Goal: Task Accomplishment & Management: Use online tool/utility

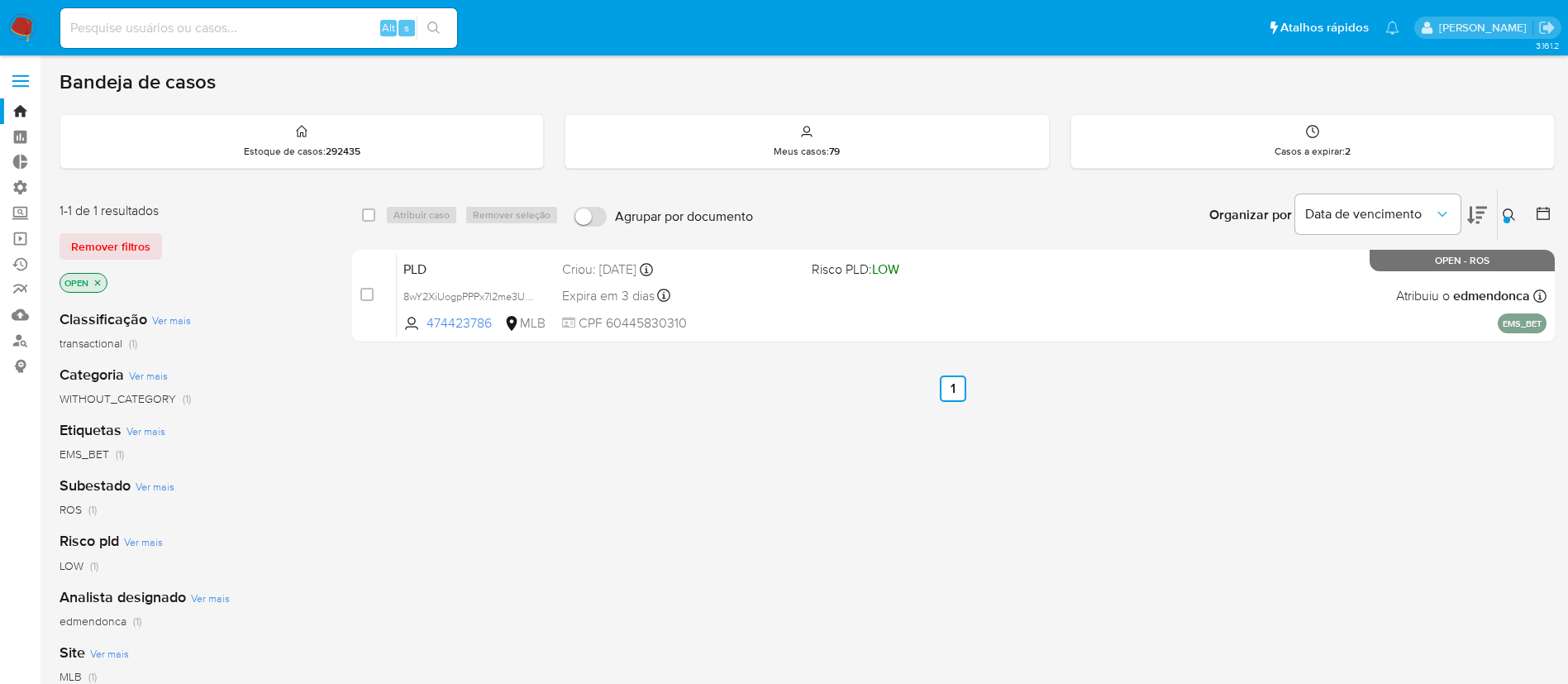
click at [221, 26] on input at bounding box center [259, 28] width 397 height 22
paste input "1740183777"
type input "1740183777"
click at [435, 24] on icon "search-icon" at bounding box center [434, 28] width 13 height 13
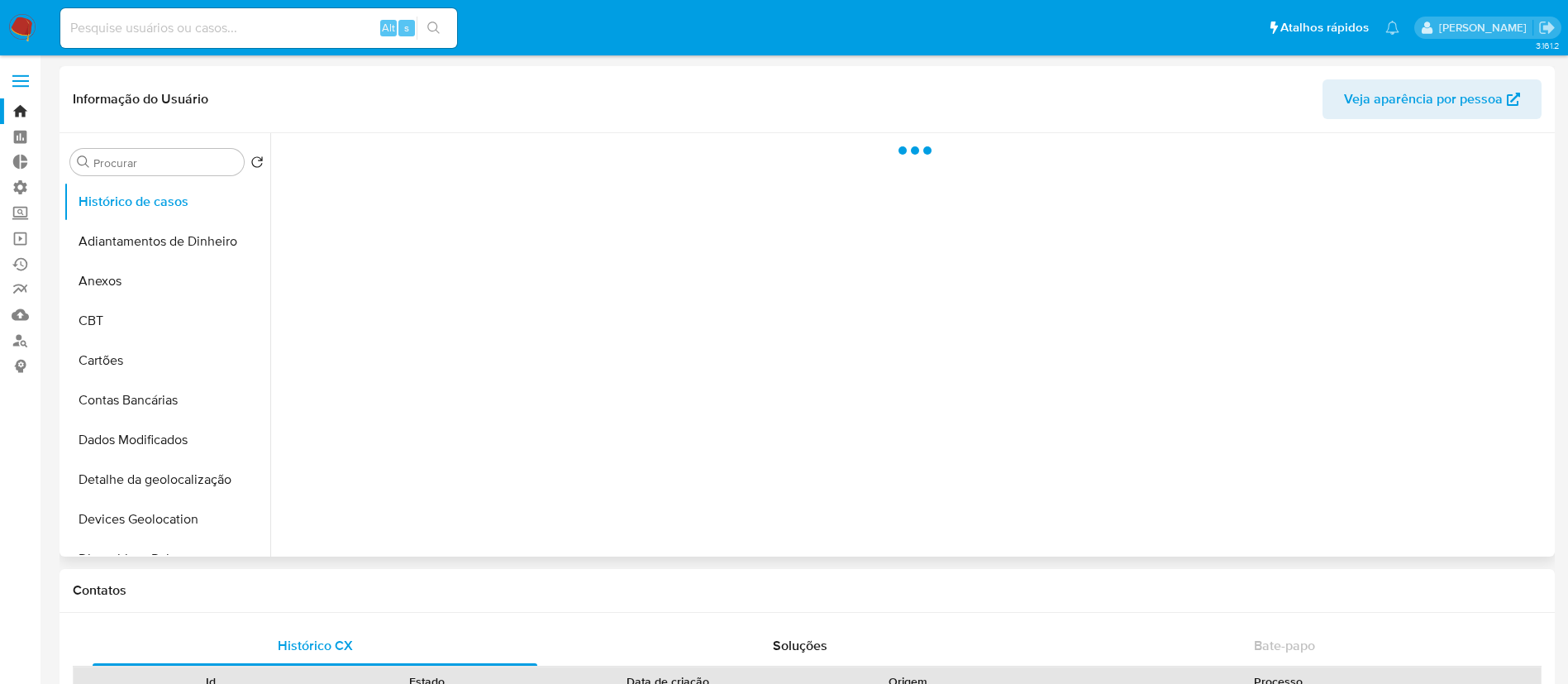
select select "10"
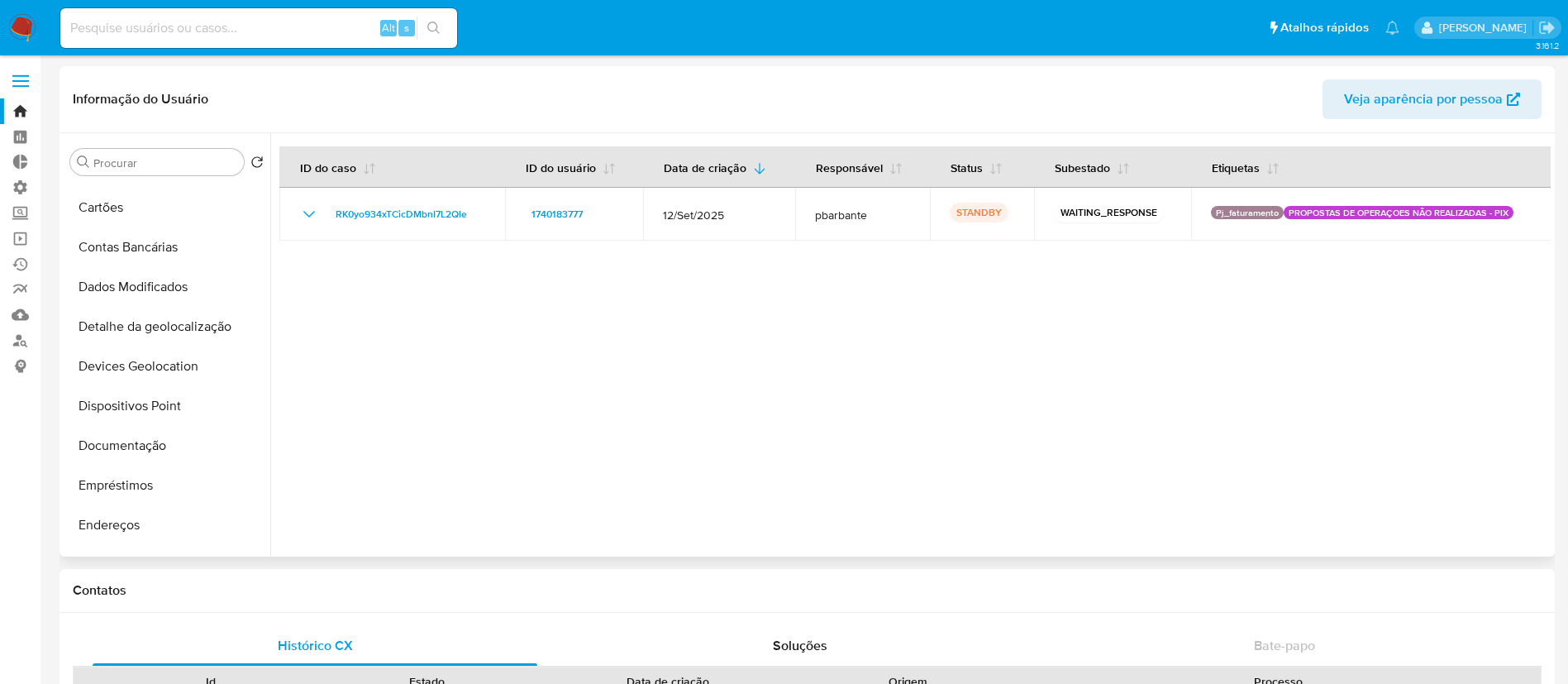
scroll to position [160, 0]
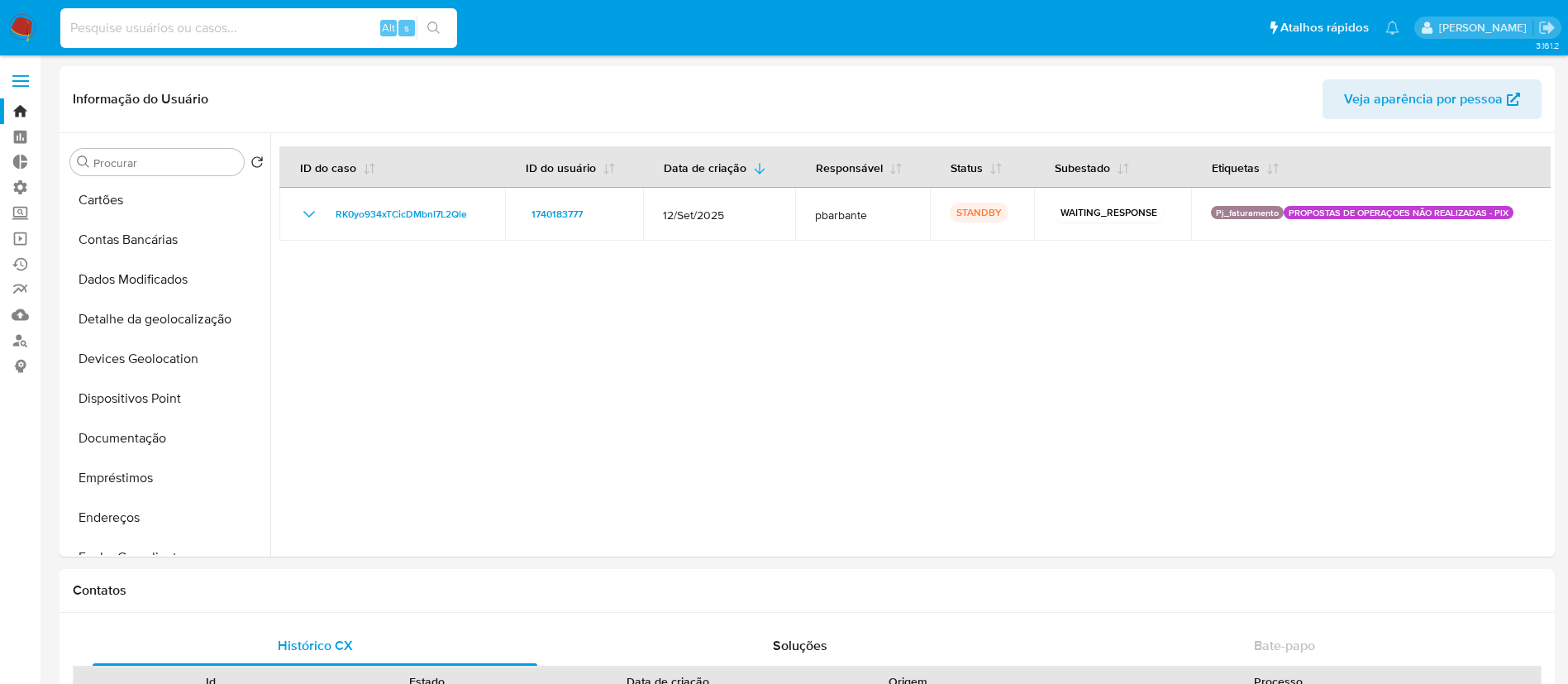
click at [244, 36] on input at bounding box center [259, 28] width 397 height 22
paste input "1737600837"
type input "1737600837"
click at [435, 27] on icon "search-icon" at bounding box center [434, 28] width 13 height 13
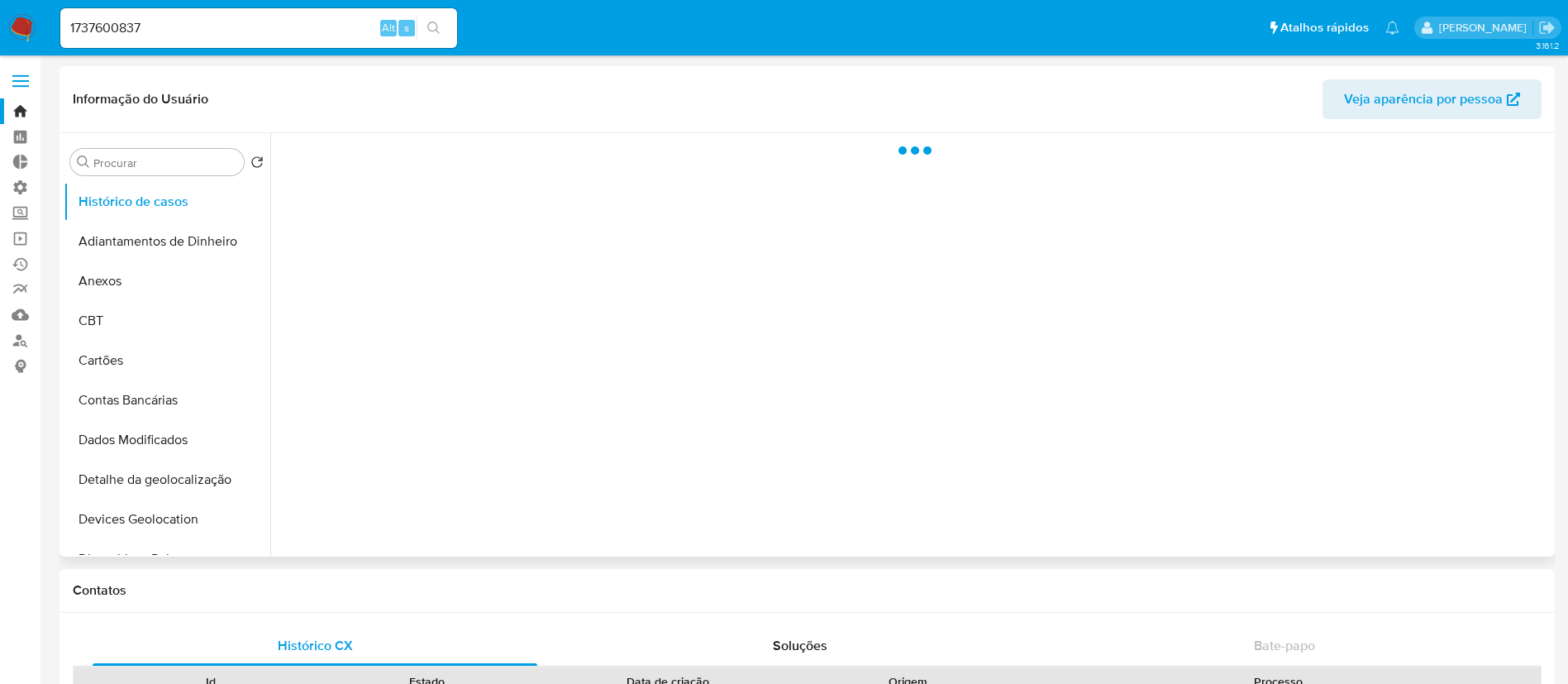
select select "10"
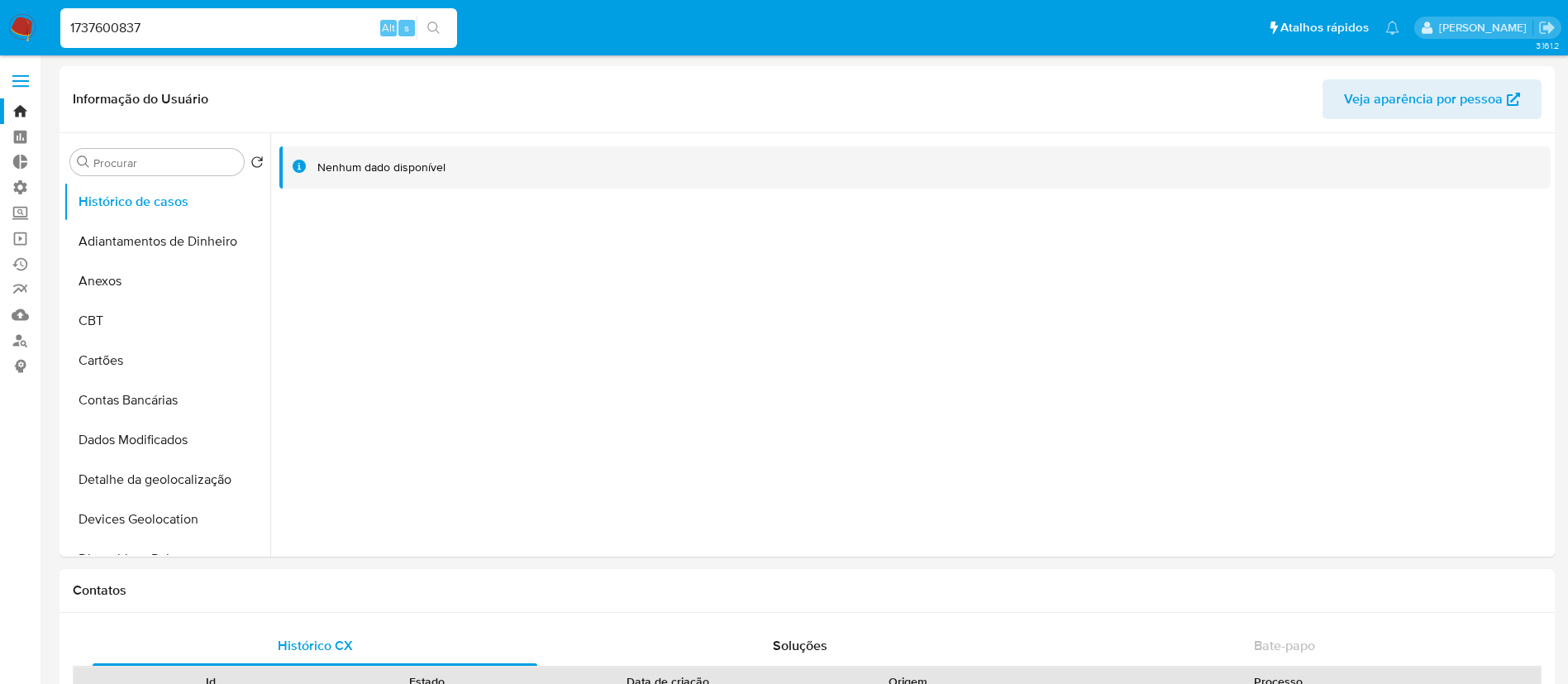
drag, startPoint x: 172, startPoint y: 23, endPoint x: 42, endPoint y: 4, distance: 131.4
click at [42, 4] on nav "Pausado Ver notificaciones 1737600837 Alt s Atalhos rápidos Presiona las siguie…" at bounding box center [784, 27] width 1568 height 56
paste input "4018377"
type input "1740183777"
click at [441, 41] on div "1740183777 Alt s" at bounding box center [259, 28] width 397 height 40
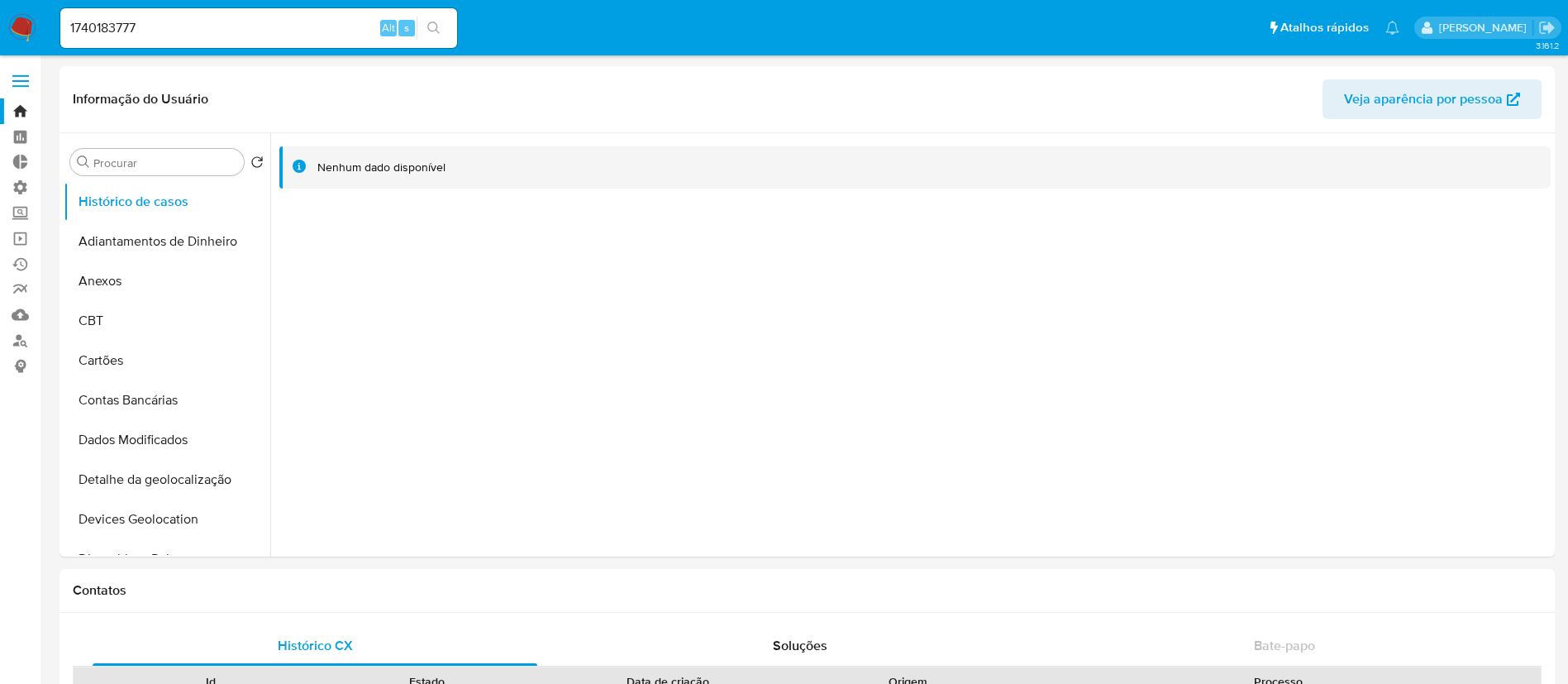
click at [441, 35] on button "search-icon" at bounding box center [434, 28] width 34 height 23
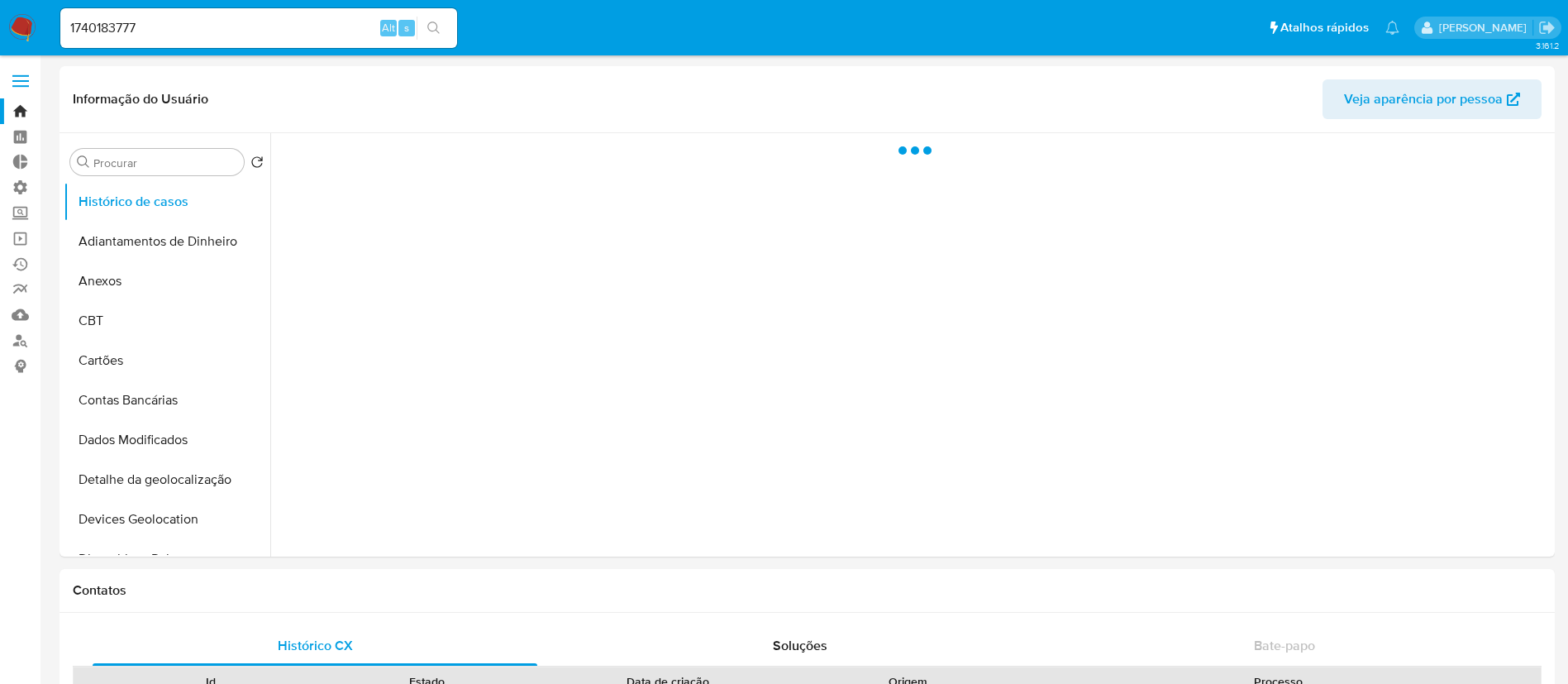
select select "10"
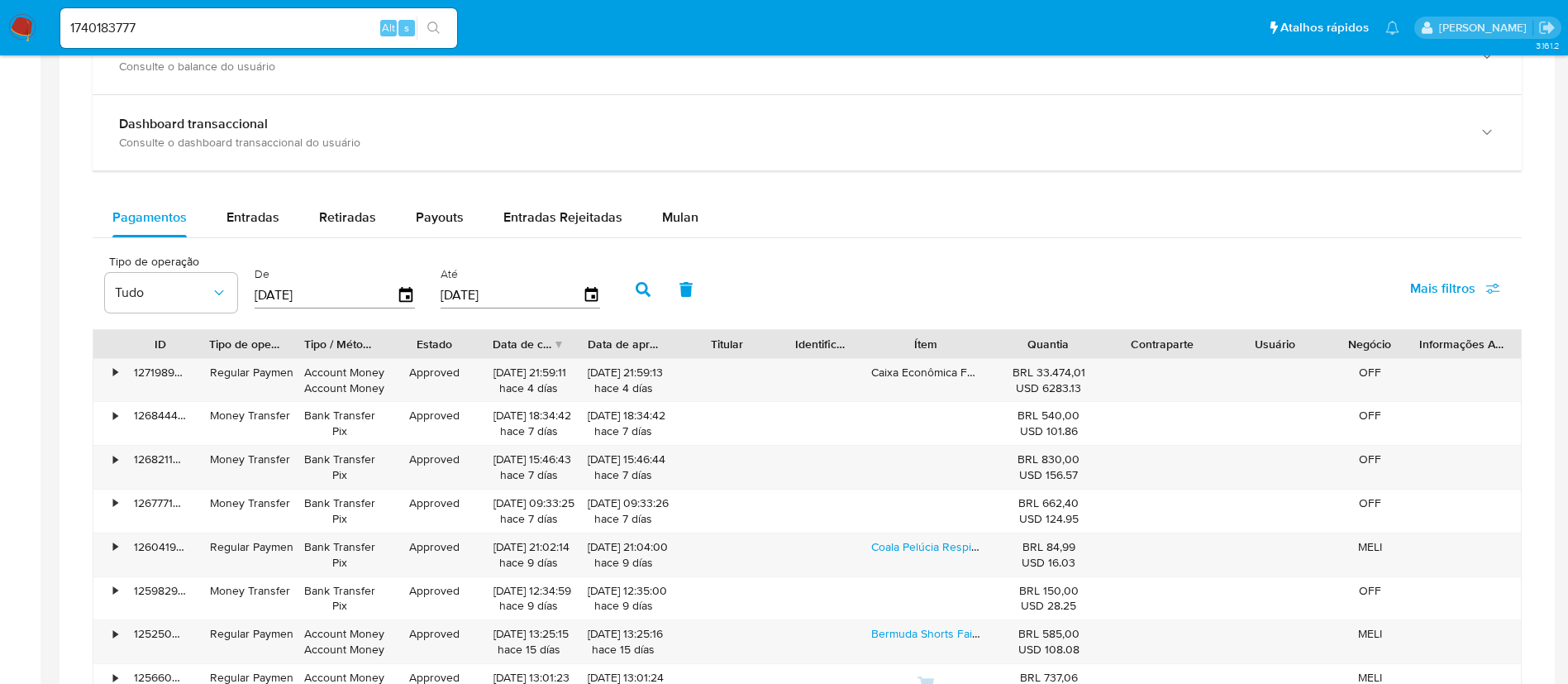
scroll to position [923, 0]
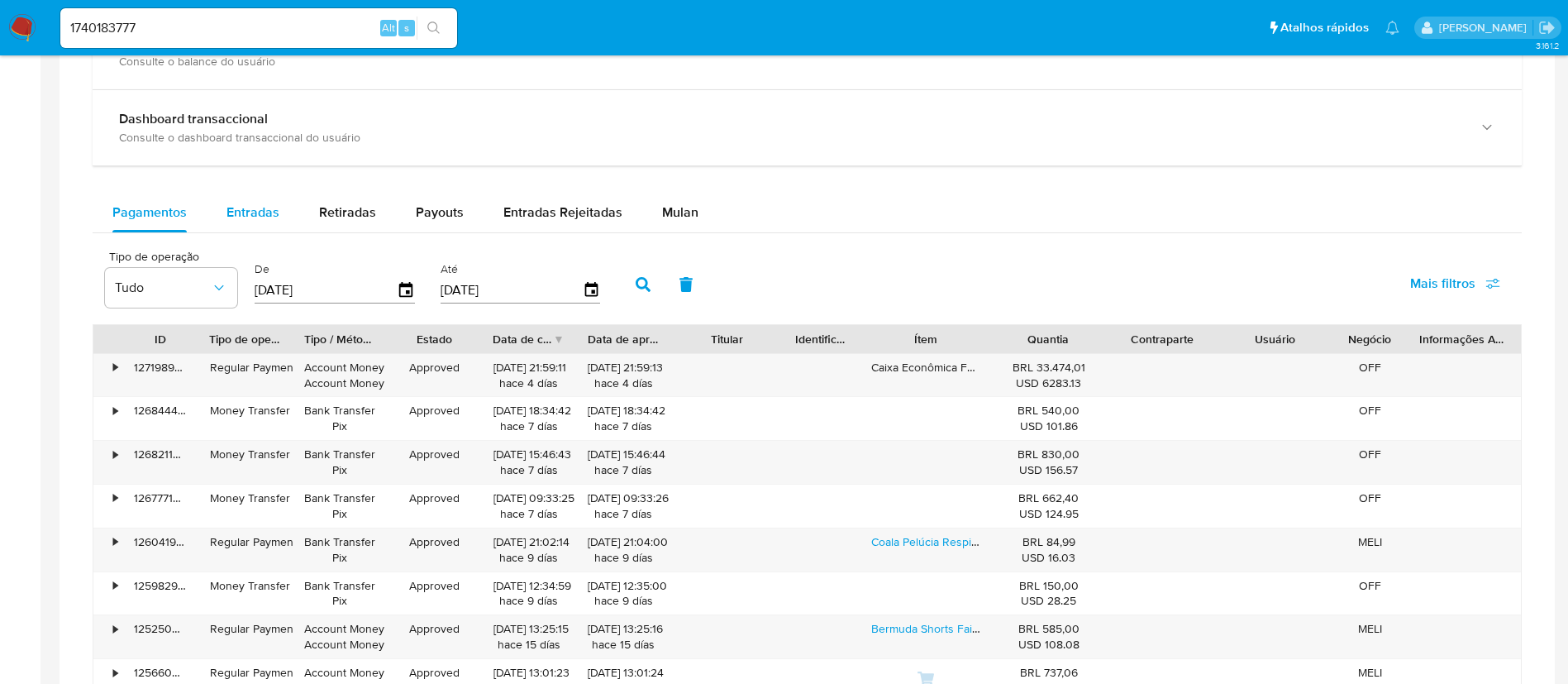
click at [253, 216] on span "Entradas" at bounding box center [253, 212] width 53 height 19
select select "10"
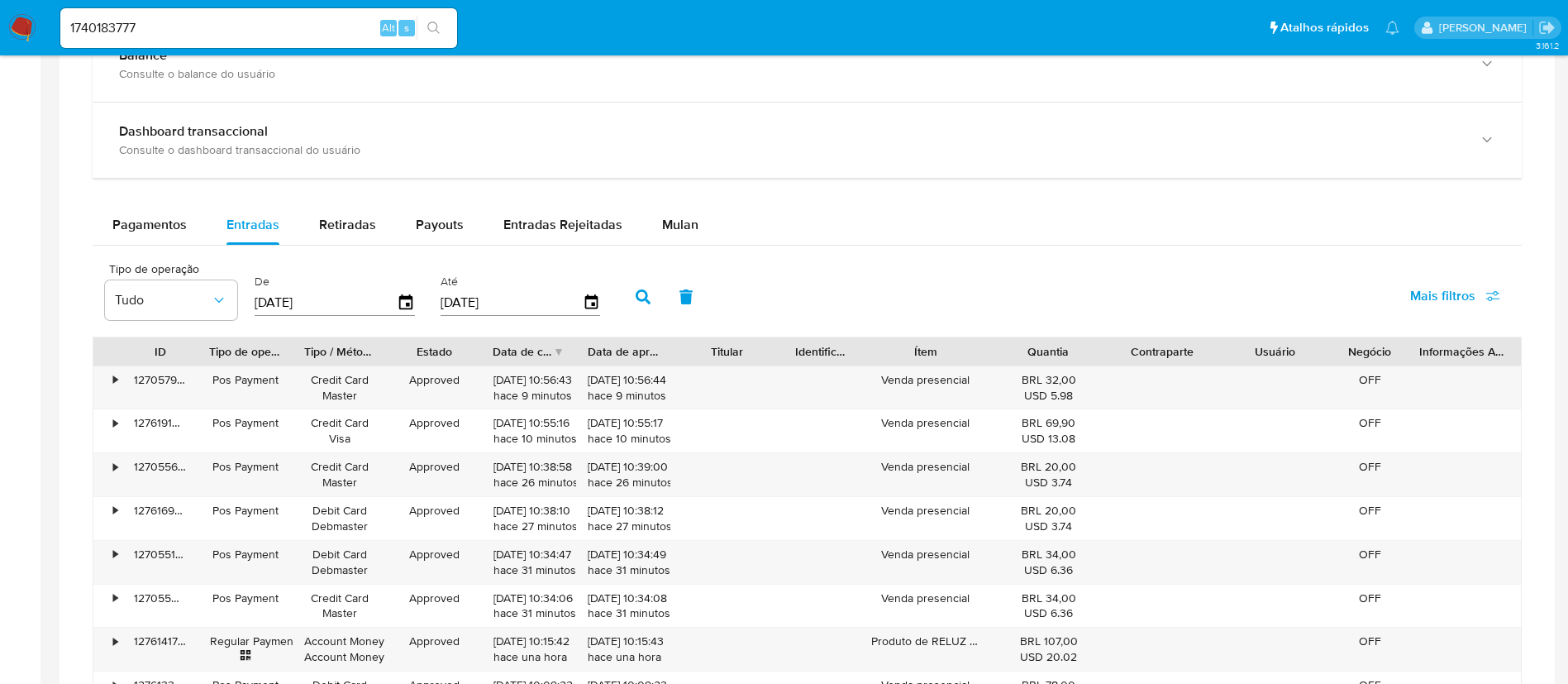
scroll to position [801, 0]
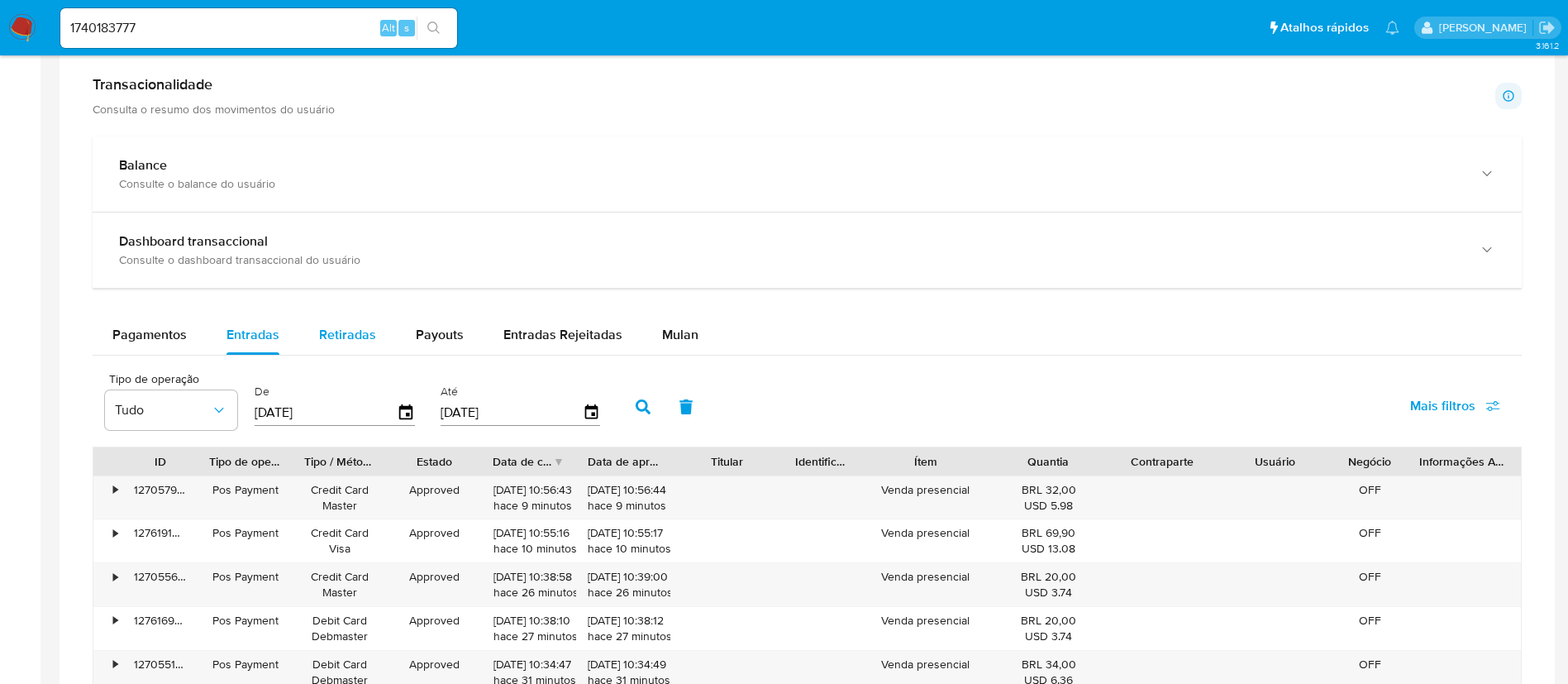
click at [346, 347] on div "Retiradas" at bounding box center [347, 335] width 57 height 40
select select "10"
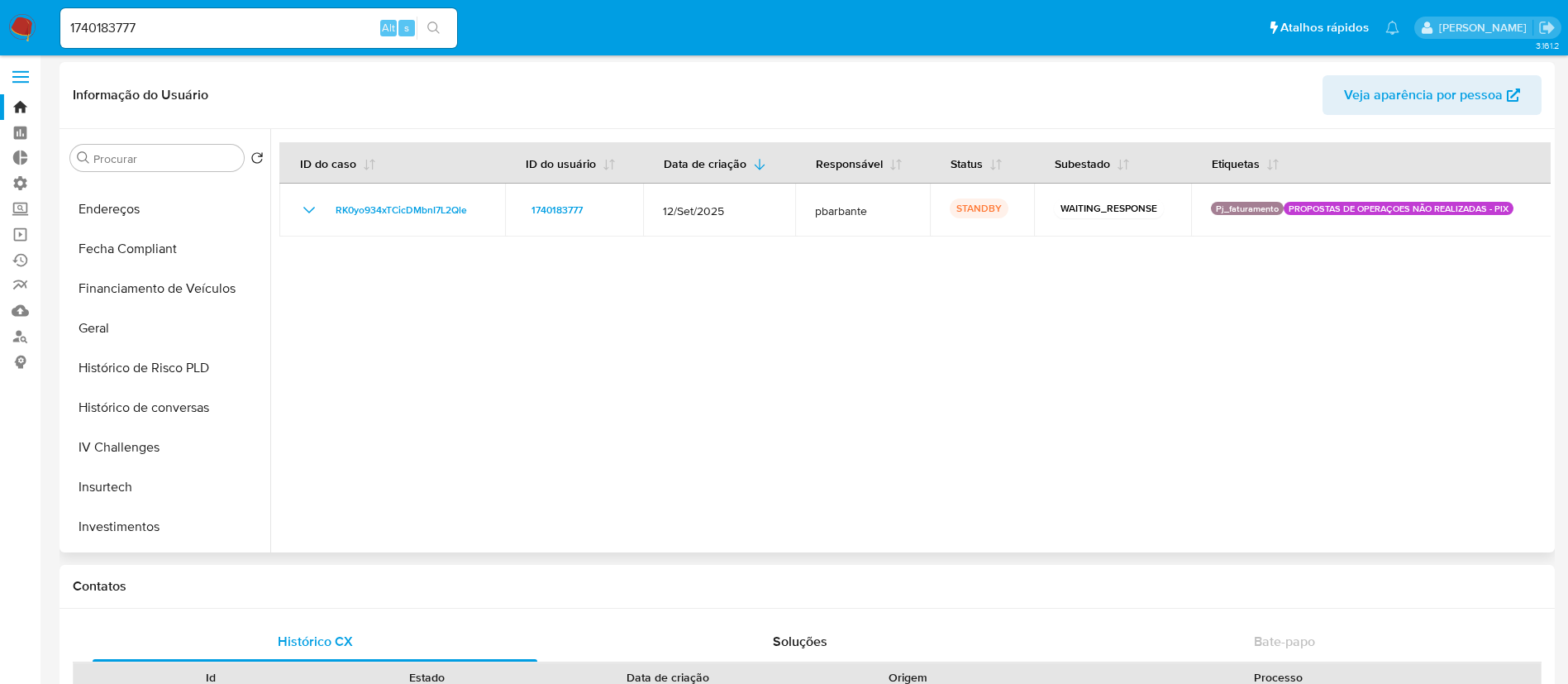
scroll to position [470, 0]
drag, startPoint x: 272, startPoint y: 382, endPoint x: 258, endPoint y: 475, distance: 94.0
click at [258, 475] on div "Procurar Retornar ao pedido padrão Histórico de casos Adiantamentos de Dinheiro…" at bounding box center [807, 341] width 1487 height 424
click at [290, 344] on div at bounding box center [911, 341] width 1281 height 424
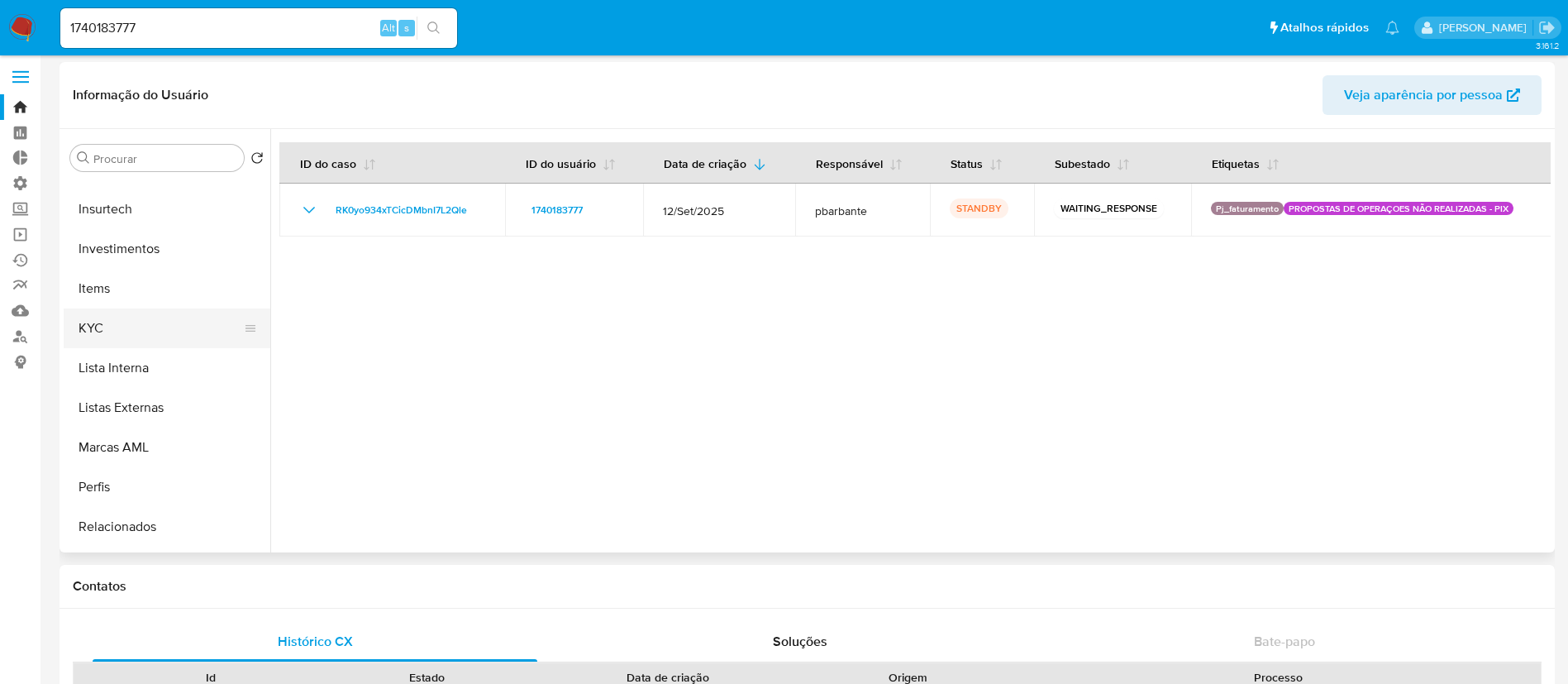
click at [131, 336] on button "KYC" at bounding box center [160, 328] width 194 height 40
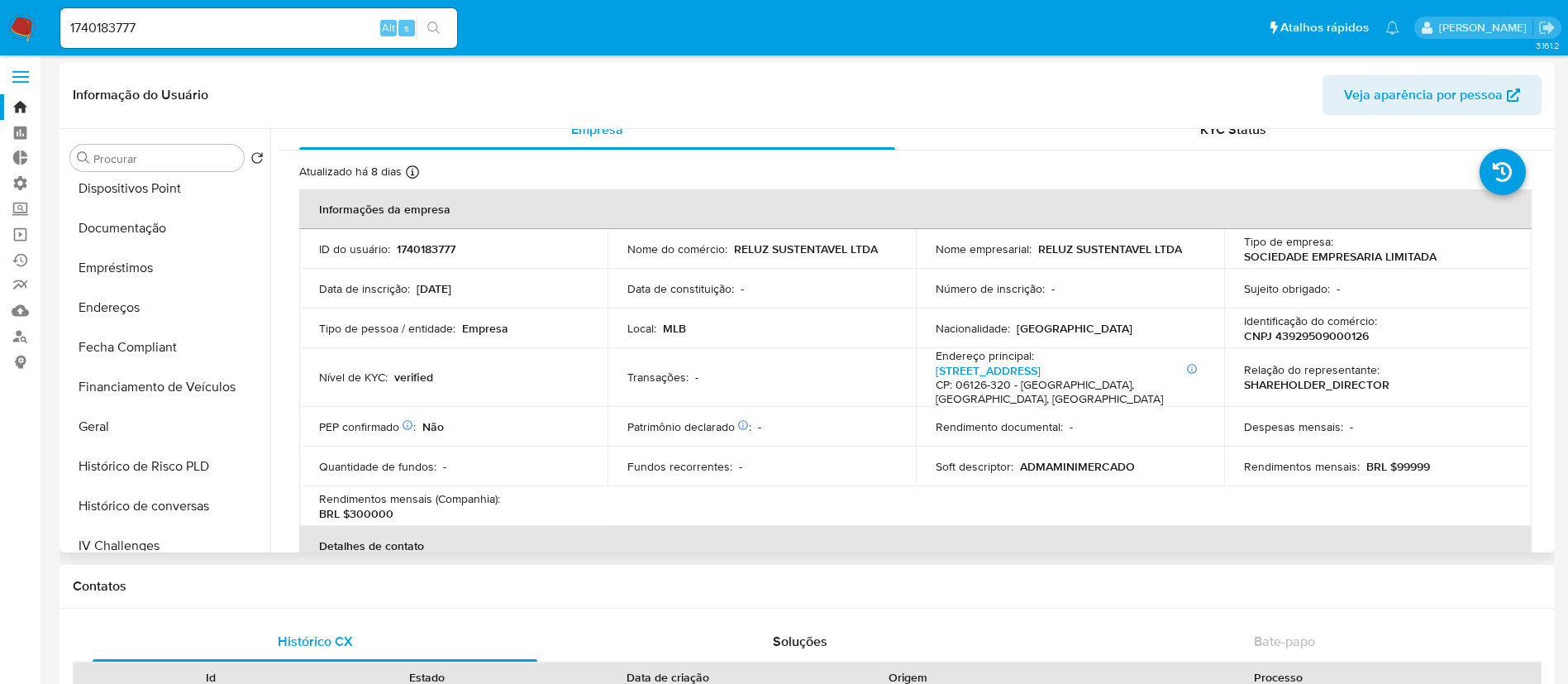
scroll to position [377, 0]
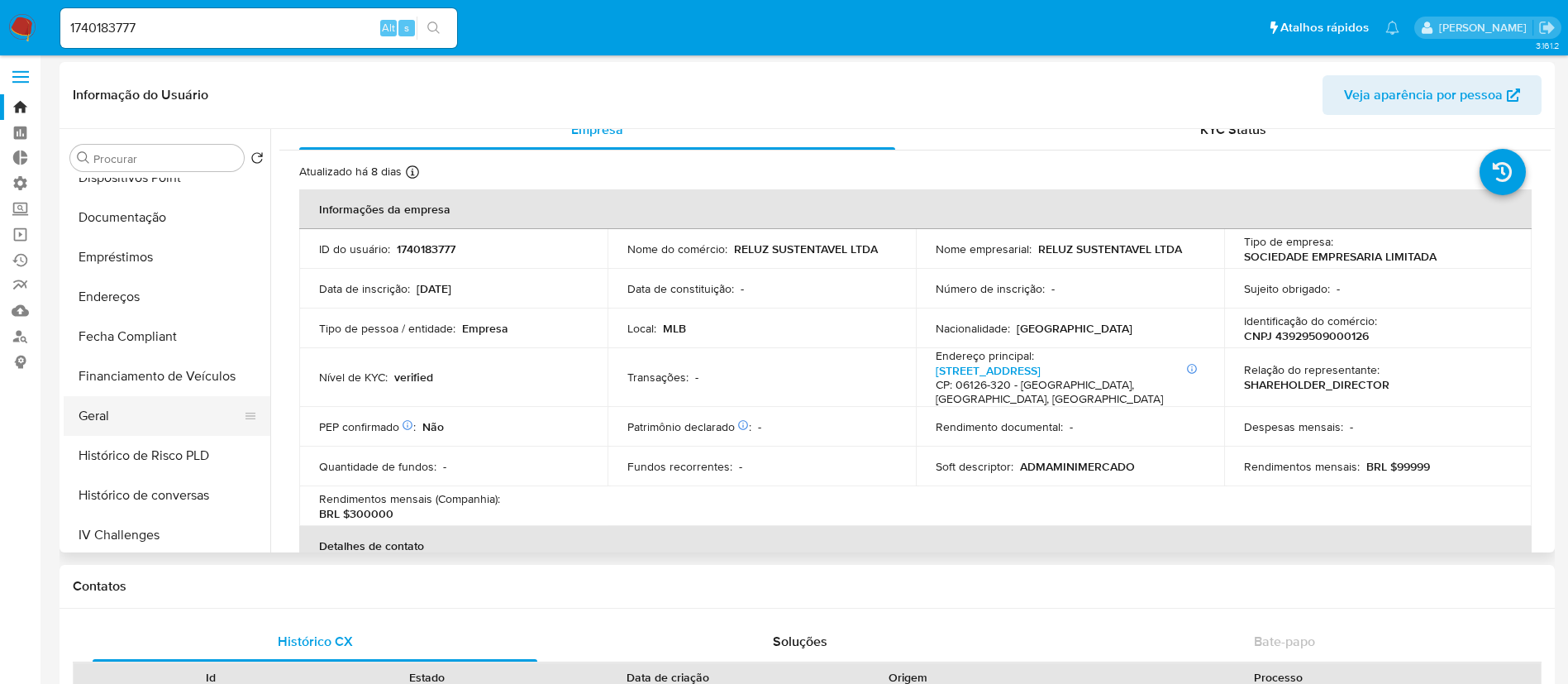
click at [140, 401] on button "Geral" at bounding box center [160, 416] width 194 height 40
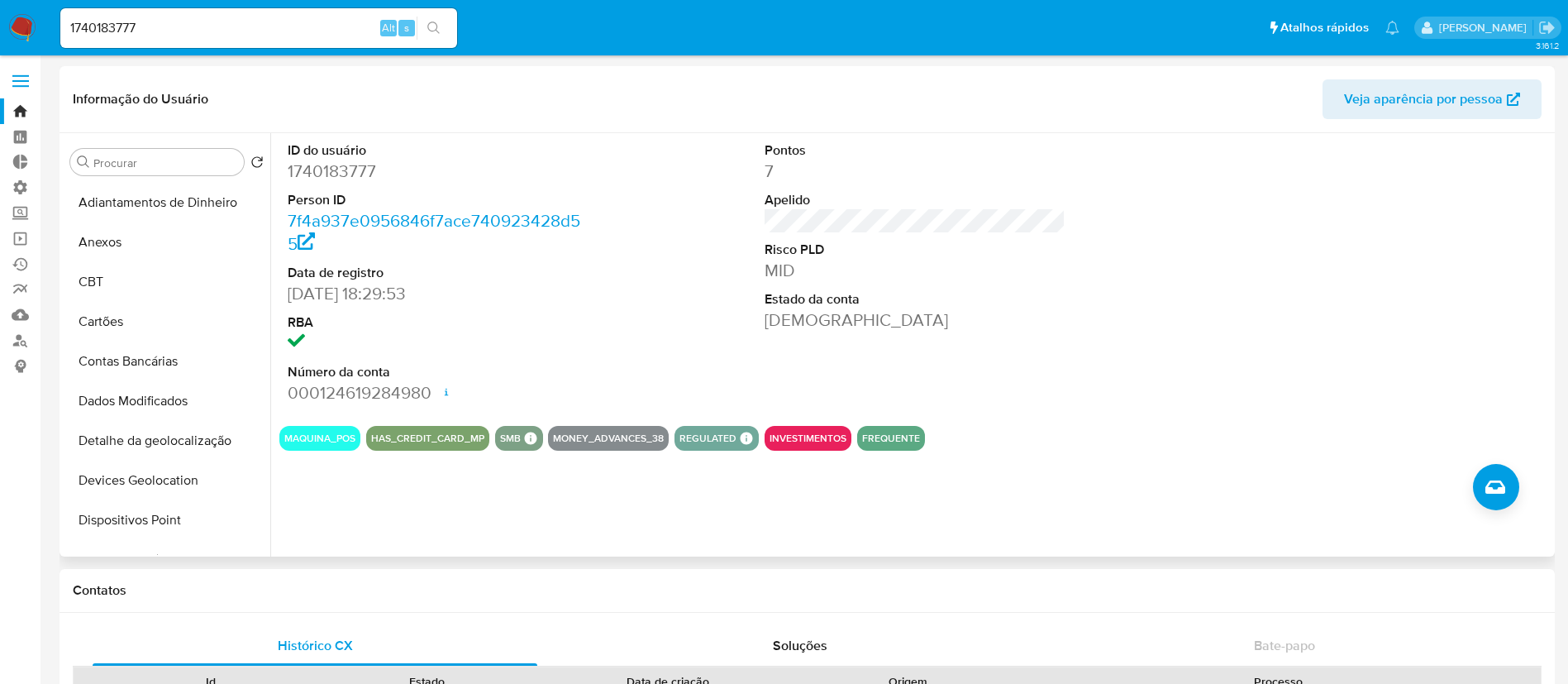
scroll to position [0, 0]
click at [138, 213] on button "Histórico de casos" at bounding box center [160, 202] width 194 height 40
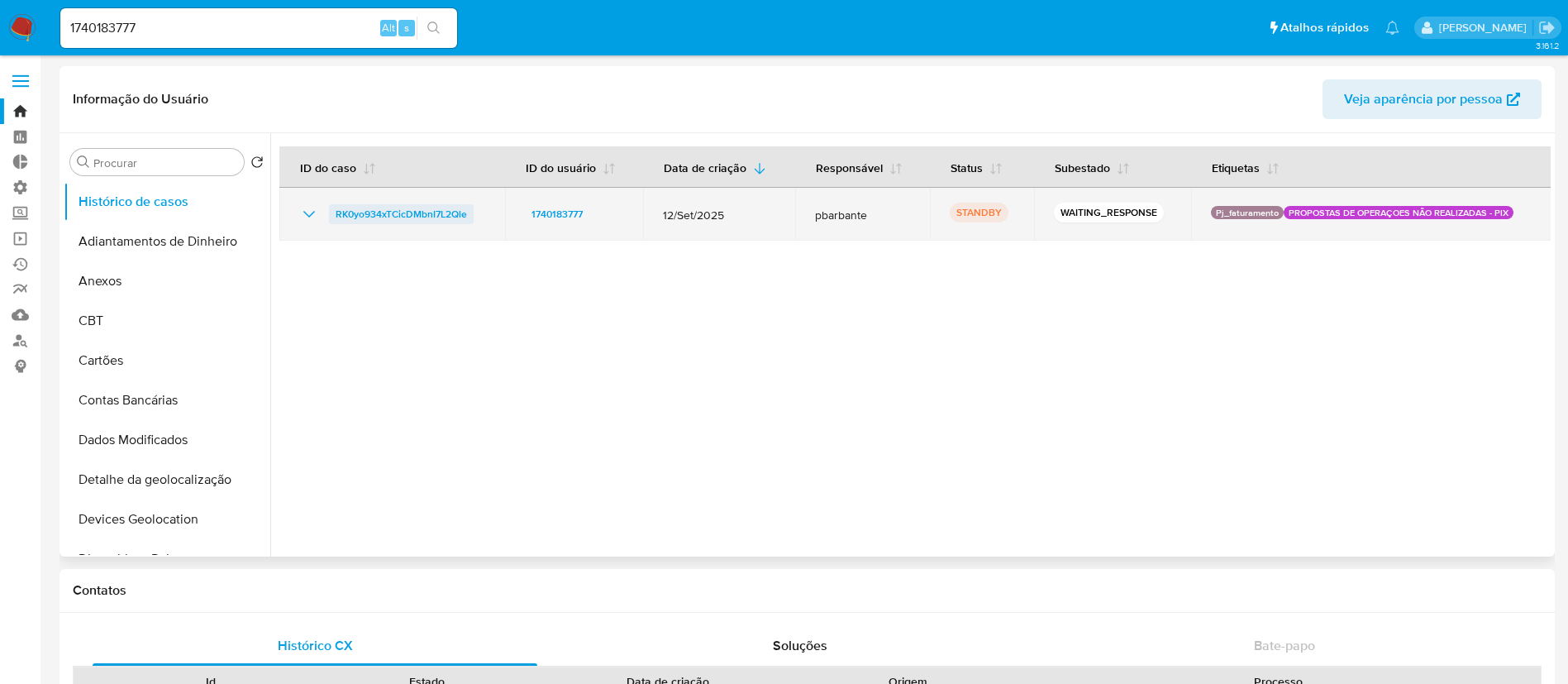
drag, startPoint x: 481, startPoint y: 214, endPoint x: 330, endPoint y: 212, distance: 151.0
click at [330, 212] on div "RK0yo934xTCicDMbnI7L2Qle" at bounding box center [392, 214] width 186 height 20
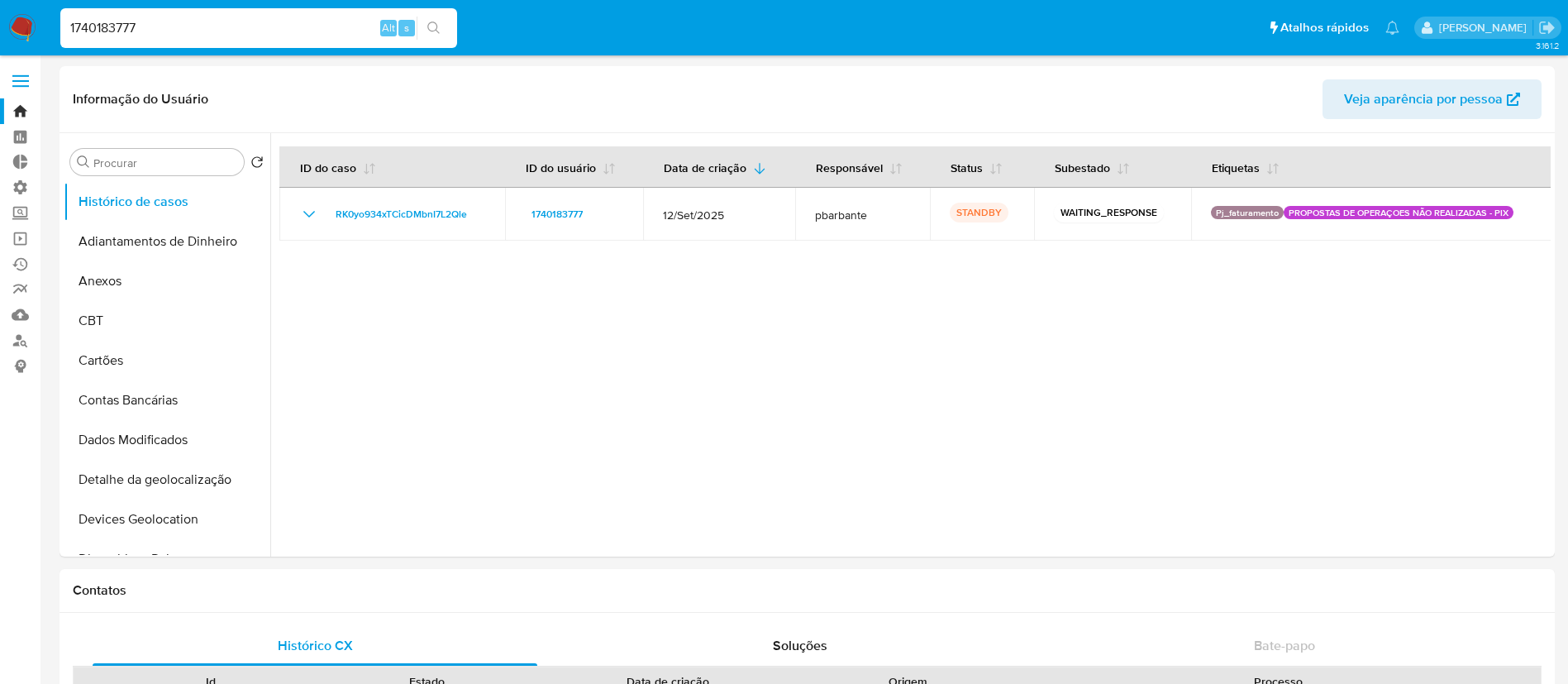
drag, startPoint x: 174, startPoint y: 32, endPoint x: 38, endPoint y: -17, distance: 144.6
paste input "371999591"
type input "1371999591"
click at [439, 17] on button "search-icon" at bounding box center [434, 28] width 34 height 23
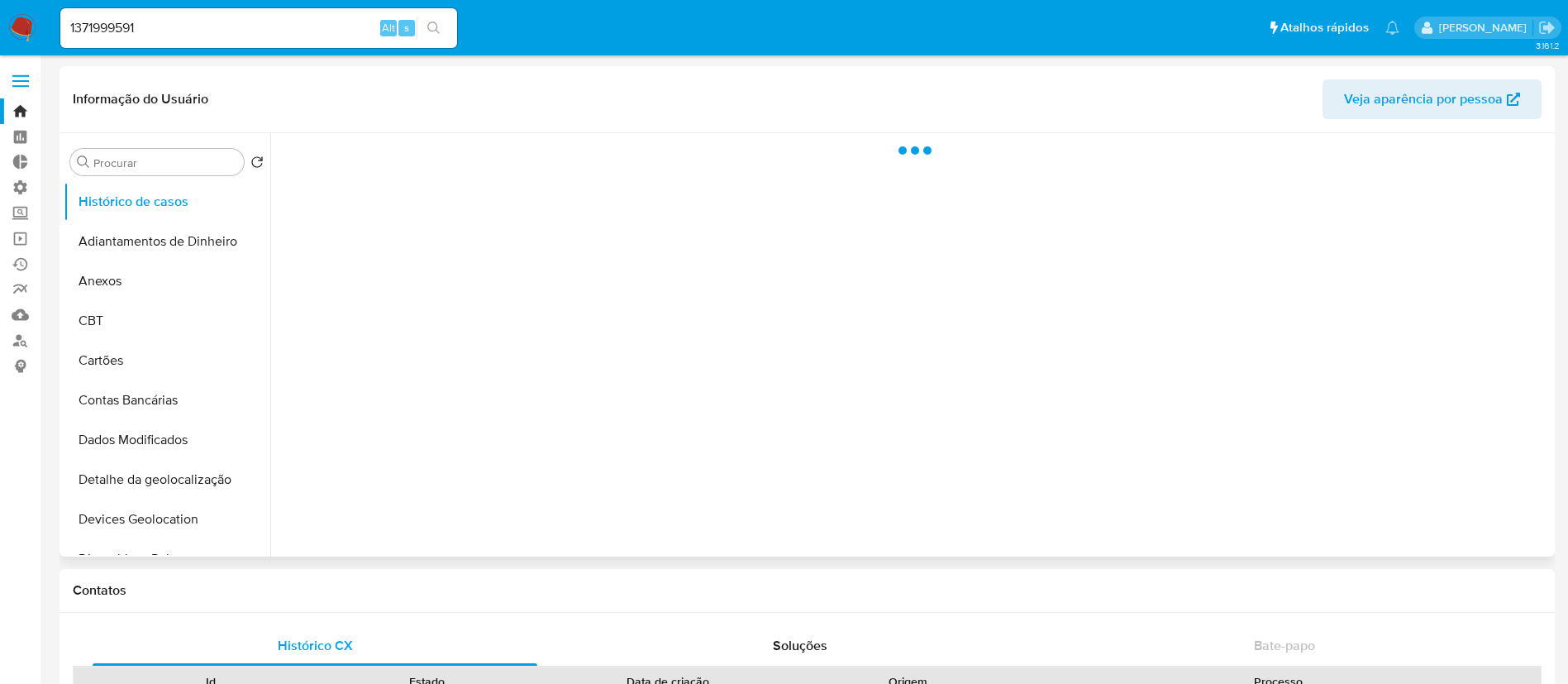
select select "10"
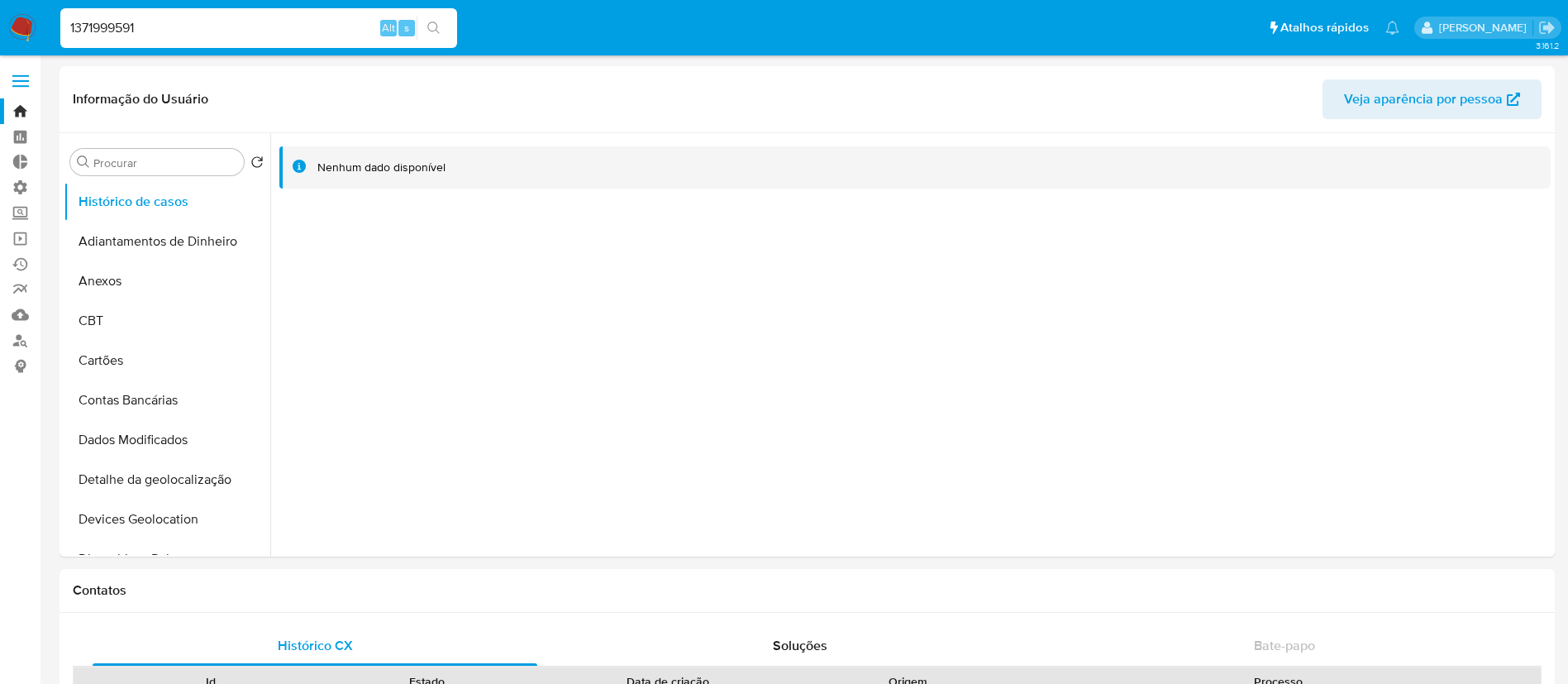
drag, startPoint x: 184, startPoint y: 28, endPoint x: 37, endPoint y: 8, distance: 148.4
click at [37, 8] on nav "Pausado Ver notificaciones 1371999591 Alt s Atalhos rápidos Presiona las siguie…" at bounding box center [784, 27] width 1568 height 56
paste input "2351361842"
type input "2351361842"
click at [431, 27] on icon "search-icon" at bounding box center [434, 28] width 13 height 13
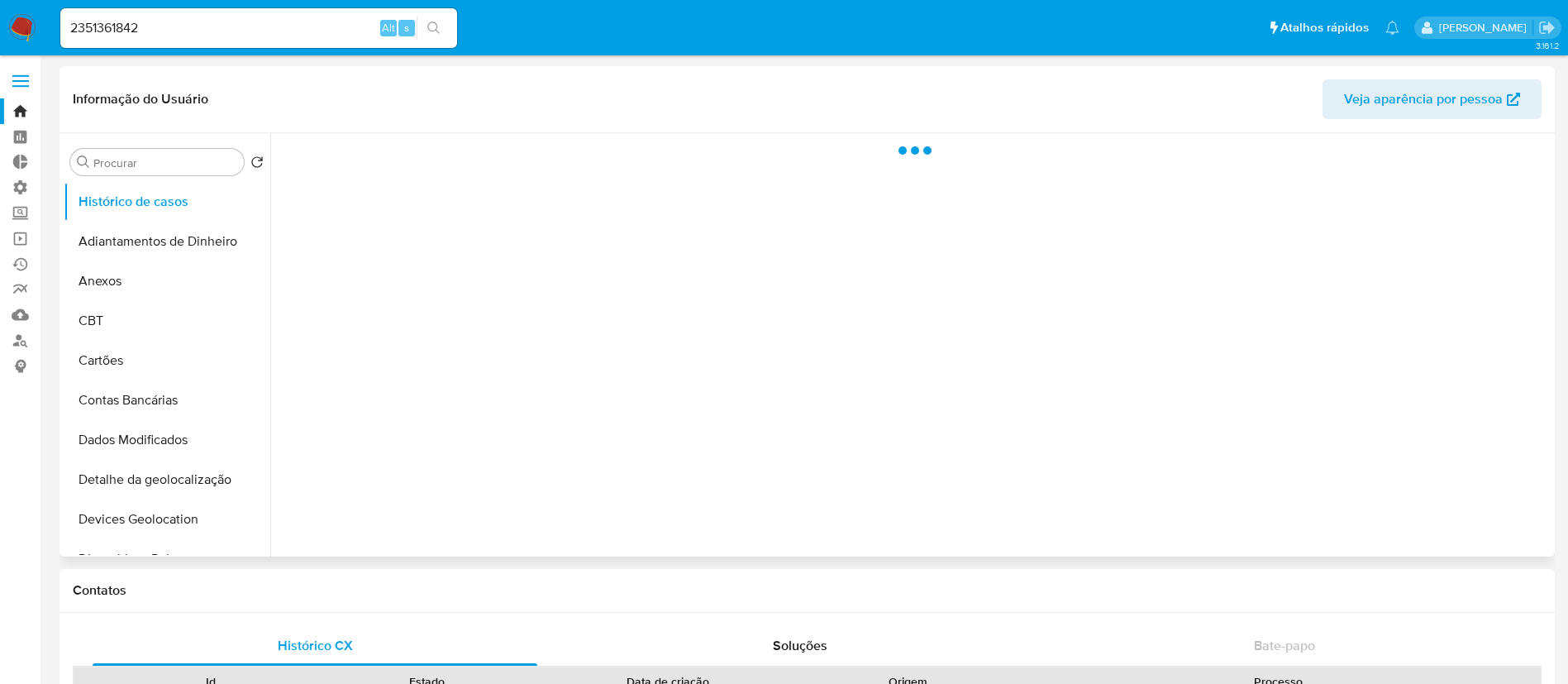
select select "10"
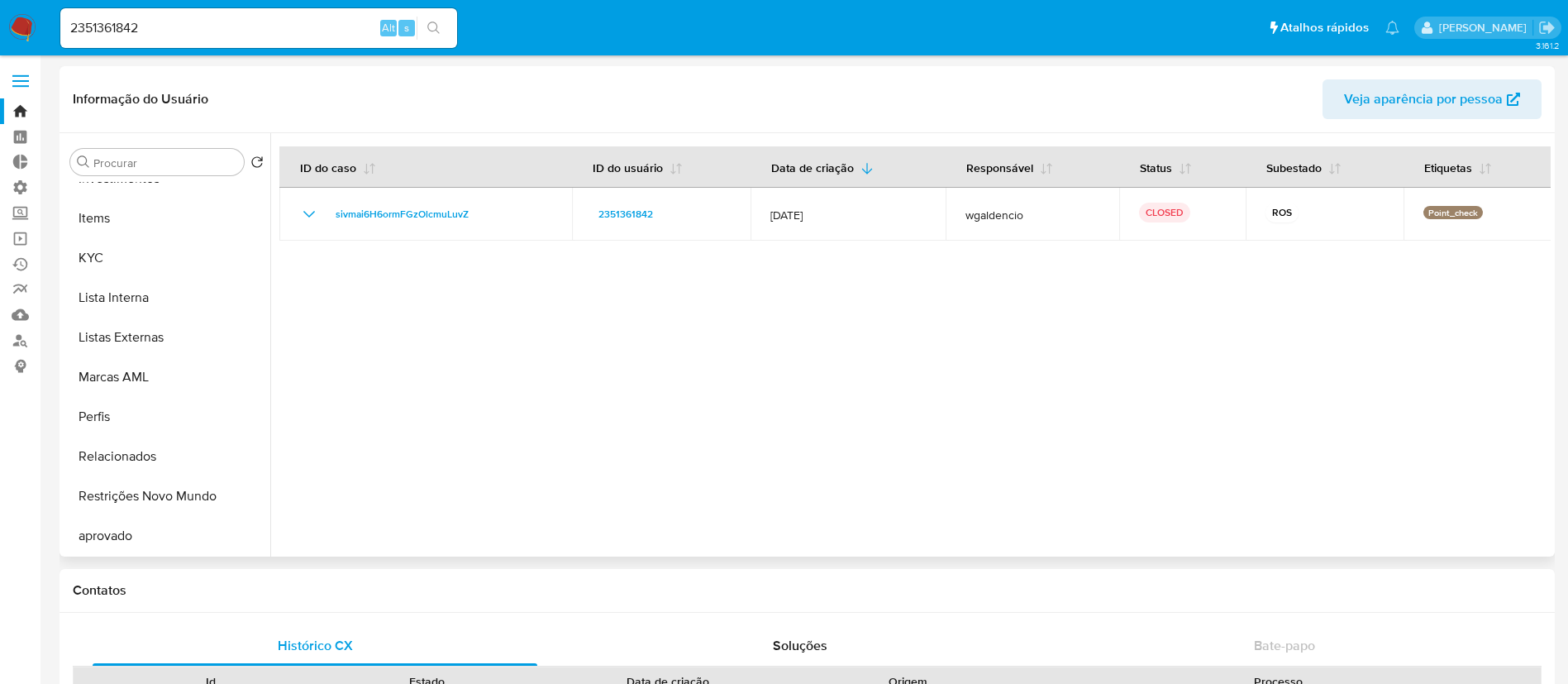
scroll to position [858, 0]
click at [156, 464] on button "Restrições Novo Mundo" at bounding box center [160, 456] width 194 height 40
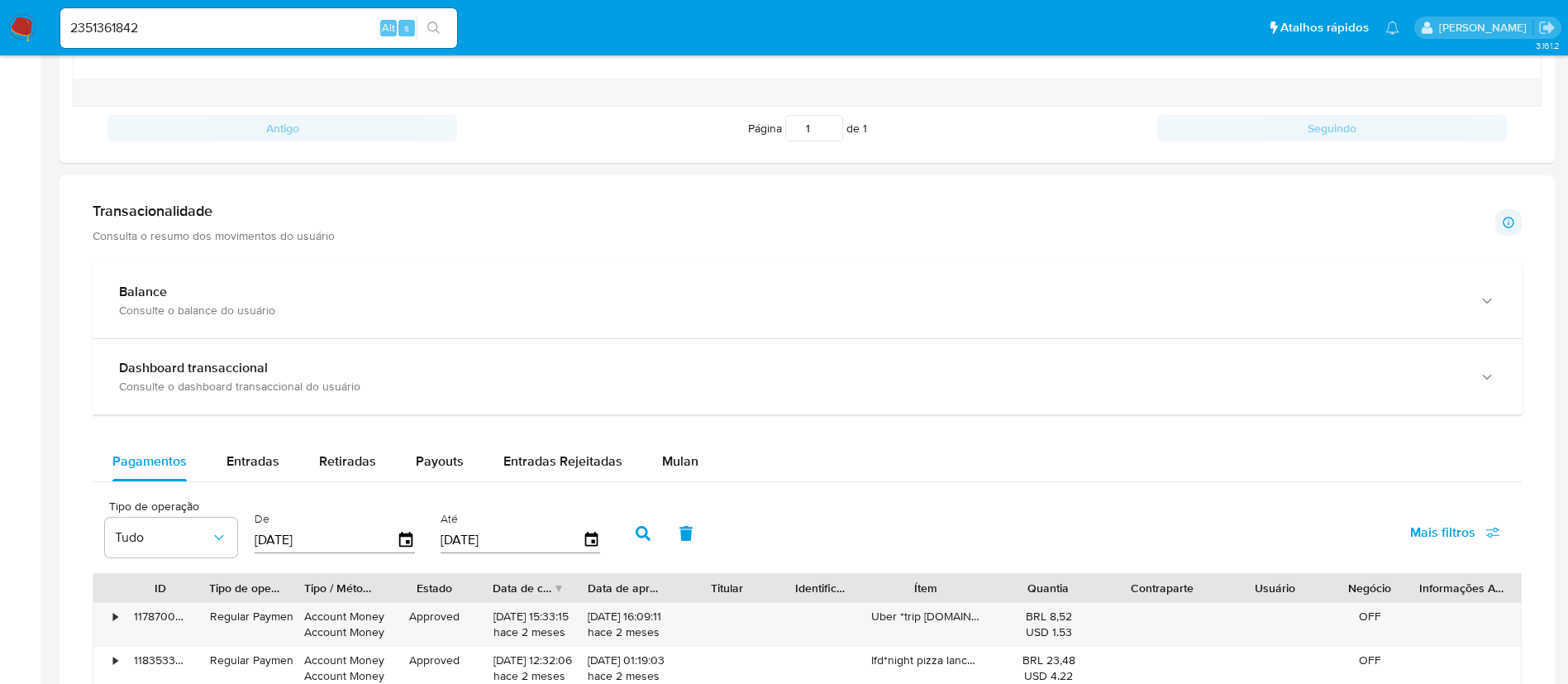
scroll to position [726, 0]
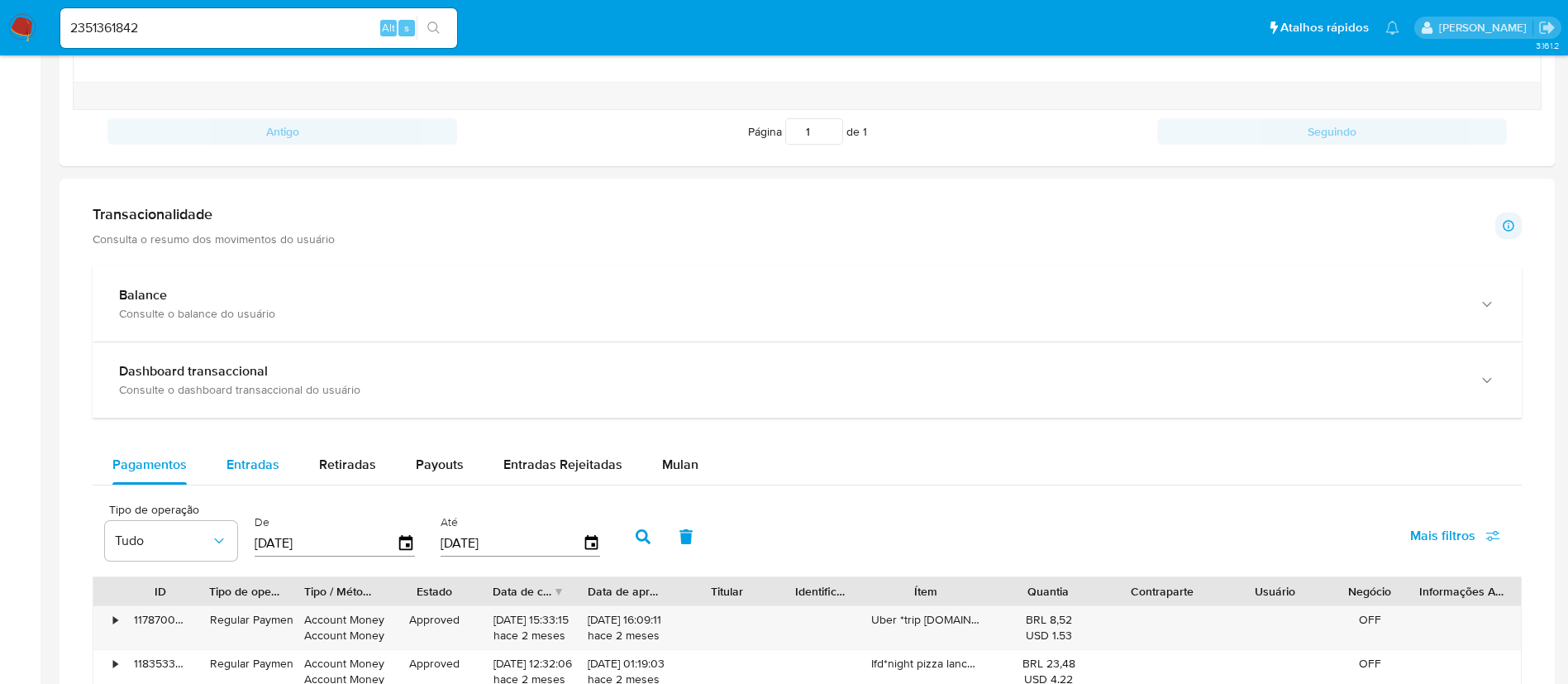
click at [257, 469] on span "Entradas" at bounding box center [253, 464] width 53 height 19
select select "10"
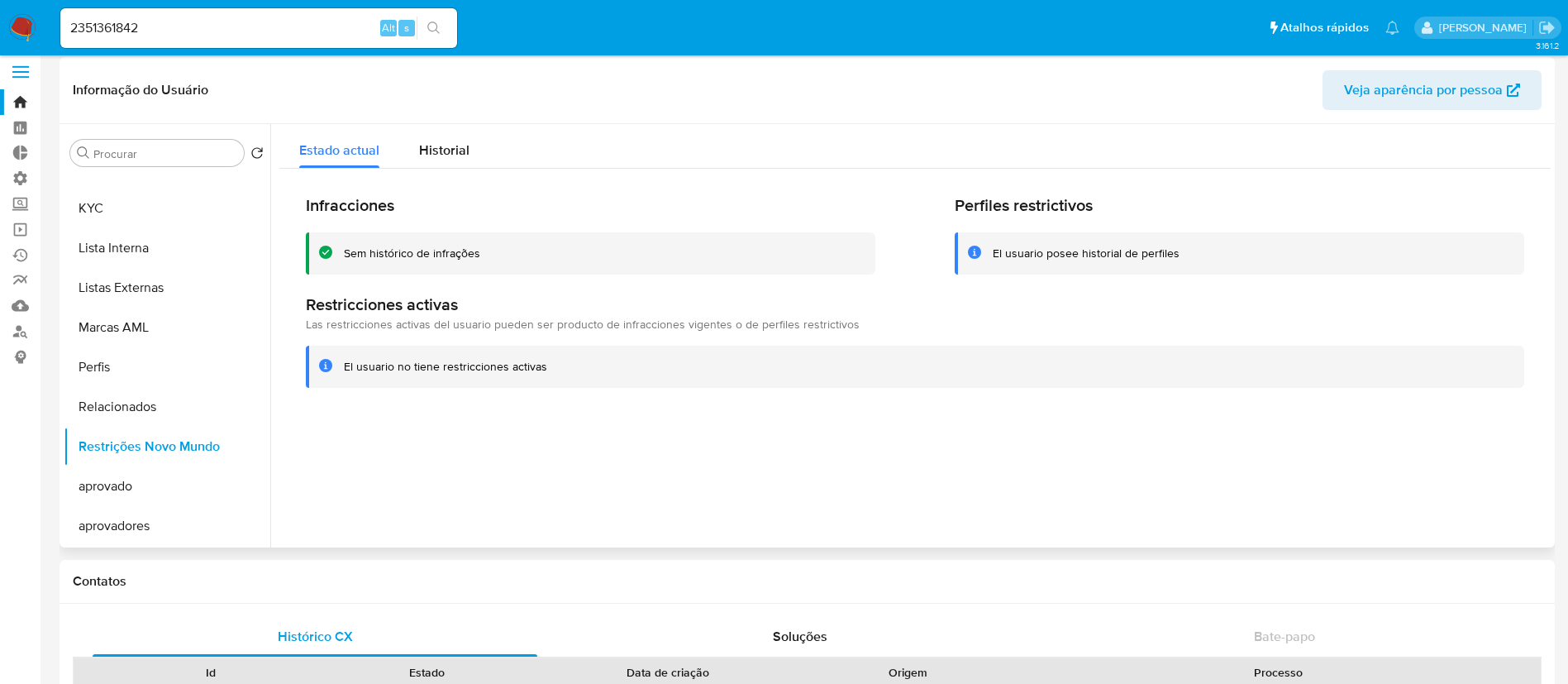
scroll to position [22, 0]
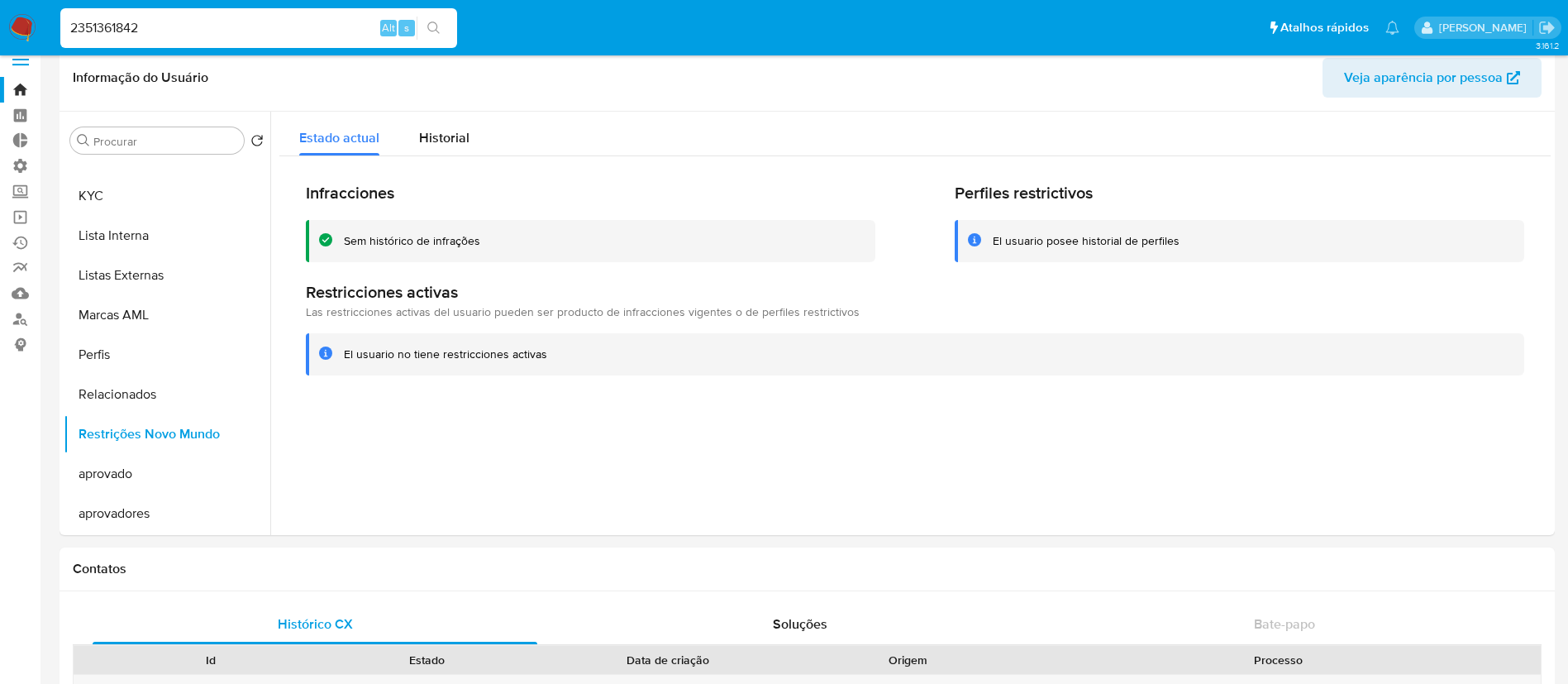
drag, startPoint x: 185, startPoint y: 27, endPoint x: 42, endPoint y: 5, distance: 144.7
click at [42, 5] on nav "Pausado Ver notificaciones 2351361842 Alt s Atalhos rápidos Presiona las siguie…" at bounding box center [784, 27] width 1568 height 56
paste input "1717761128"
type input "1717761128"
click at [440, 24] on icon "search-icon" at bounding box center [434, 28] width 13 height 13
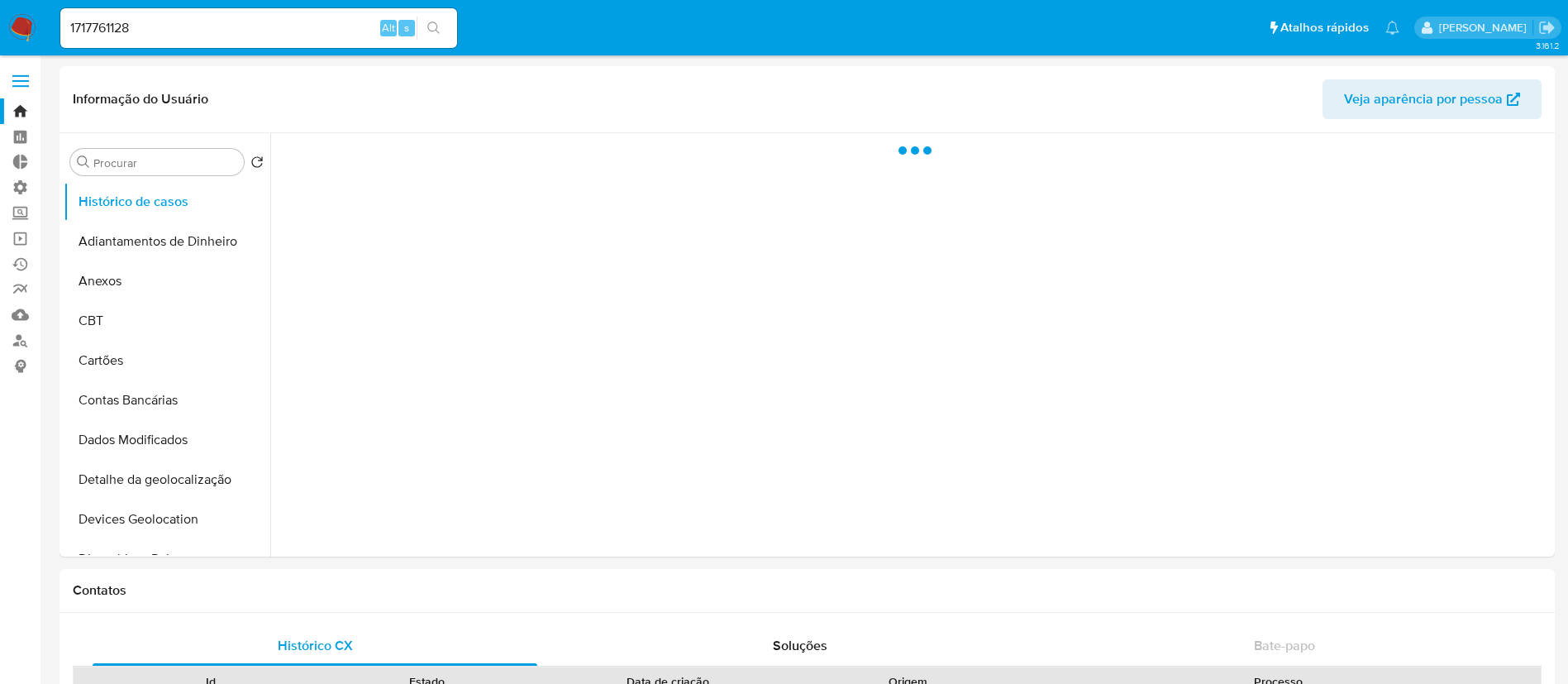
select select "10"
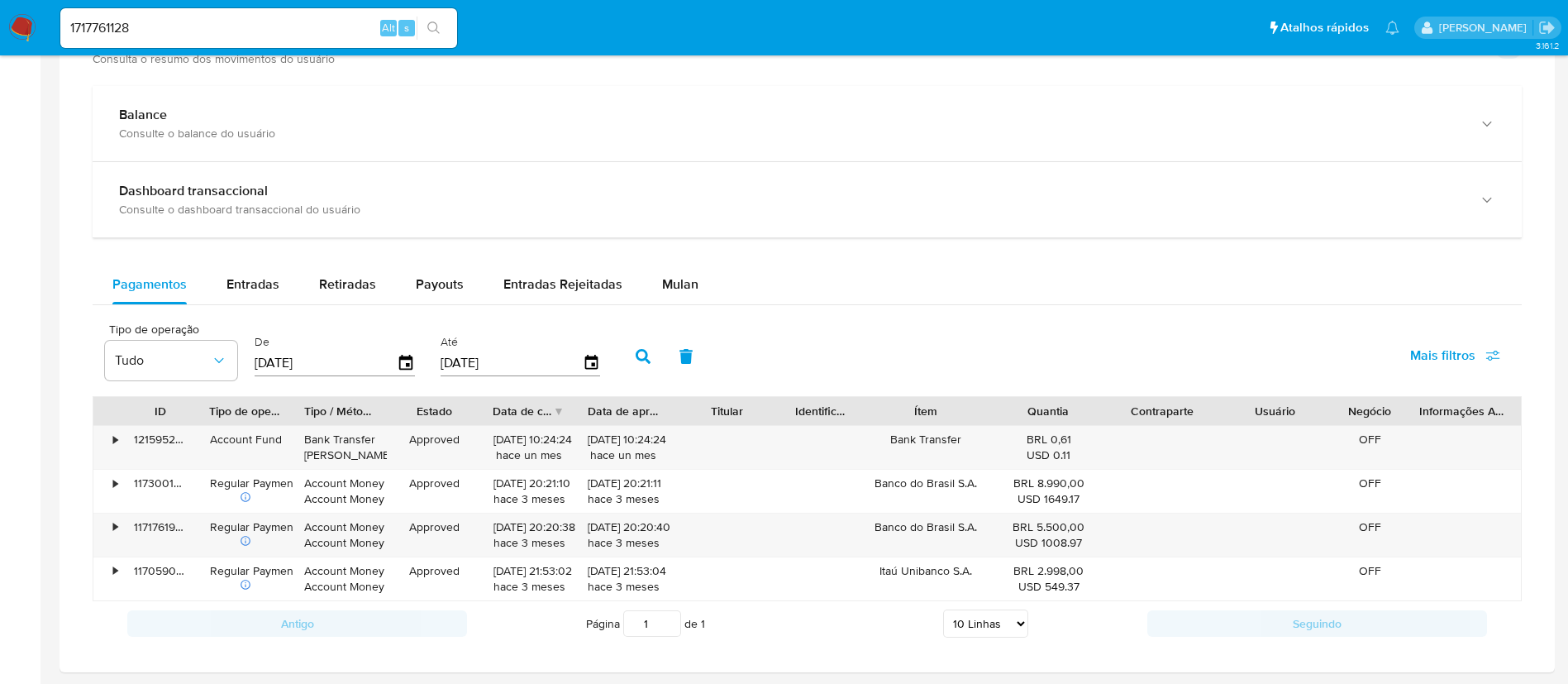
scroll to position [914, 0]
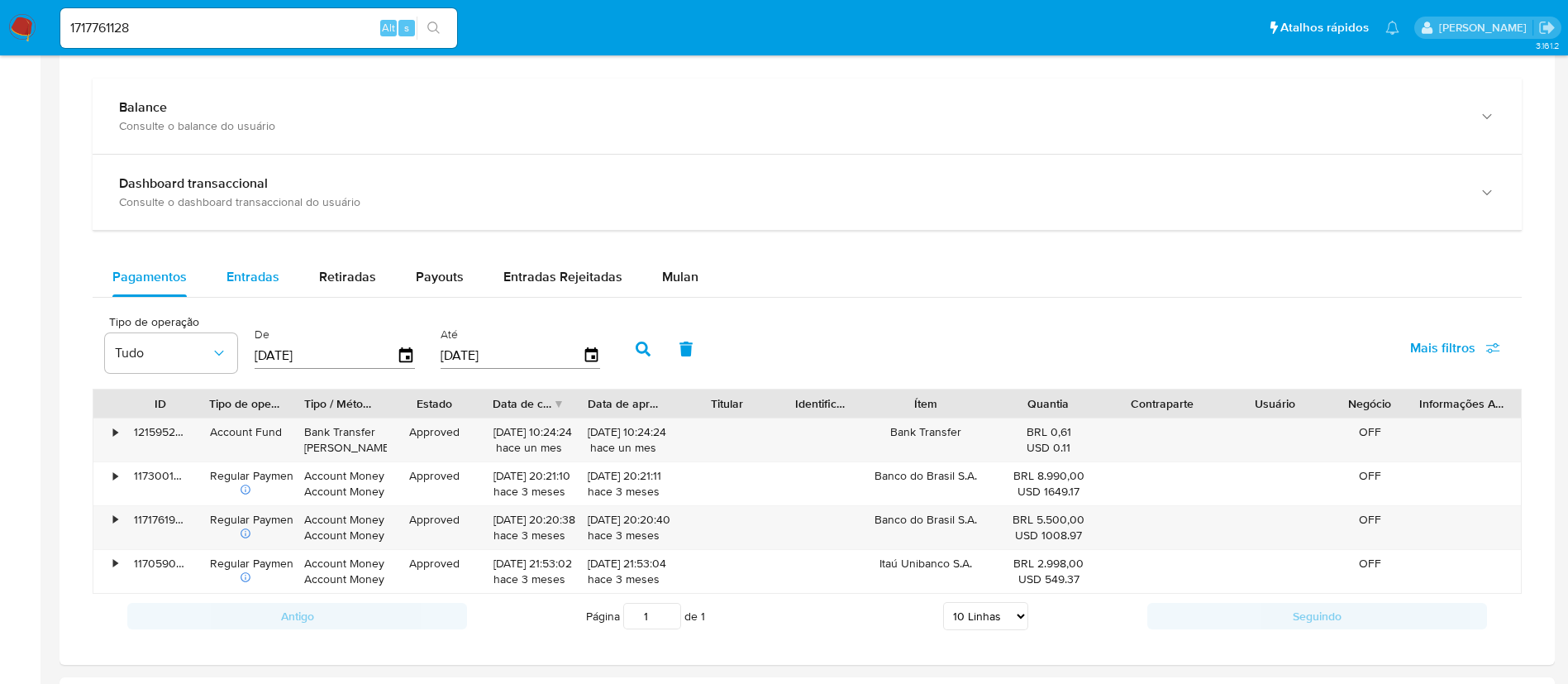
click at [244, 271] on span "Entradas" at bounding box center [253, 277] width 53 height 19
select select "10"
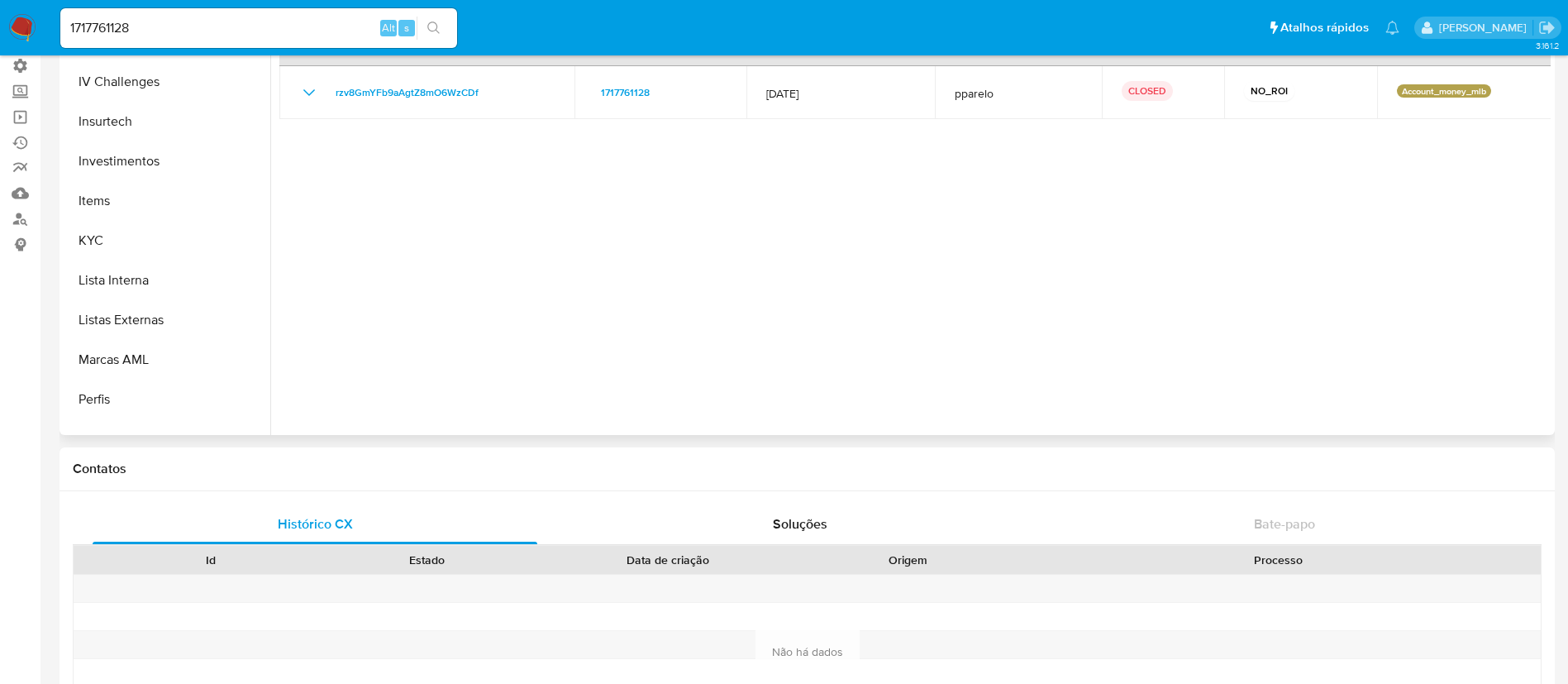
scroll to position [858, 0]
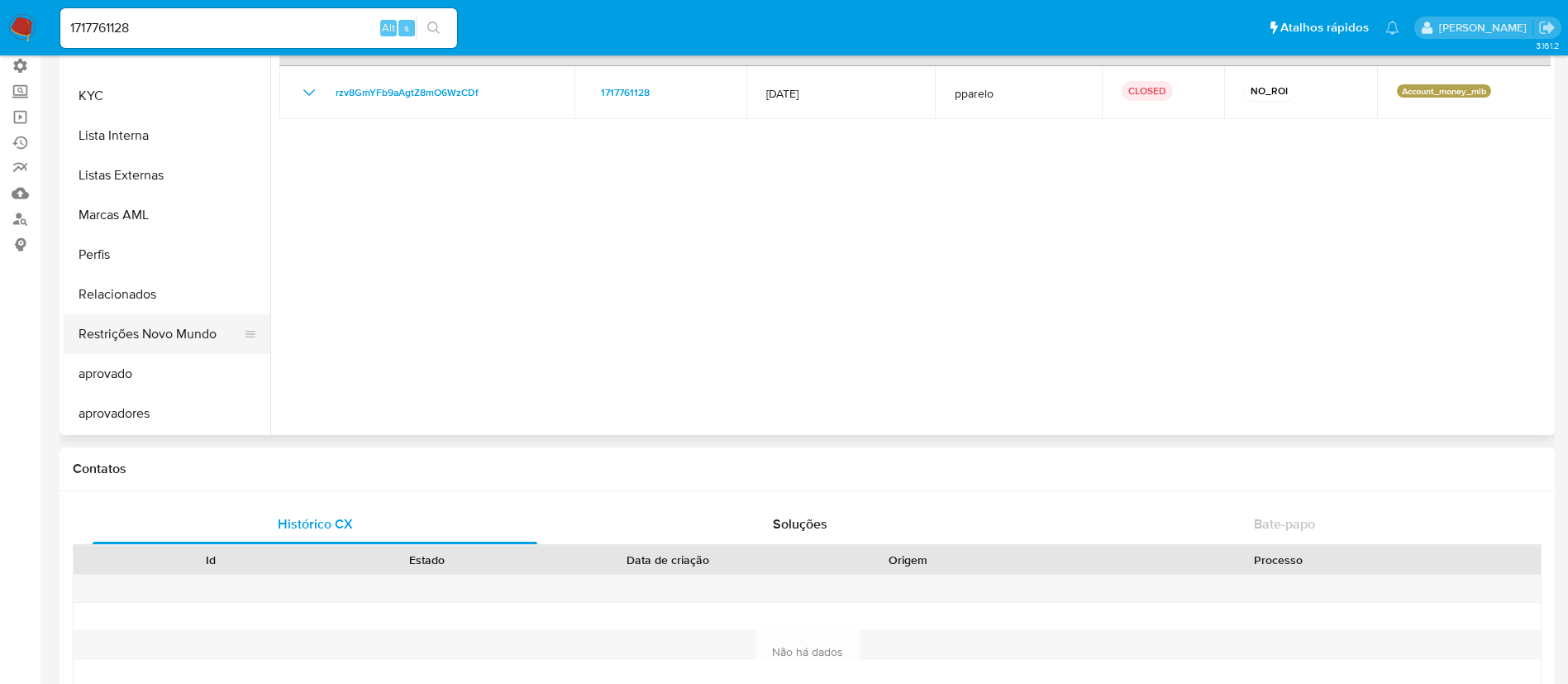
click at [123, 333] on button "Restrições Novo Mundo" at bounding box center [160, 334] width 194 height 40
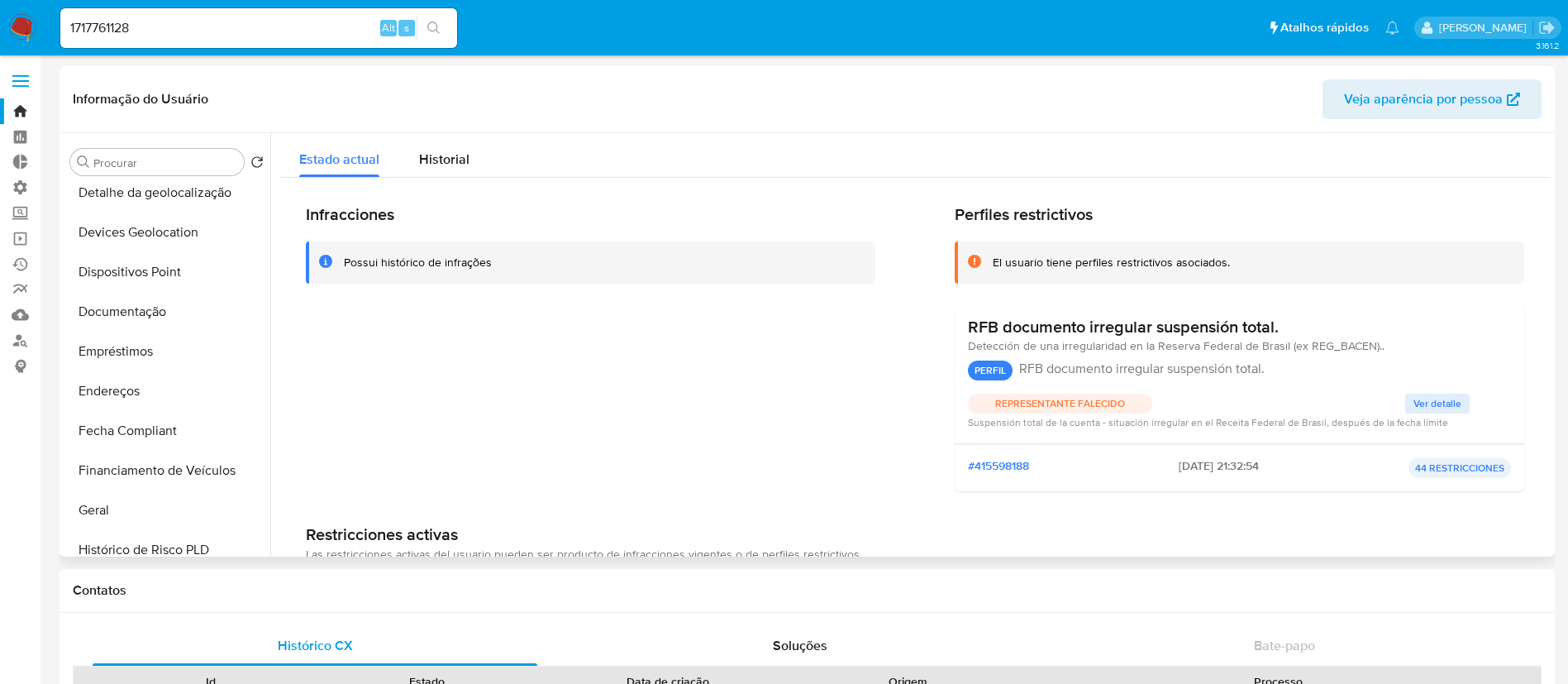
scroll to position [295, 0]
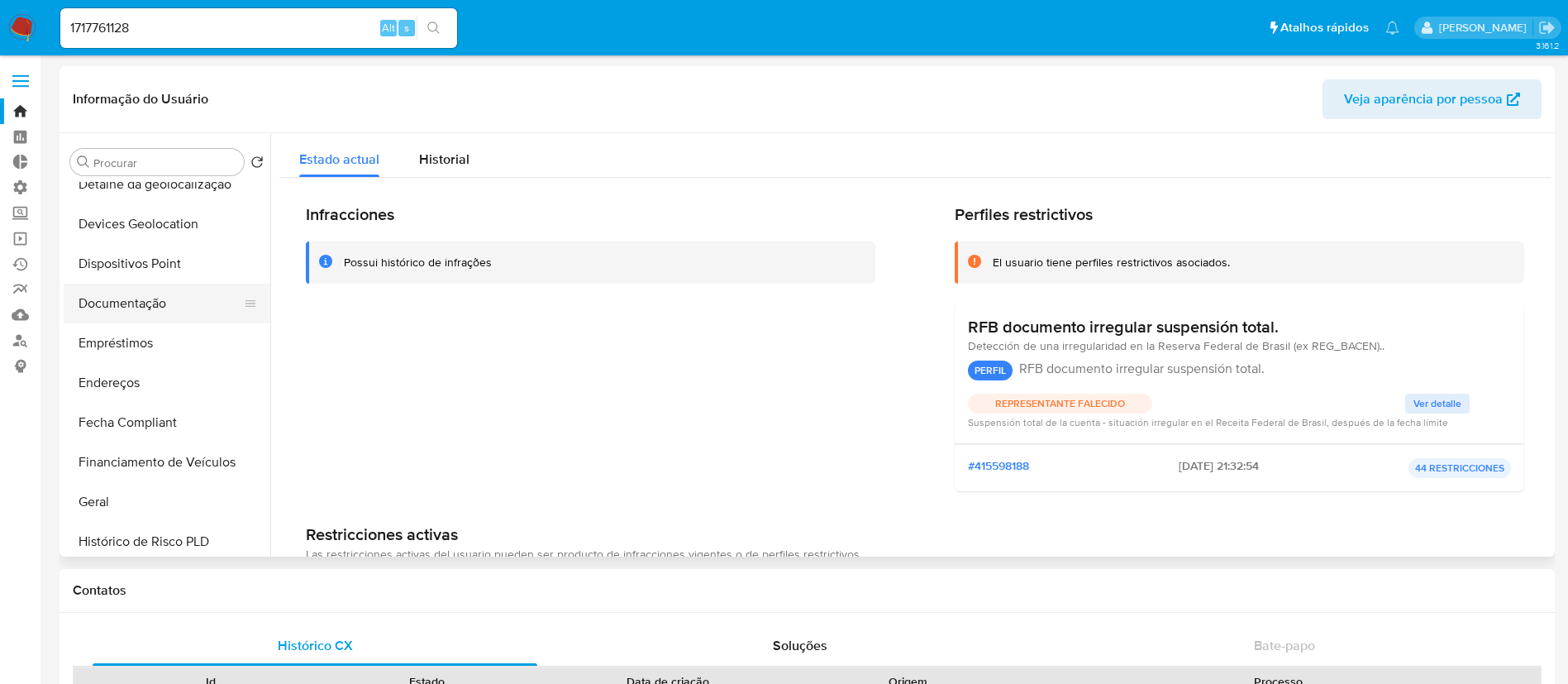
click at [154, 311] on button "Documentação" at bounding box center [160, 303] width 194 height 40
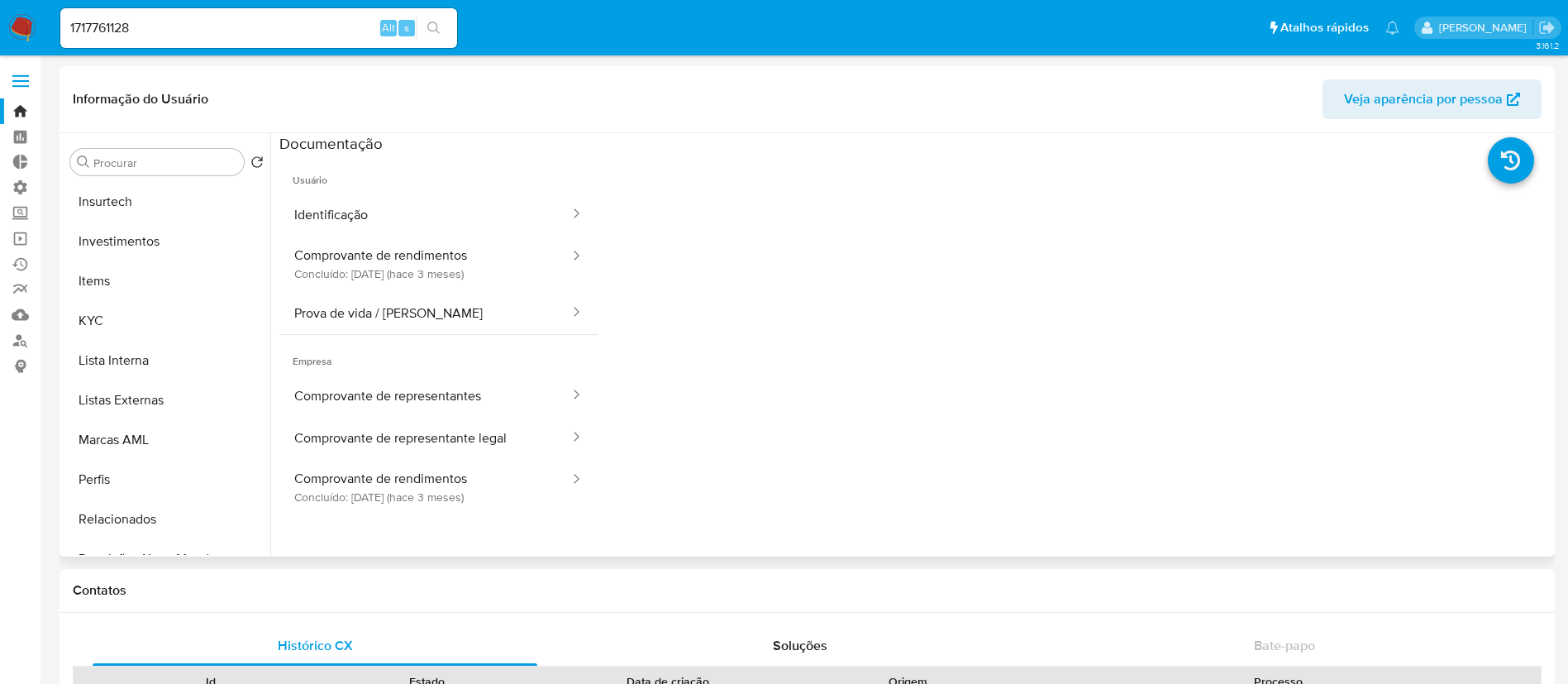
scroll to position [751, 0]
click at [149, 335] on button "KYC" at bounding box center [160, 324] width 194 height 40
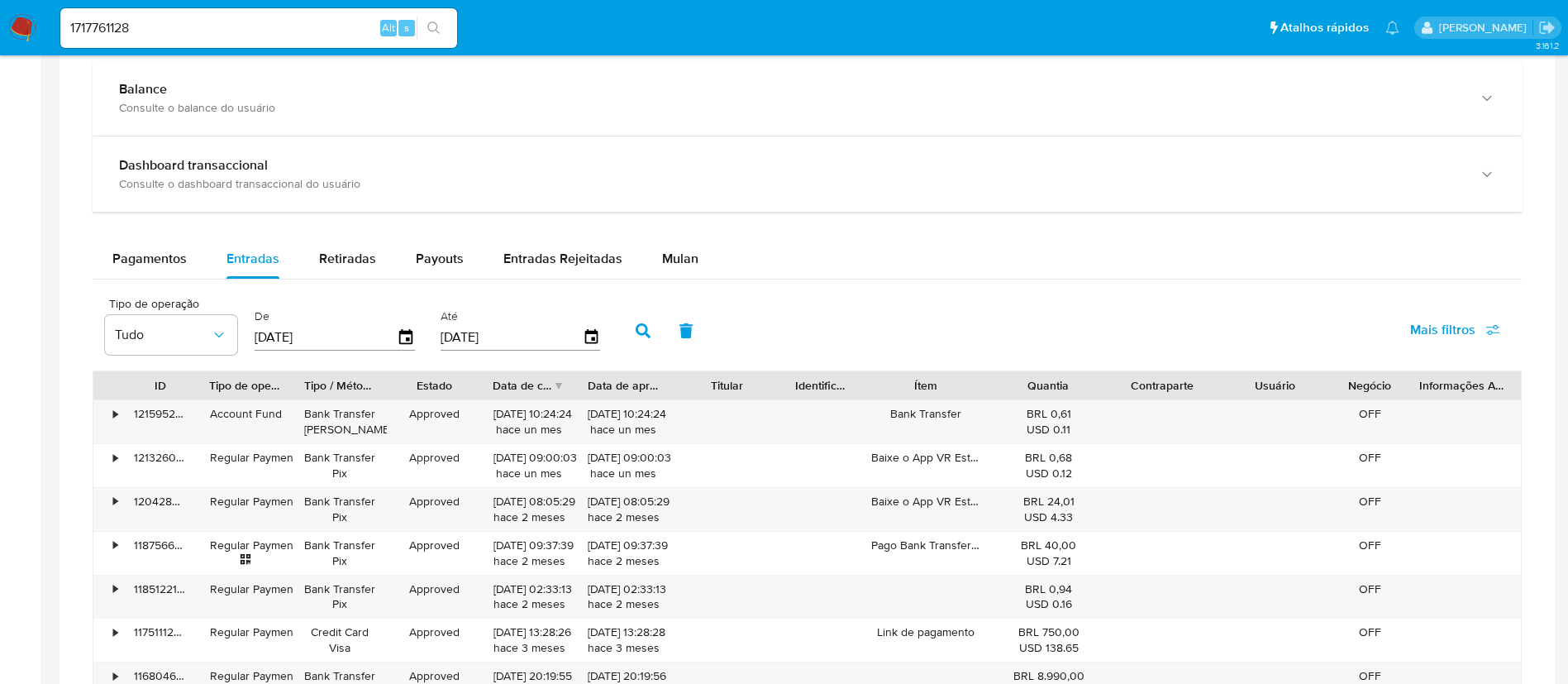
scroll to position [936, 0]
click at [341, 252] on span "Retiradas" at bounding box center [347, 255] width 57 height 19
select select "10"
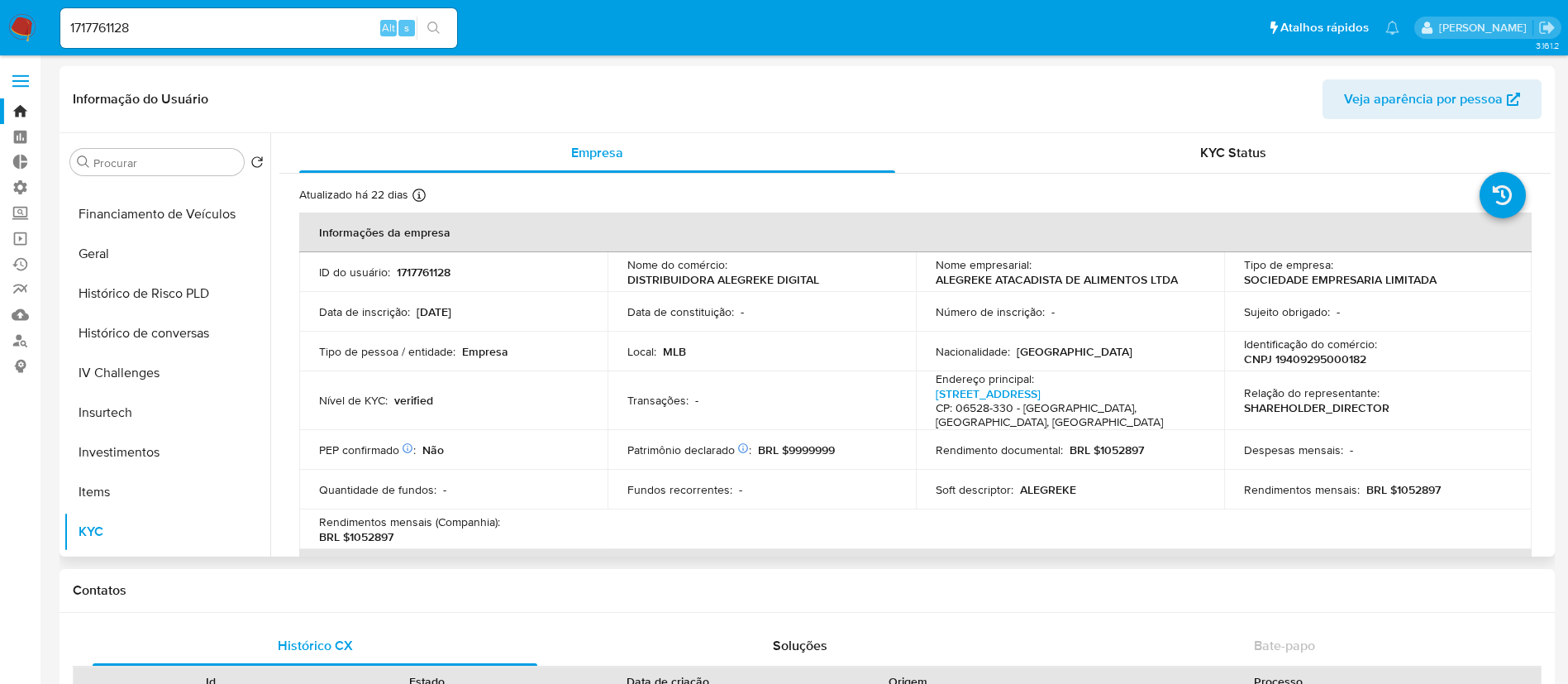
scroll to position [552, 0]
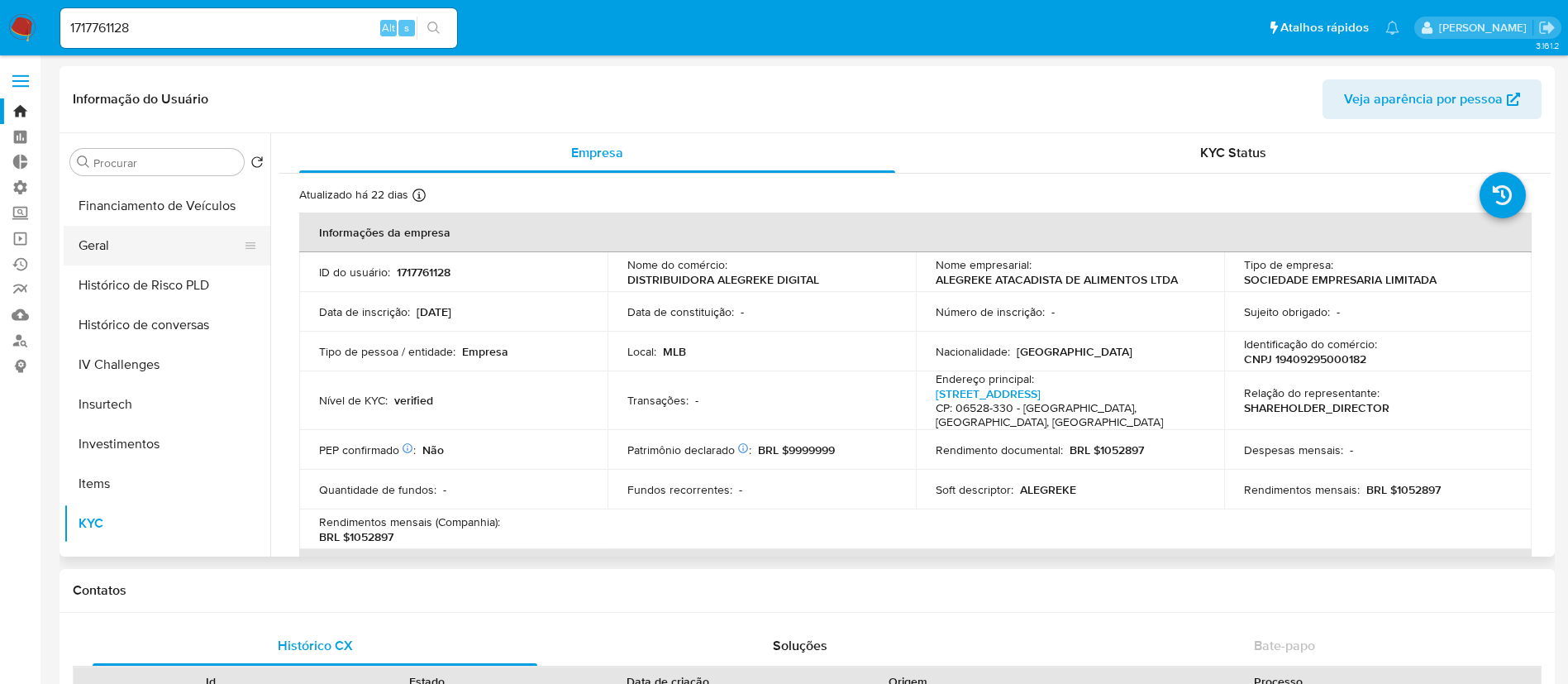
click at [98, 253] on button "Geral" at bounding box center [160, 246] width 194 height 40
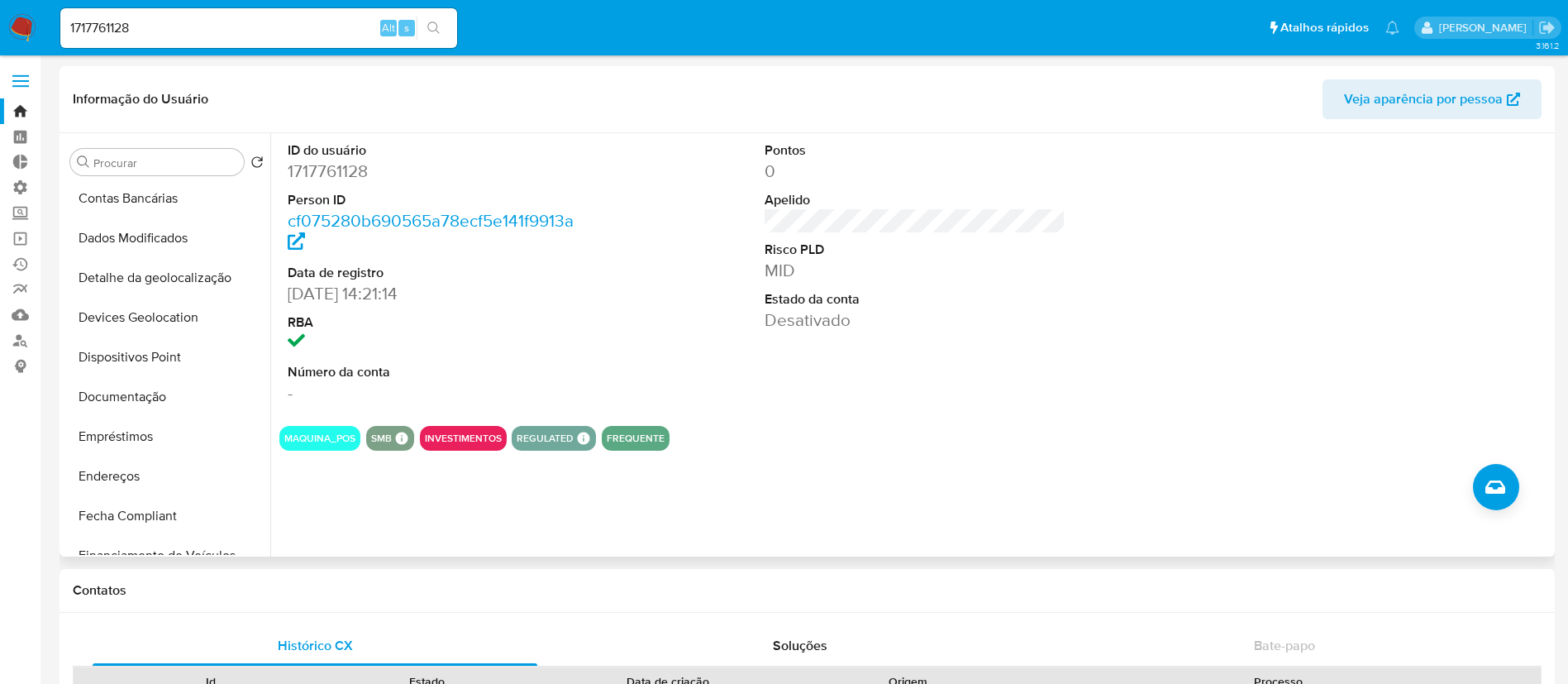
scroll to position [0, 0]
click at [171, 204] on button "Histórico de casos" at bounding box center [160, 202] width 194 height 40
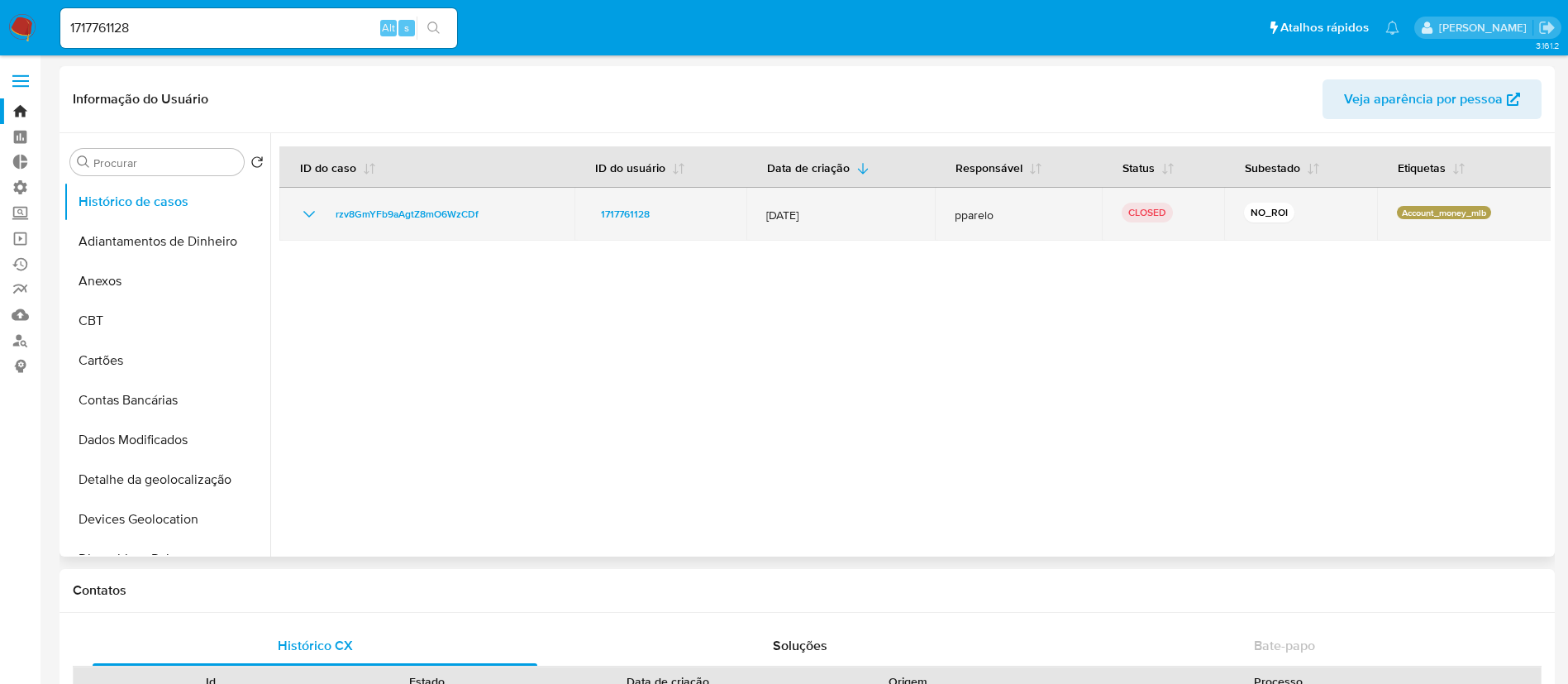
click at [308, 214] on icon "Mostrar/Ocultar" at bounding box center [309, 214] width 20 height 20
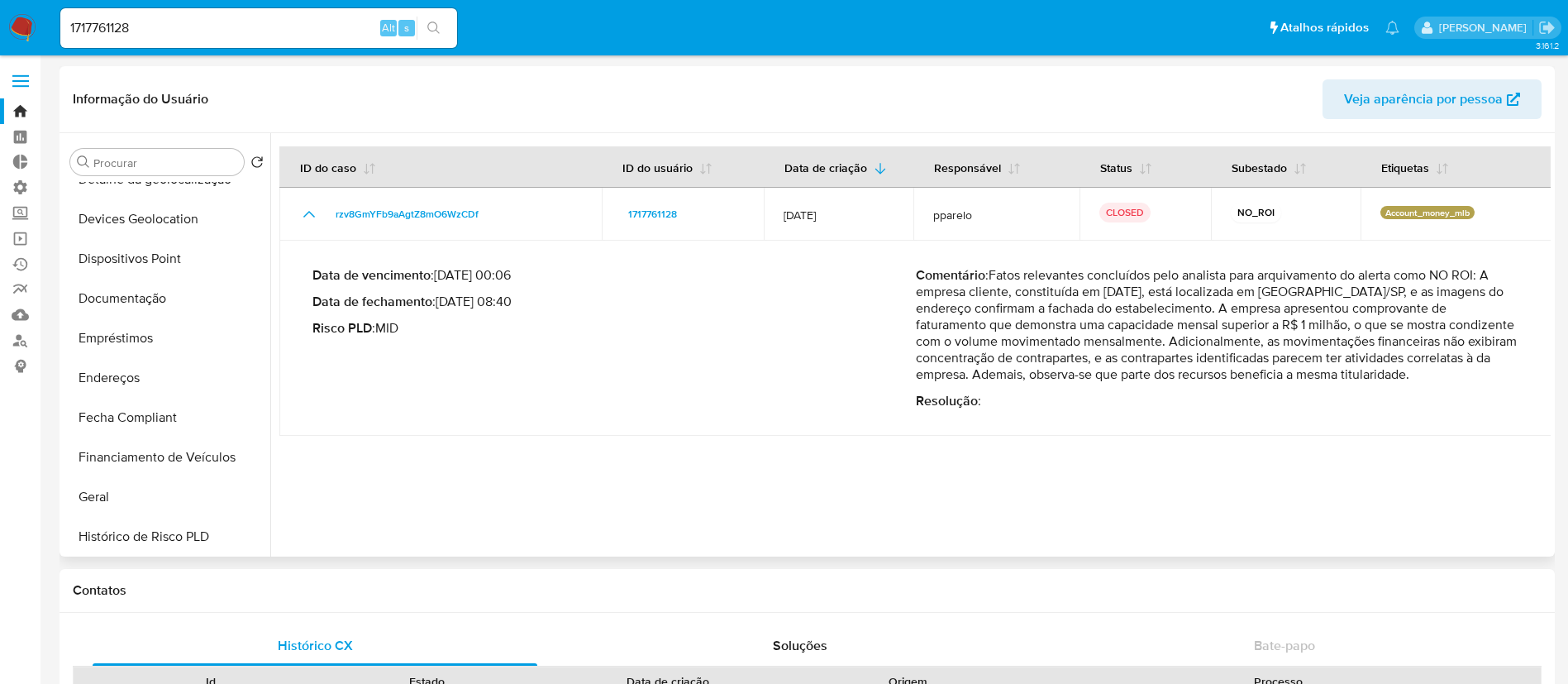
scroll to position [394, 0]
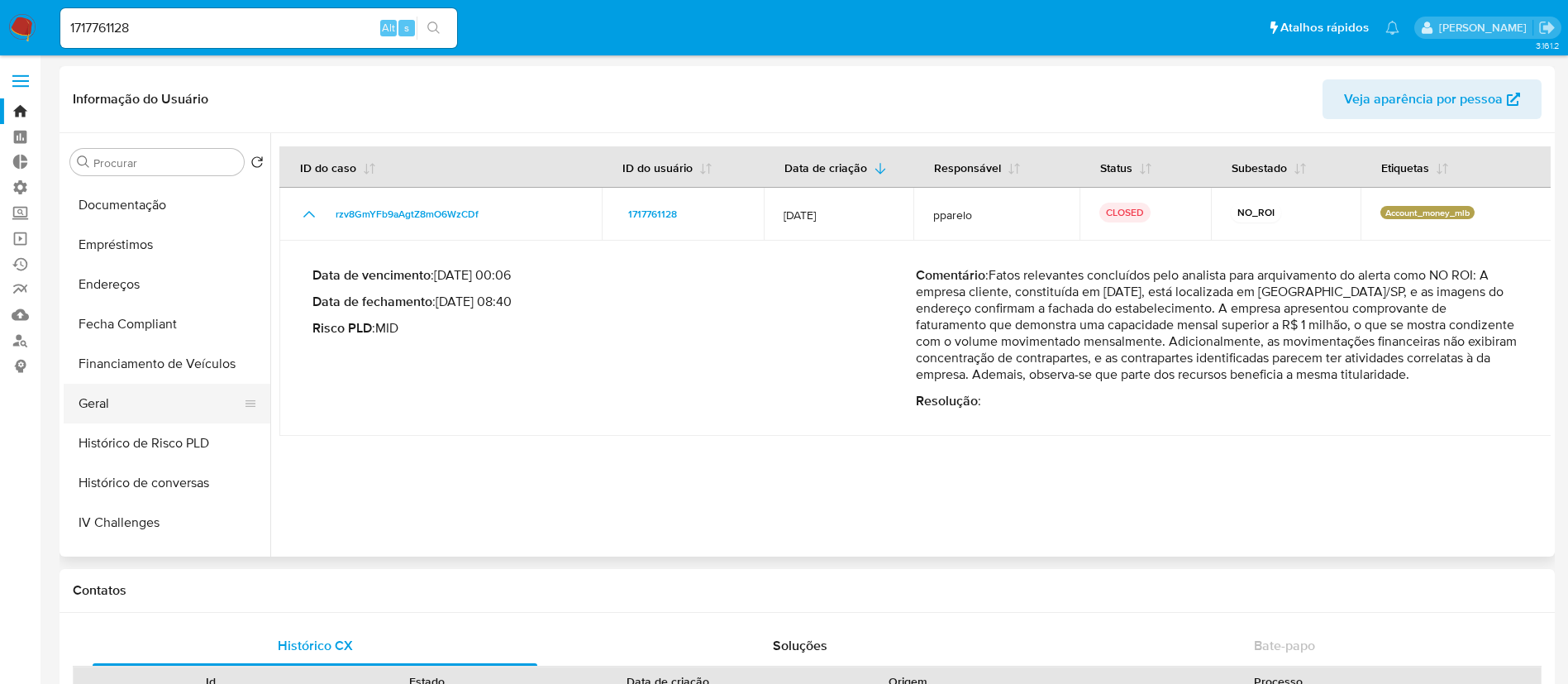
click at [128, 401] on button "Geral" at bounding box center [160, 404] width 194 height 40
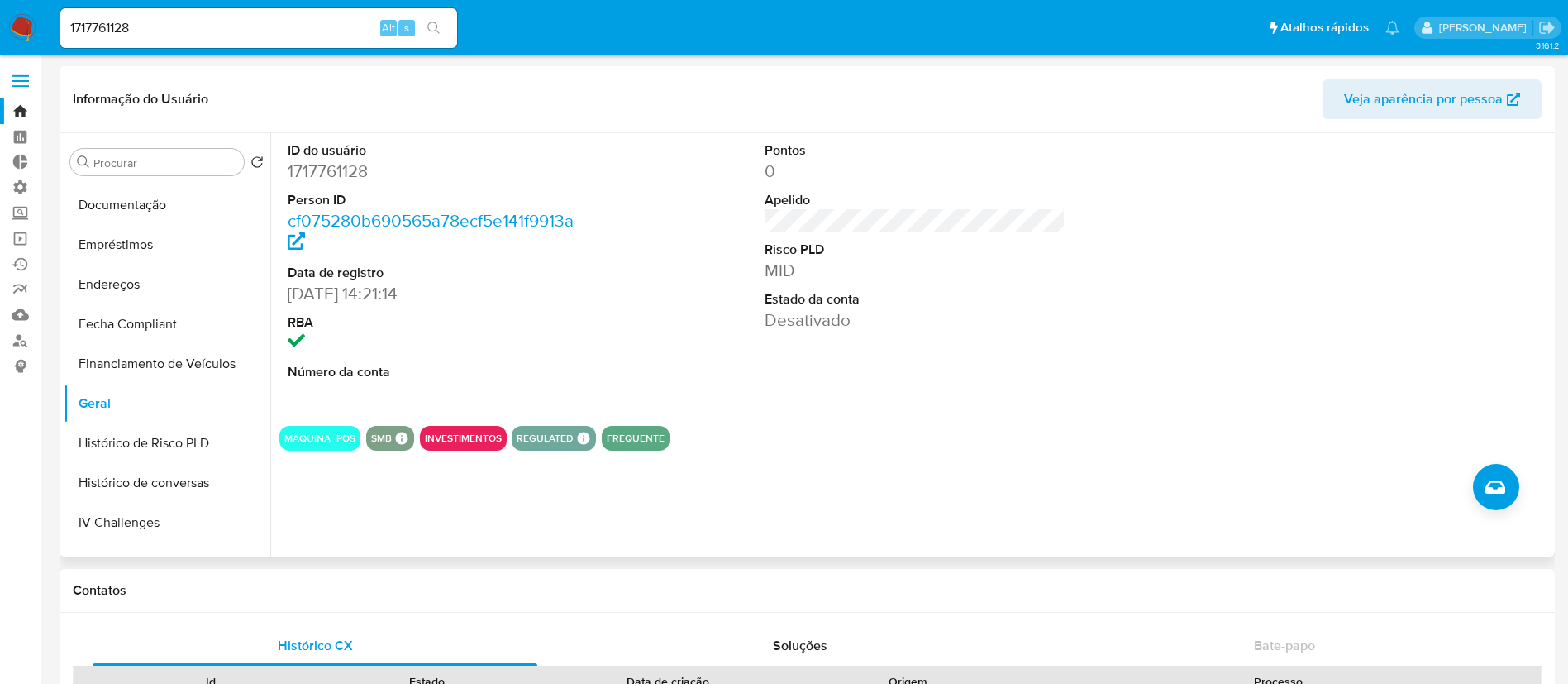
click at [384, 177] on dd "1717761128" at bounding box center [438, 171] width 301 height 23
drag, startPoint x: 382, startPoint y: 174, endPoint x: 287, endPoint y: 174, distance: 95.0
click at [287, 174] on div "ID do usuário 1717761128 Person ID cf075280b690565a78ecf5e141f9913a Data de reg…" at bounding box center [438, 273] width 318 height 279
copy dd "1717761128"
click at [664, 289] on div "ID do usuário 1717761128 Person ID cf075280b690565a78ecf5e141f9913a Data de reg…" at bounding box center [914, 273] width 1272 height 279
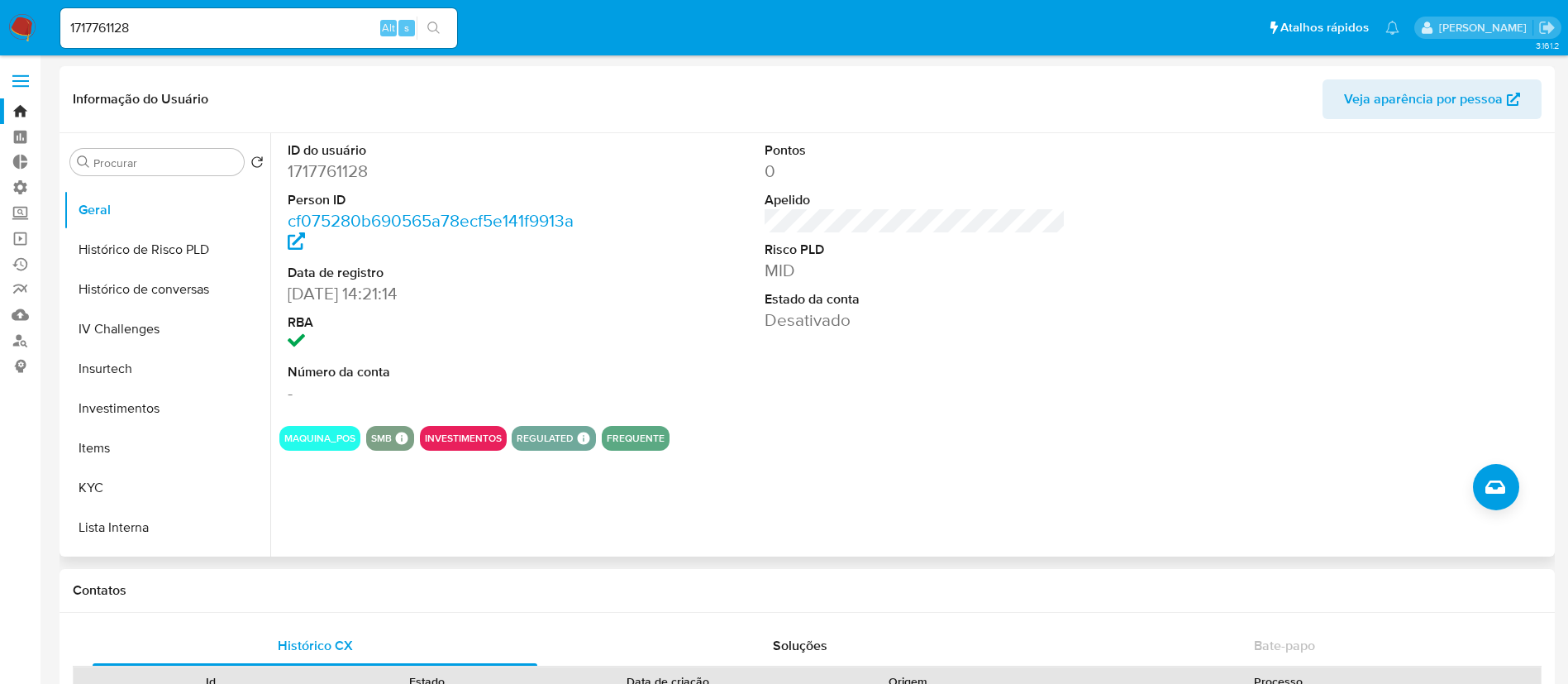
scroll to position [593, 0]
click at [115, 485] on button "KYC" at bounding box center [160, 483] width 194 height 40
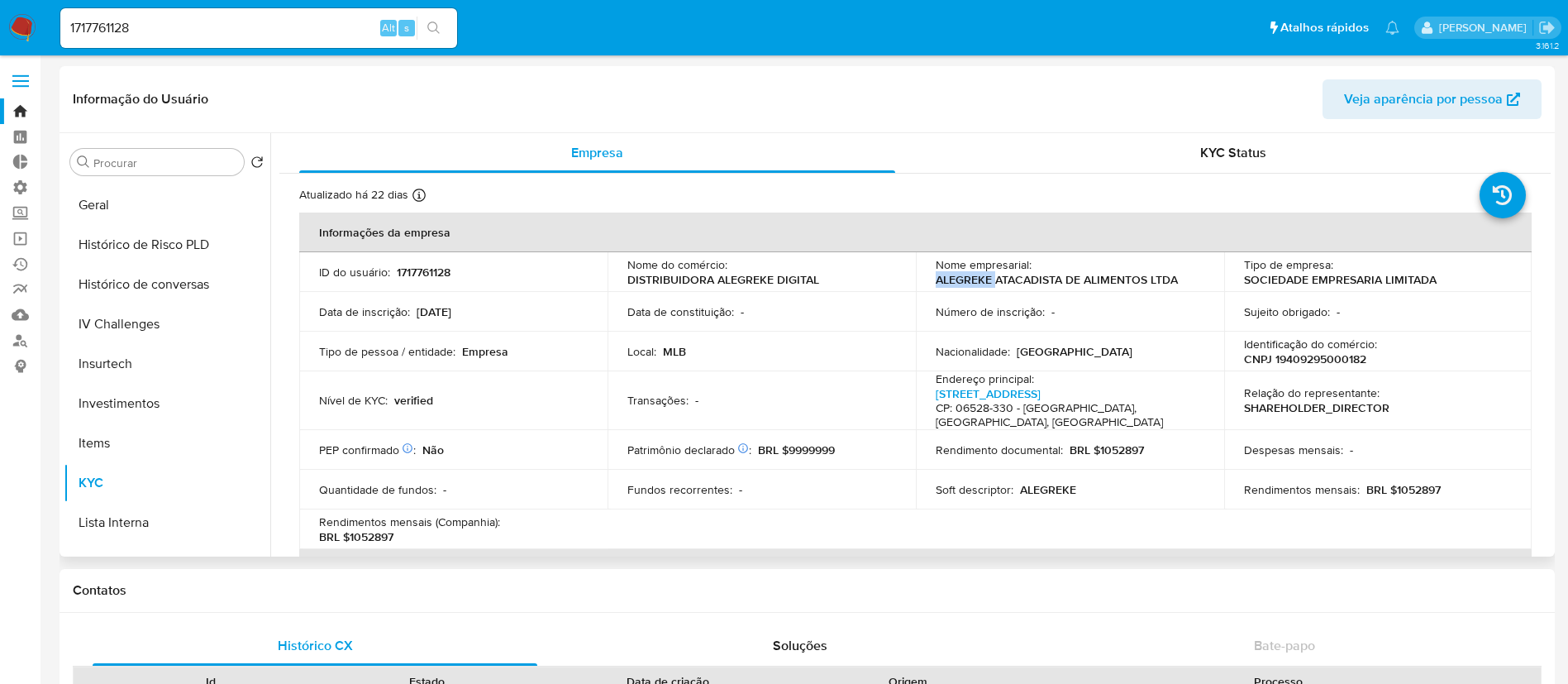
drag, startPoint x: 934, startPoint y: 278, endPoint x: 991, endPoint y: 278, distance: 57.0
click at [991, 278] on p "ALEGREKE ATACADISTA DE ALIMENTOS LTDA" at bounding box center [1057, 279] width 243 height 15
copy p "ALEGREKE"
drag, startPoint x: 169, startPoint y: 33, endPoint x: 27, endPoint y: 12, distance: 143.5
click at [27, 12] on nav "Pausado Ver notificaciones 1717761128 Alt s Atalhos rápidos Presiona las siguie…" at bounding box center [784, 27] width 1568 height 56
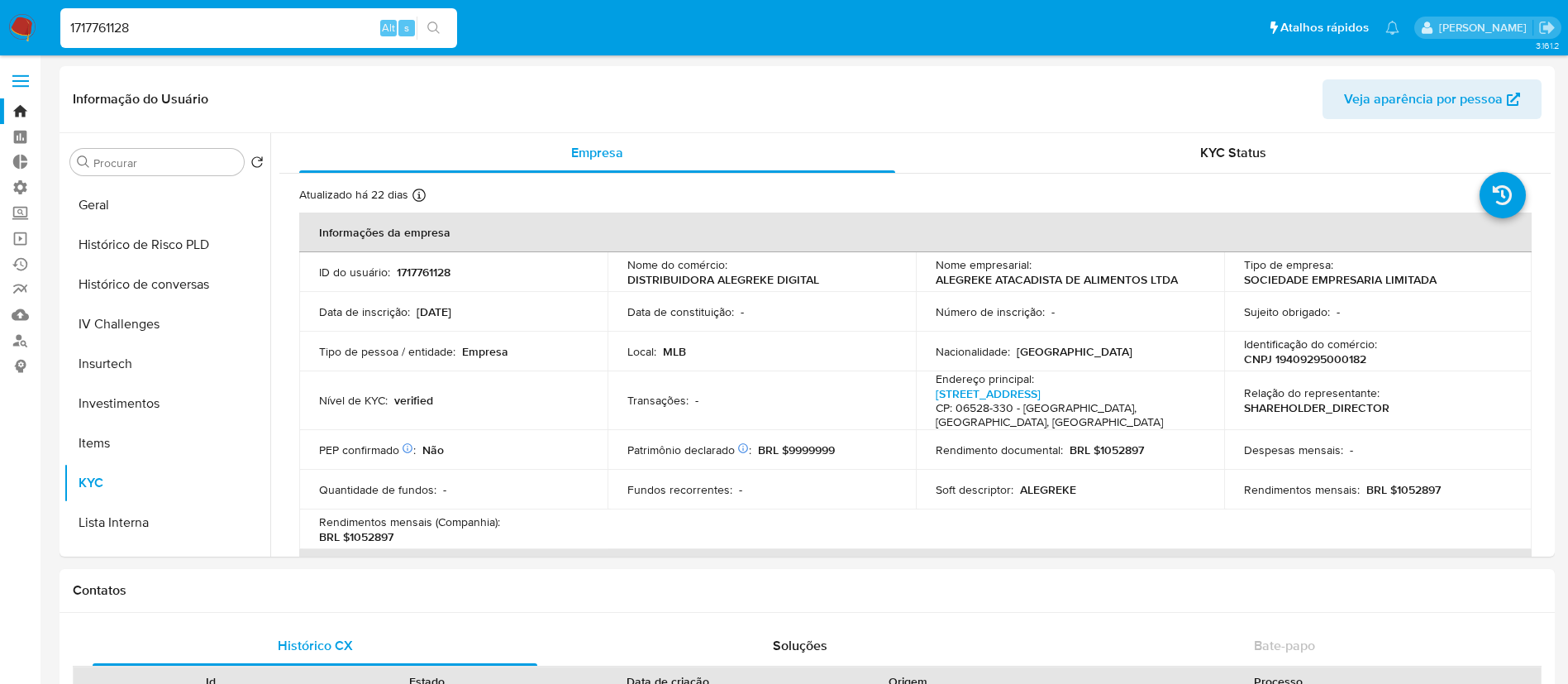
paste input "2395010912"
type input "2395010912"
click at [439, 22] on icon "search-icon" at bounding box center [434, 28] width 13 height 13
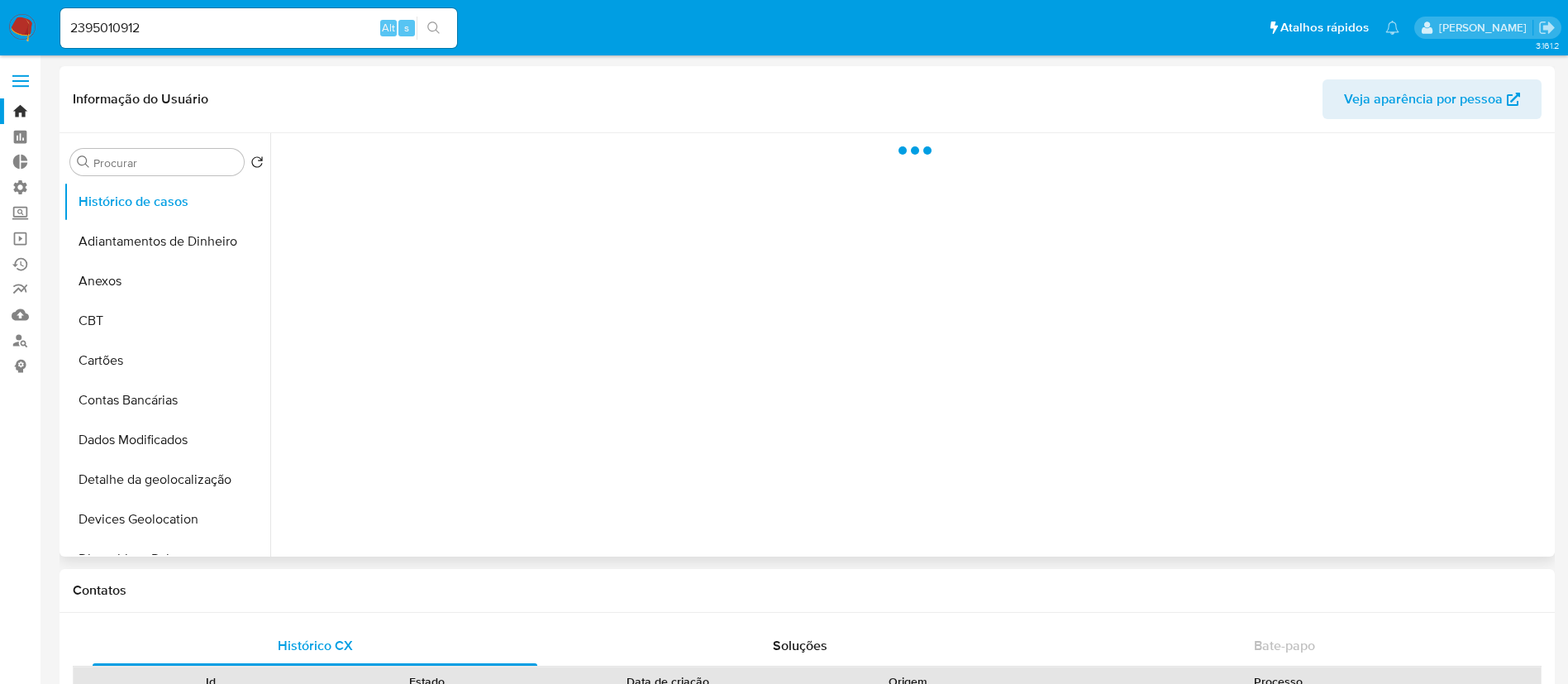
select select "10"
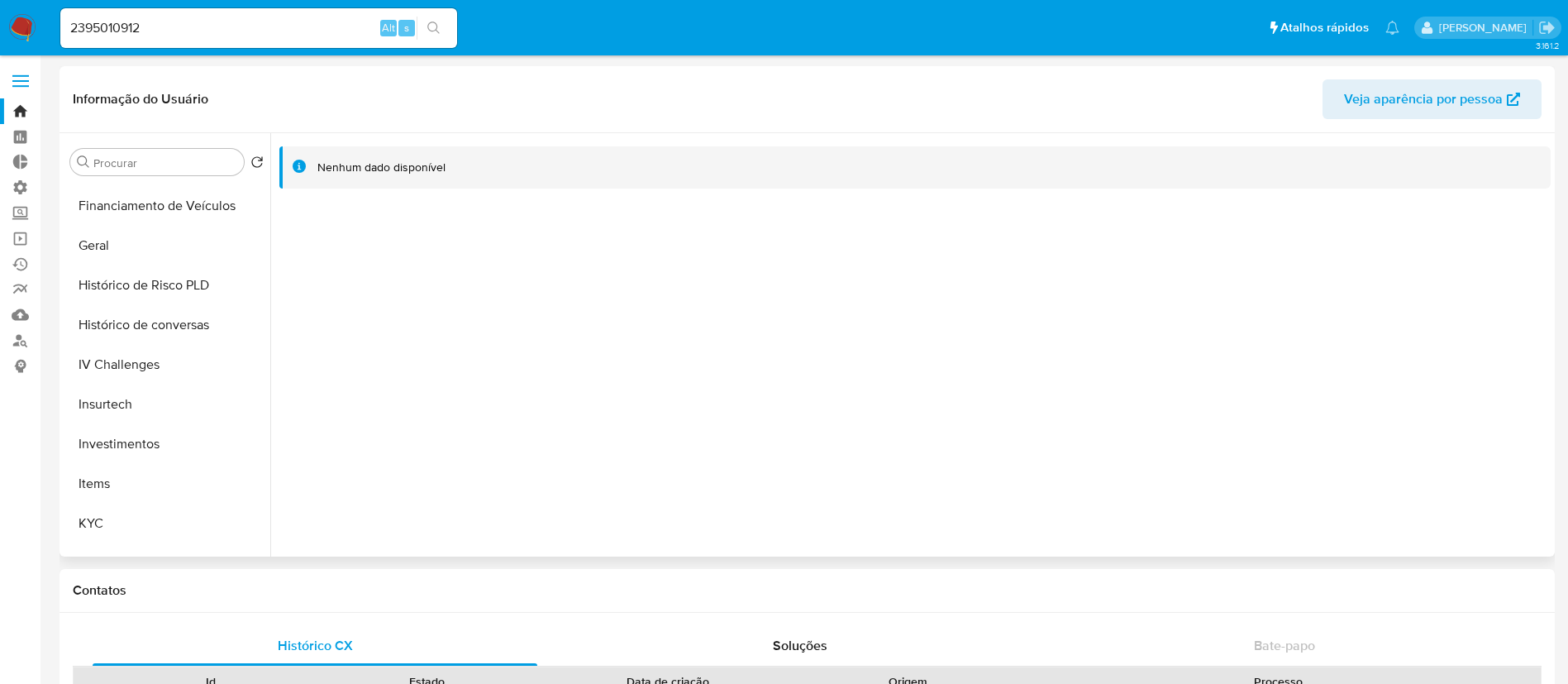
scroll to position [554, 0]
click at [144, 315] on button "Histórico de conversas" at bounding box center [160, 322] width 194 height 40
drag, startPoint x: 271, startPoint y: 381, endPoint x: 265, endPoint y: 190, distance: 191.1
click at [265, 190] on div "Procurar Retornar ao pedido padrão Histórico de casos Adiantamentos de Dinheiro…" at bounding box center [807, 345] width 1487 height 424
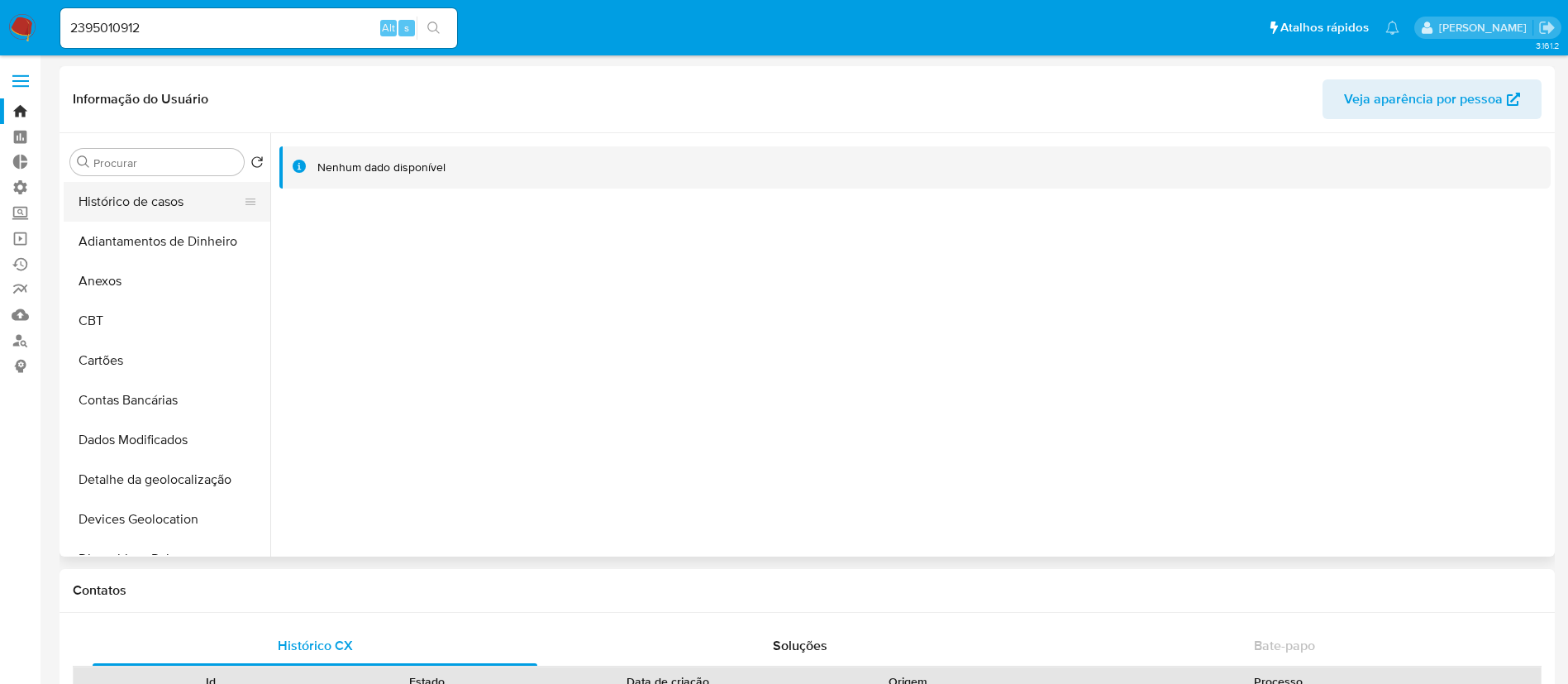
click at [155, 202] on button "Histórico de casos" at bounding box center [160, 202] width 194 height 40
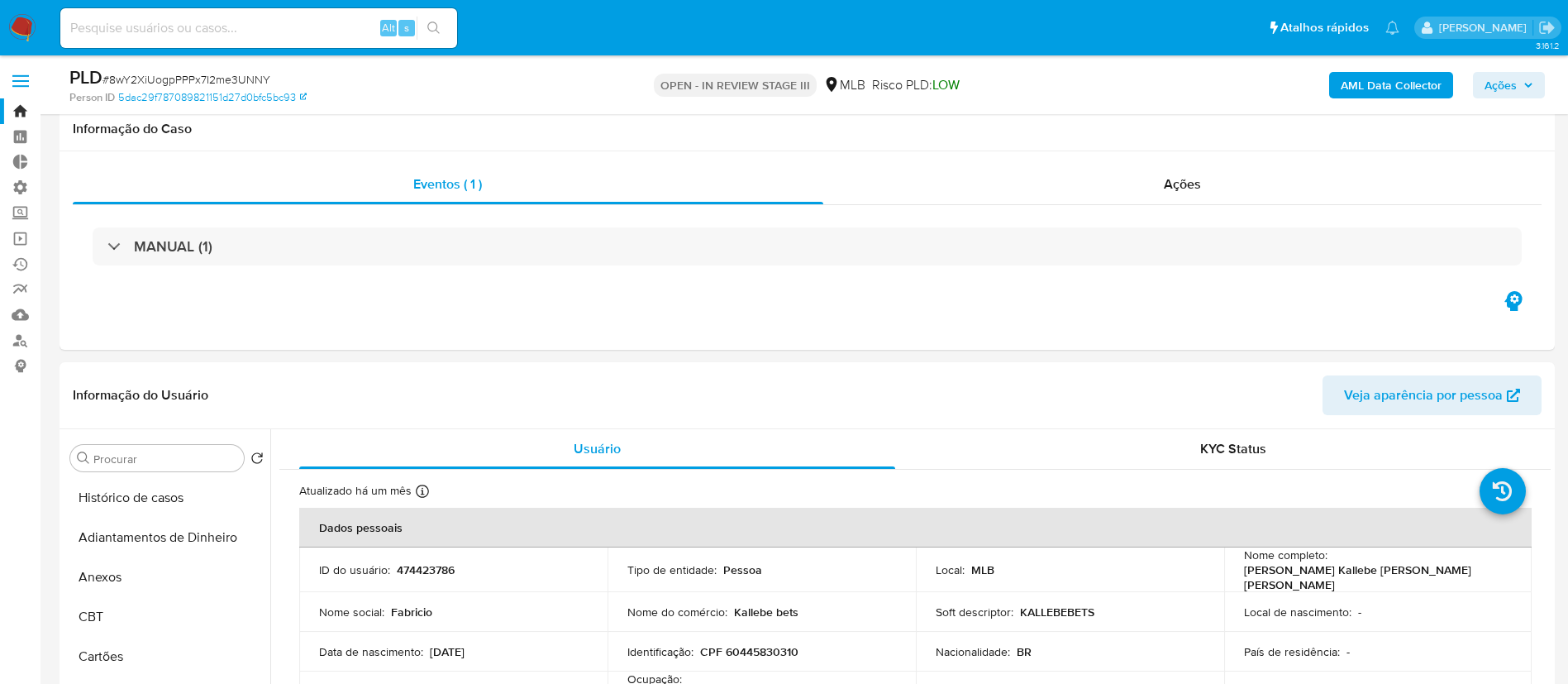
select select "100"
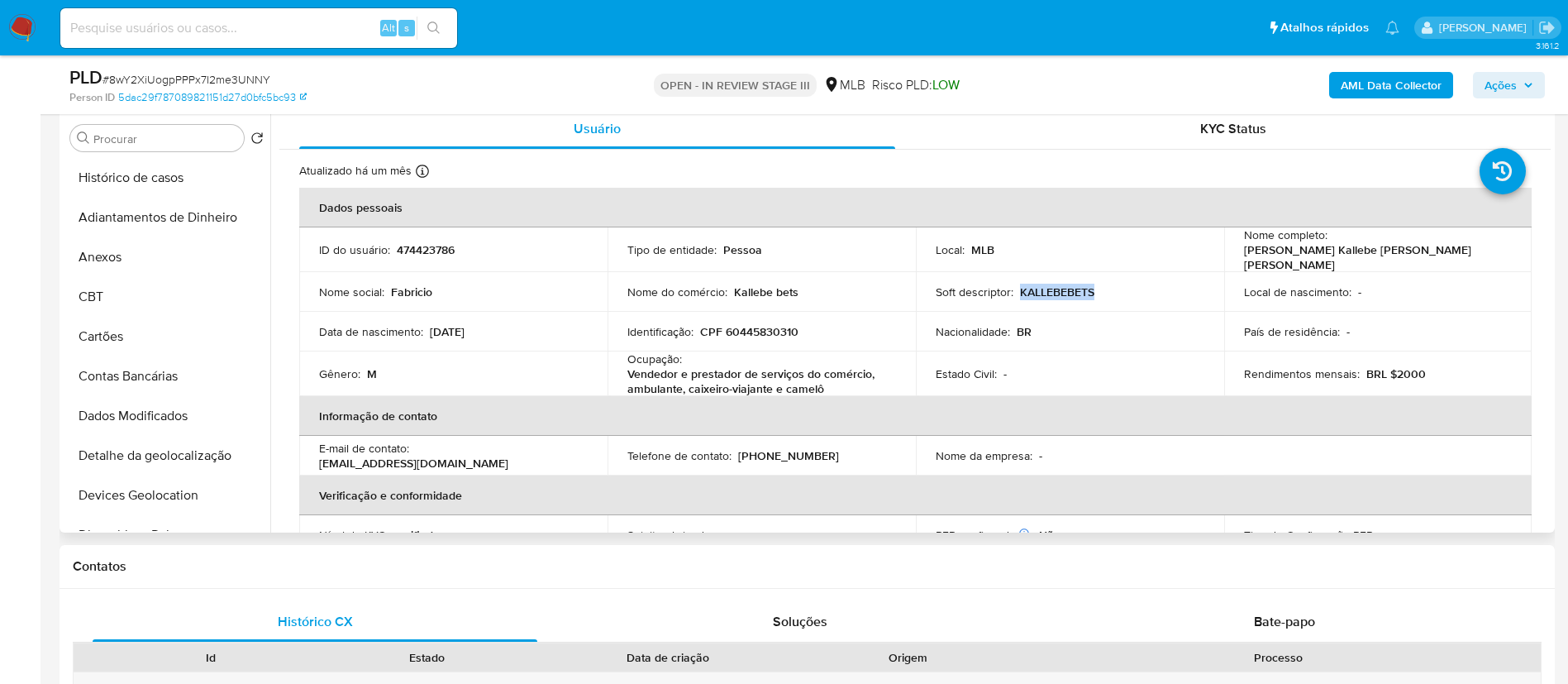
scroll to position [525, 0]
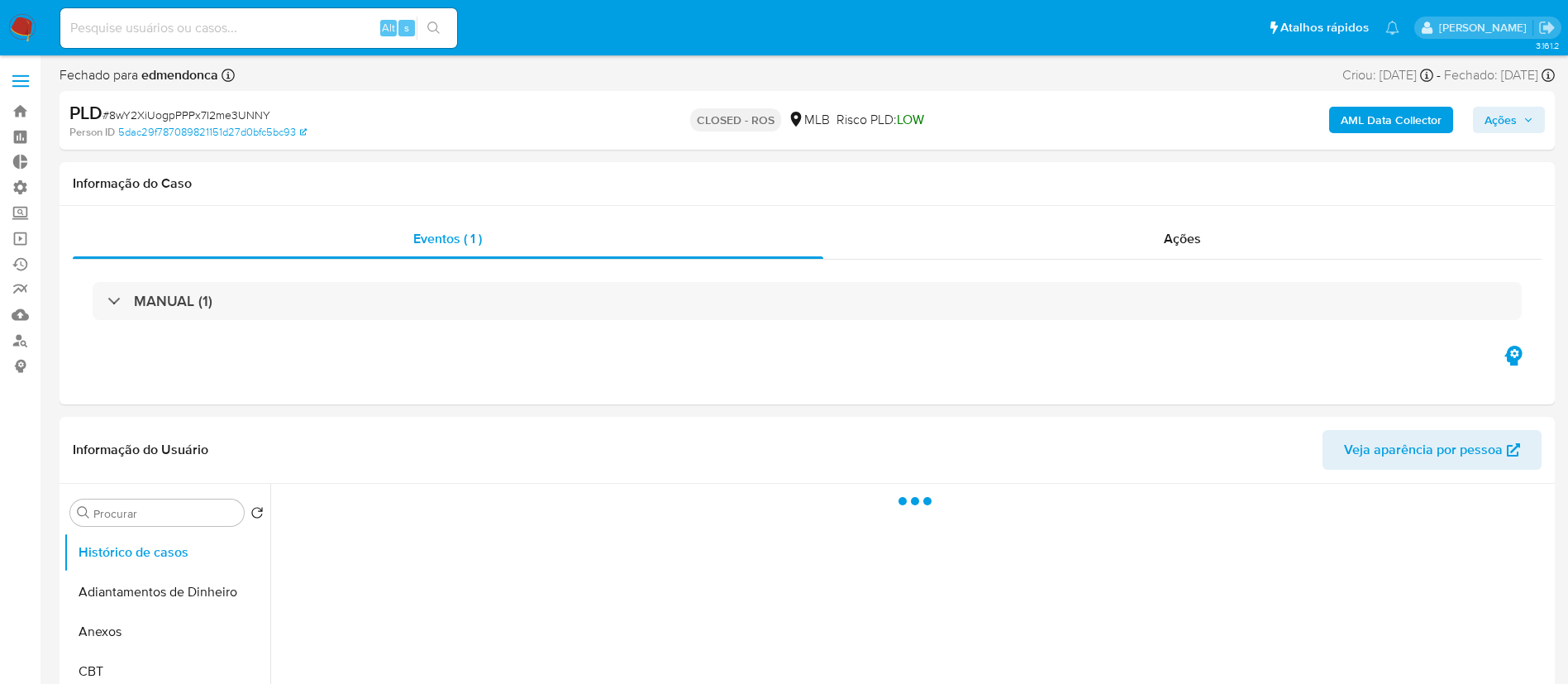
select select "10"
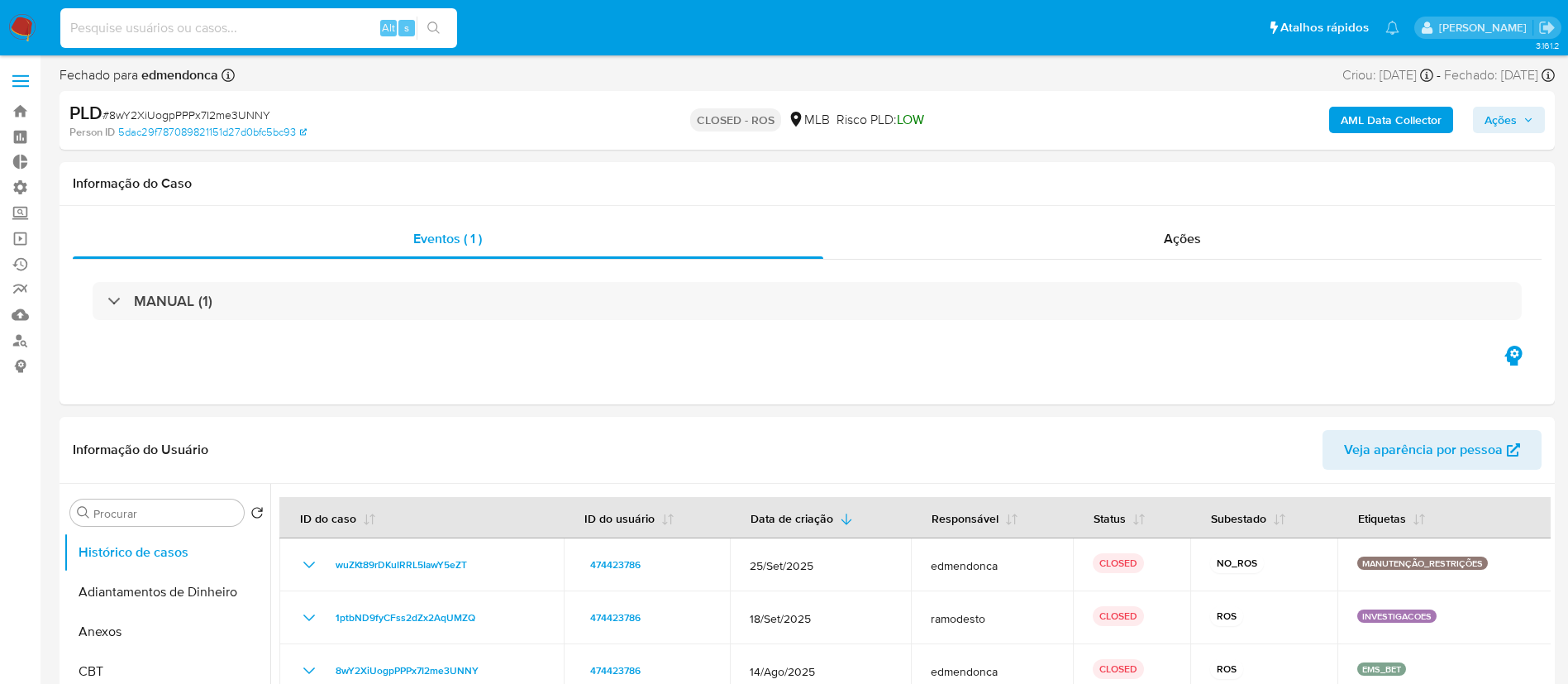
click at [203, 25] on input at bounding box center [259, 28] width 397 height 22
paste input "81805792"
type input "81805792"
click at [431, 26] on icon "search-icon" at bounding box center [434, 28] width 13 height 13
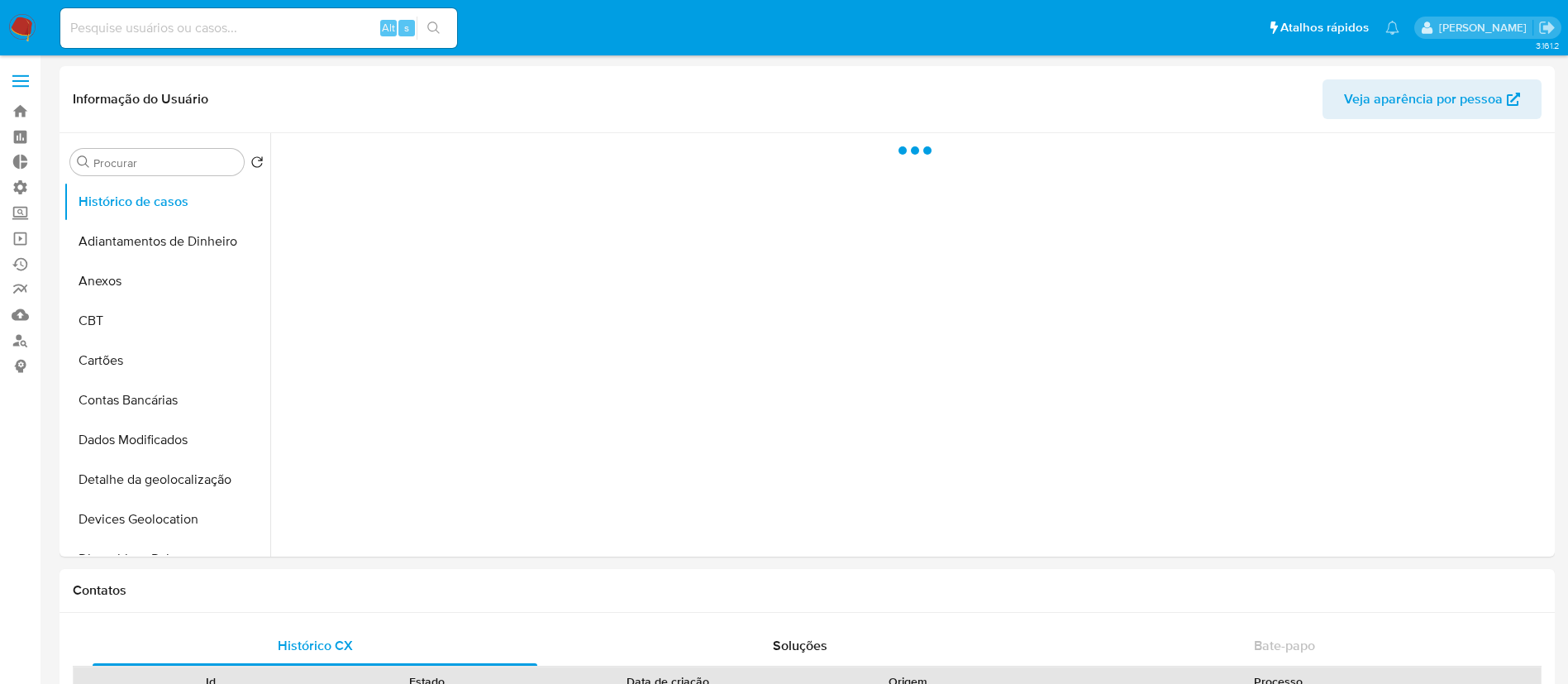
select select "10"
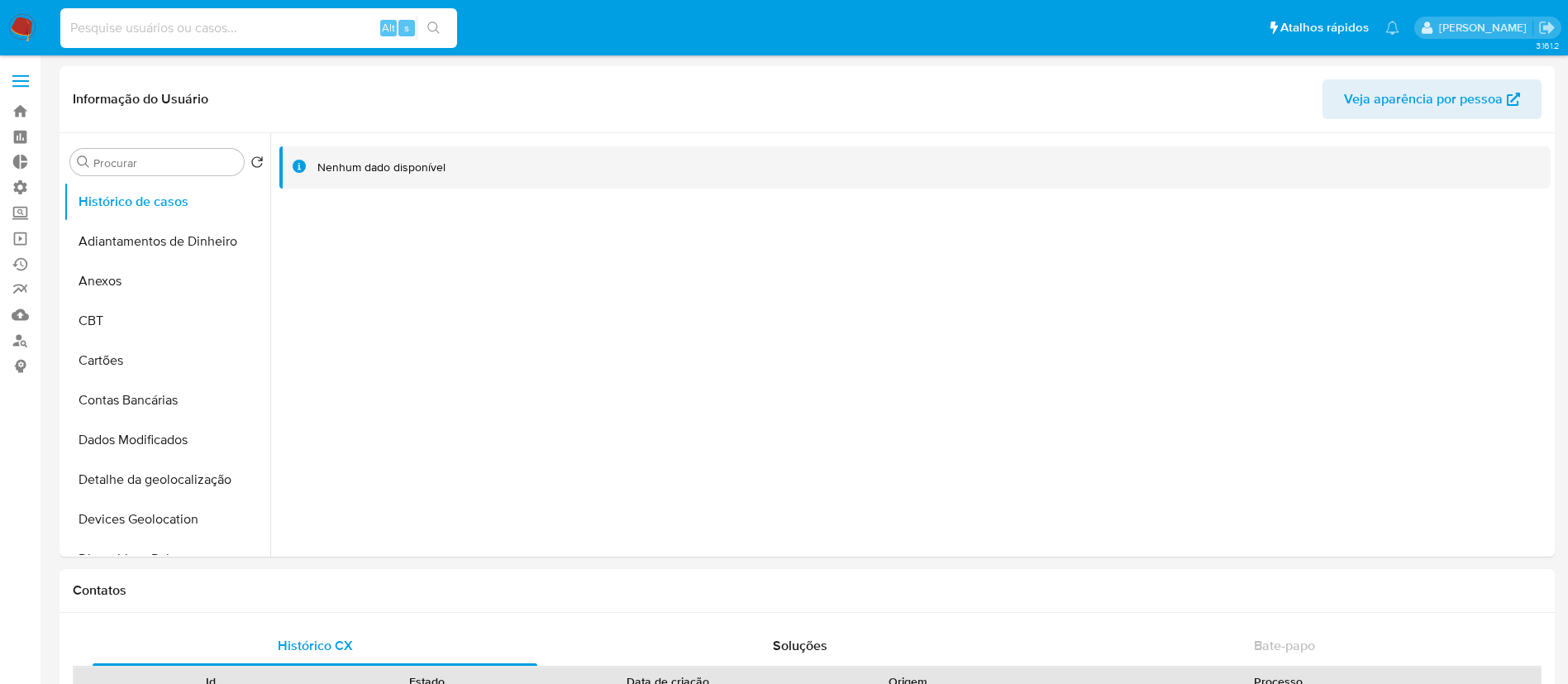
click at [119, 32] on input at bounding box center [259, 28] width 397 height 22
paste input "81805792"
type input "81805792"
click at [427, 22] on button "search-icon" at bounding box center [434, 28] width 34 height 23
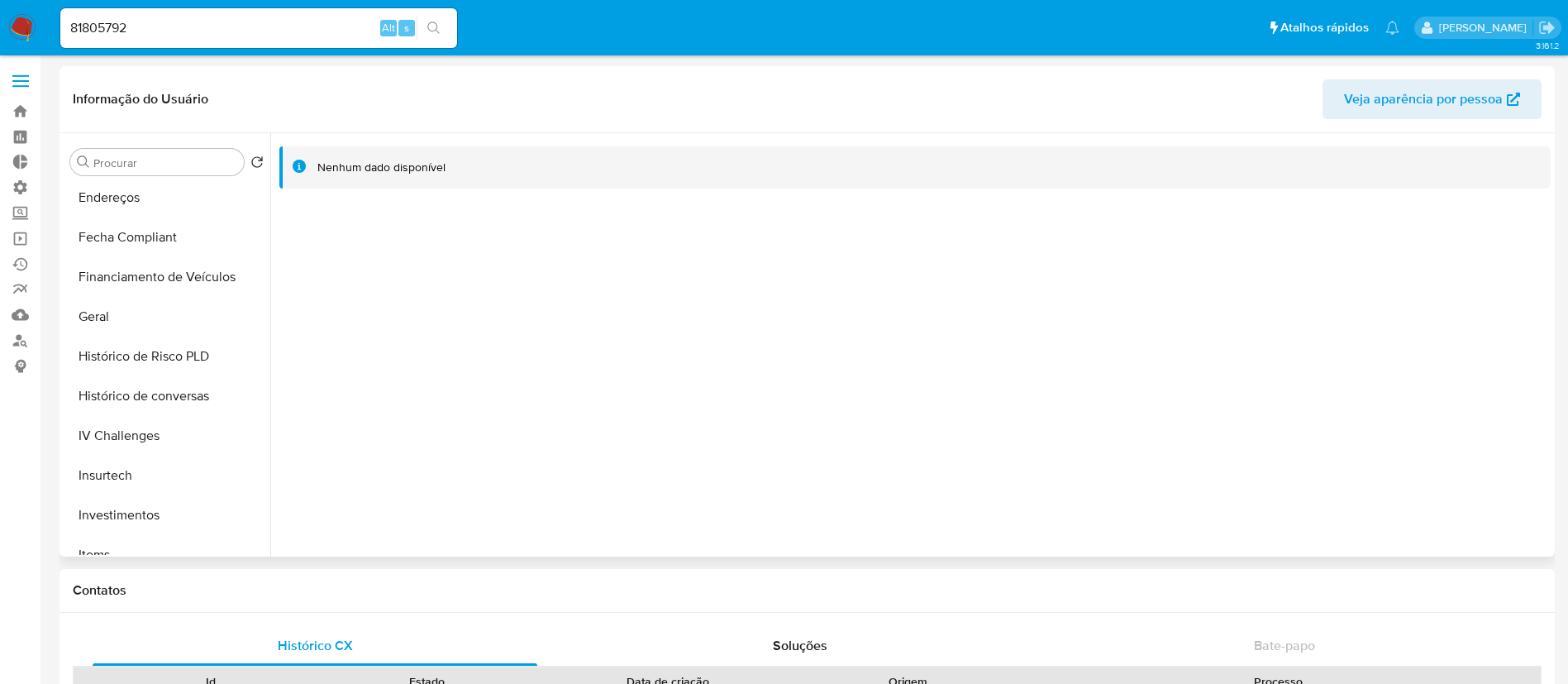
scroll to position [505, 0]
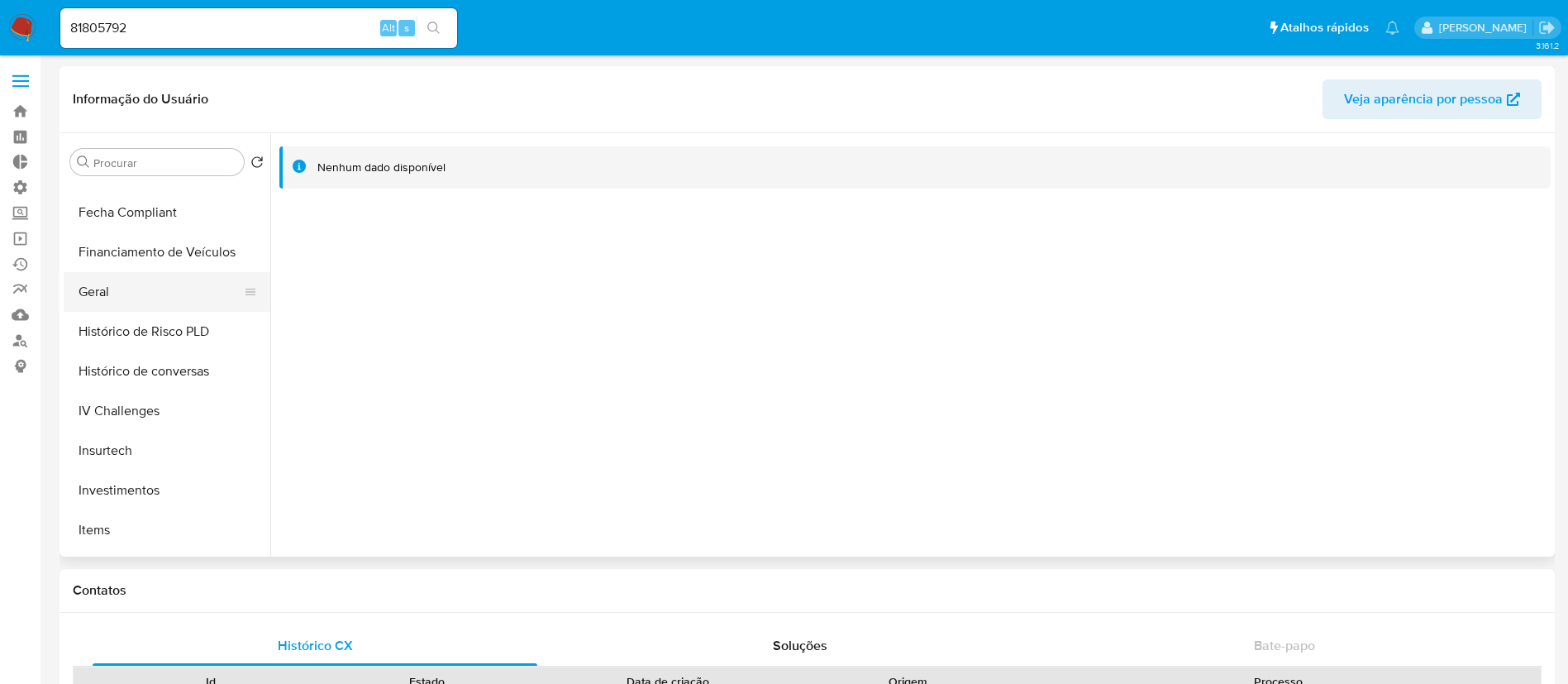
click at [91, 291] on button "Geral" at bounding box center [160, 292] width 194 height 40
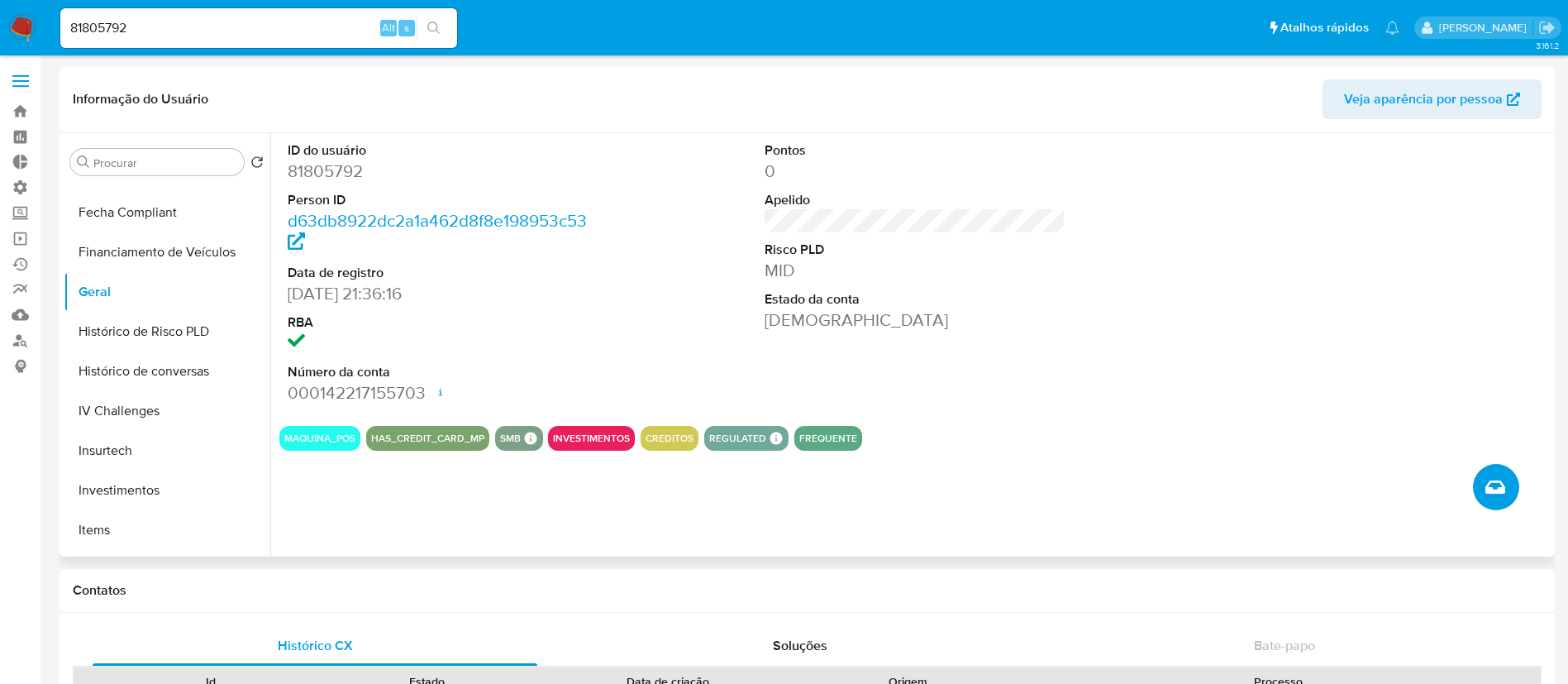
click at [1497, 486] on icon "Criar caso manual" at bounding box center [1496, 487] width 20 height 20
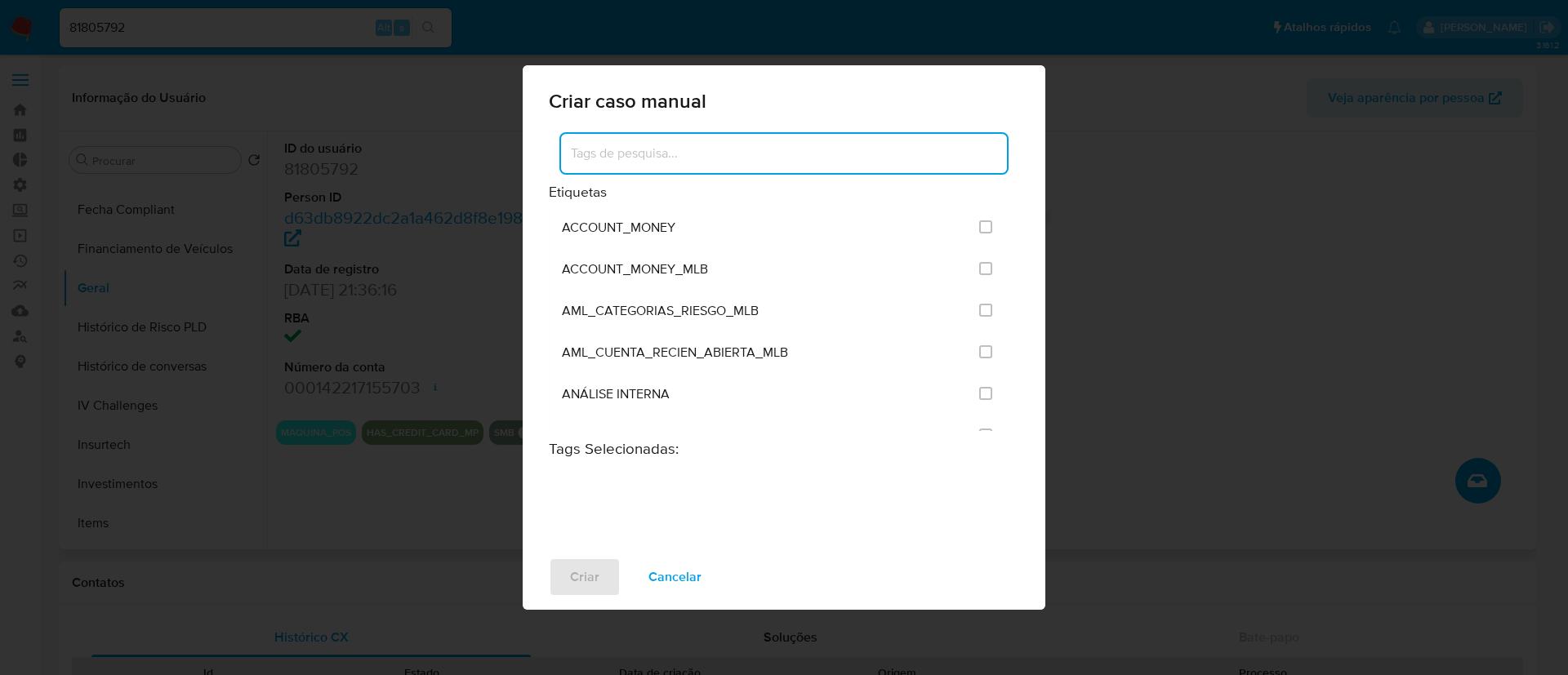
click at [779, 152] on input at bounding box center [784, 153] width 446 height 21
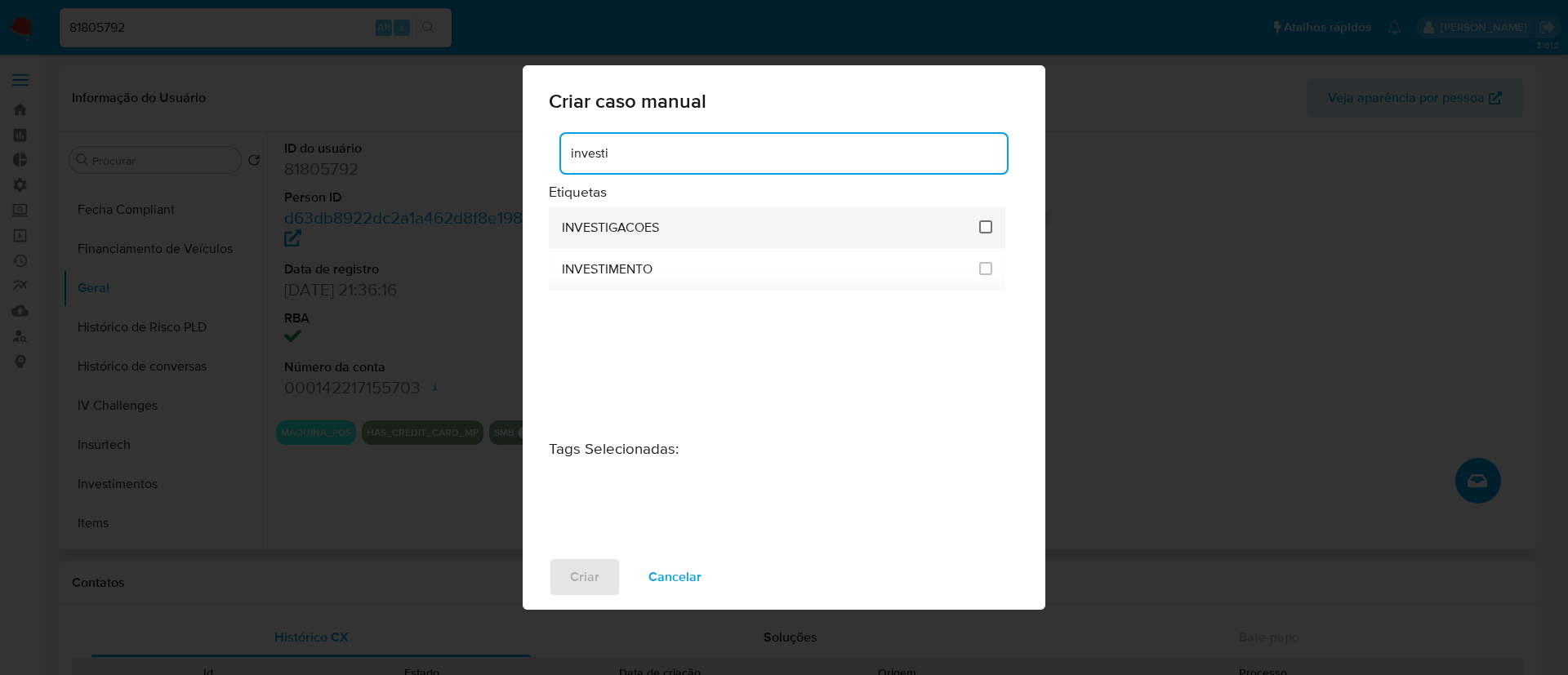
type input "investi"
click at [984, 228] on input "2067" at bounding box center [986, 227] width 13 height 13
checkbox input "true"
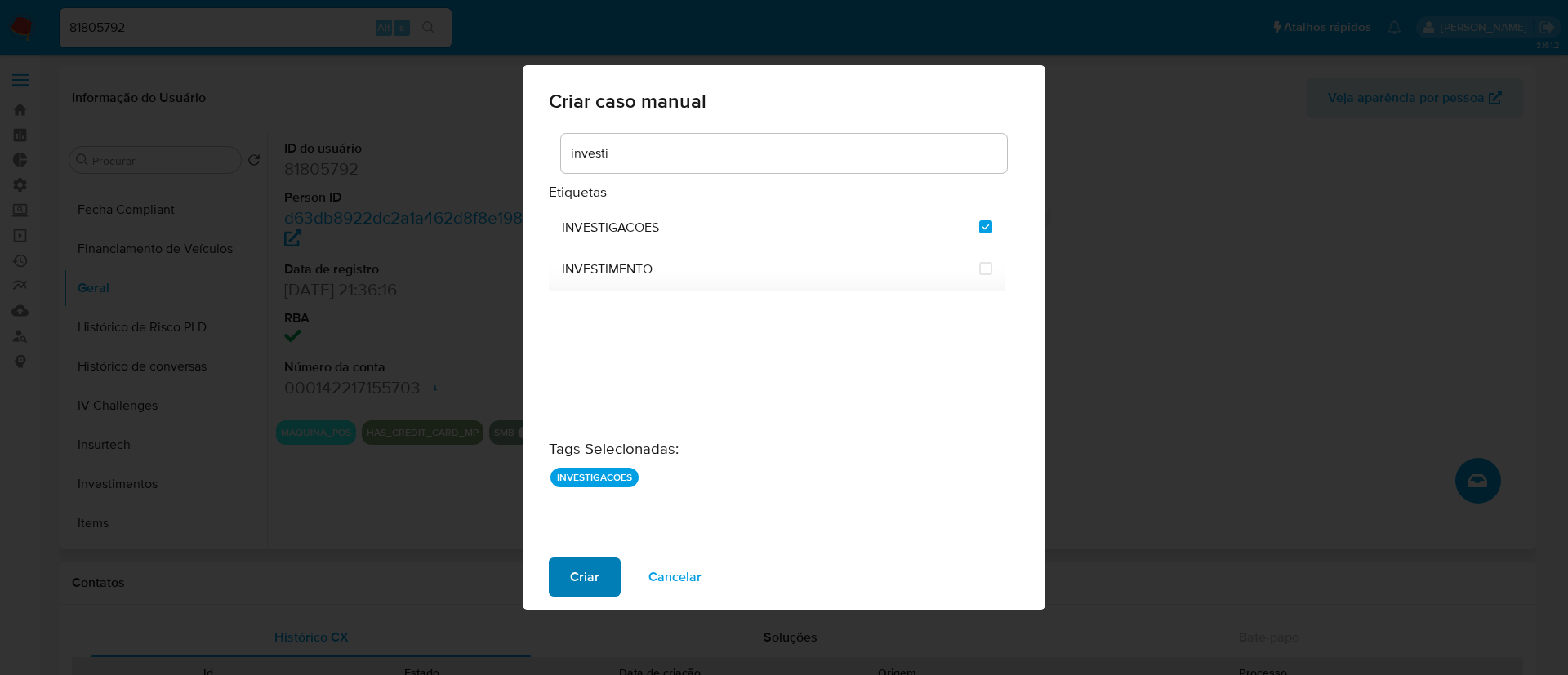
click at [582, 581] on span "Criar" at bounding box center [585, 577] width 30 height 36
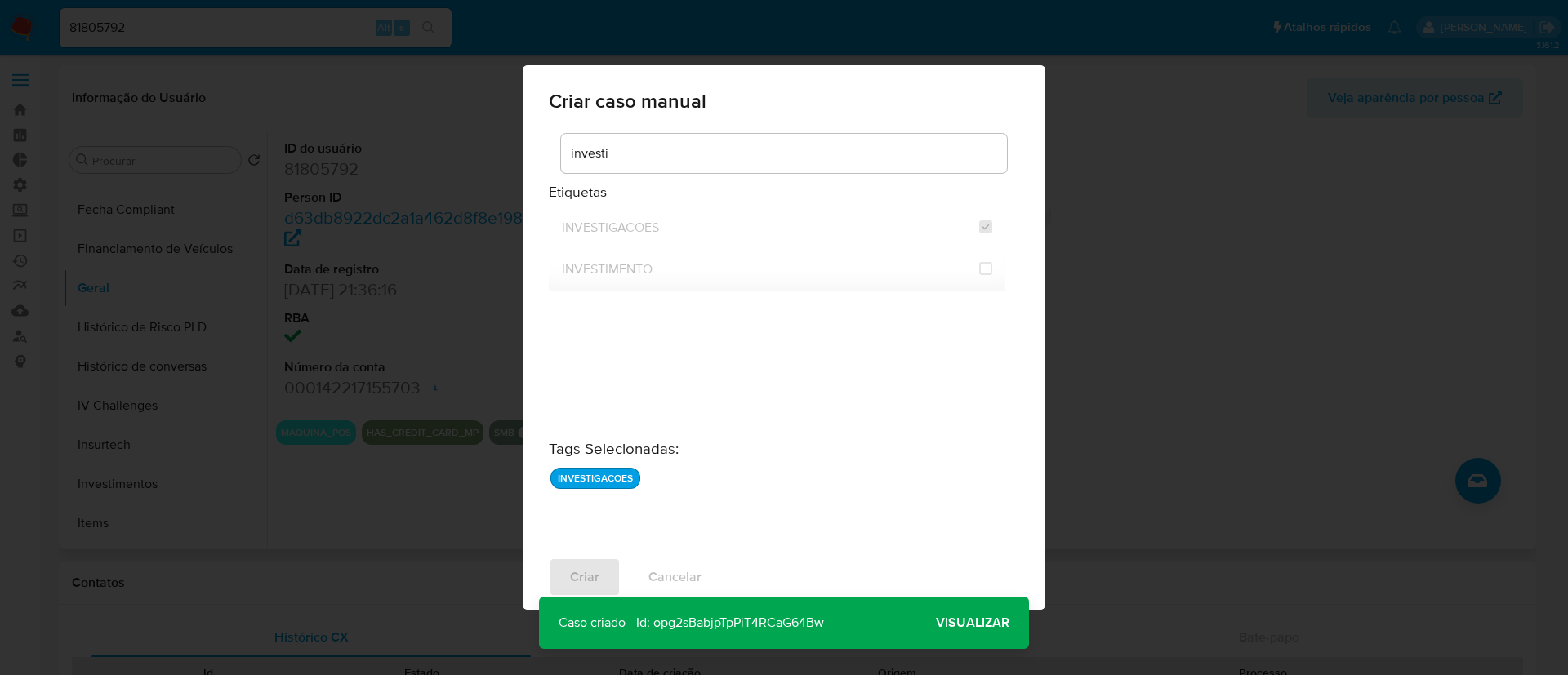
click at [675, 623] on p "Caso criado - Id: opg2sBabjpTpPiT4RCaG64Bw" at bounding box center [691, 623] width 304 height 52
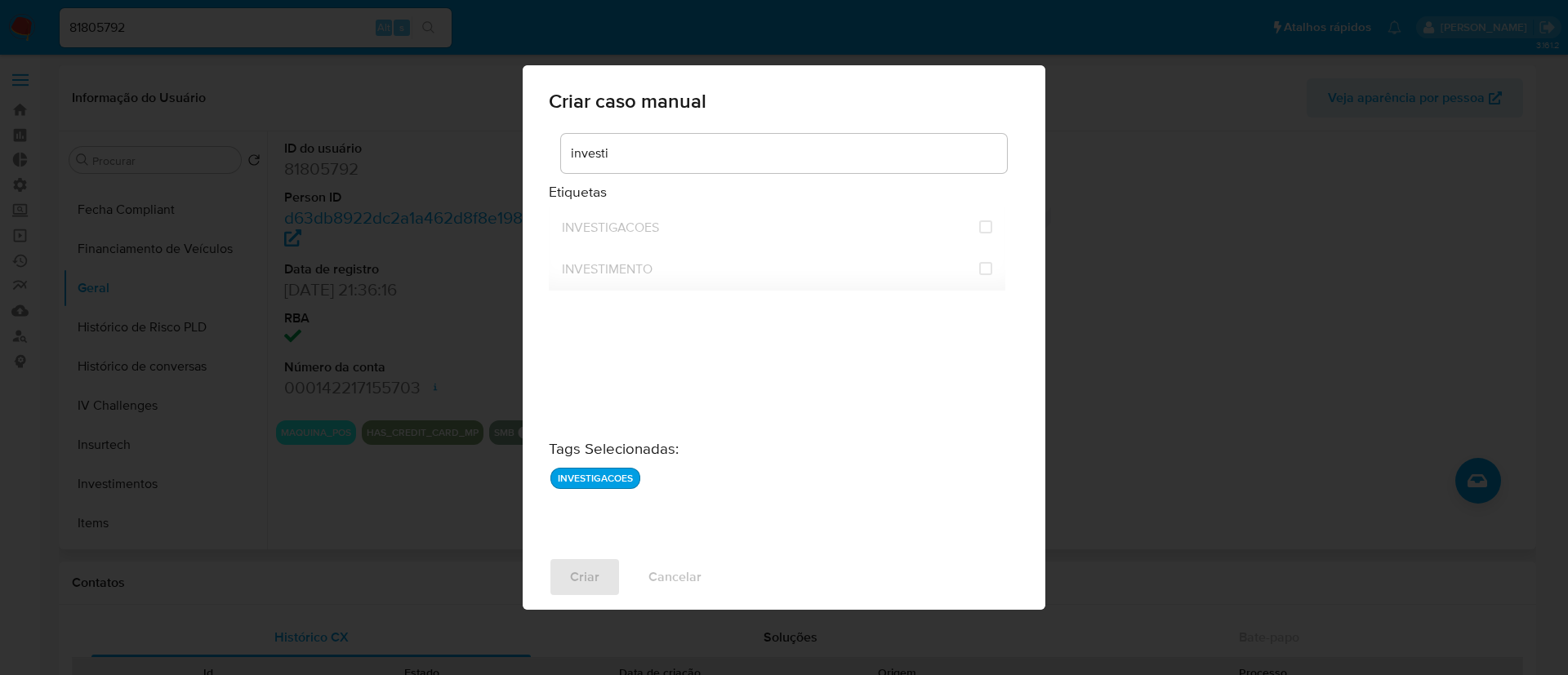
checkbox input "false"
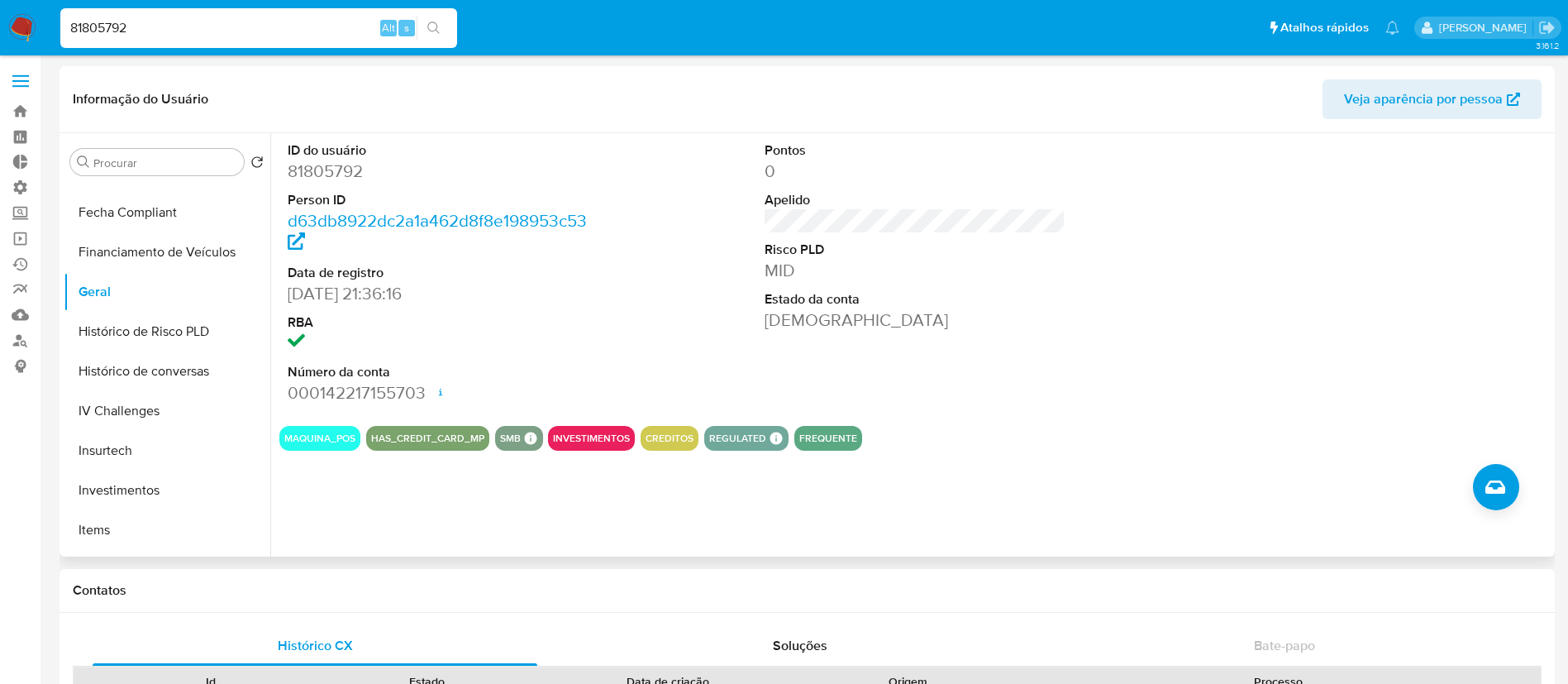
drag, startPoint x: 160, startPoint y: 32, endPoint x: 32, endPoint y: 7, distance: 130.4
click at [32, 7] on nav "Pausado Ver notificaciones 81805792 Alt s Atalhos rápidos Presiona las siguient…" at bounding box center [784, 27] width 1568 height 56
paste input "2004734687"
type input "2004734687"
click at [431, 26] on icon "search-icon" at bounding box center [434, 28] width 13 height 13
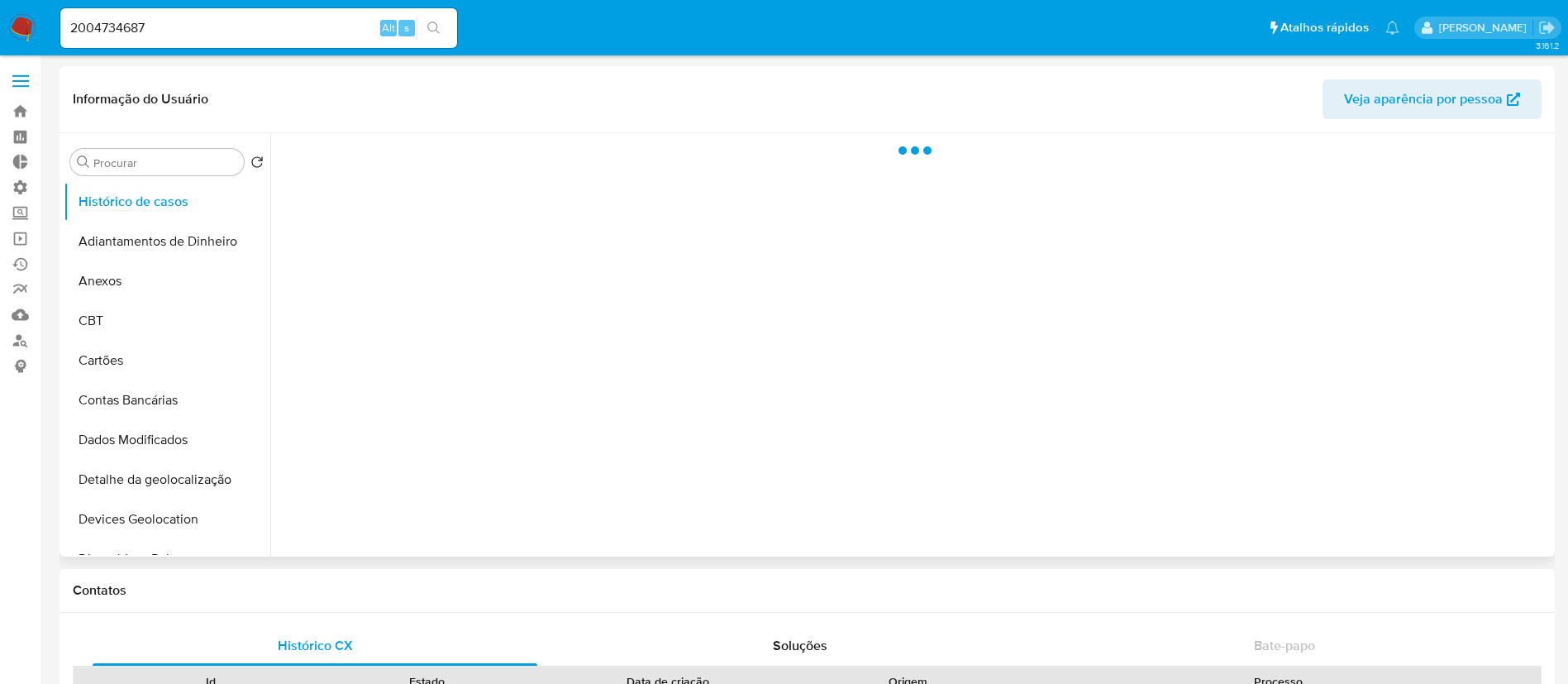
select select "10"
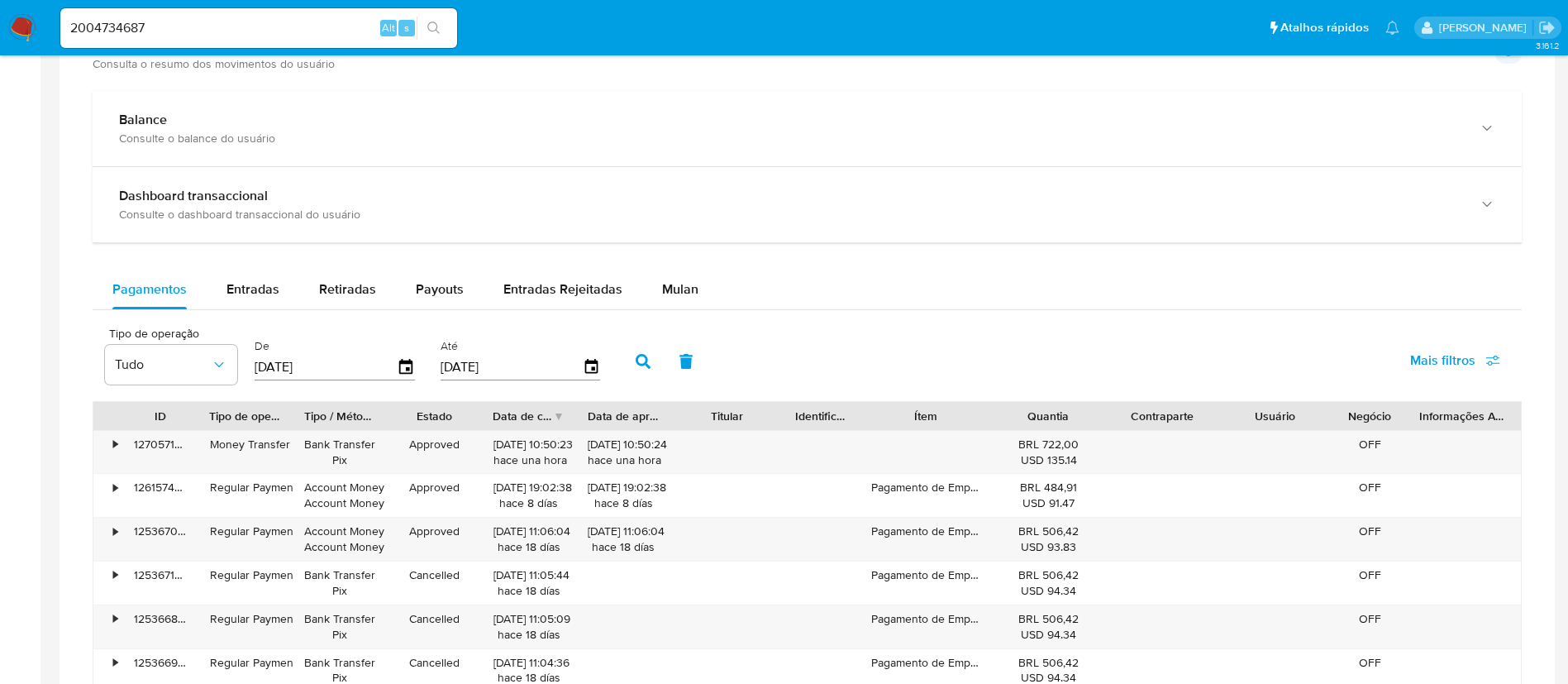
scroll to position [854, 0]
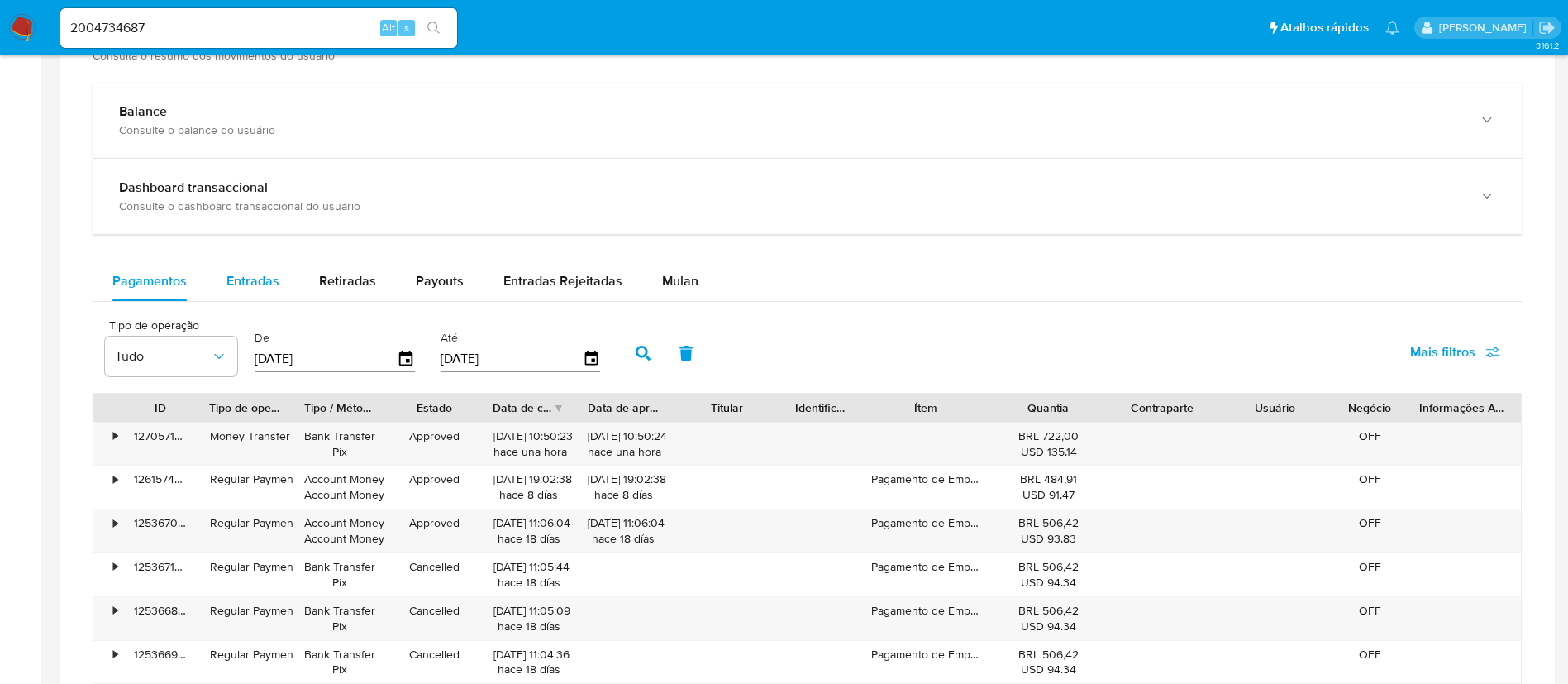
click at [267, 280] on span "Entradas" at bounding box center [253, 281] width 53 height 19
select select "10"
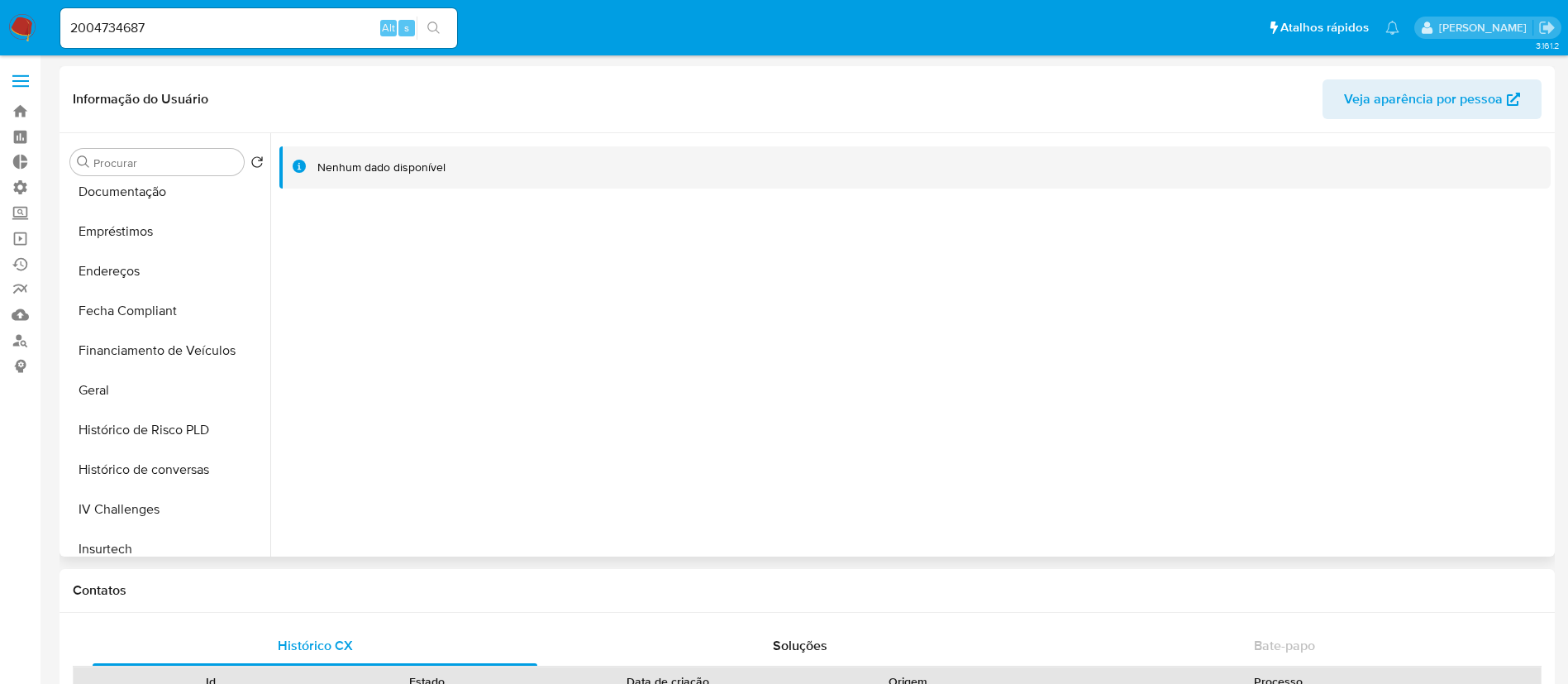
scroll to position [446, 0]
click at [138, 349] on button "Geral" at bounding box center [160, 352] width 194 height 40
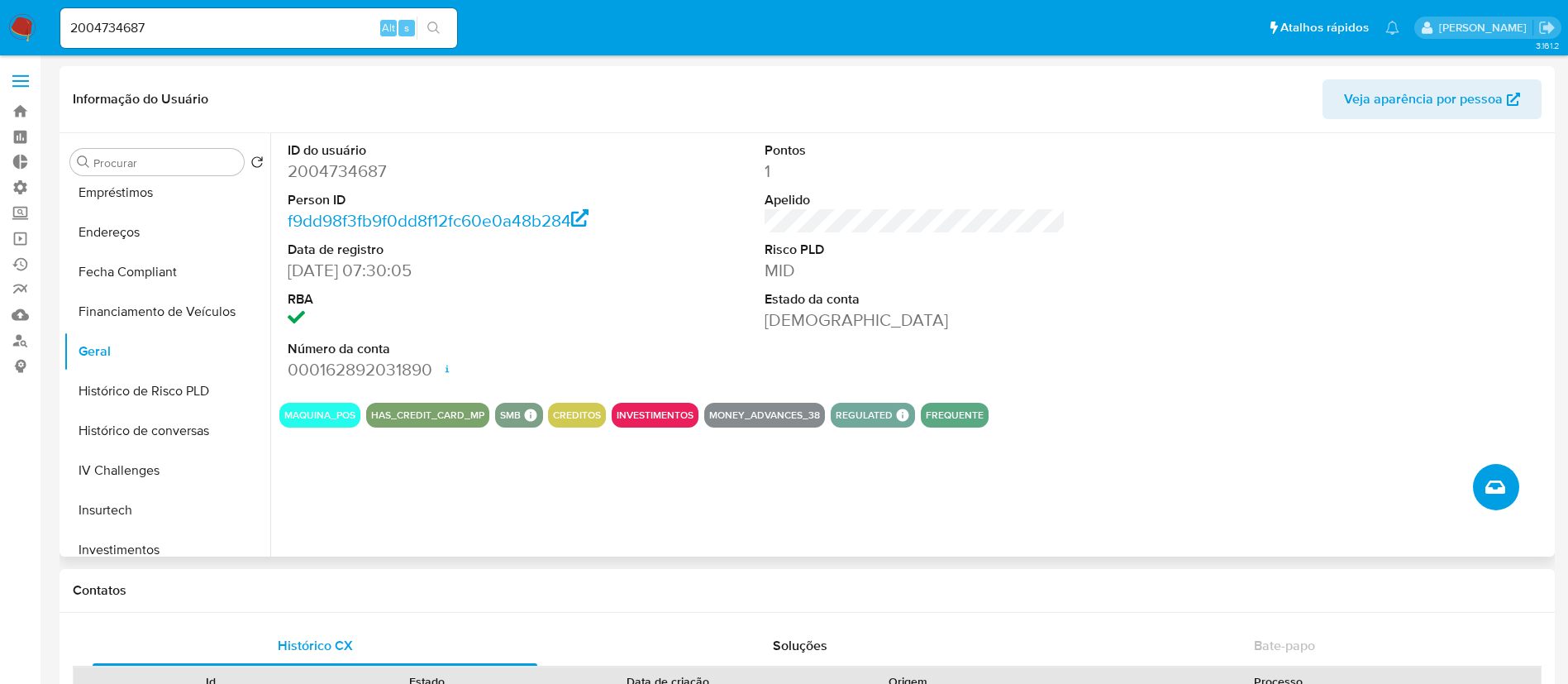
click at [1493, 487] on icon "Criar caso manual" at bounding box center [1496, 487] width 20 height 20
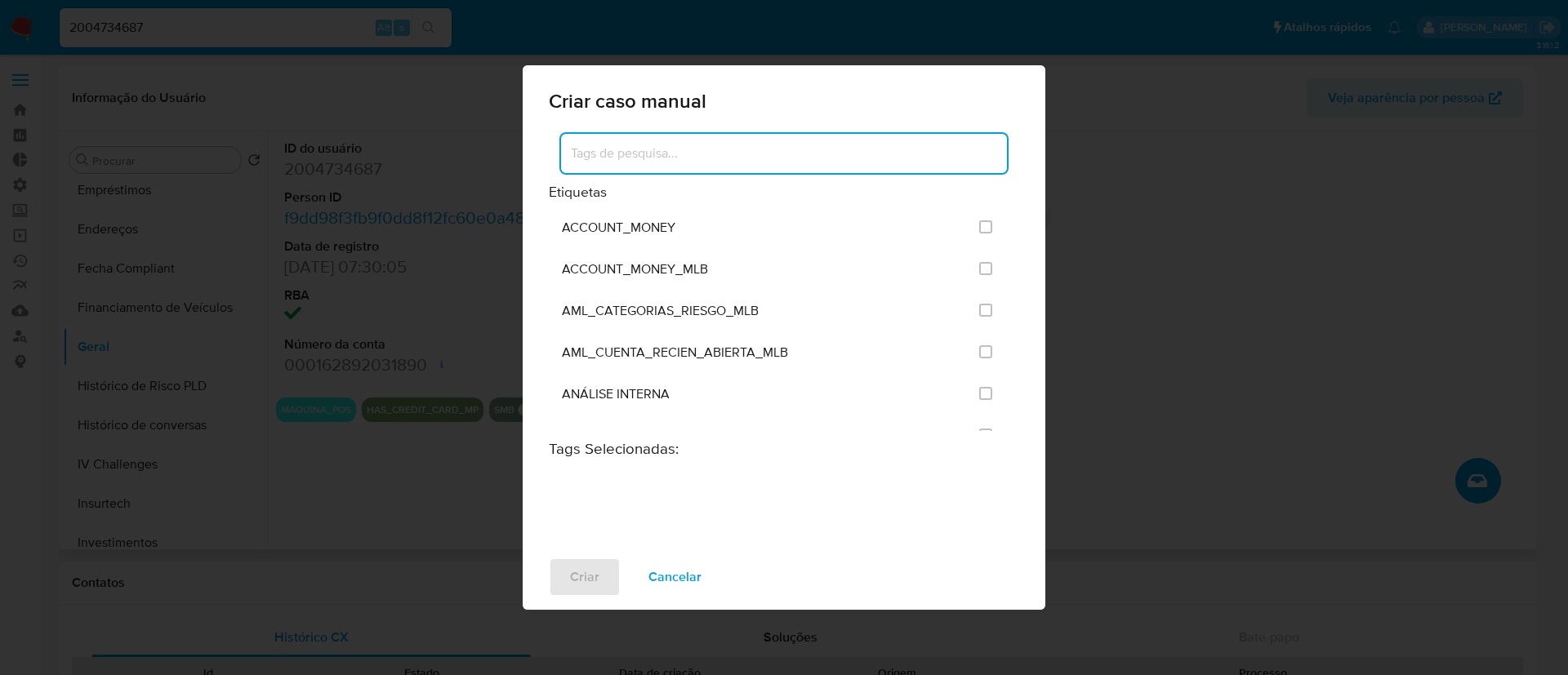
click at [740, 146] on input at bounding box center [784, 153] width 446 height 21
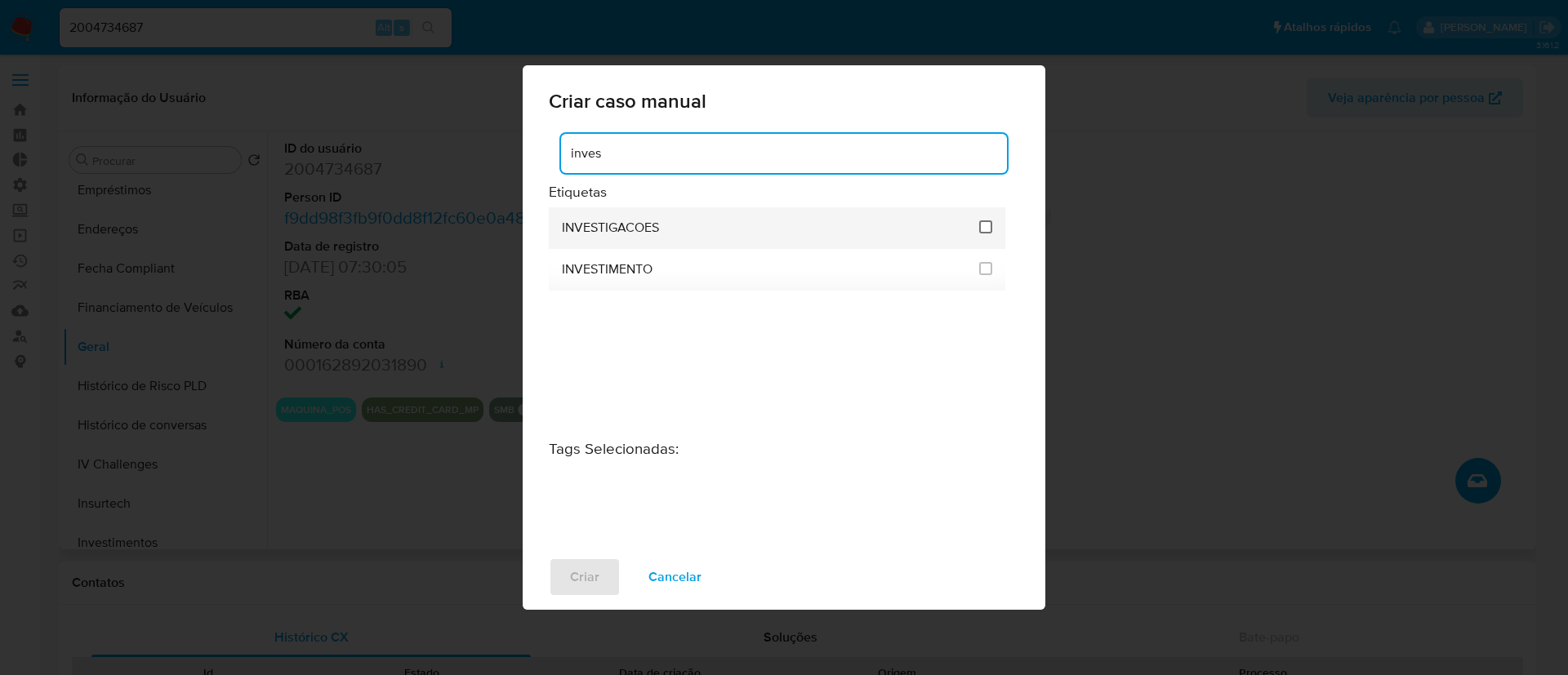
type input "inves"
click at [990, 230] on input "2067" at bounding box center [986, 227] width 13 height 13
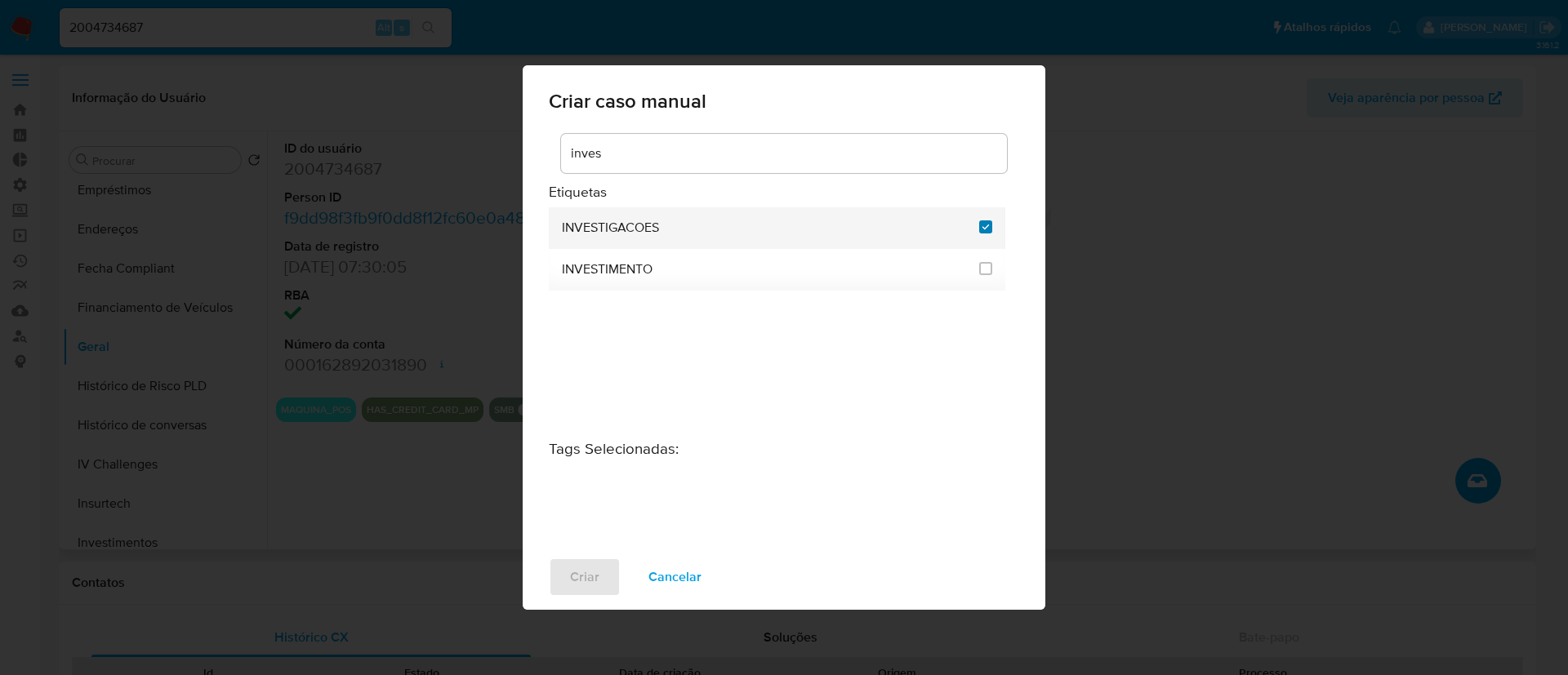
checkbox input "true"
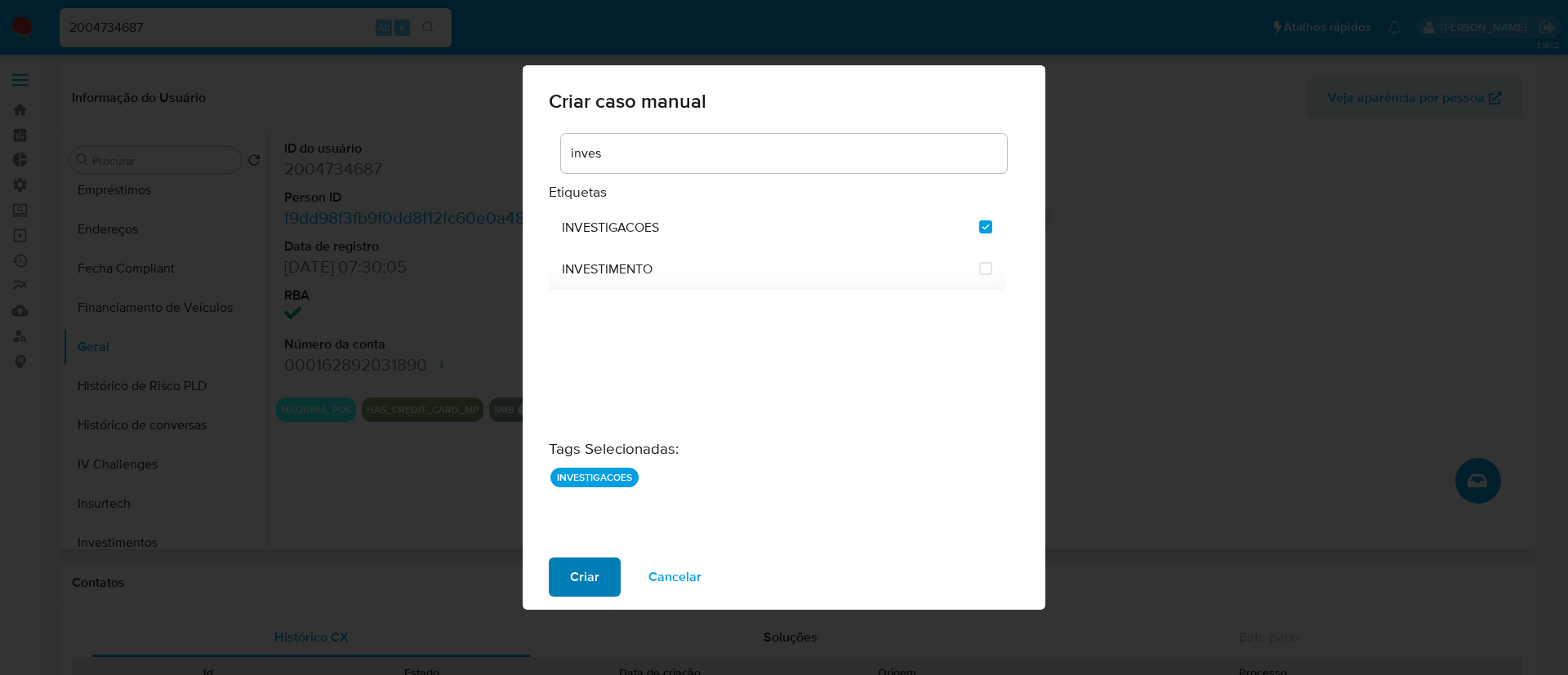
click at [581, 564] on span "Criar" at bounding box center [585, 577] width 30 height 36
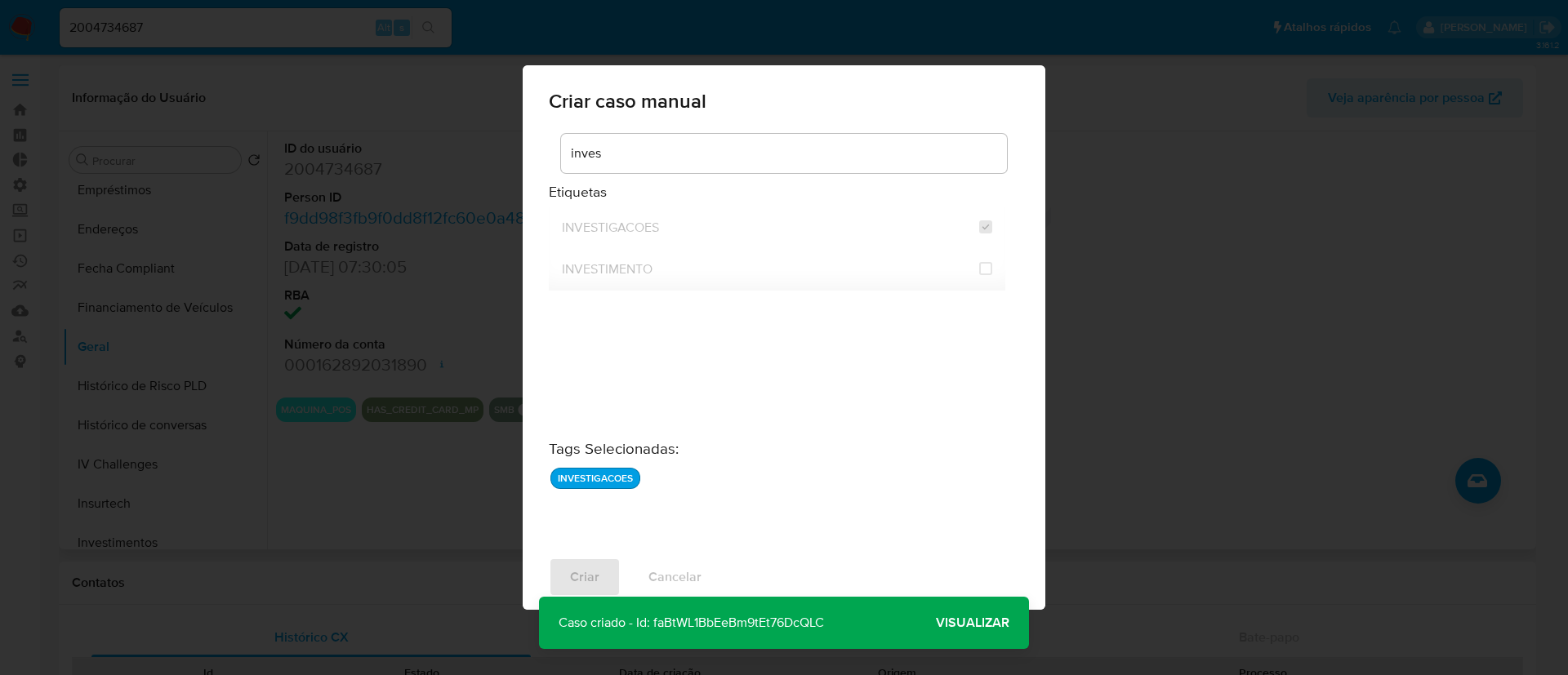
click at [734, 614] on p "Caso criado - Id: faBtWL1BbEeBm9tEt76DcQLC" at bounding box center [691, 623] width 304 height 52
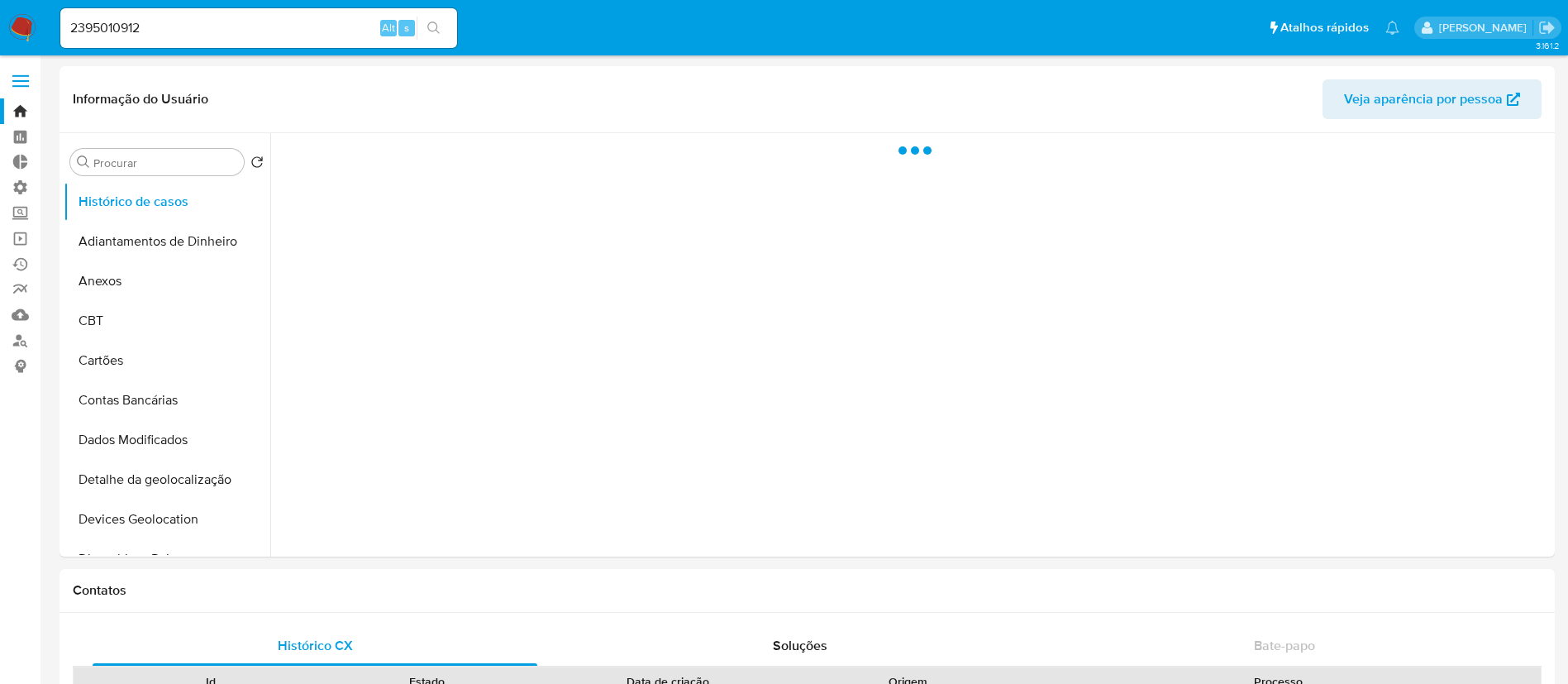
select select "10"
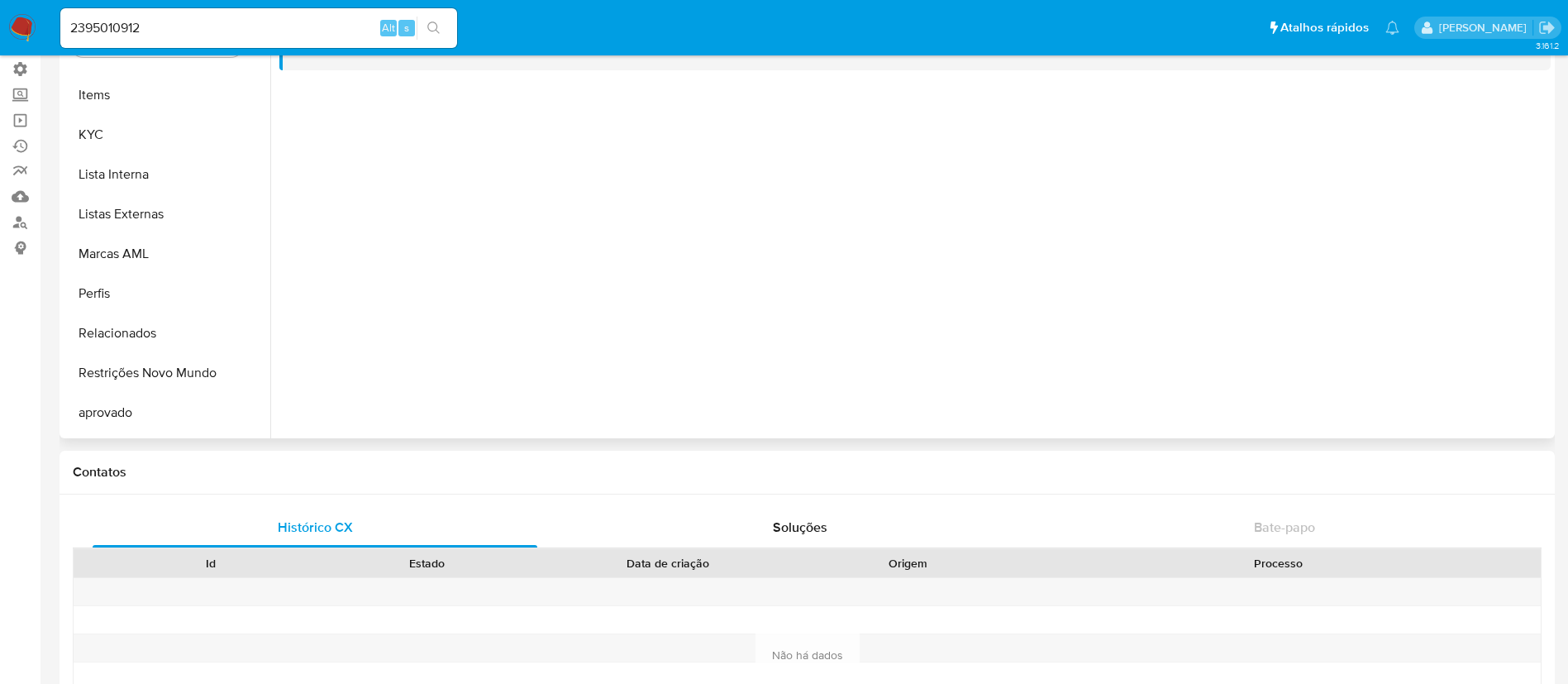
scroll to position [839, 0]
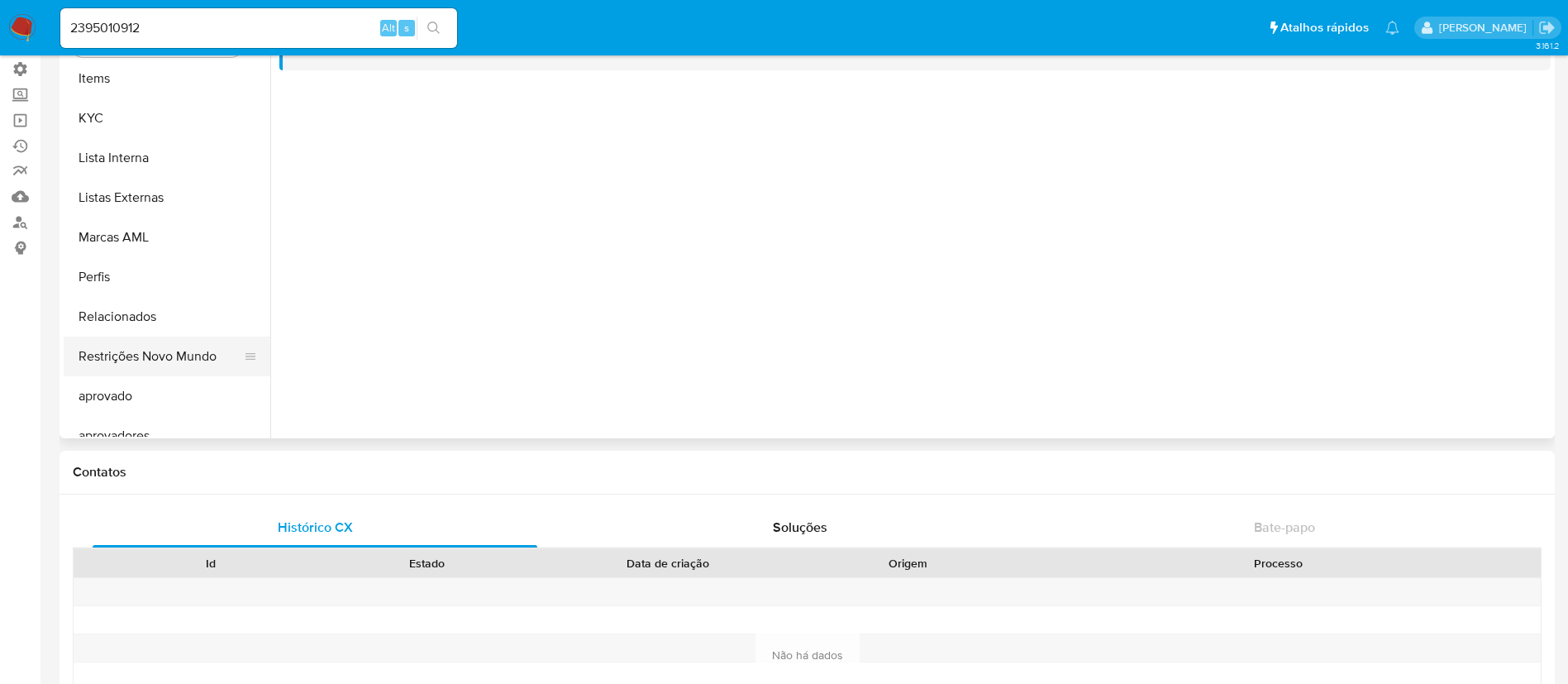
click at [193, 360] on button "Restrições Novo Mundo" at bounding box center [160, 357] width 194 height 40
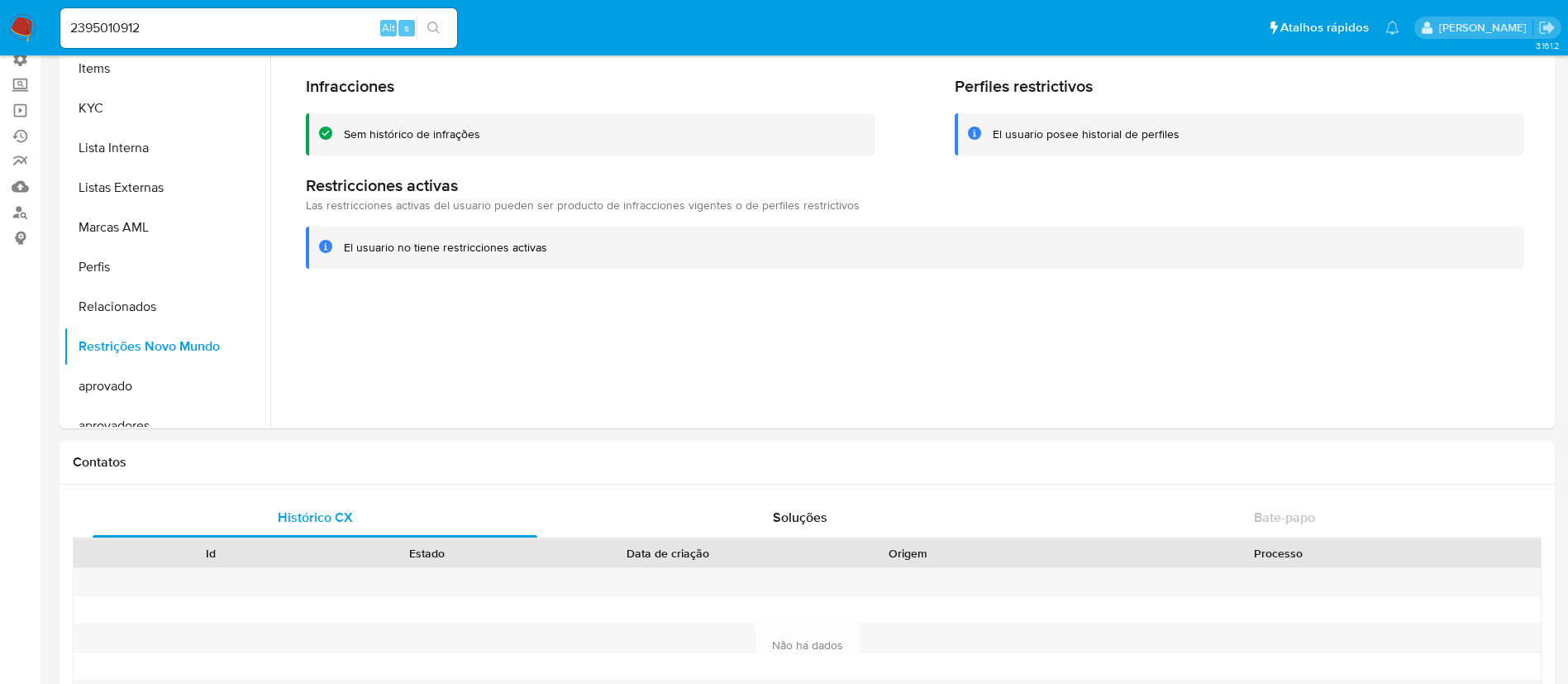
scroll to position [0, 0]
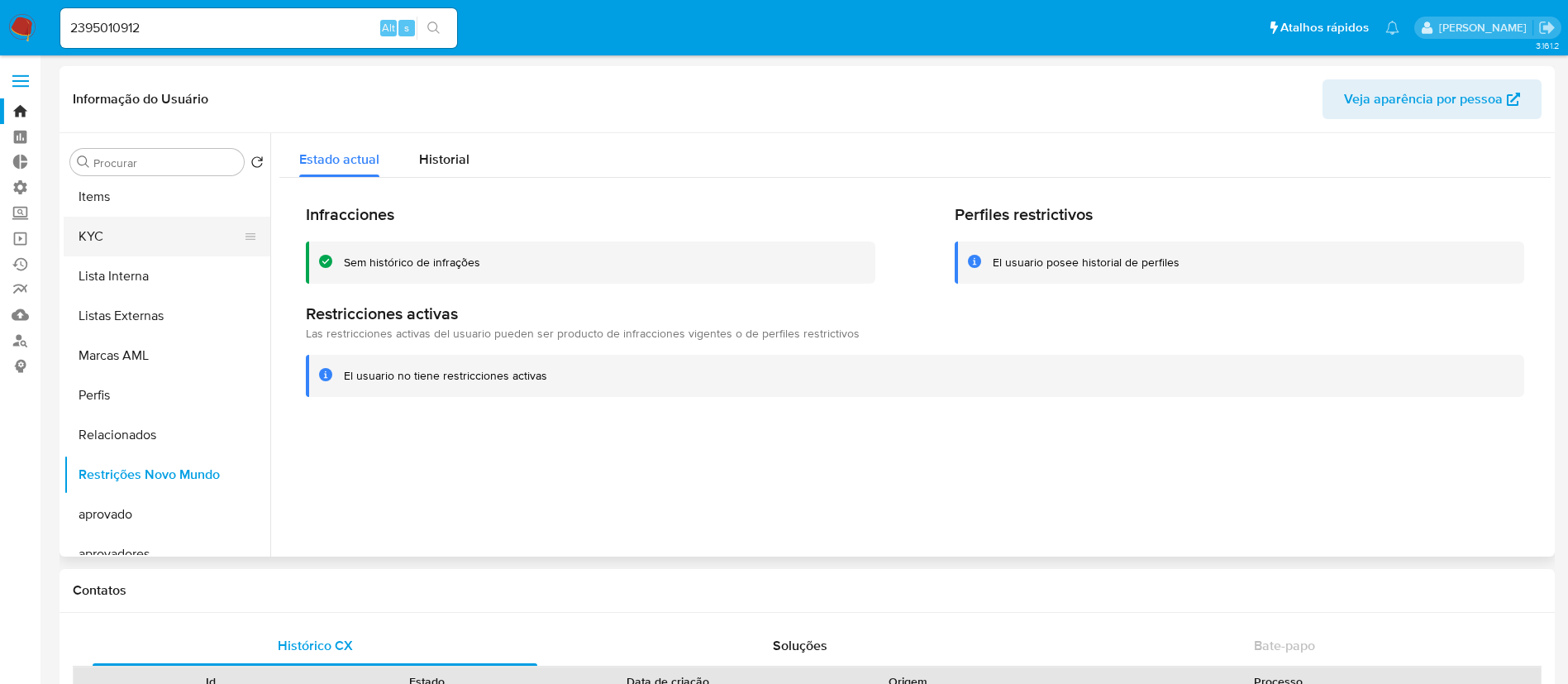
click at [115, 239] on button "KYC" at bounding box center [160, 237] width 194 height 40
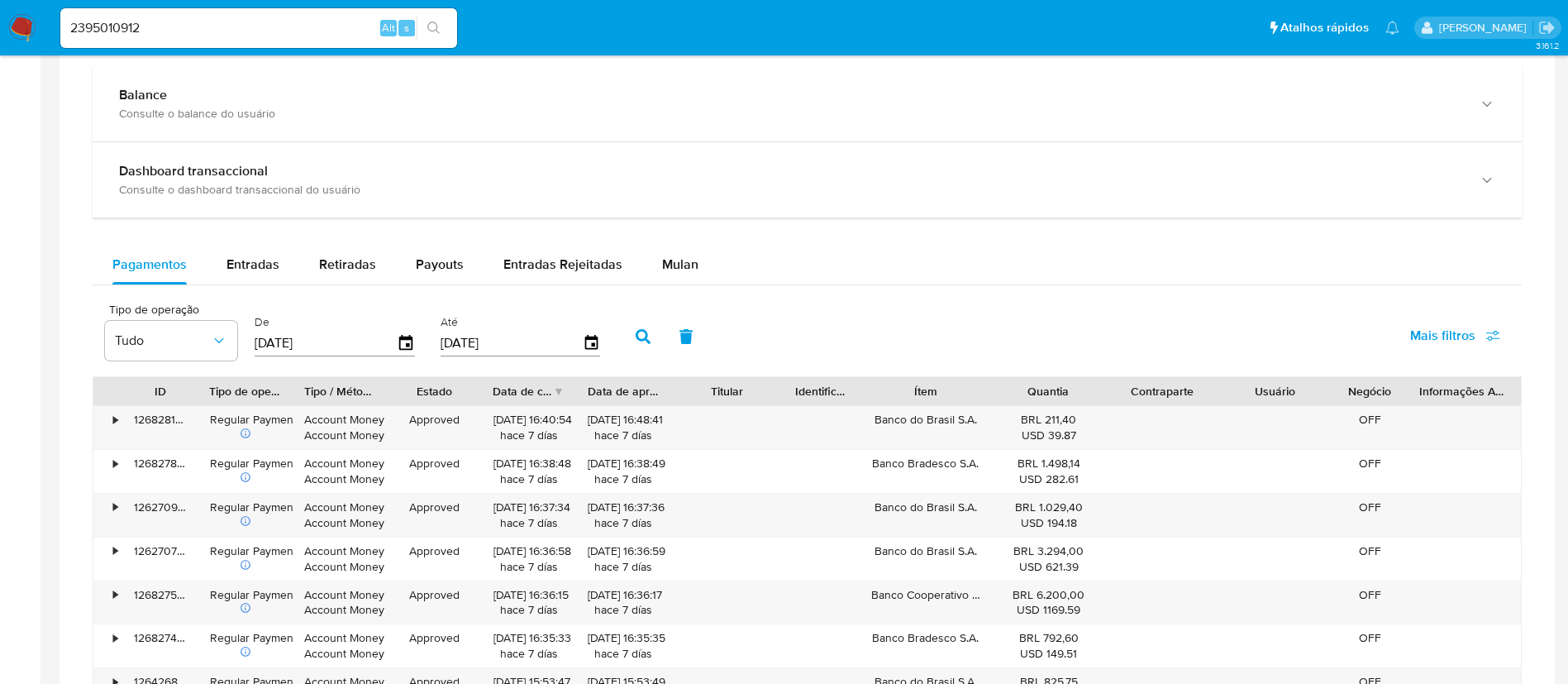
scroll to position [944, 0]
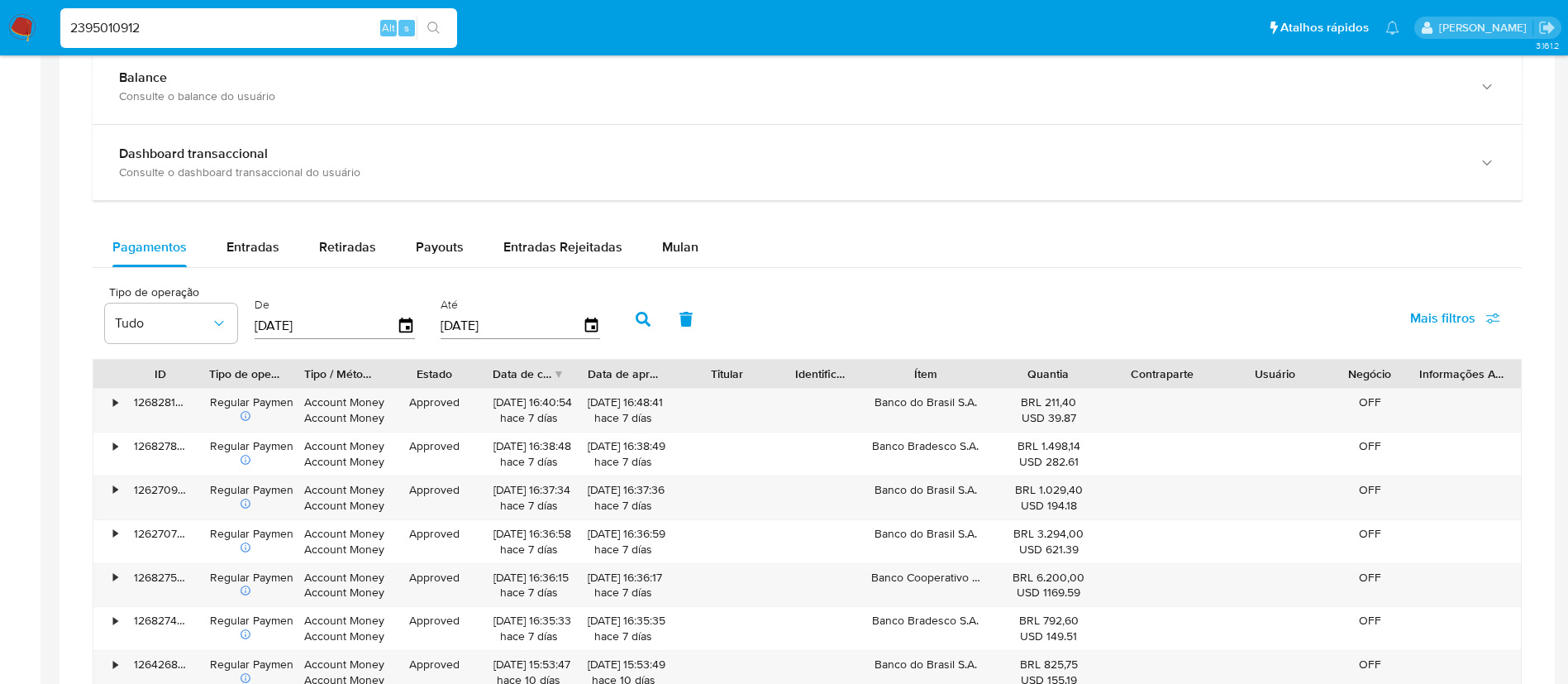
drag, startPoint x: 174, startPoint y: 26, endPoint x: 34, endPoint y: 5, distance: 141.6
click at [34, 5] on nav "Pausado Ver notificaciones 2395010912 Alt s Atalhos rápidos Presiona las siguie…" at bounding box center [784, 27] width 1568 height 56
paste input "8180579"
type input "81805792"
click at [437, 31] on icon "search-icon" at bounding box center [434, 28] width 13 height 13
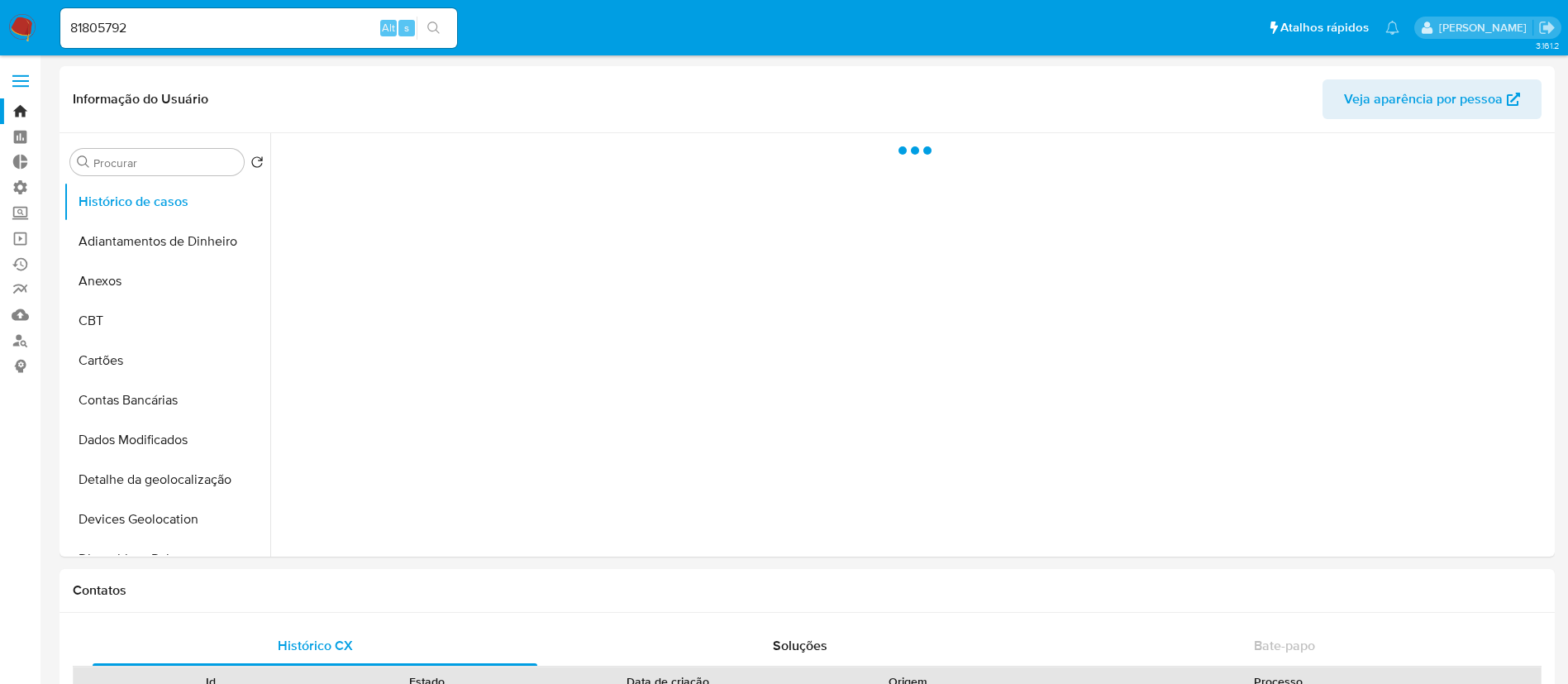
select select "10"
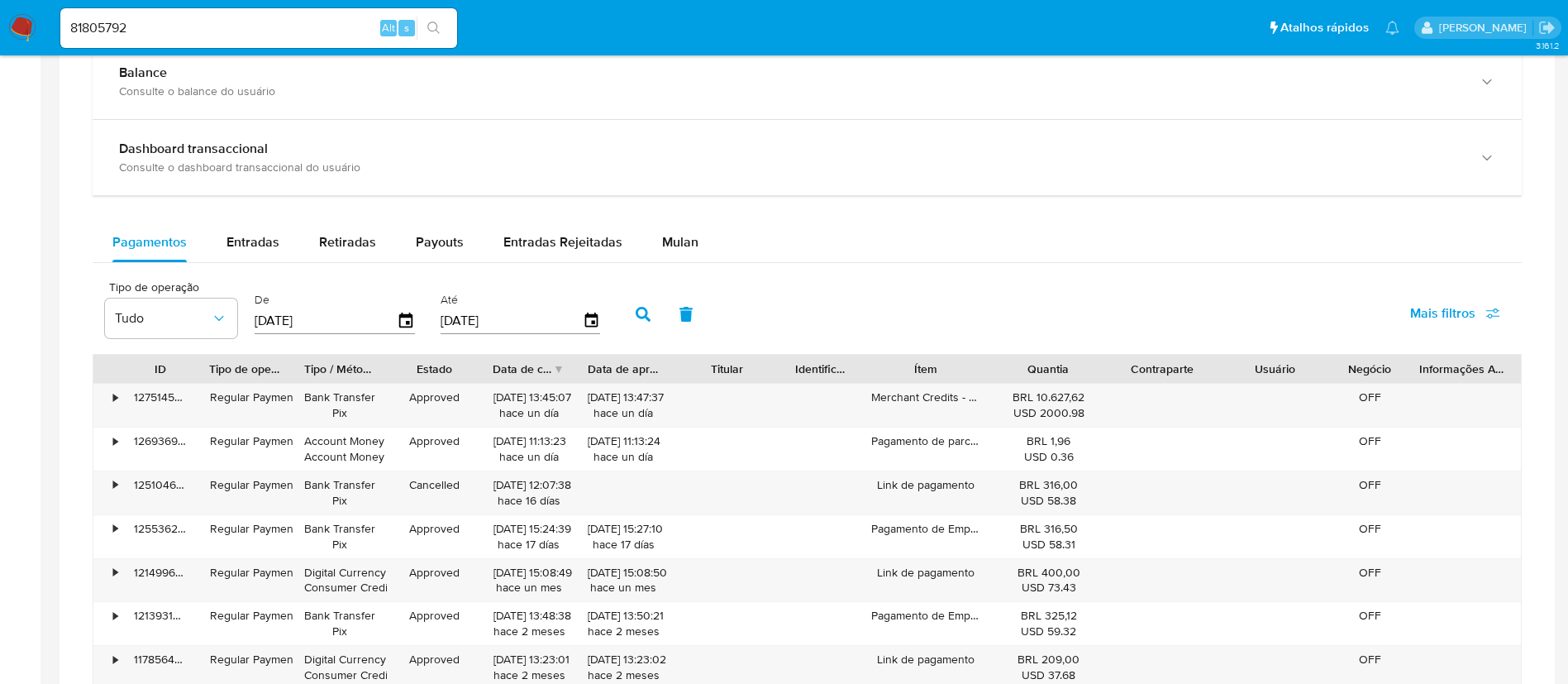
scroll to position [910, 0]
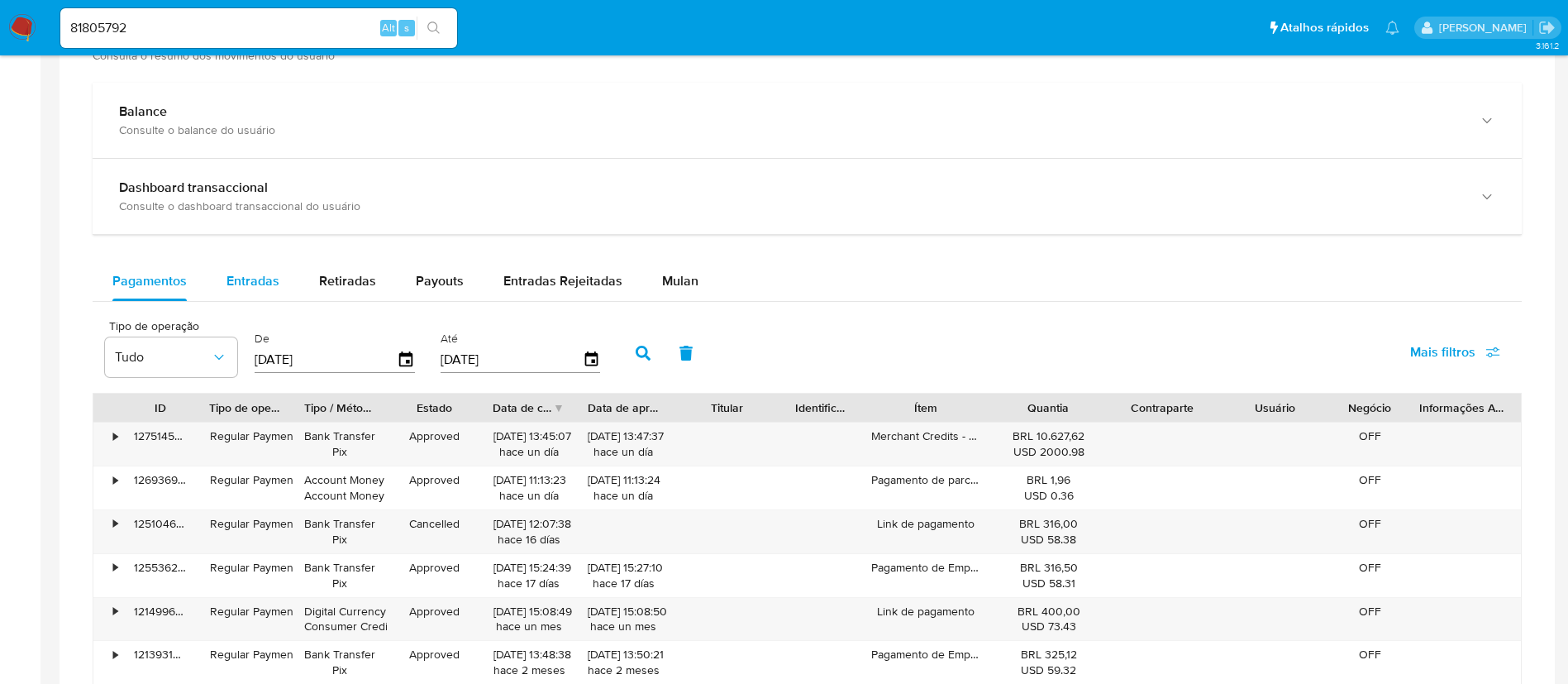
click at [256, 283] on span "Entradas" at bounding box center [253, 281] width 53 height 19
select select "10"
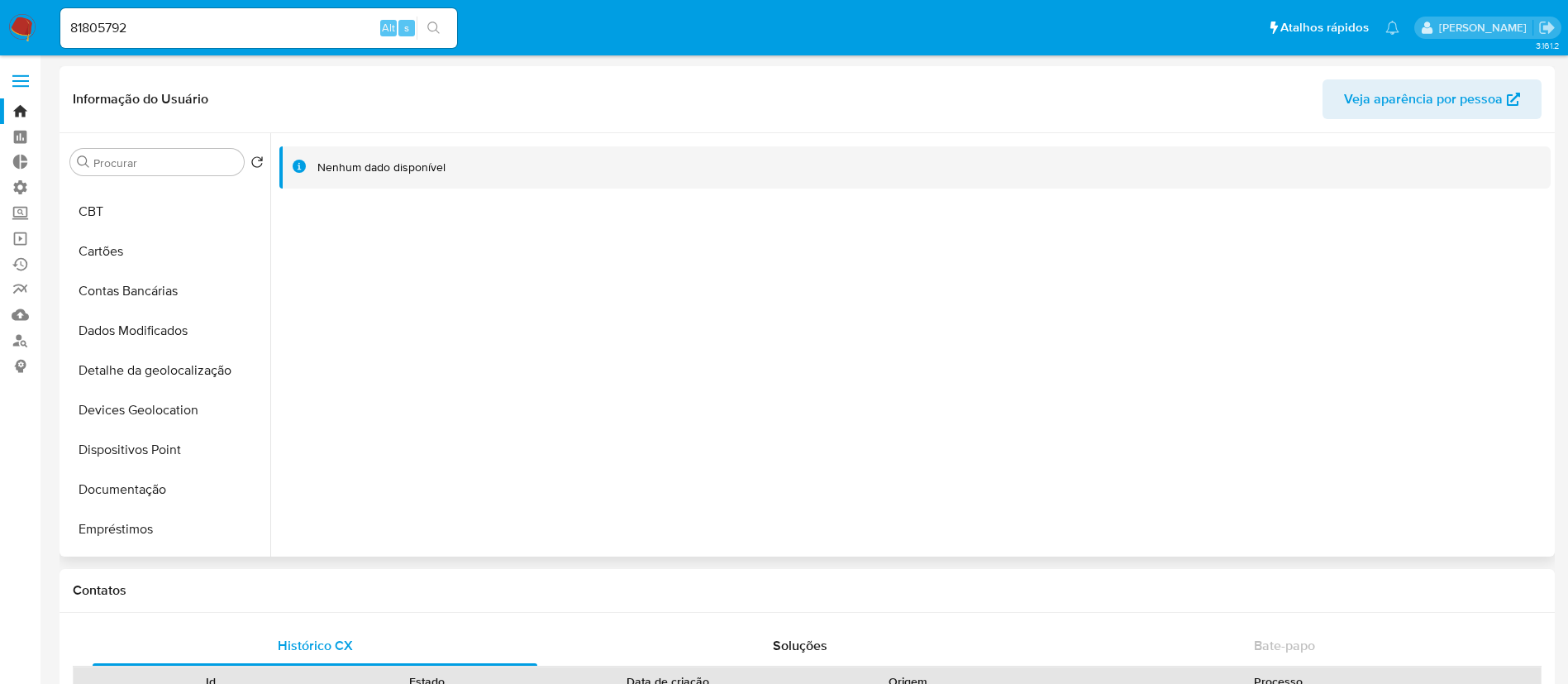
scroll to position [0, 0]
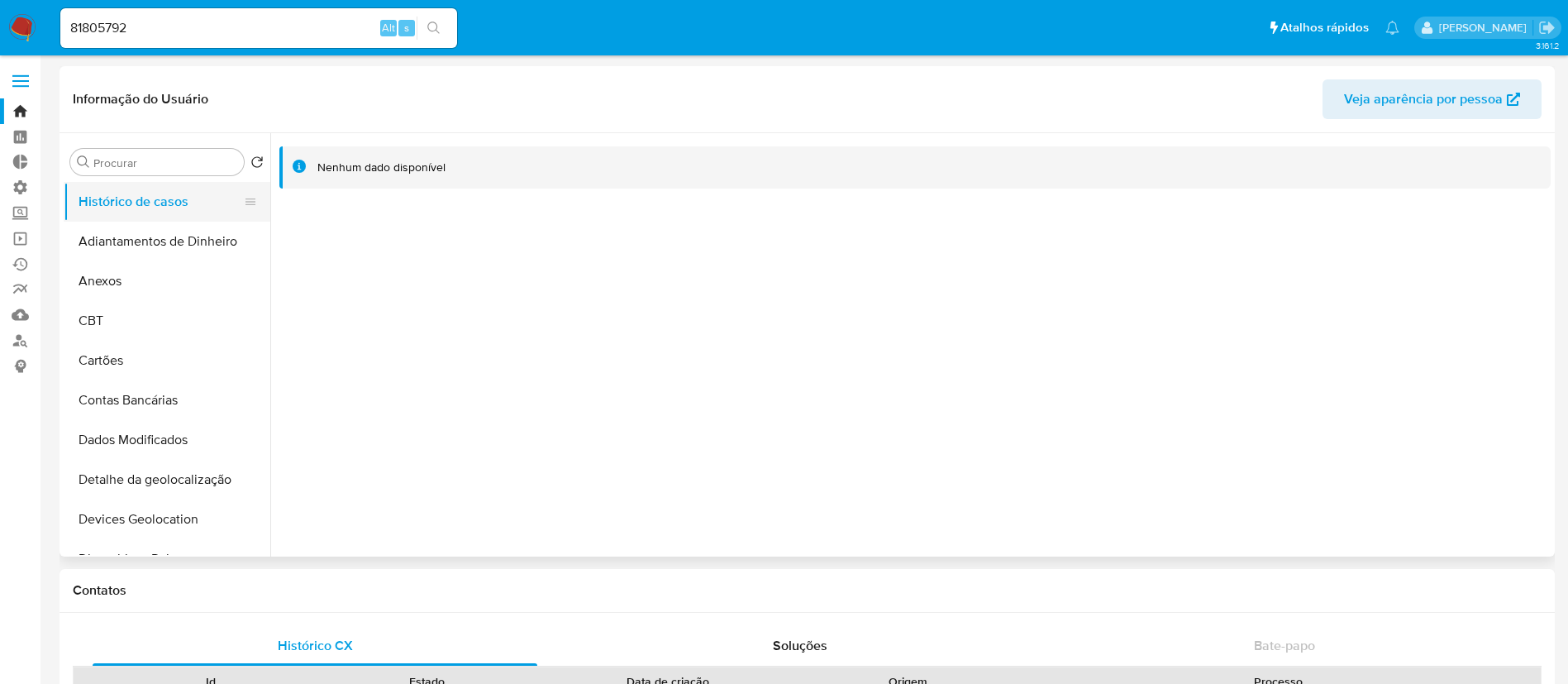
click at [147, 209] on button "Histórico de casos" at bounding box center [160, 202] width 194 height 40
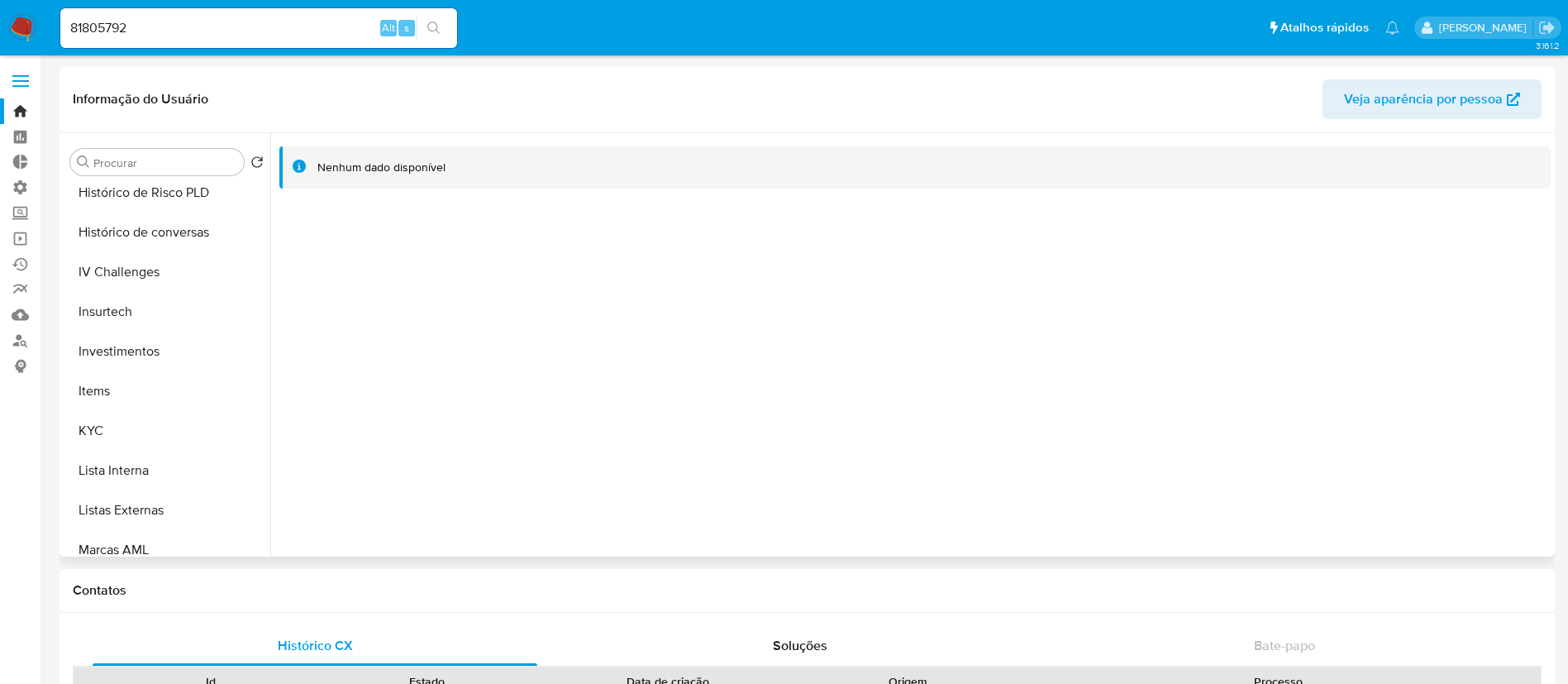
scroll to position [681, 0]
click at [143, 391] on button "KYC" at bounding box center [160, 395] width 194 height 40
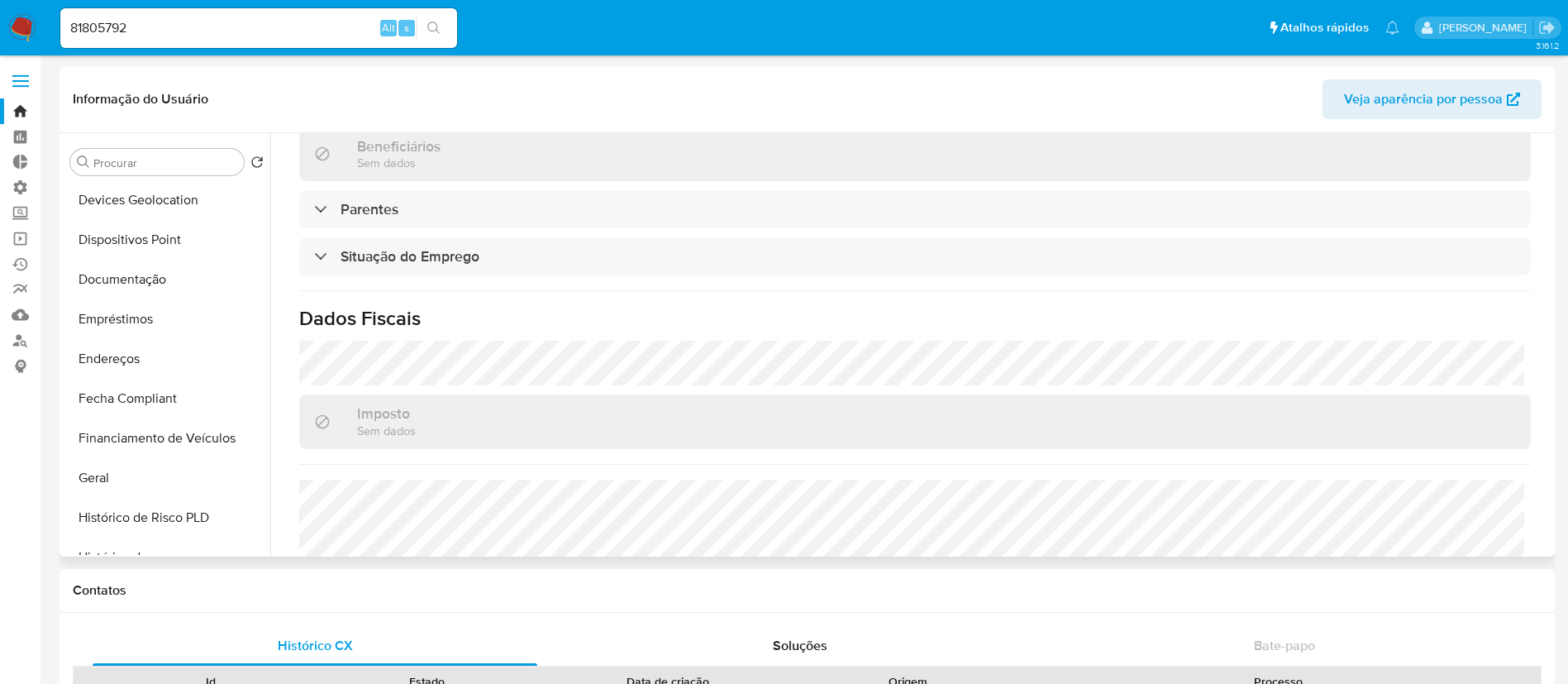
scroll to position [325, 0]
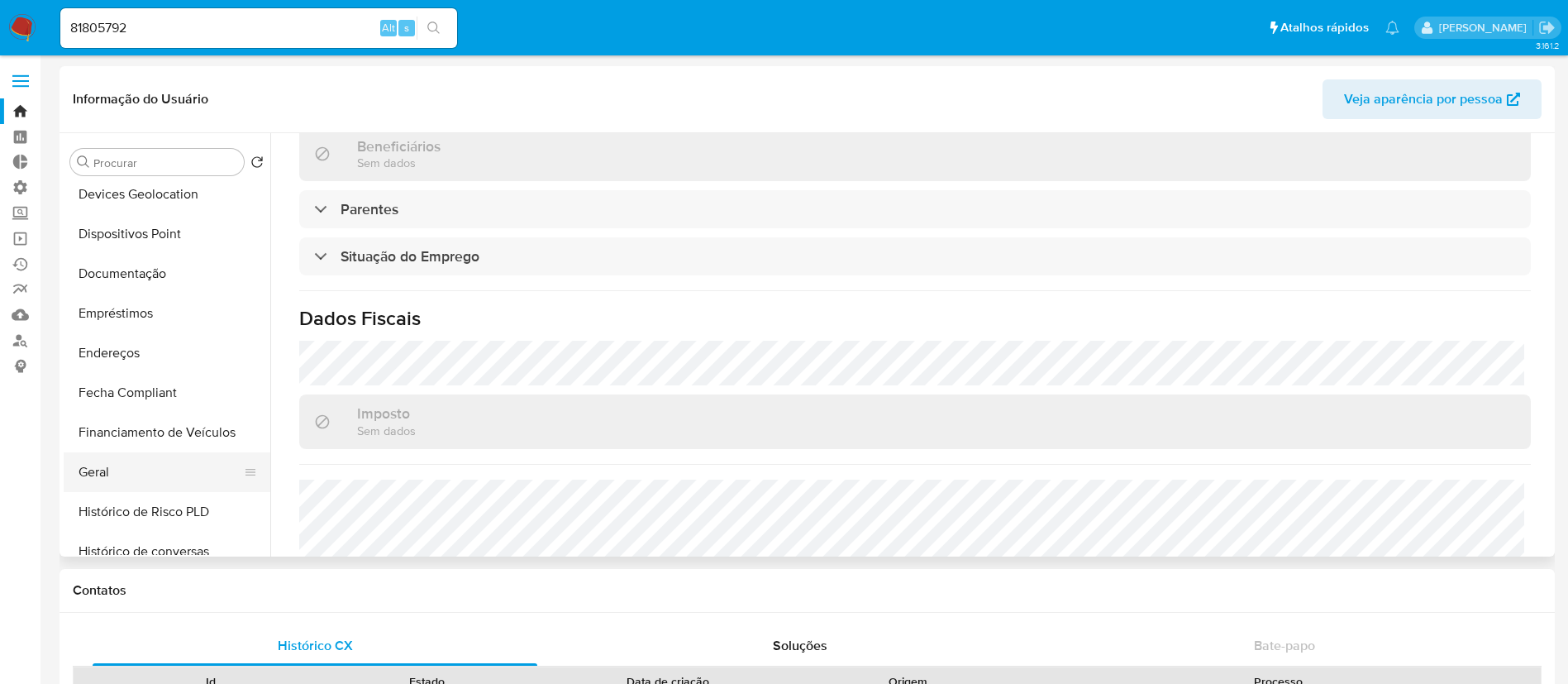
click at [110, 465] on button "Geral" at bounding box center [160, 473] width 194 height 40
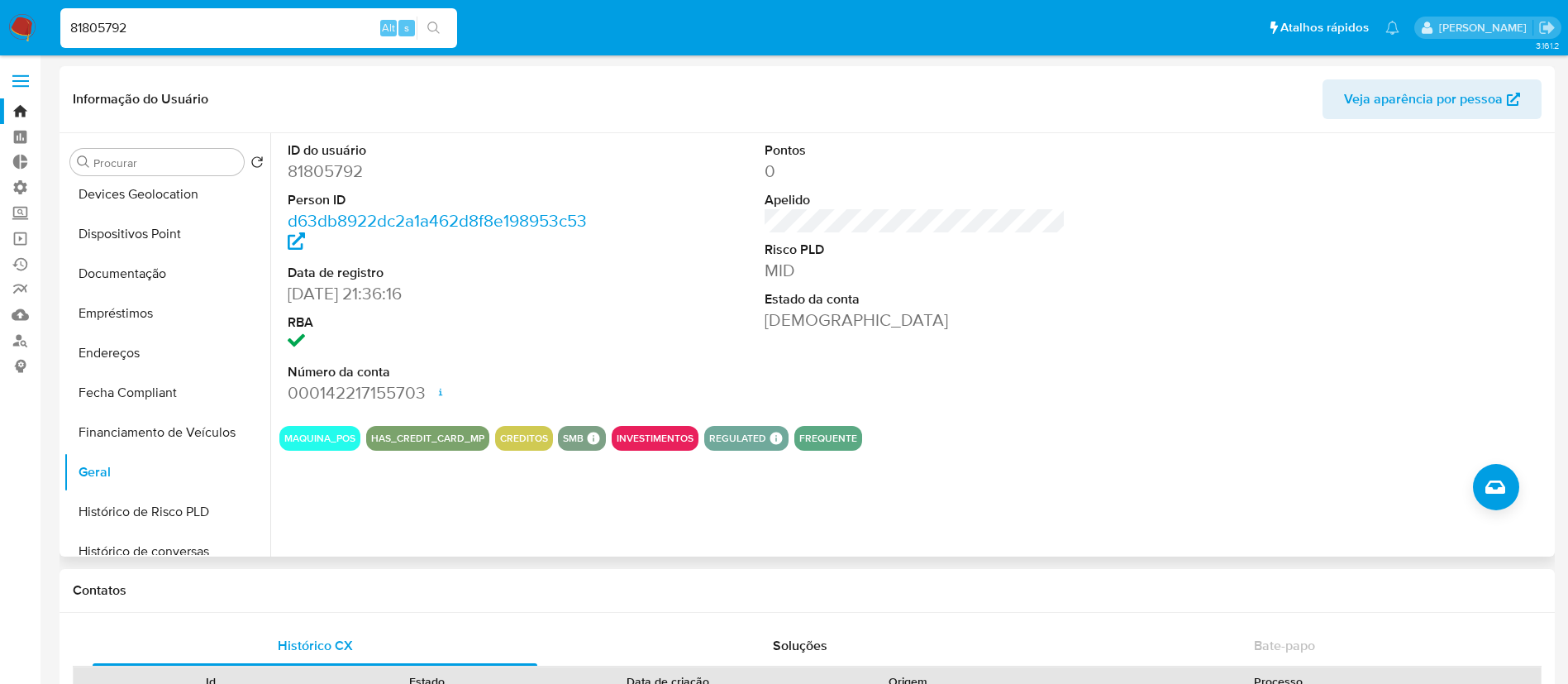
drag, startPoint x: 148, startPoint y: 27, endPoint x: 43, endPoint y: -9, distance: 111.0
paste input "2004734687"
type input "2004734687"
click at [444, 28] on button "search-icon" at bounding box center [434, 28] width 34 height 23
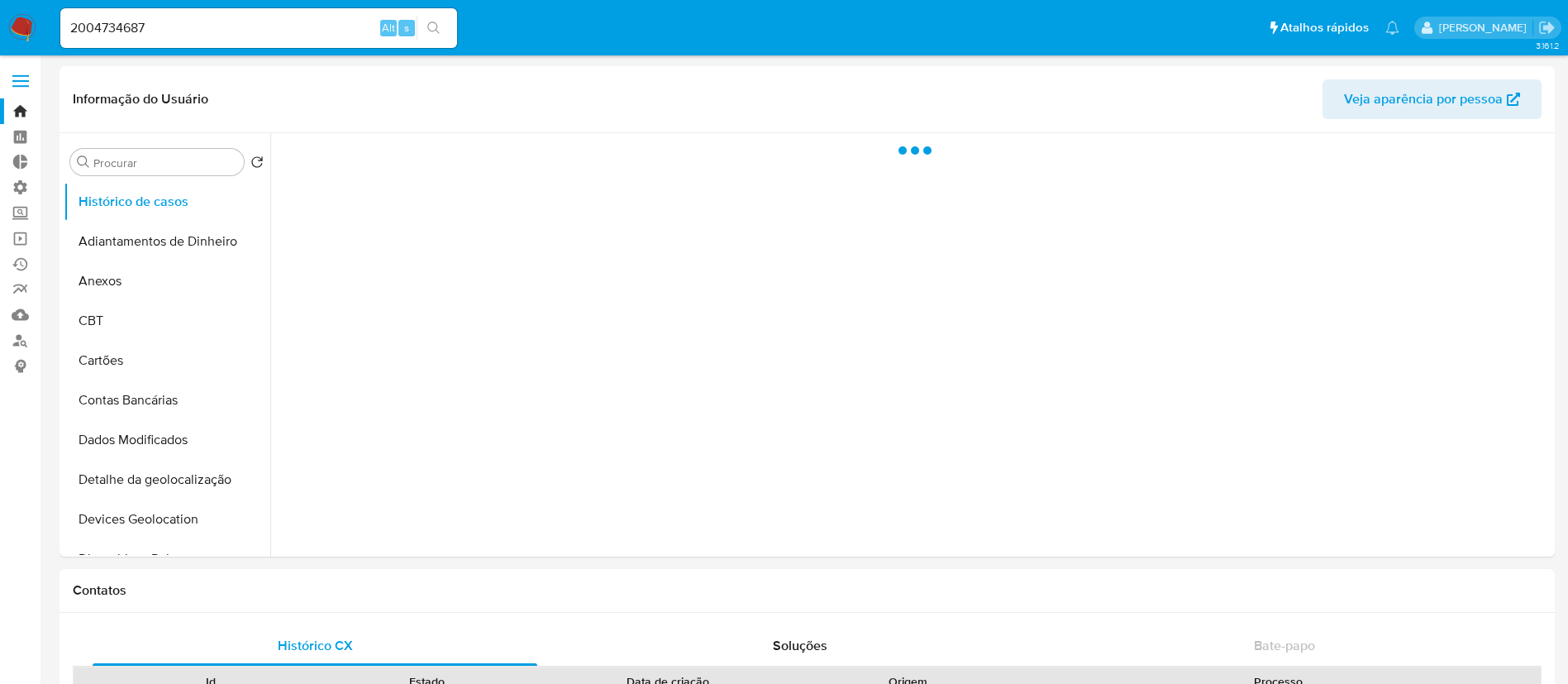
select select "10"
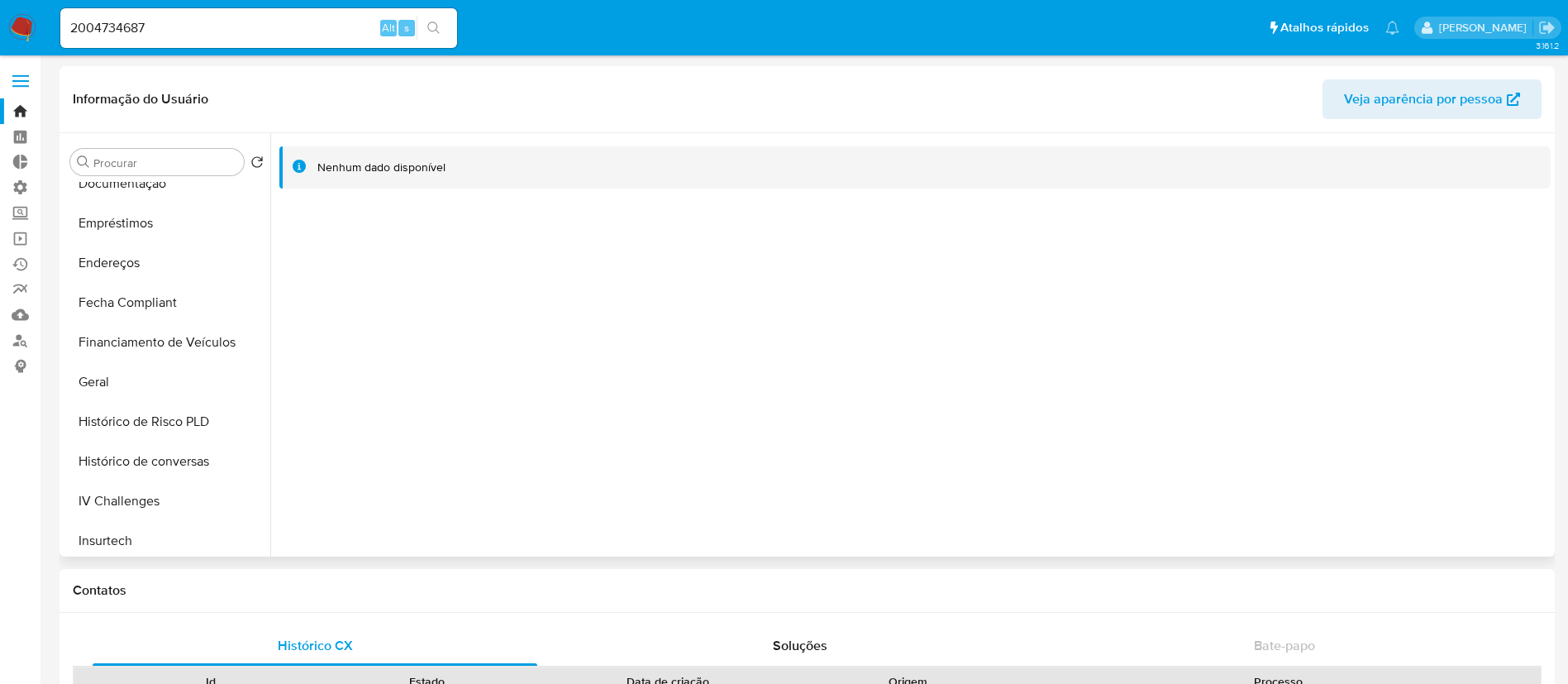
scroll to position [413, 0]
click at [150, 369] on button "Geral" at bounding box center [160, 385] width 194 height 40
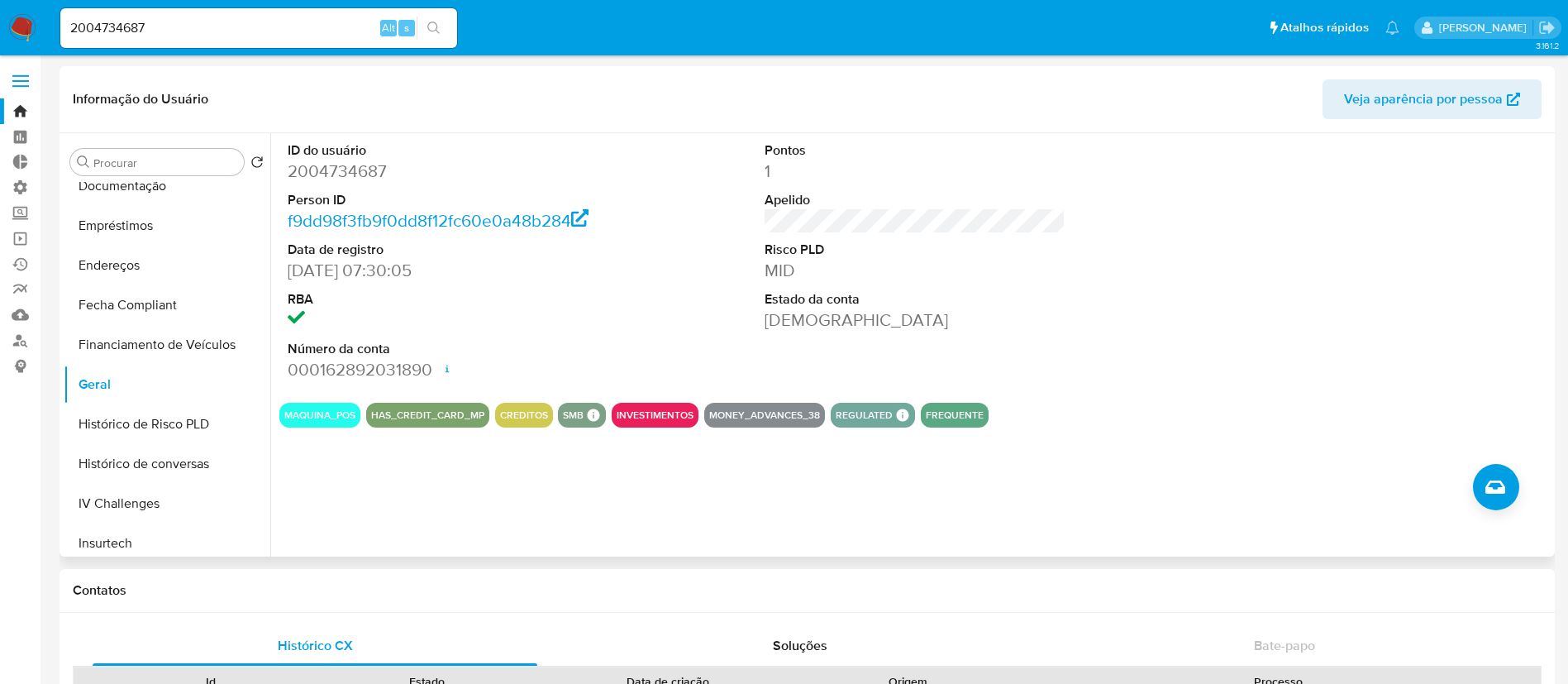
click at [374, 332] on dd at bounding box center [438, 320] width 301 height 23
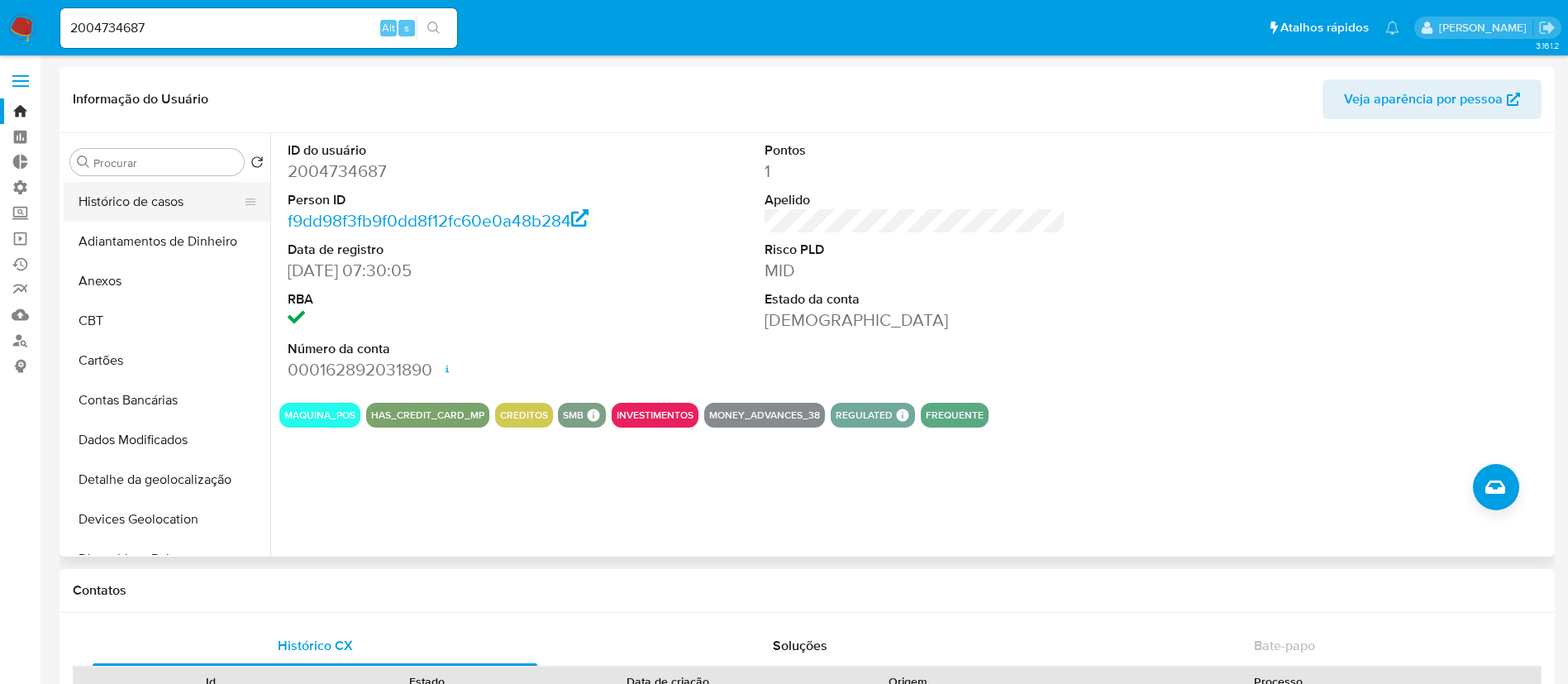
click at [188, 208] on button "Histórico de casos" at bounding box center [160, 202] width 194 height 40
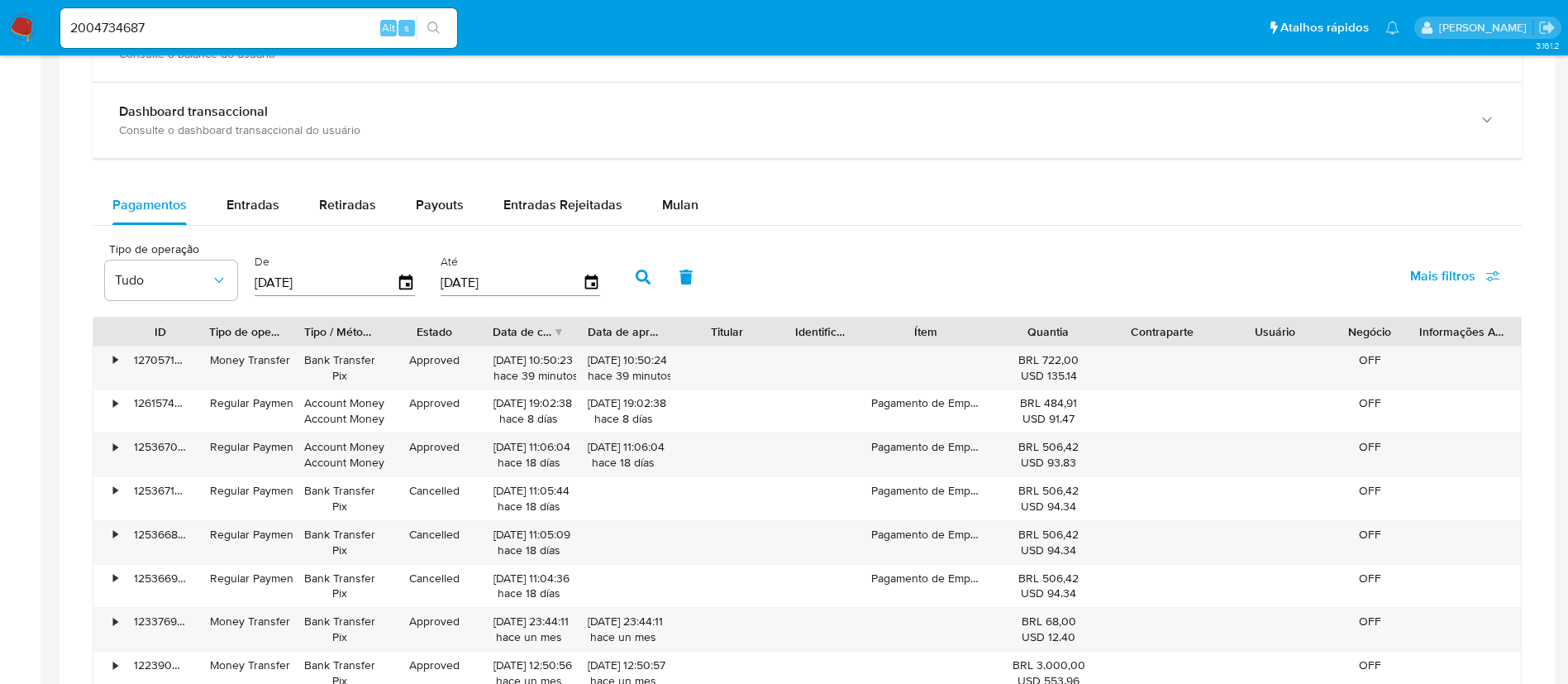
scroll to position [885, 0]
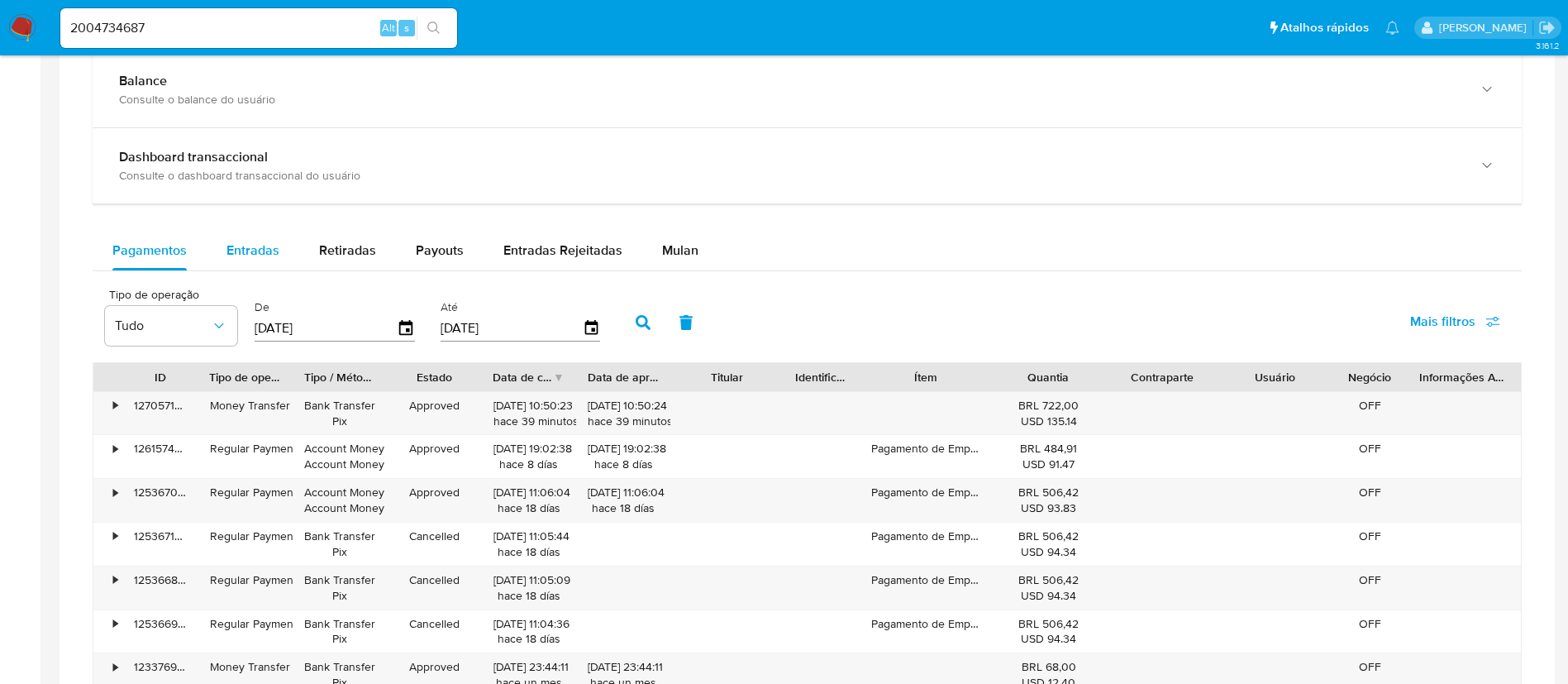
click at [252, 249] on span "Entradas" at bounding box center [253, 250] width 53 height 19
select select "10"
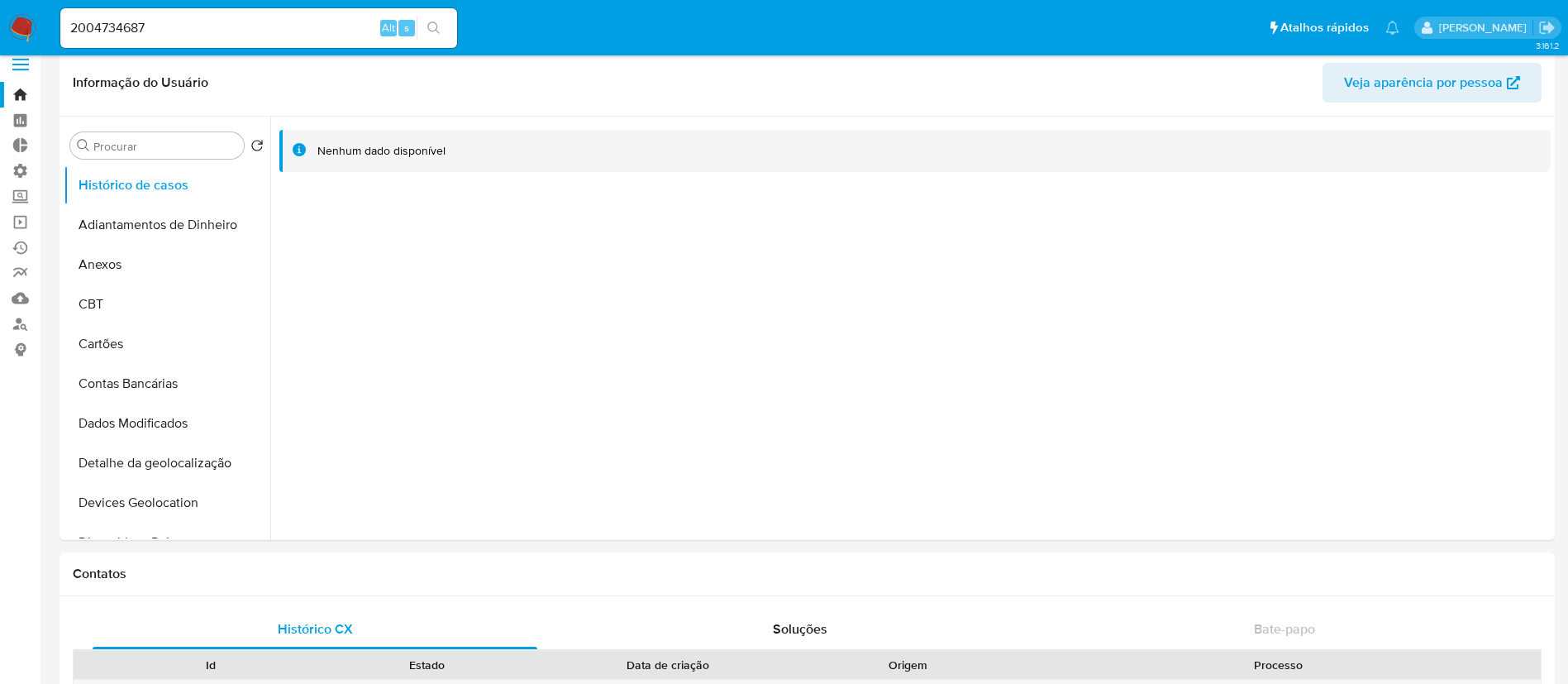
scroll to position [0, 0]
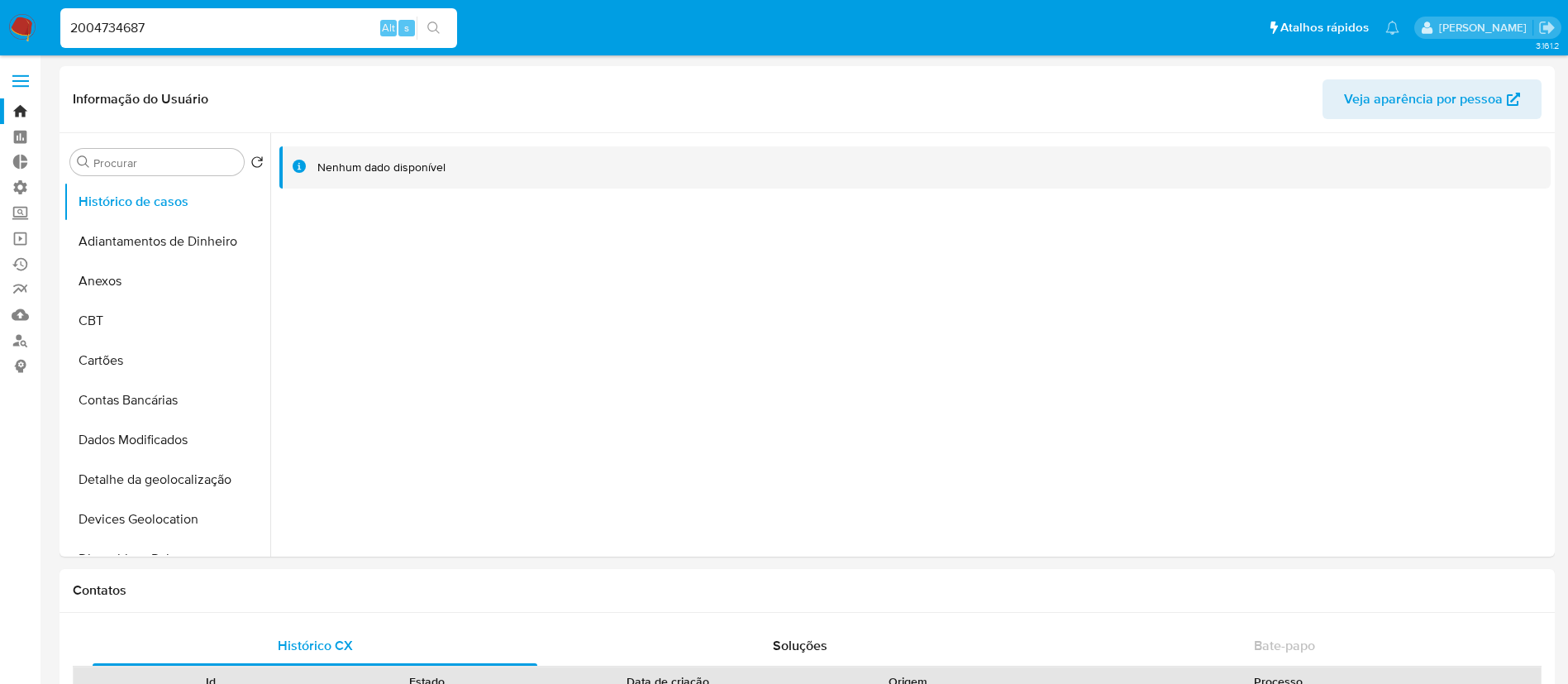
drag, startPoint x: 197, startPoint y: 32, endPoint x: 47, endPoint y: 4, distance: 152.6
click at [47, 4] on nav "Pausado Ver notificaciones 2004734687 Alt s Atalhos rápidos Presiona las siguie…" at bounding box center [784, 27] width 1568 height 56
paste input "590577949"
type input "2590577949"
click at [438, 31] on icon "search-icon" at bounding box center [434, 27] width 12 height 12
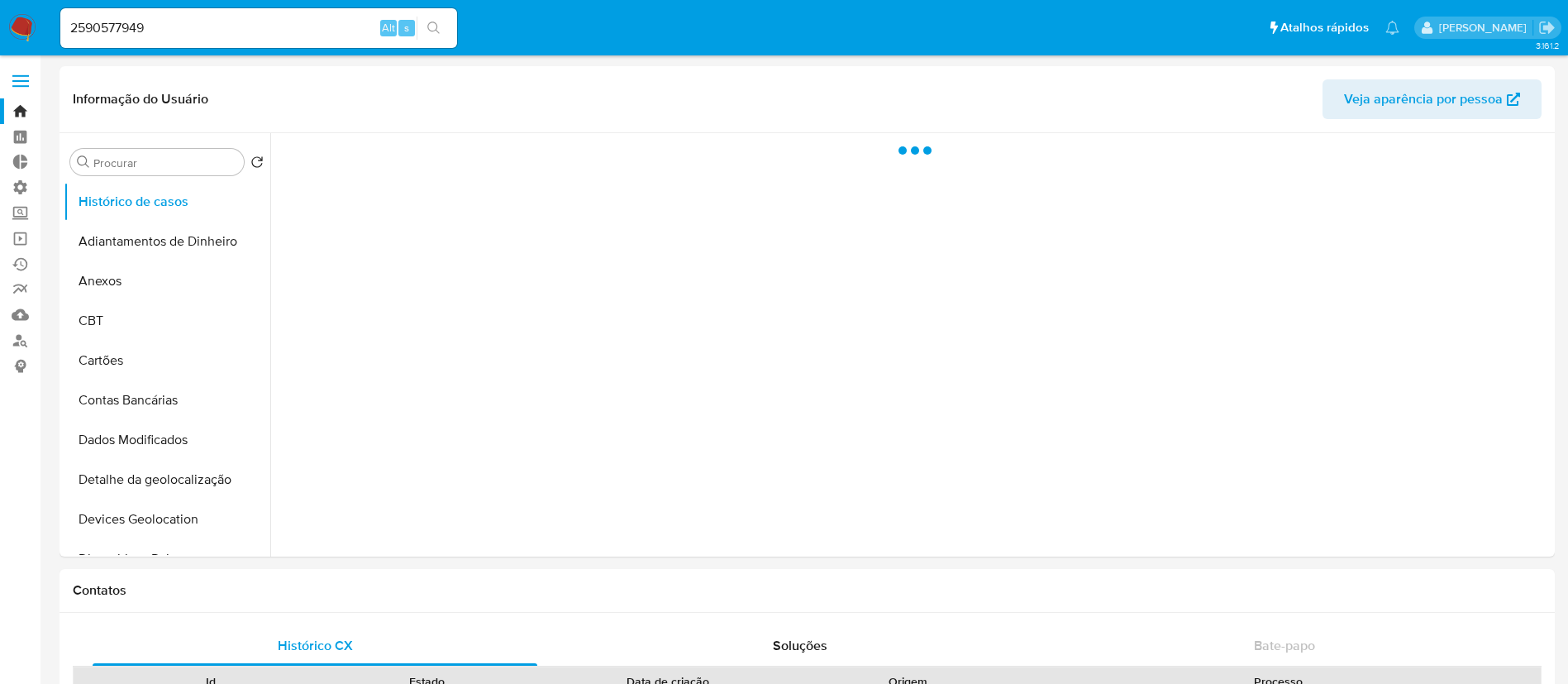
select select "10"
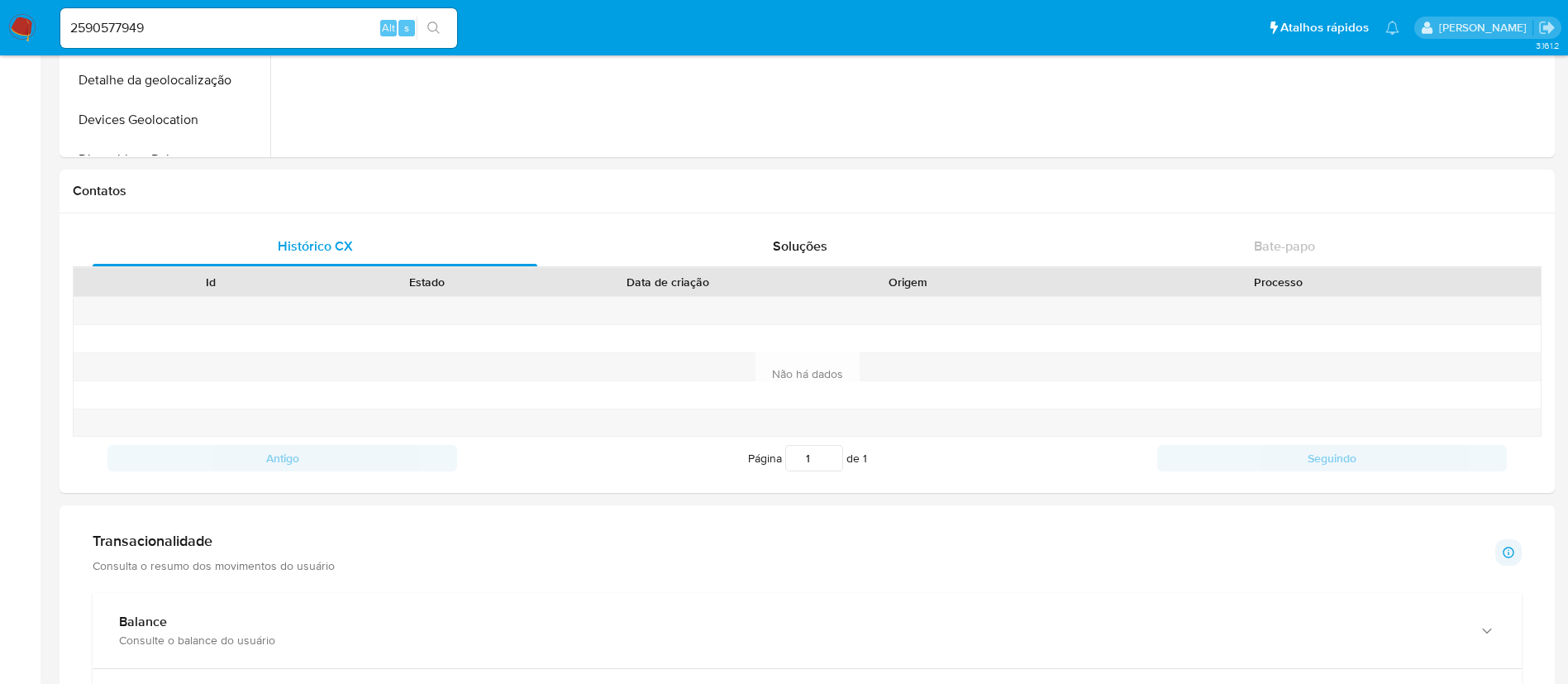
scroll to position [406, 0]
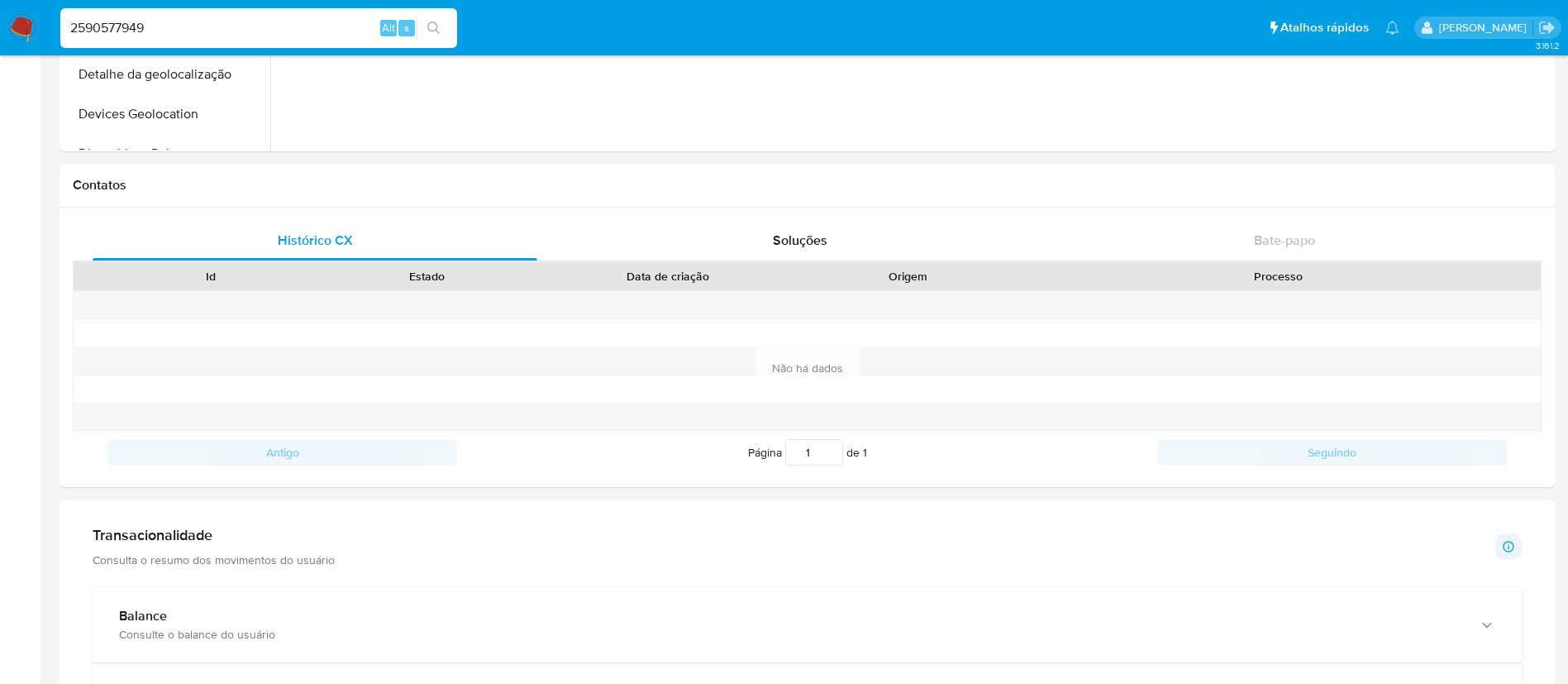
drag, startPoint x: 186, startPoint y: 32, endPoint x: 37, endPoint y: 7, distance: 151.1
click at [37, 7] on nav "Pausado Ver notificaciones 2590577949 Alt s Atalhos rápidos Presiona las siguie…" at bounding box center [784, 27] width 1568 height 56
paste input "41240602"
type input "241240602"
click at [439, 27] on icon "search-icon" at bounding box center [434, 28] width 13 height 13
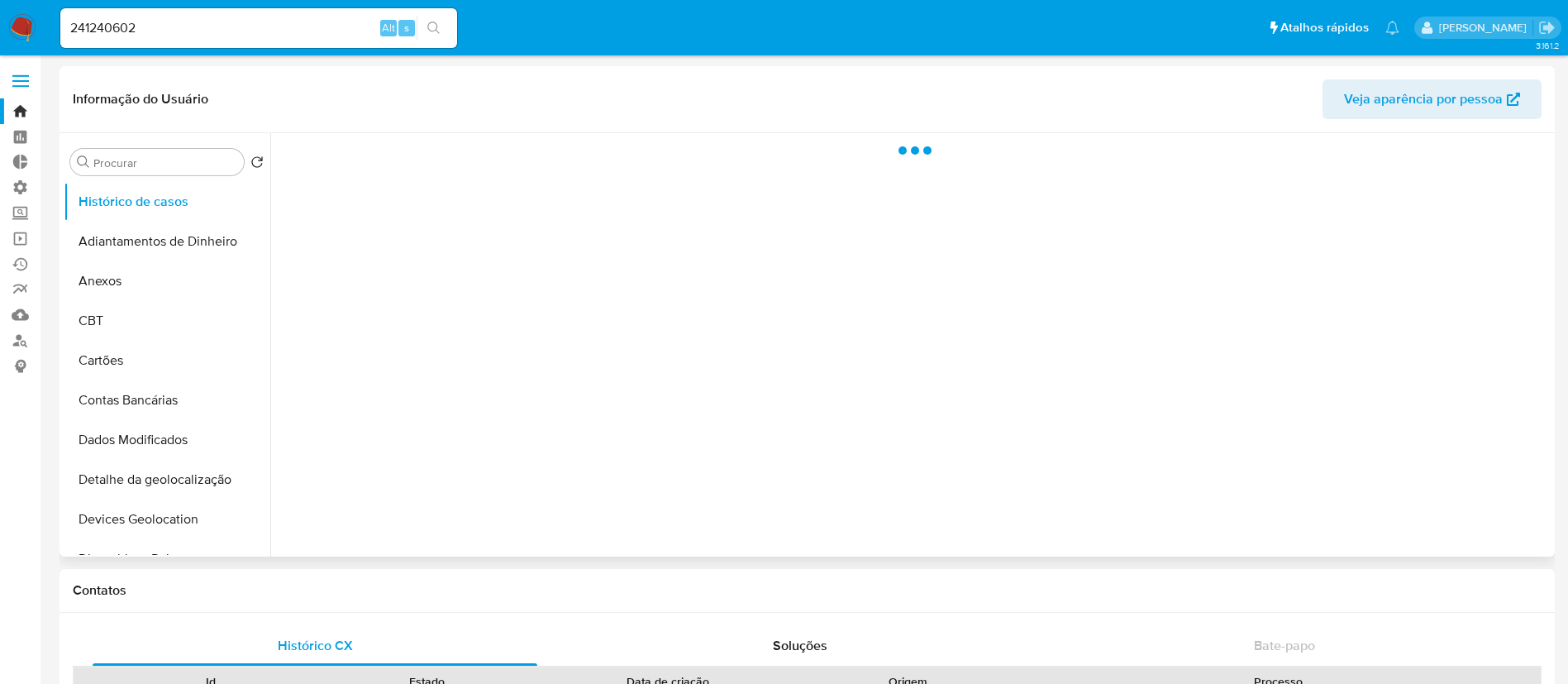
select select "10"
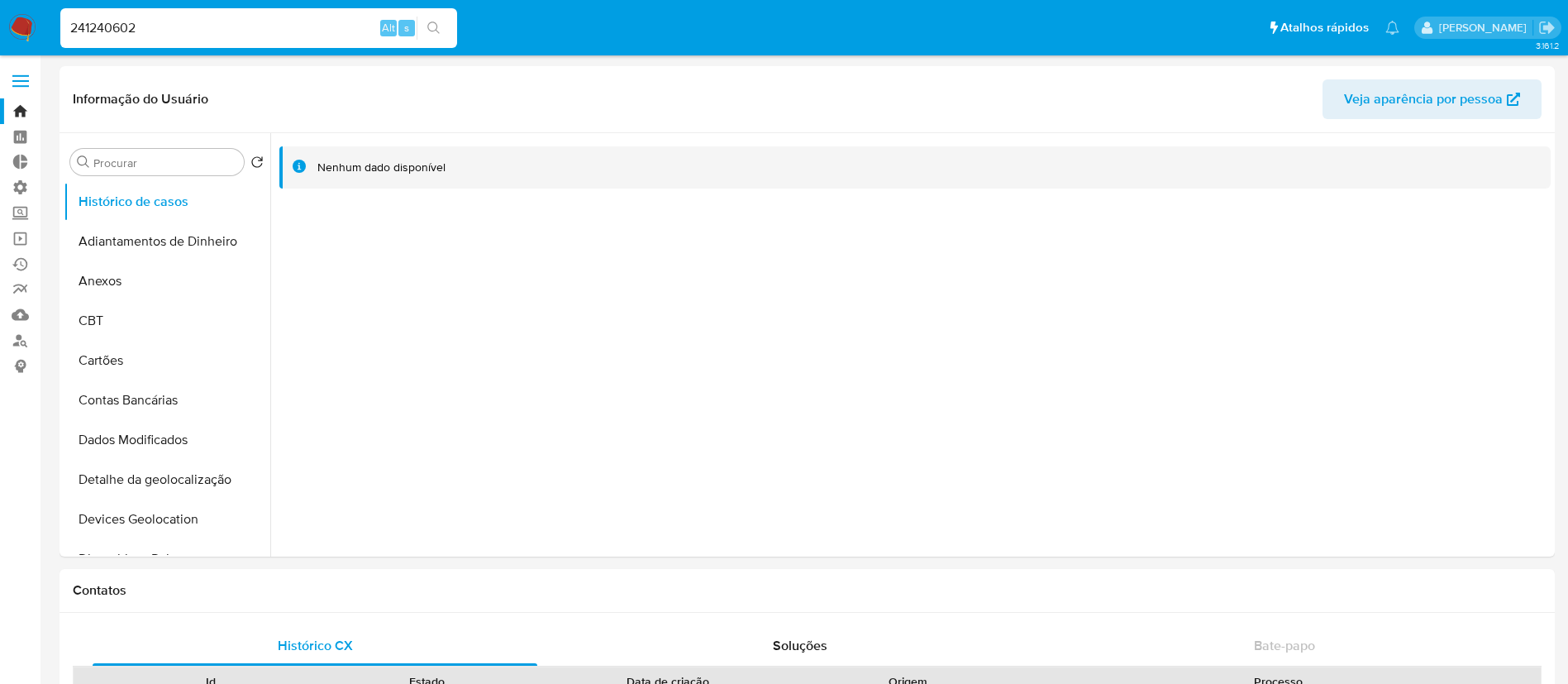
drag, startPoint x: 170, startPoint y: 37, endPoint x: 57, endPoint y: -4, distance: 120.2
paste input "1371999591"
type input "1371999591"
click at [438, 22] on icon "search-icon" at bounding box center [434, 28] width 13 height 13
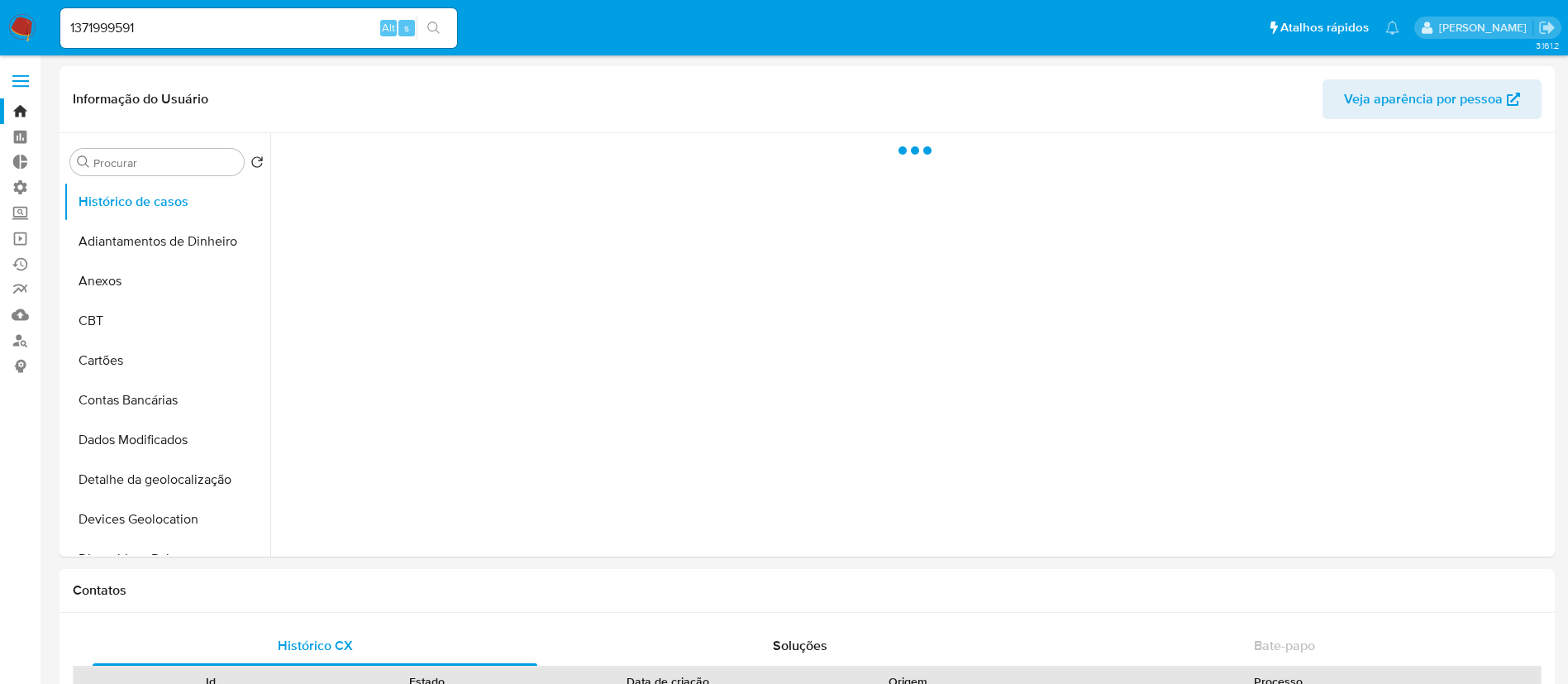
select select "10"
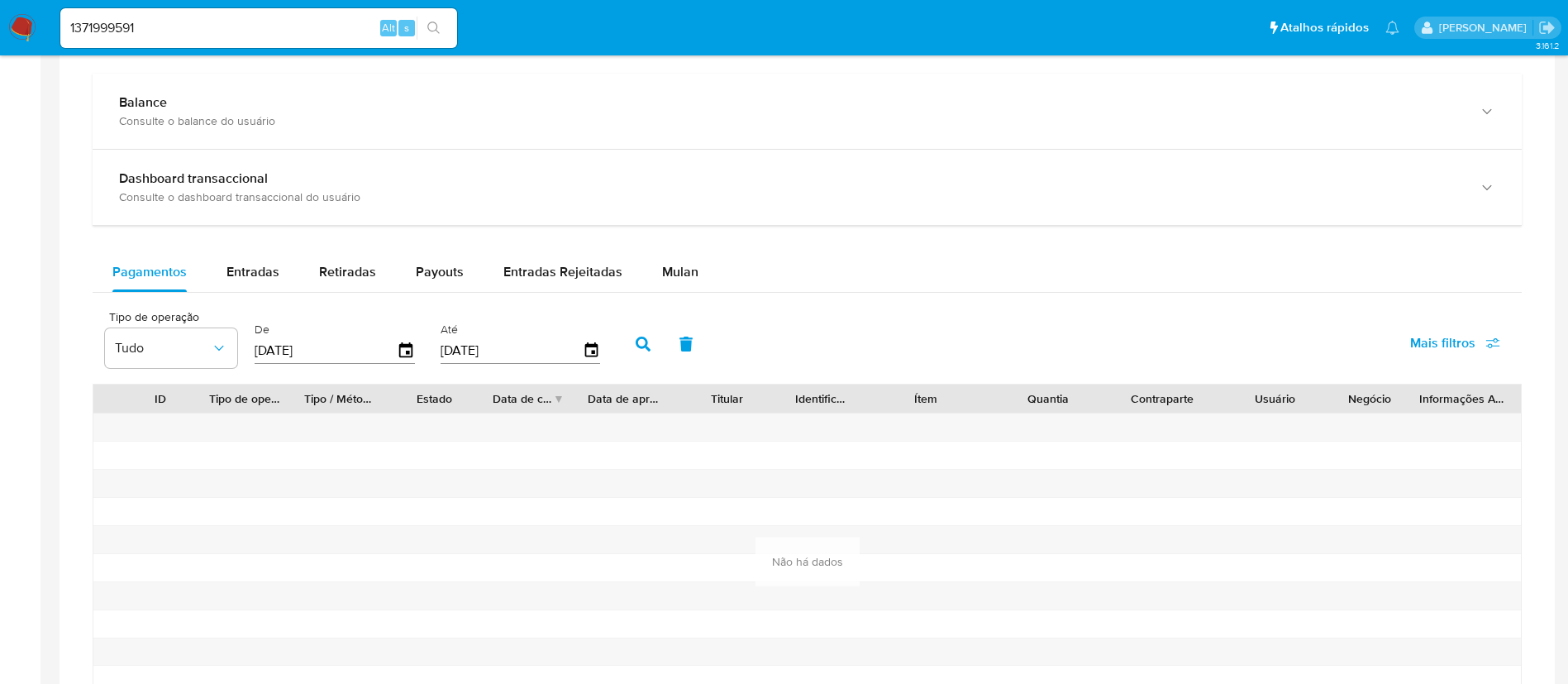
scroll to position [925, 0]
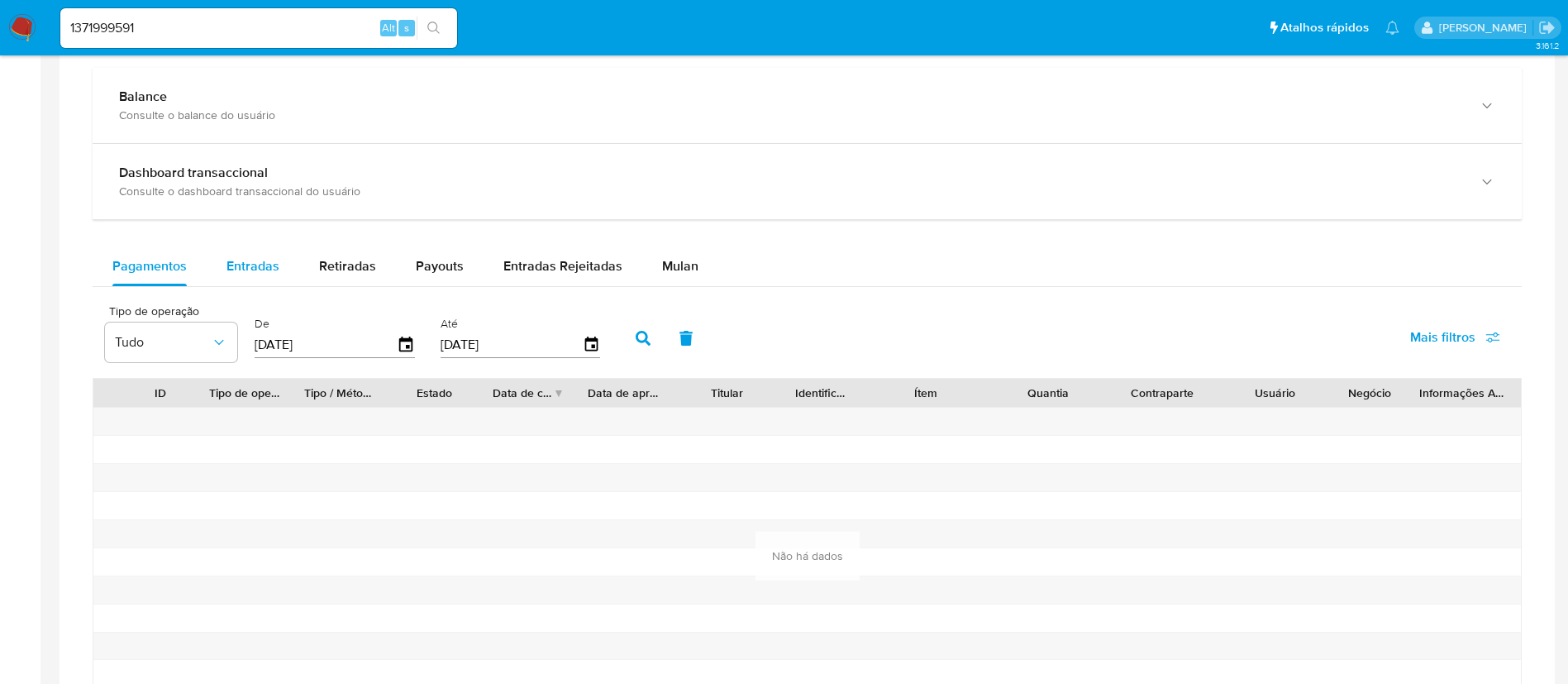
click at [233, 273] on span "Entradas" at bounding box center [253, 266] width 53 height 19
select select "10"
drag, startPoint x: 166, startPoint y: 29, endPoint x: 16, endPoint y: 26, distance: 150.0
click at [16, 26] on nav "Pausado Ver notificaciones 1371999591 Alt s Atalhos rápidos Presiona las siguie…" at bounding box center [784, 27] width 1568 height 56
paste input "2351361842"
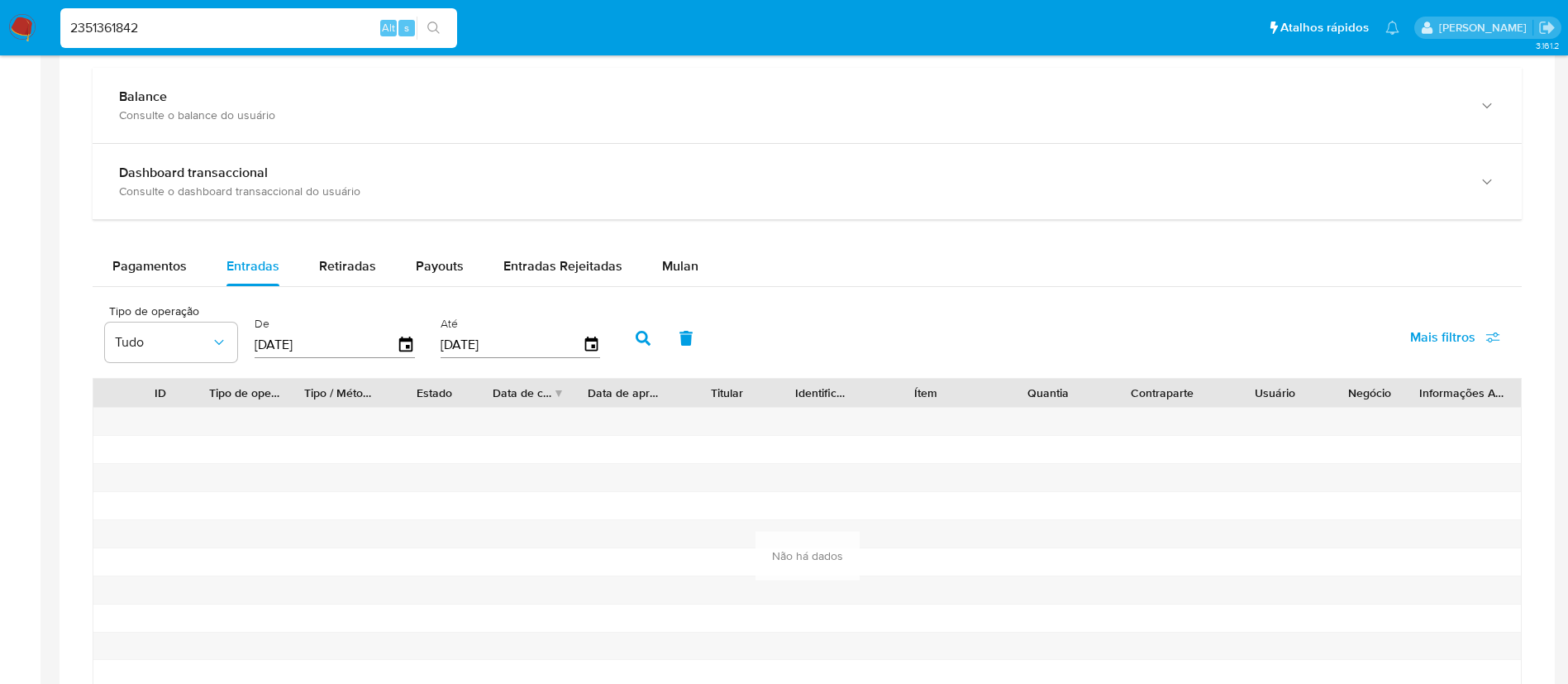
type input "2351361842"
click at [442, 36] on button "search-icon" at bounding box center [434, 28] width 34 height 23
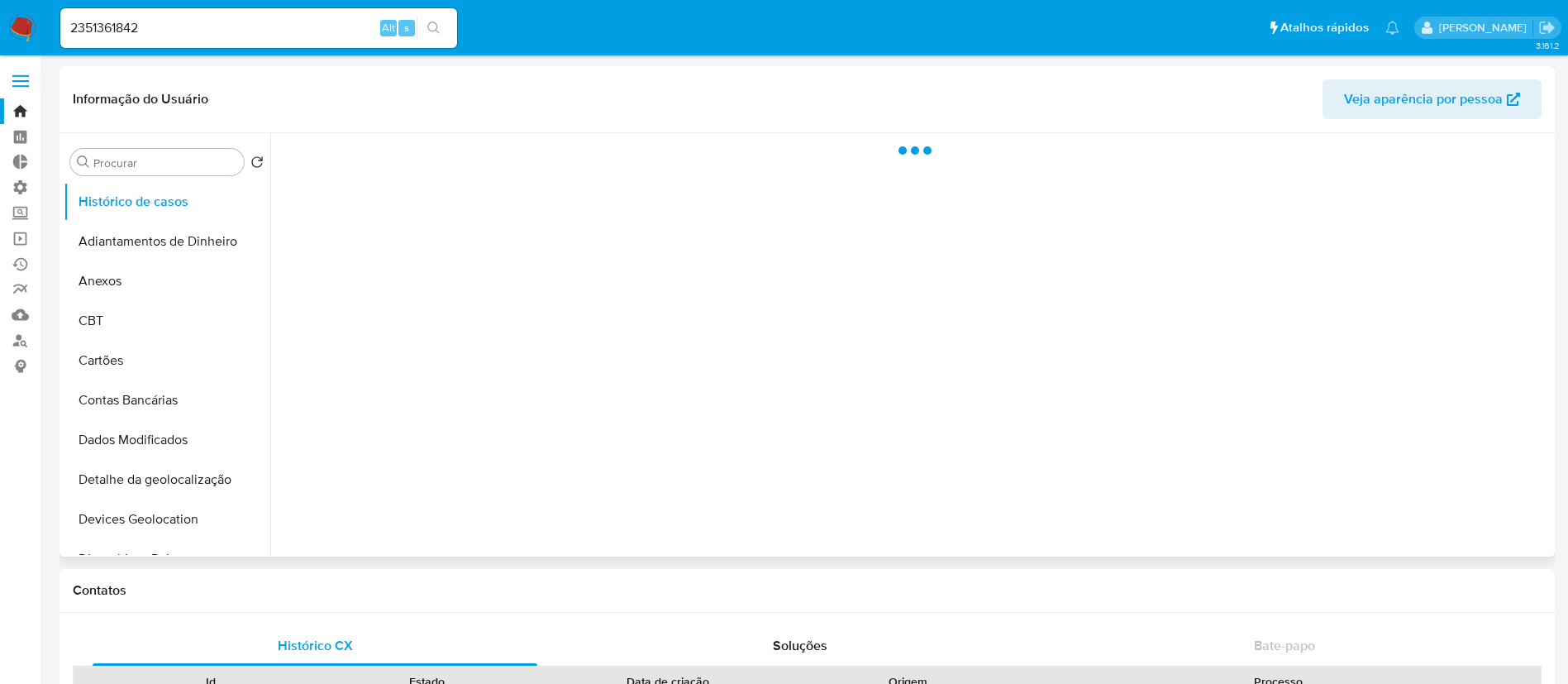
select select "10"
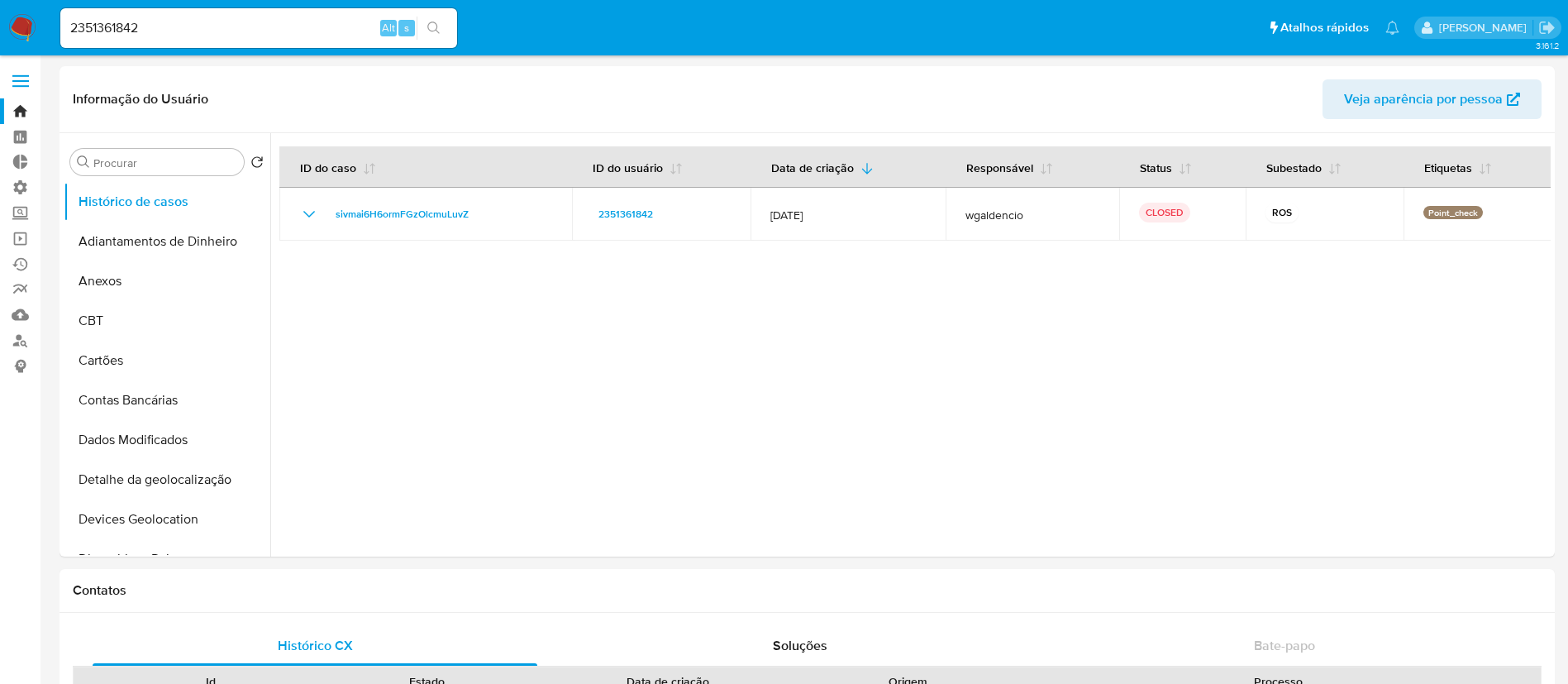
select select "10"
drag, startPoint x: 171, startPoint y: 27, endPoint x: 58, endPoint y: 11, distance: 114.1
click at [58, 11] on li "2351361842 Alt s" at bounding box center [259, 27] width 405 height 42
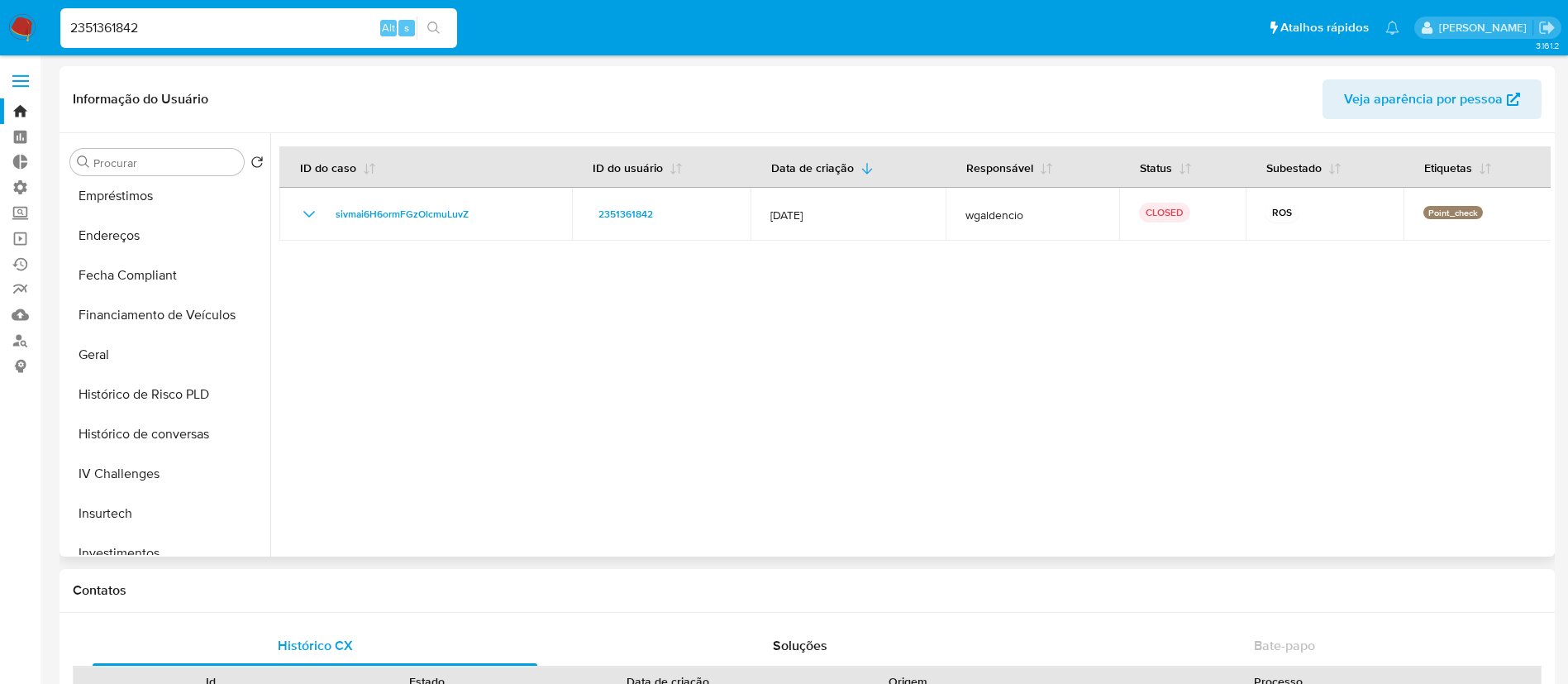
scroll to position [475, 0]
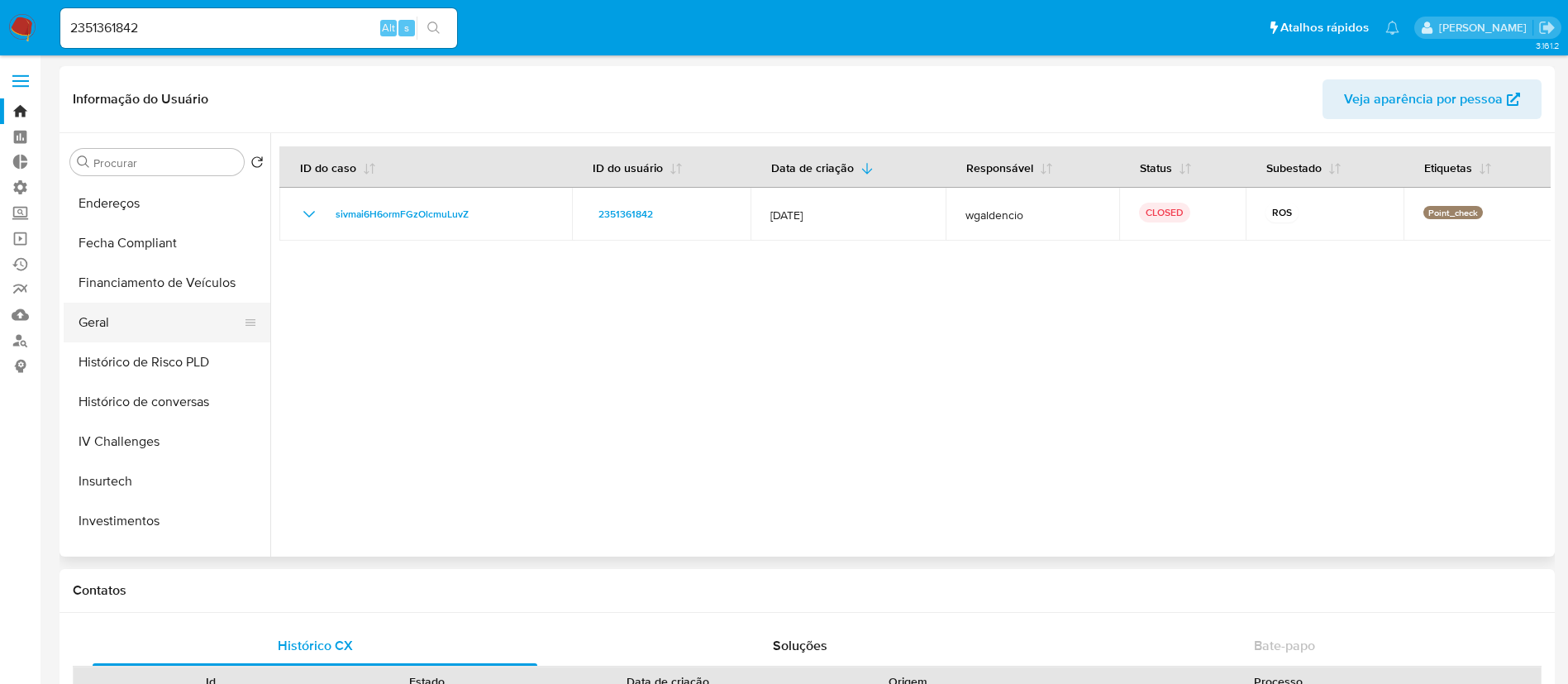
click at [110, 323] on button "Geral" at bounding box center [160, 322] width 194 height 40
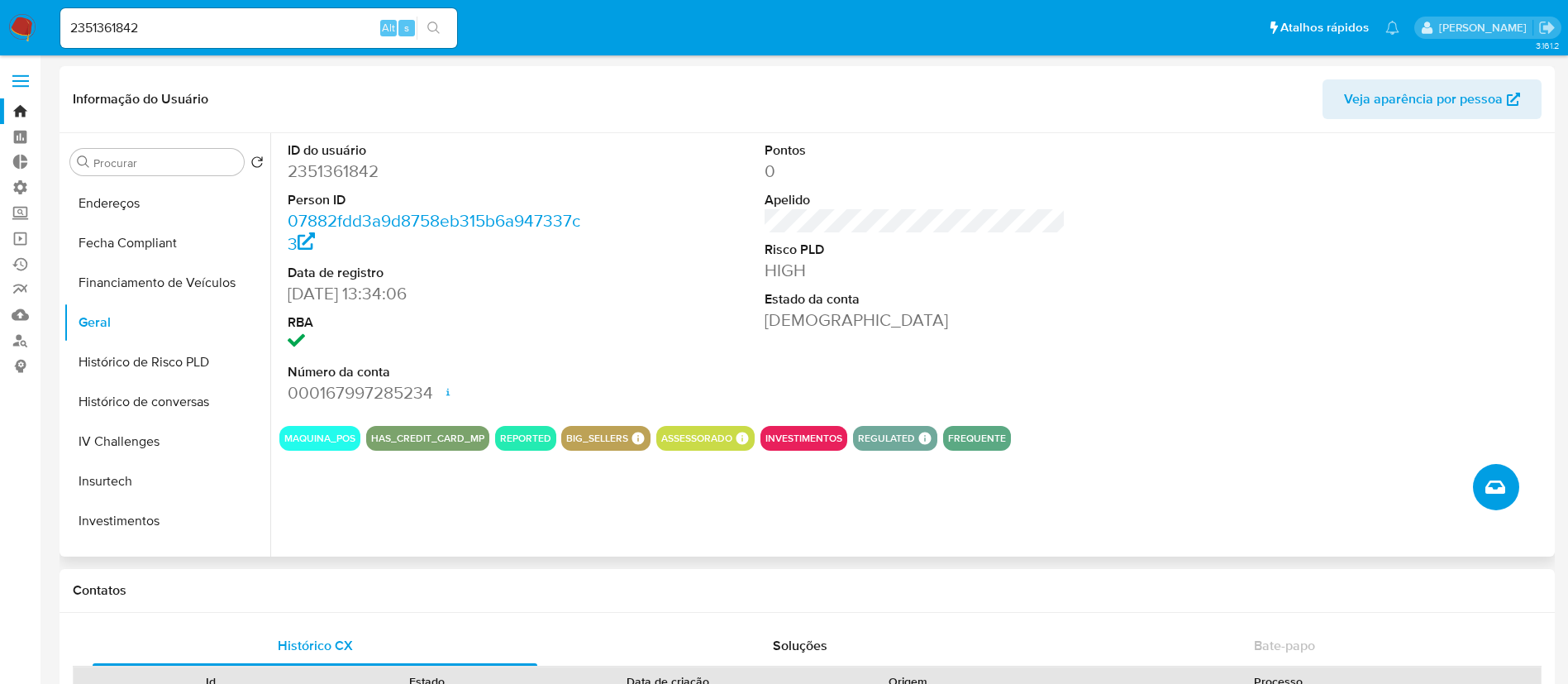
click at [1497, 501] on button "Criar caso manual" at bounding box center [1497, 487] width 47 height 47
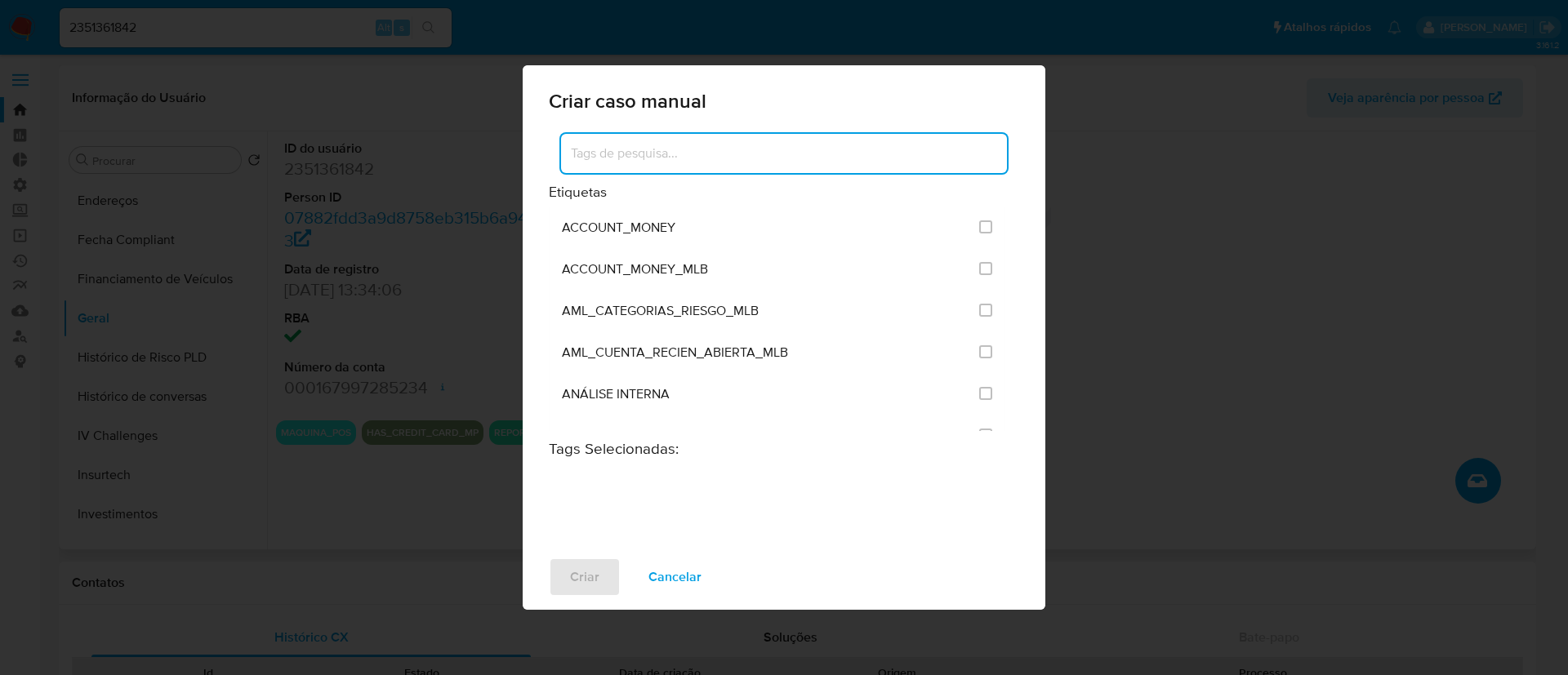
click at [816, 157] on input at bounding box center [784, 153] width 446 height 21
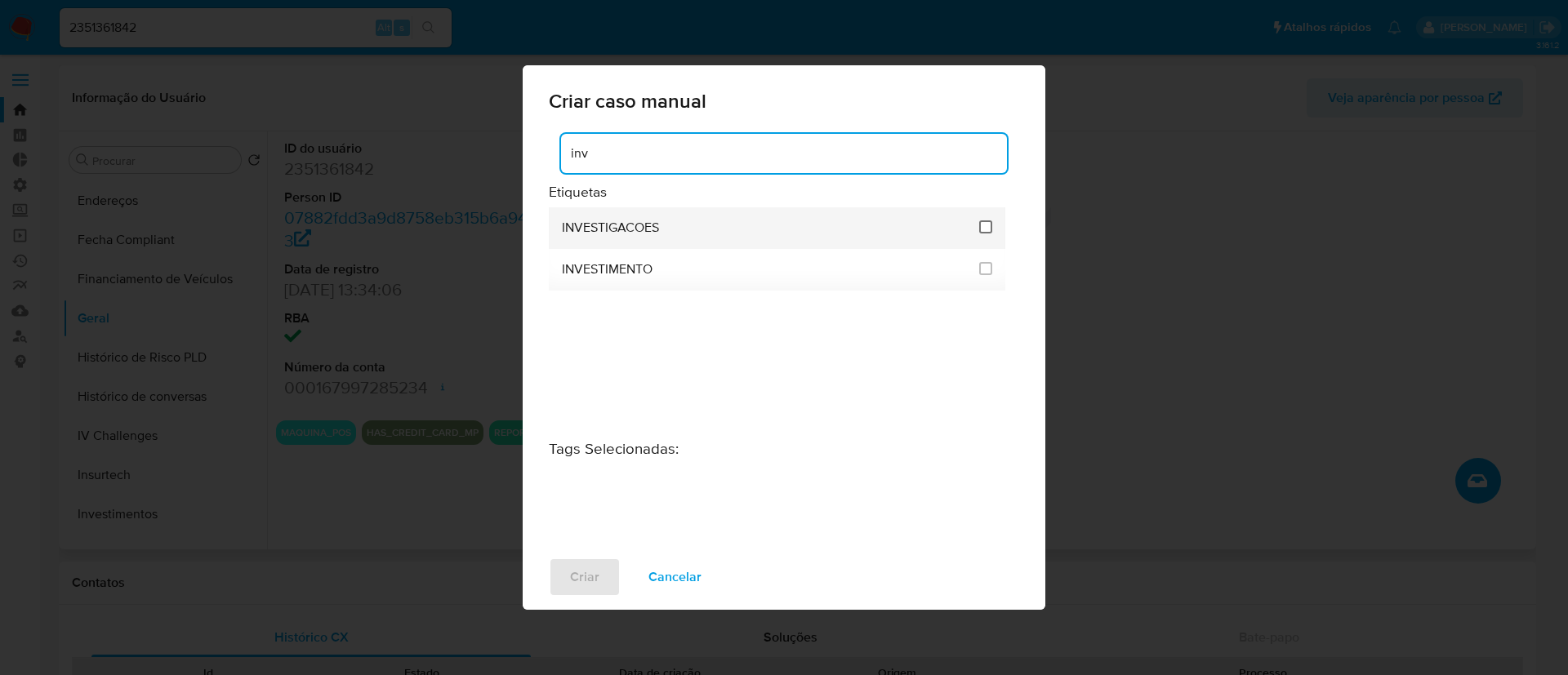
type input "inv"
click at [988, 232] on input "2067" at bounding box center [986, 227] width 13 height 13
checkbox input "true"
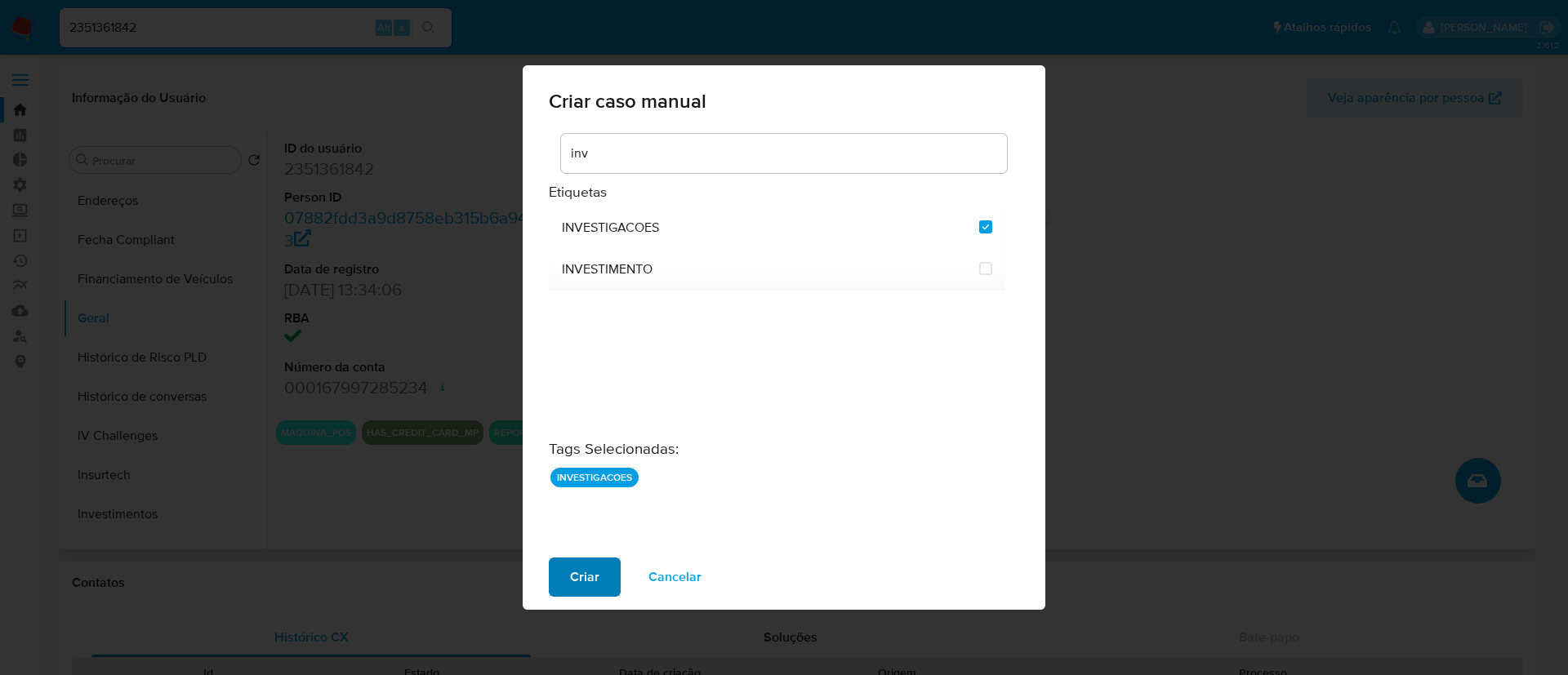
click at [589, 583] on span "Criar" at bounding box center [585, 577] width 30 height 36
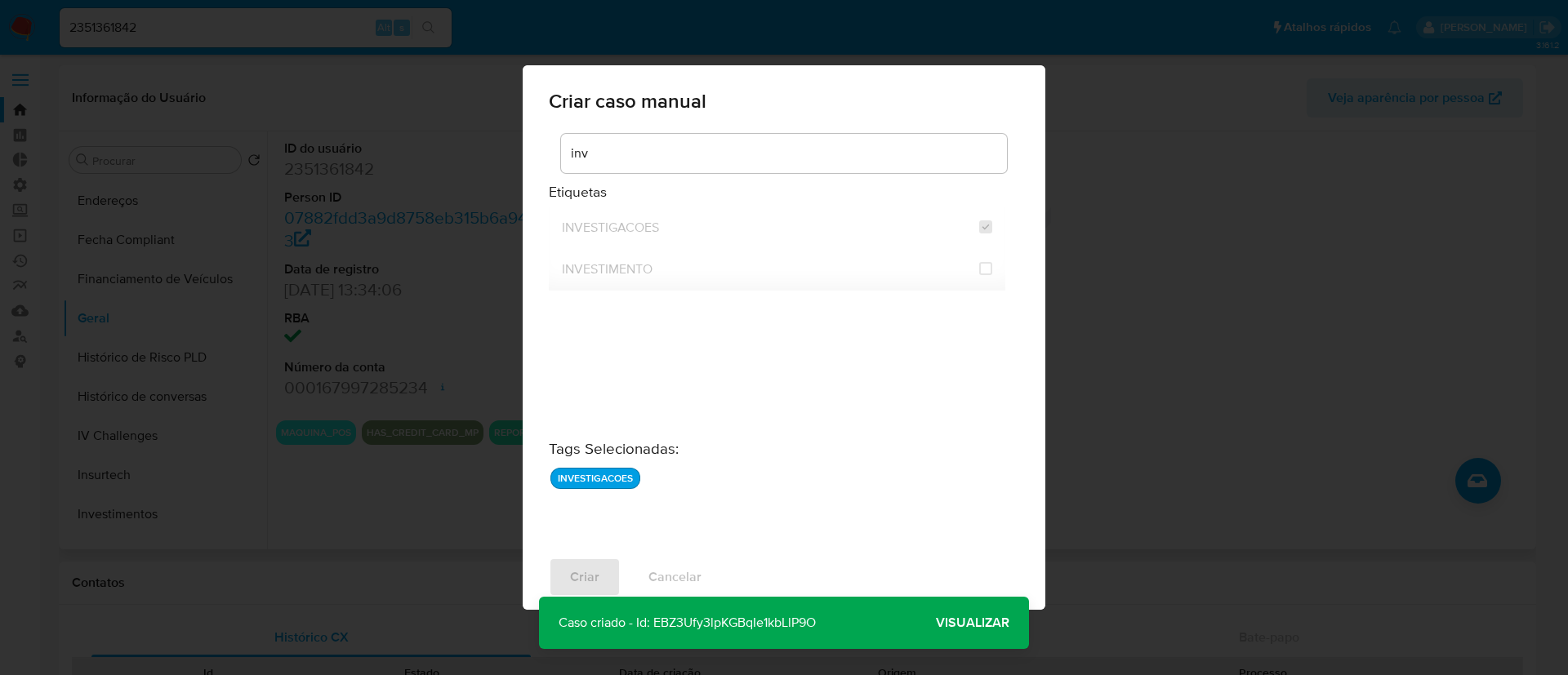
click at [750, 620] on p "Caso criado - Id: EBZ3Ufy3lpKGBqIe1kbLlP9O" at bounding box center [687, 623] width 296 height 52
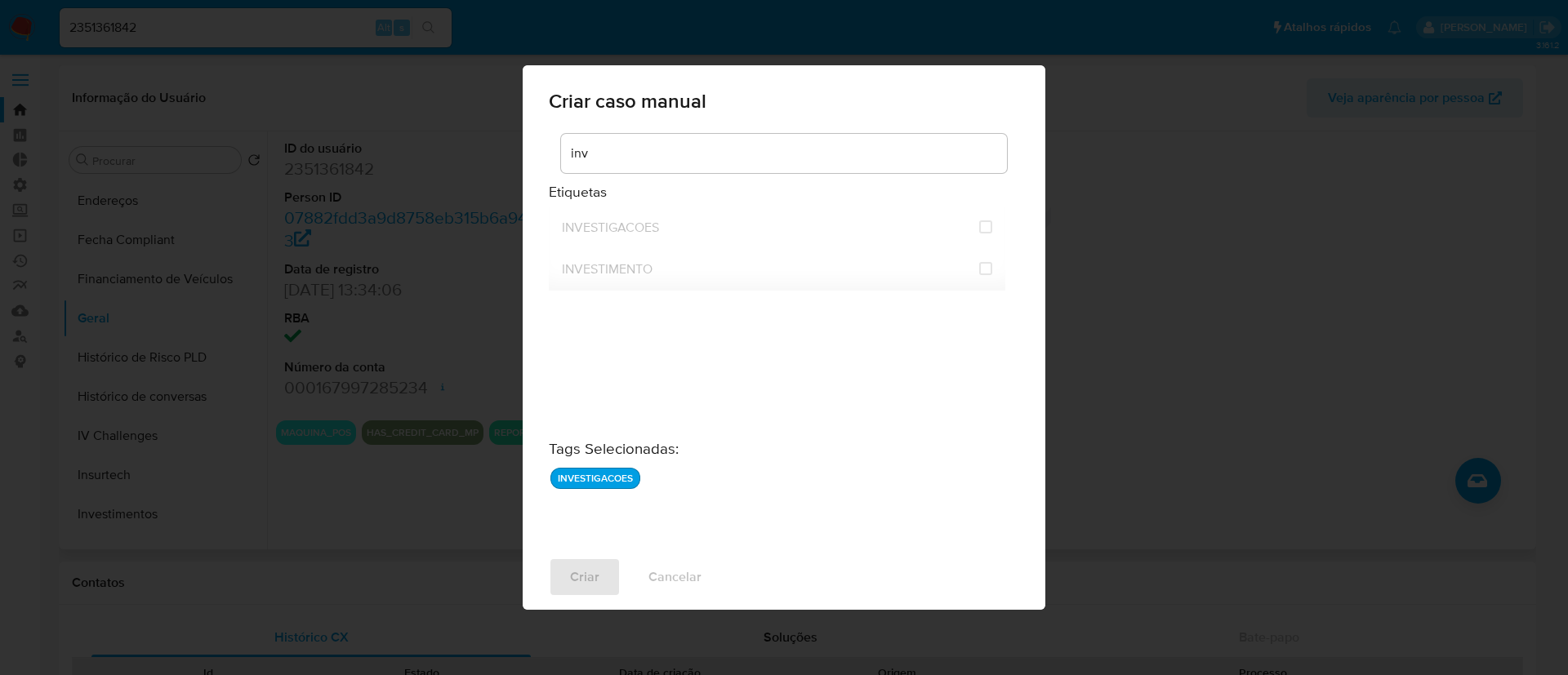
checkbox input "false"
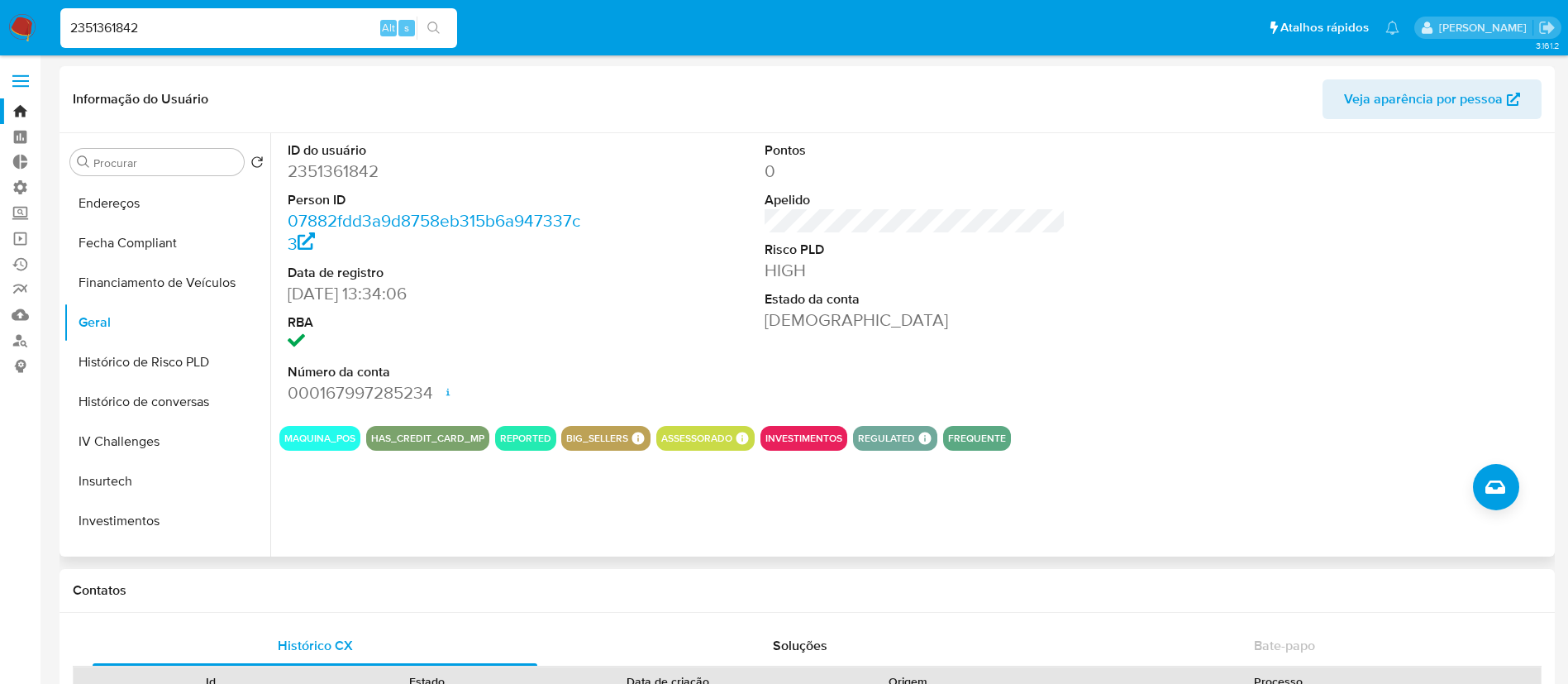
drag, startPoint x: 165, startPoint y: 33, endPoint x: 0, endPoint y: -3, distance: 168.9
paste input "EBZ3Ufy3lpKGBqIe1kbLlP9O"
type input "EBZ3Ufy3lpKGBqIe1kbLlP9O"
click at [434, 20] on button "search-icon" at bounding box center [434, 28] width 34 height 23
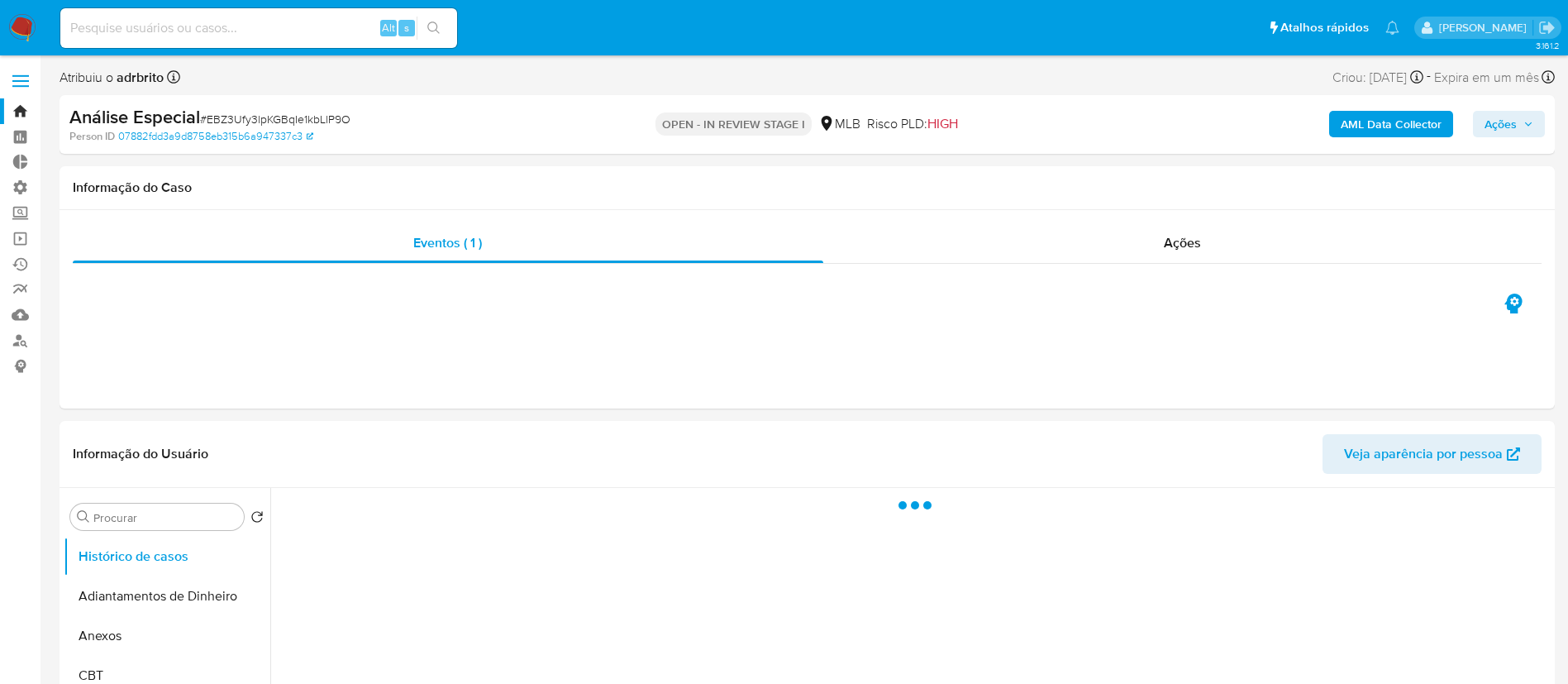
select select "10"
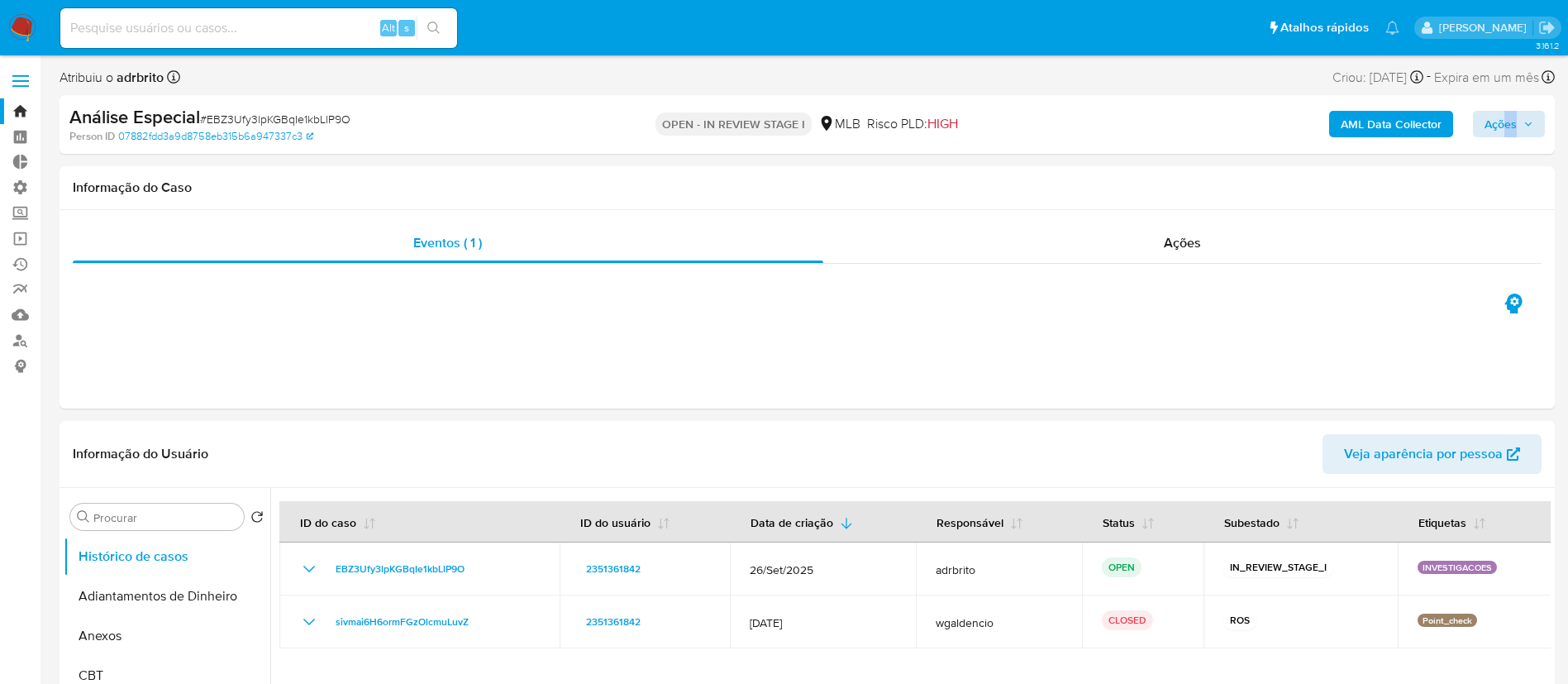
drag, startPoint x: 1511, startPoint y: 143, endPoint x: 1508, endPoint y: 122, distance: 21.2
click at [1508, 122] on div "AML Data Collector Ações" at bounding box center [1301, 124] width 488 height 39
click at [1508, 122] on span "Ações" at bounding box center [1501, 124] width 32 height 27
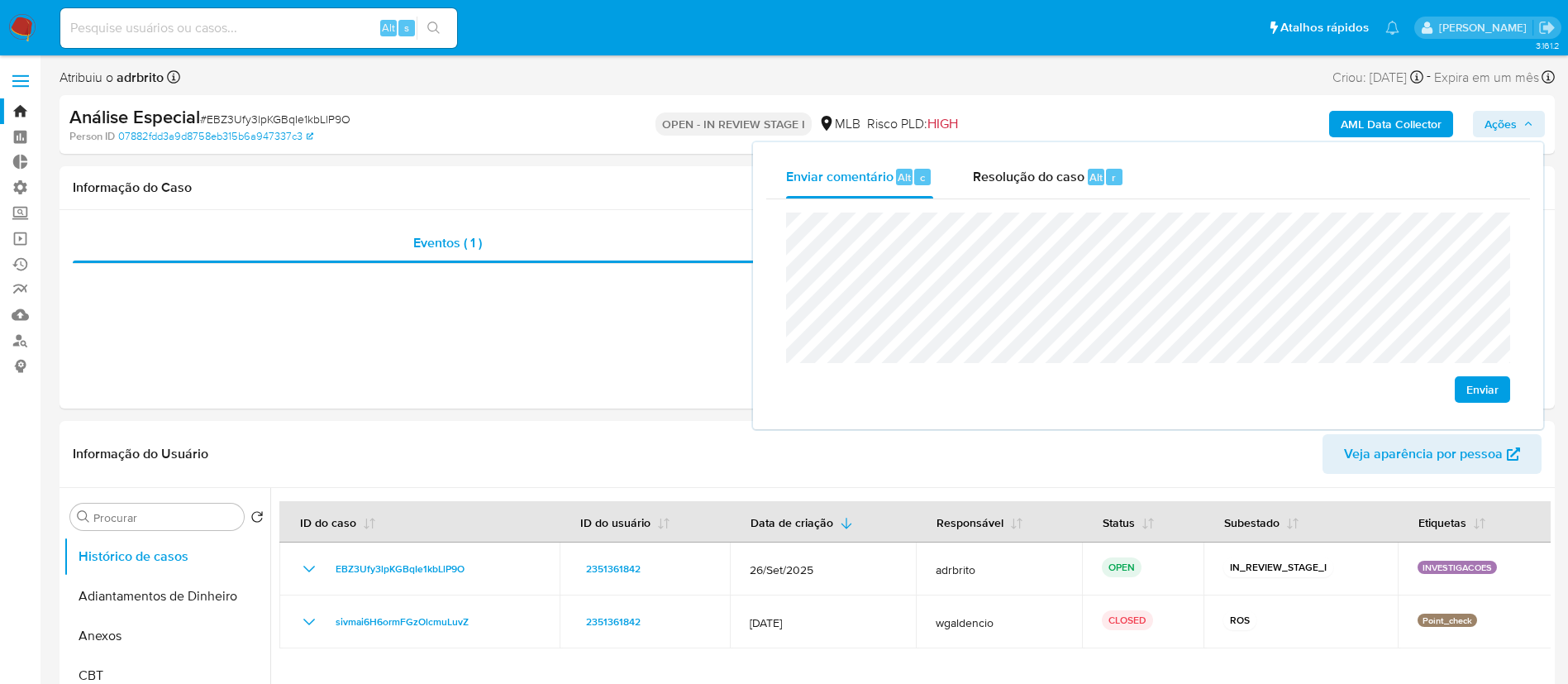
click at [1493, 392] on span "Enviar" at bounding box center [1482, 390] width 32 height 23
click at [276, 126] on span "# EBZ3Ufy3lpKGBqIe1kbLlP9O" at bounding box center [275, 119] width 150 height 17
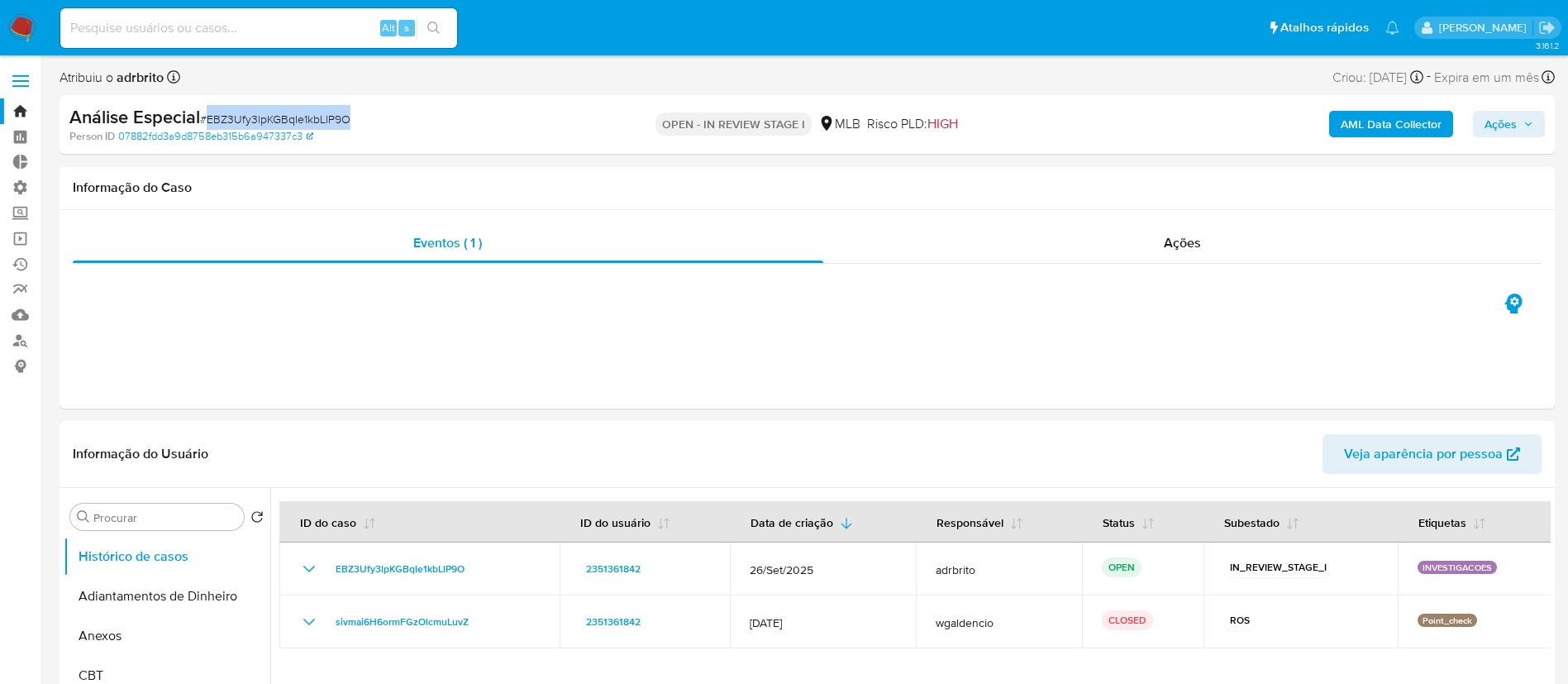
copy span "EBZ3Ufy3lpKGBqIe1kbLlP9O"
click at [27, 112] on link "Bandeja" at bounding box center [98, 111] width 197 height 26
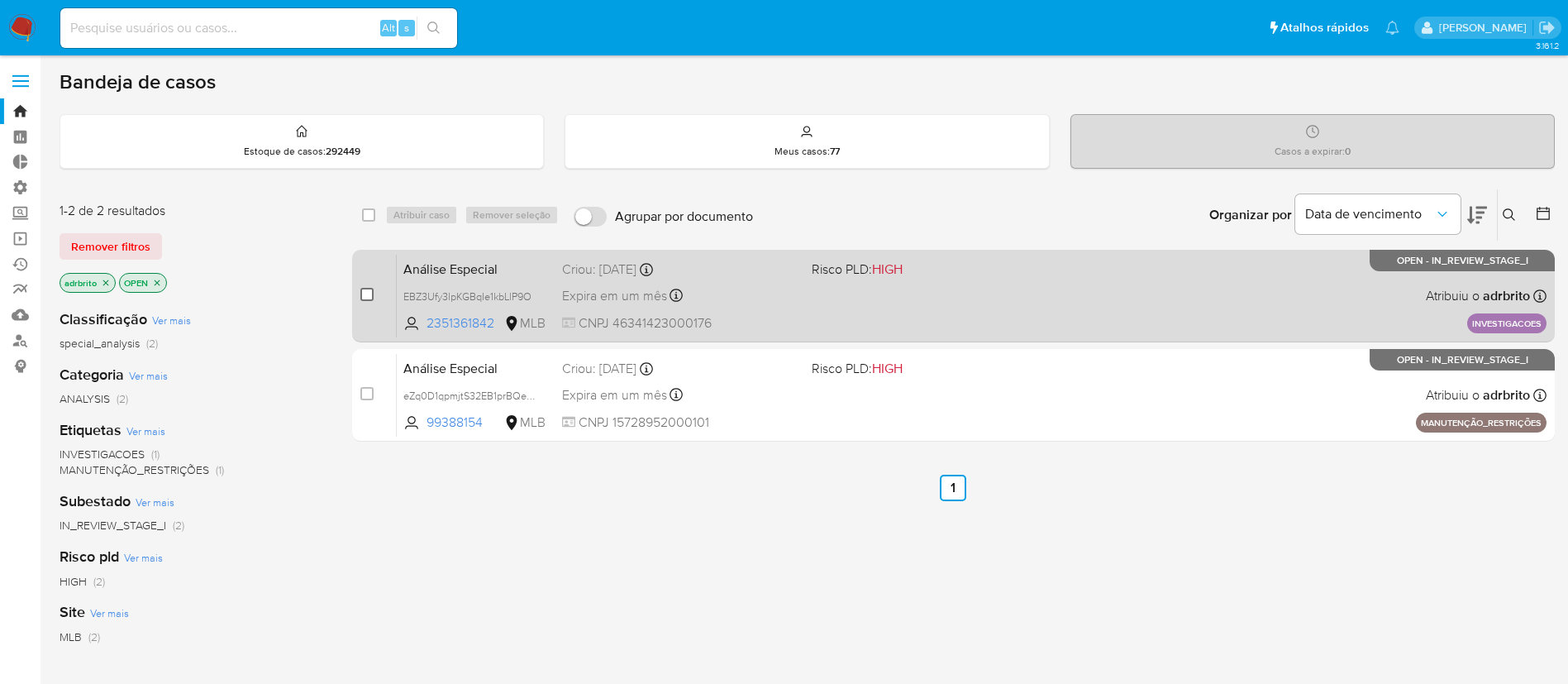
click at [364, 296] on input "checkbox" at bounding box center [367, 294] width 13 height 13
checkbox input "true"
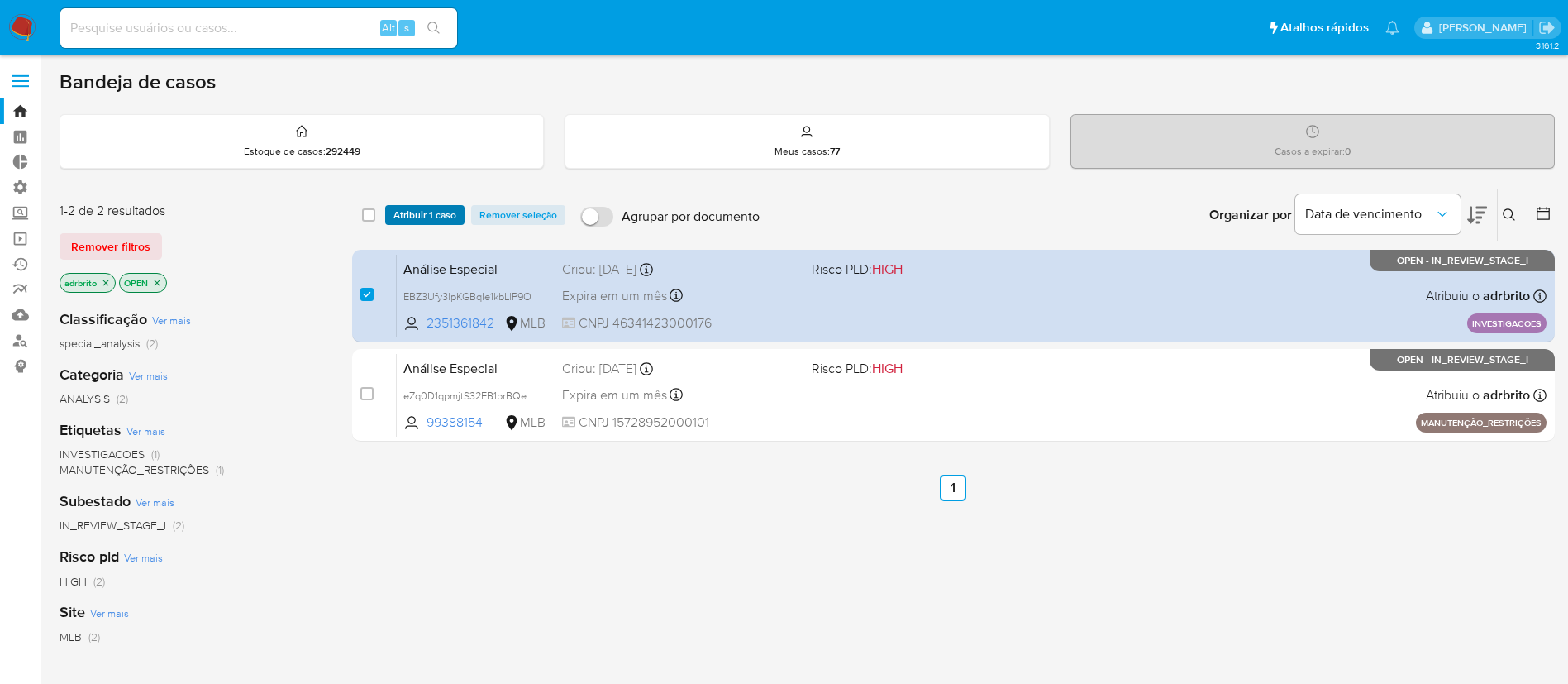
click at [439, 214] on span "Atribuir 1 caso" at bounding box center [425, 215] width 63 height 17
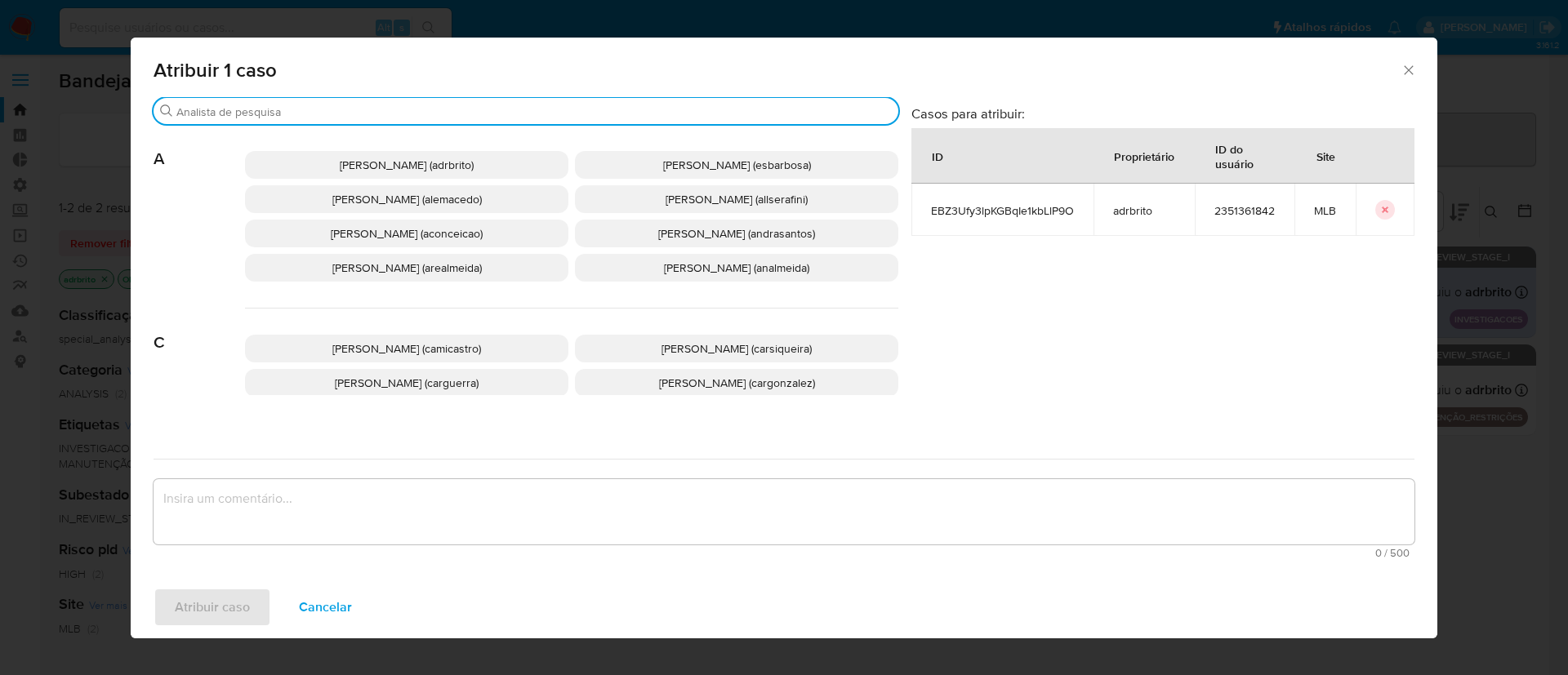
click at [390, 106] on input "Buscar" at bounding box center [534, 112] width 715 height 15
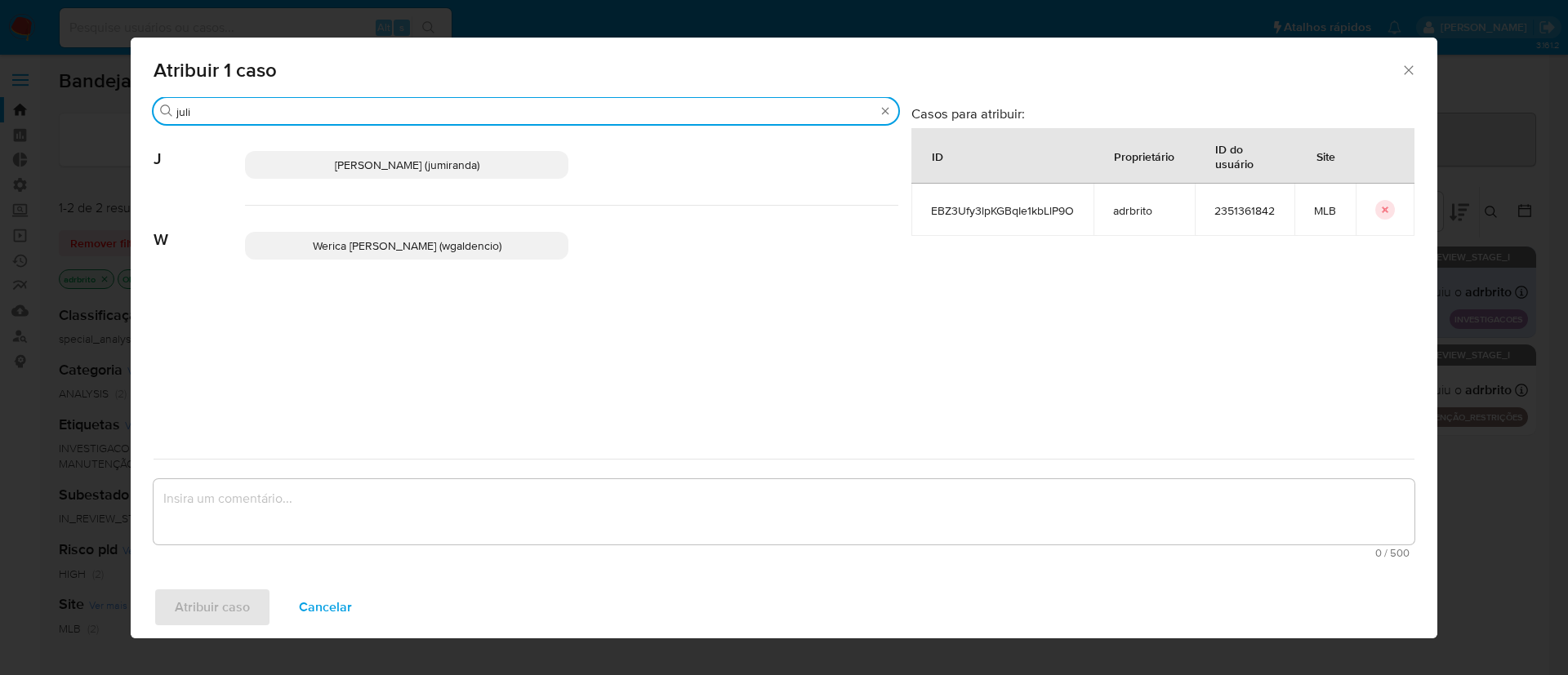
type input "juli"
click at [395, 163] on span "Juliane Cavalcante Miranda (jumiranda)" at bounding box center [407, 165] width 144 height 16
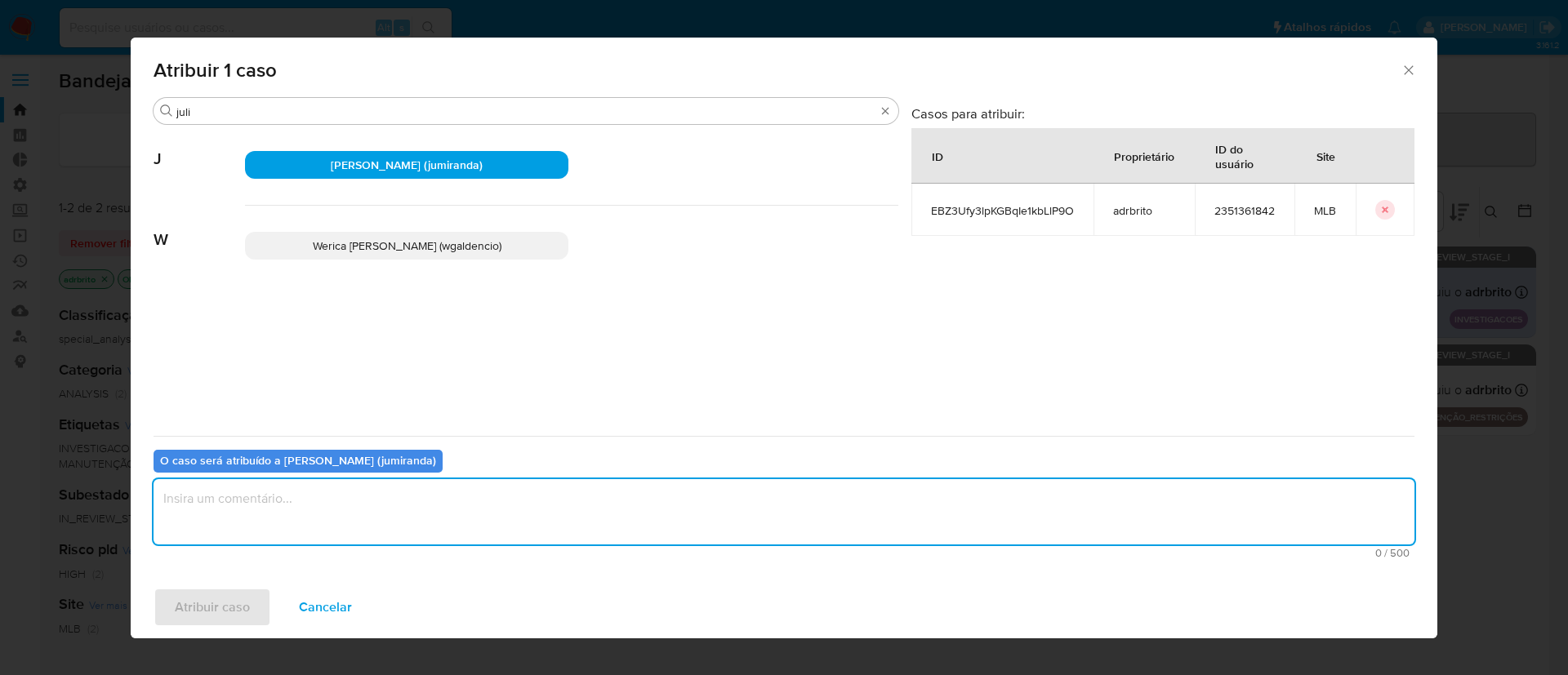
click at [296, 519] on textarea "assign-modal" at bounding box center [784, 512] width 1261 height 66
type textarea "ok"
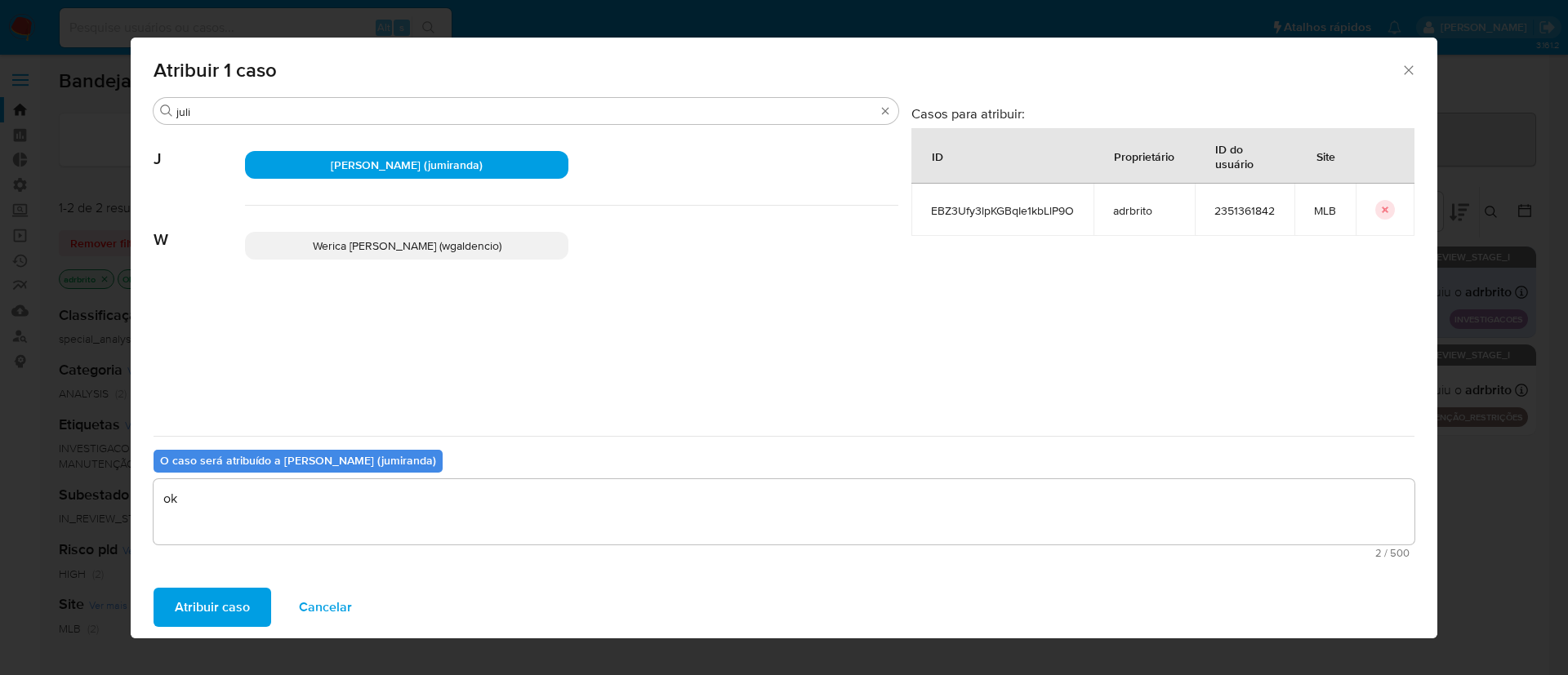
click at [229, 607] on span "Atribuir caso" at bounding box center [213, 608] width 75 height 36
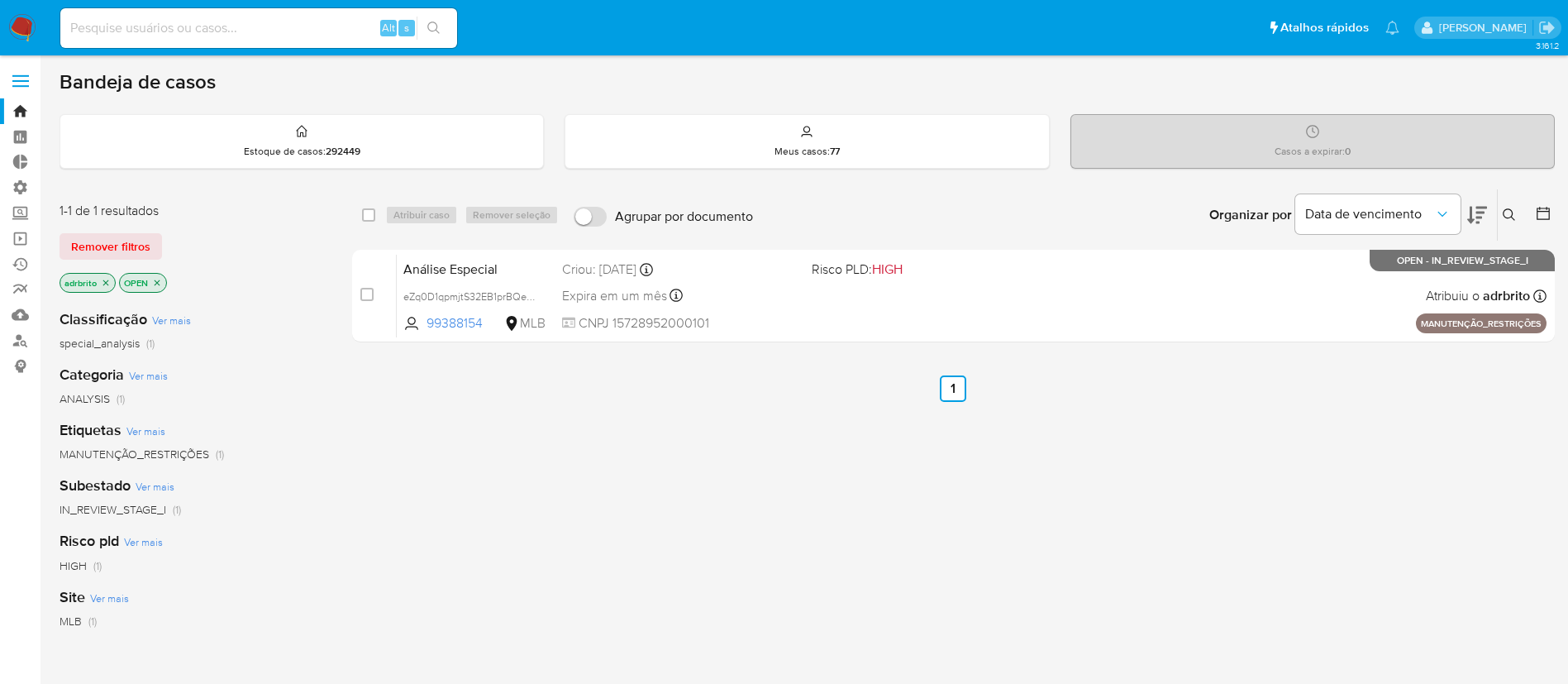
click at [1507, 217] on icon at bounding box center [1509, 214] width 12 height 12
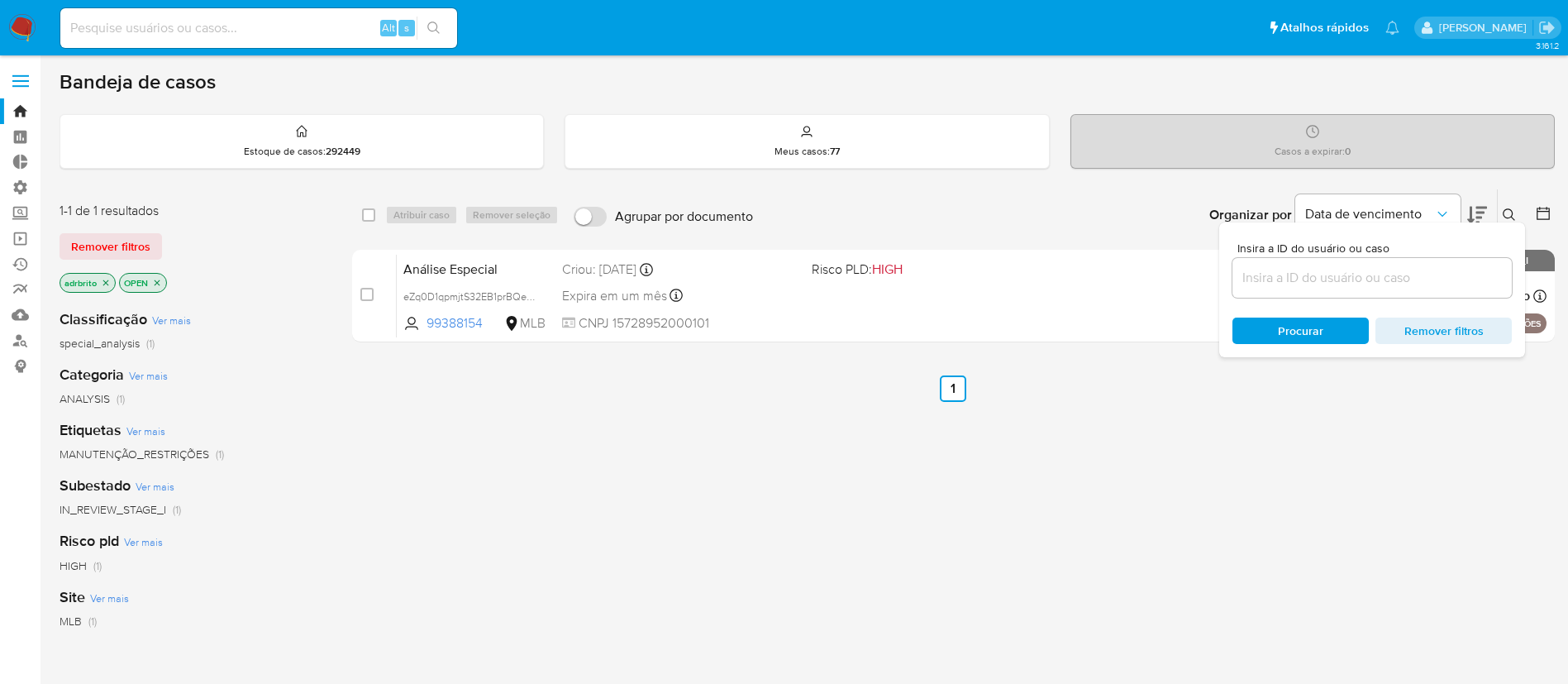
click at [105, 286] on icon "close-filter" at bounding box center [105, 283] width 10 height 10
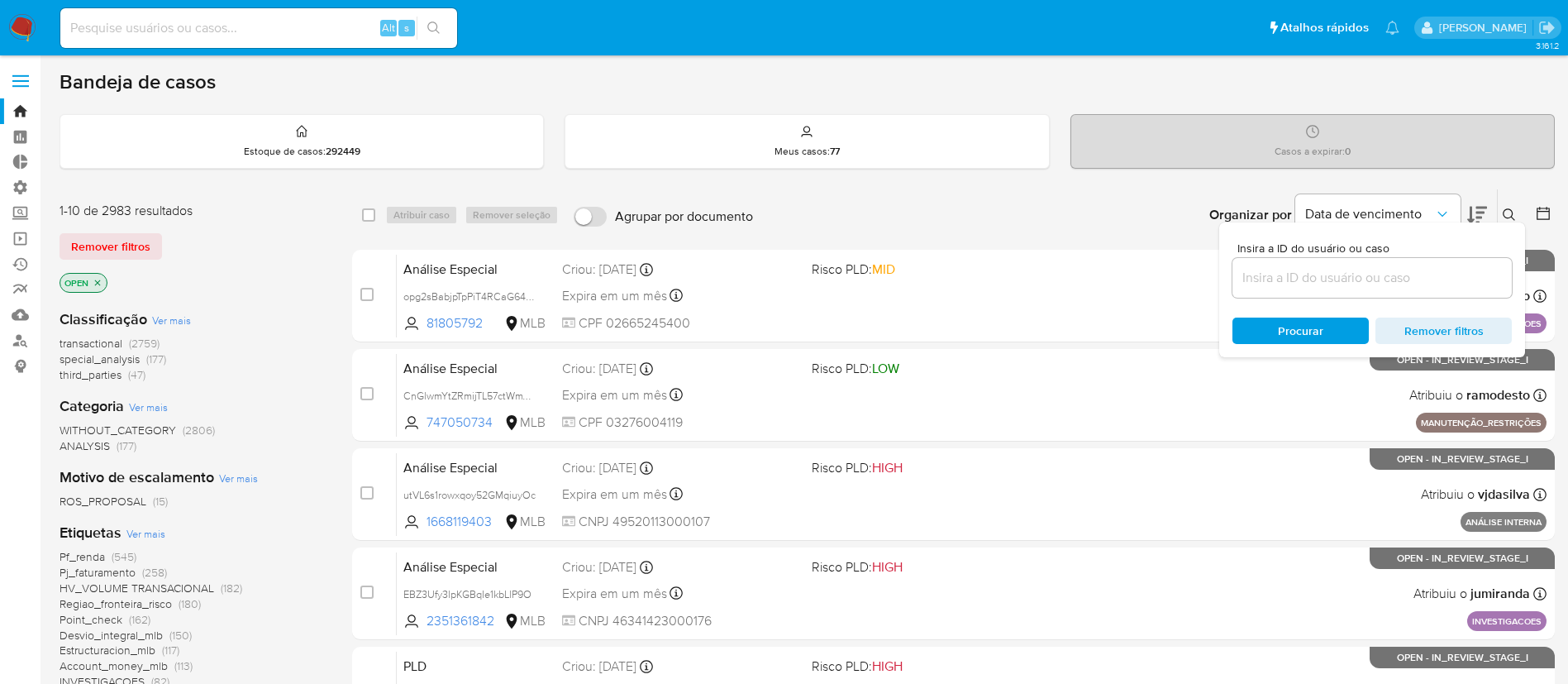
click at [1351, 280] on input at bounding box center [1372, 278] width 279 height 22
paste input "opg2sBabjpTpPiT4RCaG64Bw"
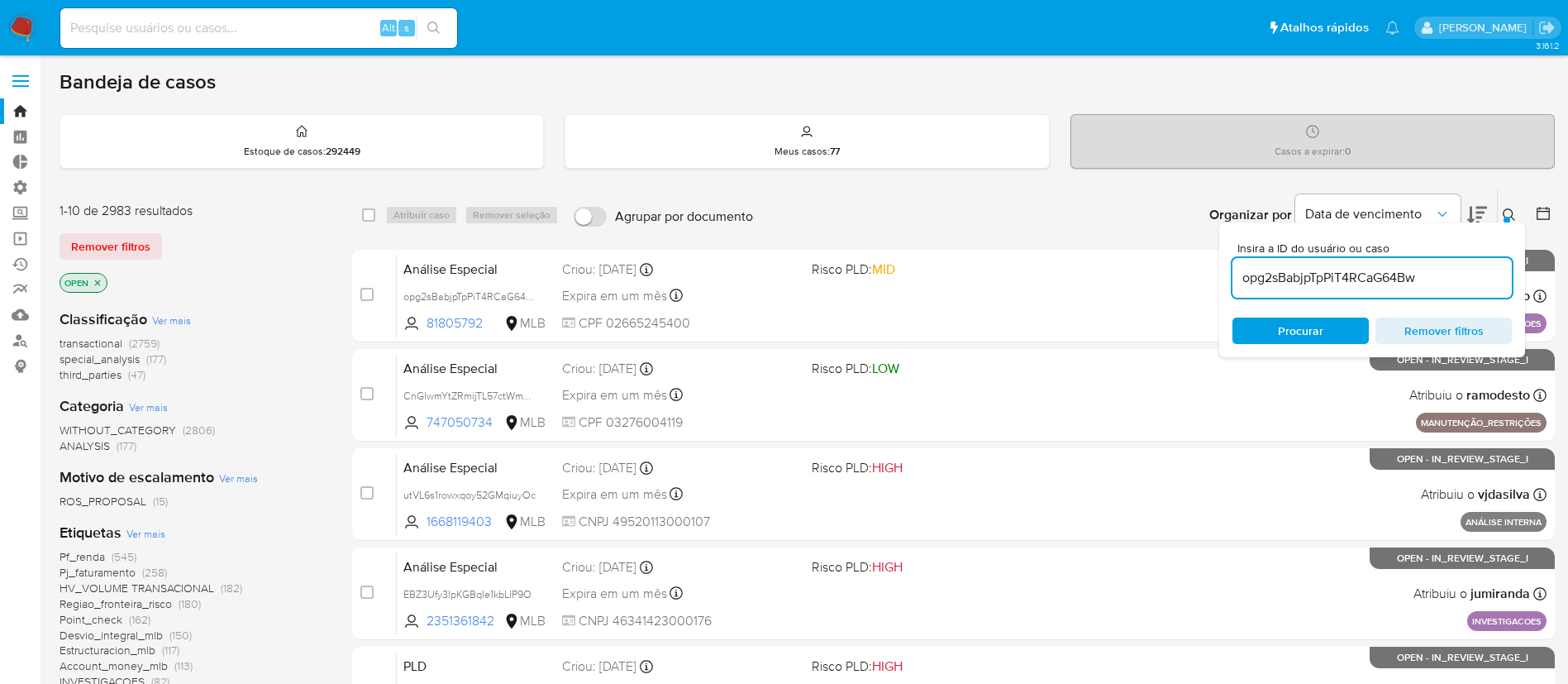
type input "opg2sBabjpTpPiT4RCaG64Bw"
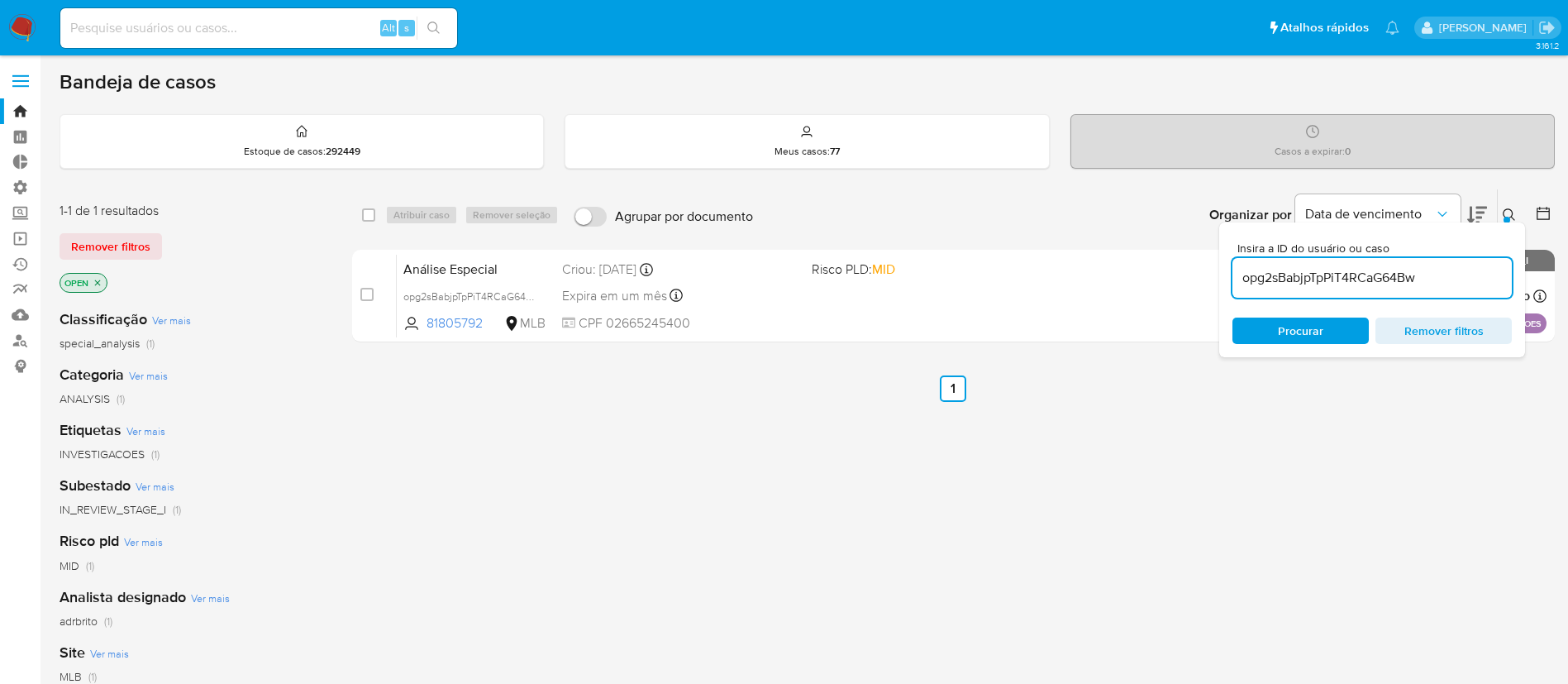
click at [1508, 212] on icon at bounding box center [1510, 215] width 13 height 13
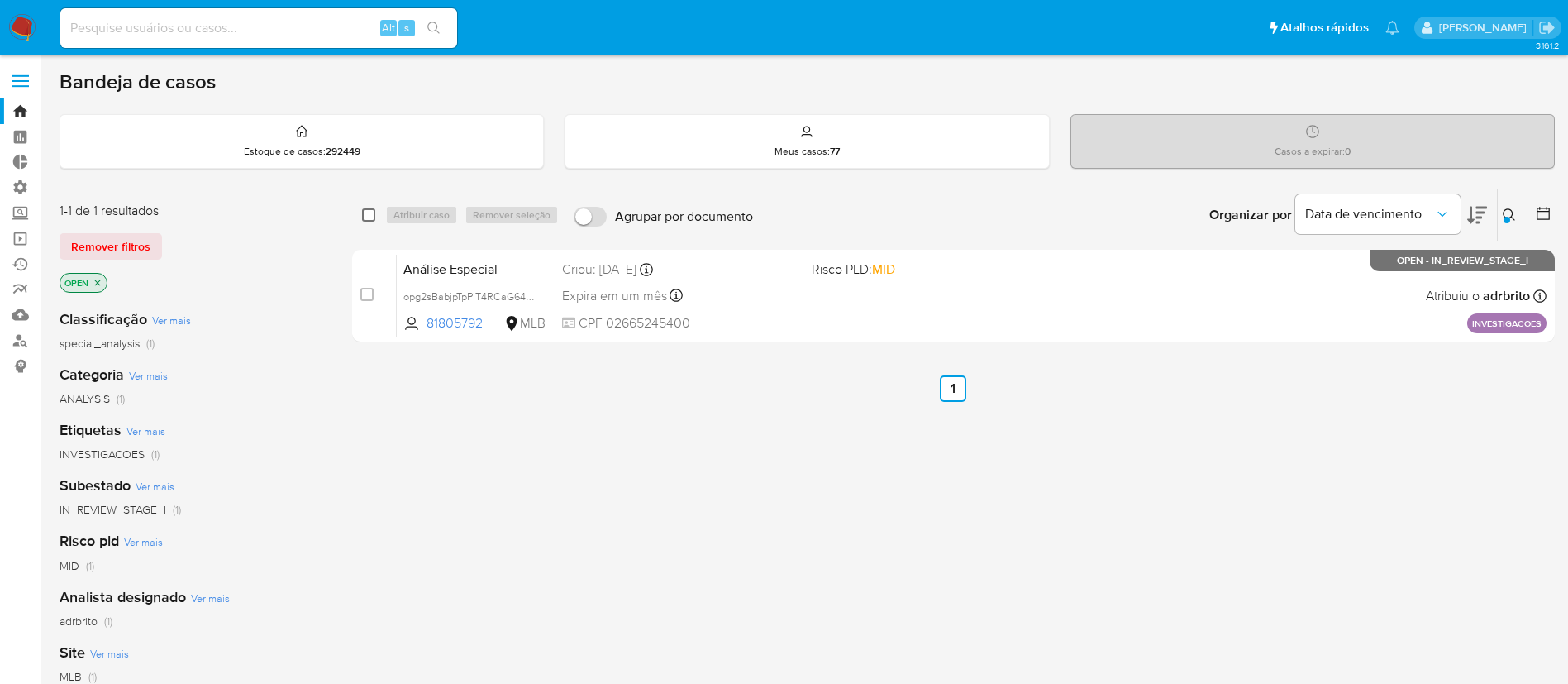
click at [369, 218] on input "checkbox" at bounding box center [369, 215] width 13 height 13
checkbox input "true"
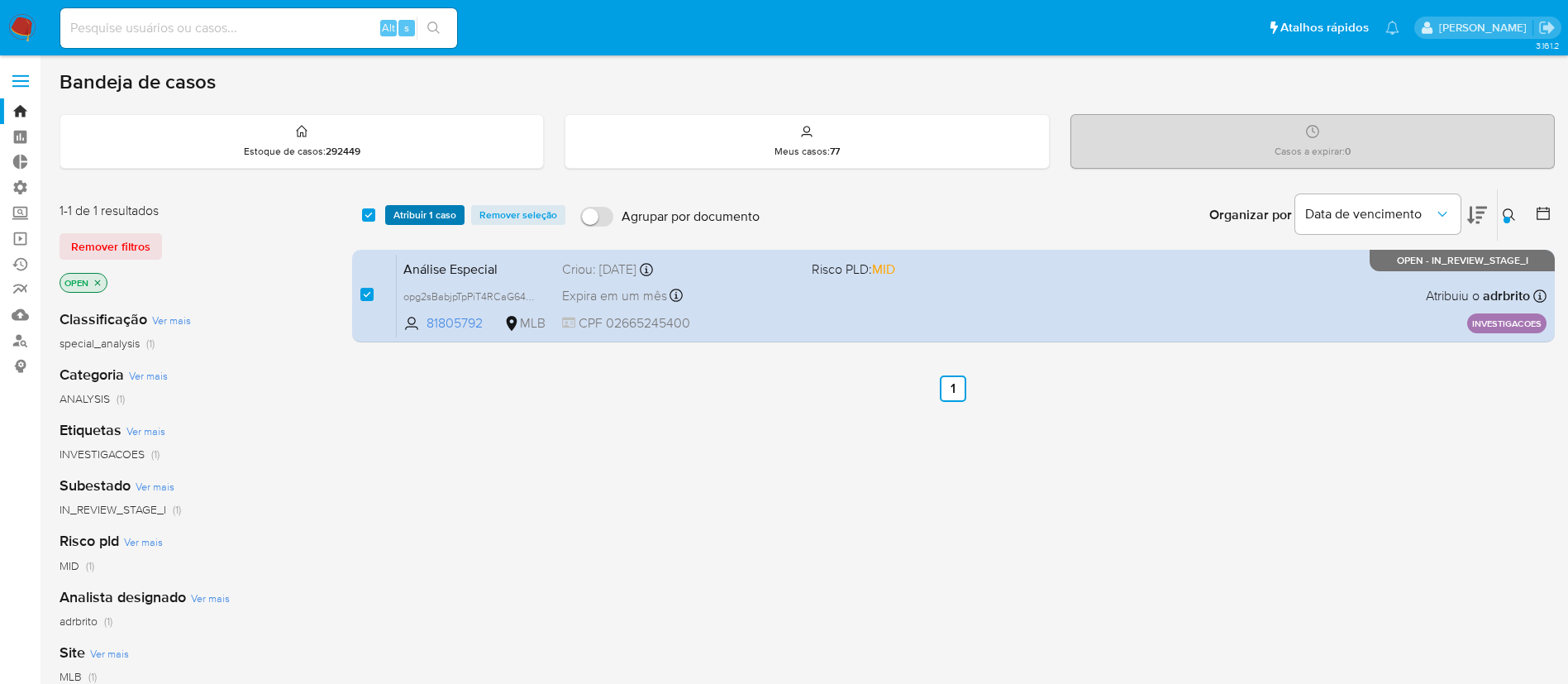
click at [421, 214] on span "Atribuir 1 caso" at bounding box center [425, 215] width 63 height 17
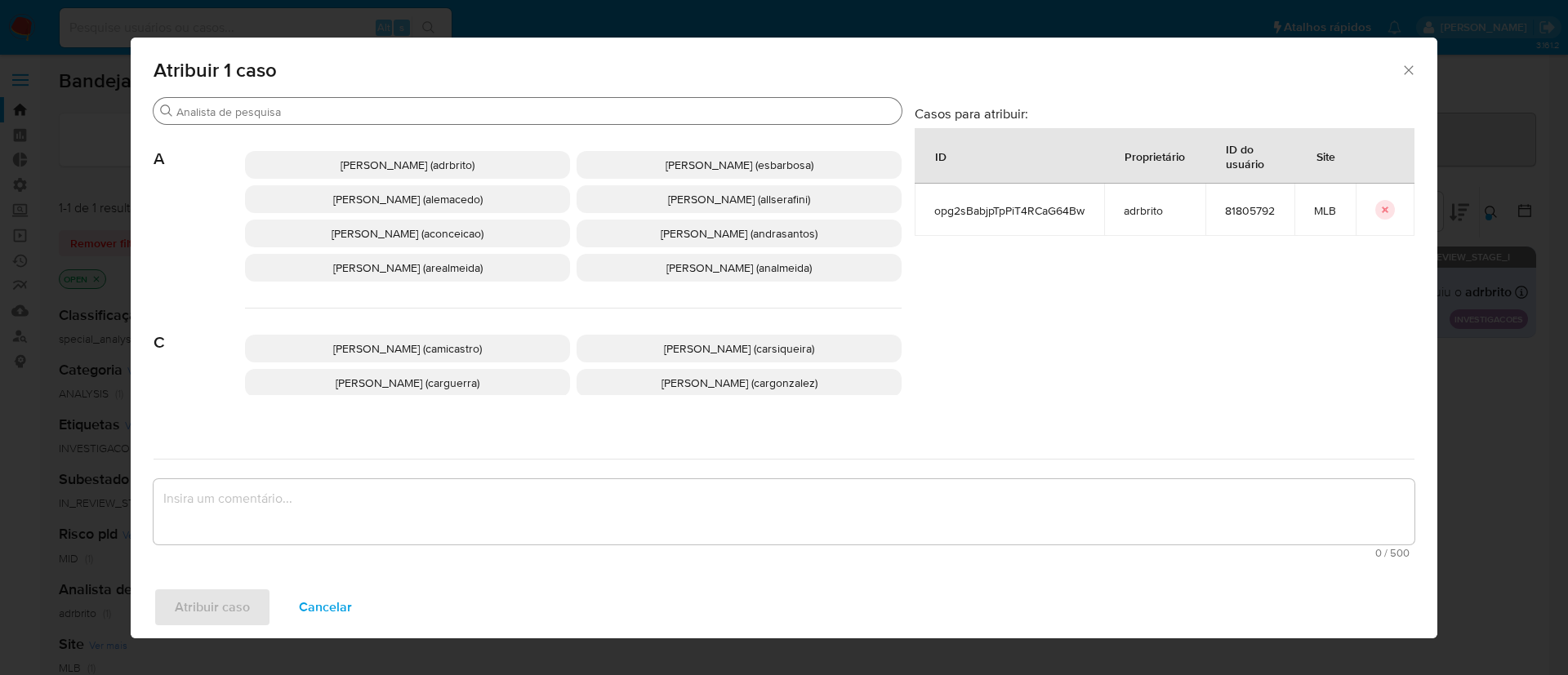
click at [368, 112] on input "Buscar" at bounding box center [536, 112] width 719 height 15
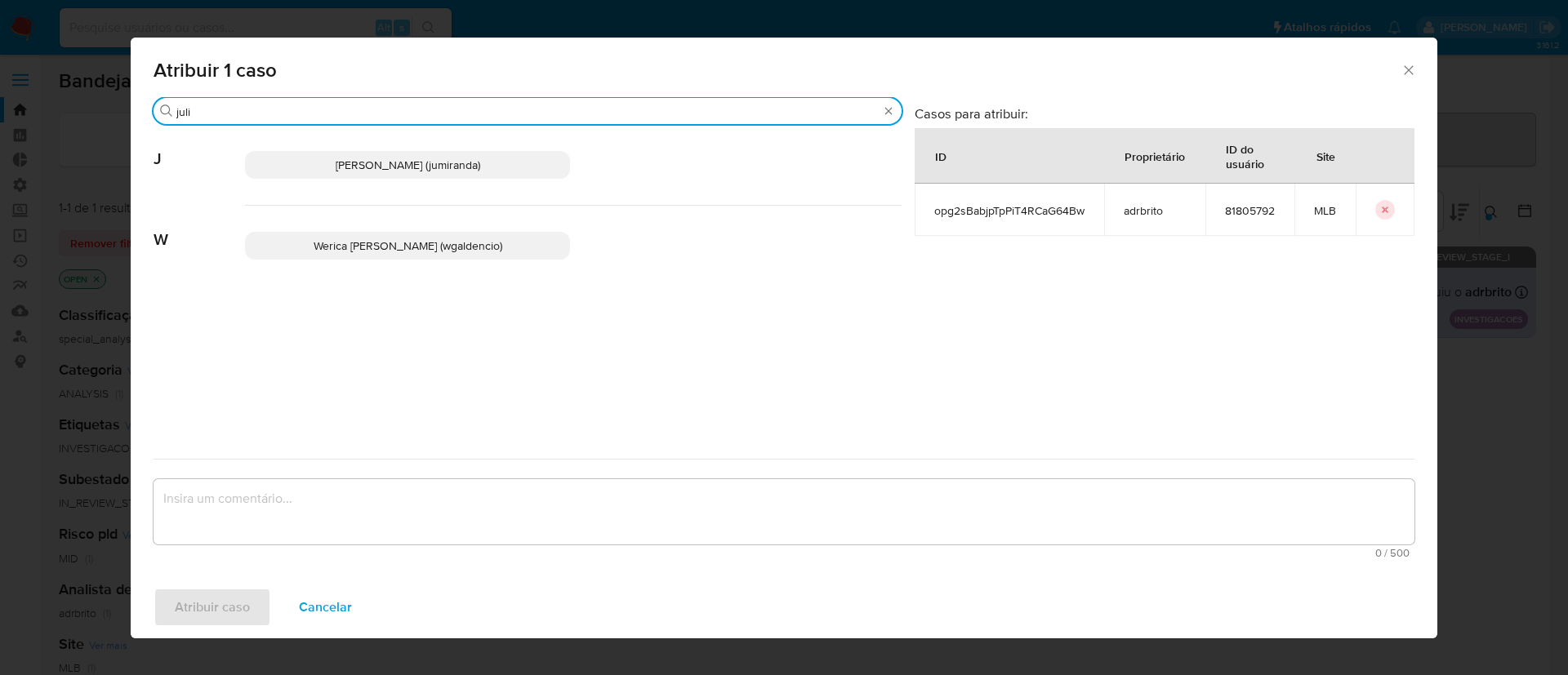
type input "juli"
click at [381, 164] on span "[PERSON_NAME] (jumiranda)" at bounding box center [408, 165] width 144 height 16
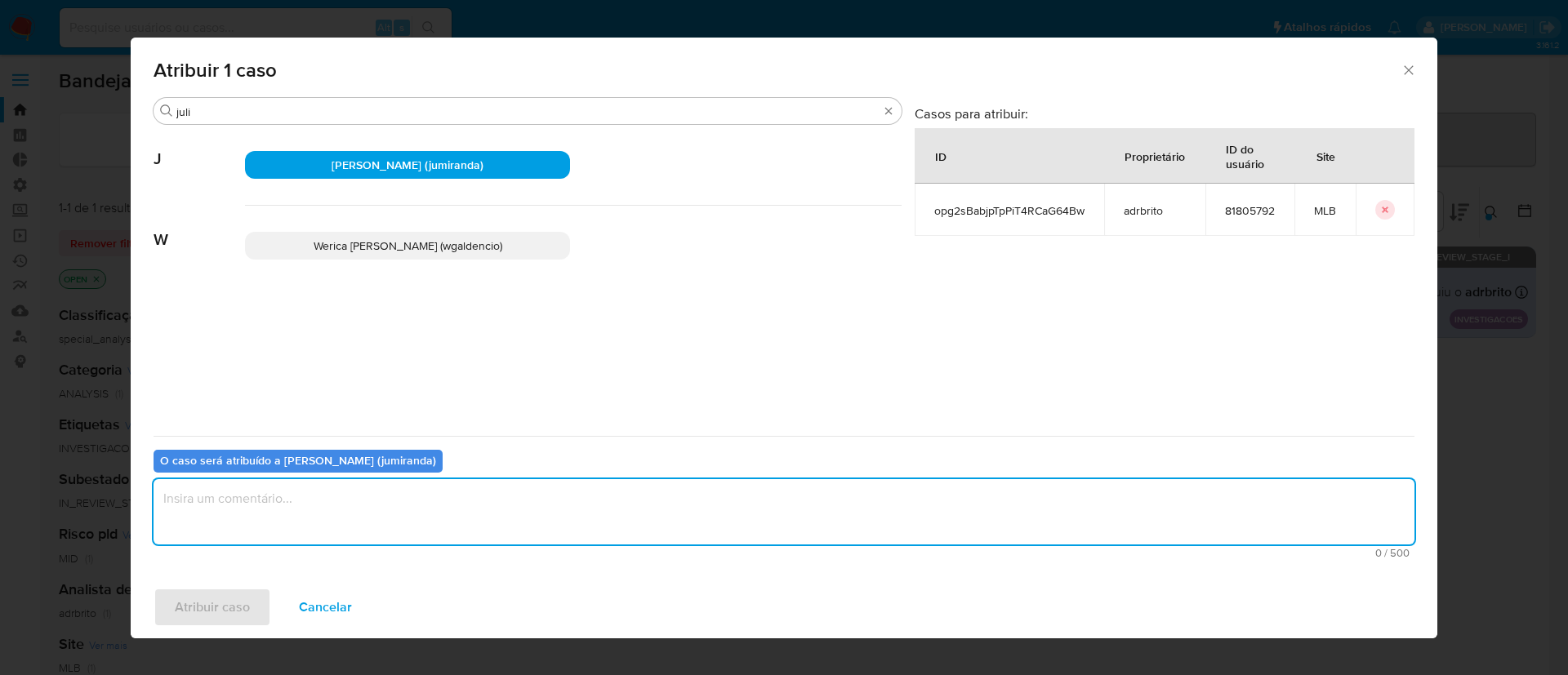
click at [378, 508] on textarea "assign-modal" at bounding box center [784, 512] width 1261 height 66
type textarea "ok"
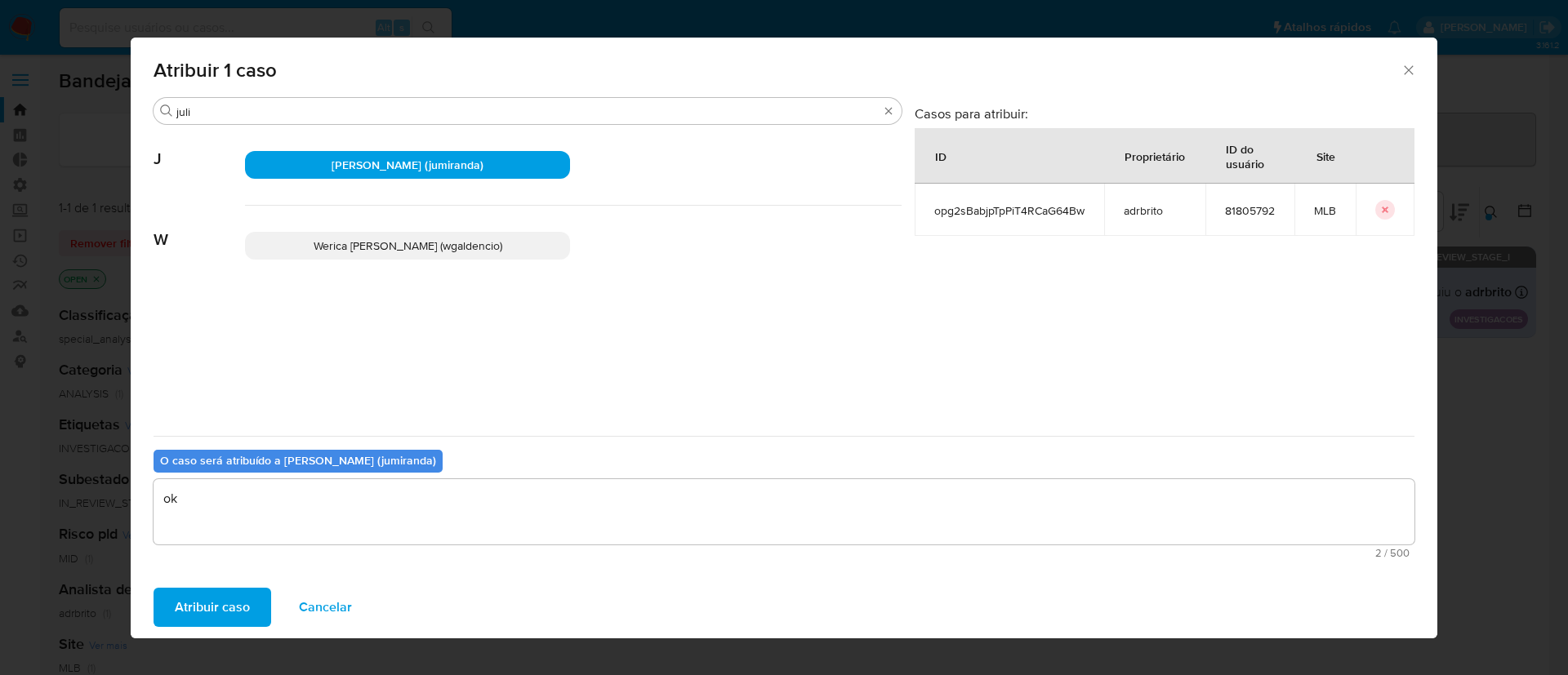
click at [240, 604] on span "Atribuir caso" at bounding box center [213, 608] width 75 height 36
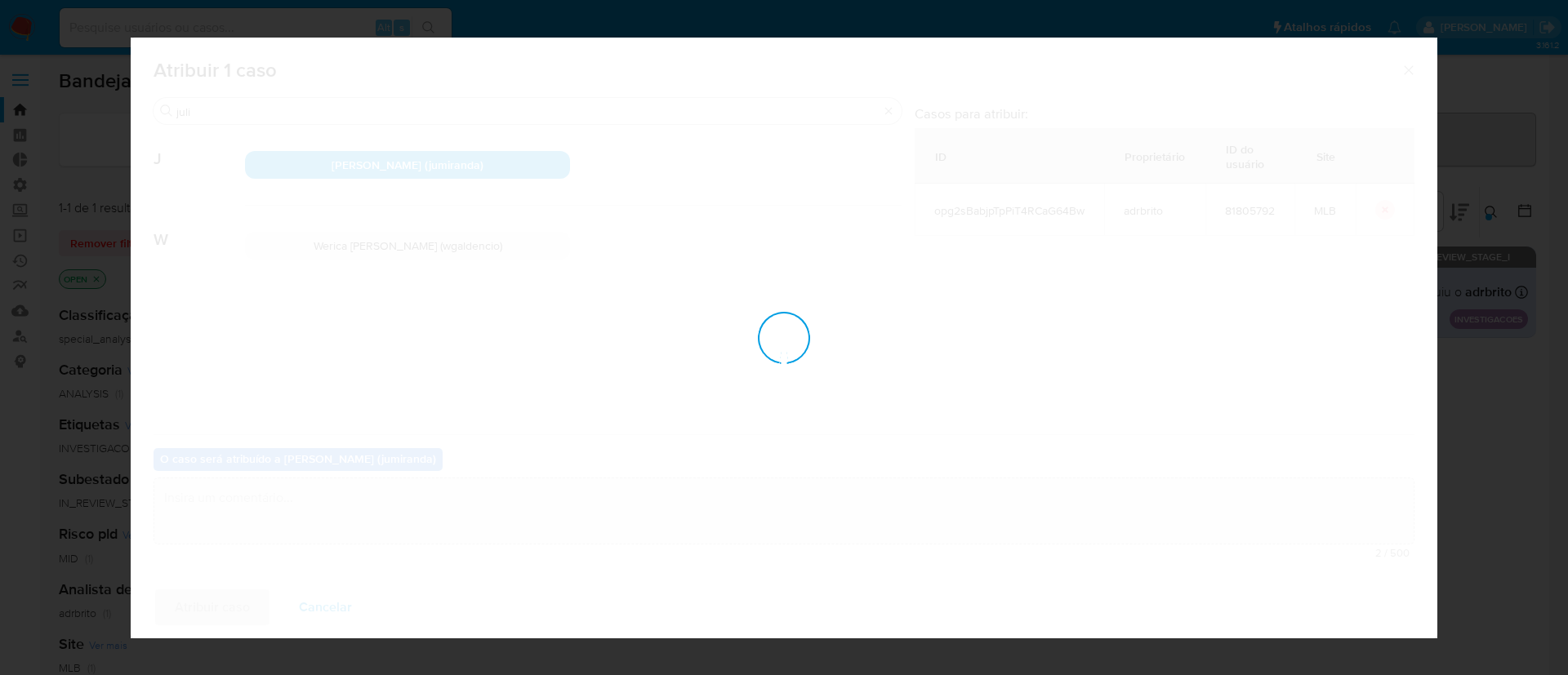
checkbox input "false"
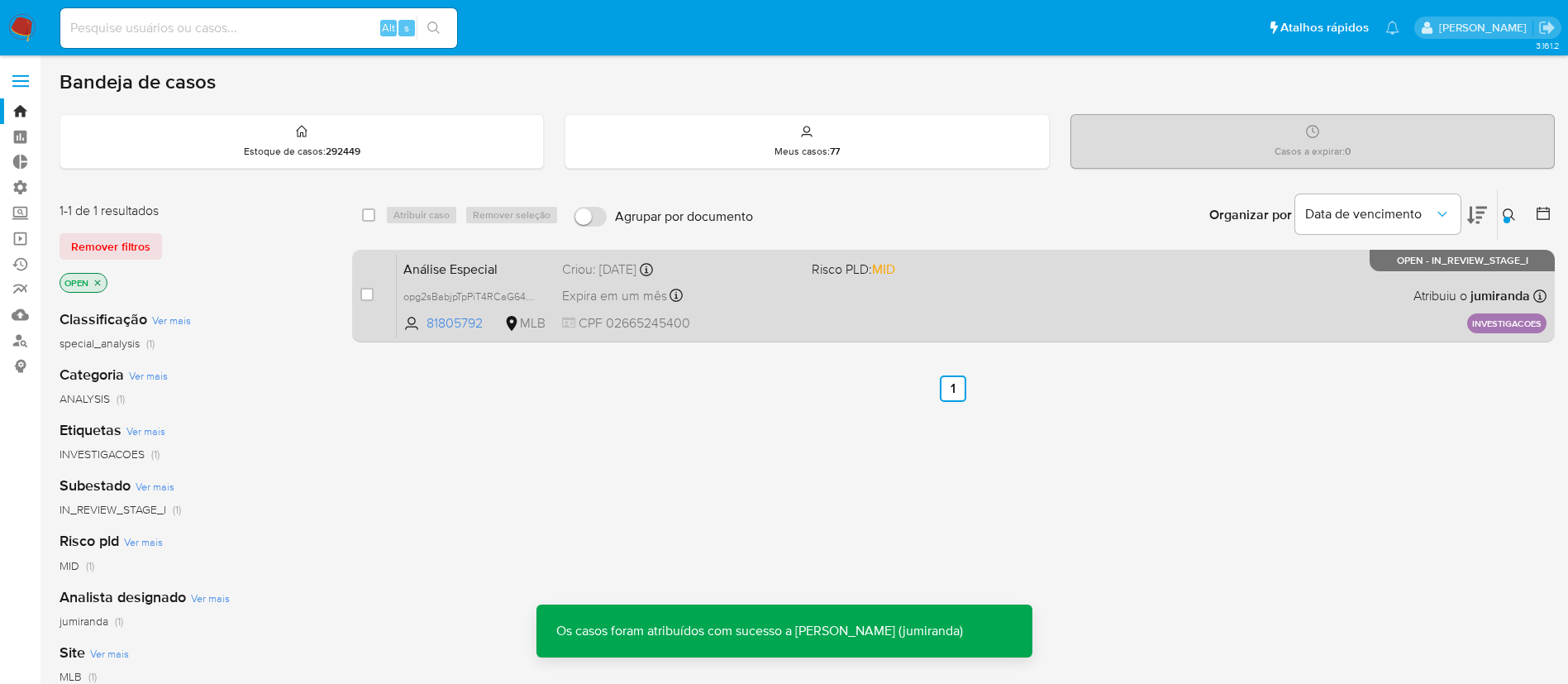
click at [634, 288] on span "Expira em um mês" at bounding box center [615, 296] width 105 height 18
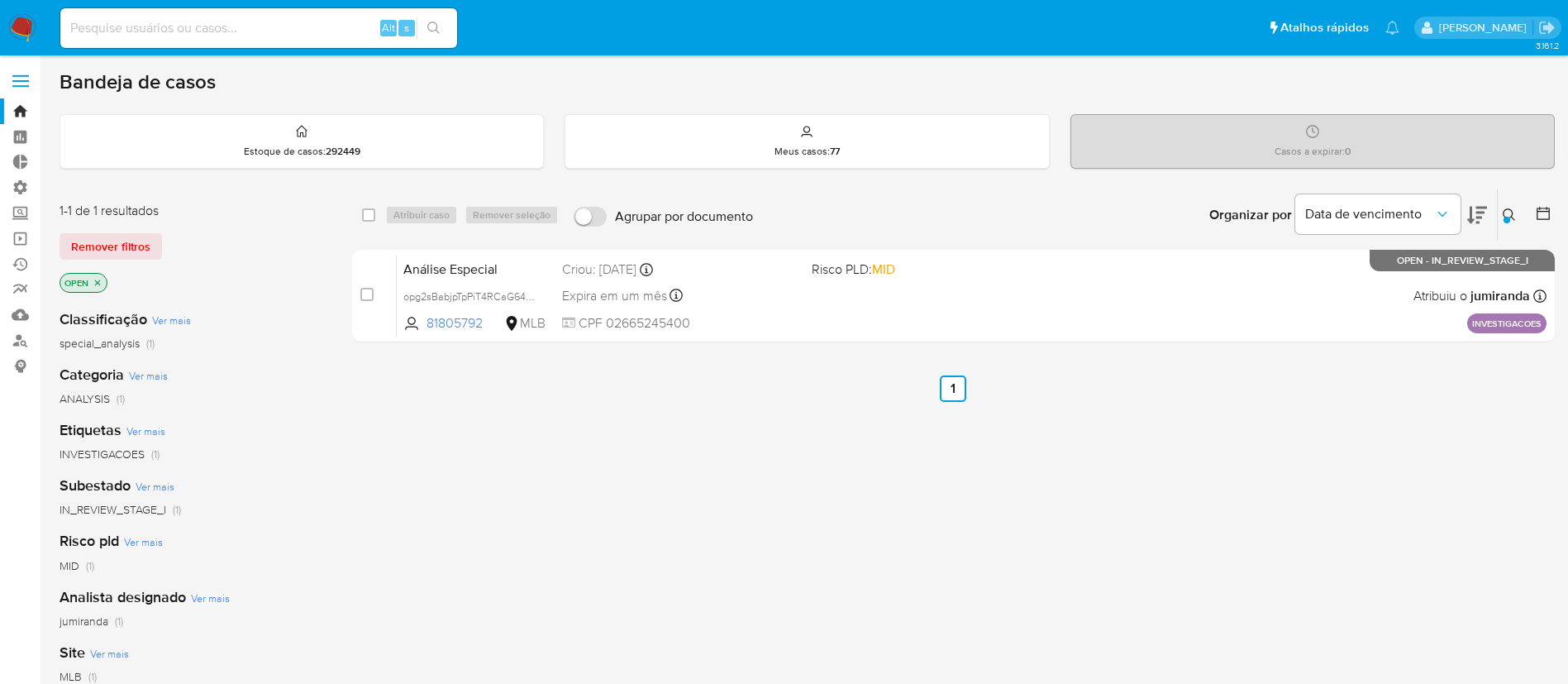
click at [1507, 219] on div at bounding box center [1507, 220] width 7 height 7
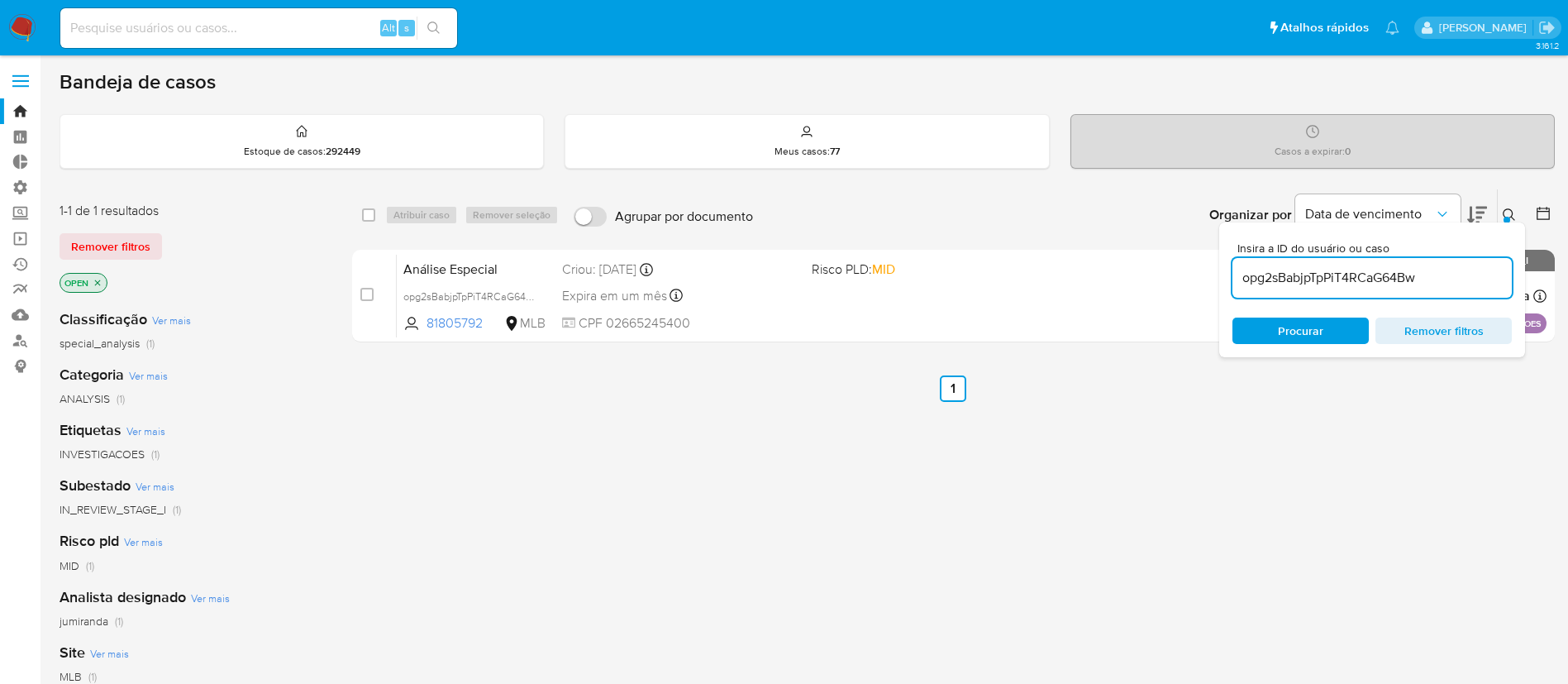
drag, startPoint x: 1438, startPoint y: 279, endPoint x: 1200, endPoint y: 243, distance: 240.7
click at [1200, 243] on div "select-all-cases-checkbox Atribuir caso Remover seleção Agrupar por documento O…" at bounding box center [953, 268] width 1203 height 160
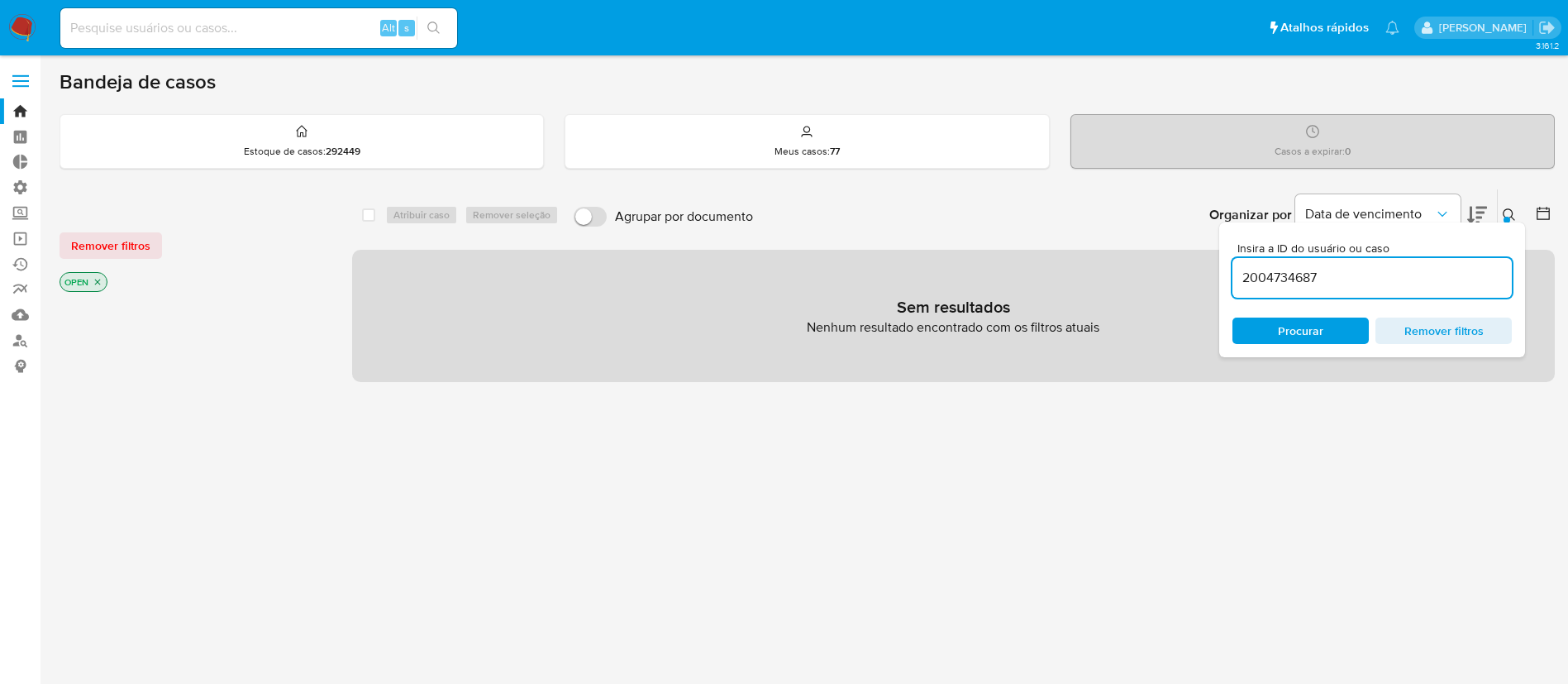
drag, startPoint x: 1356, startPoint y: 278, endPoint x: 1215, endPoint y: 268, distance: 141.4
click at [1215, 268] on div "select-all-cases-checkbox Atribuir caso Remover seleção Agrupar por documento O…" at bounding box center [953, 285] width 1203 height 194
paste input "faBtWL1BbEeBm9tEt76DcQLC"
type input "faBtWL1BbEeBm9tEt76DcQLC"
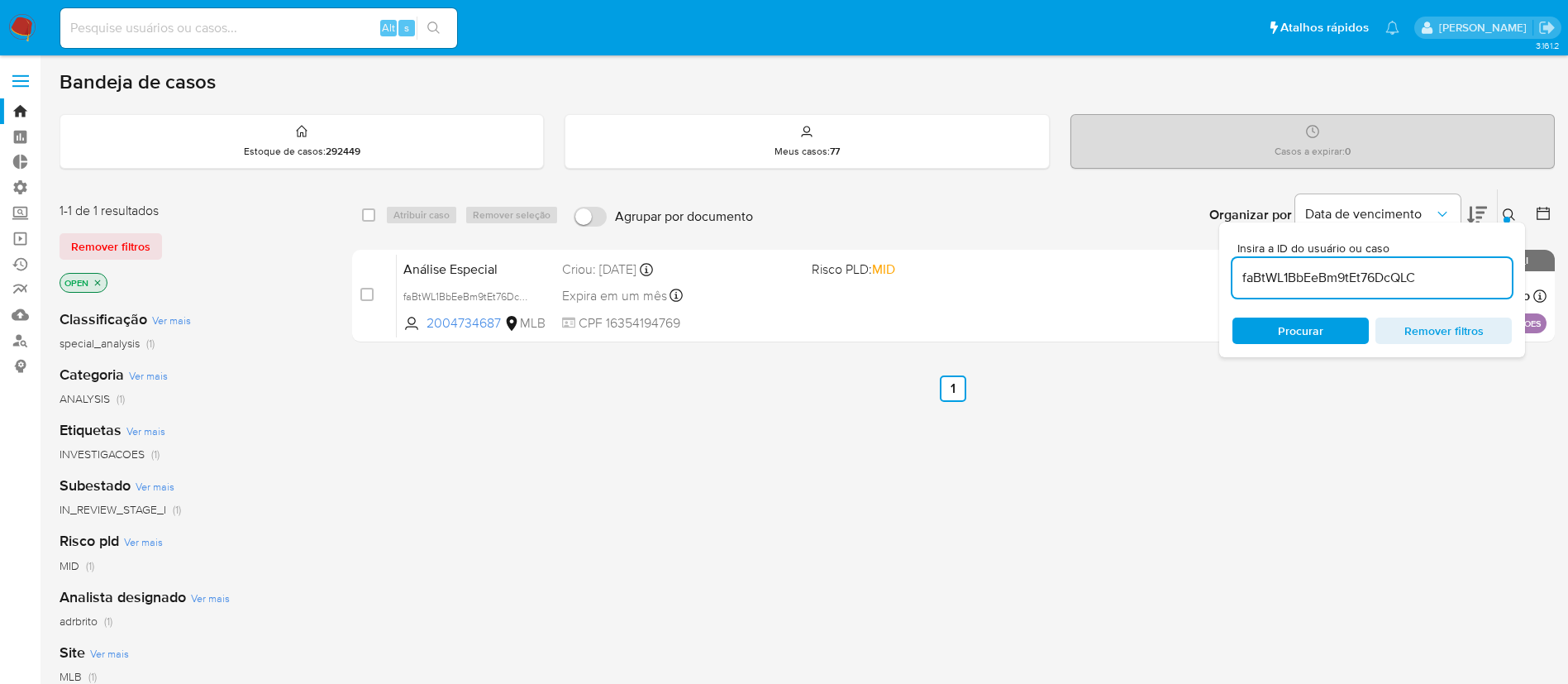
click at [1512, 213] on icon at bounding box center [1509, 214] width 12 height 12
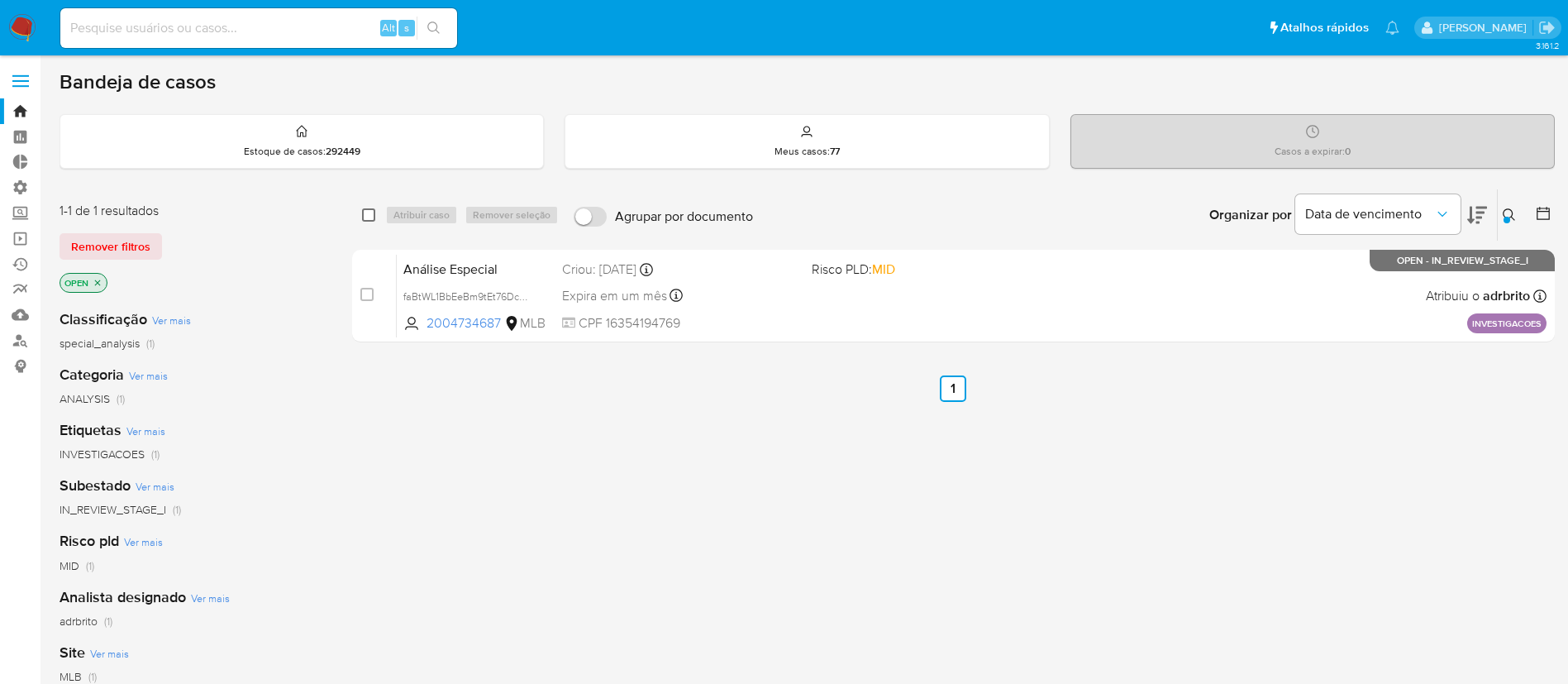
click at [367, 217] on input "checkbox" at bounding box center [369, 215] width 13 height 13
checkbox input "true"
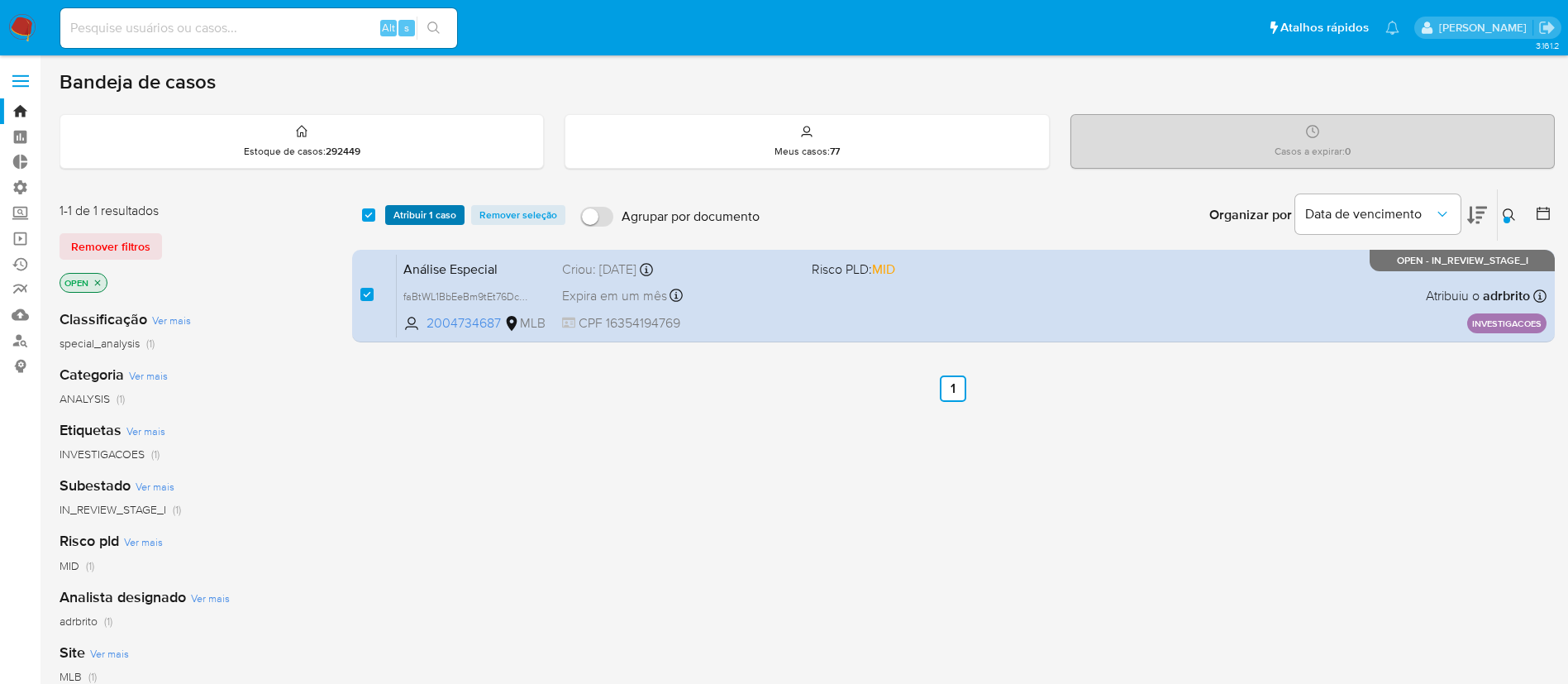
click at [408, 211] on span "Atribuir 1 caso" at bounding box center [425, 215] width 63 height 17
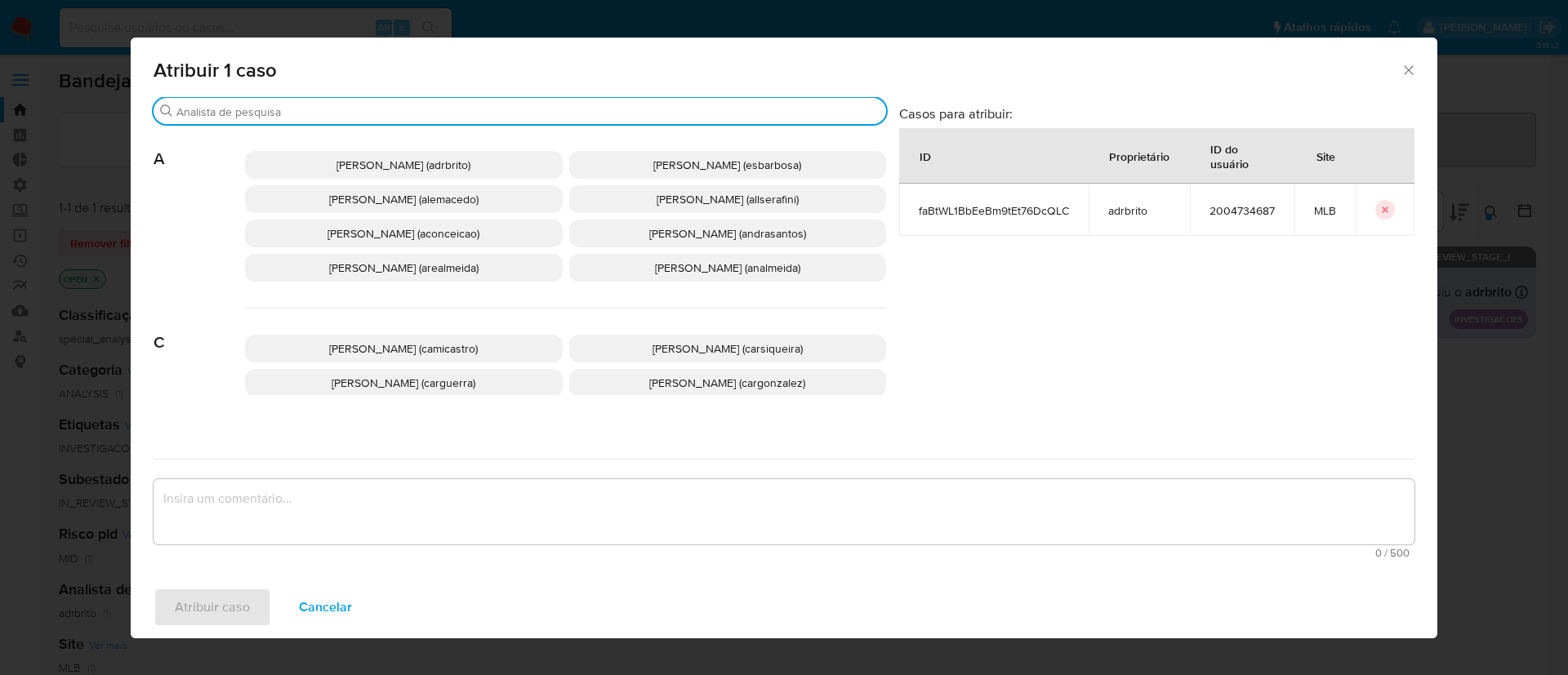
click at [312, 113] on input "Buscar" at bounding box center [528, 112] width 703 height 15
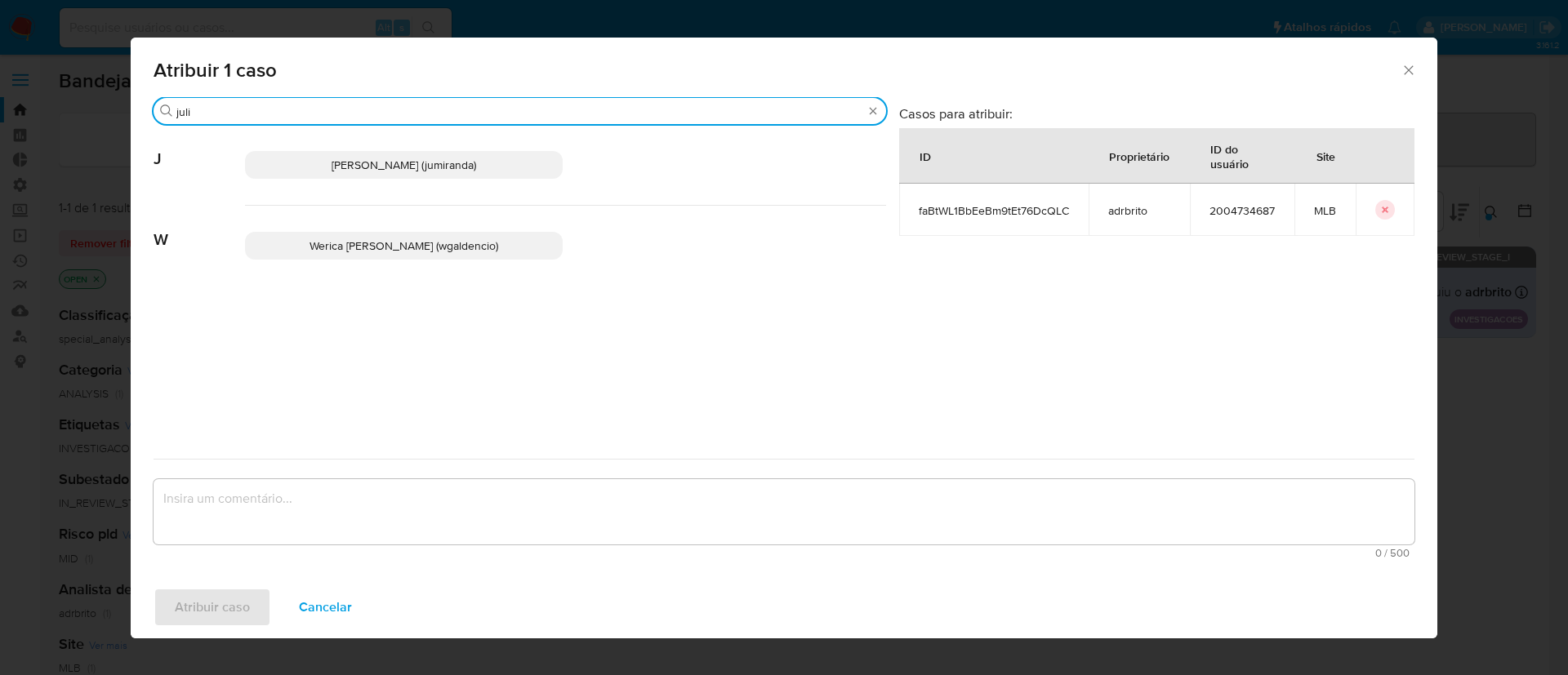
type input "juli"
click at [378, 163] on span "Juliane Cavalcante Miranda (jumiranda)" at bounding box center [404, 165] width 144 height 16
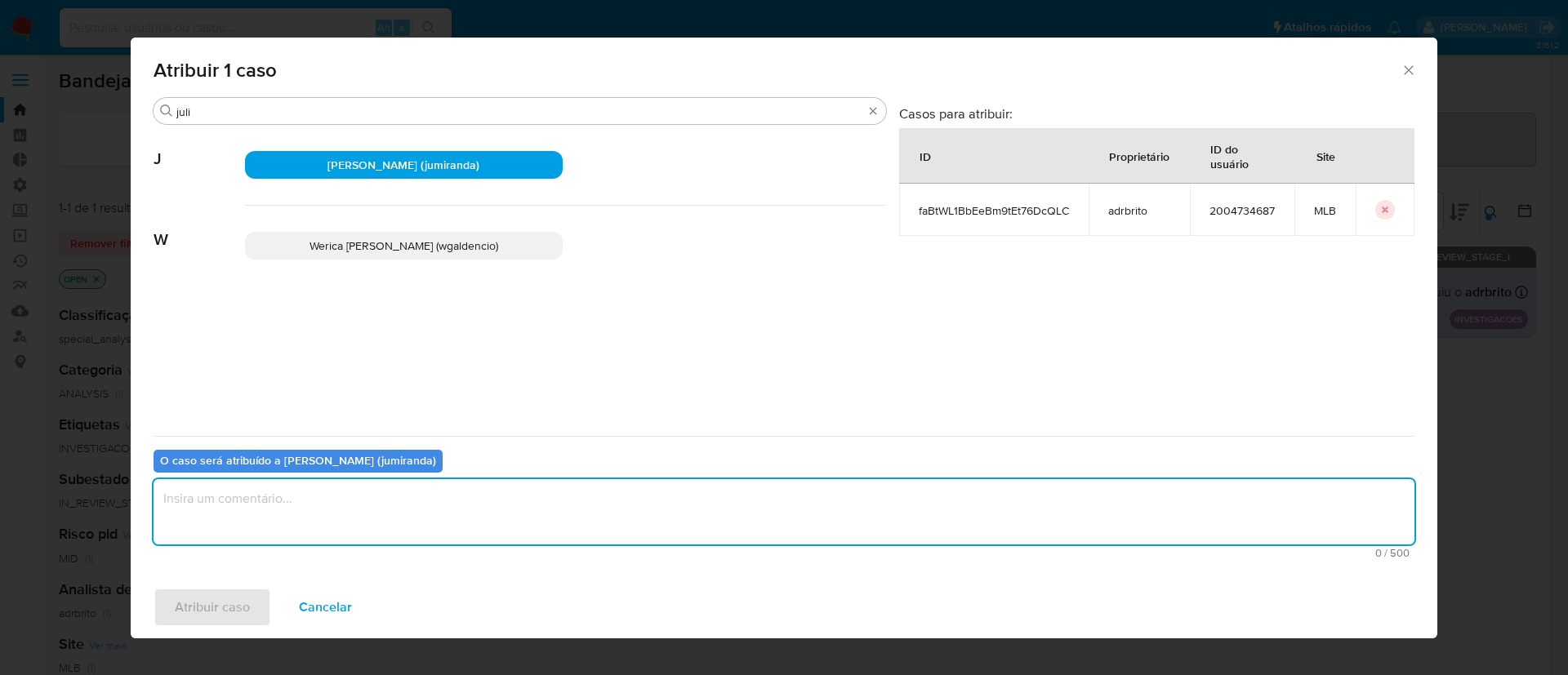
click at [234, 522] on textarea "assign-modal" at bounding box center [784, 512] width 1261 height 66
type textarea "Favor analisar"
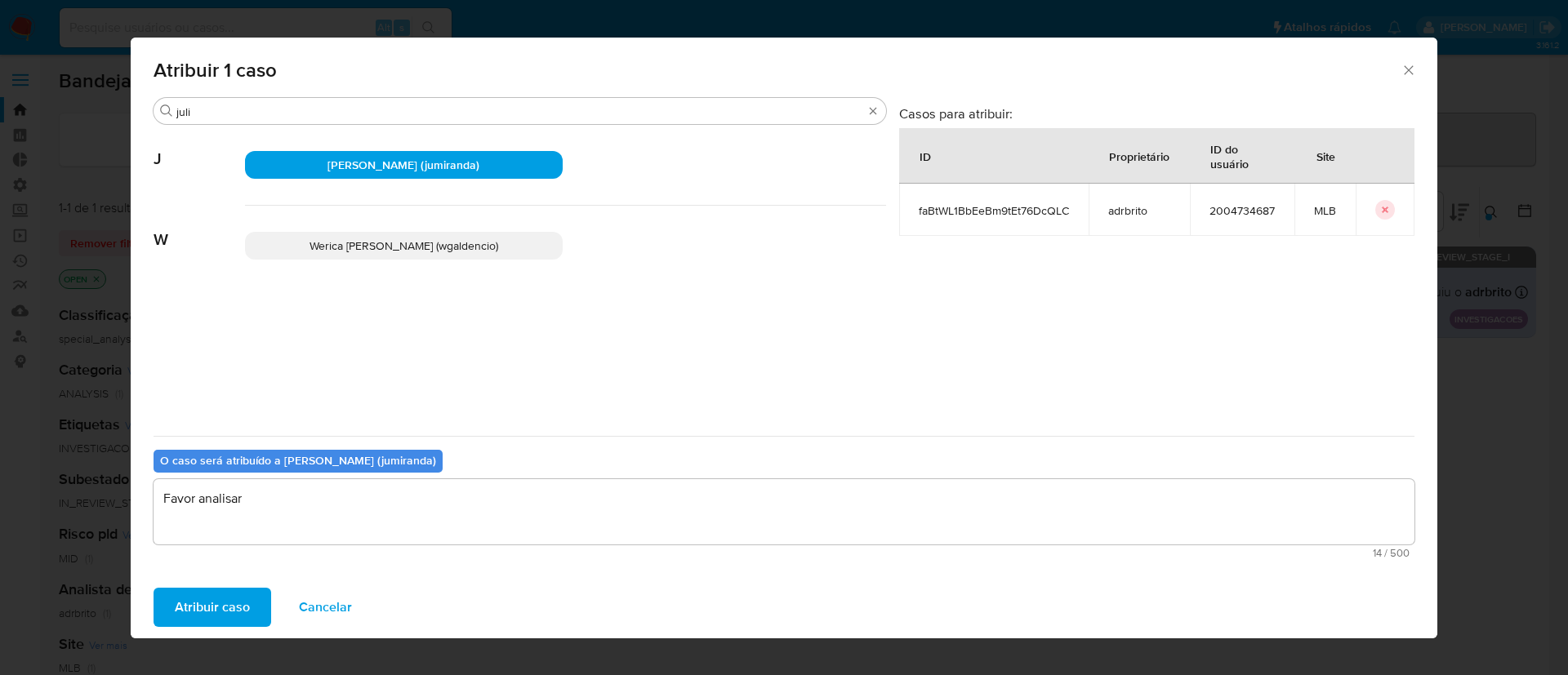
click at [210, 607] on span "Atribuir caso" at bounding box center [213, 608] width 75 height 36
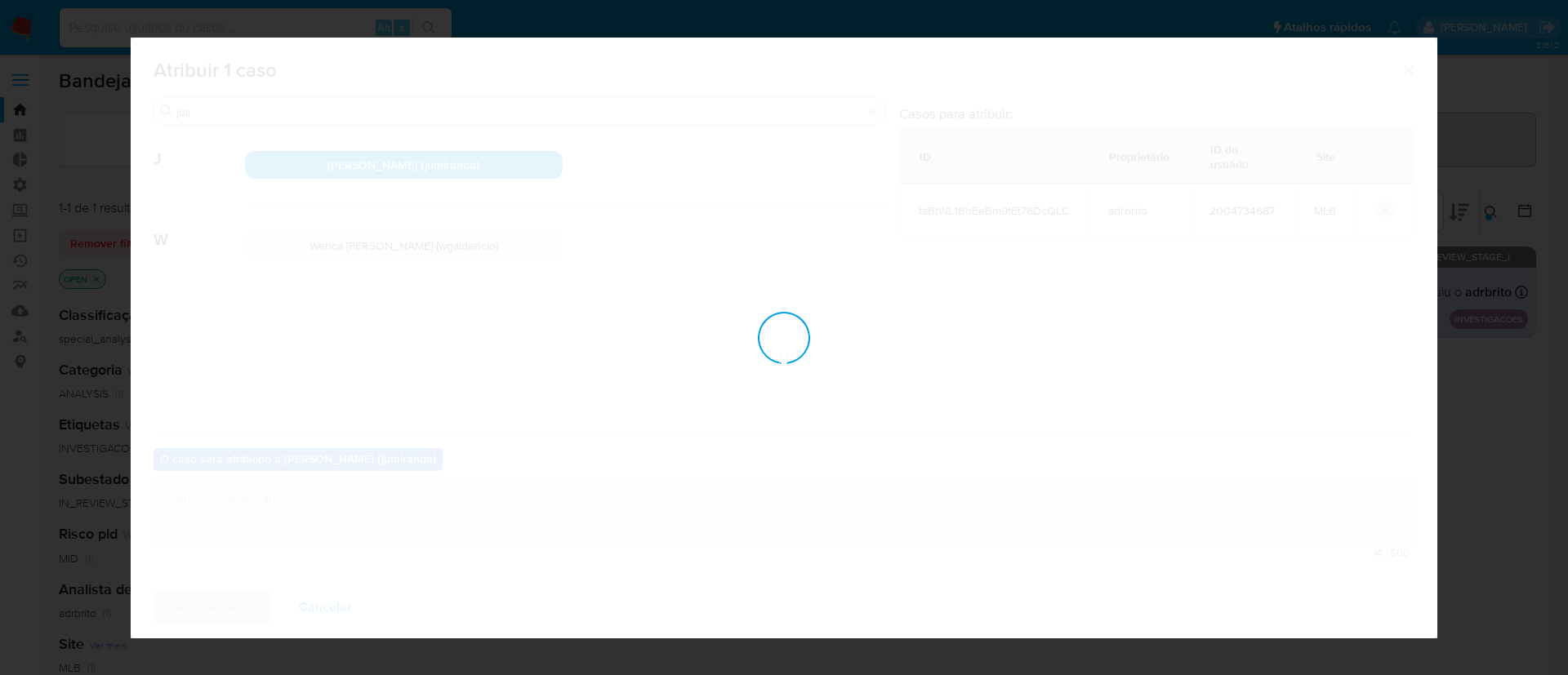
checkbox input "false"
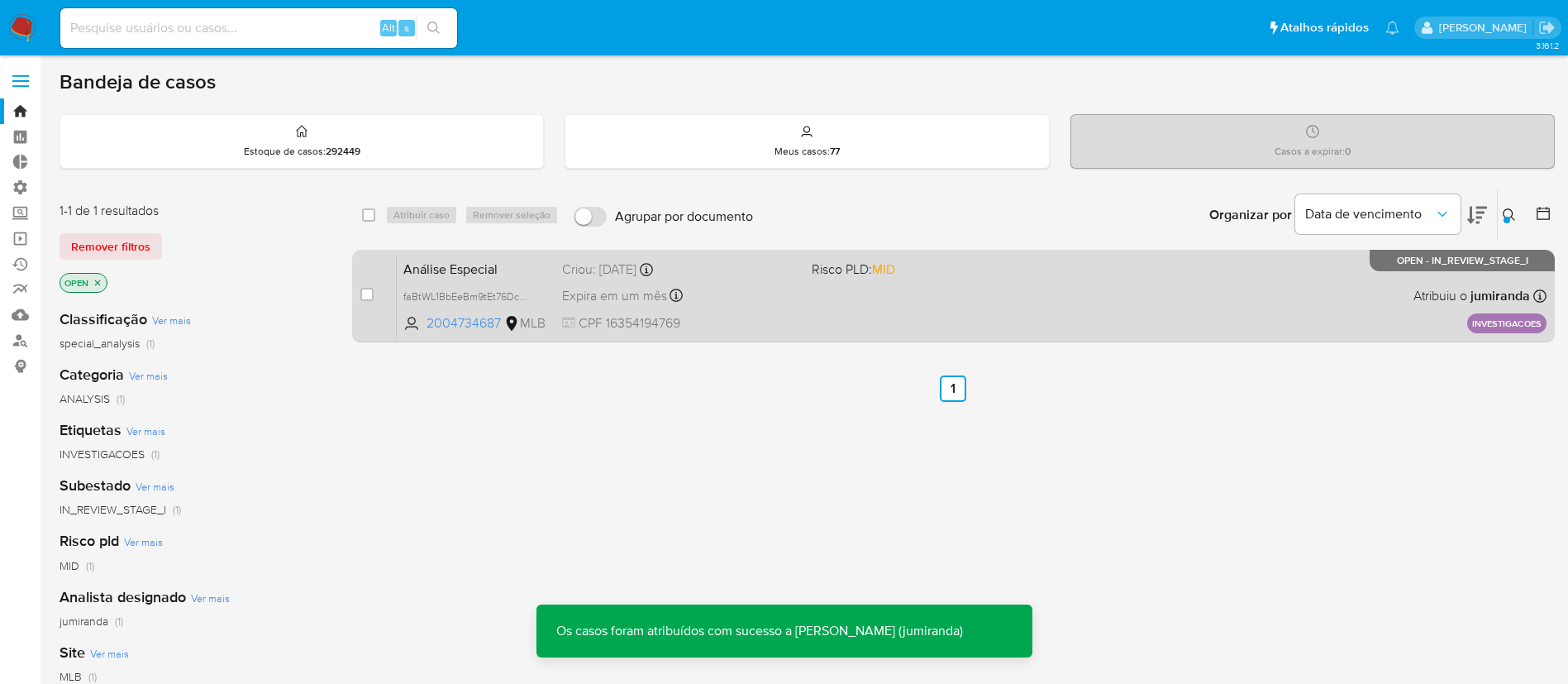
click at [1017, 289] on div "Análise Especial faBtWL1BbEeBm9tEt76DcQLC 2004734687 MLB Risco PLD: MID Criou: …" at bounding box center [972, 296] width 1150 height 84
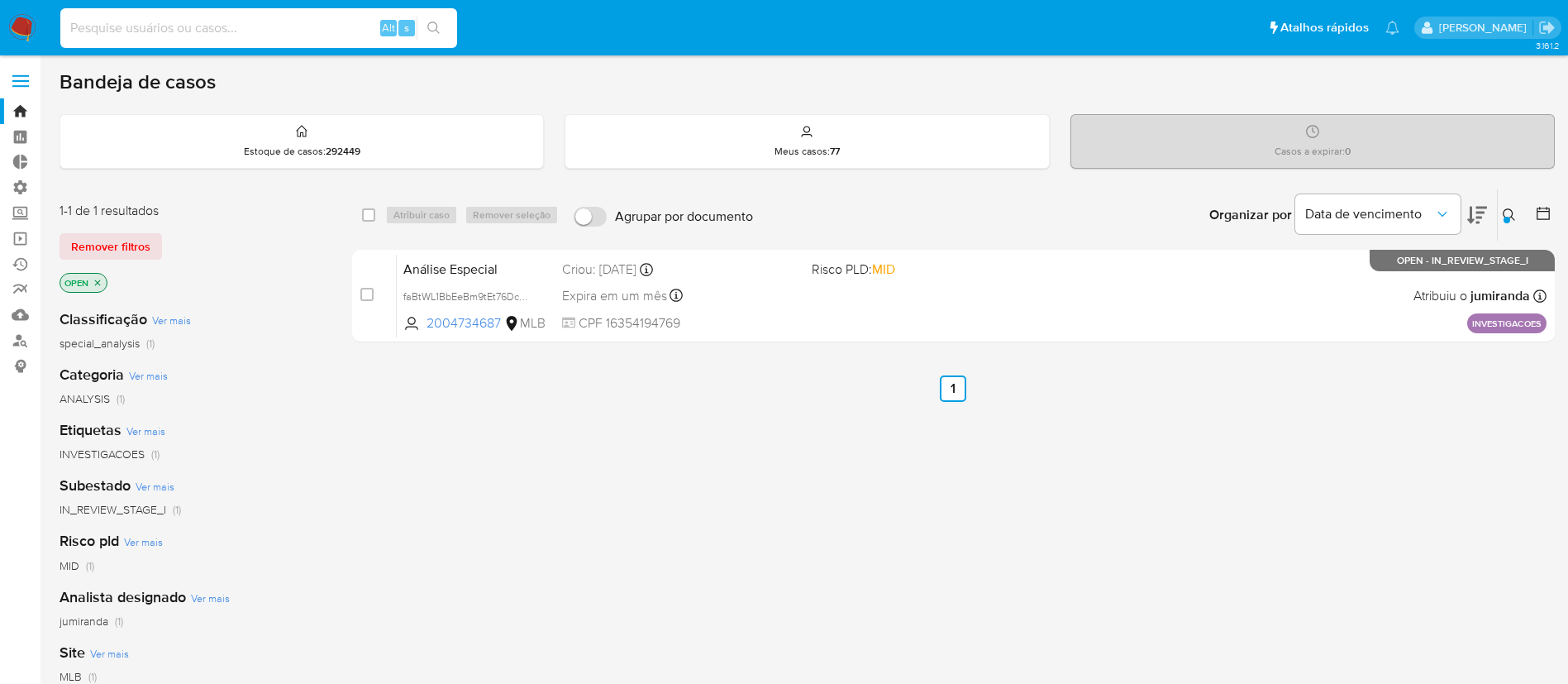
click at [126, 25] on input at bounding box center [259, 28] width 397 height 22
paste input "2590577949"
type input "2590577949"
click at [435, 27] on icon "search-icon" at bounding box center [434, 28] width 13 height 13
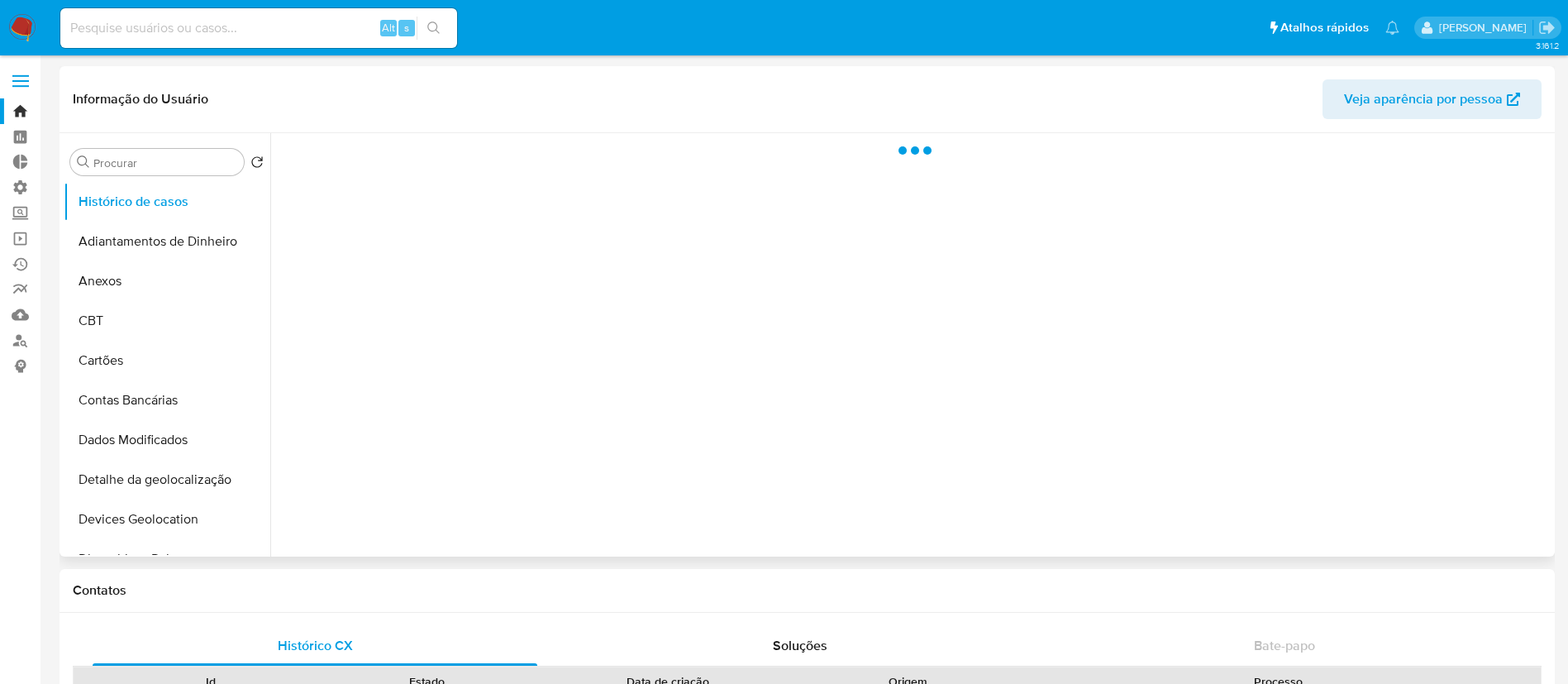
select select "10"
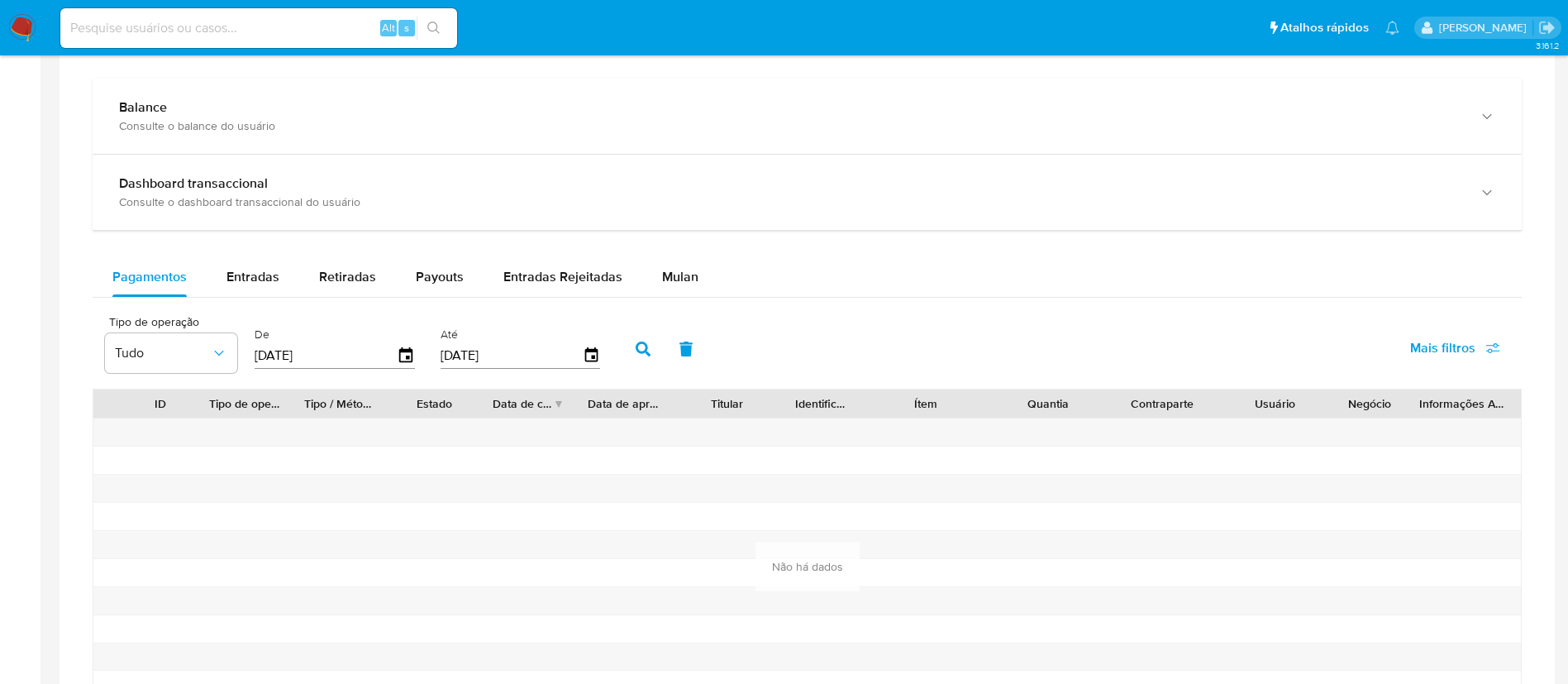
scroll to position [939, 0]
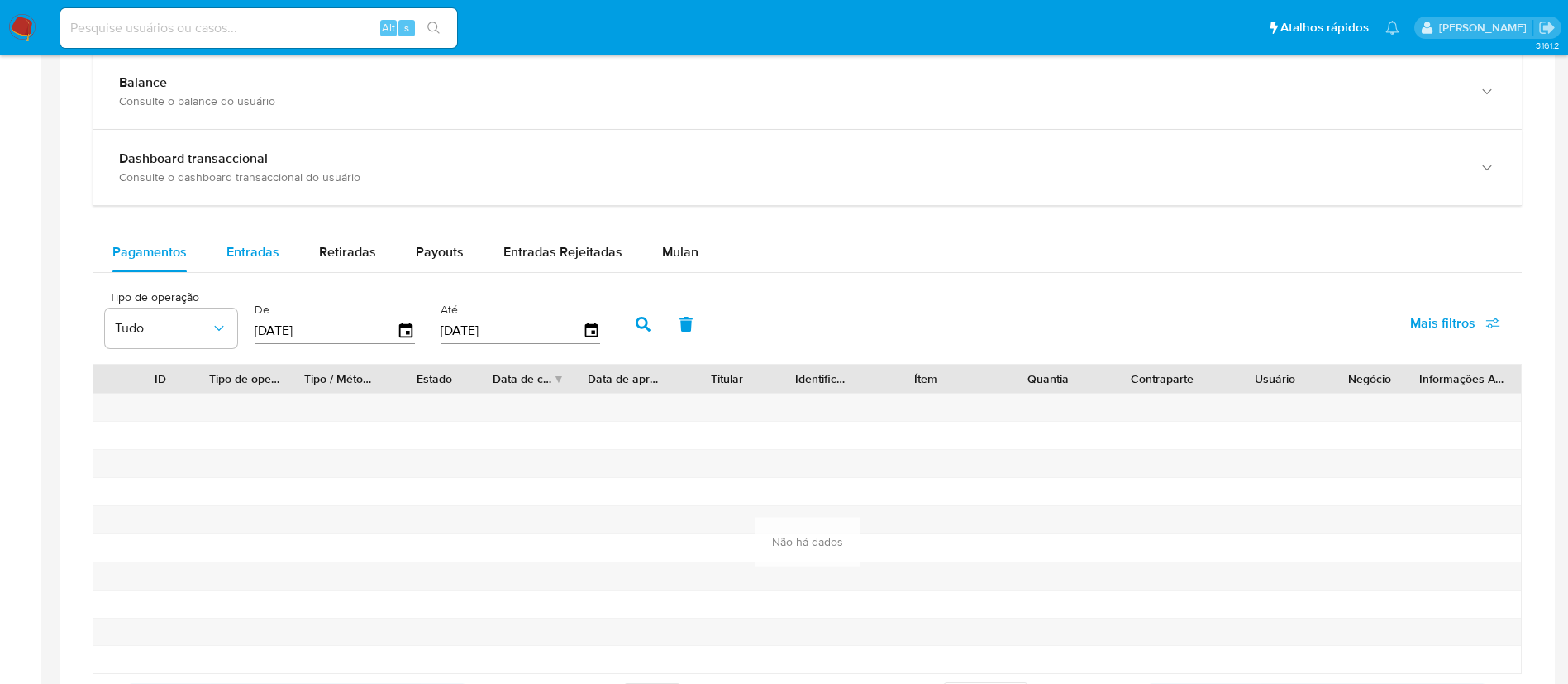
click at [253, 251] on span "Entradas" at bounding box center [253, 252] width 53 height 19
select select "10"
click at [349, 251] on span "Retiradas" at bounding box center [347, 252] width 57 height 19
select select "10"
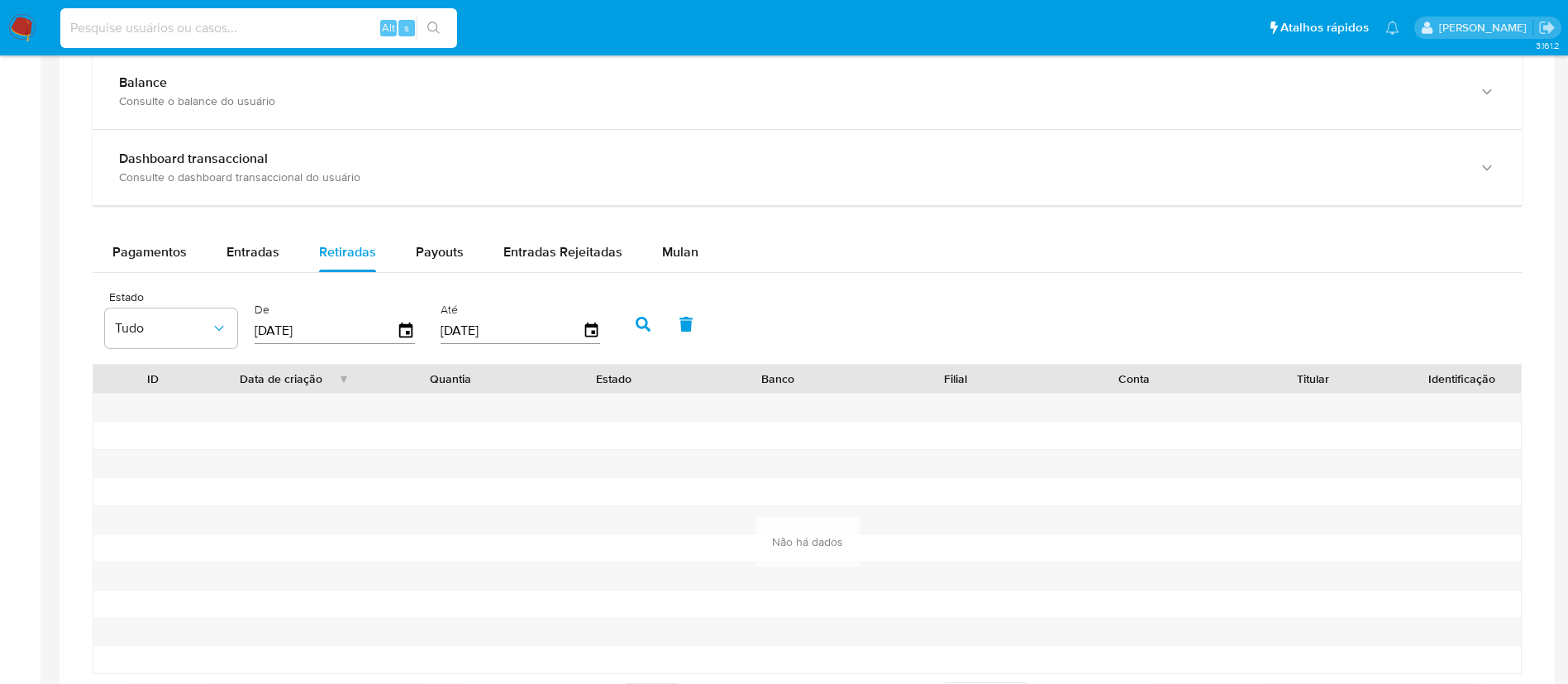
click at [203, 32] on input at bounding box center [259, 28] width 397 height 22
paste input "241240602"
type input "241240602"
click at [438, 28] on icon "search-icon" at bounding box center [434, 28] width 13 height 13
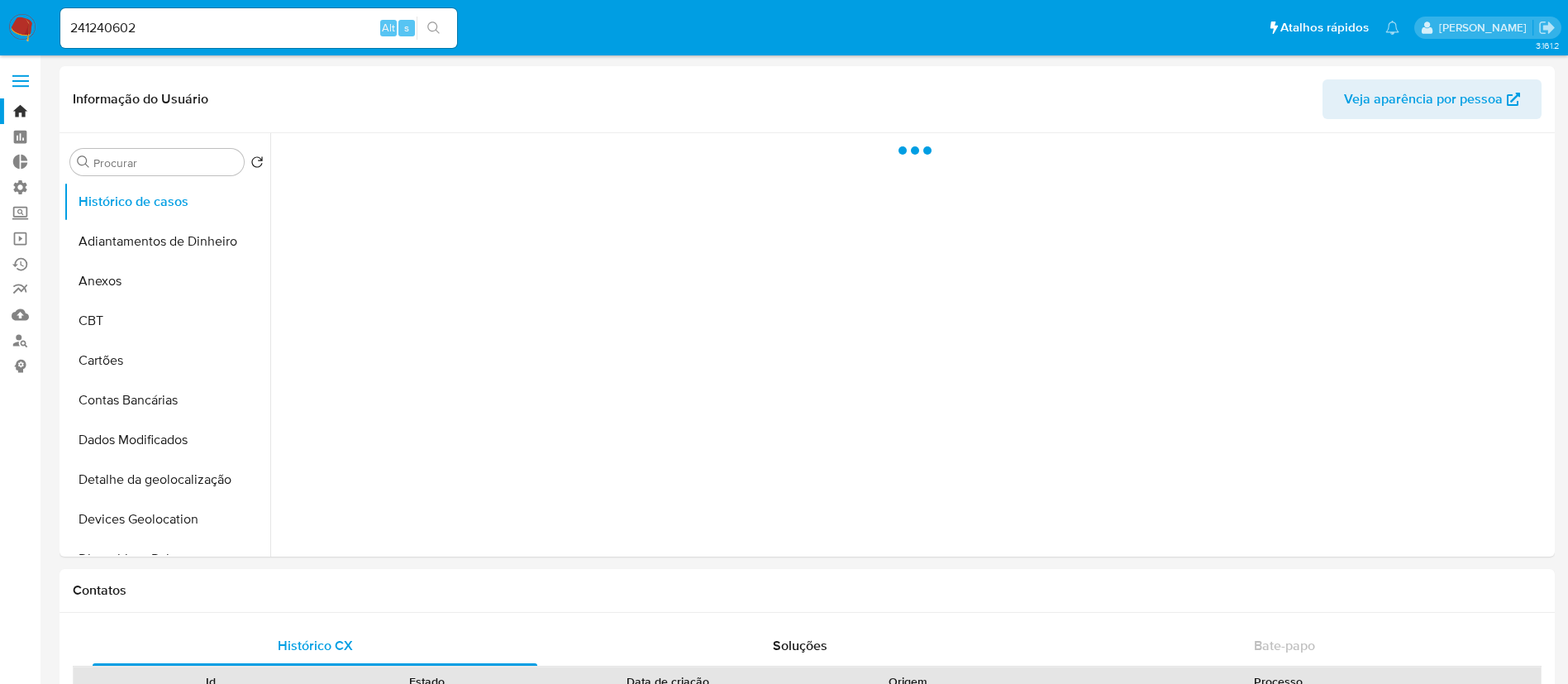
select select "10"
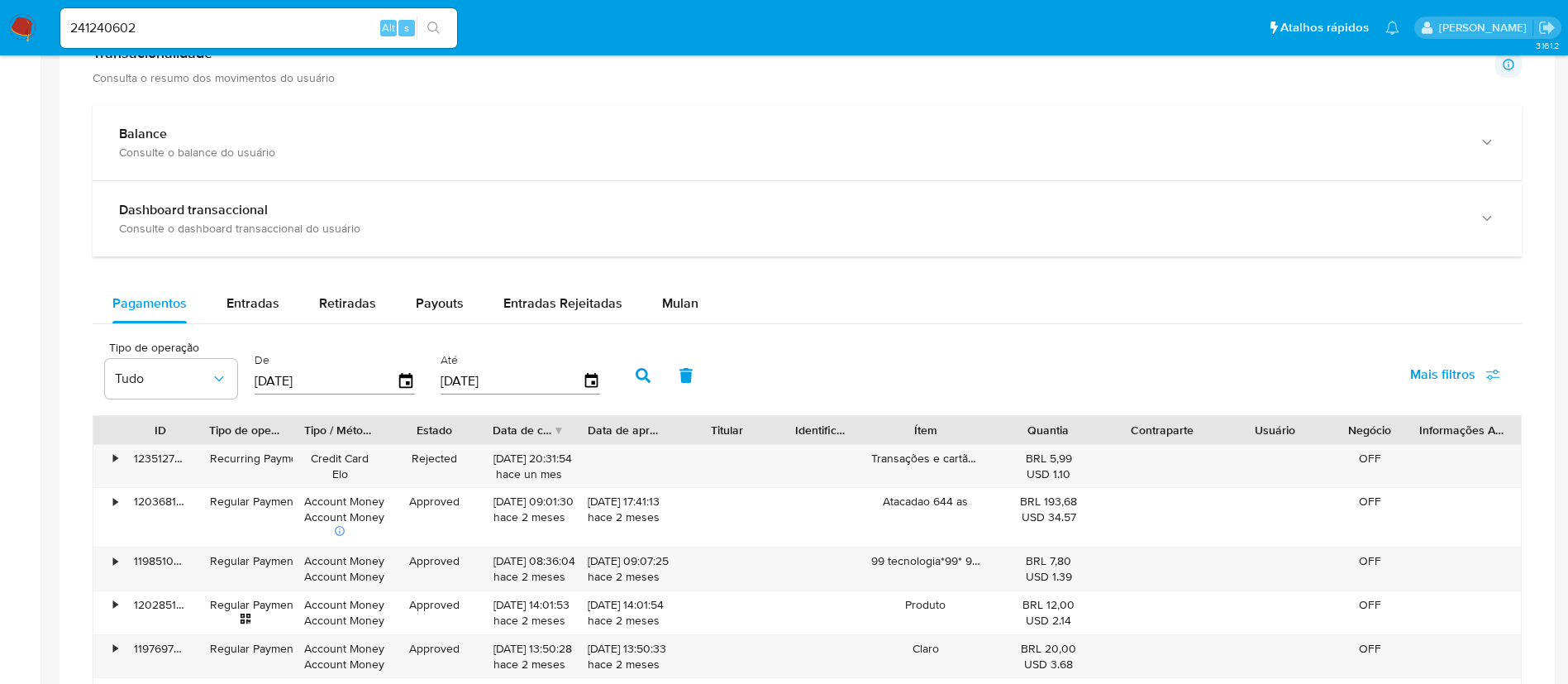
scroll to position [893, 0]
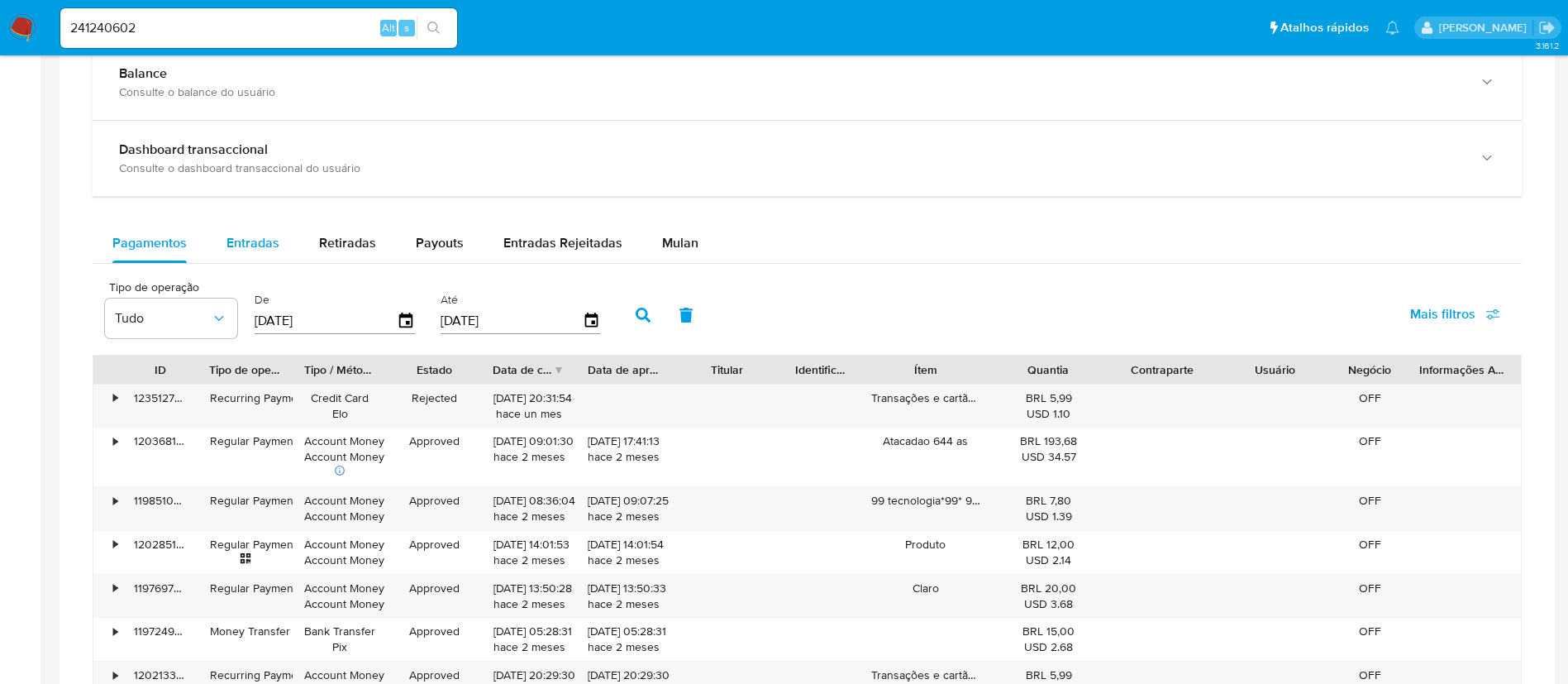
click at [263, 247] on span "Entradas" at bounding box center [253, 243] width 53 height 19
select select "10"
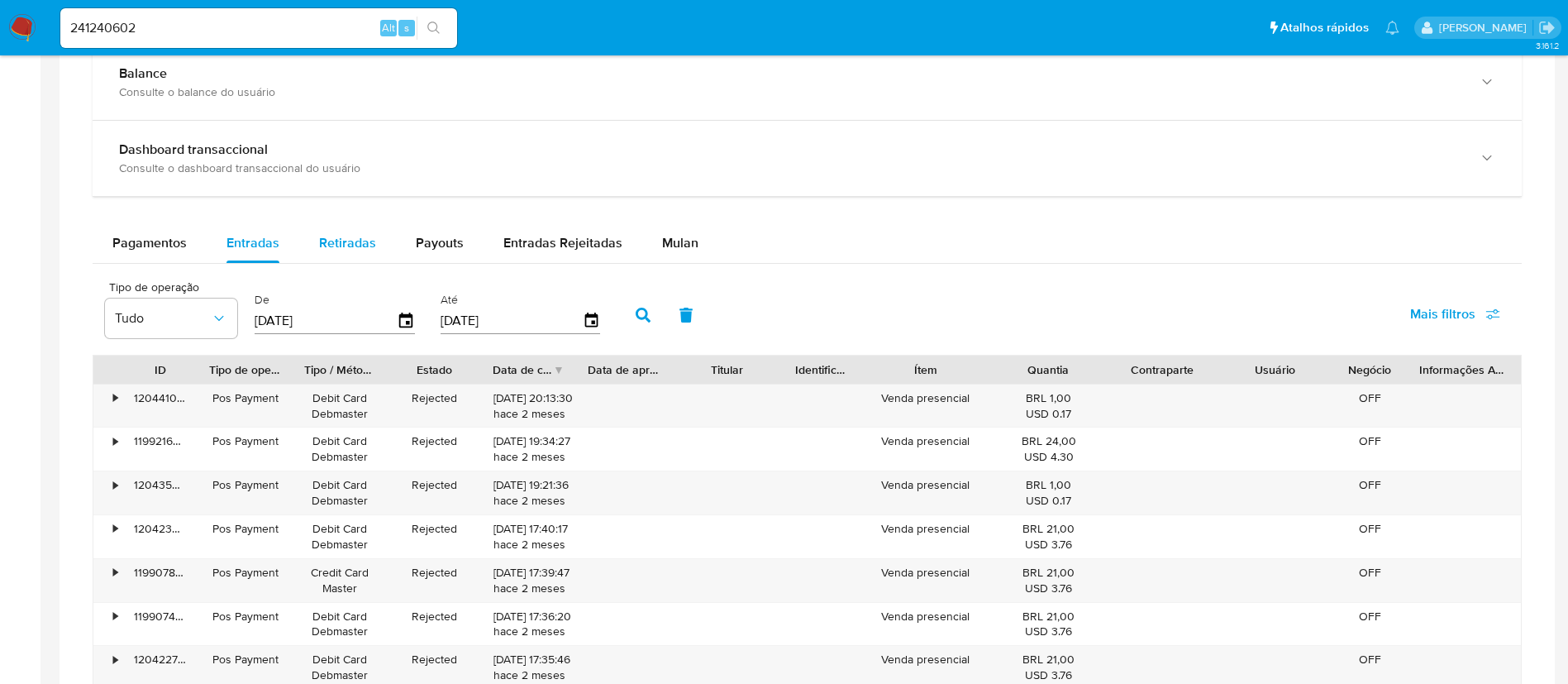
click at [353, 239] on span "Retiradas" at bounding box center [347, 243] width 57 height 19
select select "10"
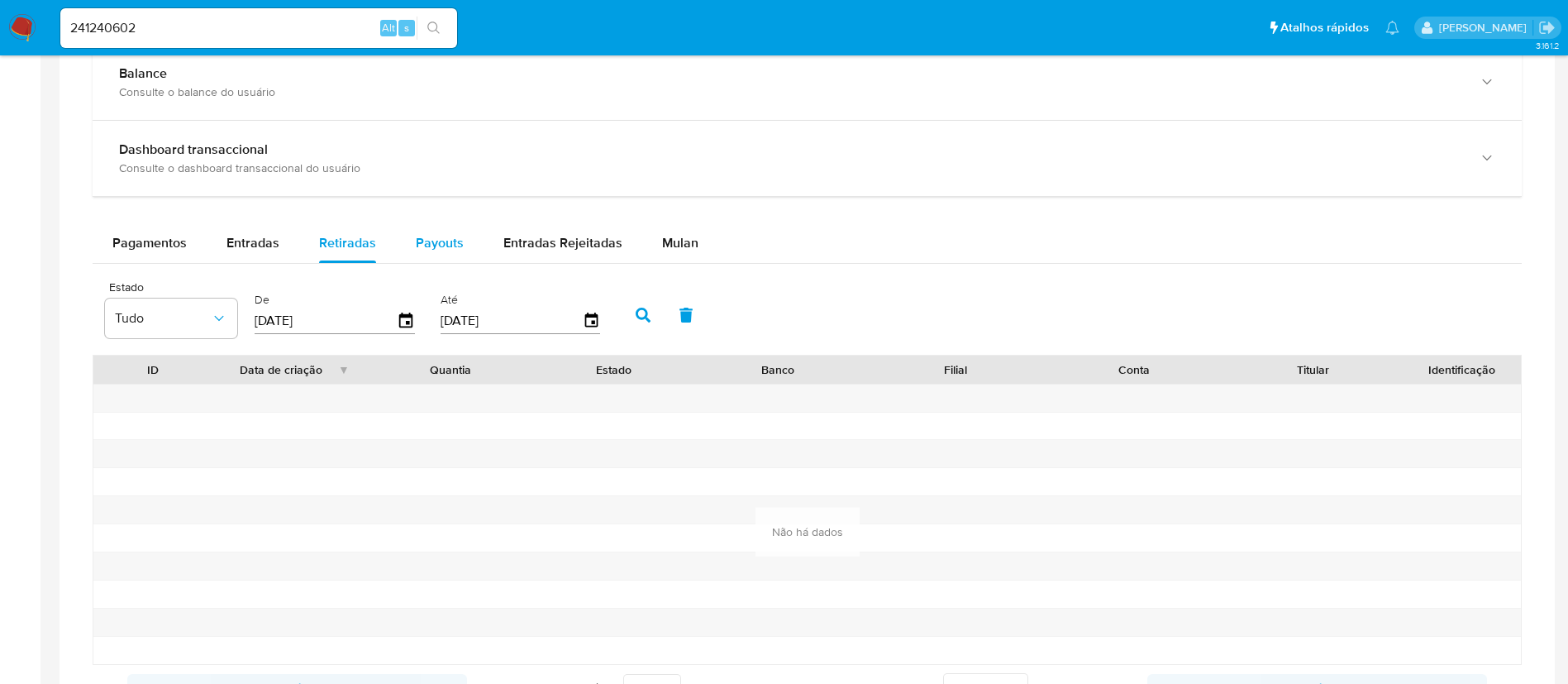
click at [449, 239] on span "Payouts" at bounding box center [440, 243] width 48 height 19
select select "10"
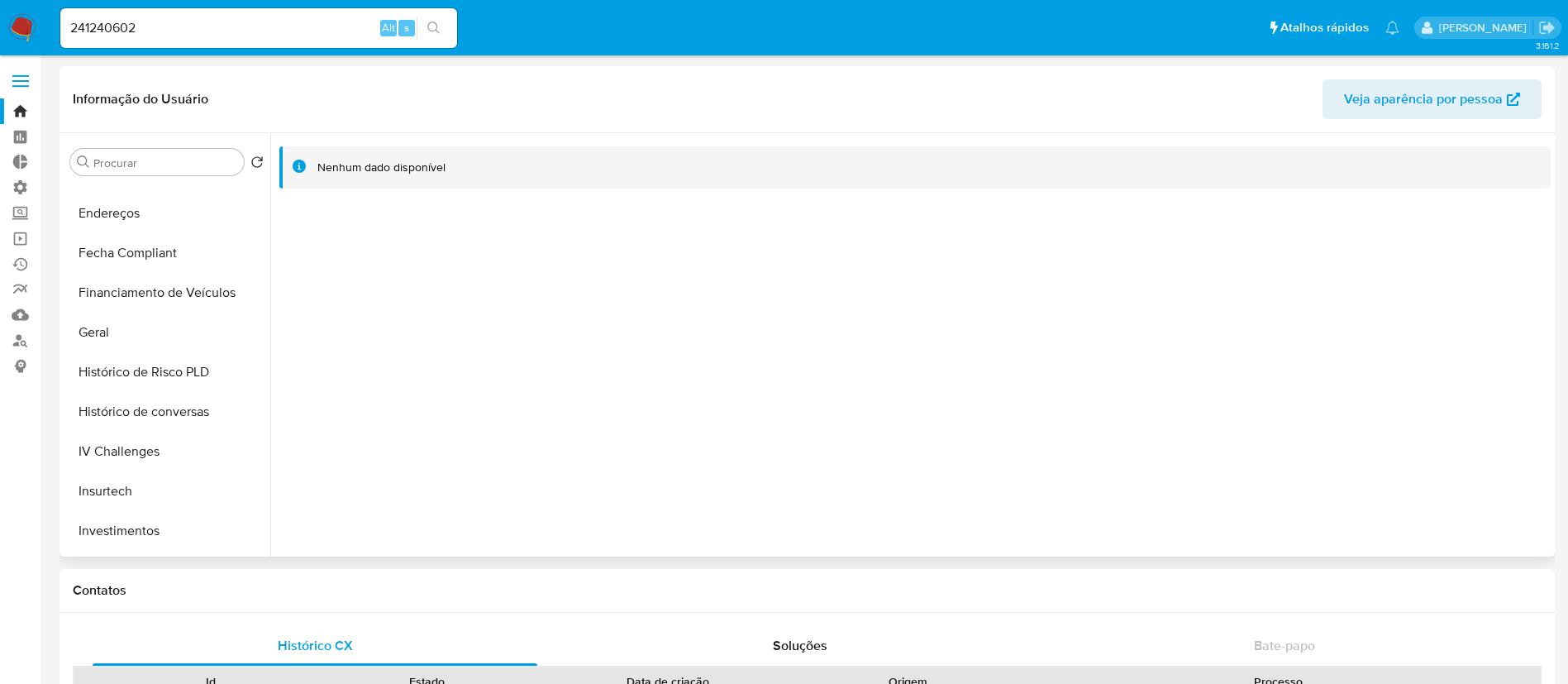
scroll to position [467, 0]
click at [101, 331] on button "Geral" at bounding box center [160, 330] width 194 height 40
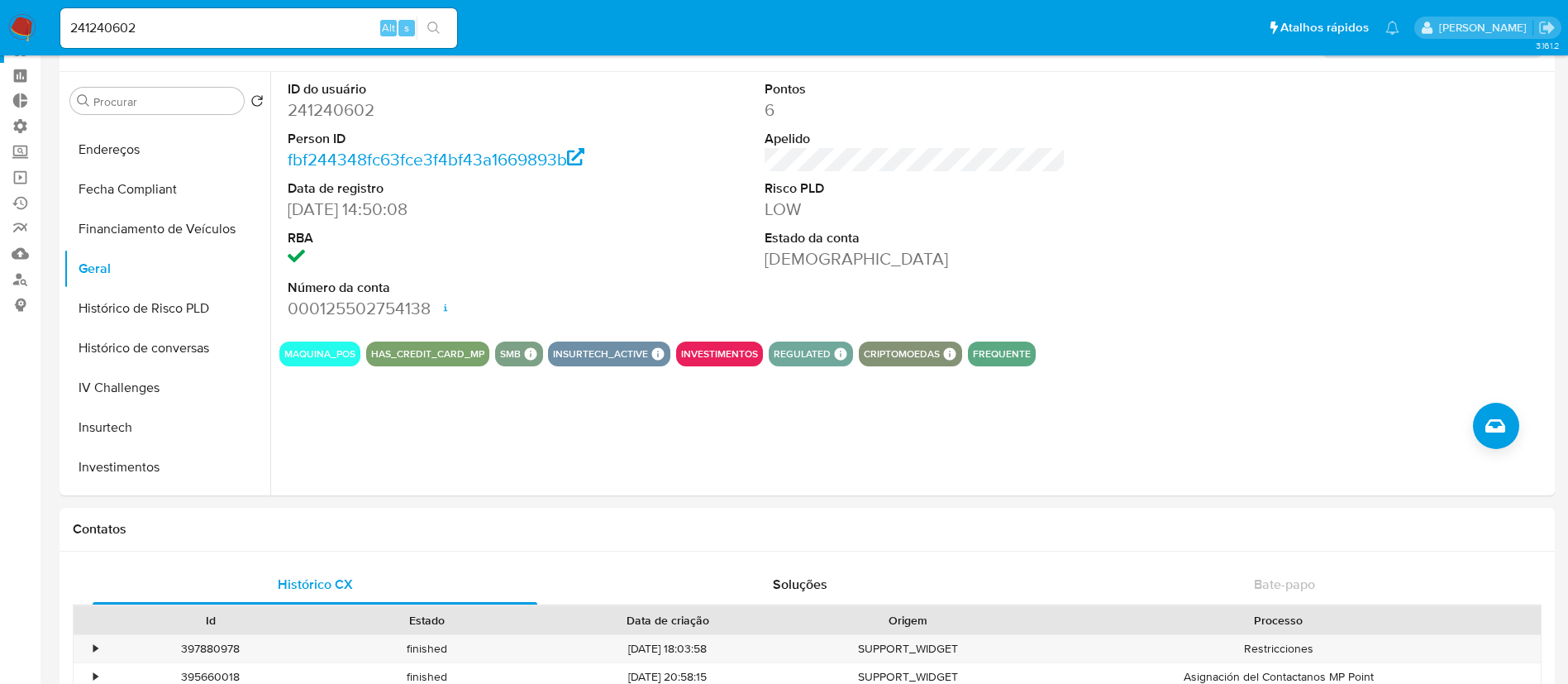
scroll to position [67, 0]
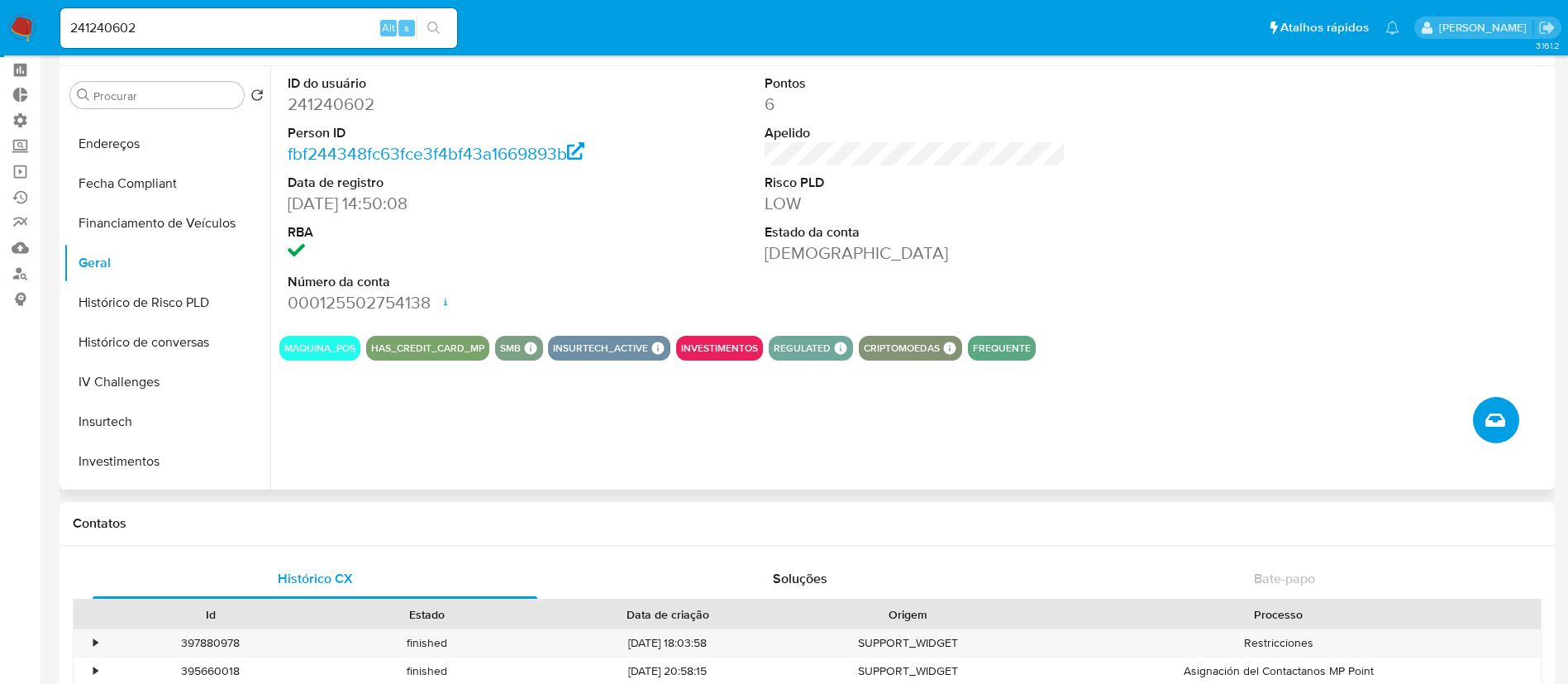
click at [1511, 415] on button "Criar caso manual" at bounding box center [1497, 421] width 47 height 47
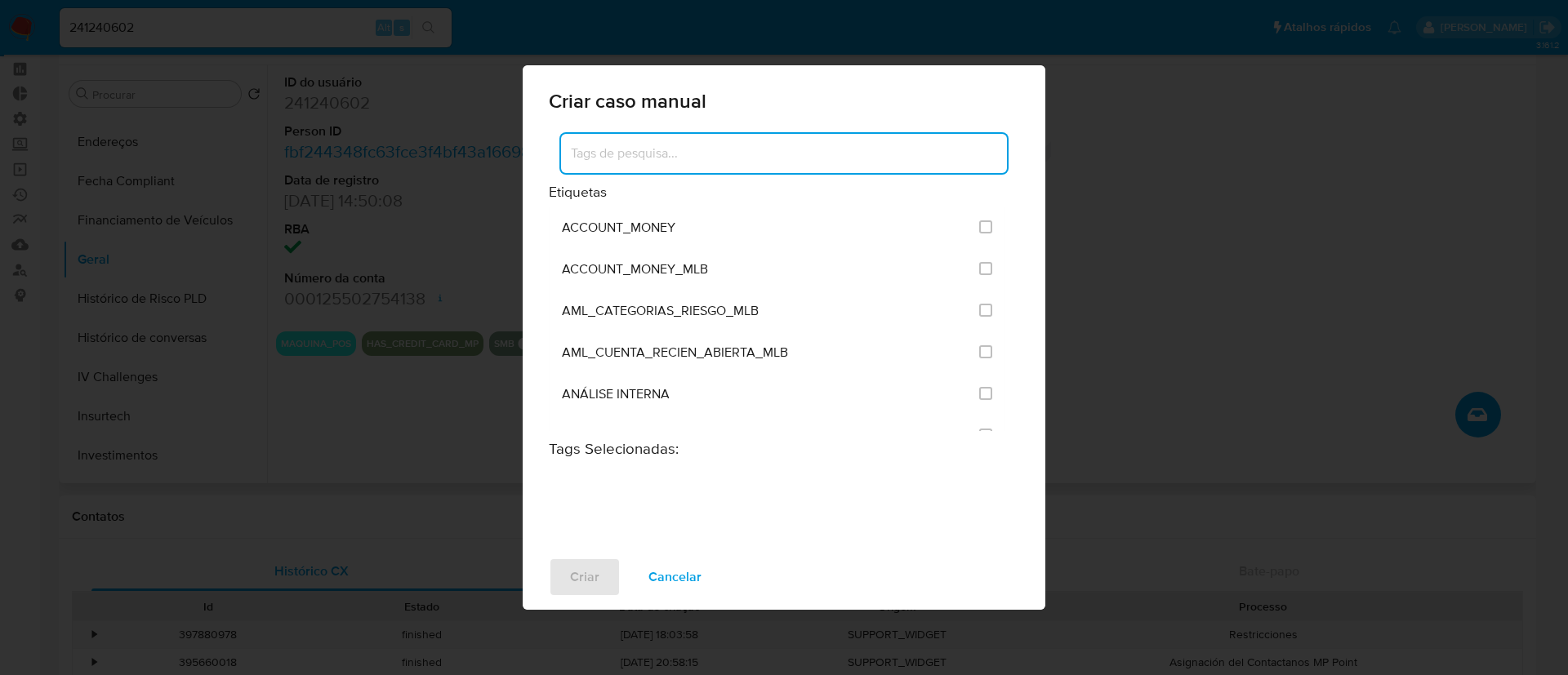
click at [743, 155] on input at bounding box center [784, 153] width 446 height 21
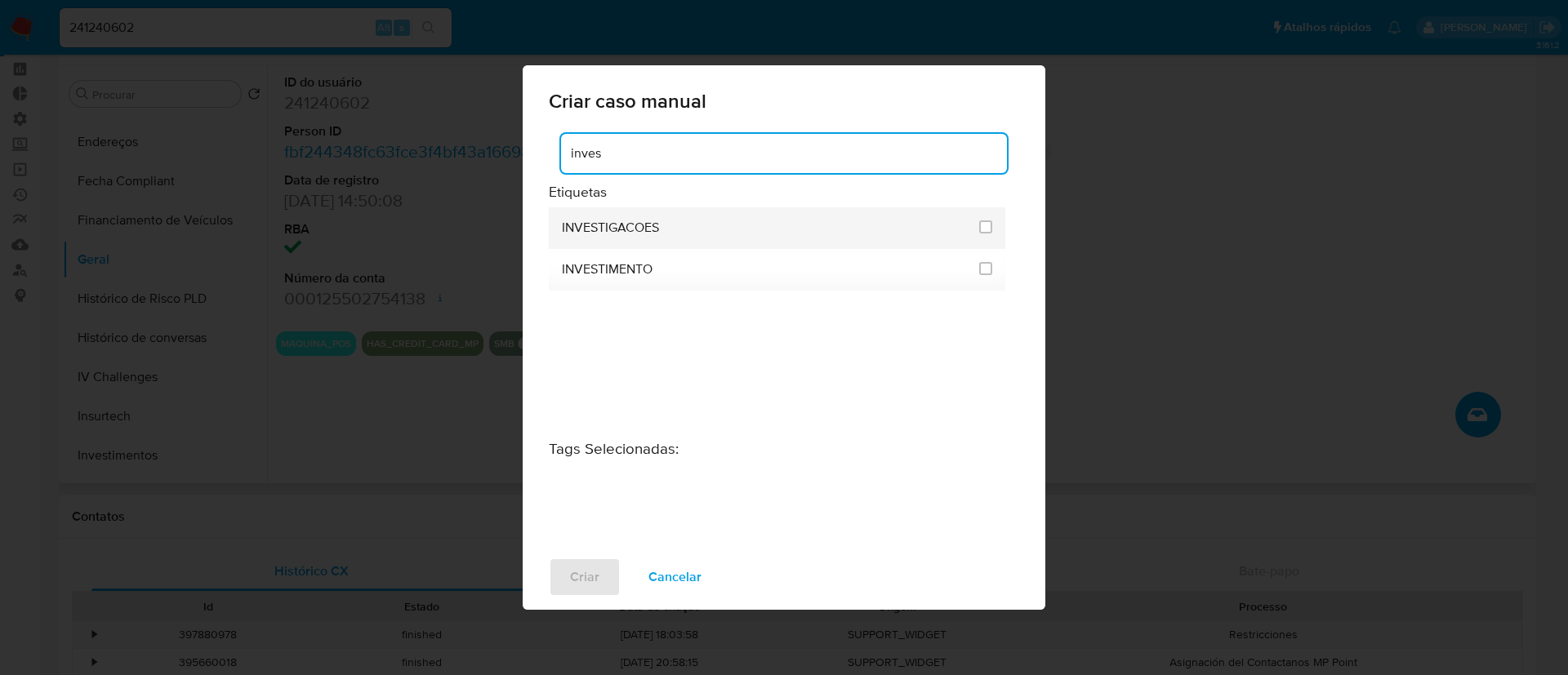
type input "inves"
click at [993, 232] on li "INVESTIGACOES" at bounding box center [777, 228] width 456 height 42
click at [983, 229] on input "2067" at bounding box center [986, 227] width 13 height 13
checkbox input "true"
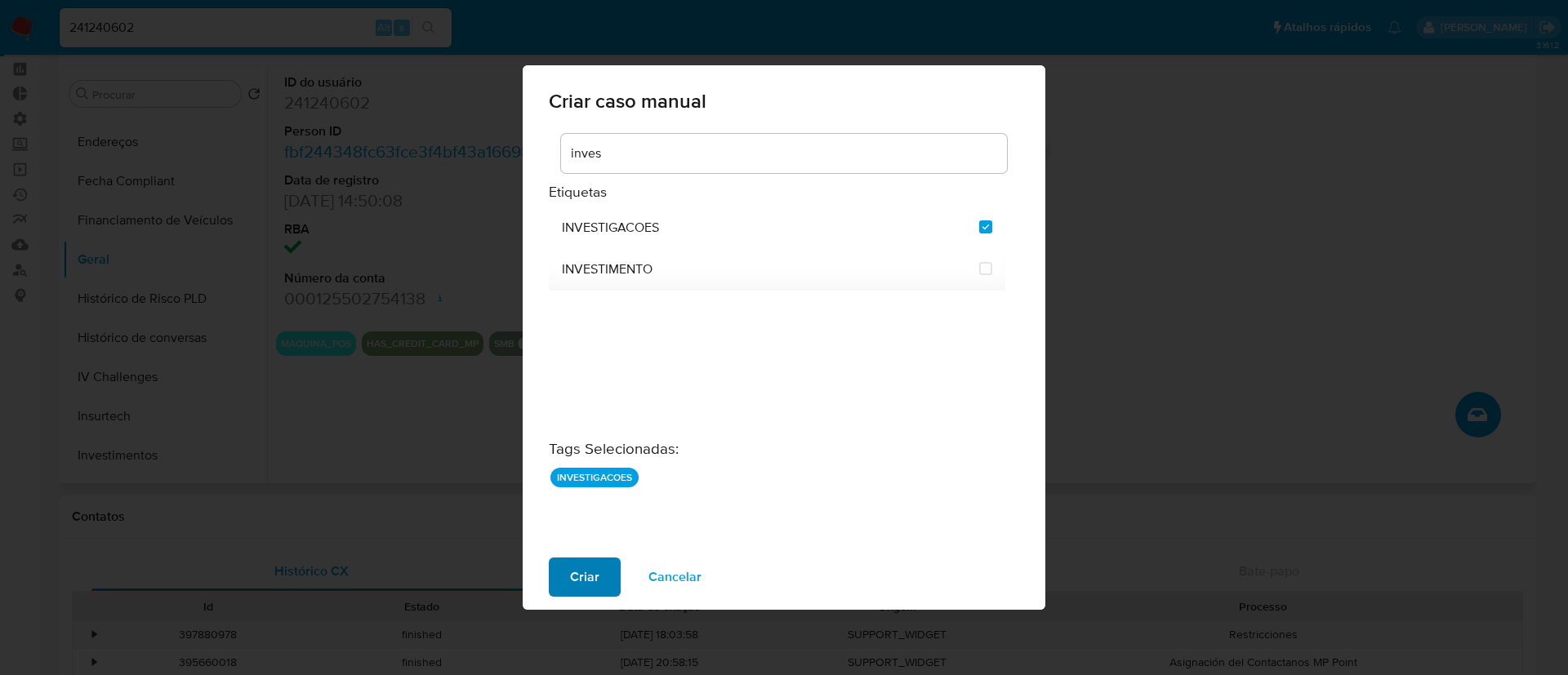
click at [585, 575] on span "Criar" at bounding box center [585, 577] width 30 height 36
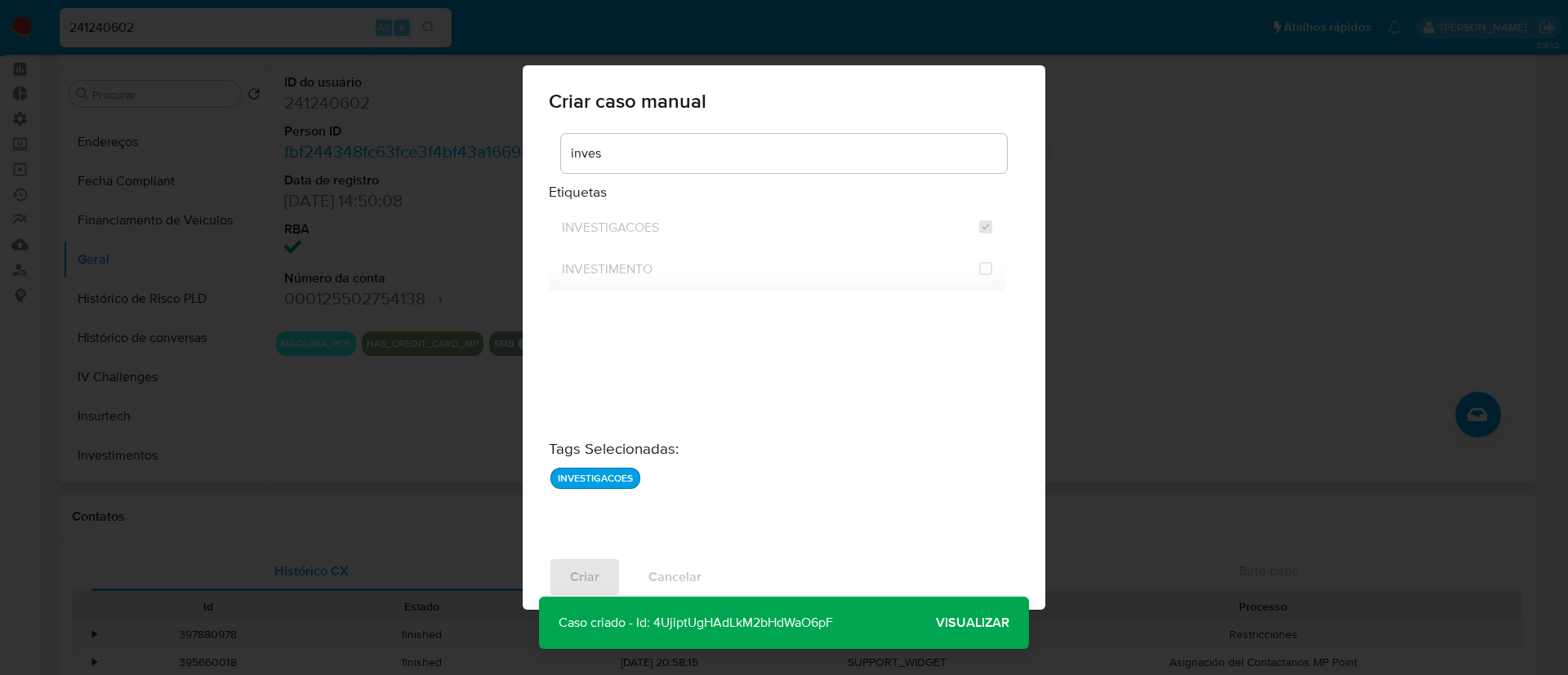
click at [777, 621] on p "Caso criado - Id: 4UjiptUgHAdLkM2bHdWaO6pF" at bounding box center [696, 623] width 313 height 52
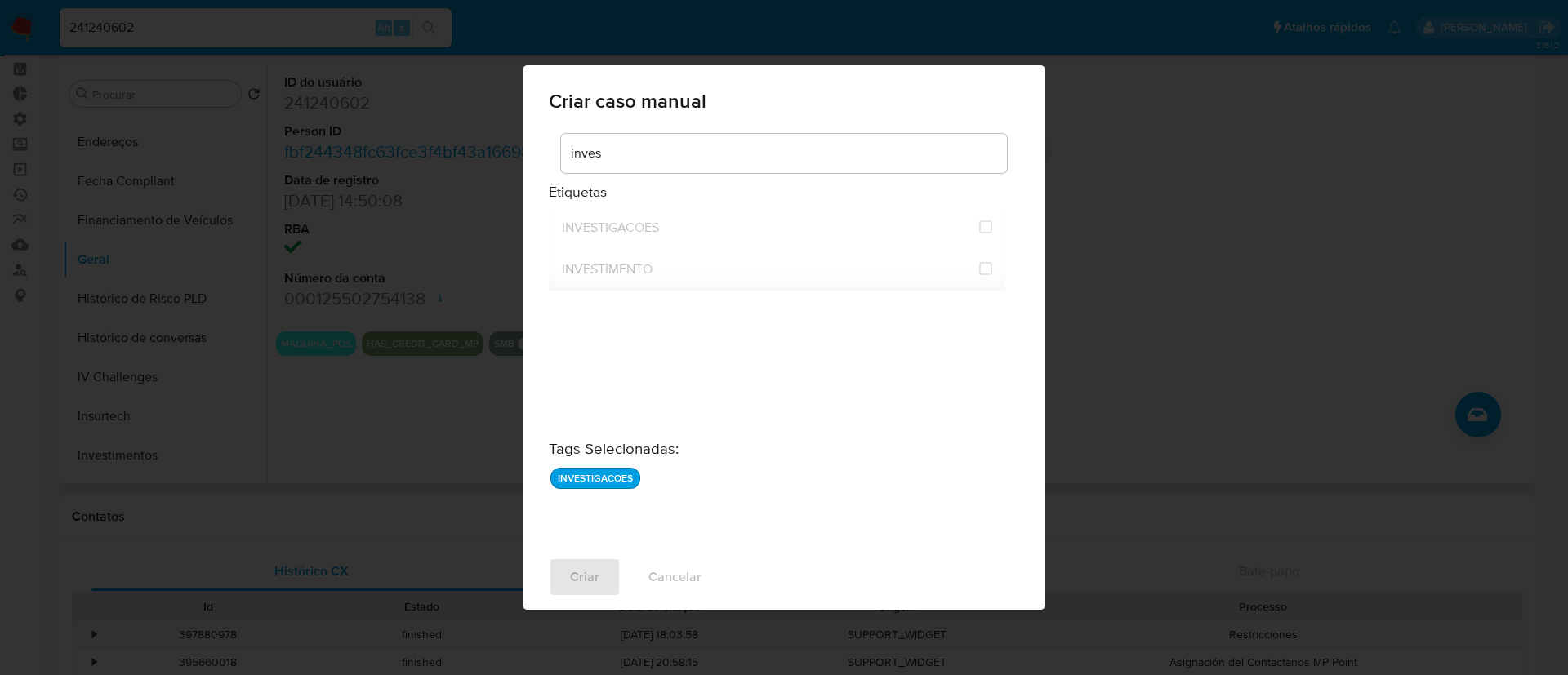
checkbox input "false"
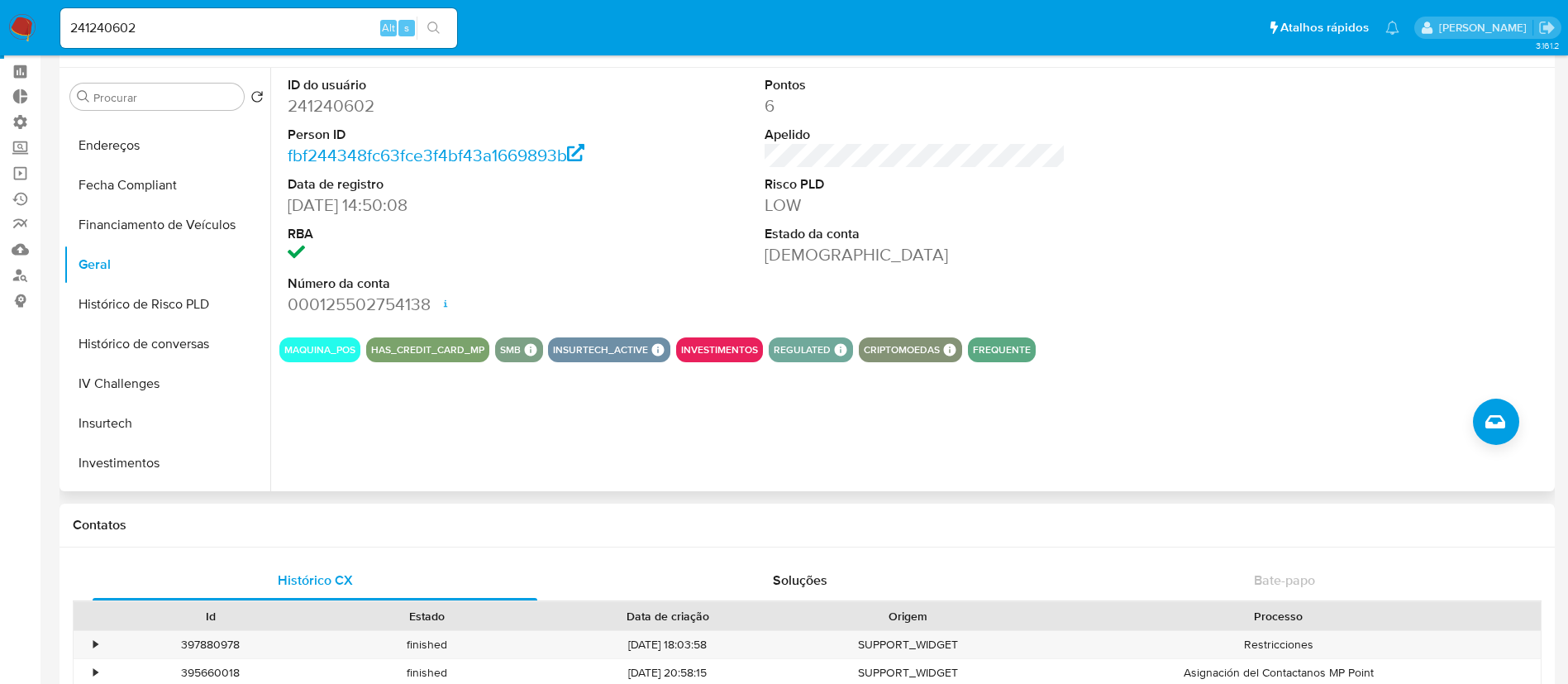
scroll to position [0, 0]
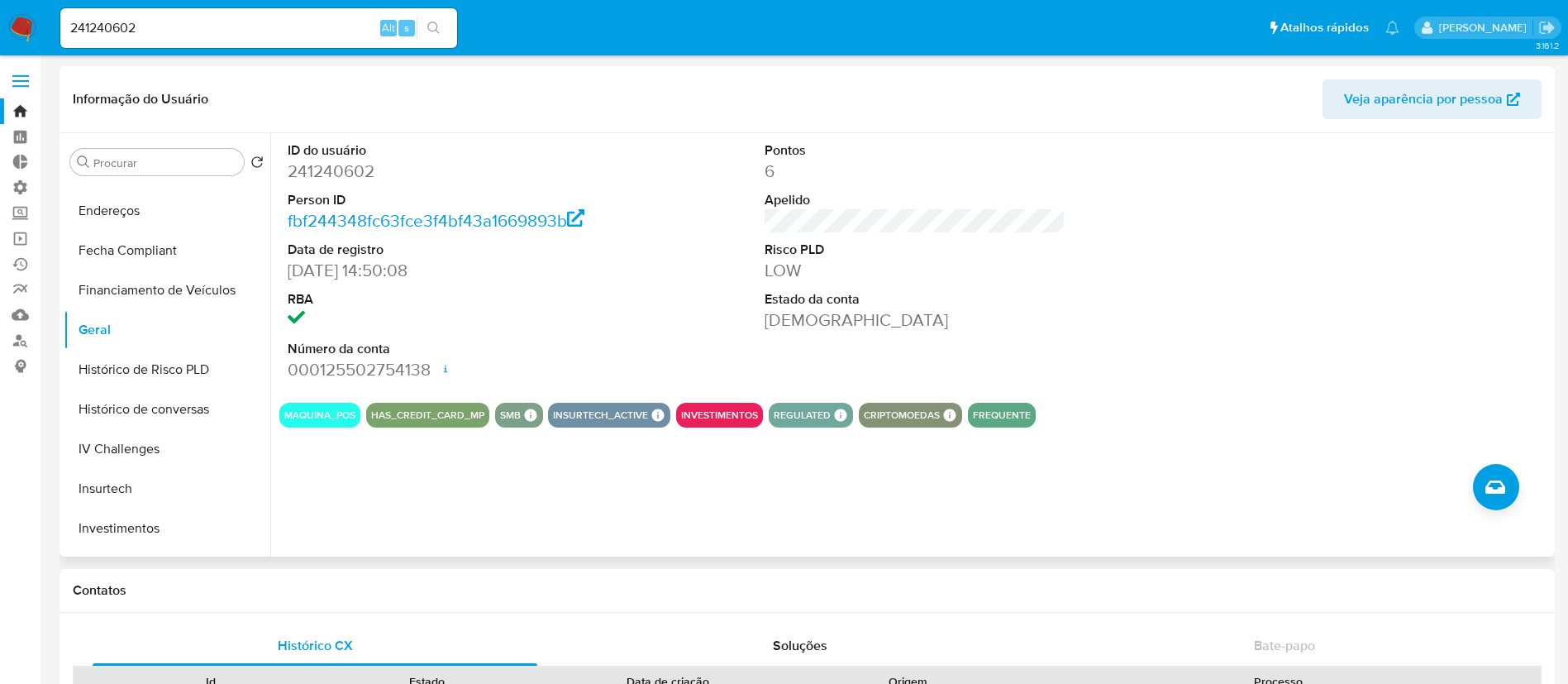
click at [21, 109] on link "Bandeja" at bounding box center [98, 111] width 197 height 26
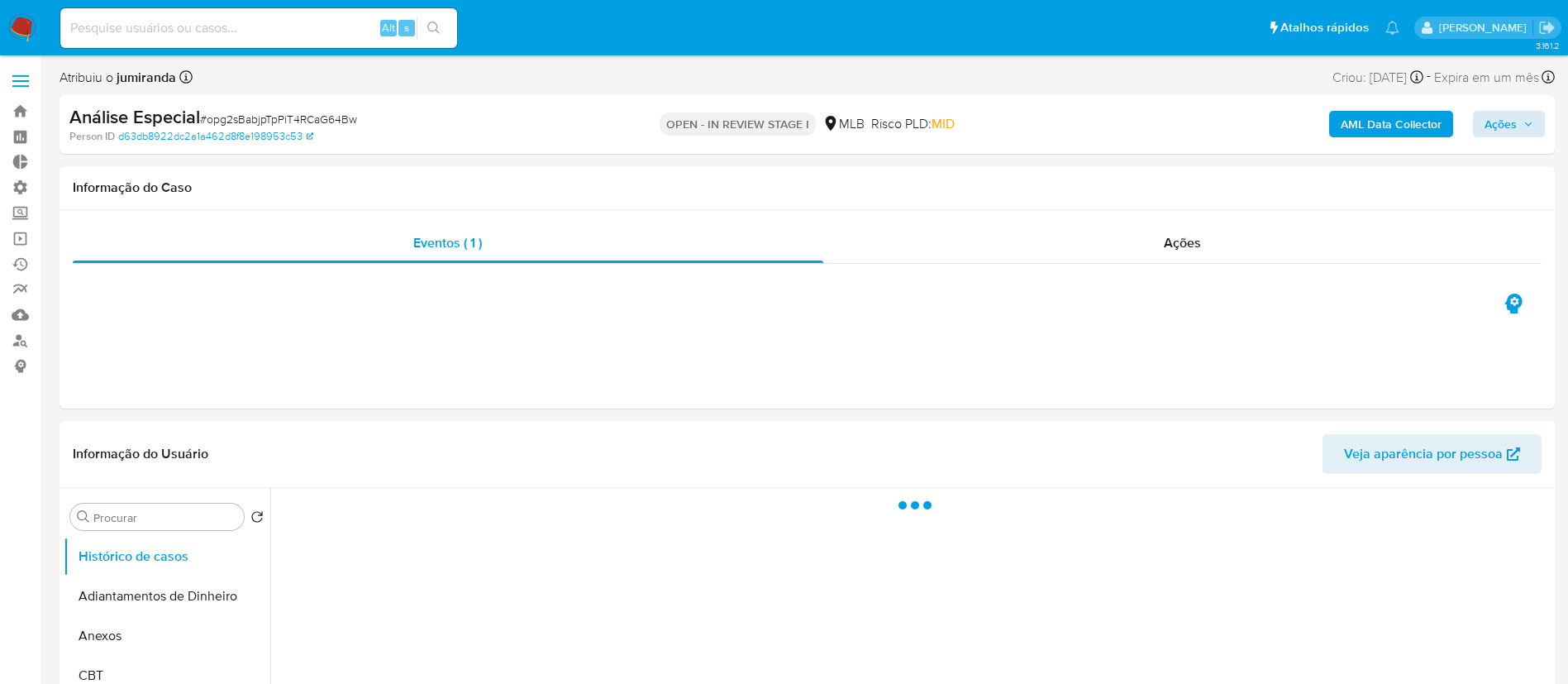
select select "10"
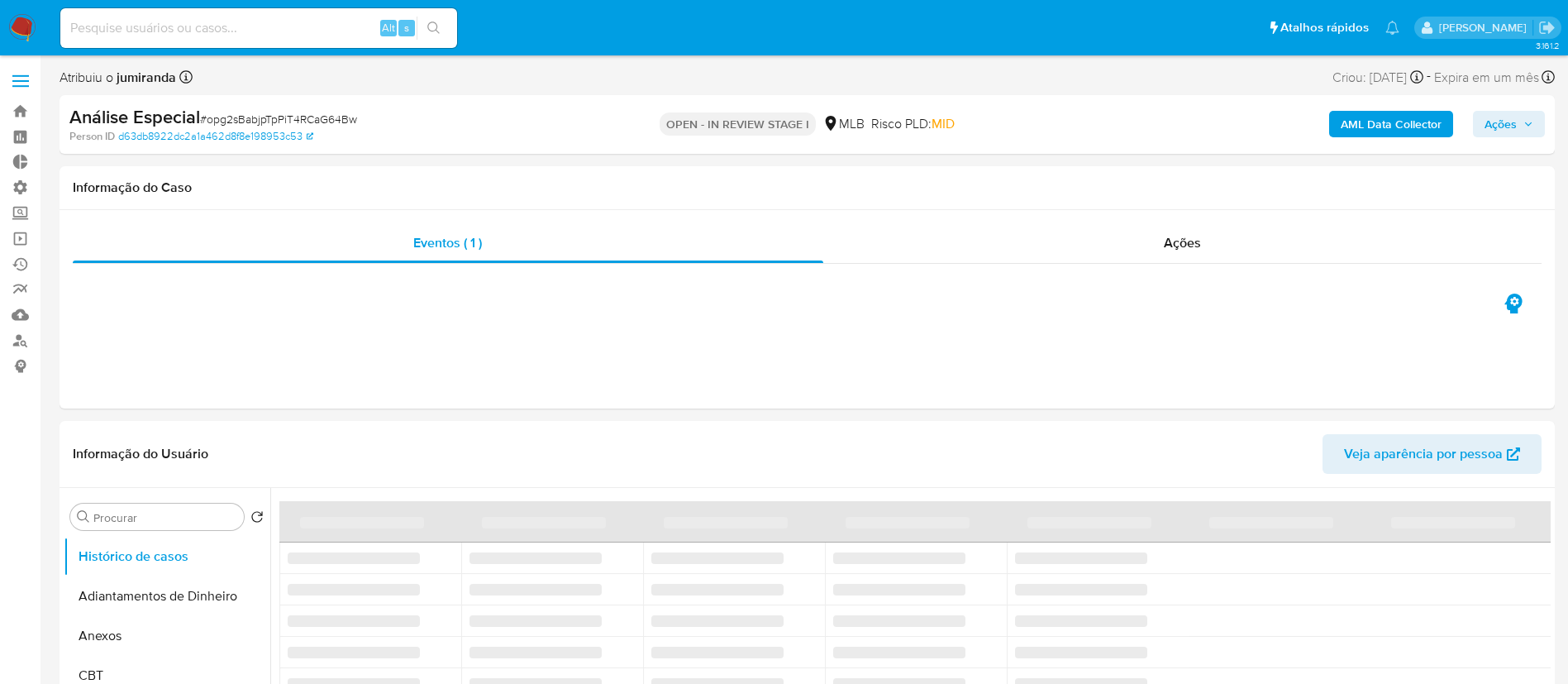
click at [1514, 118] on span "Ações" at bounding box center [1501, 124] width 32 height 27
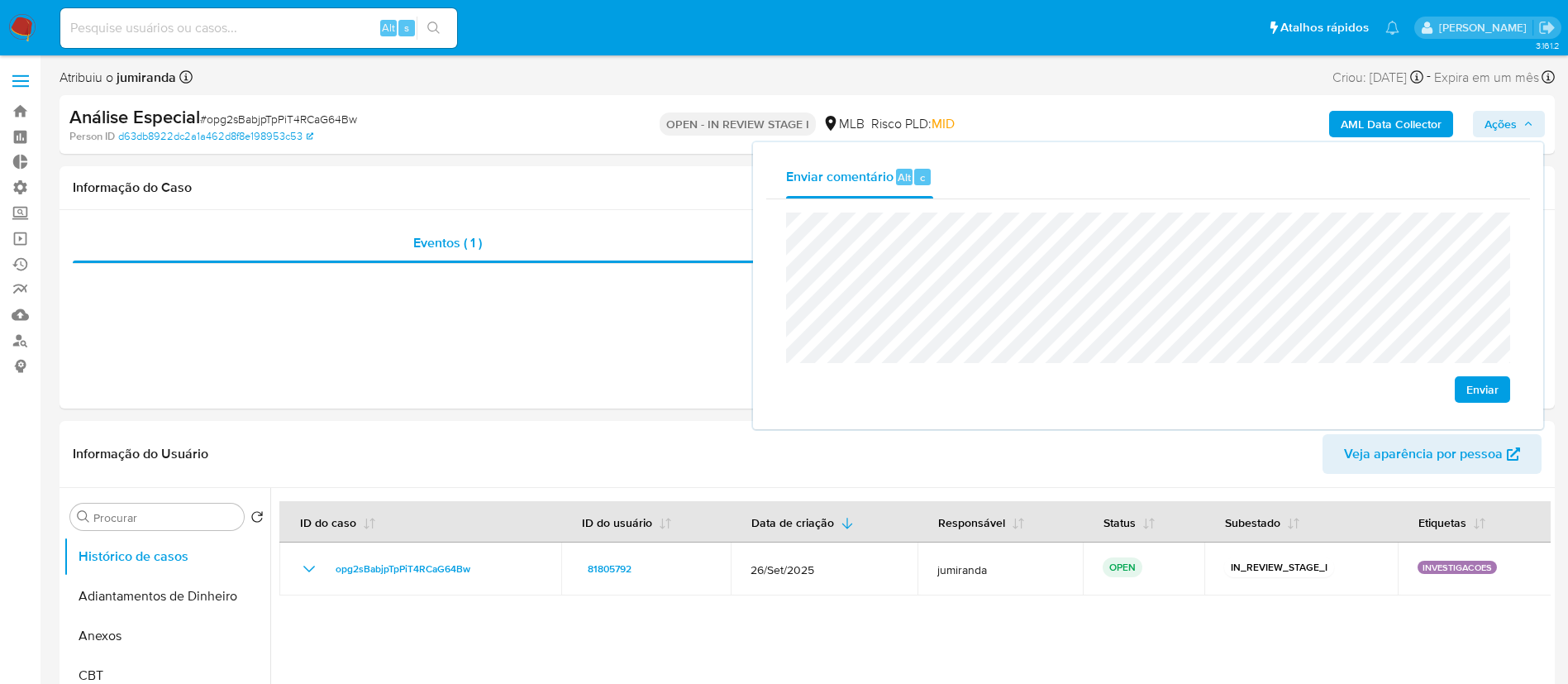
click at [1487, 391] on span "Enviar" at bounding box center [1482, 390] width 32 height 23
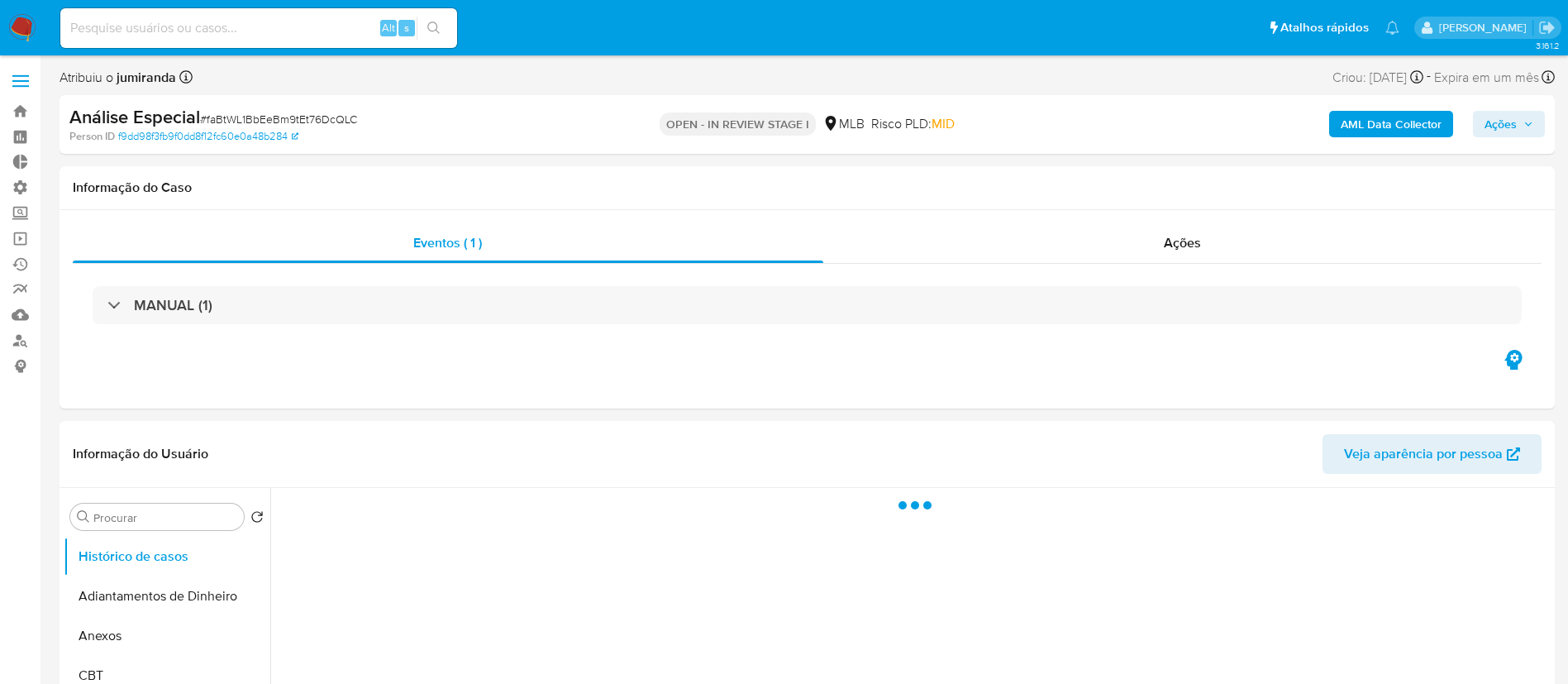
select select "10"
click at [1528, 130] on span "Ações" at bounding box center [1509, 124] width 49 height 23
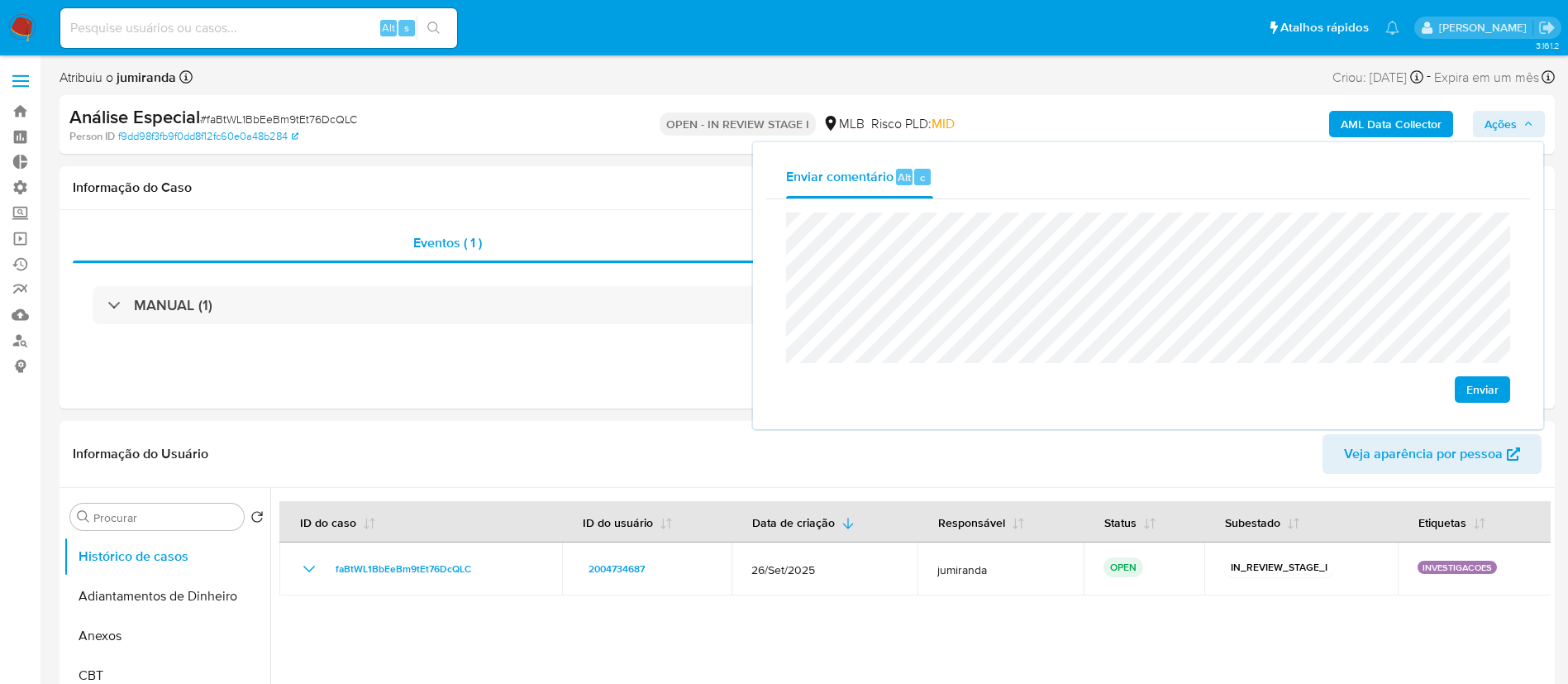
click at [1478, 386] on span "Enviar" at bounding box center [1482, 390] width 32 height 23
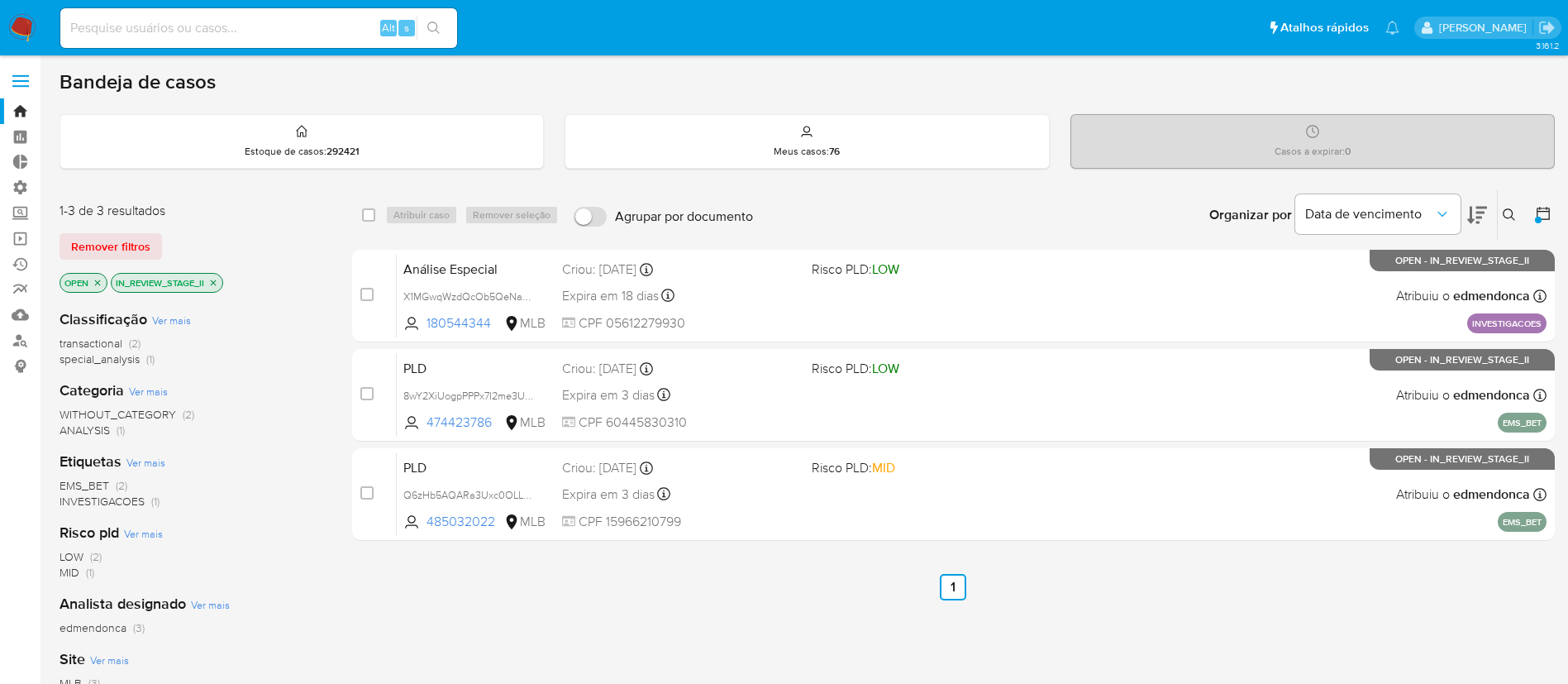
scroll to position [114, 0]
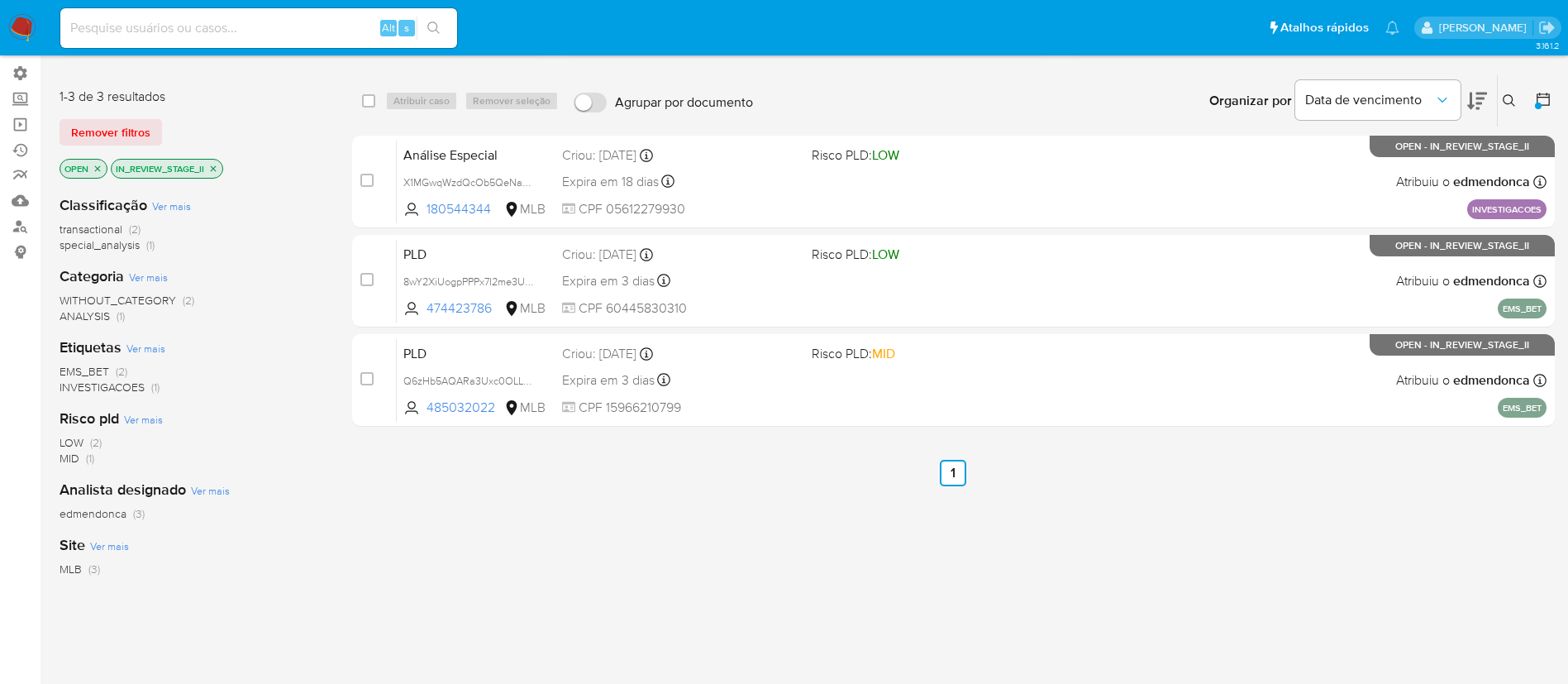
click at [1520, 105] on button at bounding box center [1512, 101] width 27 height 20
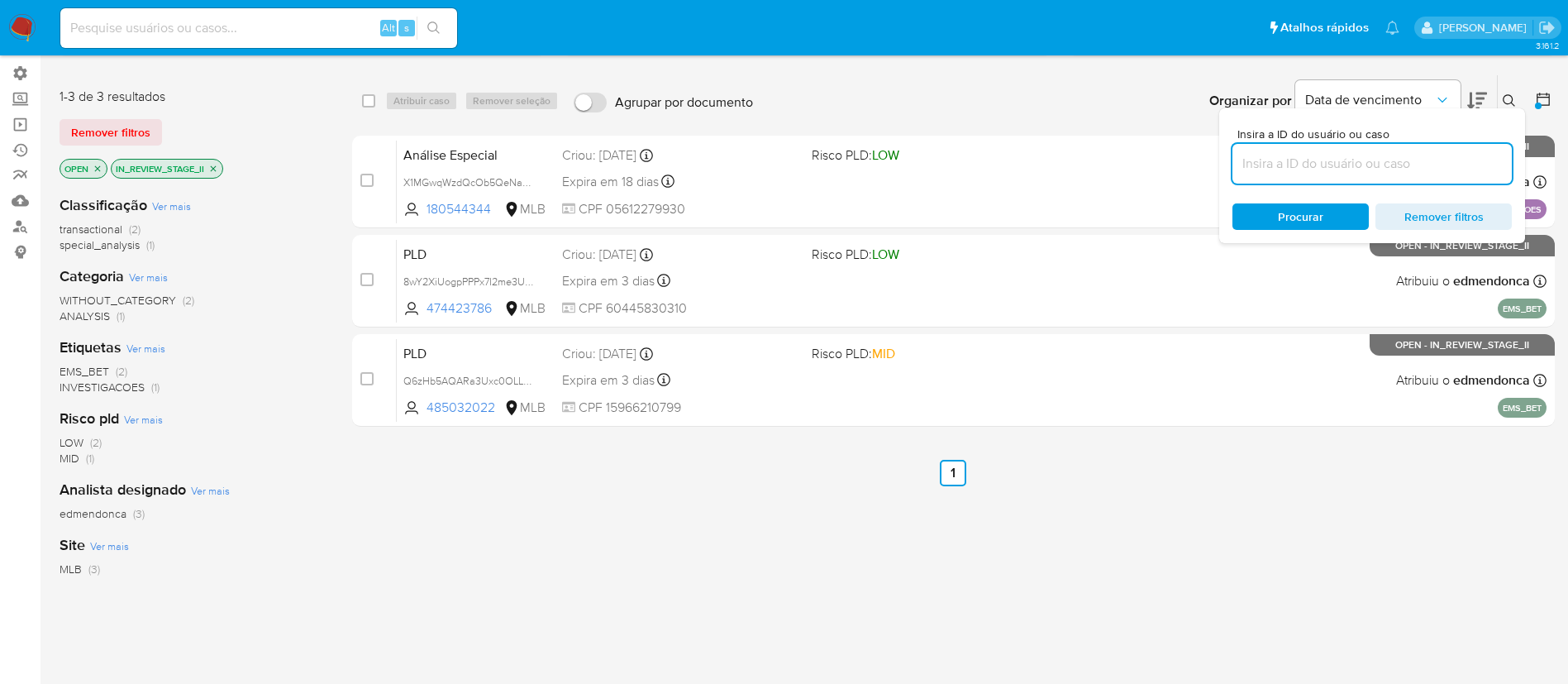
click at [1381, 170] on input at bounding box center [1372, 164] width 279 height 22
type input "4UjiptUgHAdLkM2bHdWaO6pF"
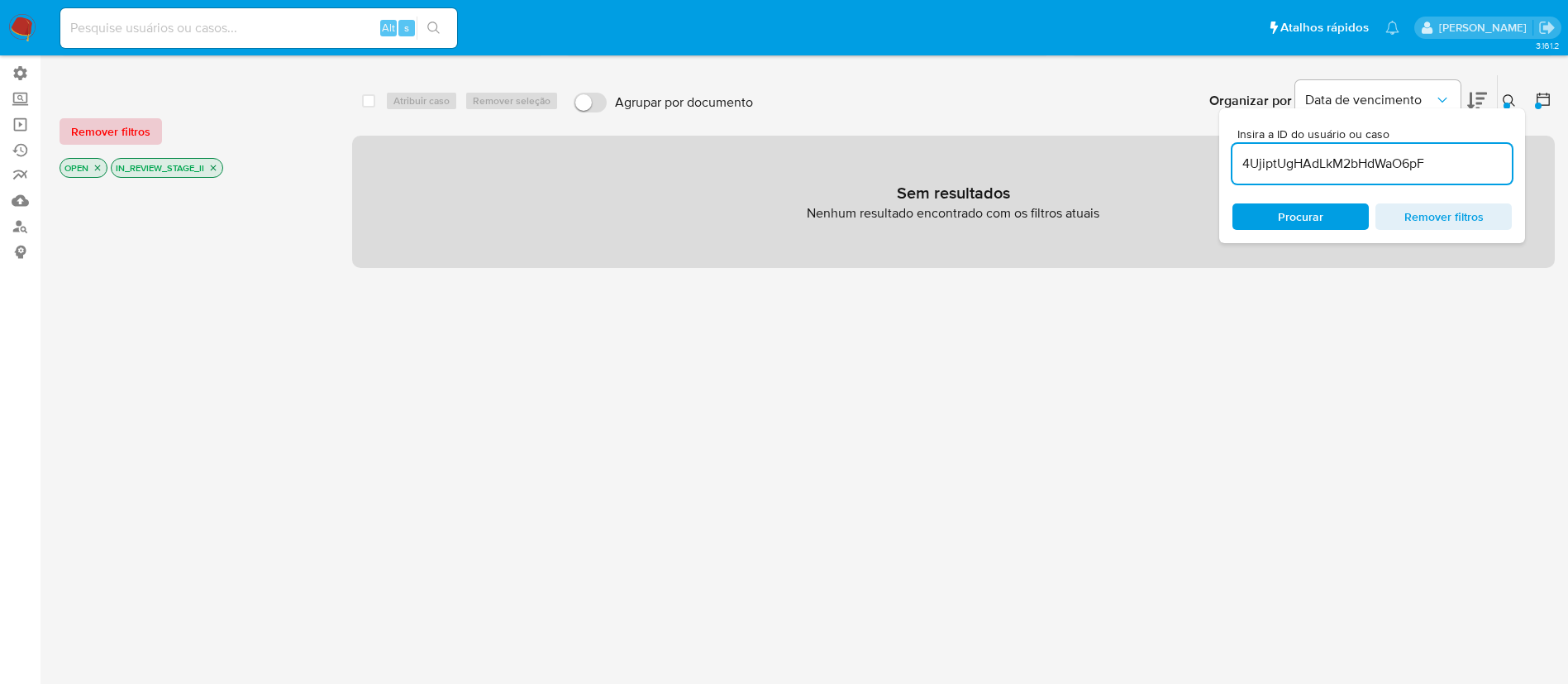
click at [110, 124] on span "Remover filtros" at bounding box center [111, 131] width 80 height 23
click at [1543, 100] on icon at bounding box center [1544, 99] width 17 height 17
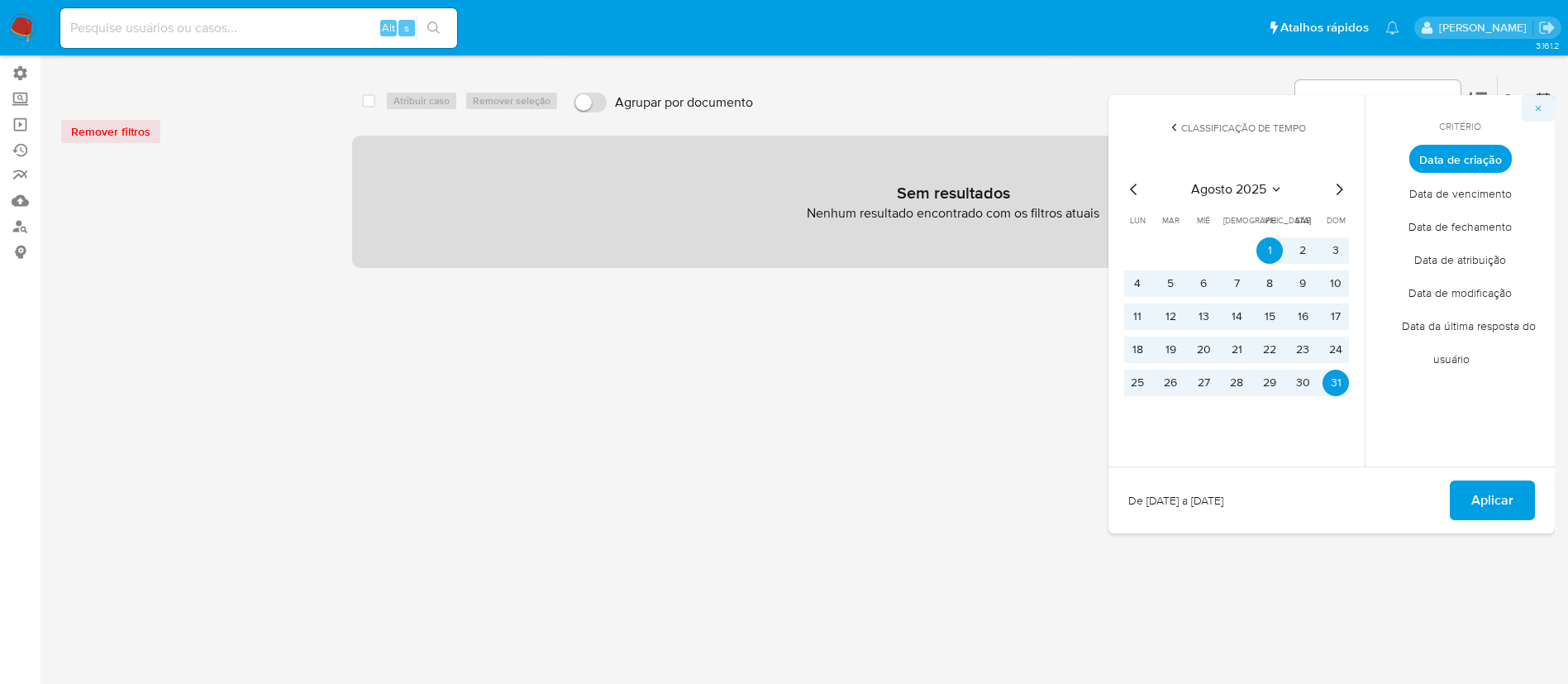
click at [1539, 111] on icon "button" at bounding box center [1539, 108] width 10 height 10
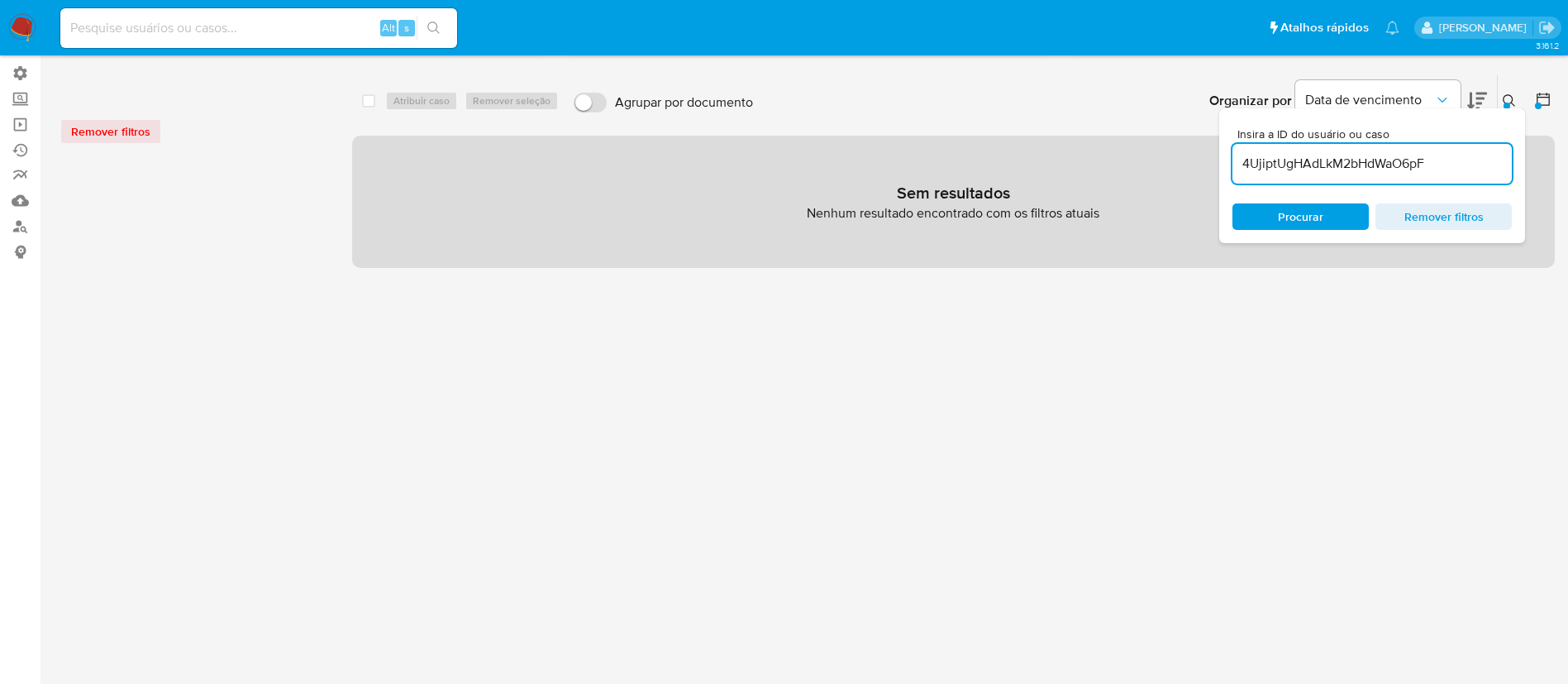
click at [1549, 110] on button at bounding box center [1546, 101] width 20 height 20
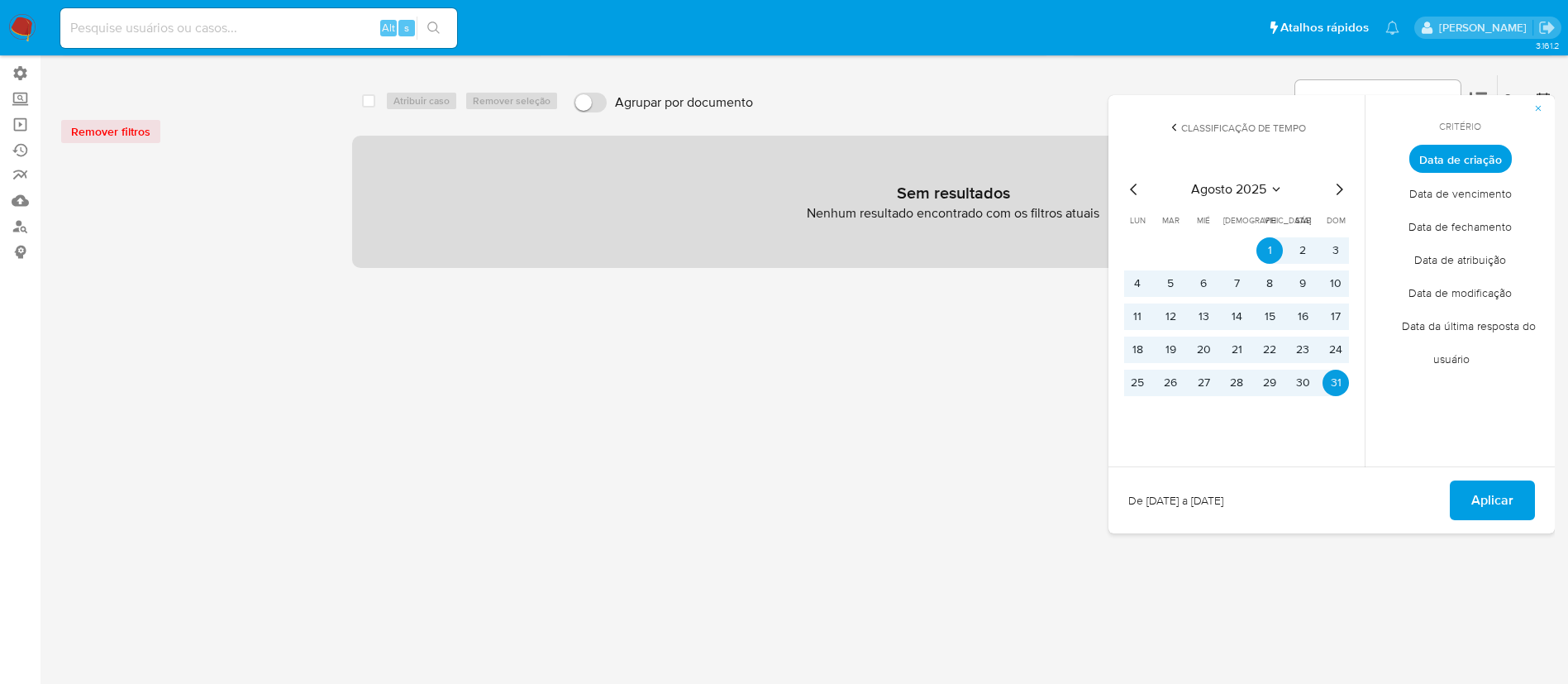
click at [495, 361] on div "select-all-cases-checkbox Atribuir caso Remover seleção Agrupar por documento O…" at bounding box center [953, 437] width 1203 height 726
click at [1536, 111] on icon "button" at bounding box center [1539, 108] width 10 height 10
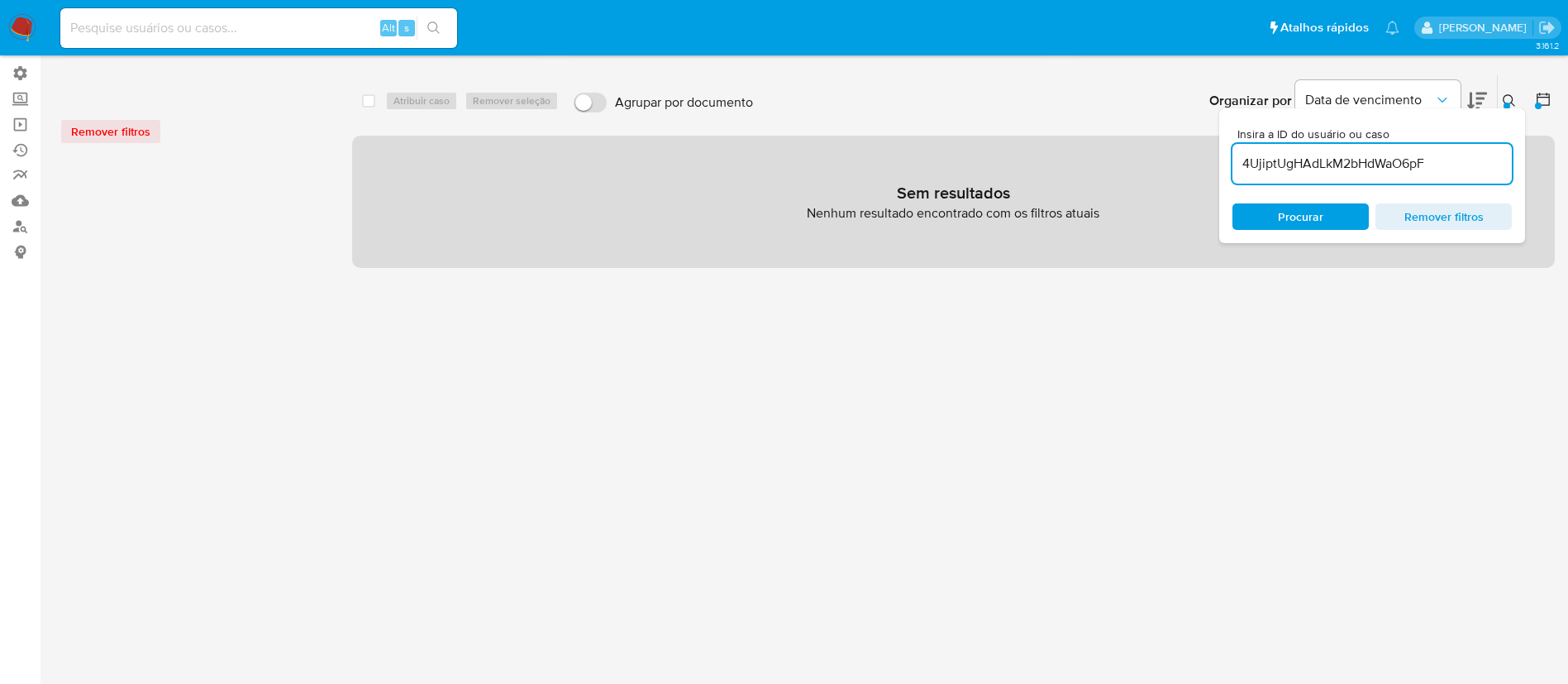
drag, startPoint x: 1437, startPoint y: 166, endPoint x: 1228, endPoint y: 150, distance: 209.6
click at [1228, 150] on div "Insira a ID do usuário ou caso 4UjiptUgHAdLkM2bHdWaO6pF Procurar Remover filtros" at bounding box center [1372, 175] width 306 height 135
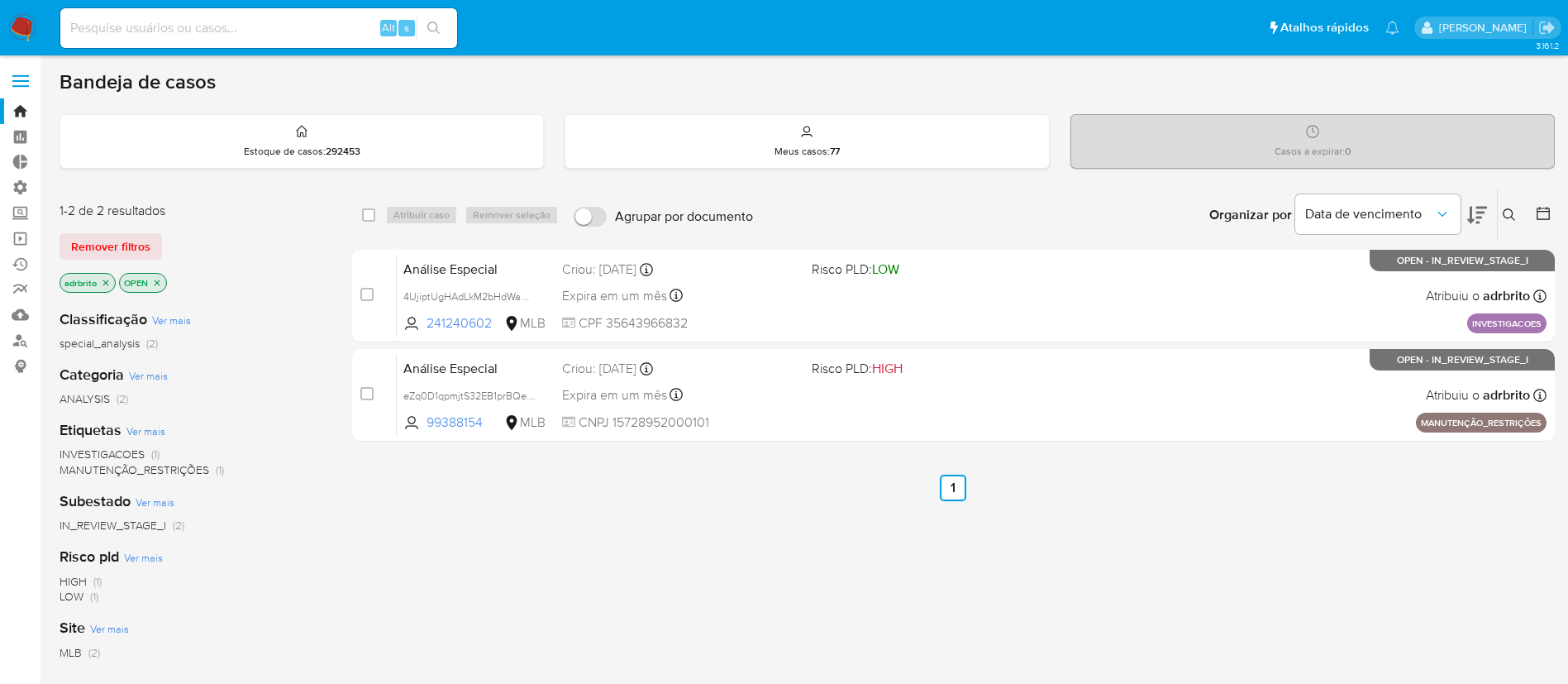
click at [1512, 209] on icon at bounding box center [1510, 215] width 13 height 13
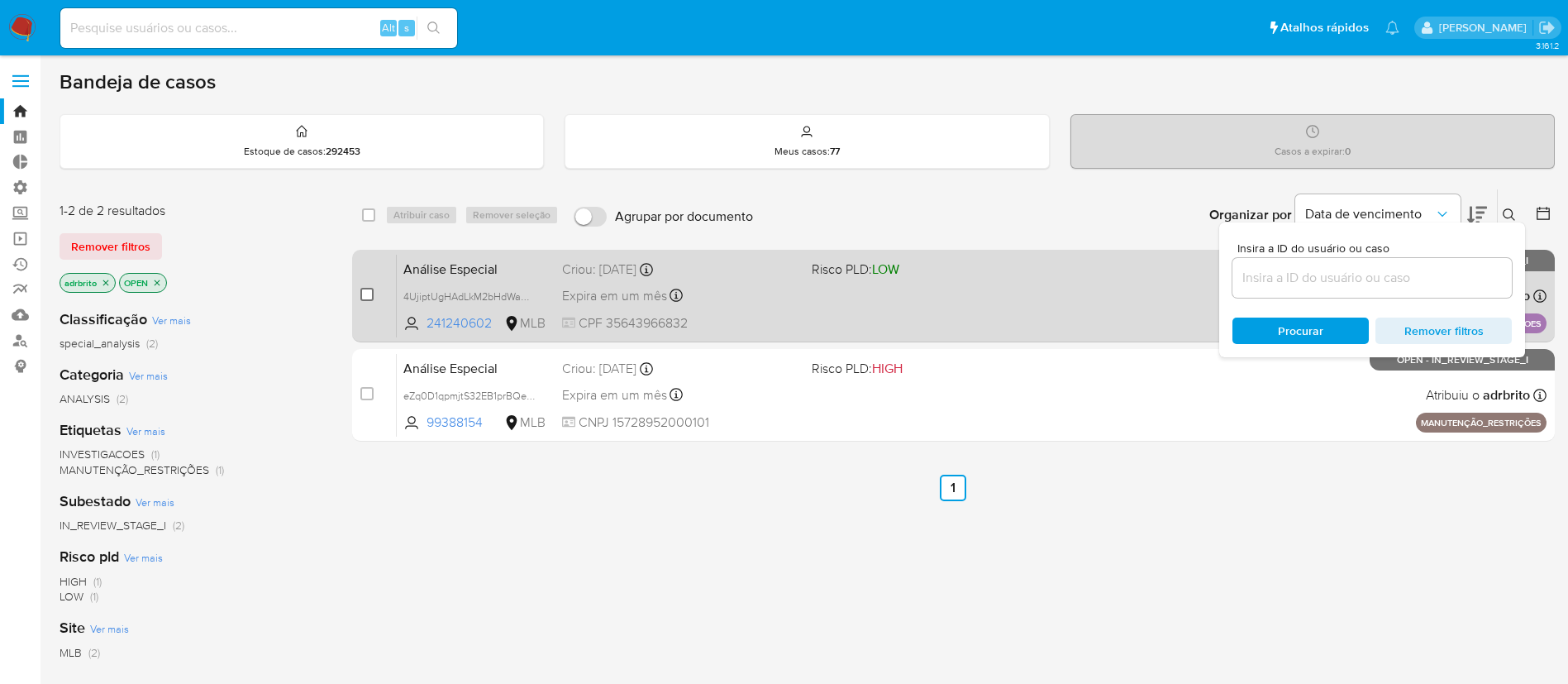
click at [368, 296] on input "checkbox" at bounding box center [367, 294] width 13 height 13
checkbox input "true"
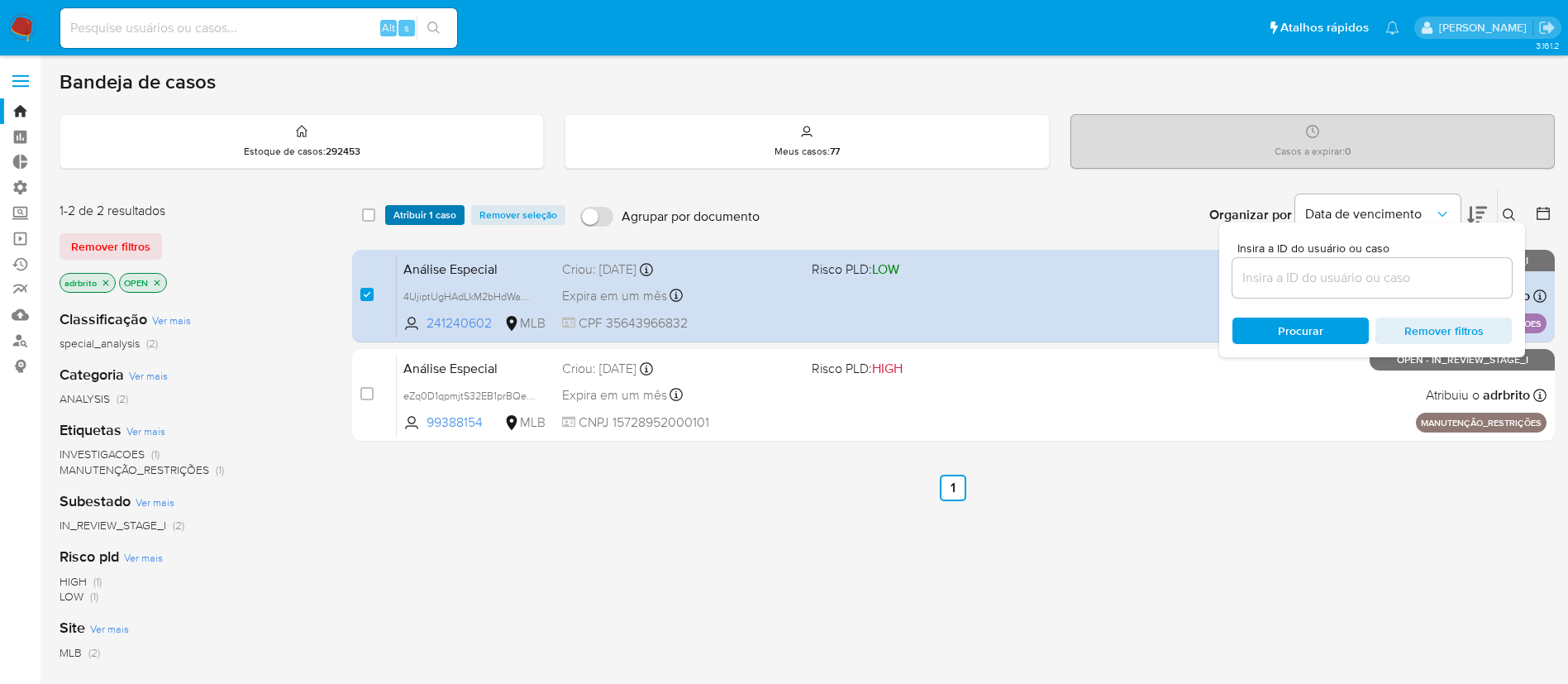
click at [424, 216] on span "Atribuir 1 caso" at bounding box center [425, 215] width 63 height 17
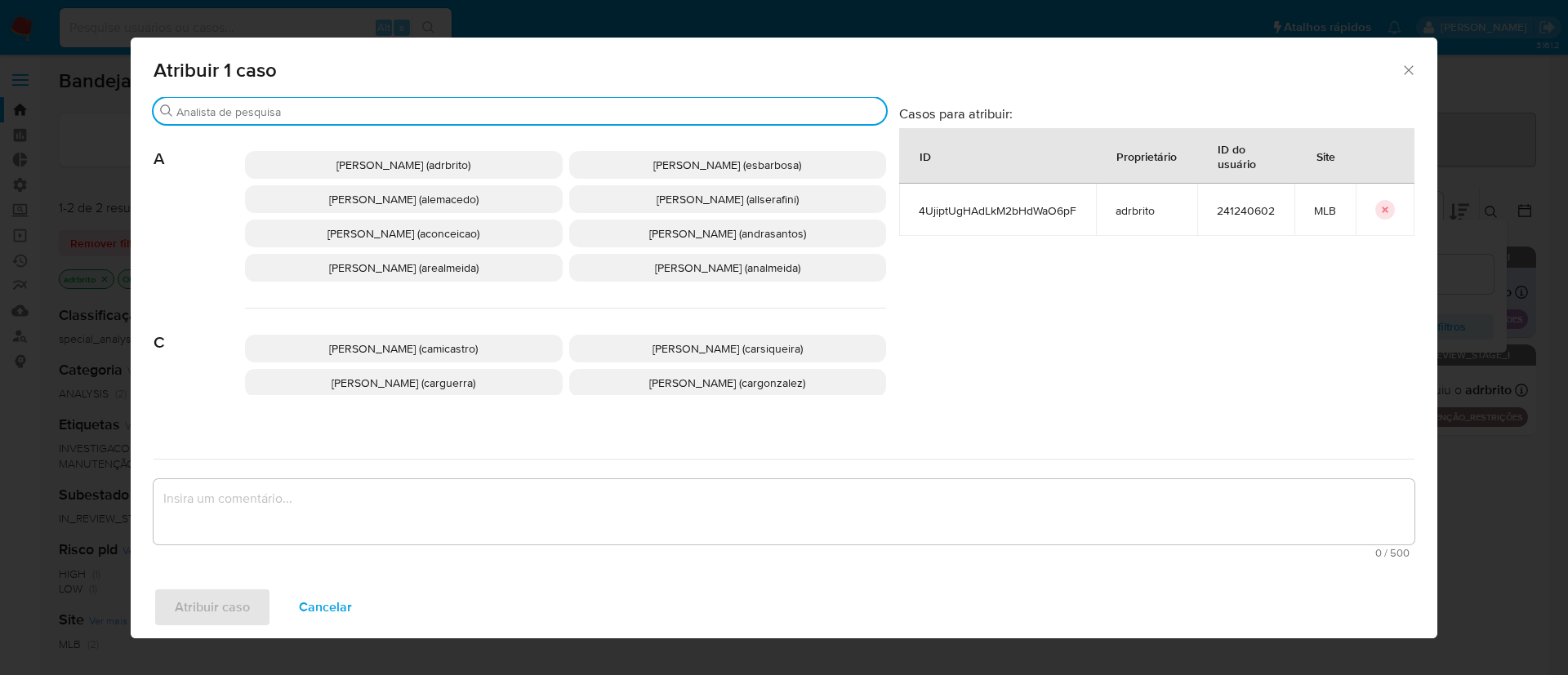
click at [336, 109] on input "Buscar" at bounding box center [528, 112] width 703 height 15
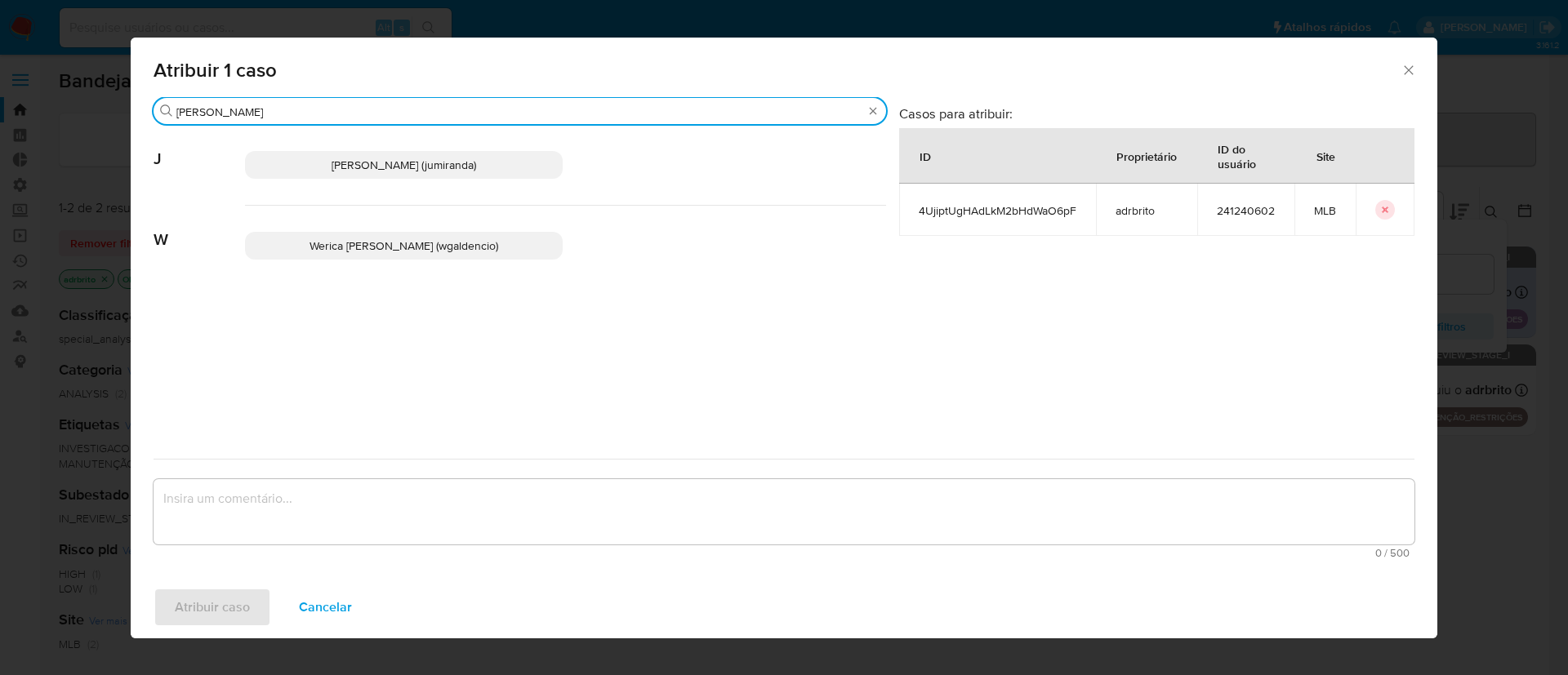
type input "[PERSON_NAME]"
click at [365, 170] on span "[PERSON_NAME] (jumiranda)" at bounding box center [404, 165] width 144 height 16
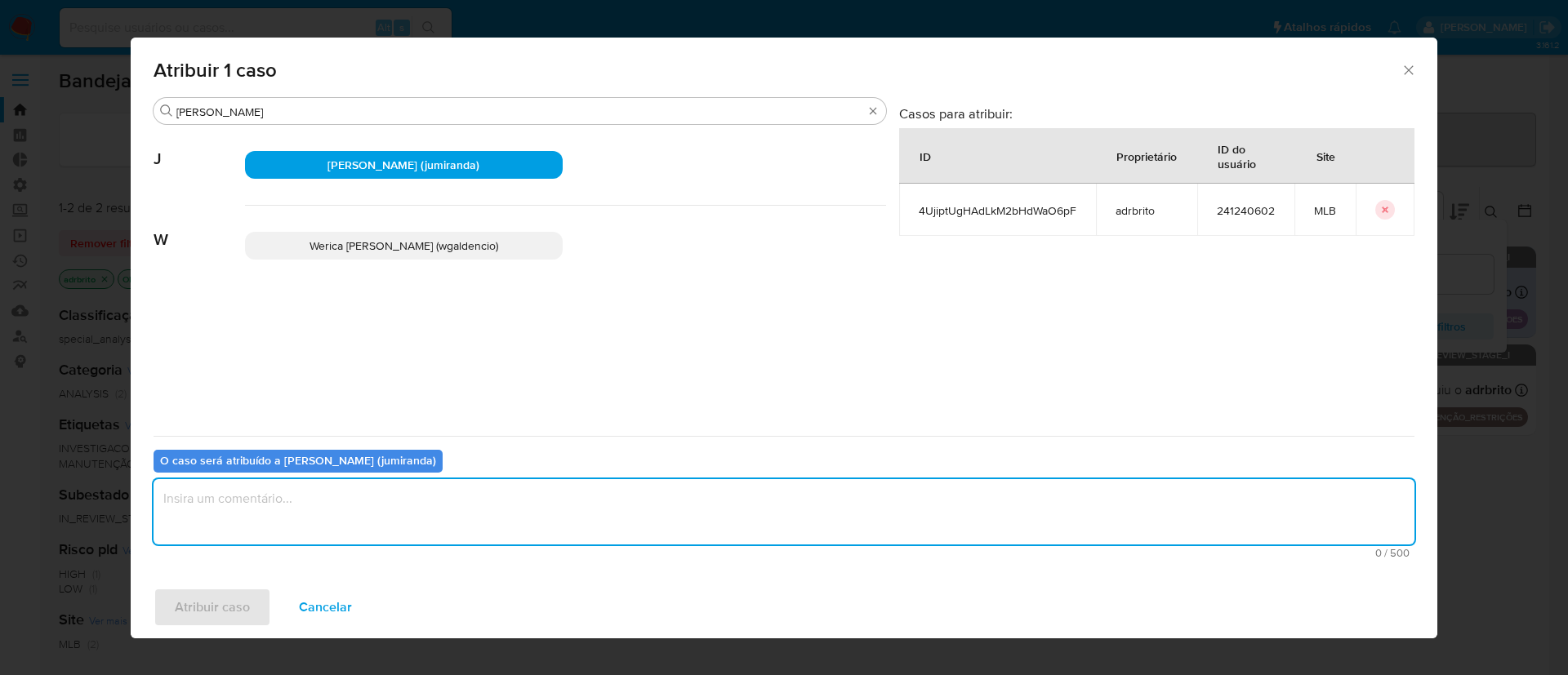
click at [304, 509] on textarea "assign-modal" at bounding box center [784, 512] width 1261 height 66
type textarea "ok"
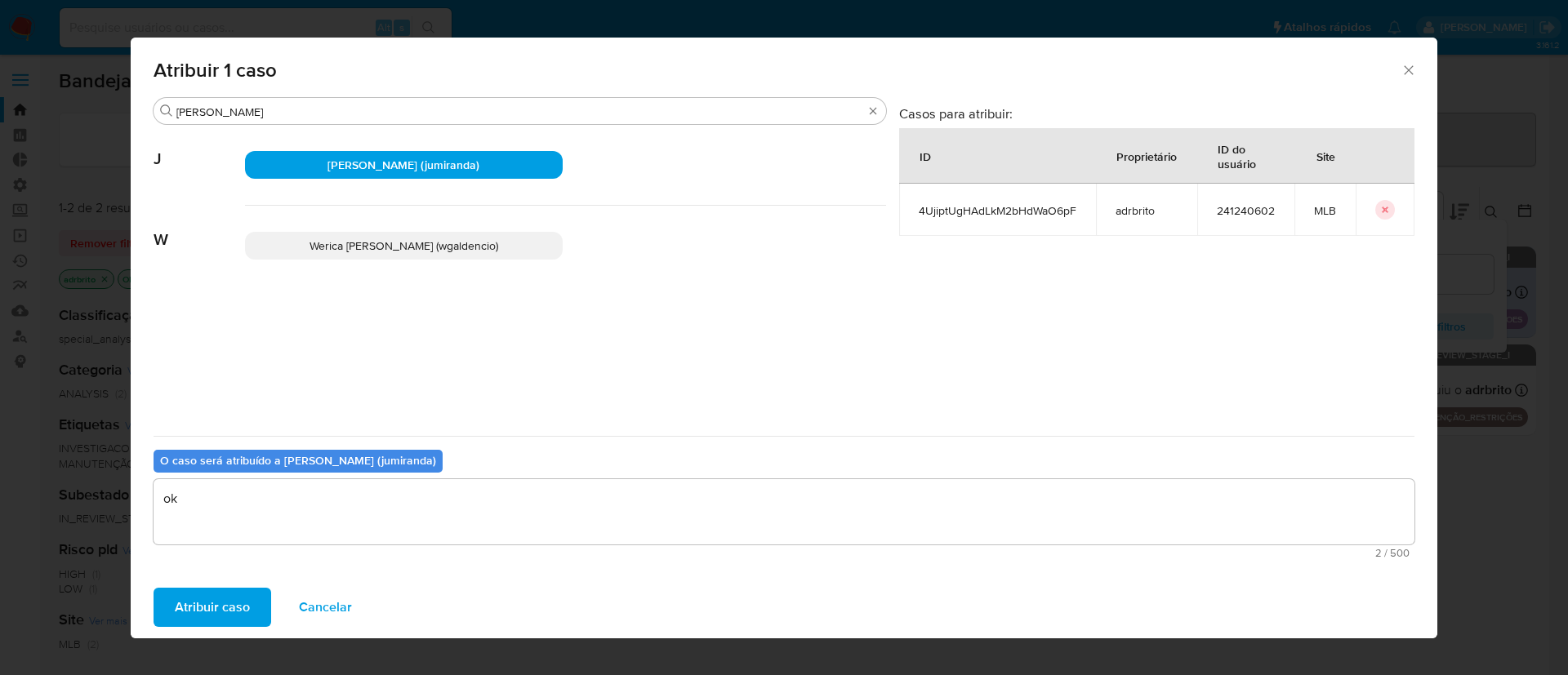
click at [198, 608] on span "Atribuir caso" at bounding box center [213, 608] width 75 height 36
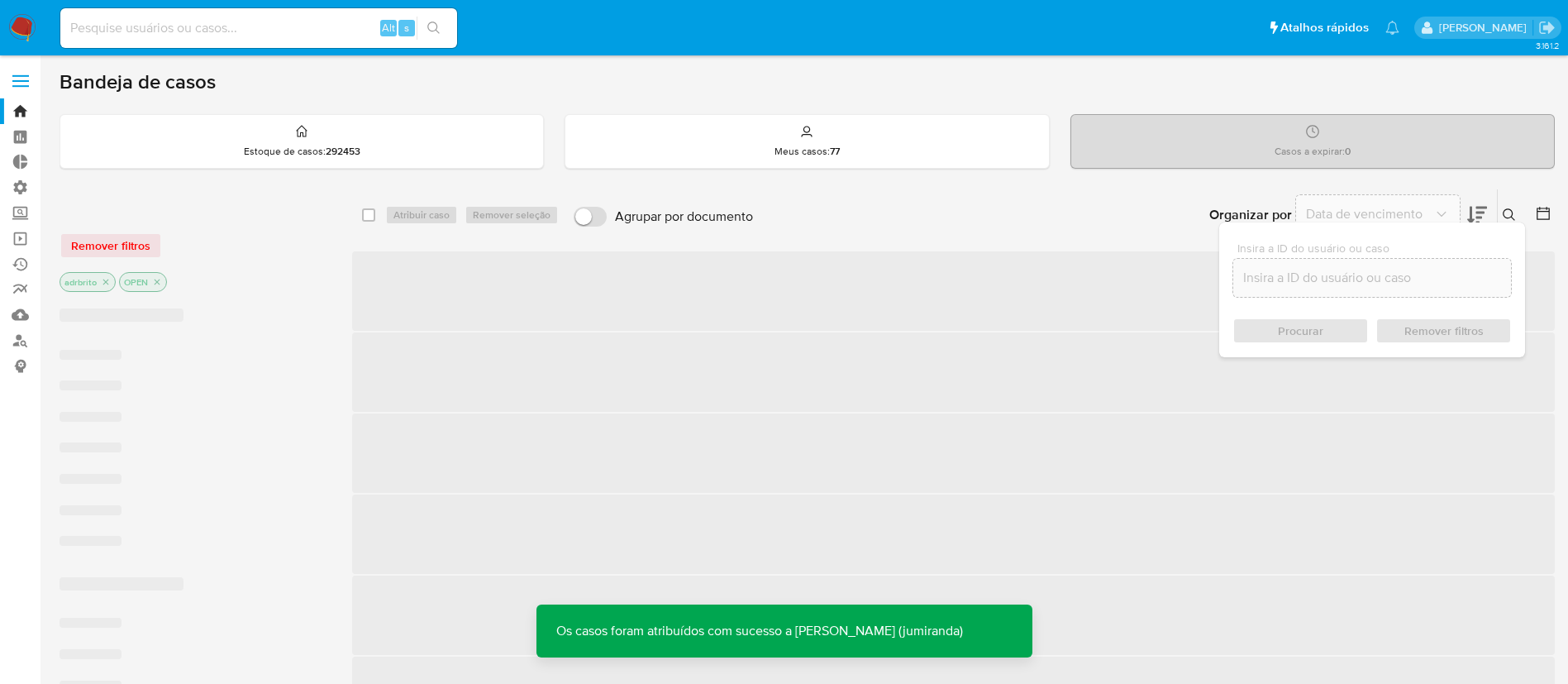
click at [1518, 210] on button at bounding box center [1512, 215] width 27 height 20
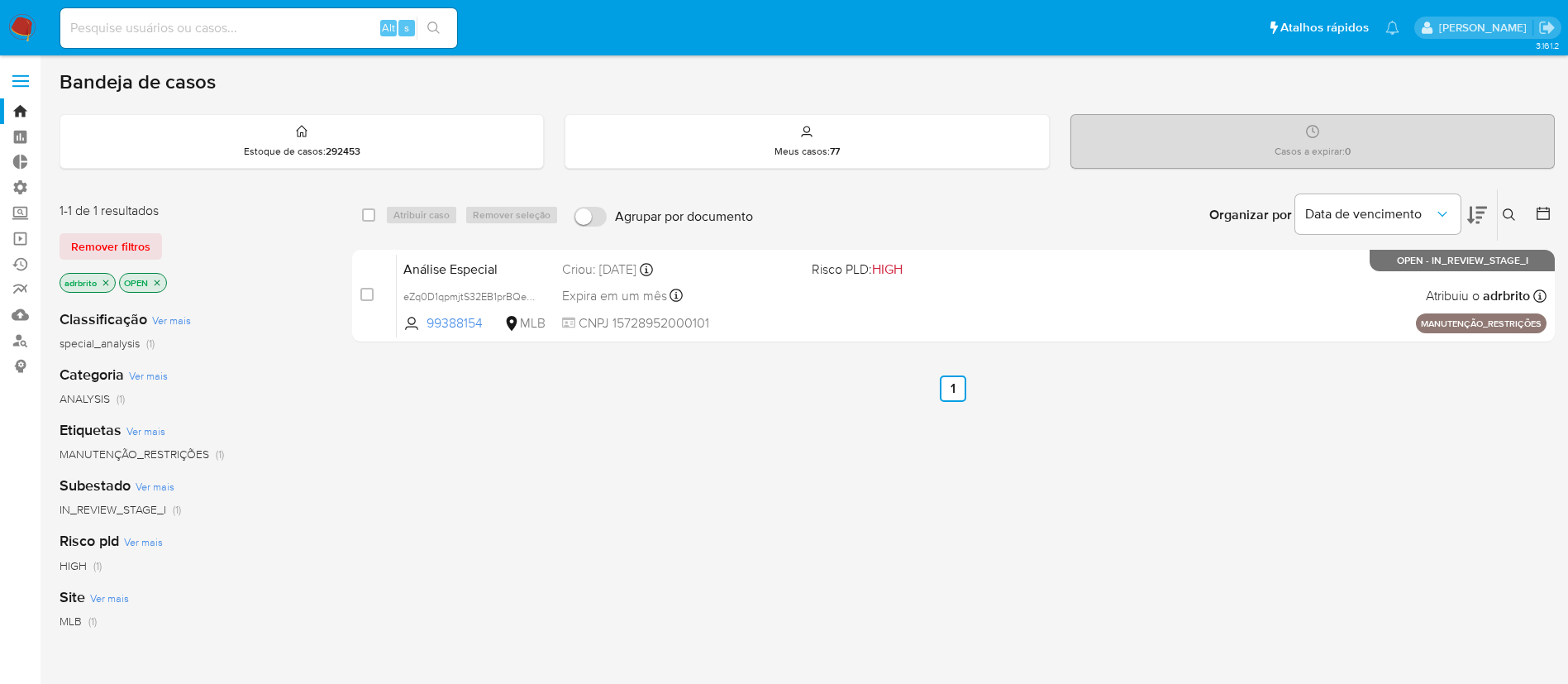
drag, startPoint x: 712, startPoint y: 322, endPoint x: 726, endPoint y: 110, distance: 212.5
click at [726, 110] on div "Bandeja de casos Estoque de casos : 292453 Meus casos : 77 Casos a expirar : 0 …" at bounding box center [807, 504] width 1496 height 869
click at [520, 485] on div "select-all-cases-checkbox Atribuir caso Remover seleção Agrupar por documento O…" at bounding box center [953, 563] width 1203 height 750
click at [109, 280] on icon "close-filter" at bounding box center [105, 283] width 10 height 10
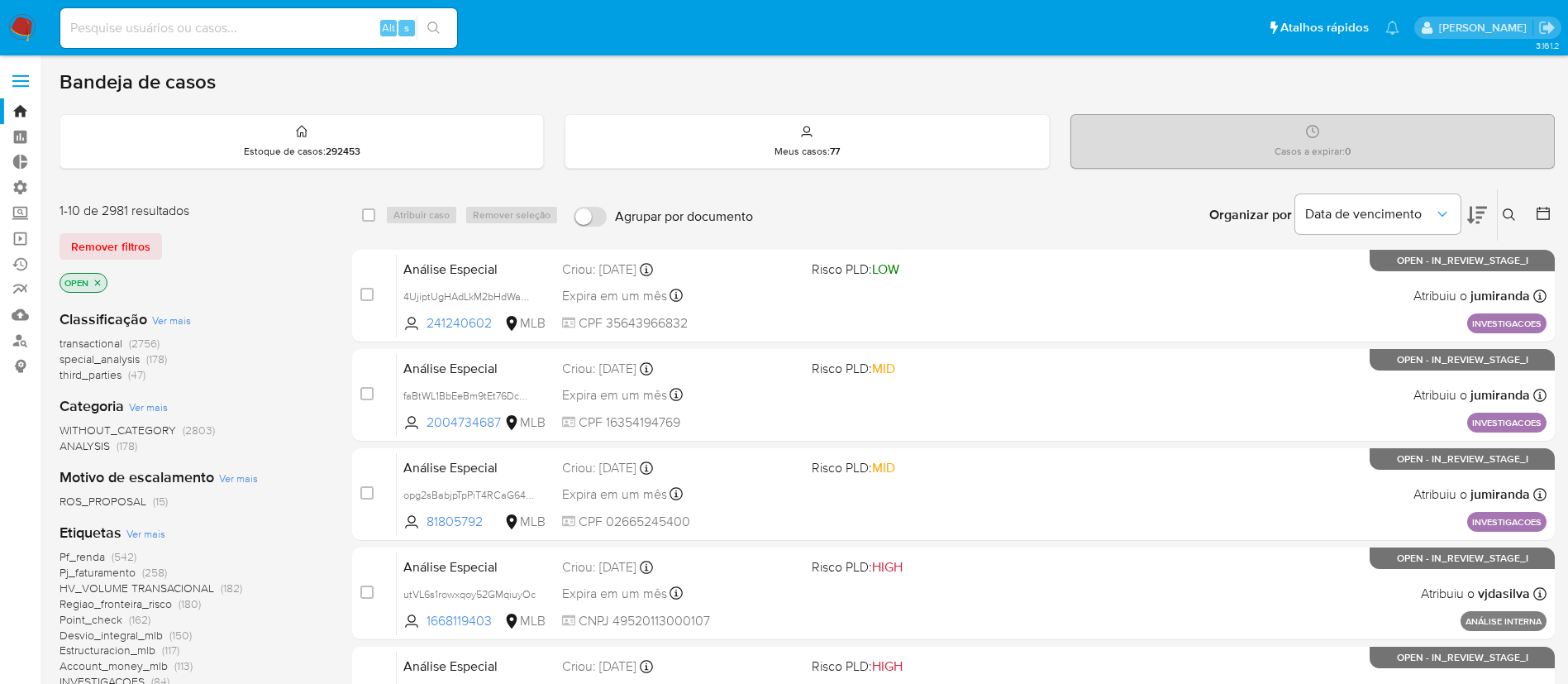
click at [1511, 215] on icon at bounding box center [1510, 215] width 13 height 13
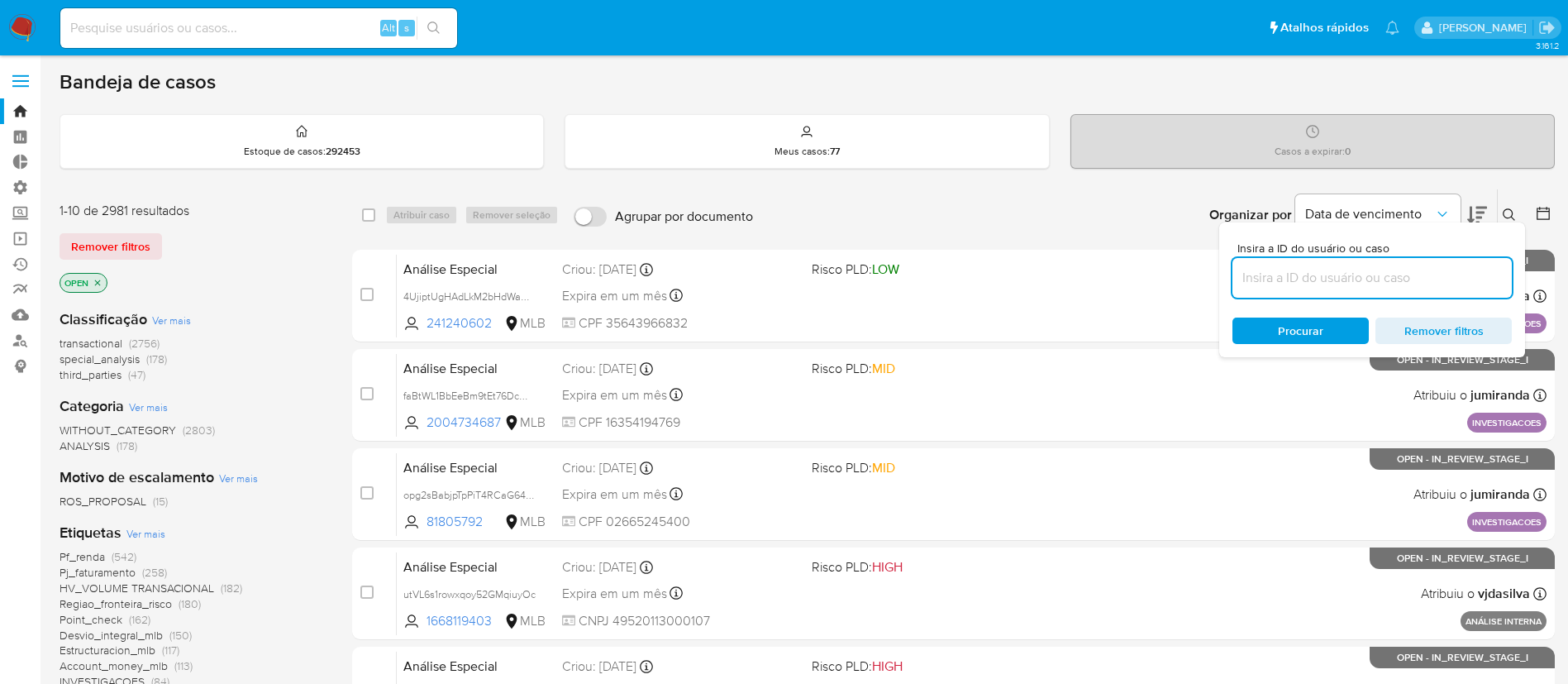
click at [1421, 277] on input at bounding box center [1372, 278] width 279 height 22
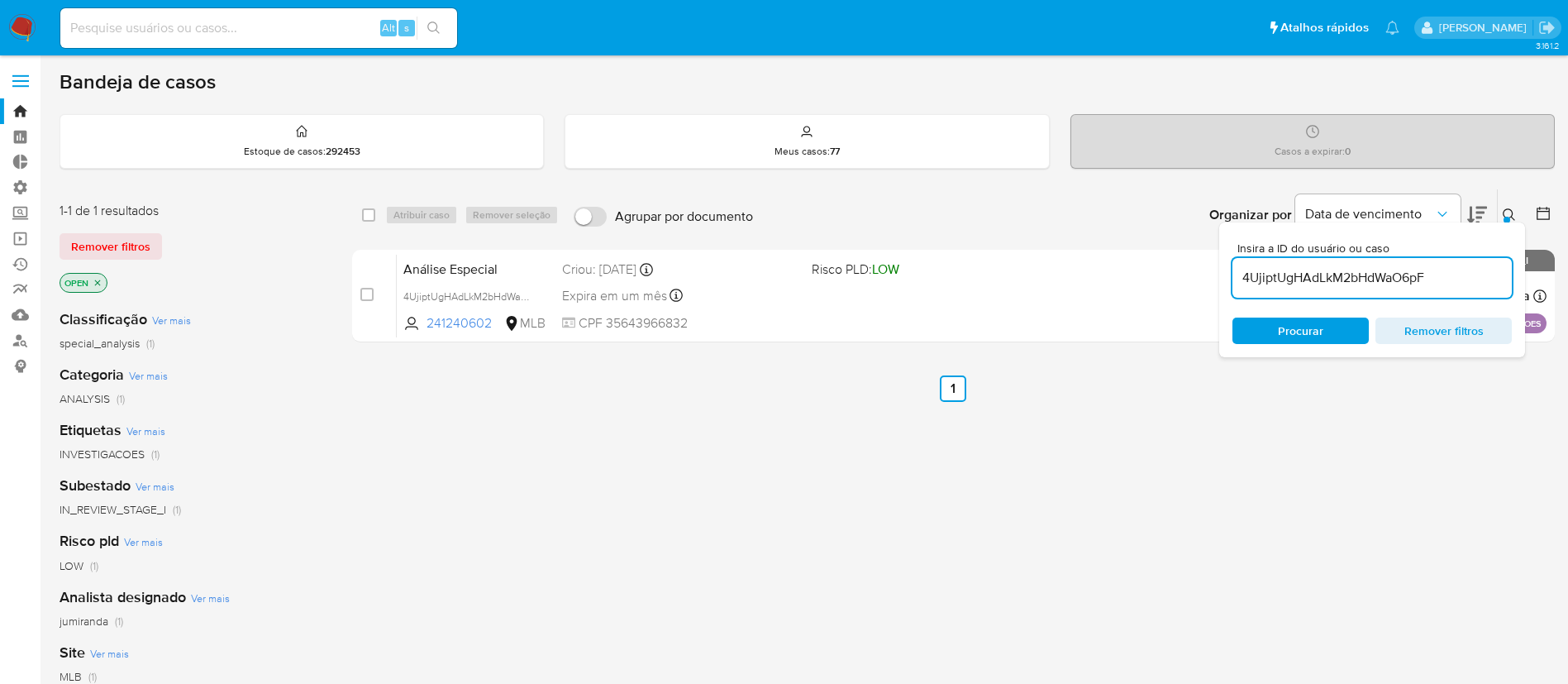
click at [1503, 219] on icon at bounding box center [1510, 215] width 13 height 13
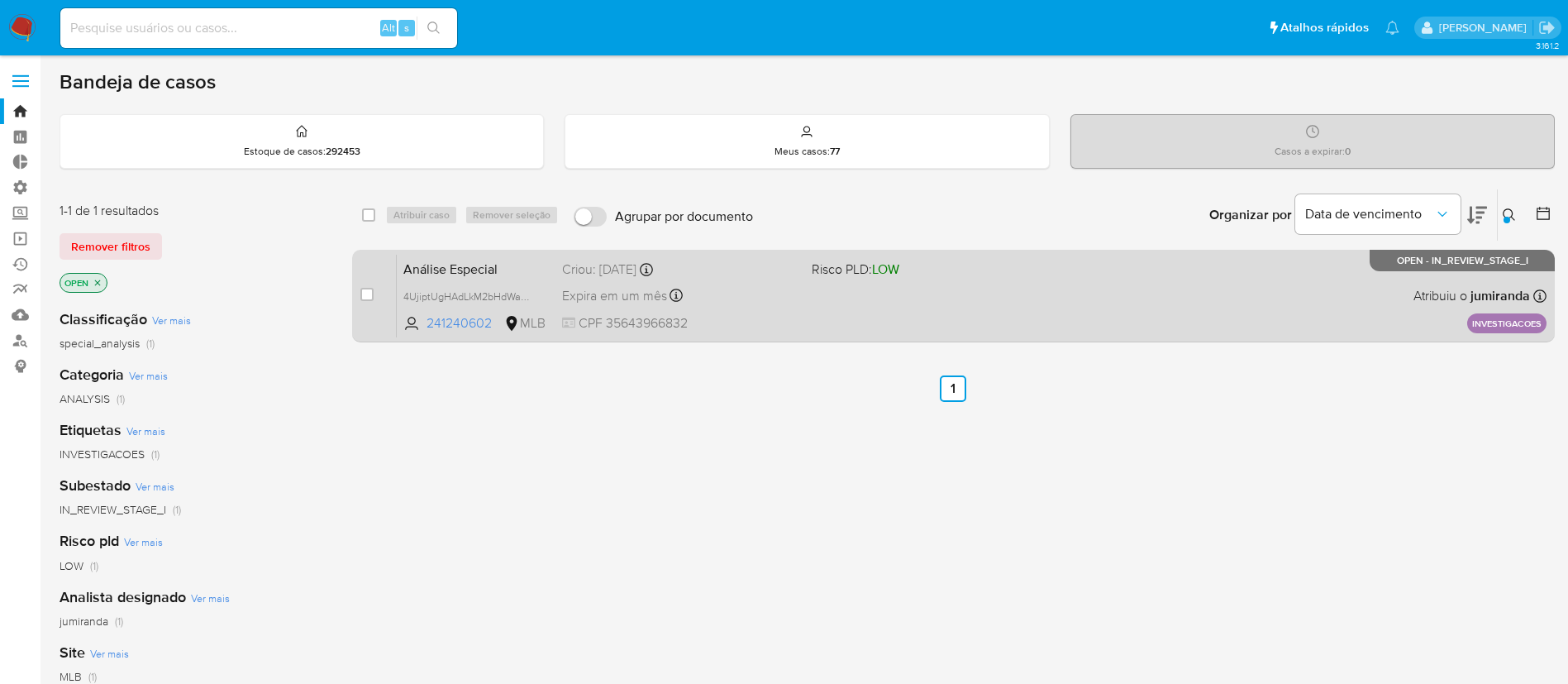
click at [618, 283] on div "Análise Especial 4UjiptUgHAdLkM2bHdWaO6pF 241240602 MLB Risco PLD: LOW Criou: […" at bounding box center [972, 296] width 1150 height 84
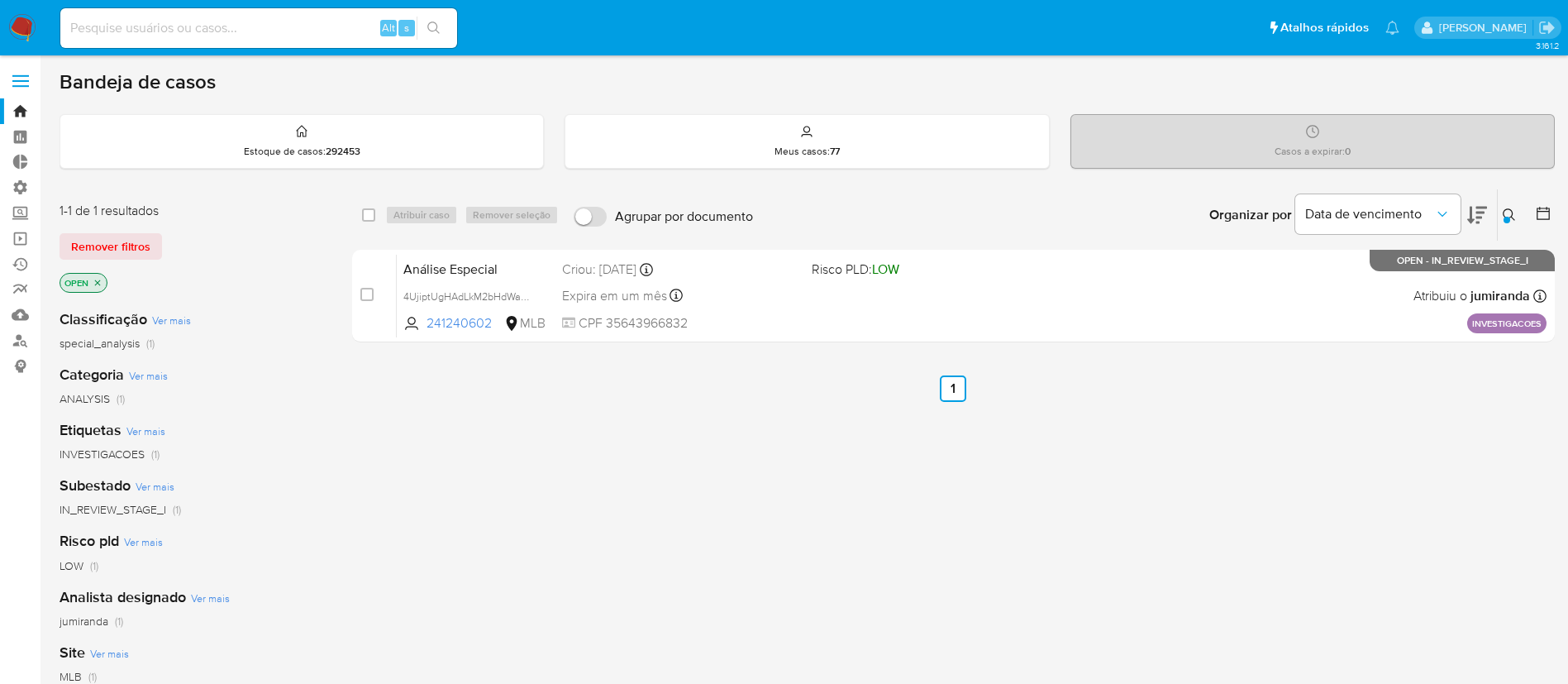
click at [1512, 214] on icon at bounding box center [1509, 214] width 12 height 12
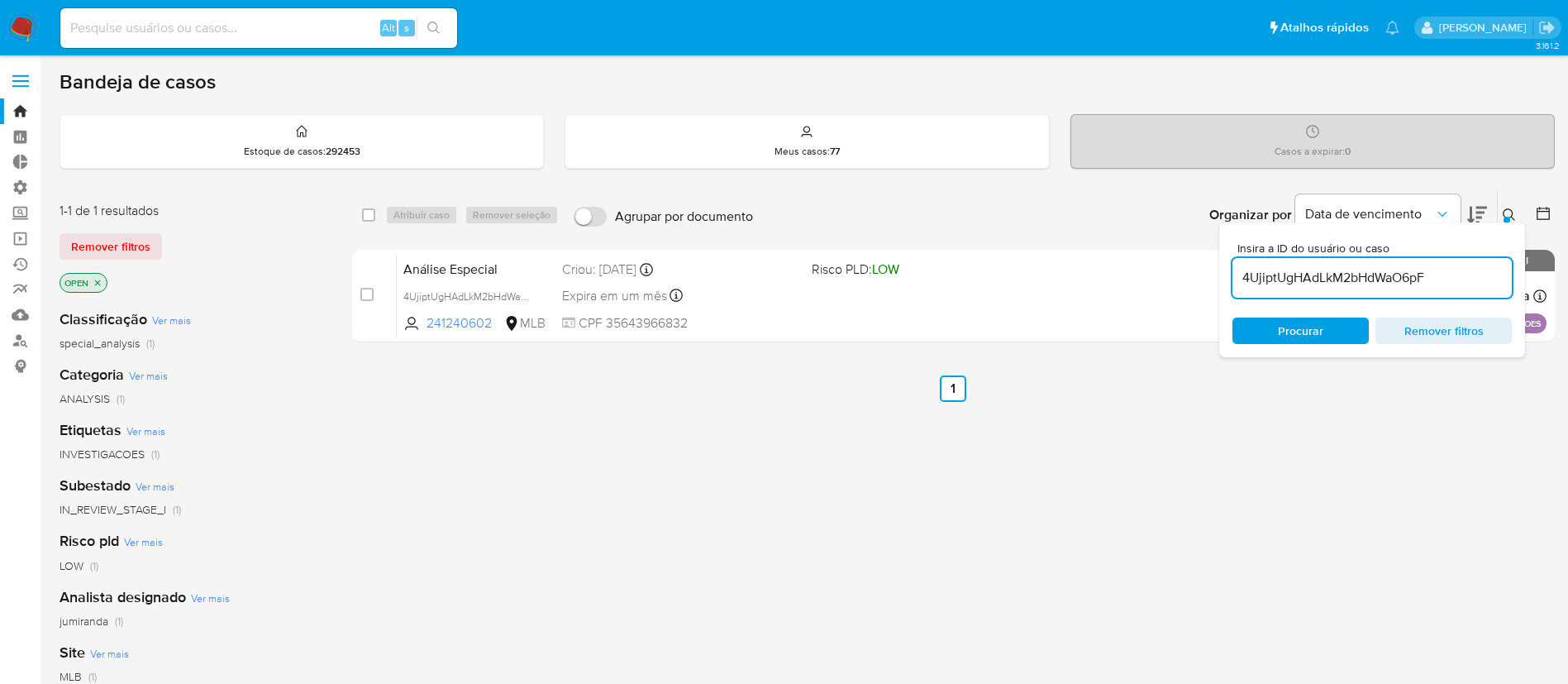
drag, startPoint x: 1452, startPoint y: 276, endPoint x: 1236, endPoint y: 252, distance: 217.3
click at [1236, 252] on div "Insira a ID do usuário ou caso 4UjiptUgHAdLkM2bHdWaO6pF" at bounding box center [1372, 270] width 279 height 56
type input "B8jzWIn6cFwpMtHzYhlC7tw5"
click at [1507, 214] on icon at bounding box center [1510, 215] width 13 height 13
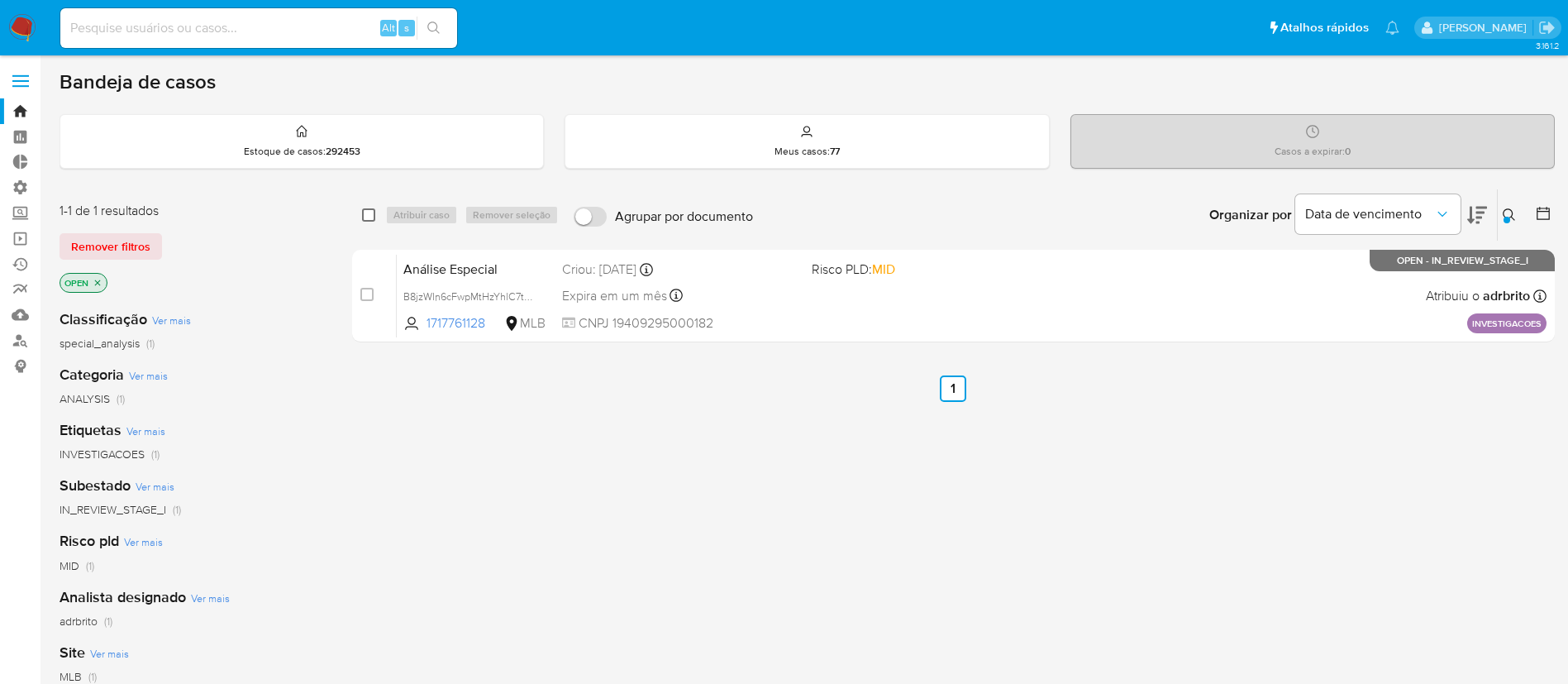
click at [366, 214] on input "checkbox" at bounding box center [369, 215] width 13 height 13
checkbox input "true"
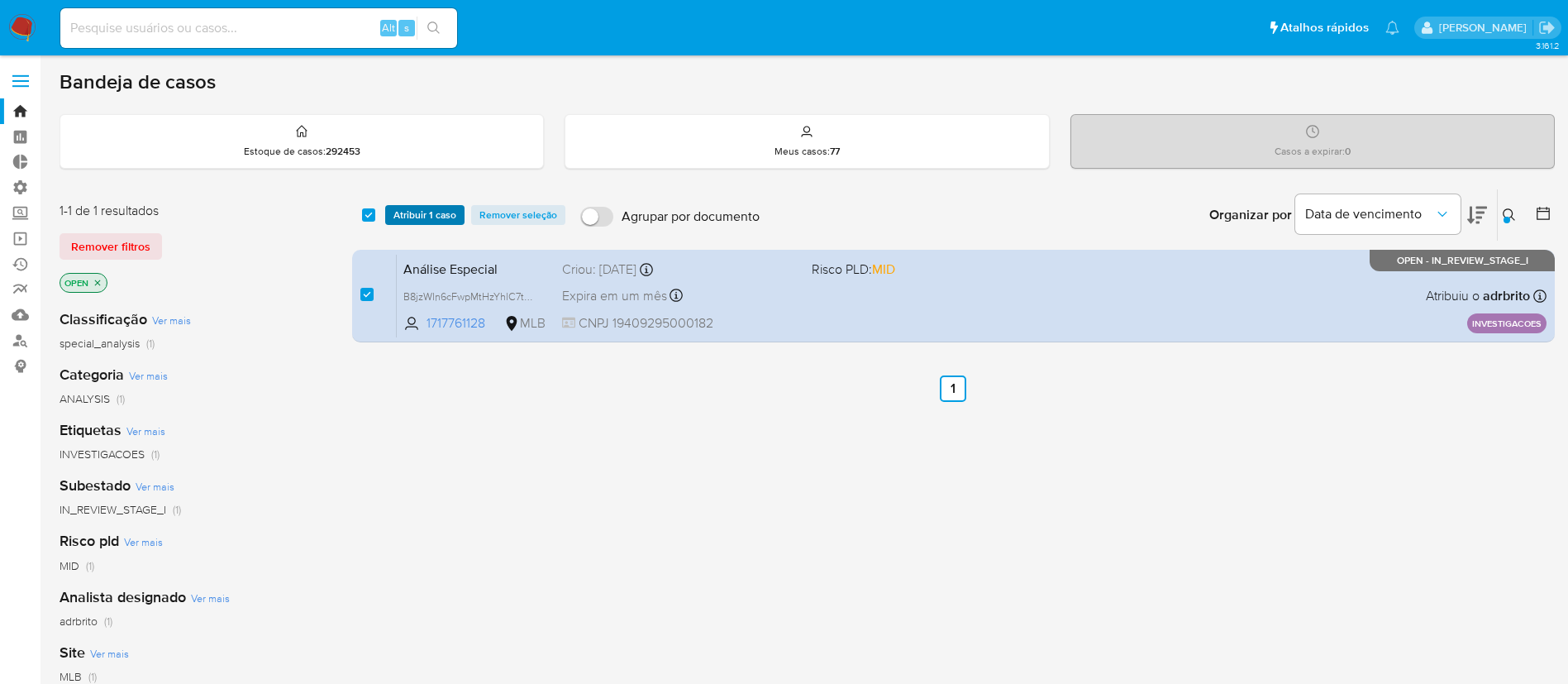
click at [409, 215] on span "Atribuir 1 caso" at bounding box center [425, 215] width 63 height 17
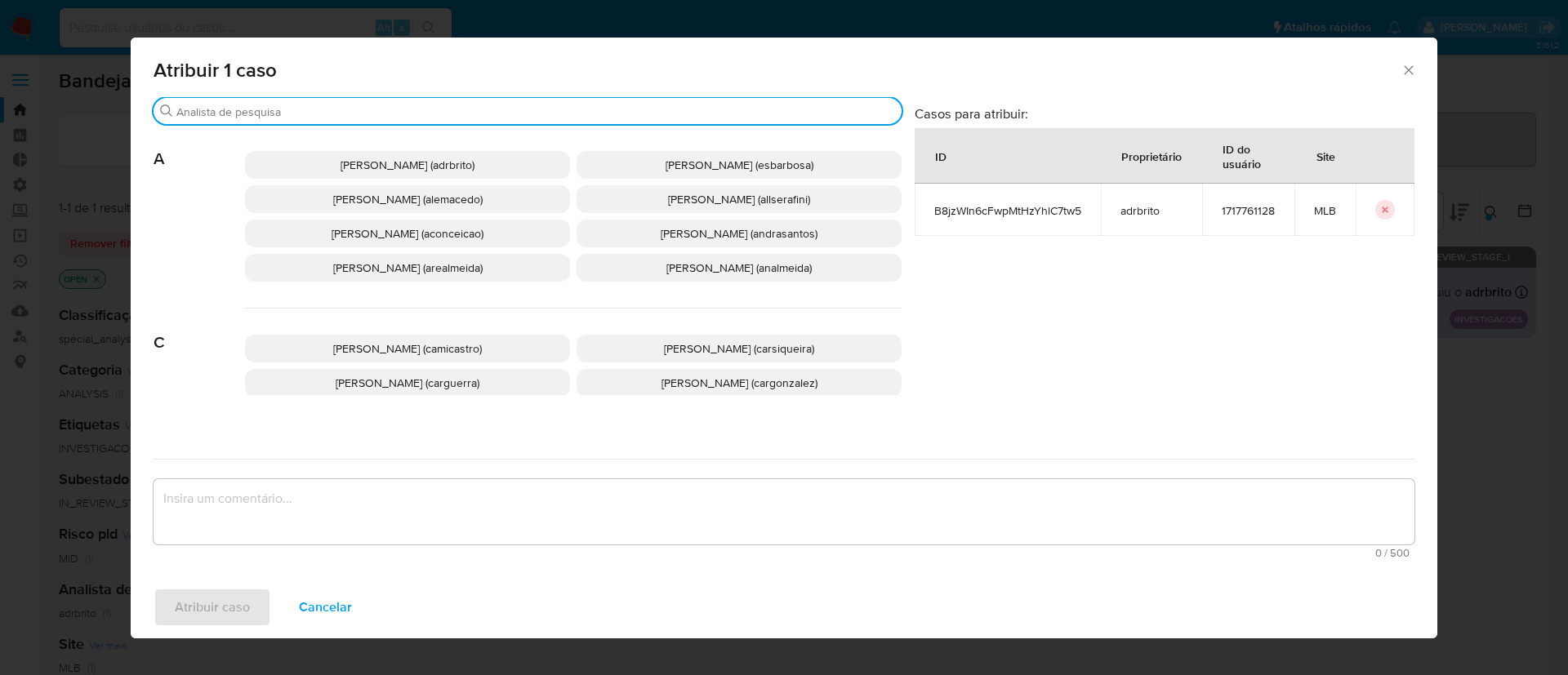
click at [313, 114] on input "Buscar" at bounding box center [536, 112] width 719 height 15
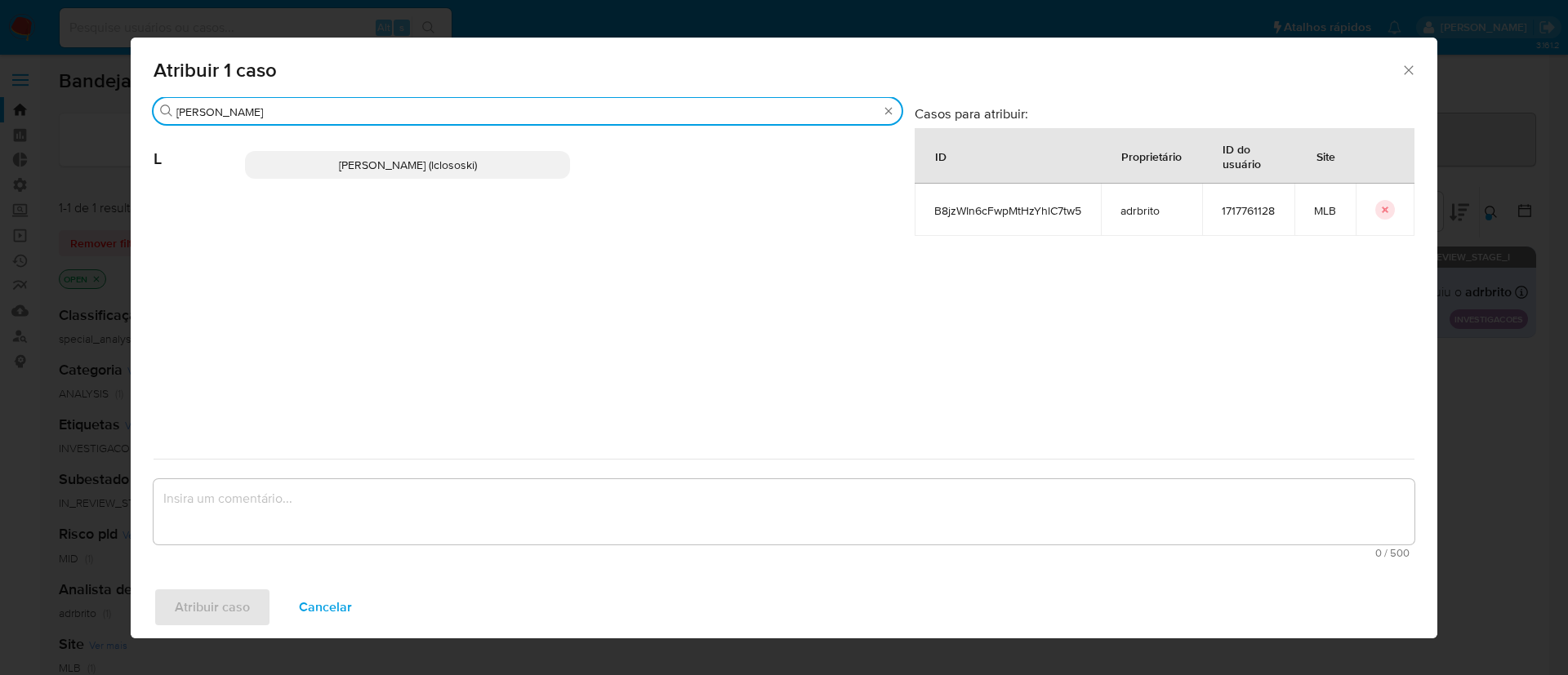
type input "[PERSON_NAME]"
click at [339, 158] on span "[PERSON_NAME] (lclososki)" at bounding box center [408, 165] width 138 height 16
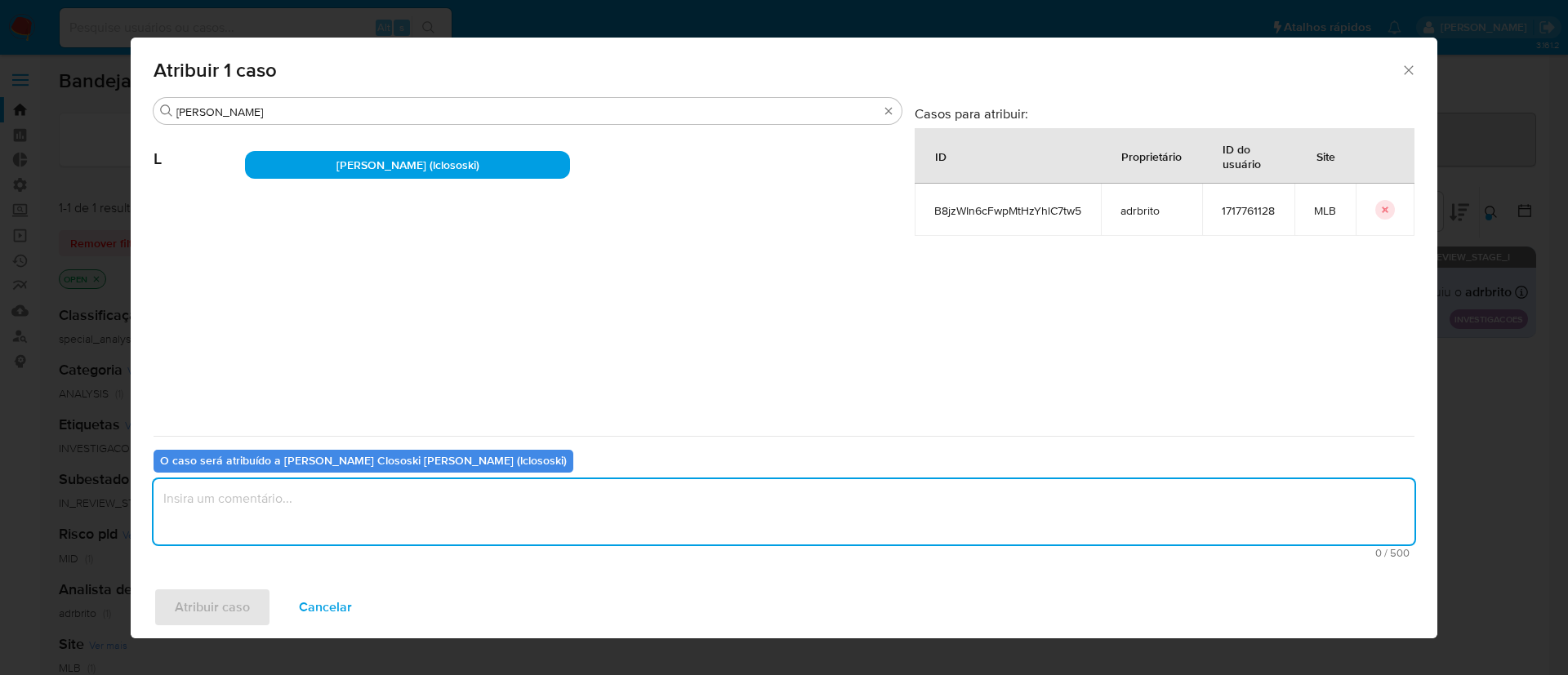
click at [293, 504] on textarea "assign-modal" at bounding box center [784, 512] width 1261 height 66
type textarea "ok"
click at [222, 592] on span "Atribuir caso" at bounding box center [213, 608] width 75 height 36
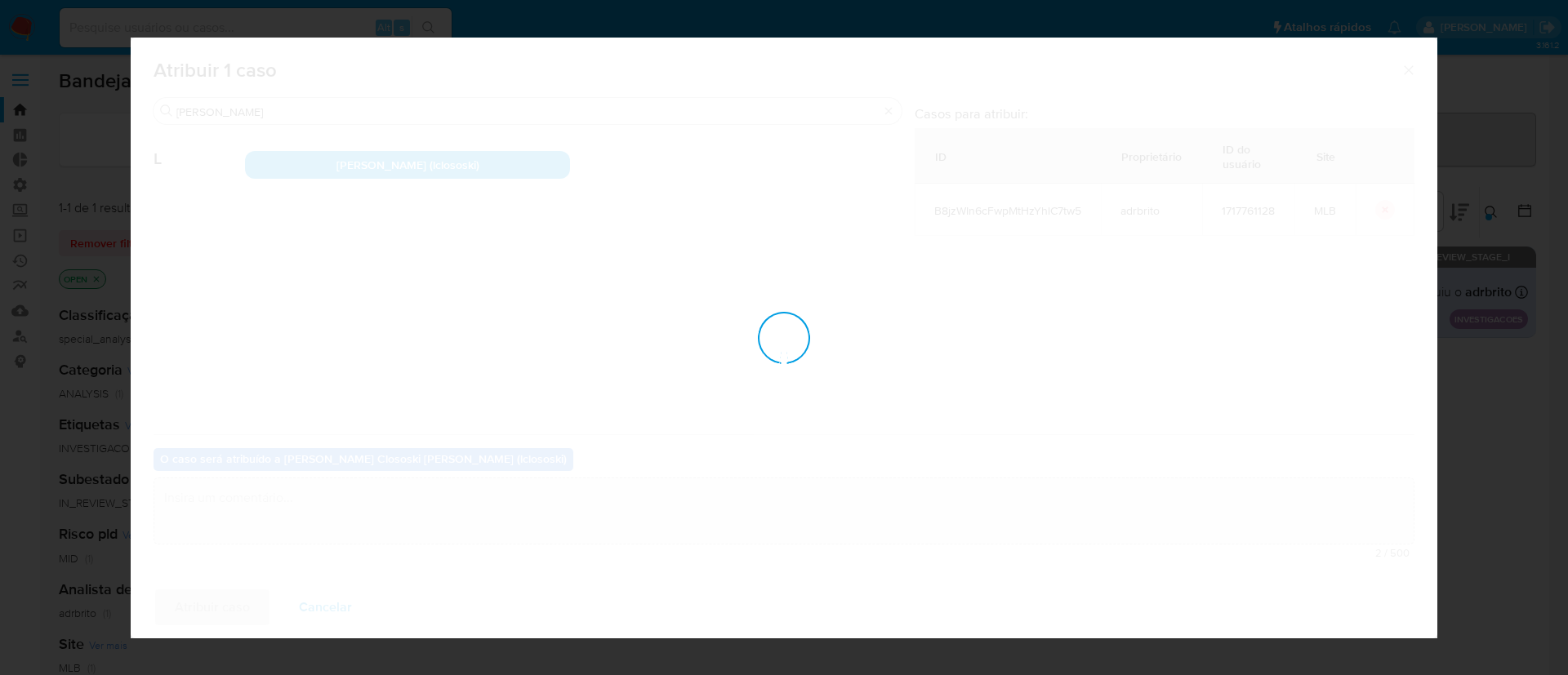
checkbox input "false"
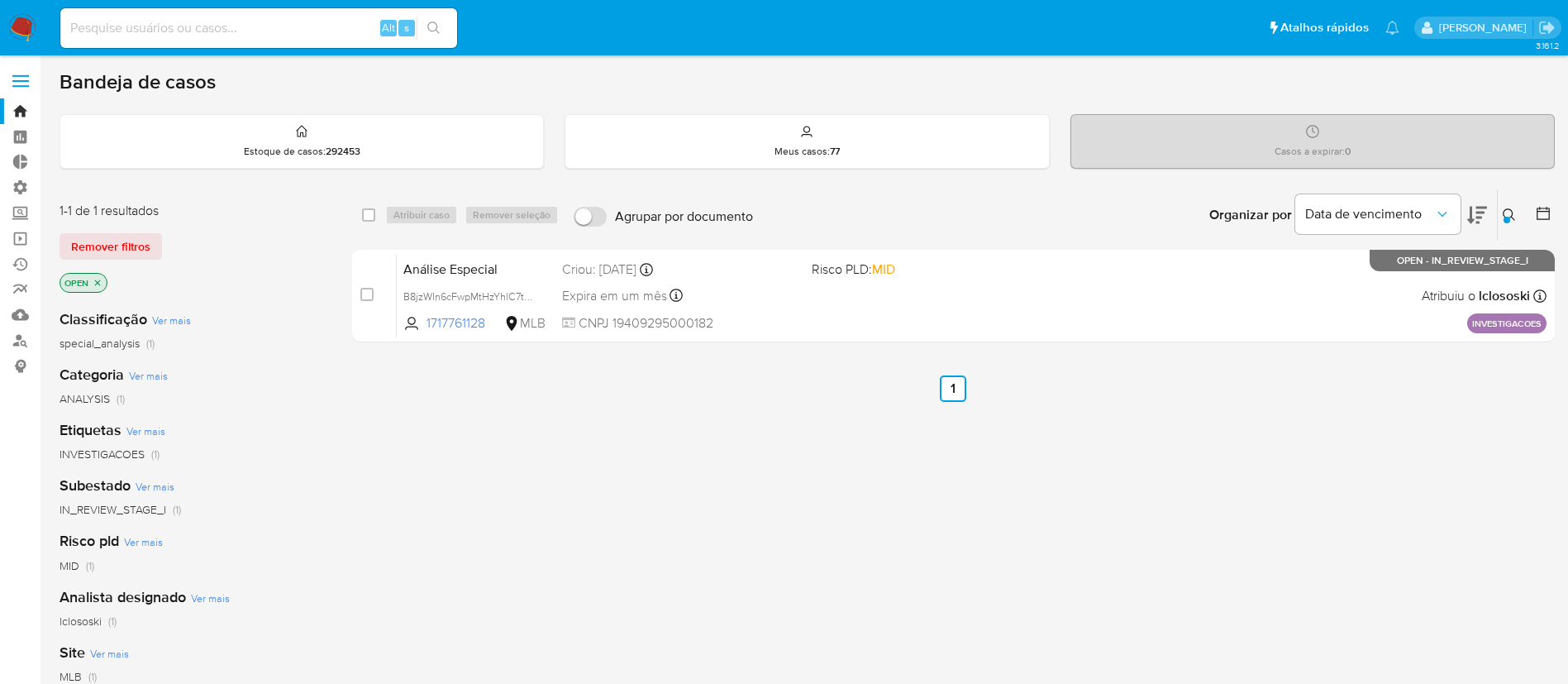
click at [1512, 214] on icon at bounding box center [1510, 215] width 13 height 13
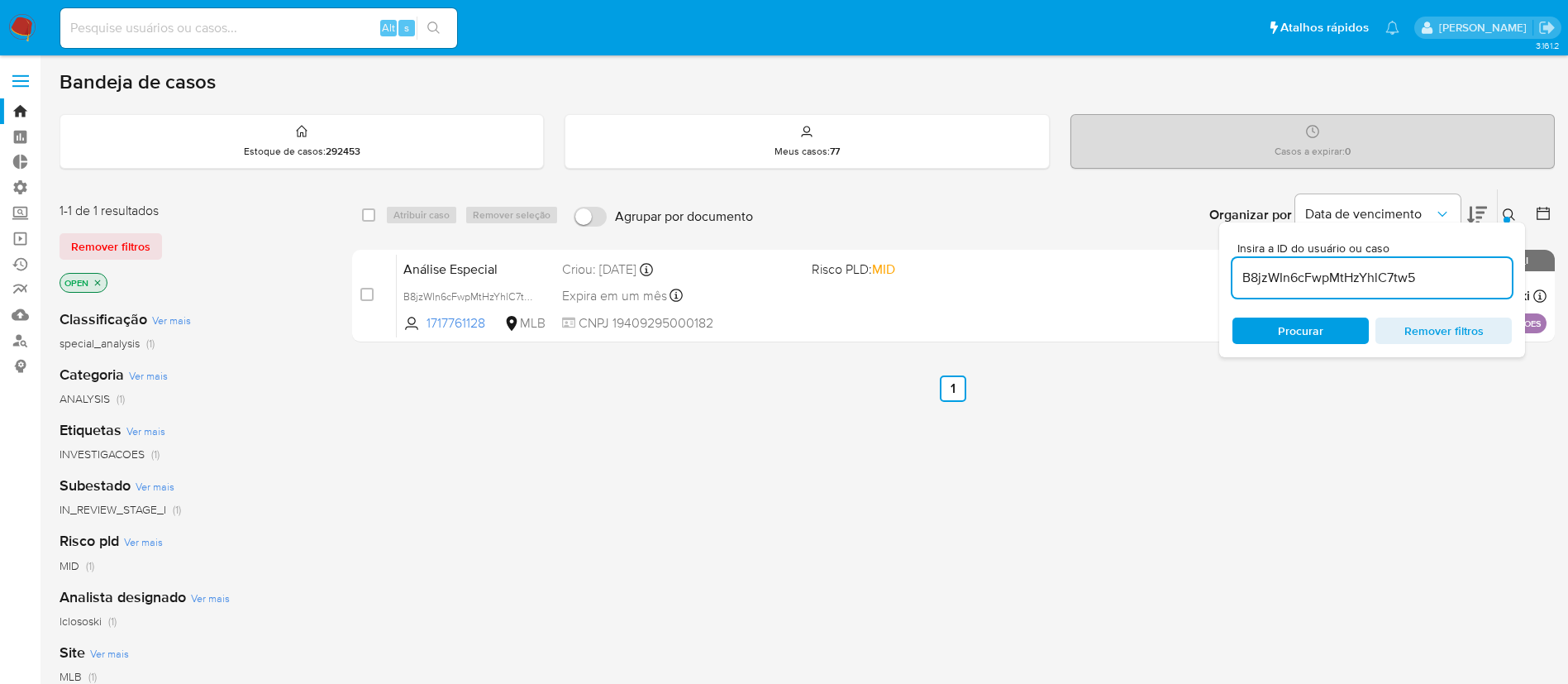
drag, startPoint x: 1428, startPoint y: 277, endPoint x: 1232, endPoint y: 257, distance: 197.0
click at [1232, 257] on div "Insira a ID do usuário ou caso B8jzWIn6cFwpMtHzYhlC7tw5" at bounding box center [1372, 270] width 279 height 56
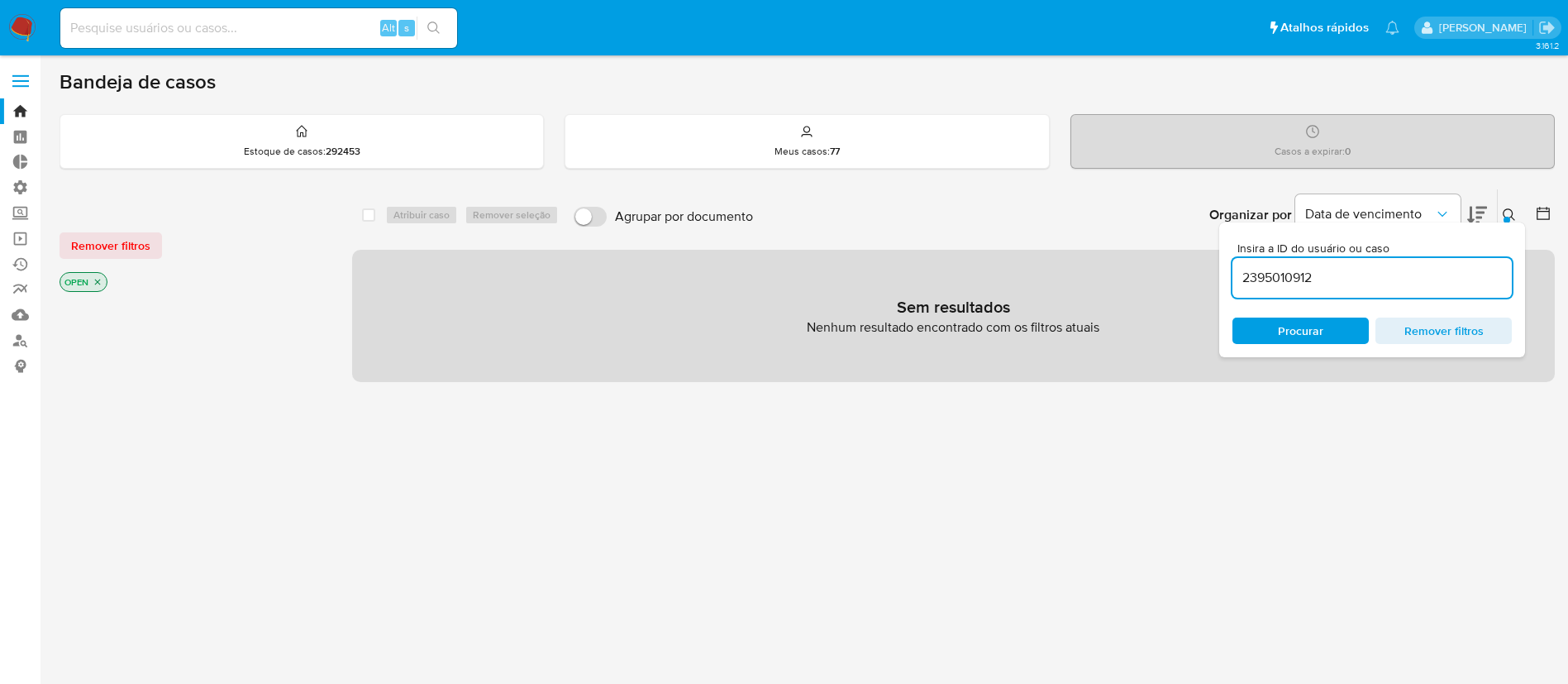
drag, startPoint x: 1333, startPoint y: 287, endPoint x: 1210, endPoint y: 264, distance: 125.1
click at [1210, 264] on div "select-all-cases-checkbox Atribuir caso Remover seleção Agrupar por documento O…" at bounding box center [953, 285] width 1203 height 194
paste input "zgo9mh8FA3wJIMJ68MiEZl8C"
type input "zgo9mh8FA3wJIMJ68MiEZl8C"
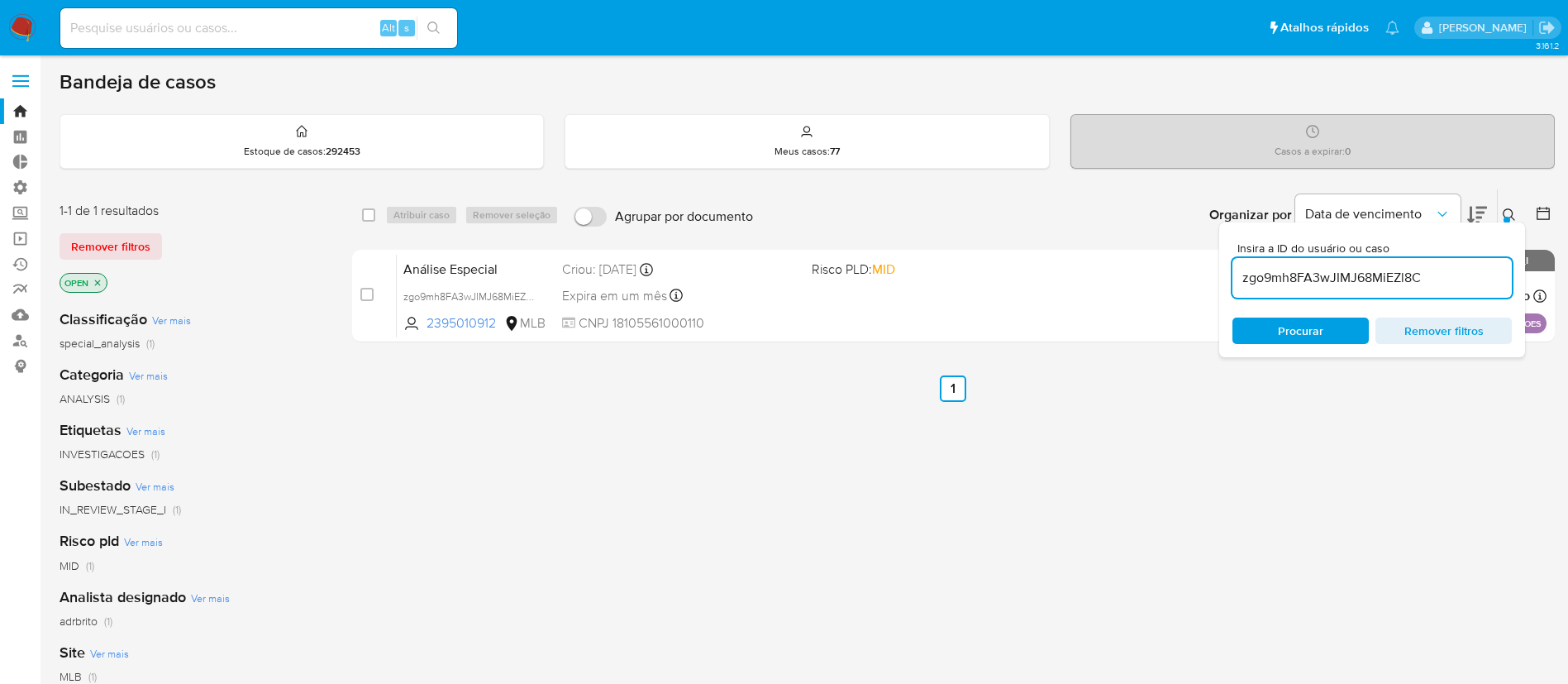
click at [1512, 223] on div "Insira a ID do usuário ou caso zgo9mh8FA3wJIMJ68MiEZl8C Procurar Remover filtros" at bounding box center [1372, 290] width 306 height 135
click at [1510, 218] on div at bounding box center [1507, 220] width 7 height 7
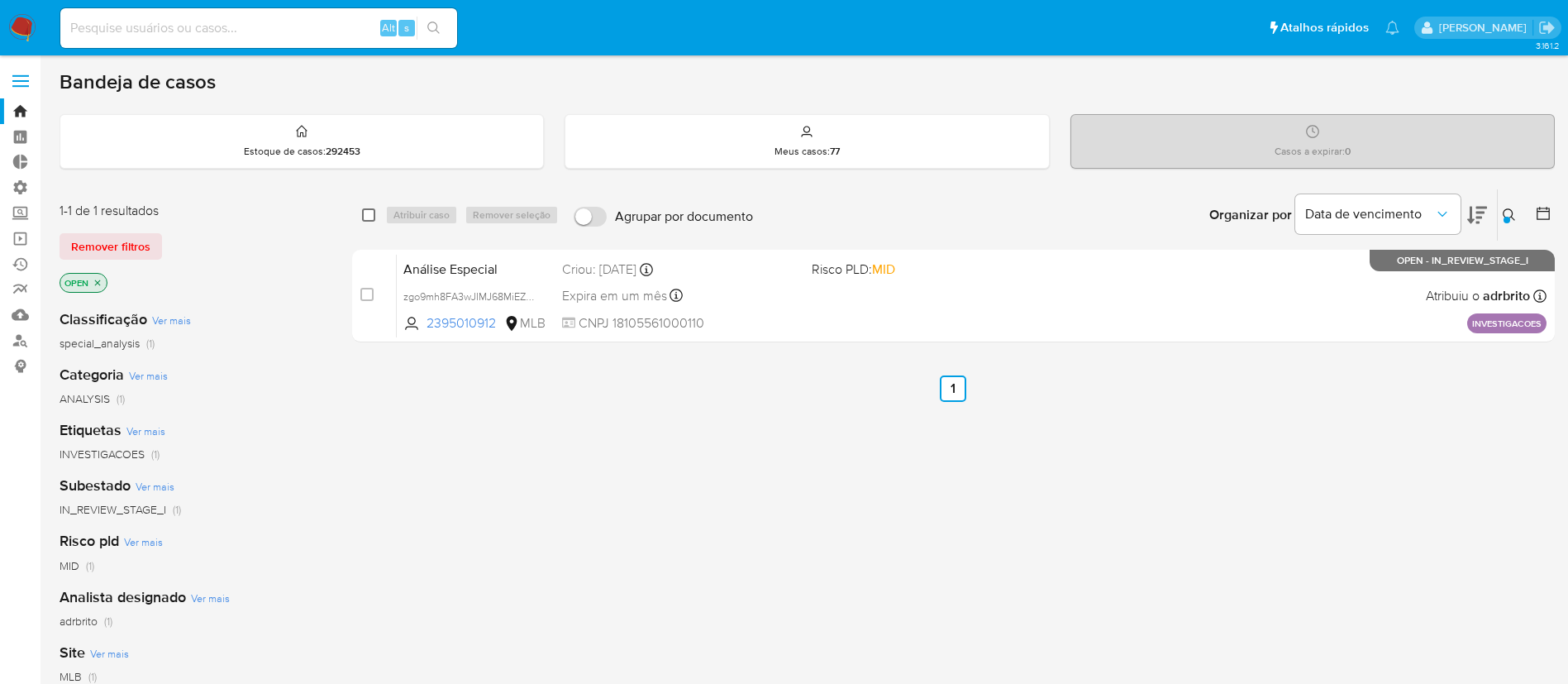
click at [364, 216] on input "checkbox" at bounding box center [369, 215] width 13 height 13
checkbox input "true"
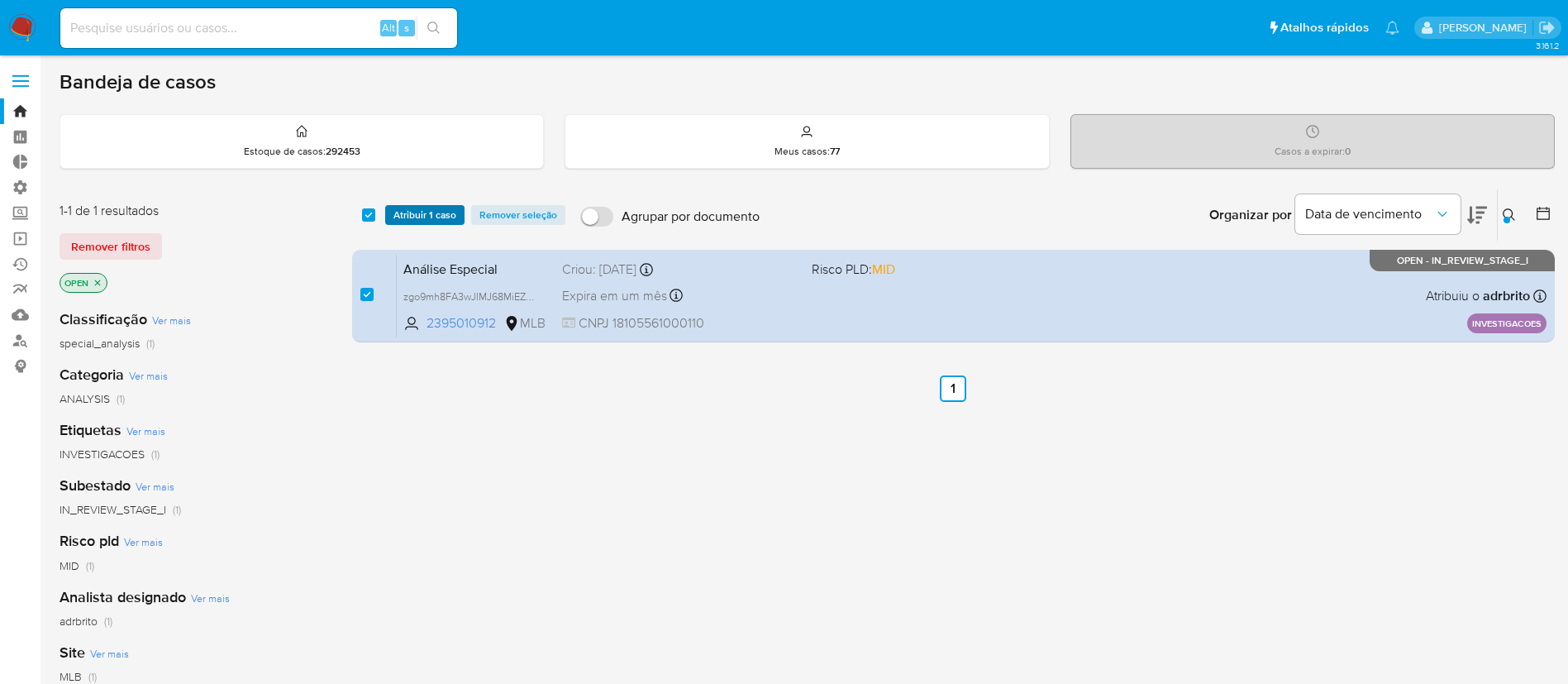
click at [415, 212] on span "Atribuir 1 caso" at bounding box center [425, 215] width 63 height 17
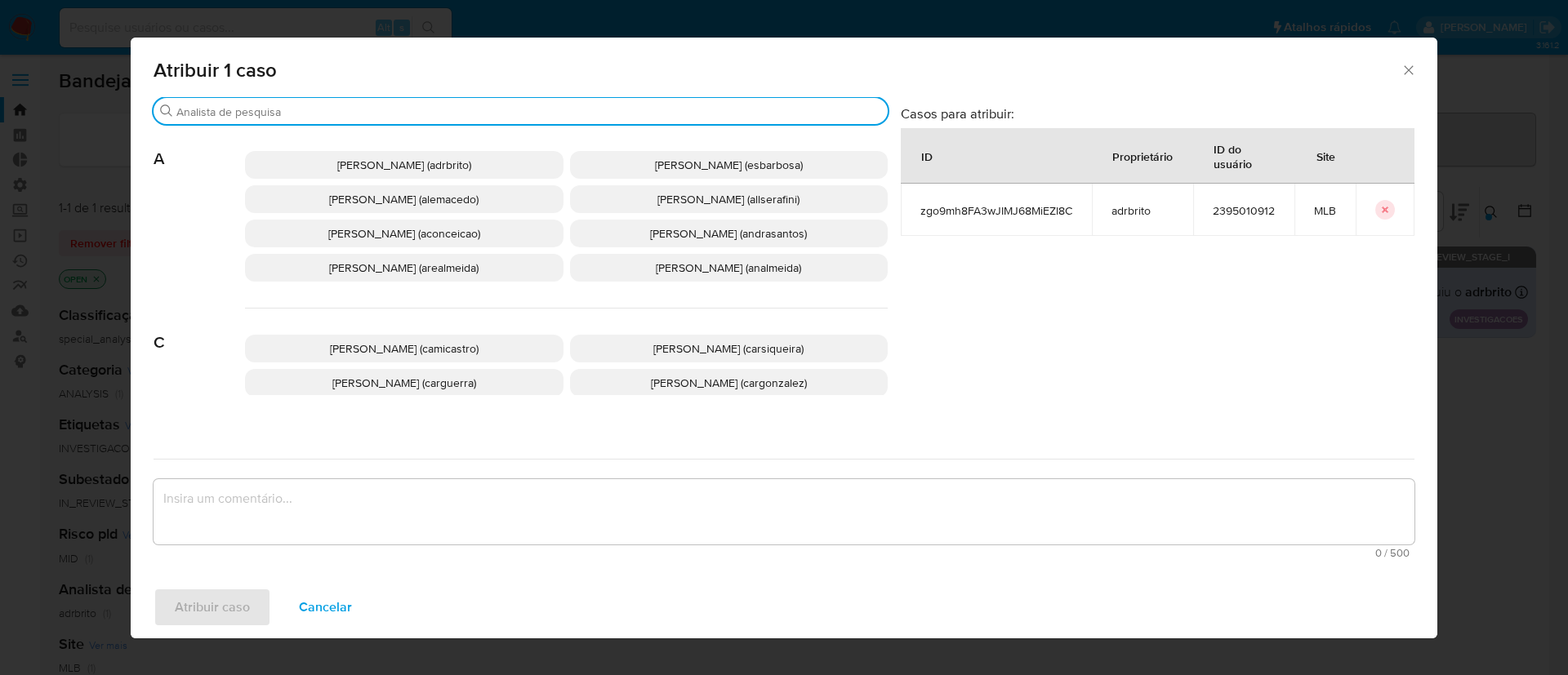
click at [286, 110] on input "Buscar" at bounding box center [528, 112] width 705 height 15
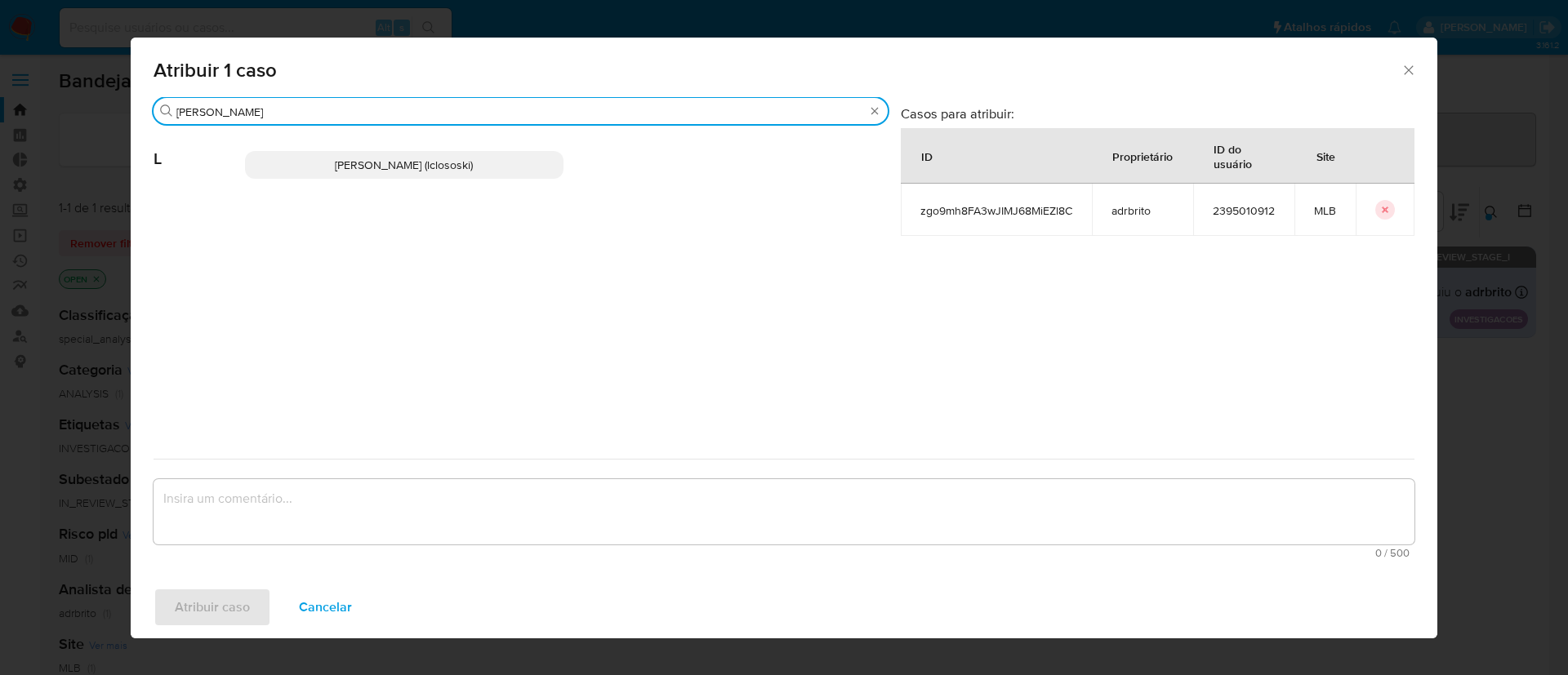
type input "[PERSON_NAME]"
click at [341, 171] on span "[PERSON_NAME] (lclososki)" at bounding box center [404, 165] width 138 height 16
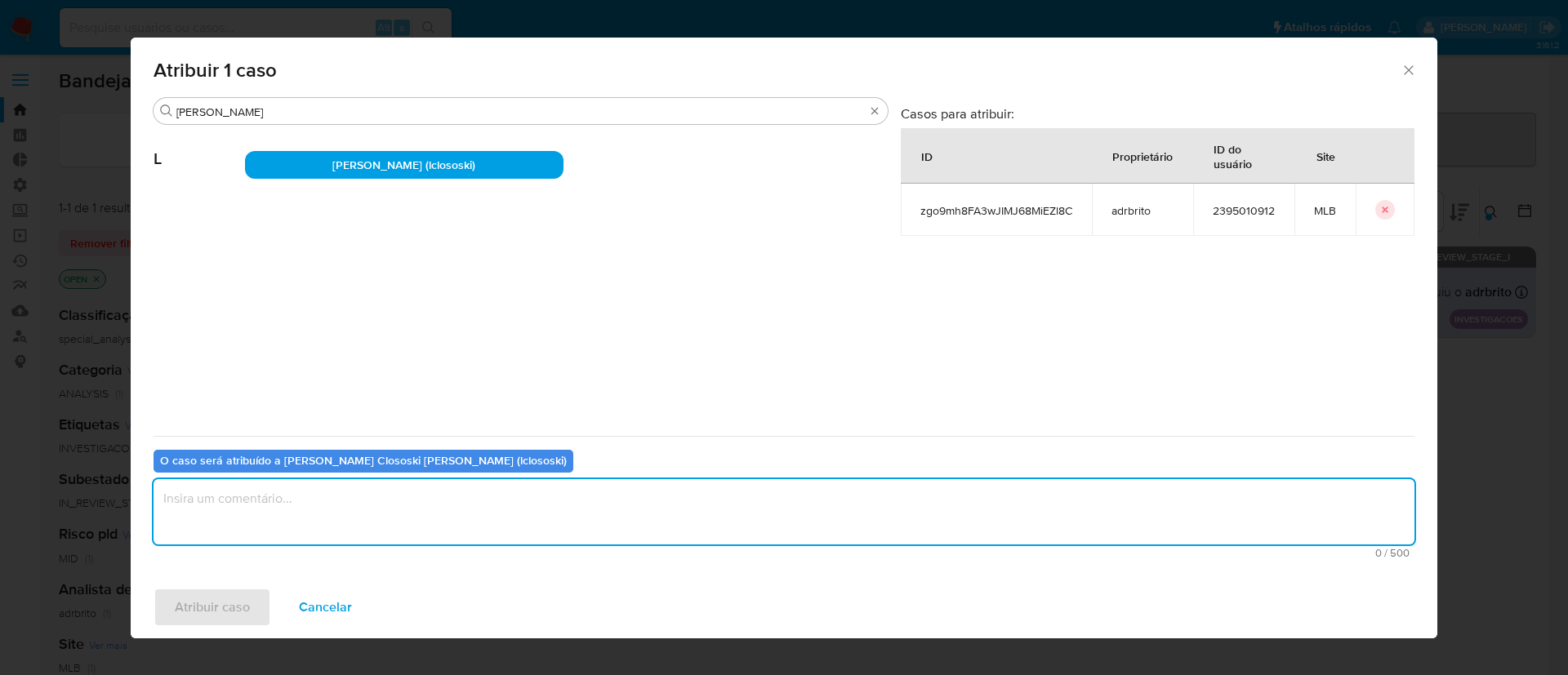
click at [313, 513] on textarea "assign-modal" at bounding box center [784, 512] width 1261 height 66
type textarea "ok"
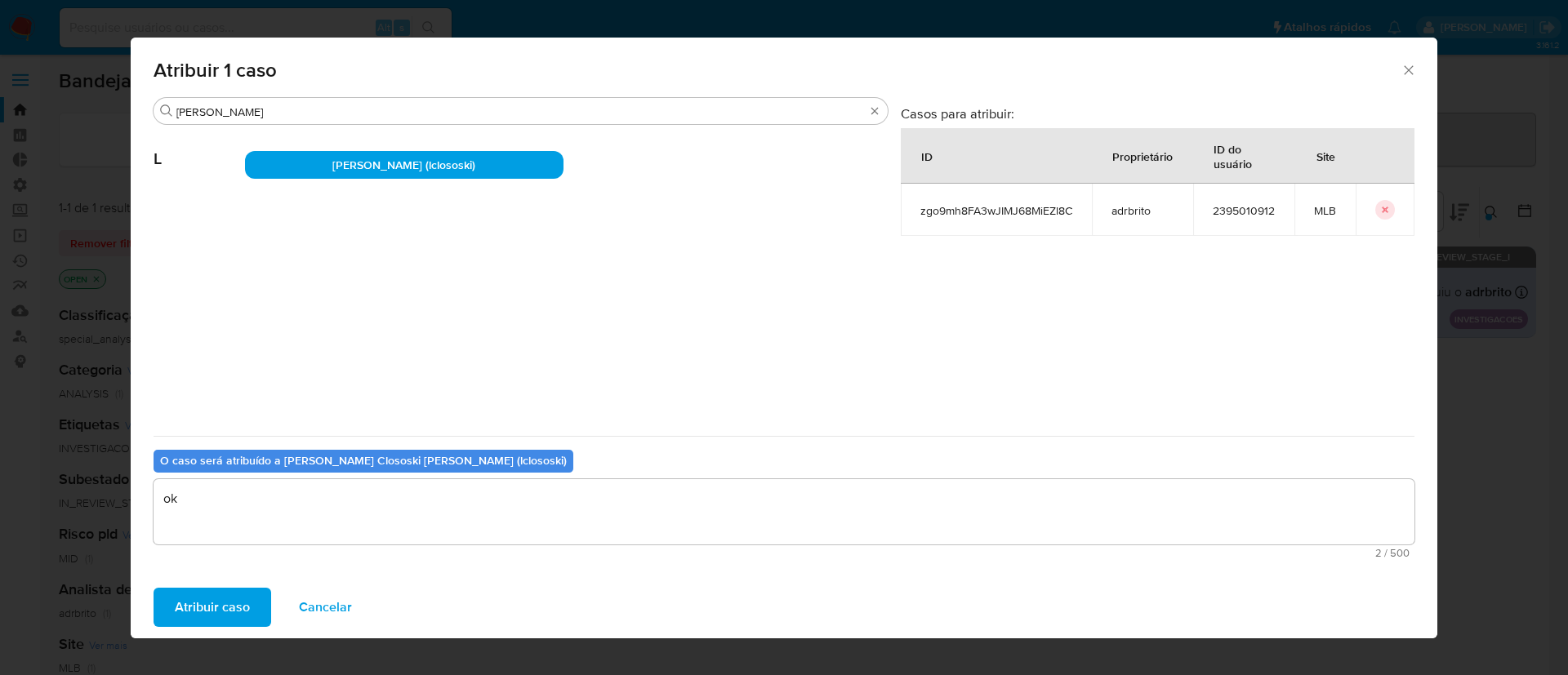
click at [213, 604] on span "Atribuir caso" at bounding box center [213, 608] width 75 height 36
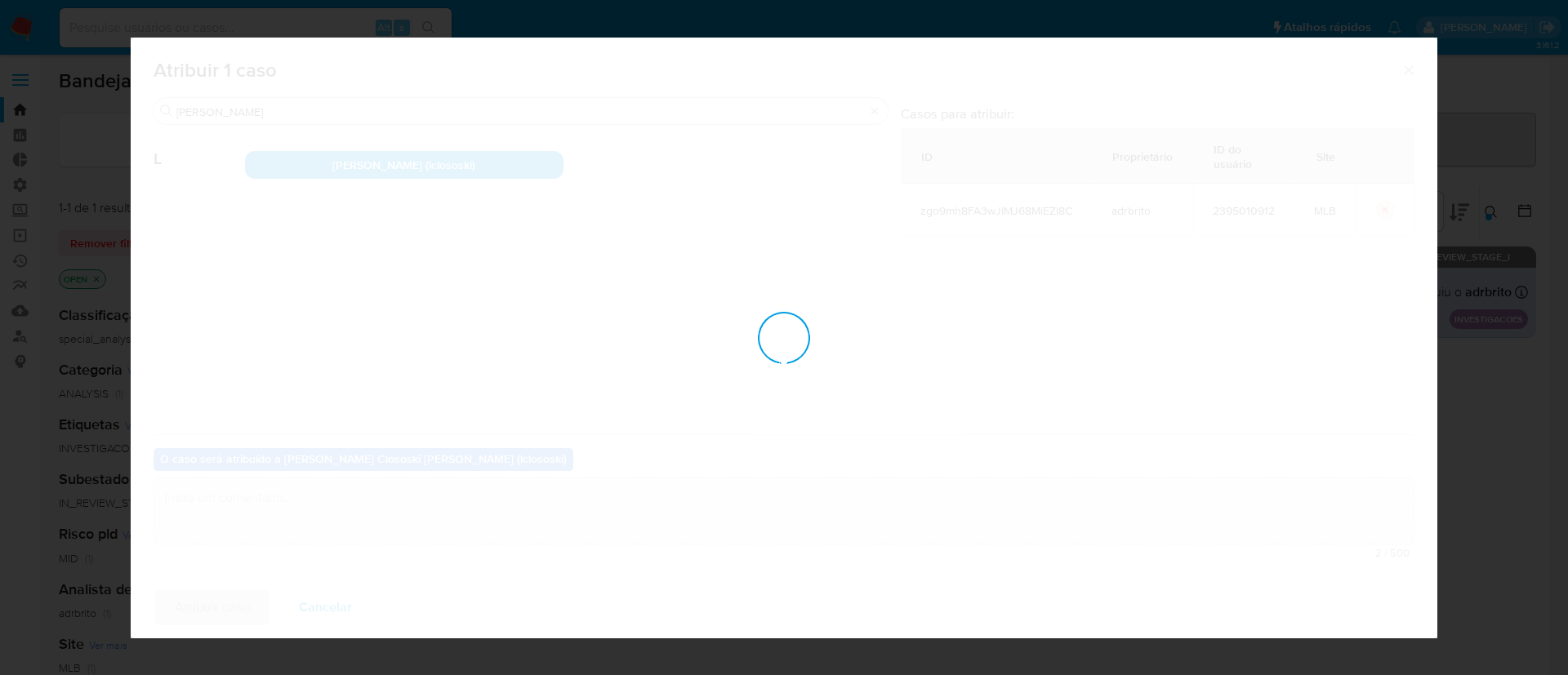
checkbox input "false"
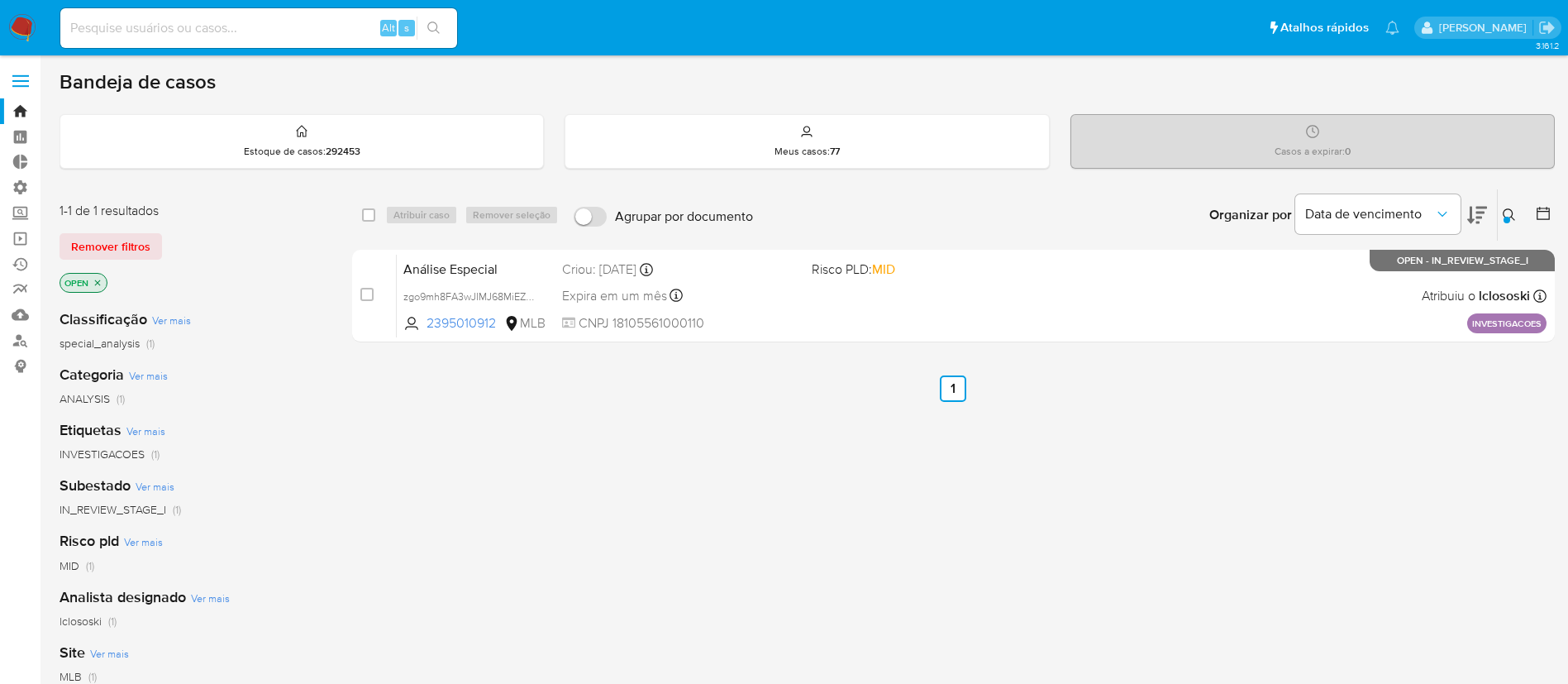
click at [1500, 200] on div "Insira a ID do usuário ou caso zgo9mh8FA3wJIMJ68MiEZl8C Procurar Remover filtros" at bounding box center [1512, 215] width 28 height 52
click at [1511, 217] on icon at bounding box center [1509, 214] width 12 height 12
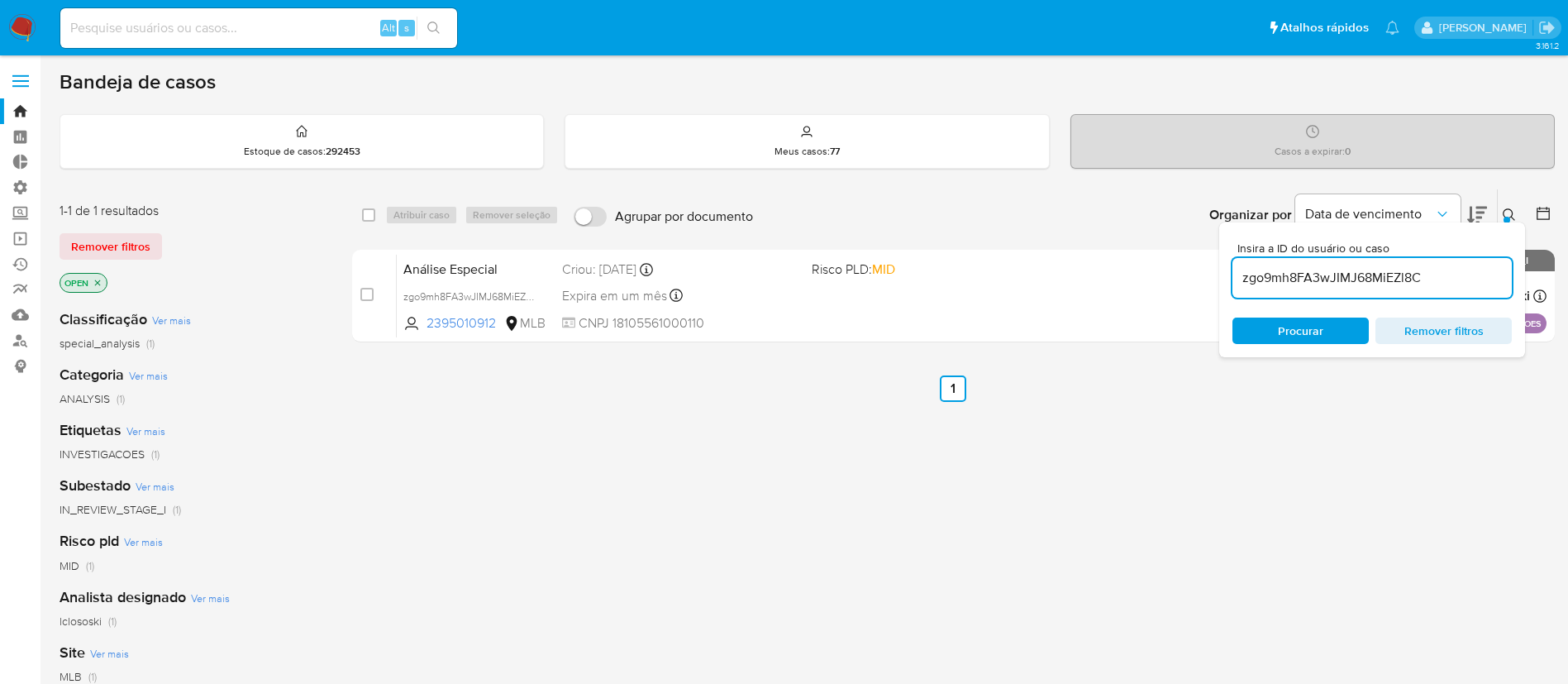
drag, startPoint x: 1448, startPoint y: 278, endPoint x: 1231, endPoint y: 269, distance: 217.2
click at [1231, 269] on div "Insira a ID do usuário ou caso zgo9mh8FA3wJIMJ68MiEZl8C Procurar Remover filtros" at bounding box center [1372, 290] width 306 height 135
type input "B2FTYgpMMOgiBbp1lG2Org3g"
click at [1502, 214] on button at bounding box center [1512, 215] width 27 height 20
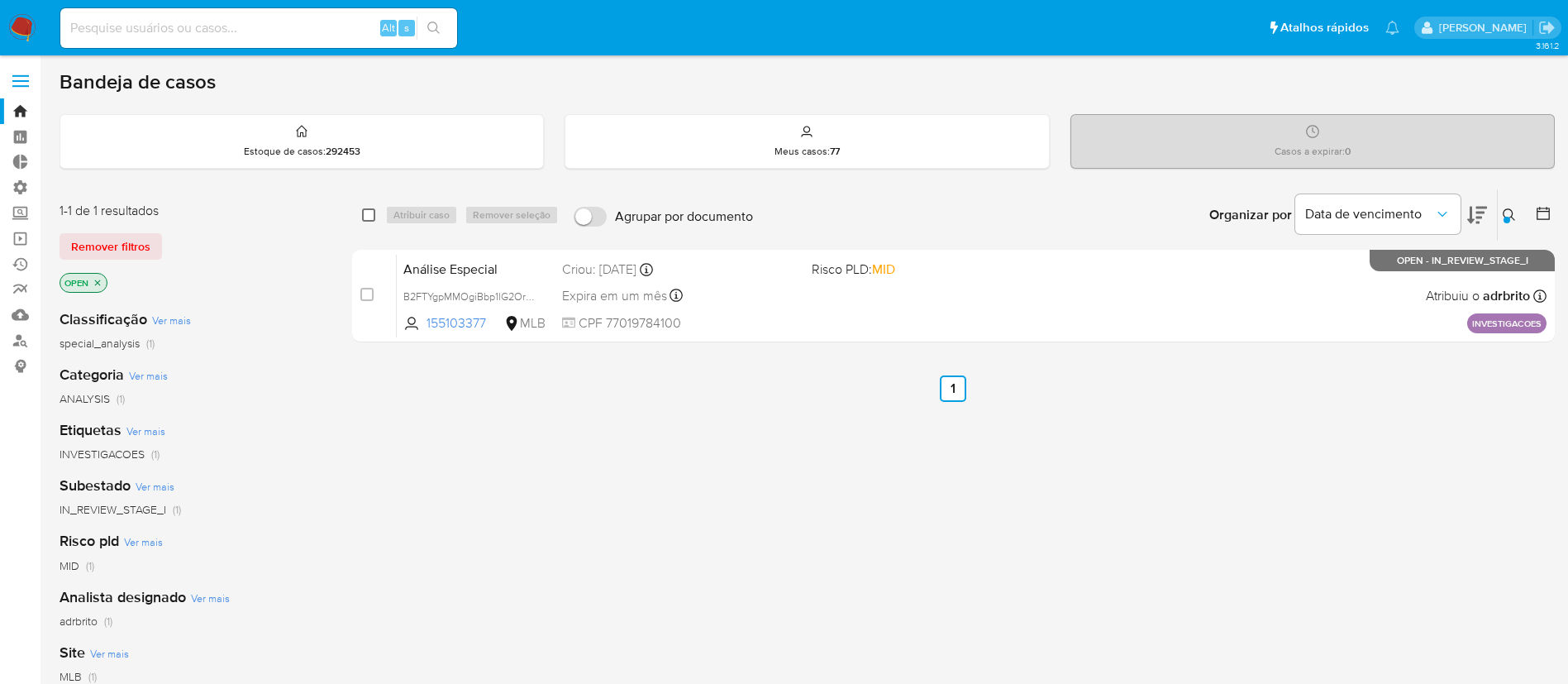
click at [366, 214] on input "checkbox" at bounding box center [369, 215] width 13 height 13
checkbox input "true"
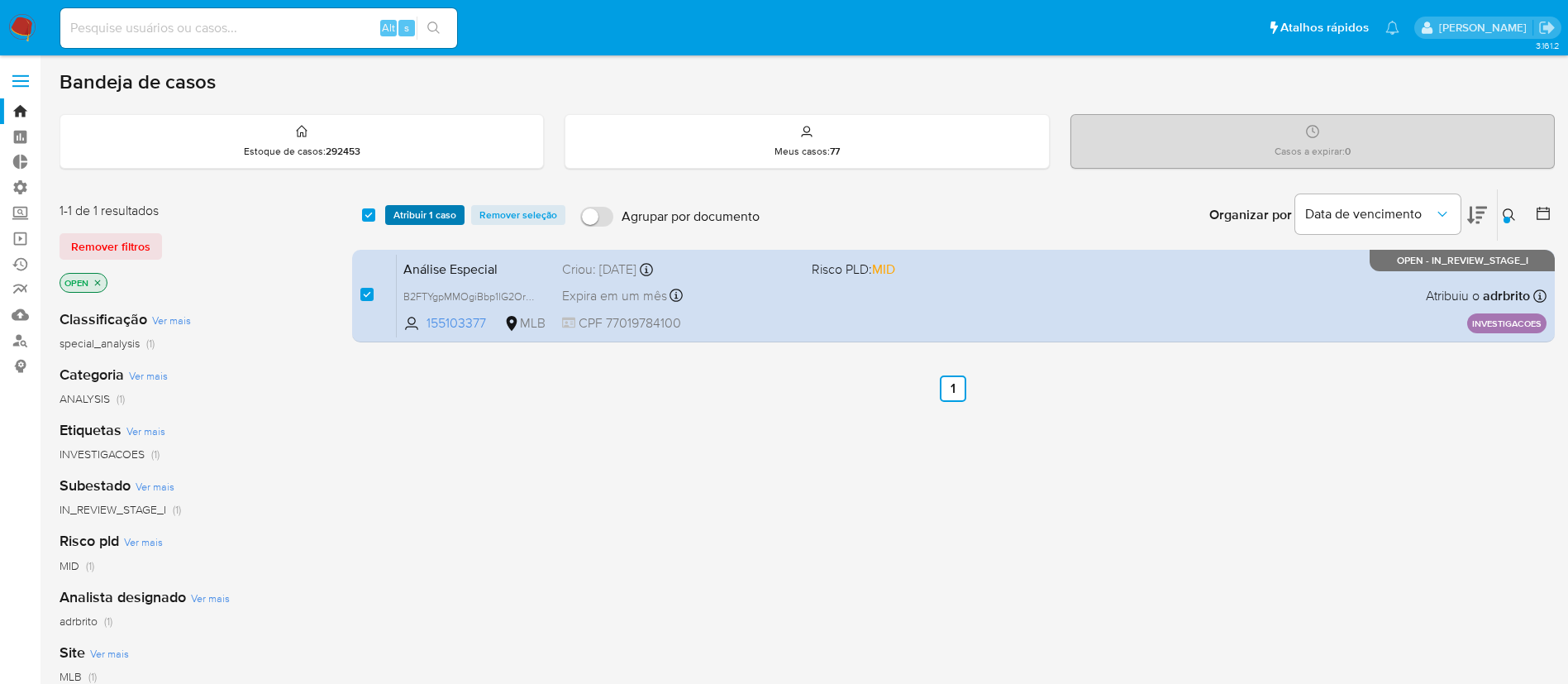
click at [405, 216] on span "Atribuir 1 caso" at bounding box center [425, 215] width 63 height 17
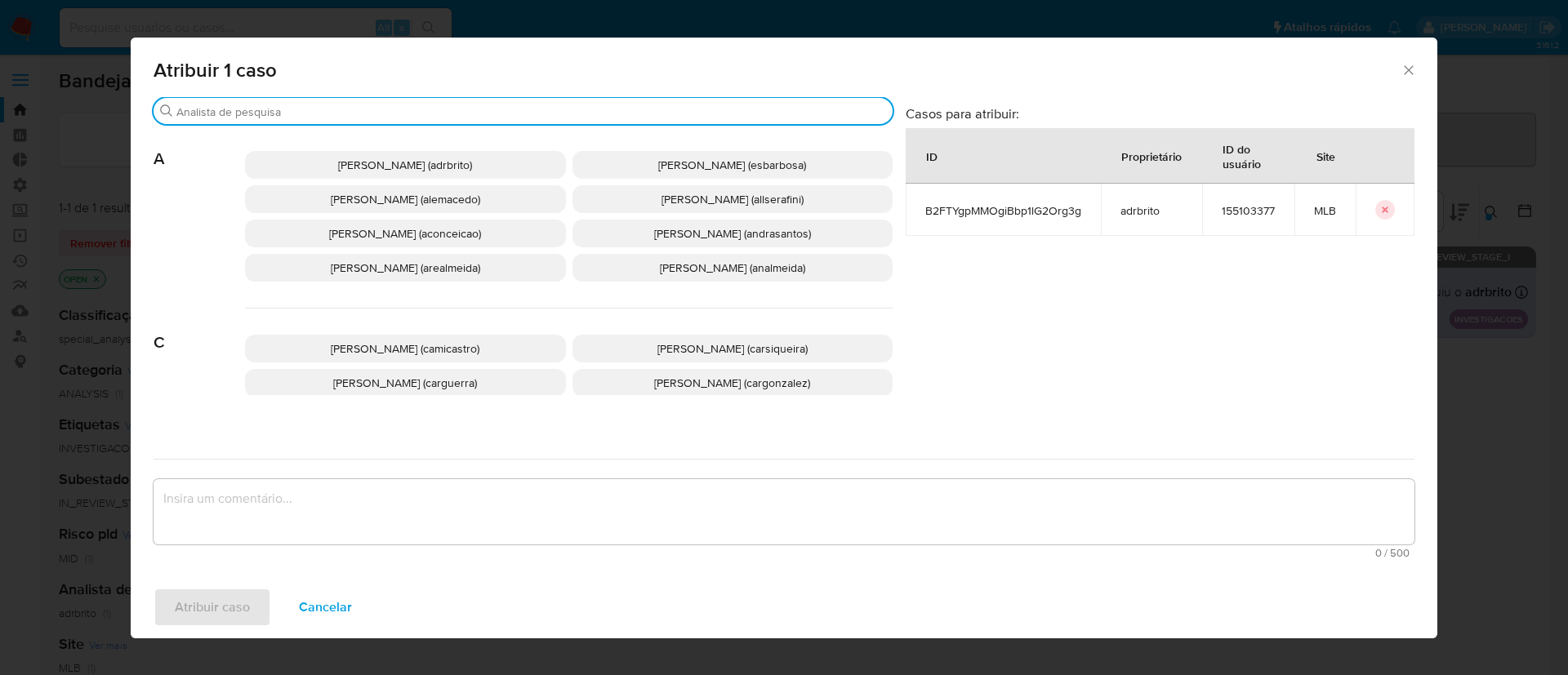
click at [274, 111] on input "Buscar" at bounding box center [531, 112] width 710 height 15
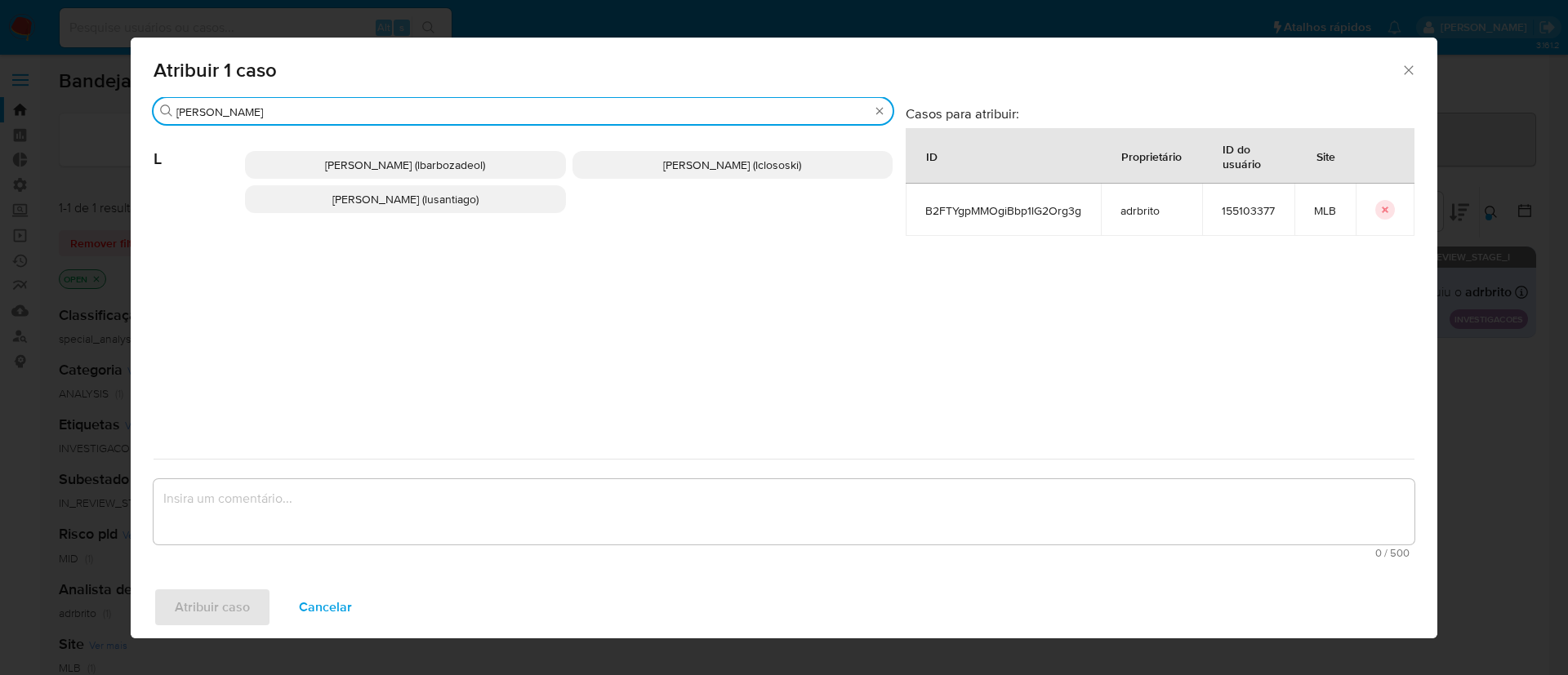
type input "[PERSON_NAME]"
click at [663, 162] on span "[PERSON_NAME] (lclososki)" at bounding box center [732, 165] width 138 height 16
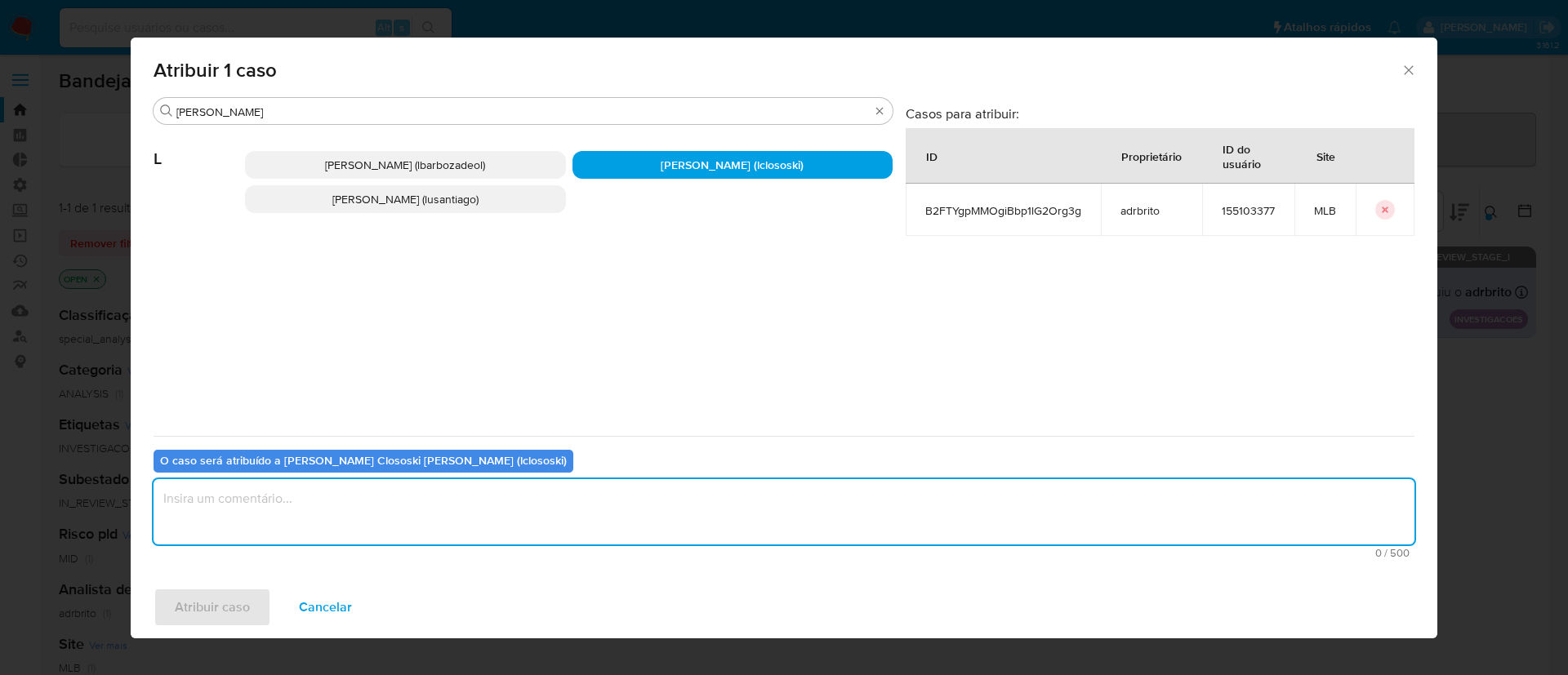
click at [413, 505] on textarea "assign-modal" at bounding box center [784, 512] width 1261 height 66
type textarea "ok"
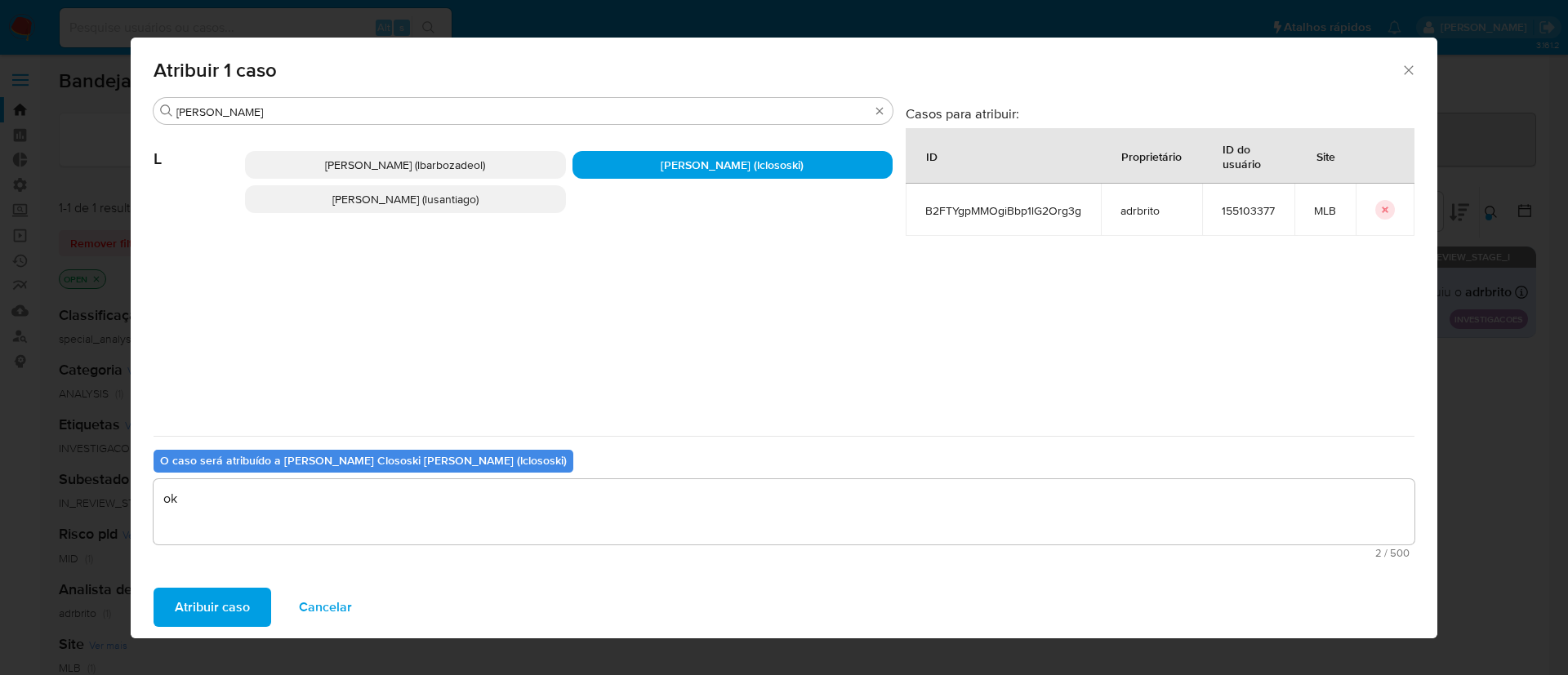
click at [246, 610] on span "Atribuir caso" at bounding box center [213, 608] width 75 height 36
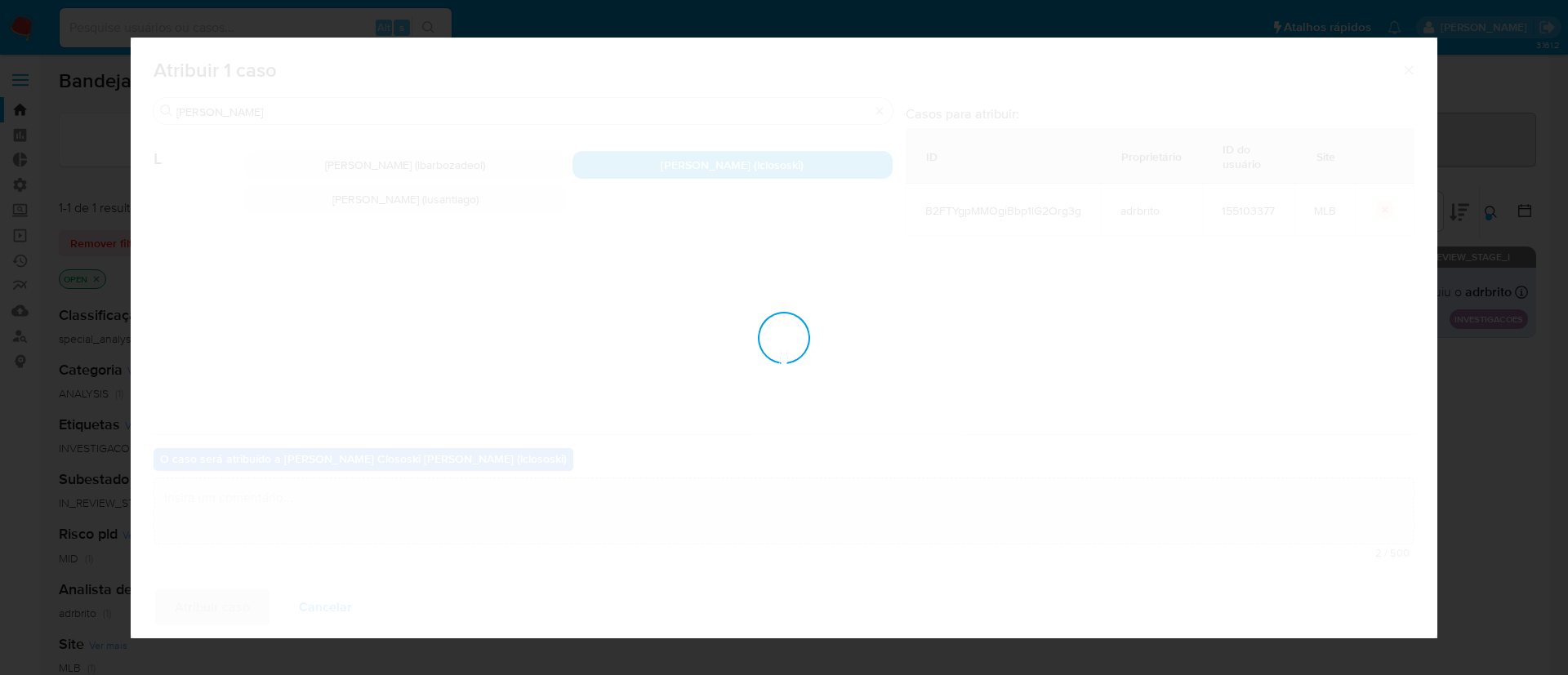
checkbox input "false"
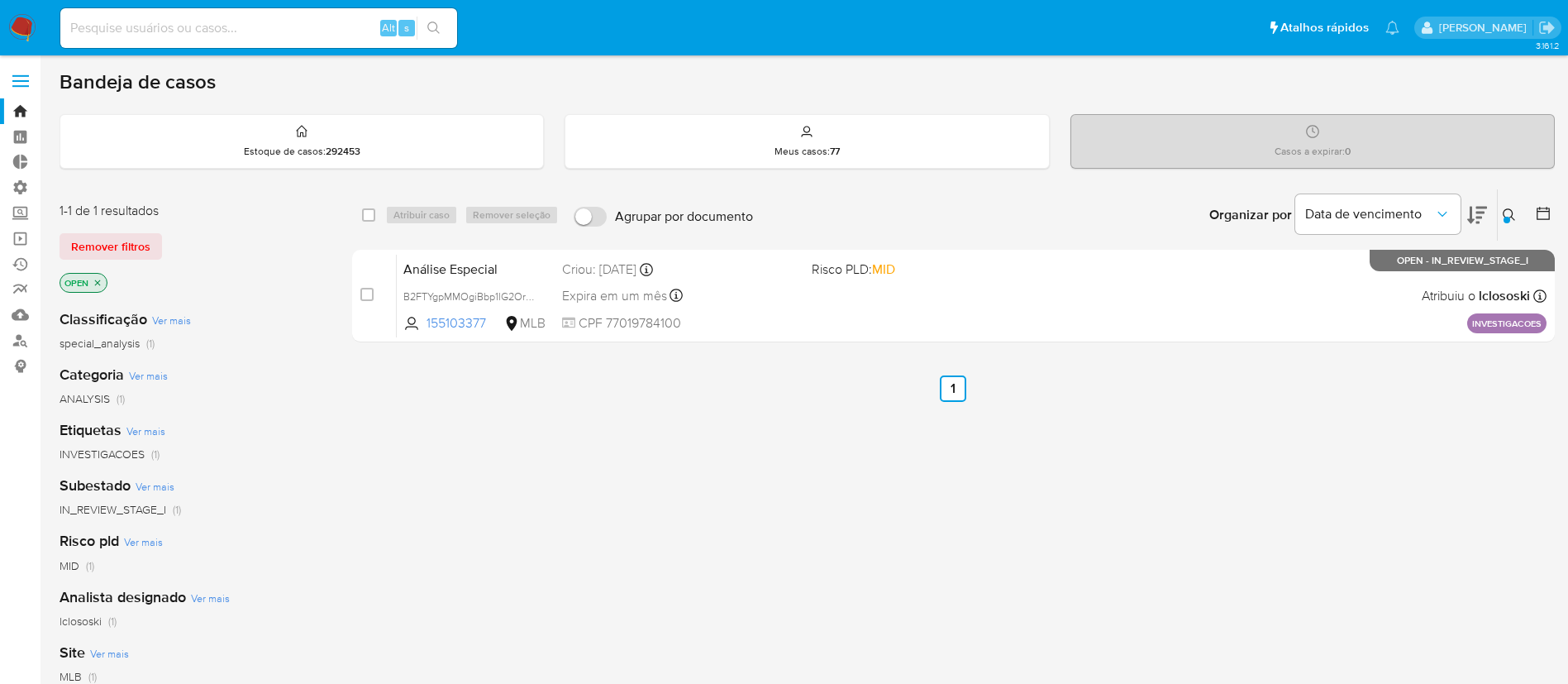
click at [1505, 210] on icon at bounding box center [1509, 214] width 12 height 12
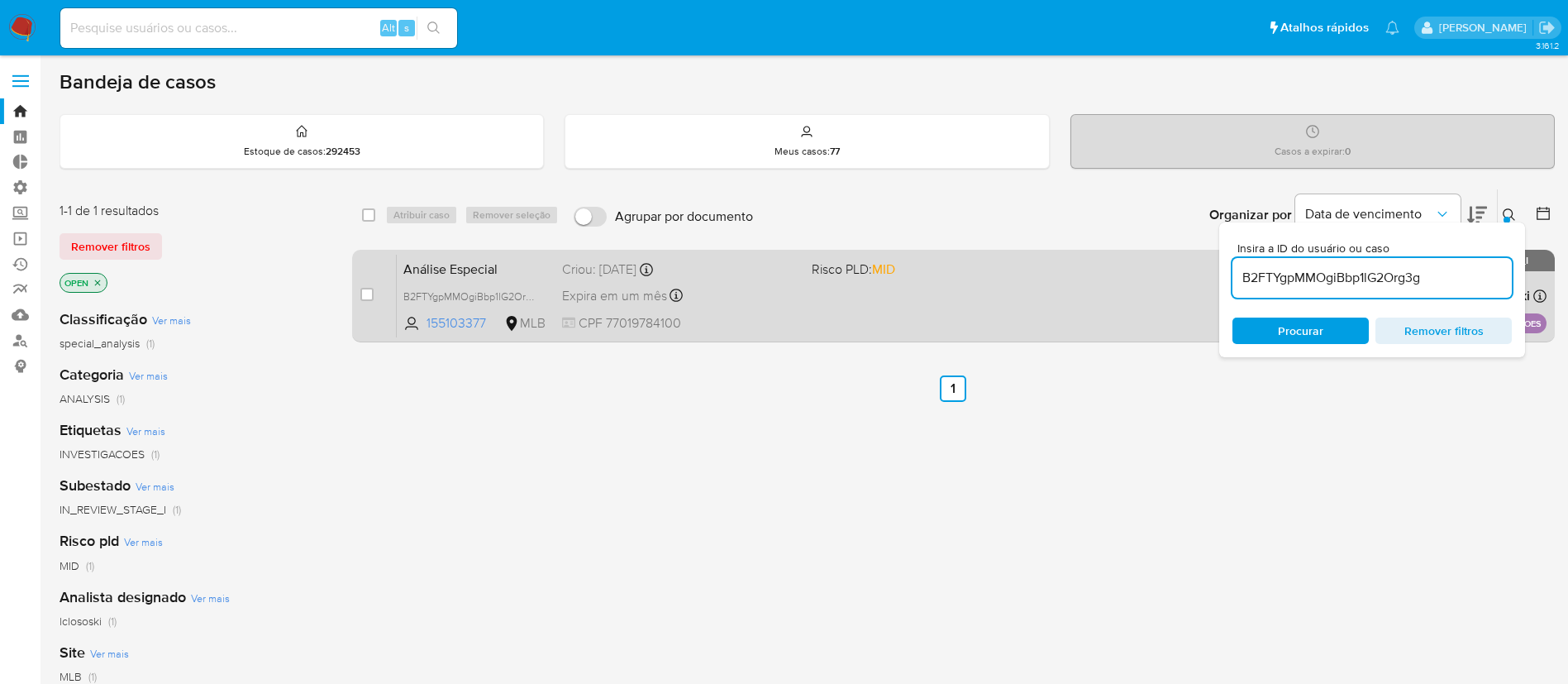
drag, startPoint x: 1449, startPoint y: 282, endPoint x: 1218, endPoint y: 253, distance: 232.8
click at [1218, 253] on div "select-all-cases-checkbox Atribuir caso Remover seleção Agrupar por documento O…" at bounding box center [953, 268] width 1203 height 160
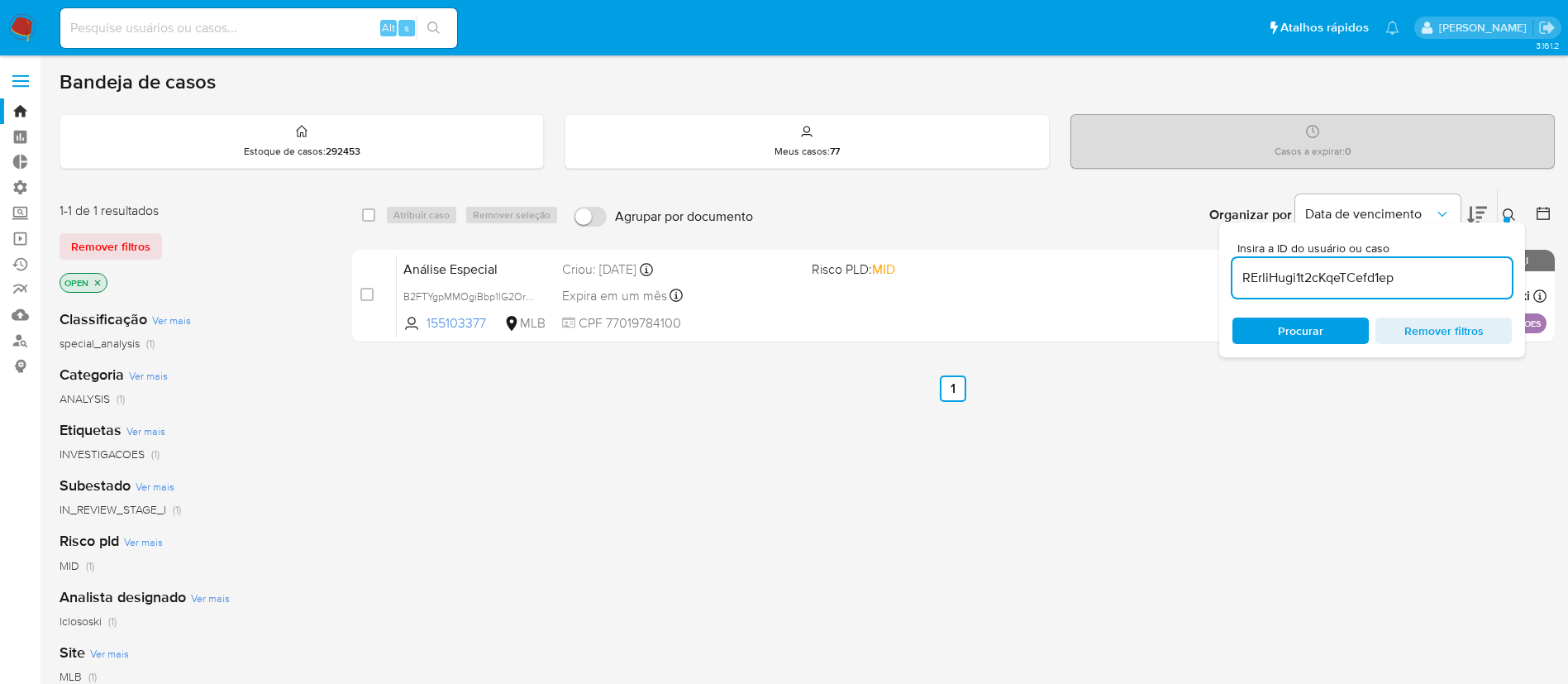
type input "RErliHugi1t2cKqeTCefd1ep"
click at [1506, 214] on icon at bounding box center [1510, 215] width 13 height 13
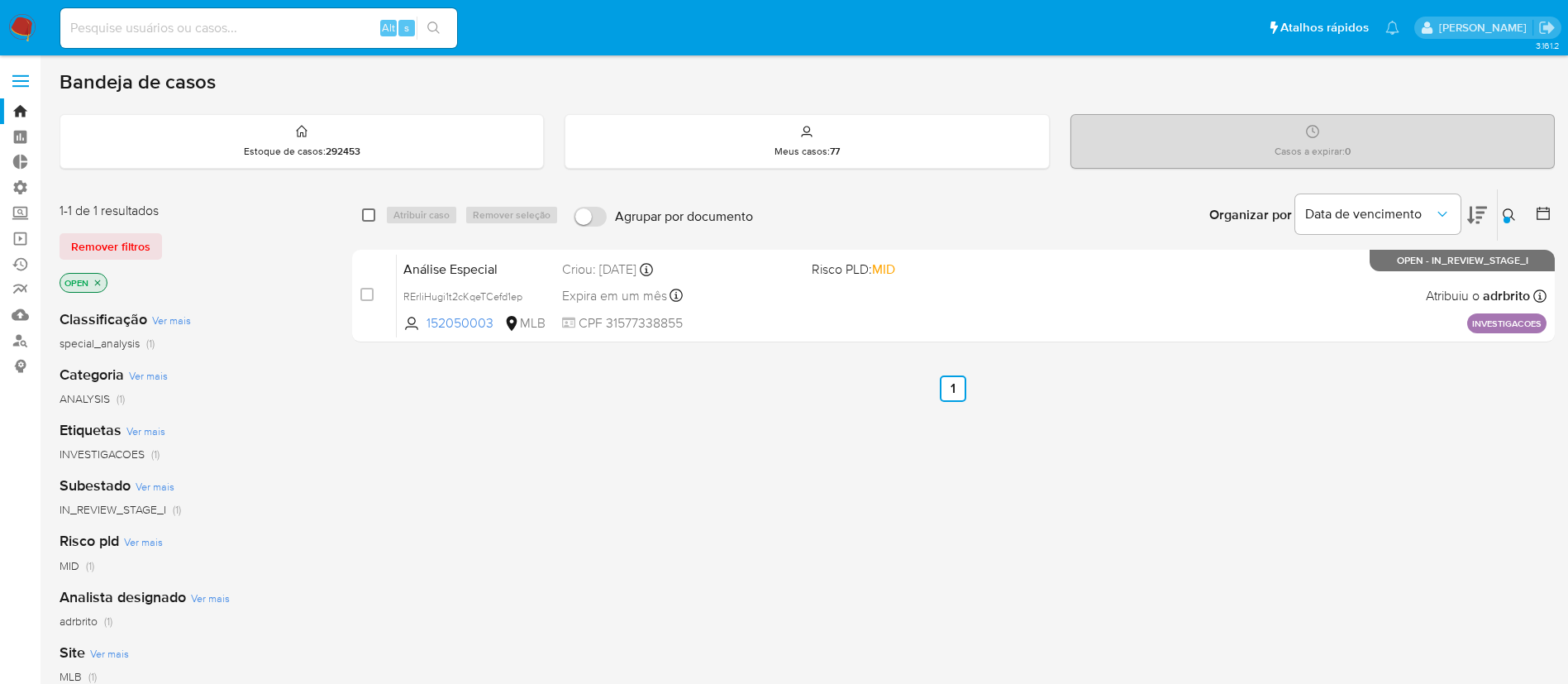
click at [367, 211] on input "checkbox" at bounding box center [369, 215] width 13 height 13
checkbox input "true"
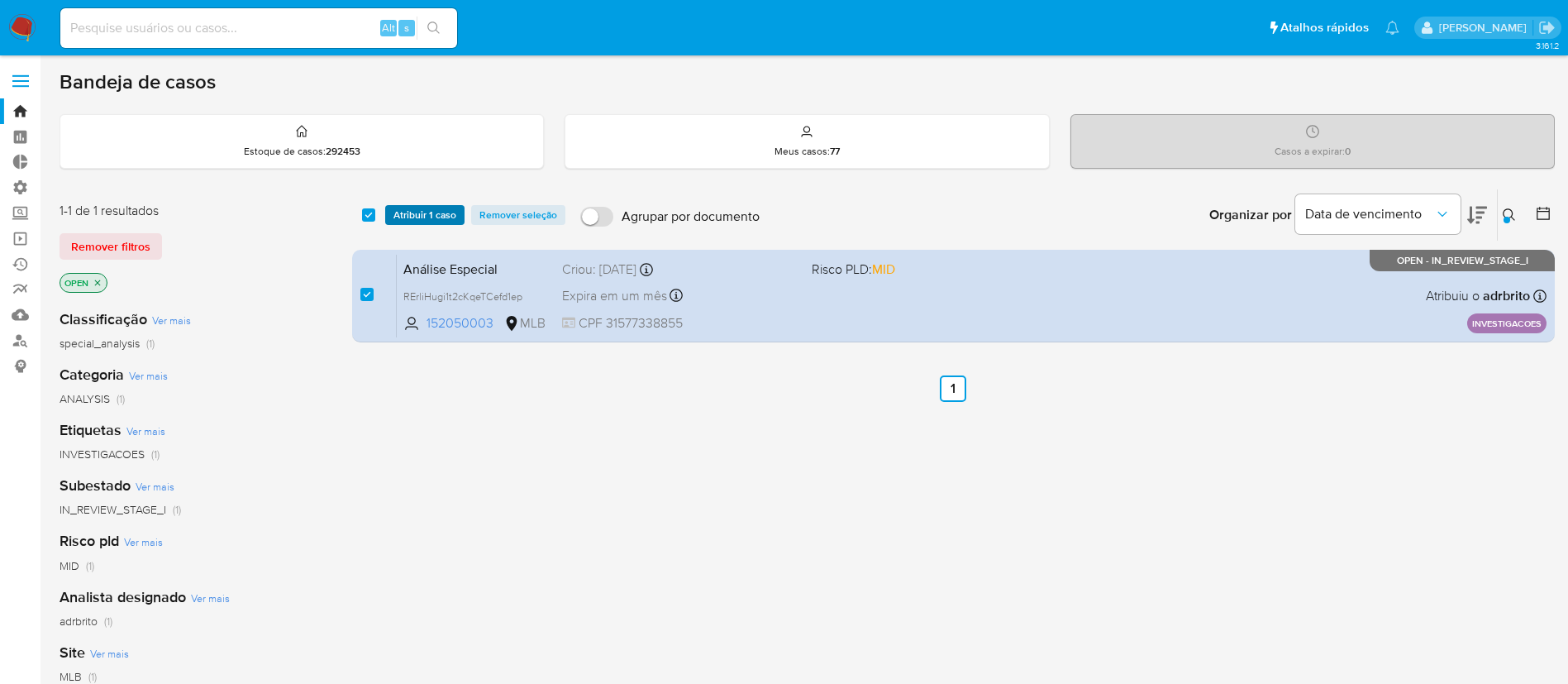
click at [404, 209] on span "Atribuir 1 caso" at bounding box center [425, 215] width 63 height 17
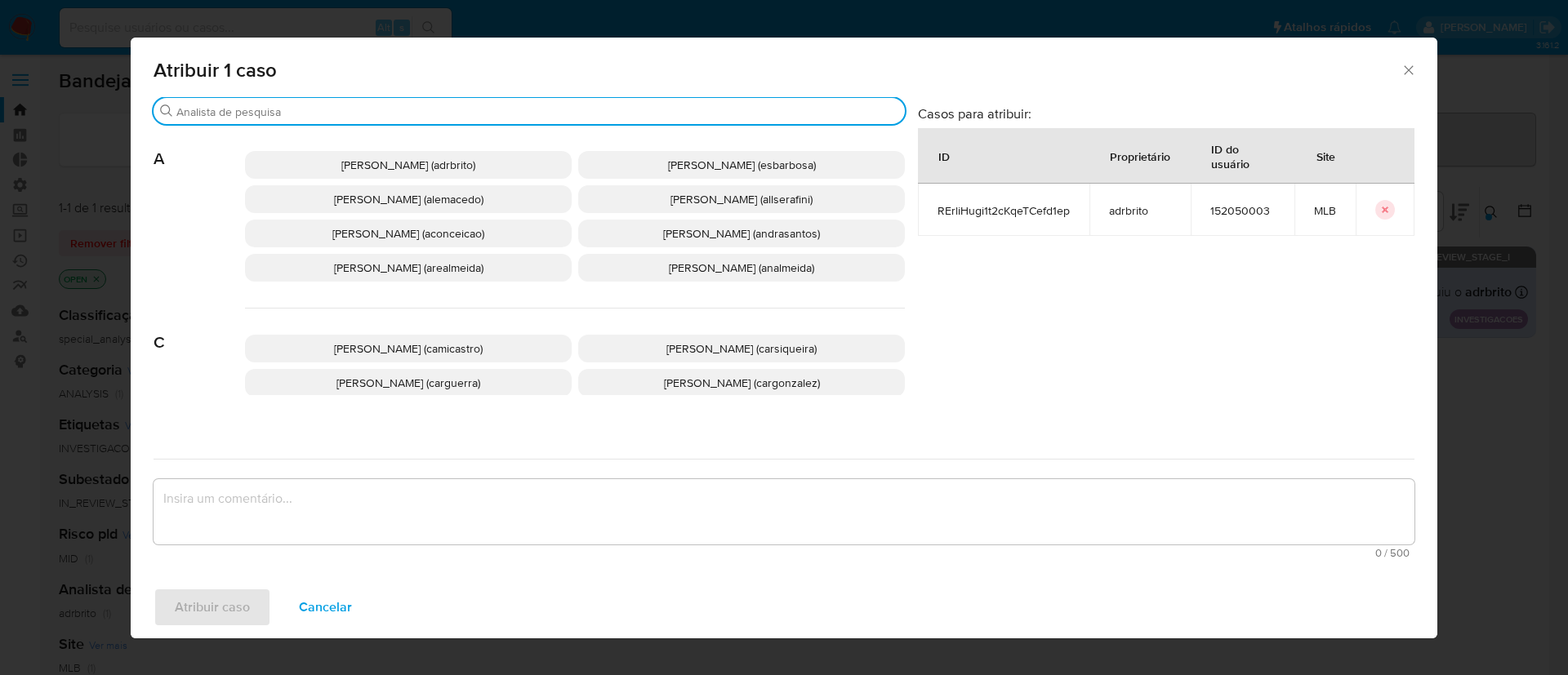
click at [277, 115] on input "Buscar" at bounding box center [537, 112] width 722 height 15
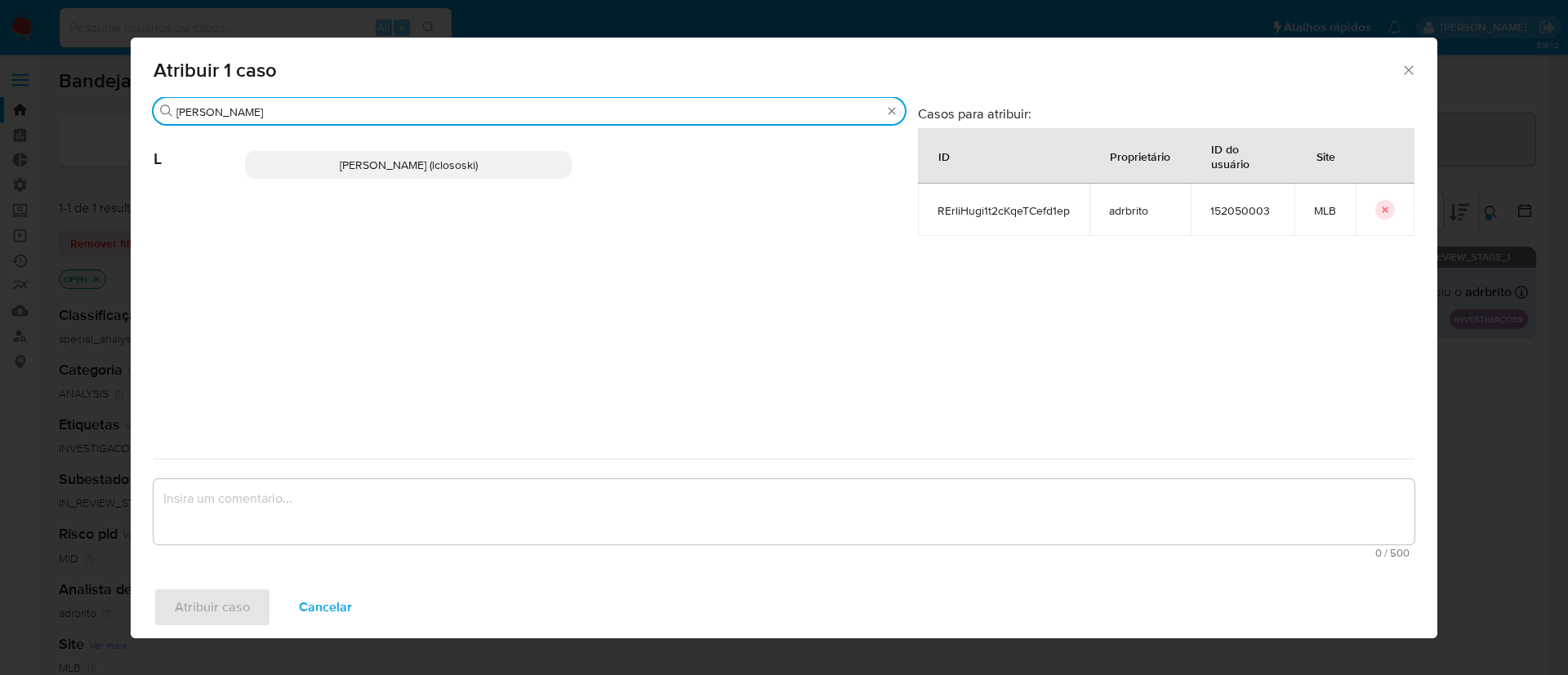
type input "[PERSON_NAME]"
click at [340, 157] on span "[PERSON_NAME] (lclososki)" at bounding box center [409, 165] width 138 height 16
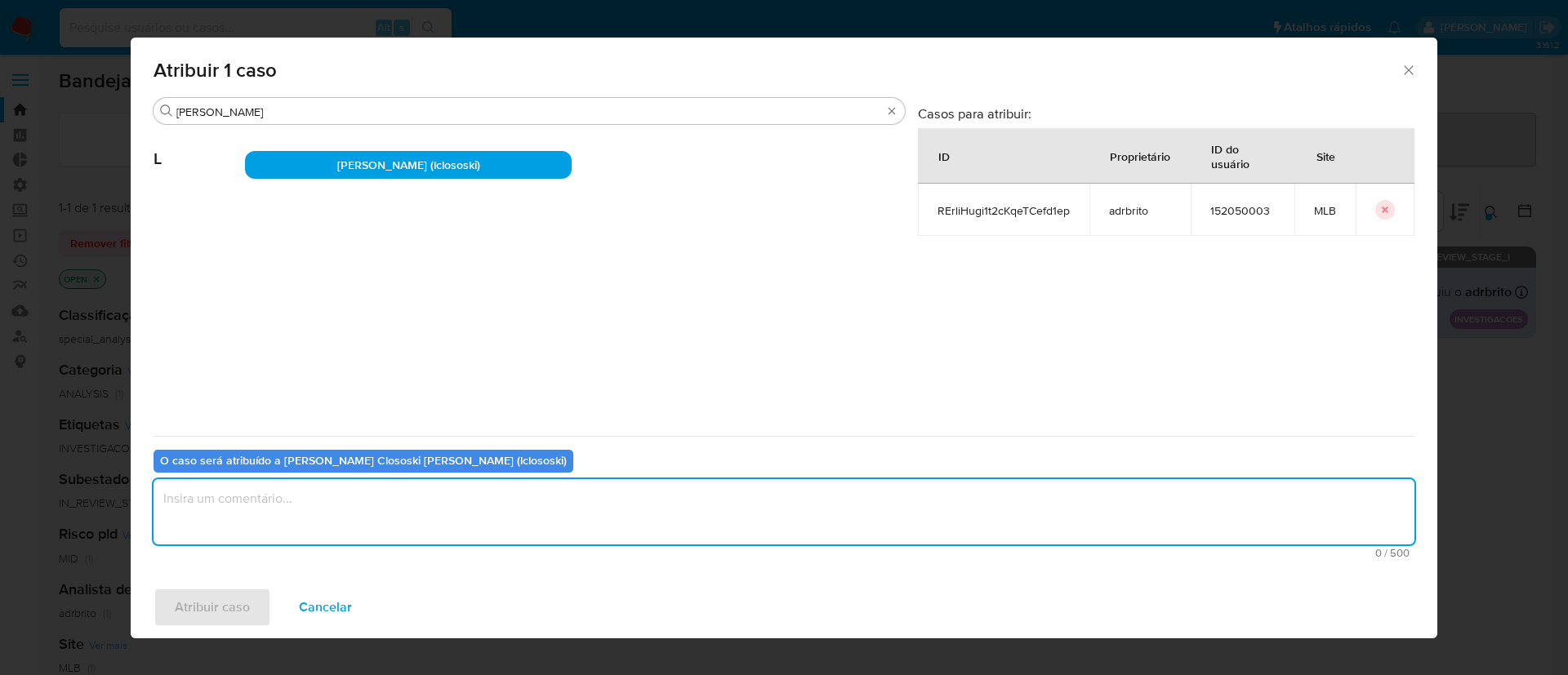
click at [304, 486] on textarea "assign-modal" at bounding box center [784, 512] width 1261 height 66
type textarea "ok"
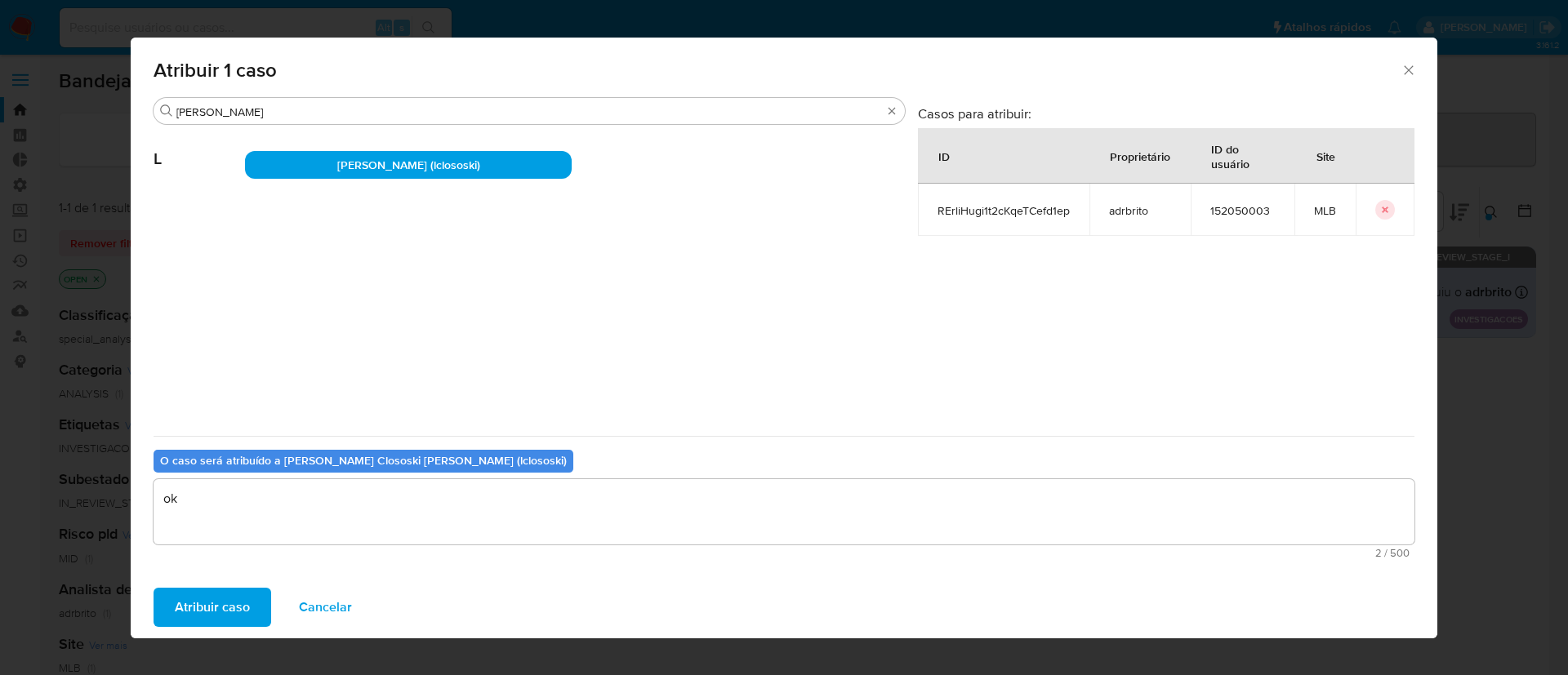
click at [219, 609] on span "Atribuir caso" at bounding box center [213, 608] width 75 height 36
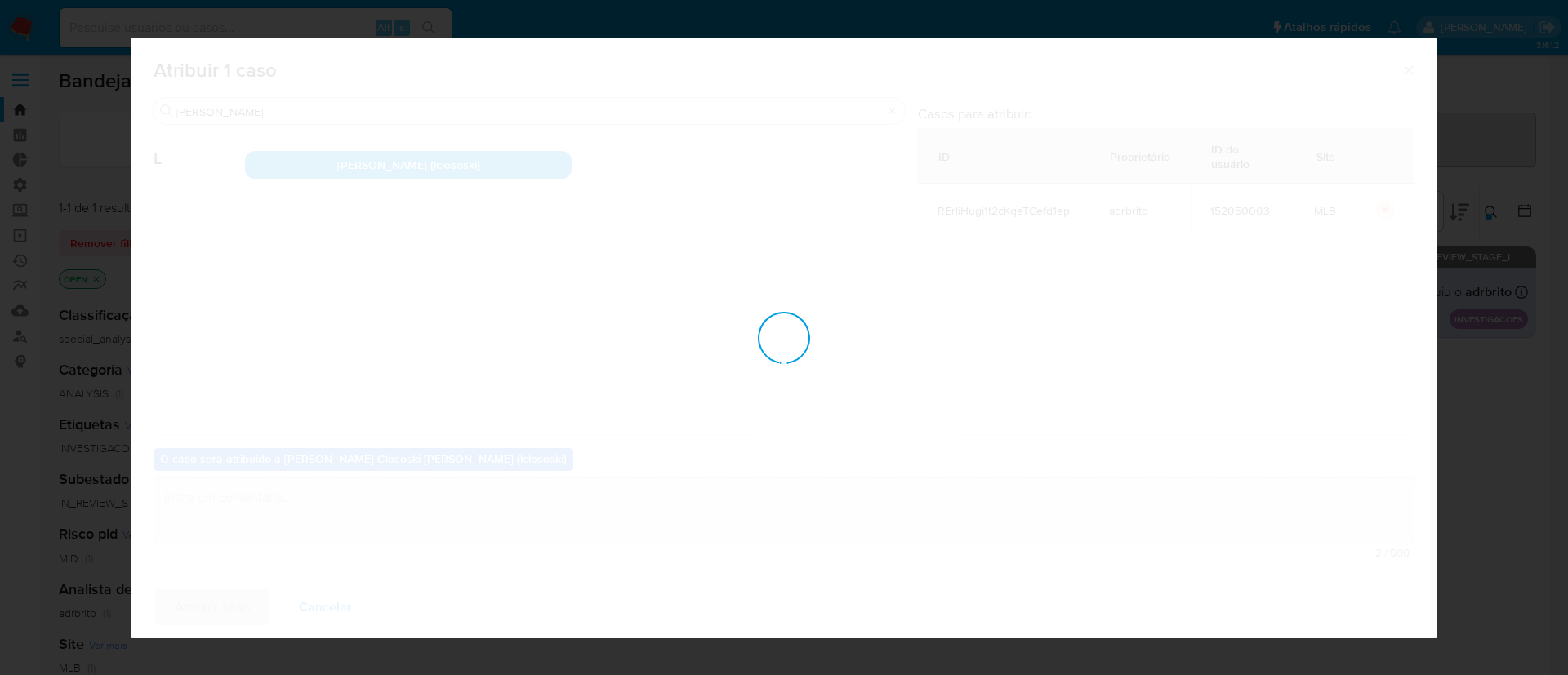
checkbox input "false"
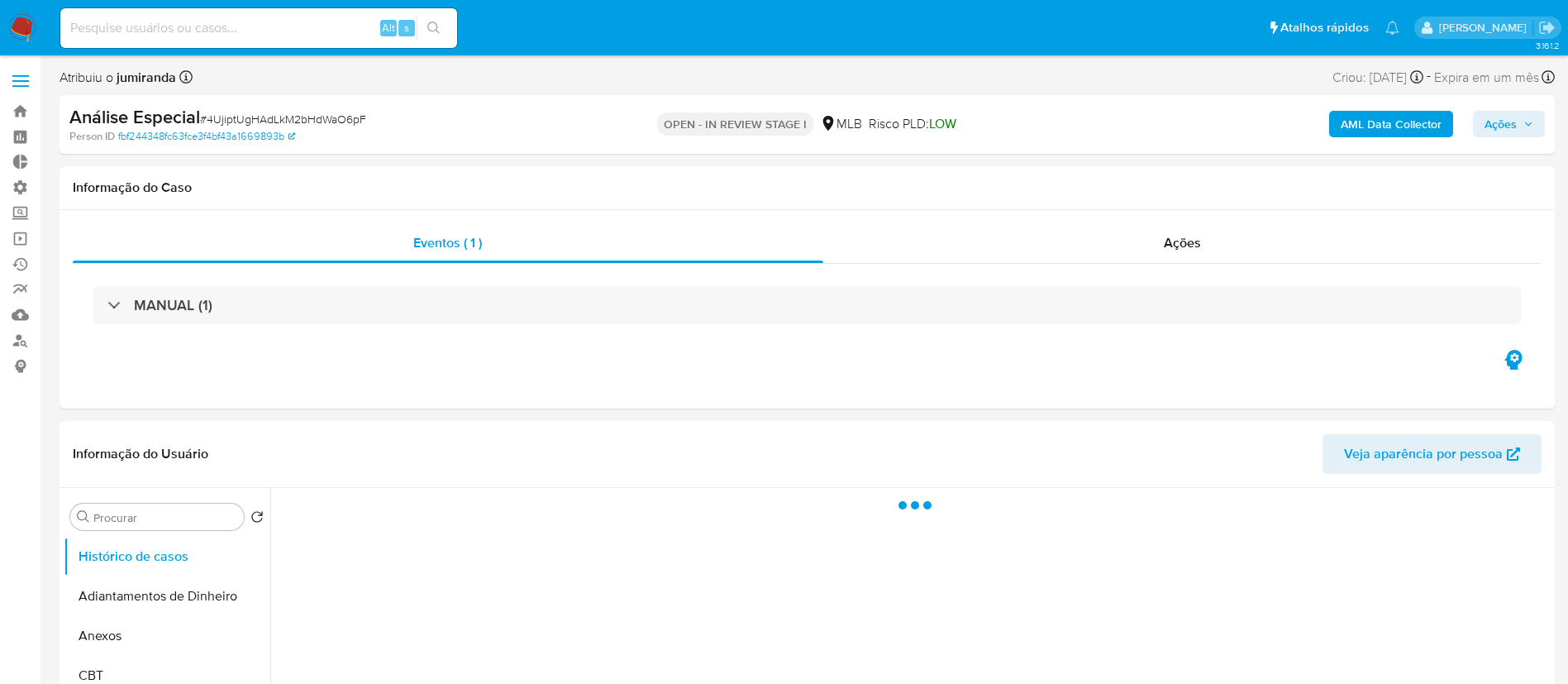
click at [1521, 116] on span "Ações" at bounding box center [1509, 124] width 49 height 23
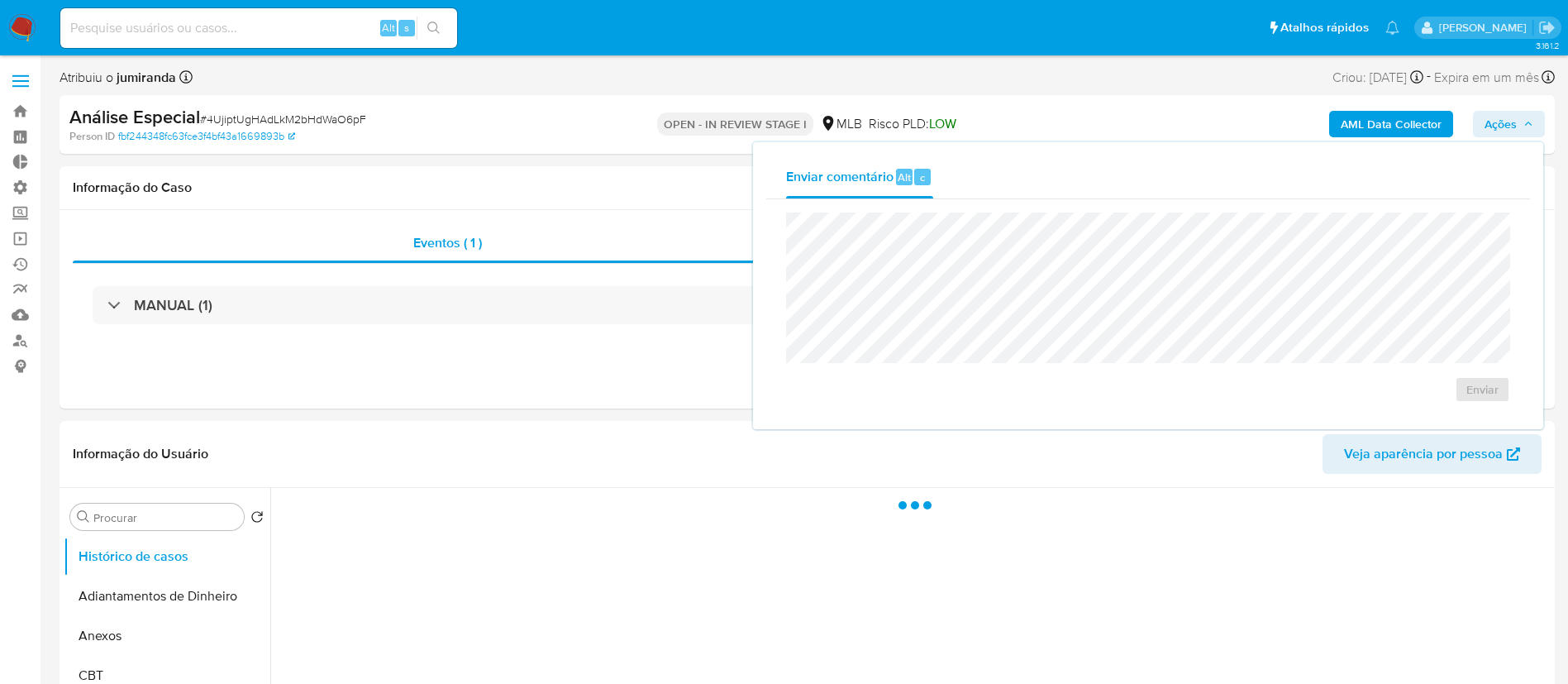
select select "10"
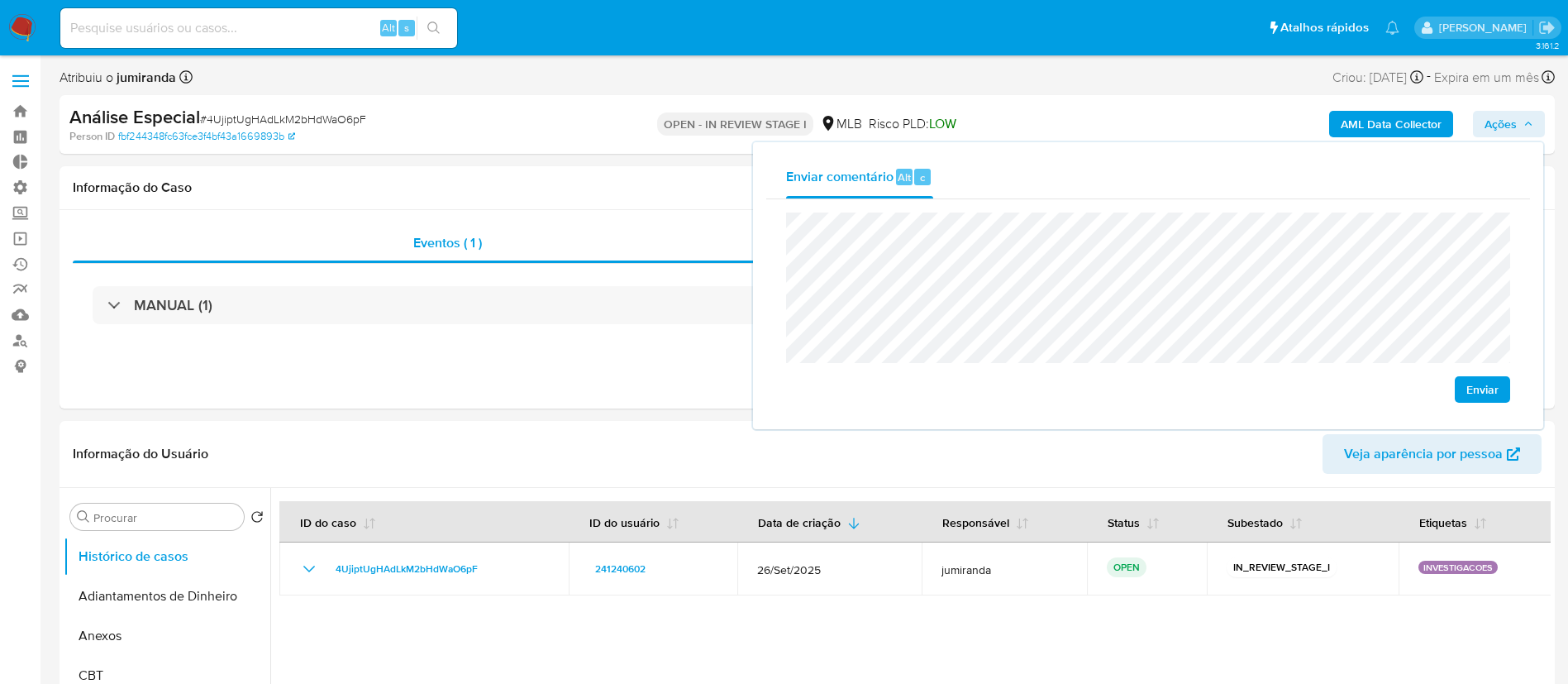
click at [1498, 393] on span "Enviar" at bounding box center [1482, 390] width 32 height 23
drag, startPoint x: 139, startPoint y: 43, endPoint x: 132, endPoint y: 37, distance: 9.2
click at [132, 37] on div "Alt s" at bounding box center [259, 28] width 397 height 40
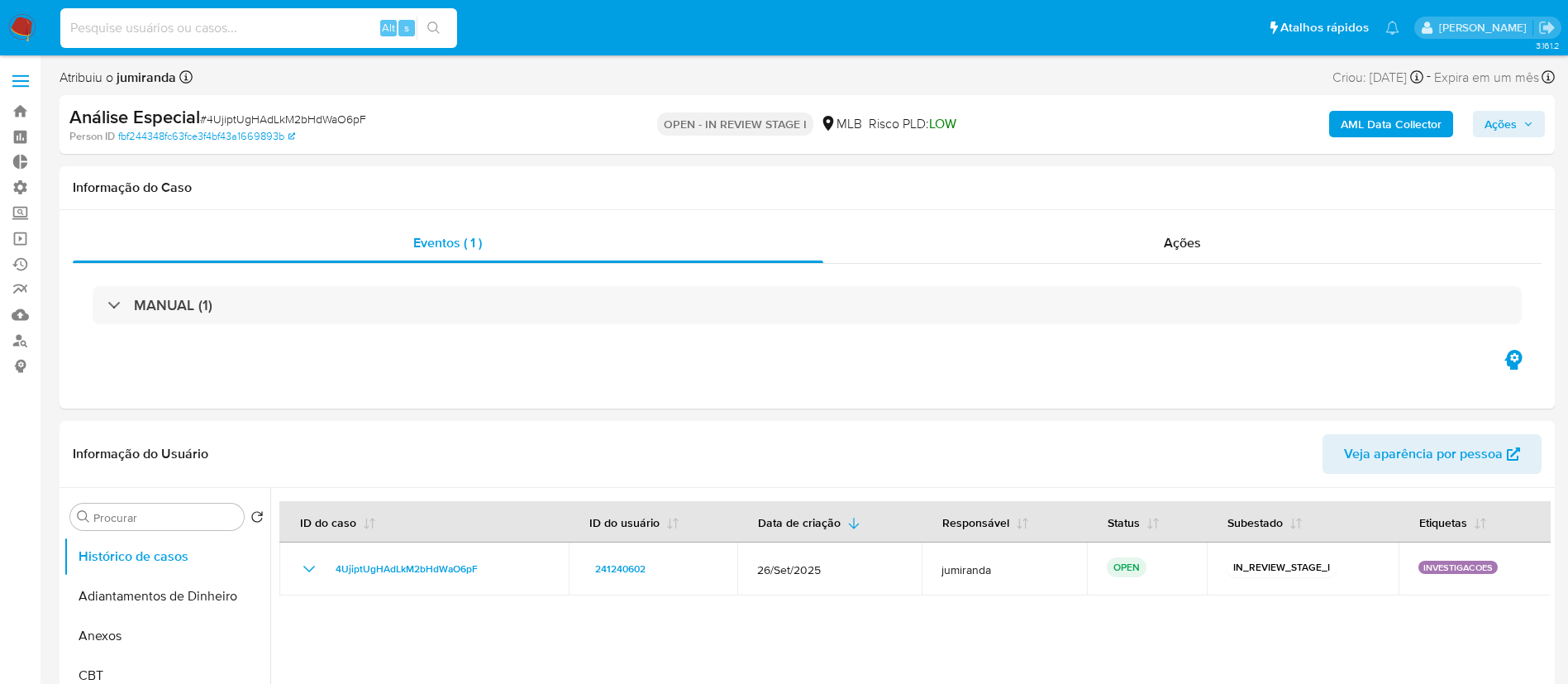
click at [132, 37] on input at bounding box center [259, 28] width 397 height 22
paste input "1740183777"
type input "1740183777"
click at [425, 26] on button "search-icon" at bounding box center [434, 28] width 34 height 23
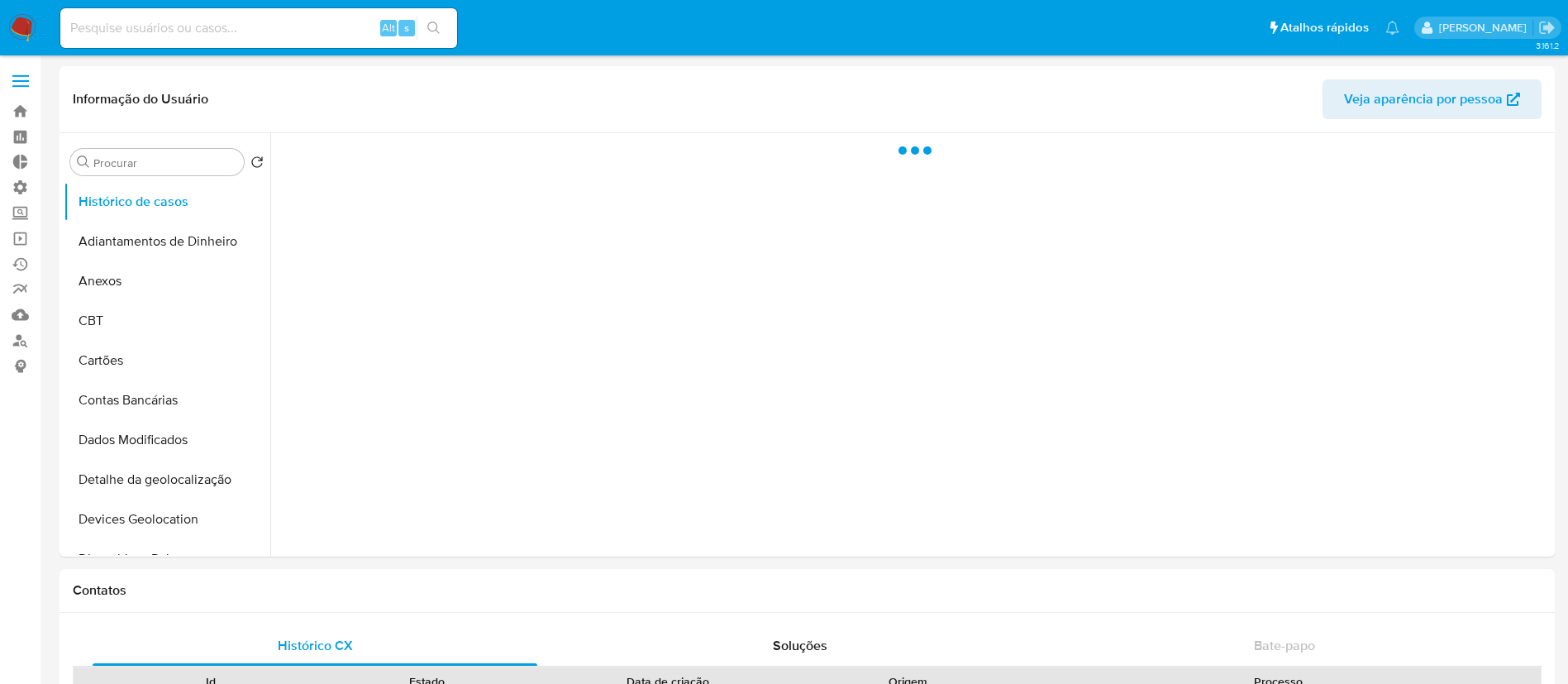
select select "10"
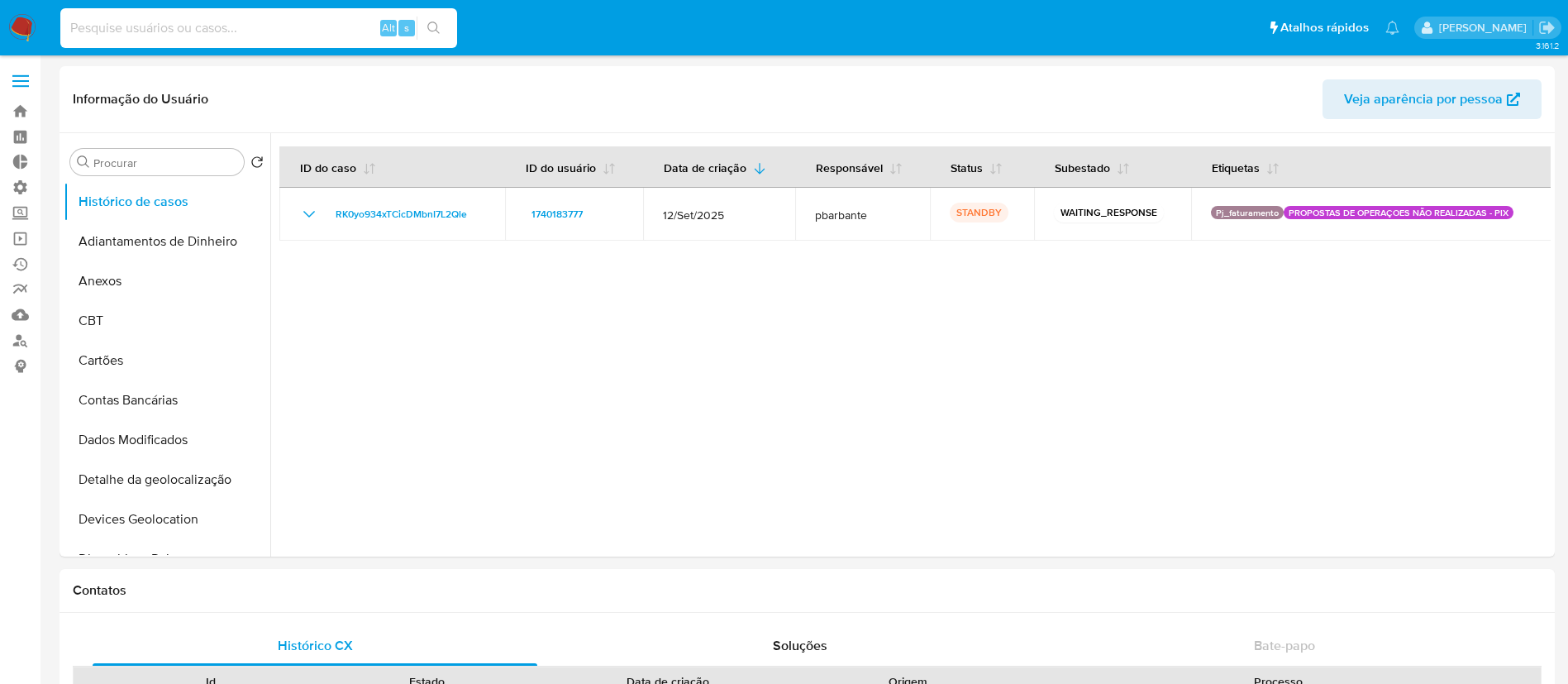
click at [262, 27] on input at bounding box center [259, 28] width 397 height 22
paste input "1371999591"
type input "1371999591"
click at [430, 28] on icon "search-icon" at bounding box center [434, 28] width 13 height 13
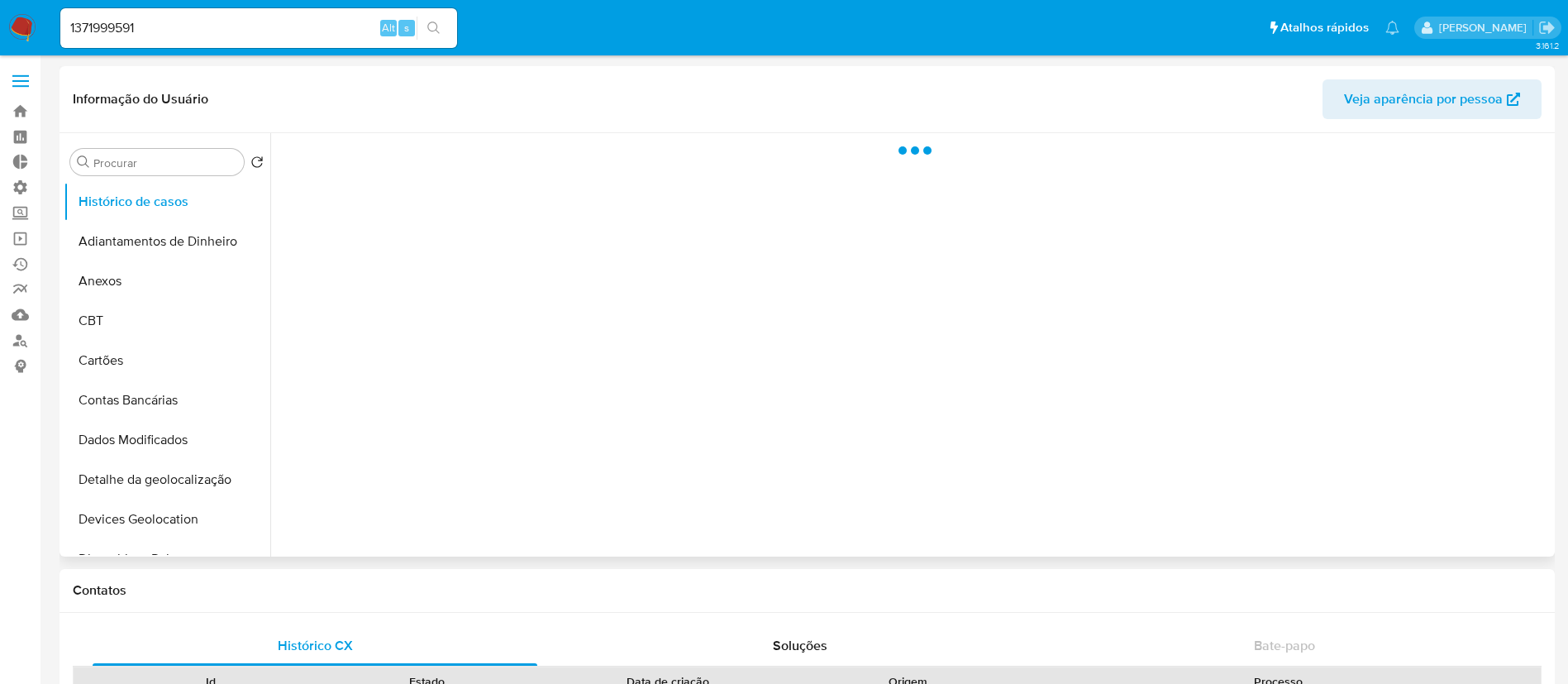
select select "10"
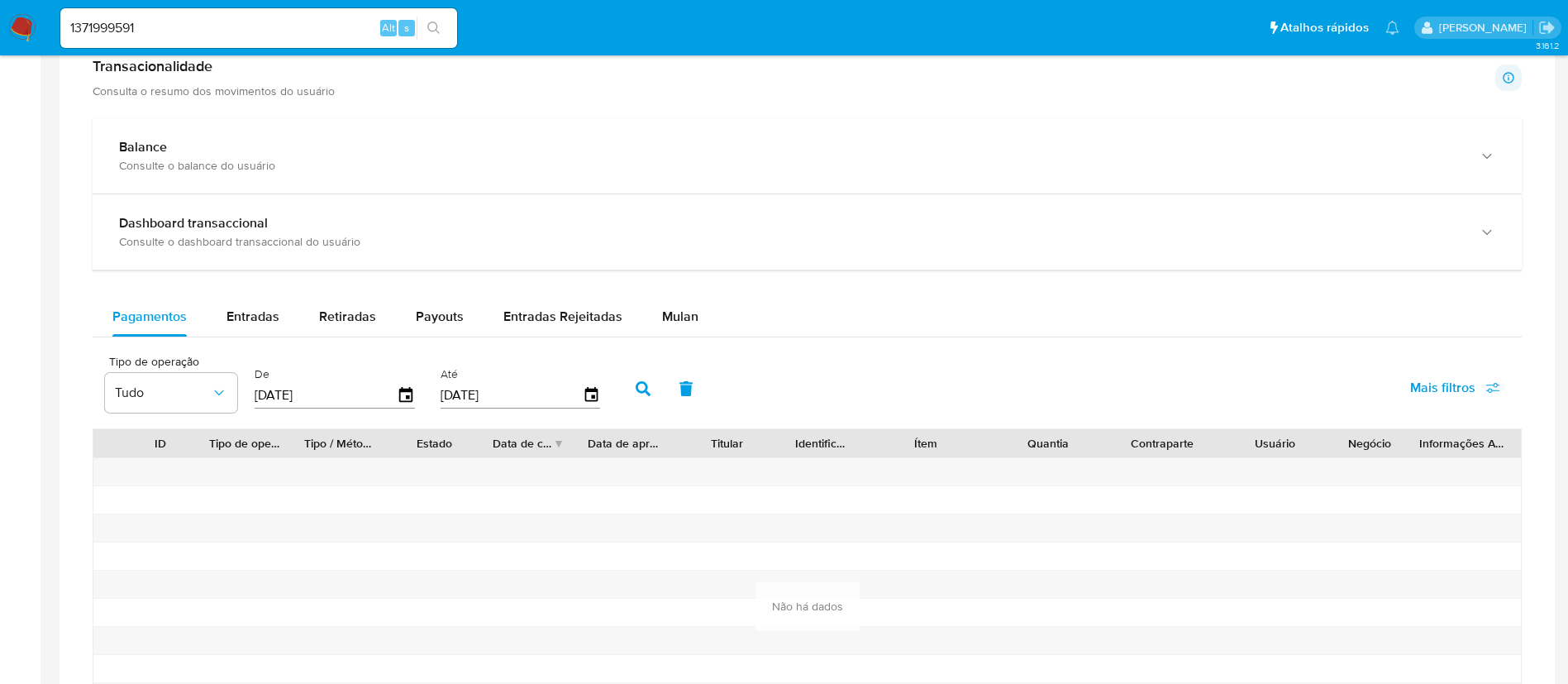
scroll to position [880, 0]
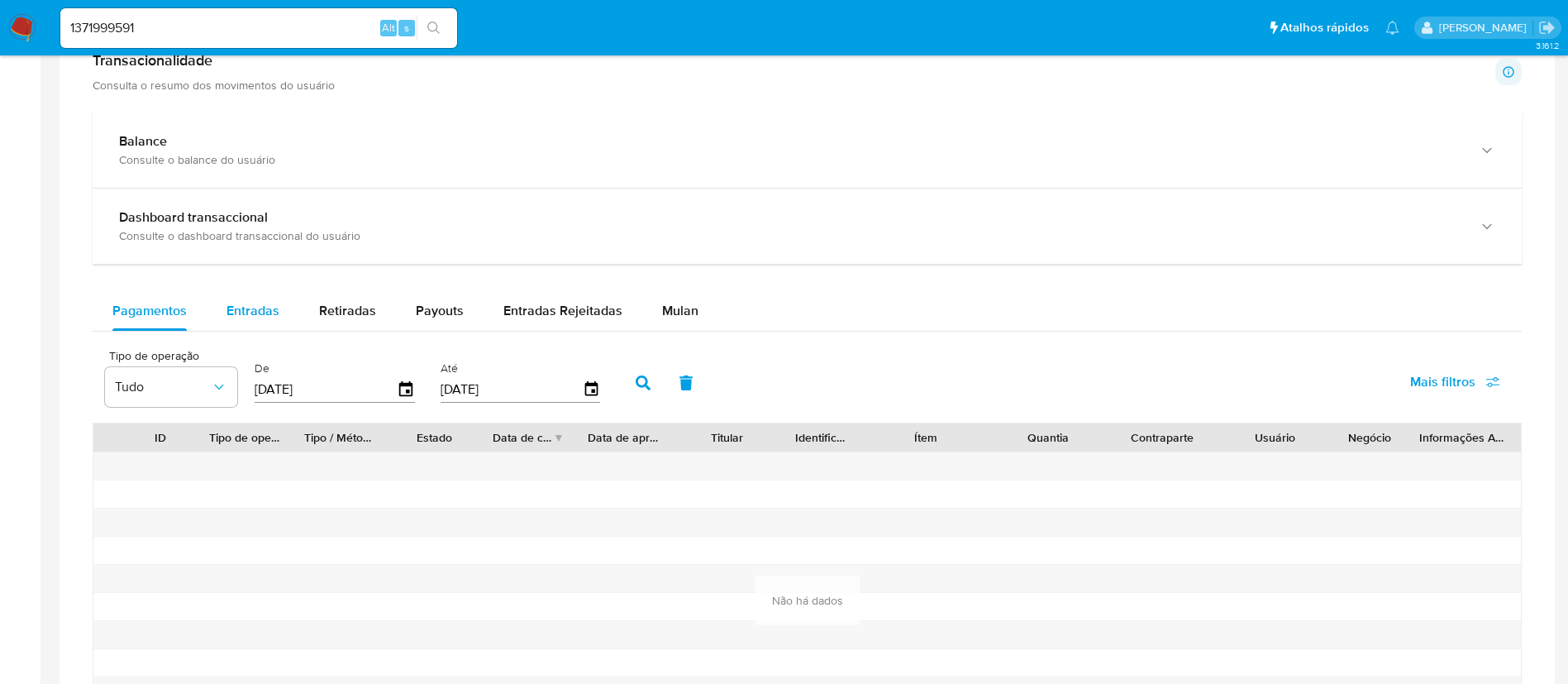
click at [243, 301] on span "Entradas" at bounding box center [253, 310] width 53 height 19
select select "10"
click at [198, 21] on input "1371999591" at bounding box center [259, 28] width 397 height 22
drag, startPoint x: 199, startPoint y: 21, endPoint x: 127, endPoint y: 17, distance: 72.1
click at [127, 17] on input "1371999591" at bounding box center [259, 28] width 397 height 22
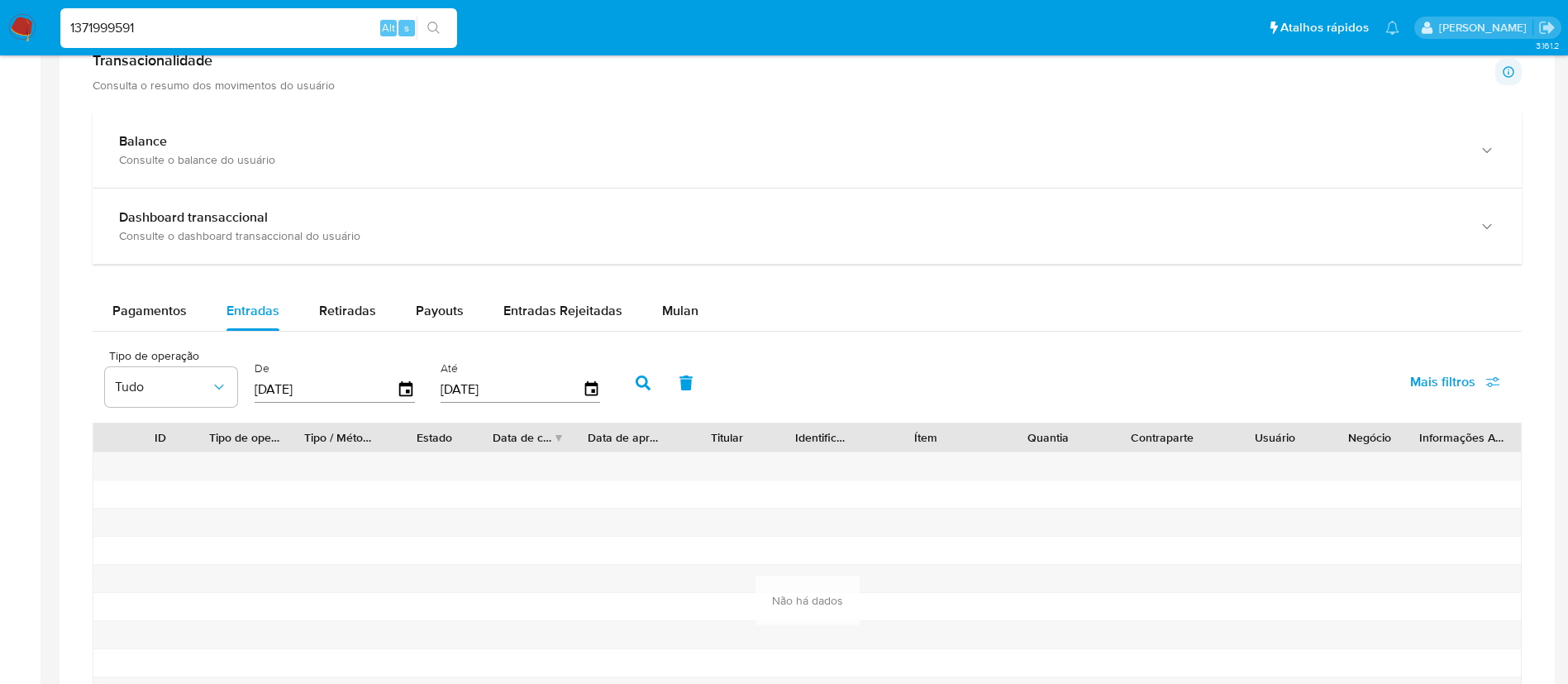
paste input "2351361842"
type input "2351361842"
click at [436, 28] on icon "search-icon" at bounding box center [434, 28] width 13 height 13
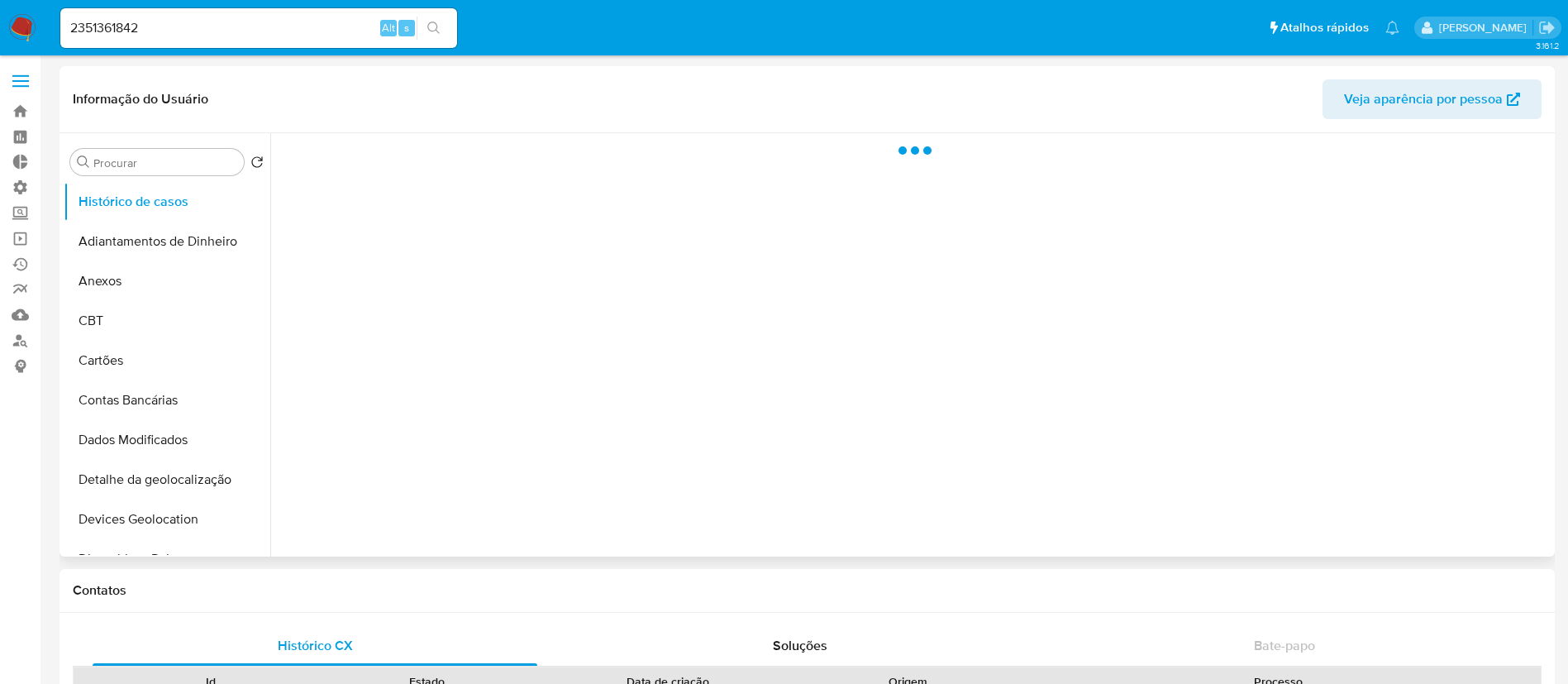
select select "10"
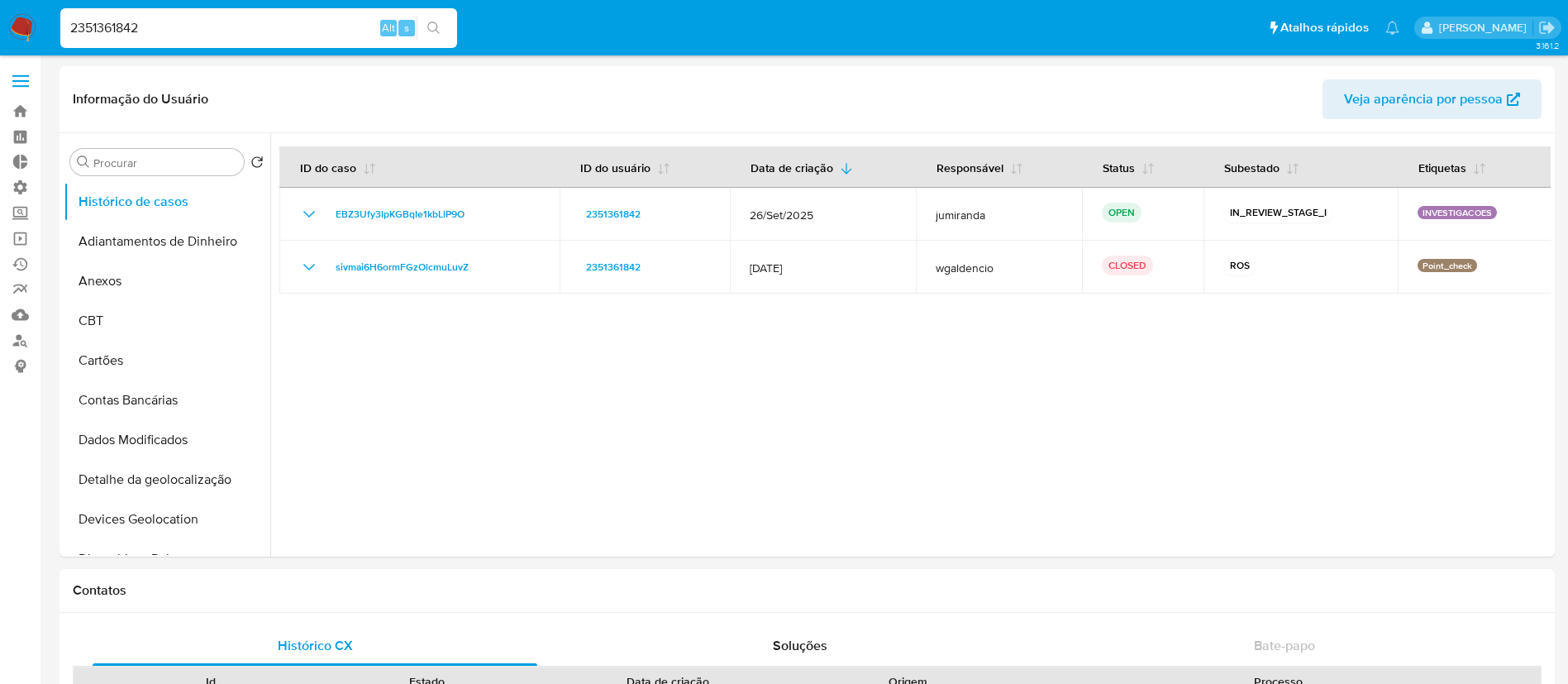
drag, startPoint x: 193, startPoint y: 27, endPoint x: 46, endPoint y: -12, distance: 152.1
paste input "1717761128"
type input "1717761128"
click at [434, 23] on icon "search-icon" at bounding box center [434, 28] width 13 height 13
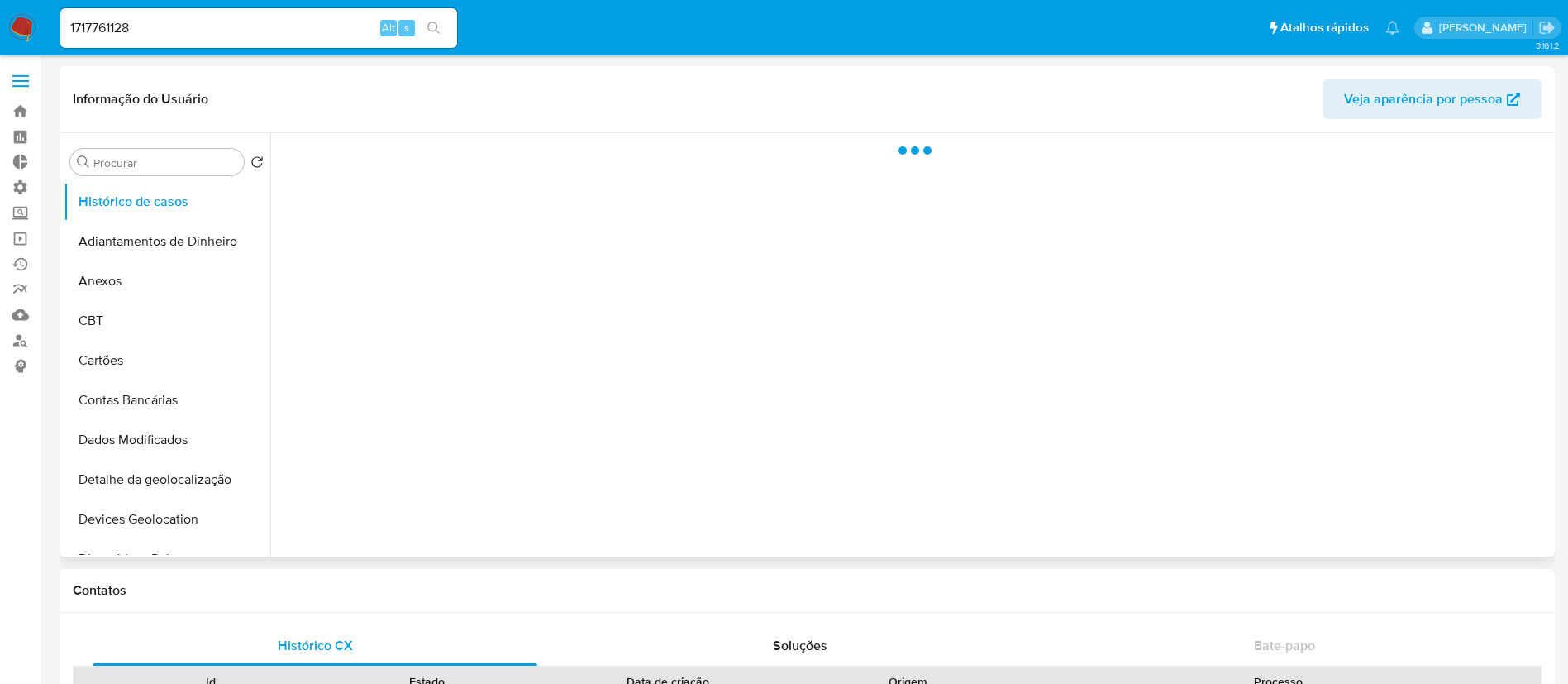
select select "10"
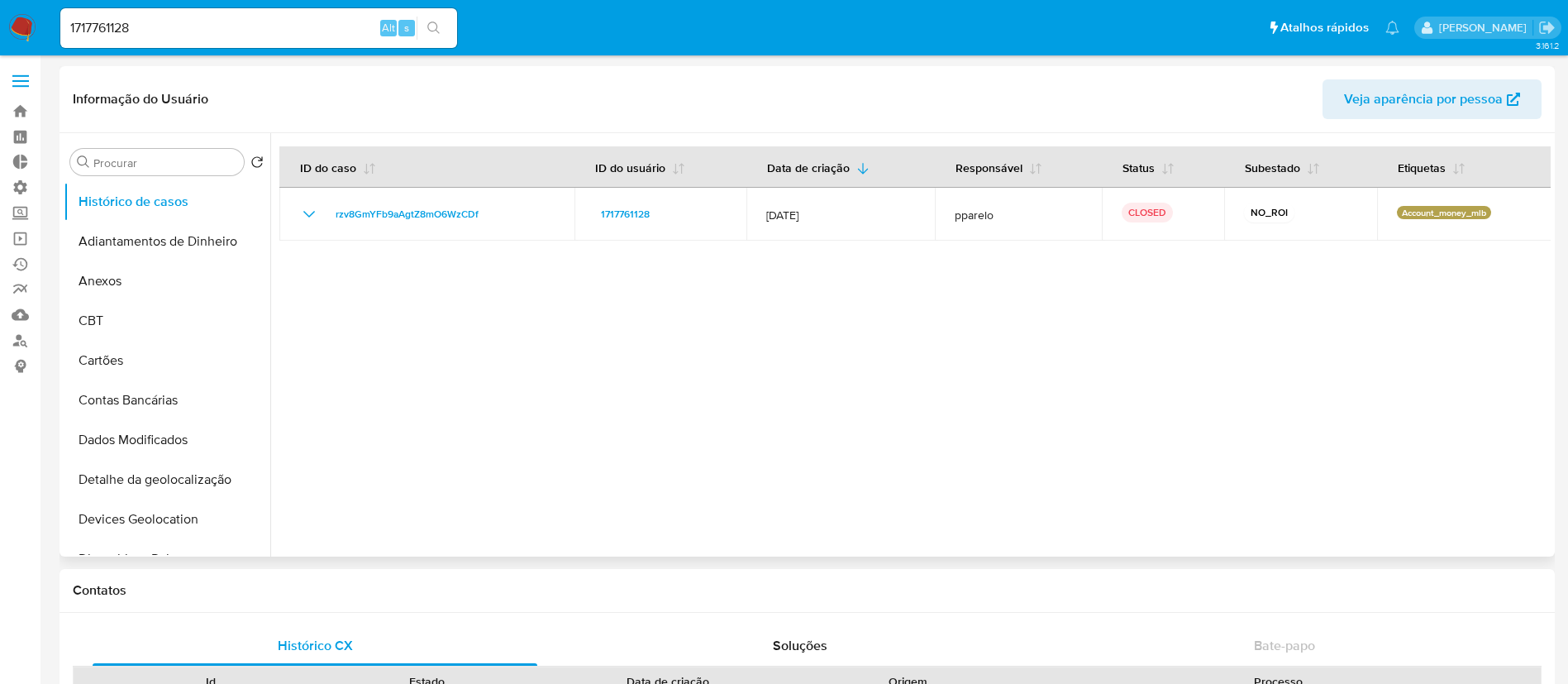
drag, startPoint x: 264, startPoint y: 221, endPoint x: 264, endPoint y: 230, distance: 9.0
click at [264, 230] on ul "Histórico de casos Adiantamentos de Dinheiro Anexos CBT Cartões Contas Bancária…" at bounding box center [167, 368] width 207 height 373
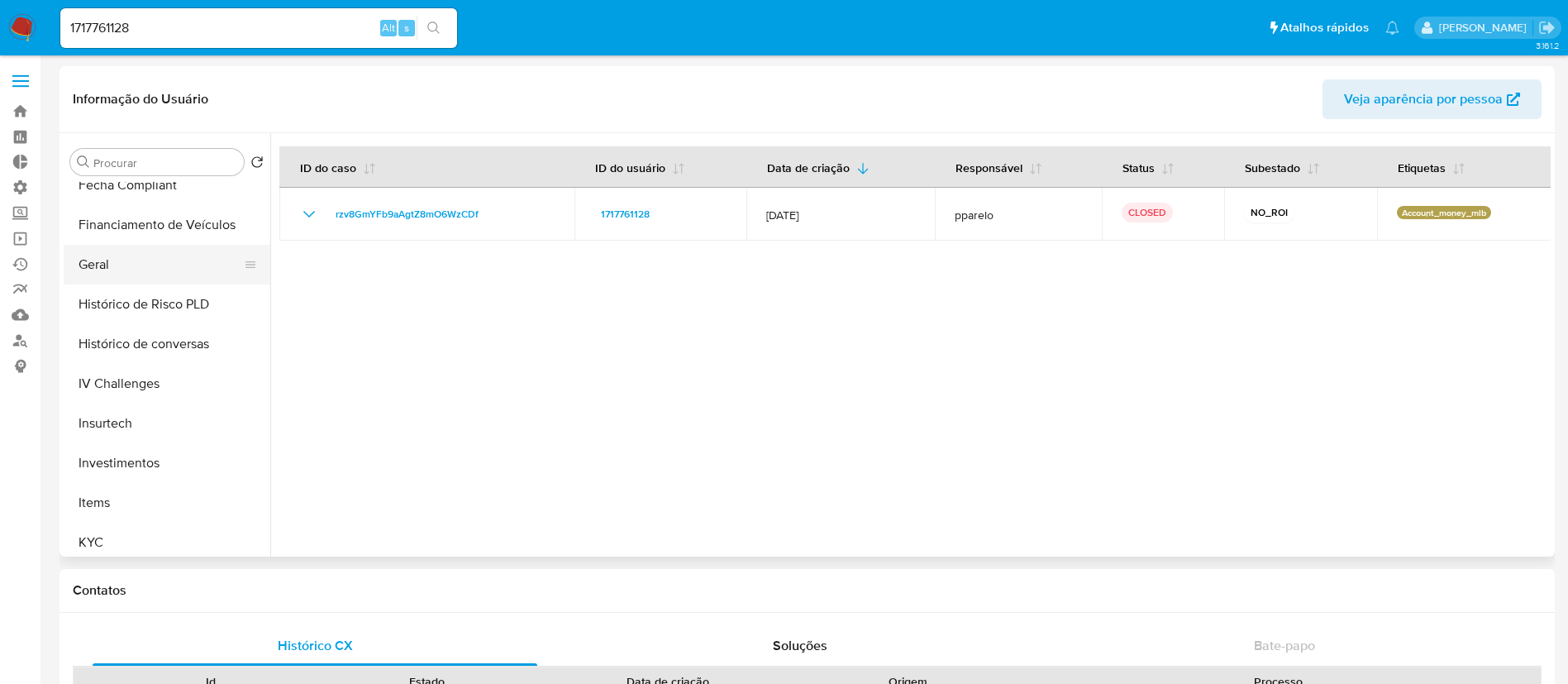
click at [126, 274] on button "Geral" at bounding box center [160, 265] width 194 height 40
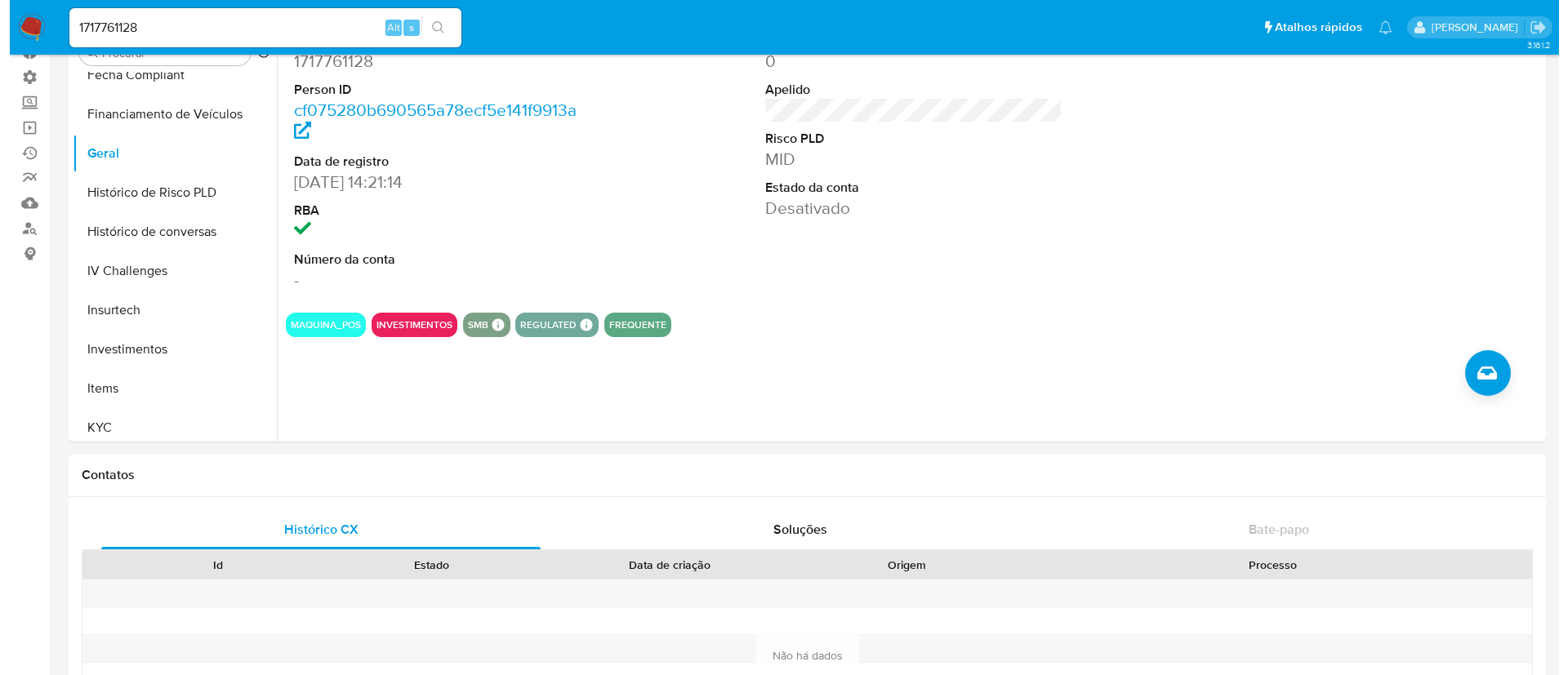
scroll to position [131, 0]
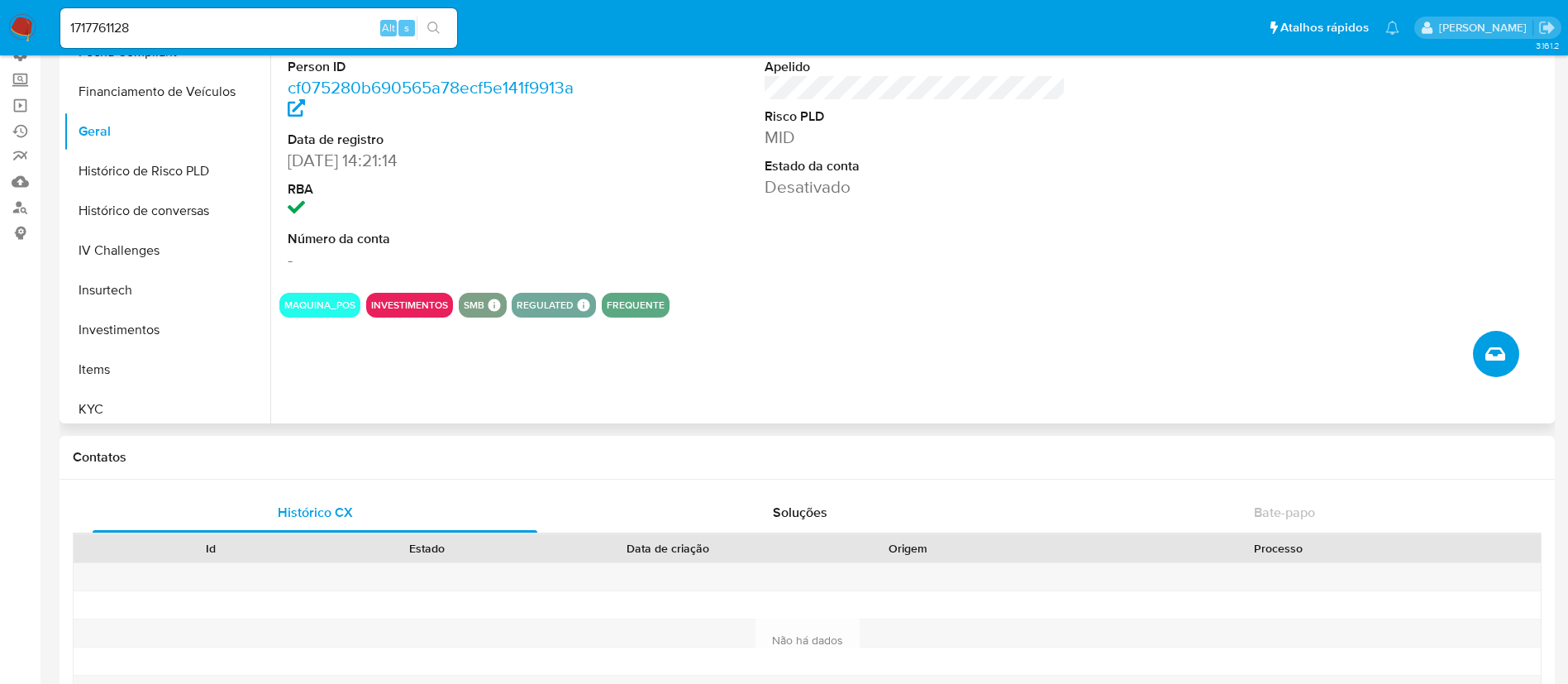
click at [1500, 342] on button "Criar caso manual" at bounding box center [1497, 354] width 47 height 47
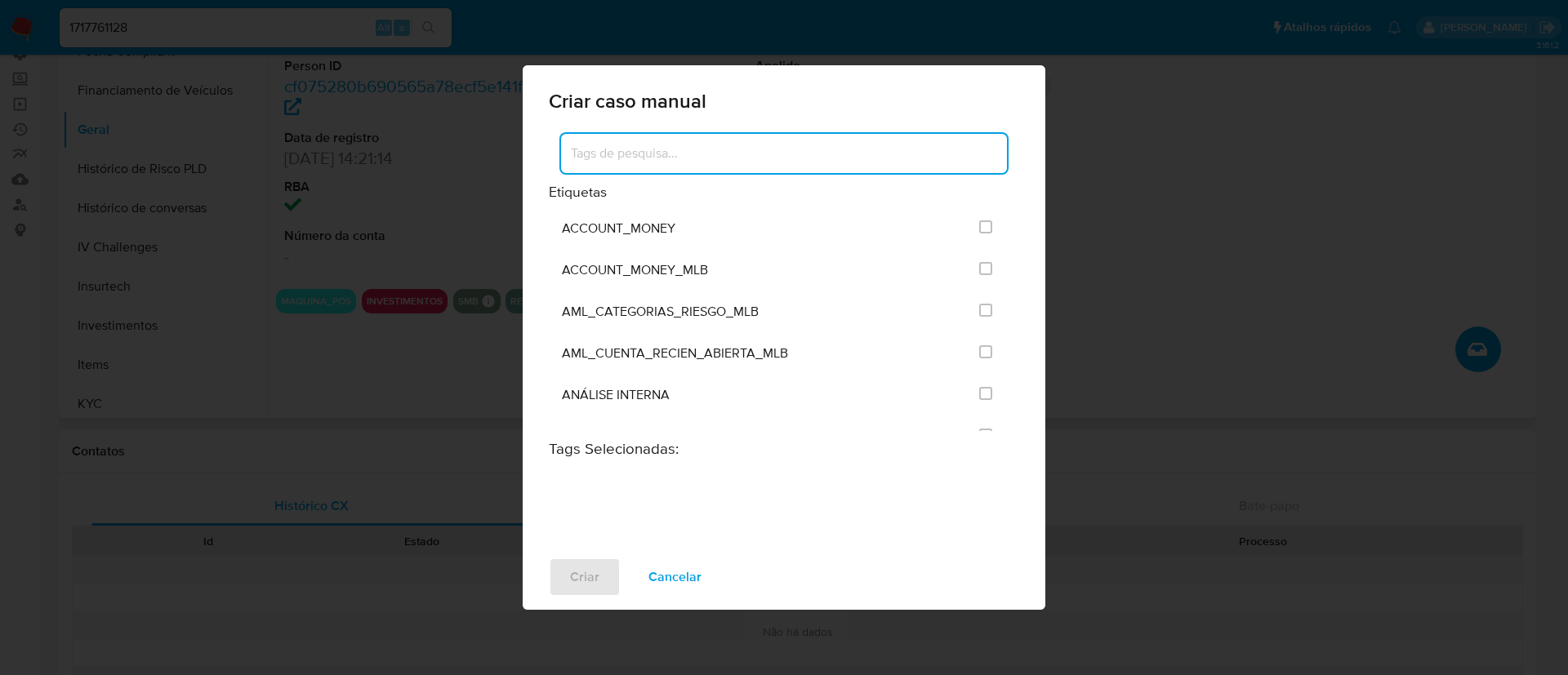
click at [785, 150] on input at bounding box center [784, 153] width 446 height 21
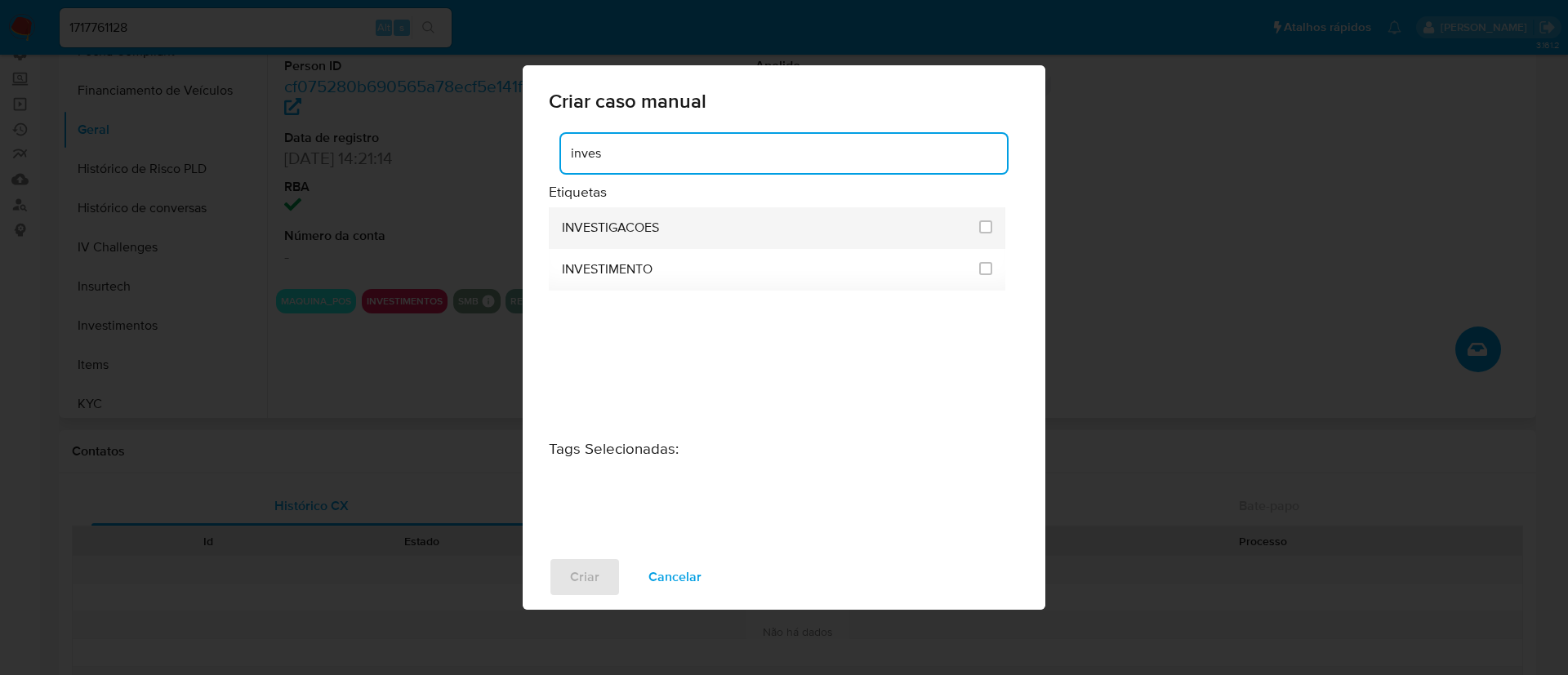
type input "inves"
click at [617, 239] on div "INVESTIGACOES" at bounding box center [766, 228] width 408 height 42
click at [982, 230] on input "2067" at bounding box center [986, 227] width 13 height 13
checkbox input "true"
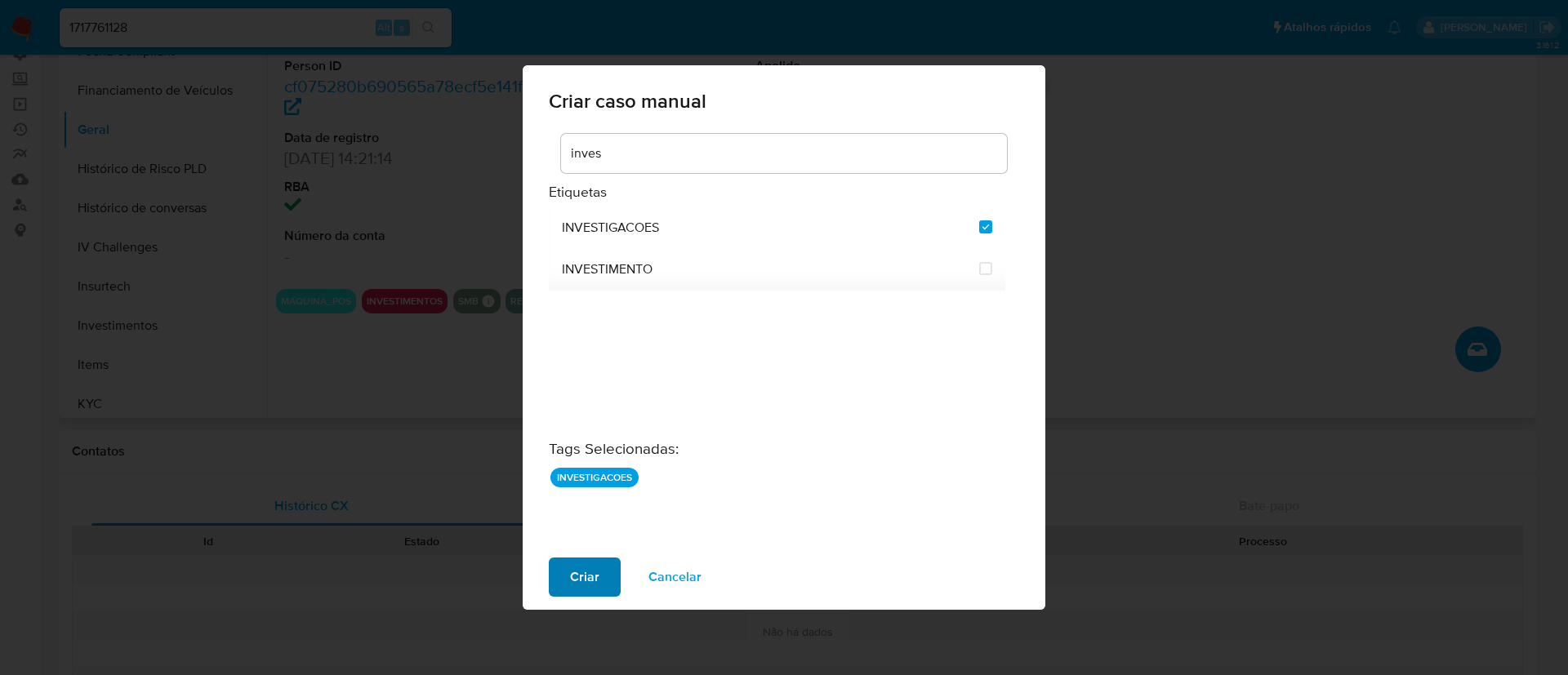
click at [589, 563] on span "Criar" at bounding box center [585, 577] width 30 height 36
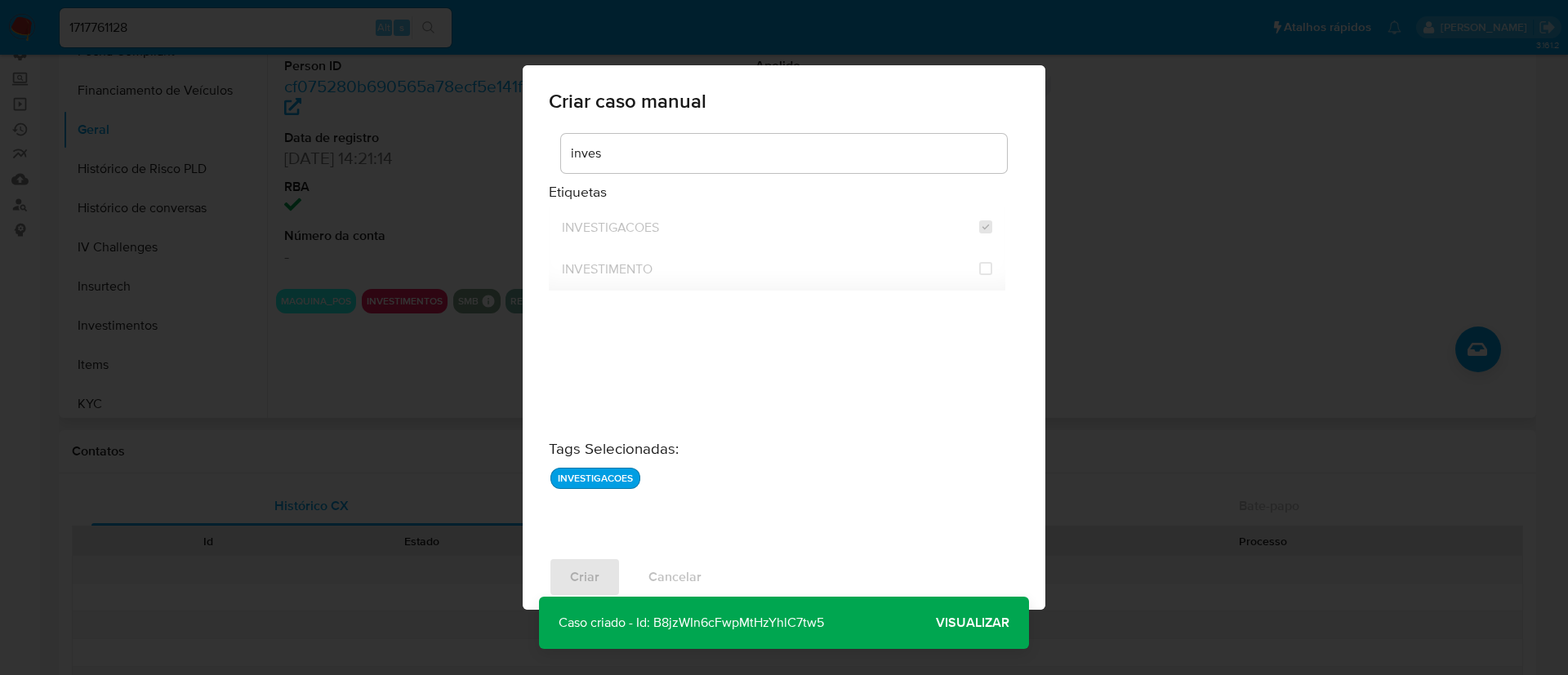
click at [687, 621] on p "Caso criado - Id: B8jzWIn6cFwpMtHzYhlC7tw5" at bounding box center [691, 623] width 304 height 52
click at [979, 623] on span "Visualizar" at bounding box center [973, 623] width 74 height 0
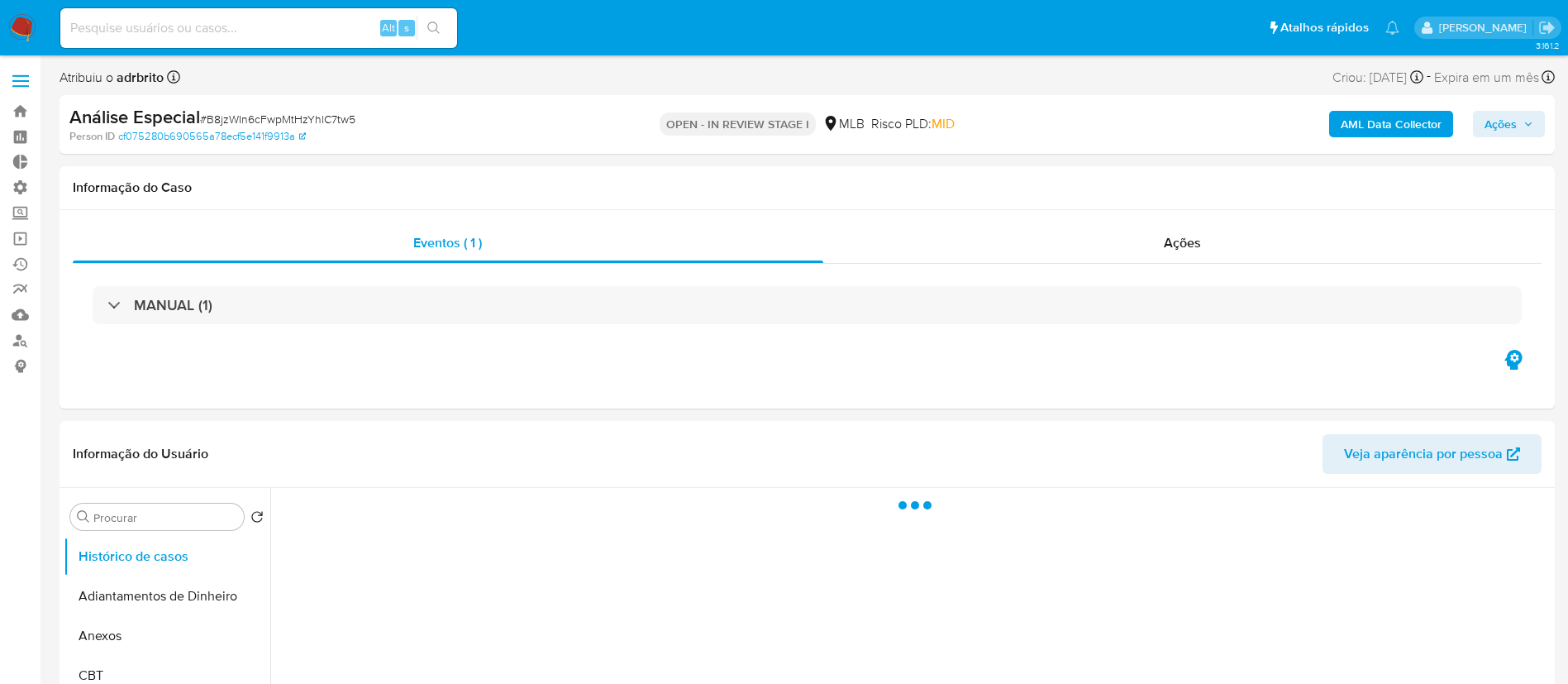
click at [1512, 121] on span "Ações" at bounding box center [1501, 124] width 32 height 27
select select "10"
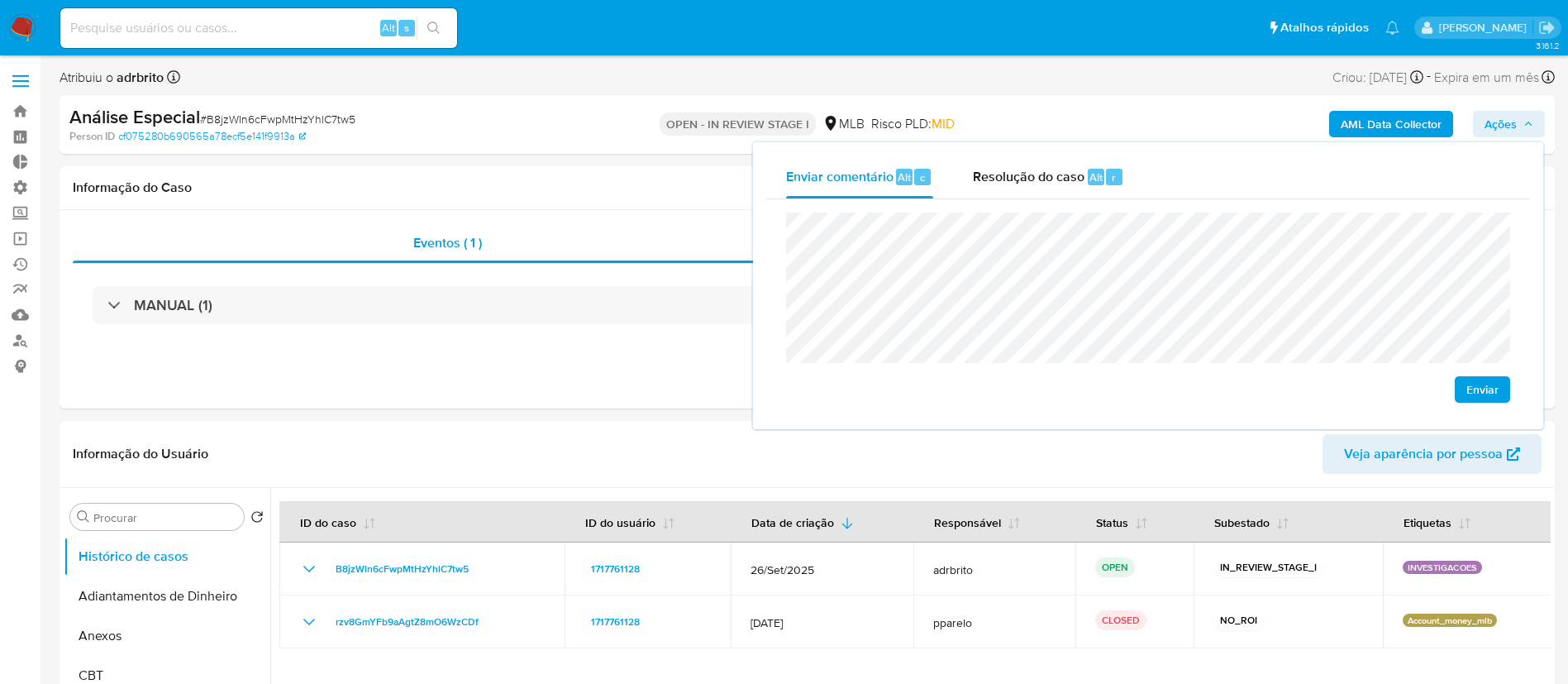
click at [1480, 386] on span "Enviar" at bounding box center [1482, 390] width 32 height 23
click at [273, 121] on span "# B8jzWIn6cFwpMtHzYhlC7tw5" at bounding box center [277, 119] width 155 height 17
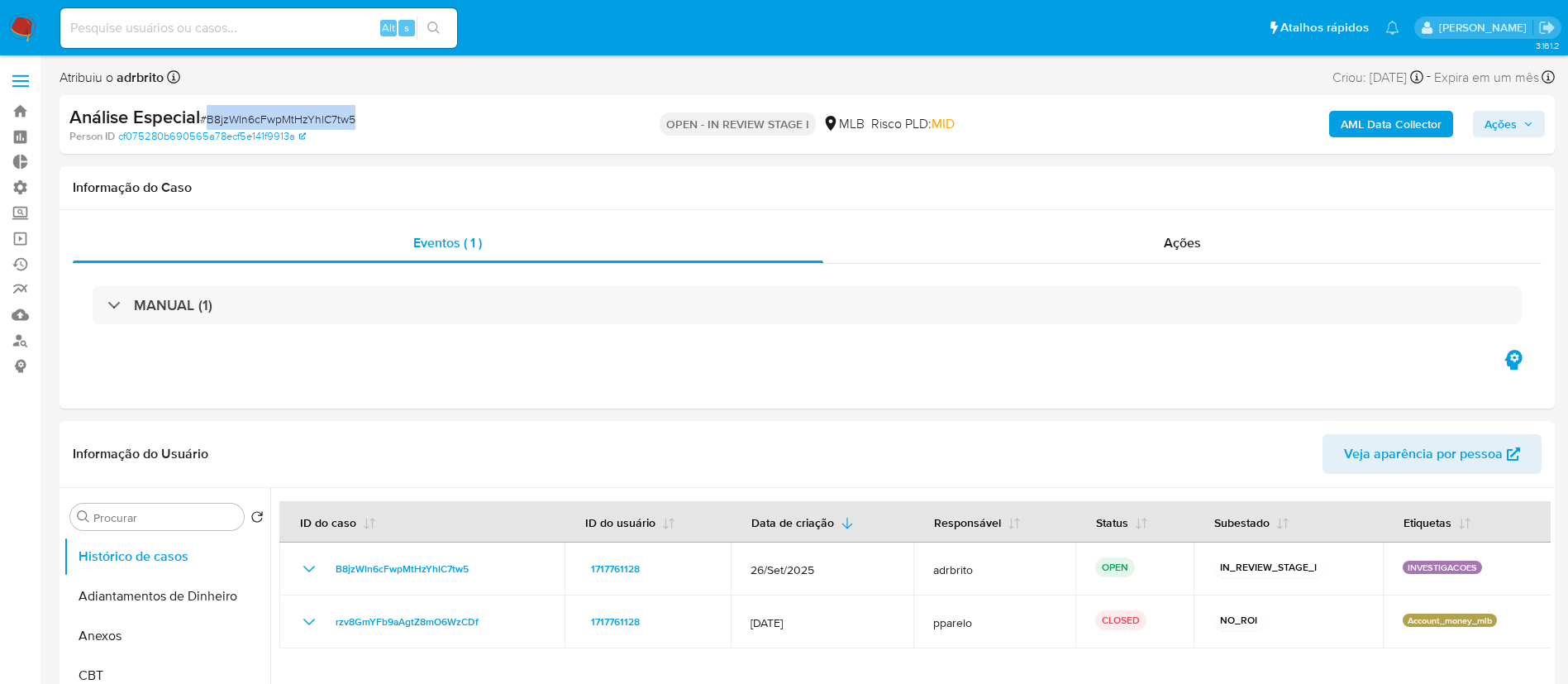
click at [273, 121] on span "# B8jzWIn6cFwpMtHzYhlC7tw5" at bounding box center [277, 119] width 155 height 17
copy span "B8jzWIn6cFwpMtHzYhlC7tw5"
click at [179, 38] on input at bounding box center [259, 28] width 397 height 22
paste input "2395010912"
type input "2395010912"
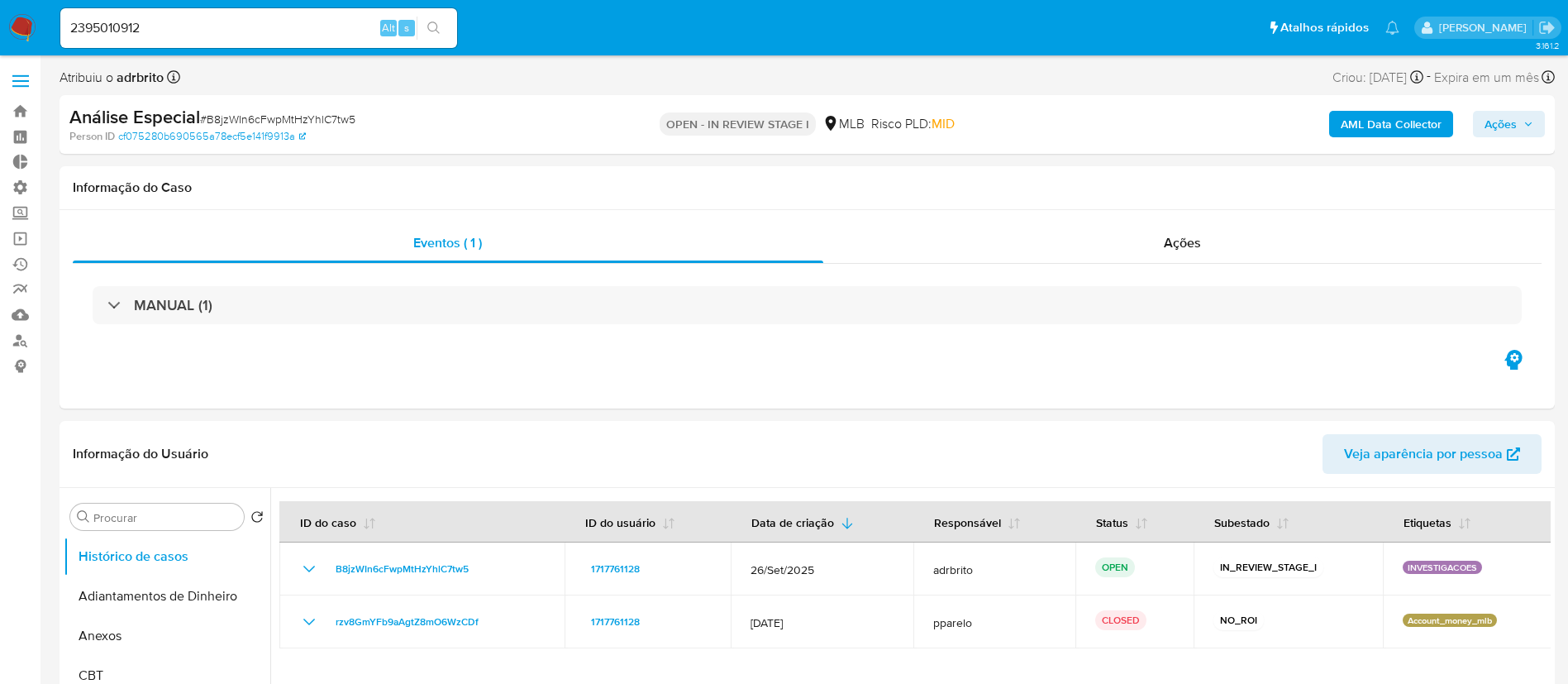
click at [429, 20] on button "search-icon" at bounding box center [434, 28] width 34 height 23
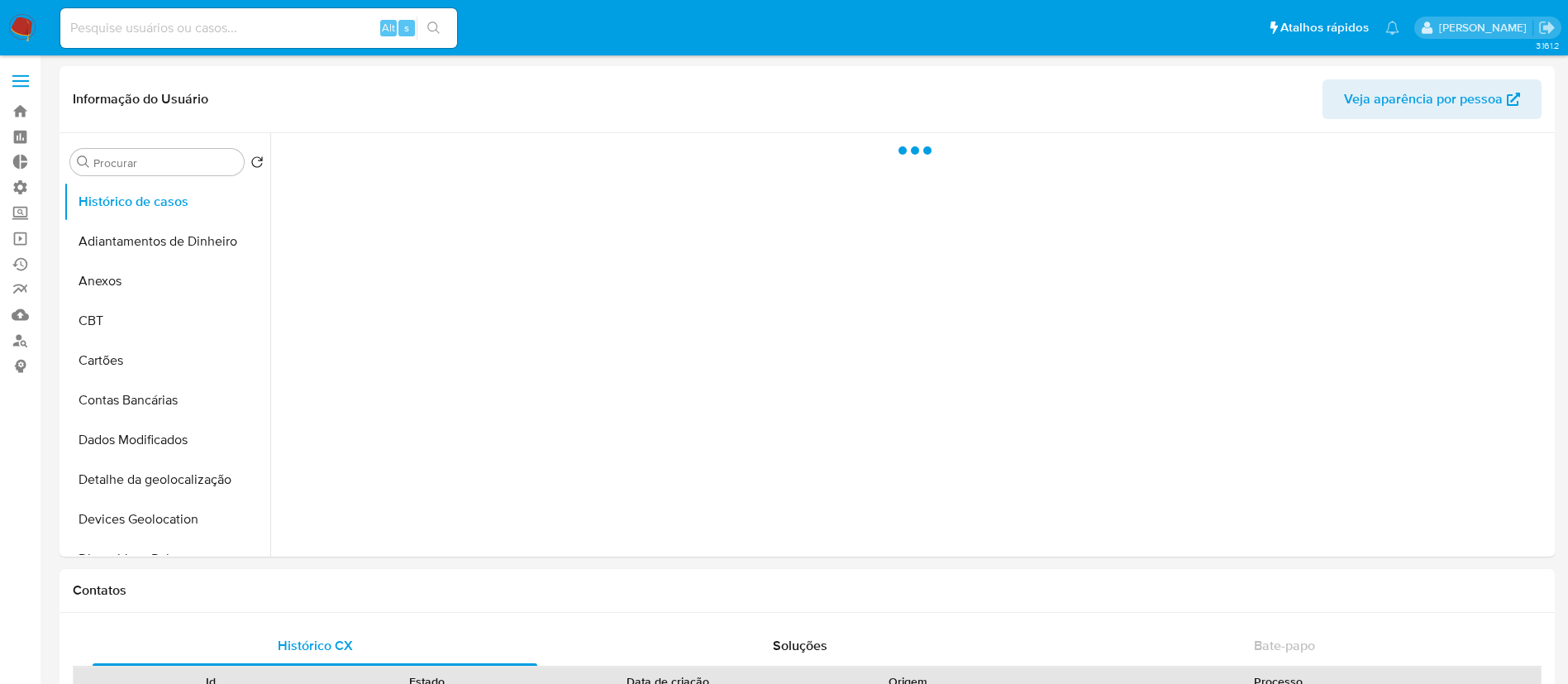
select select "10"
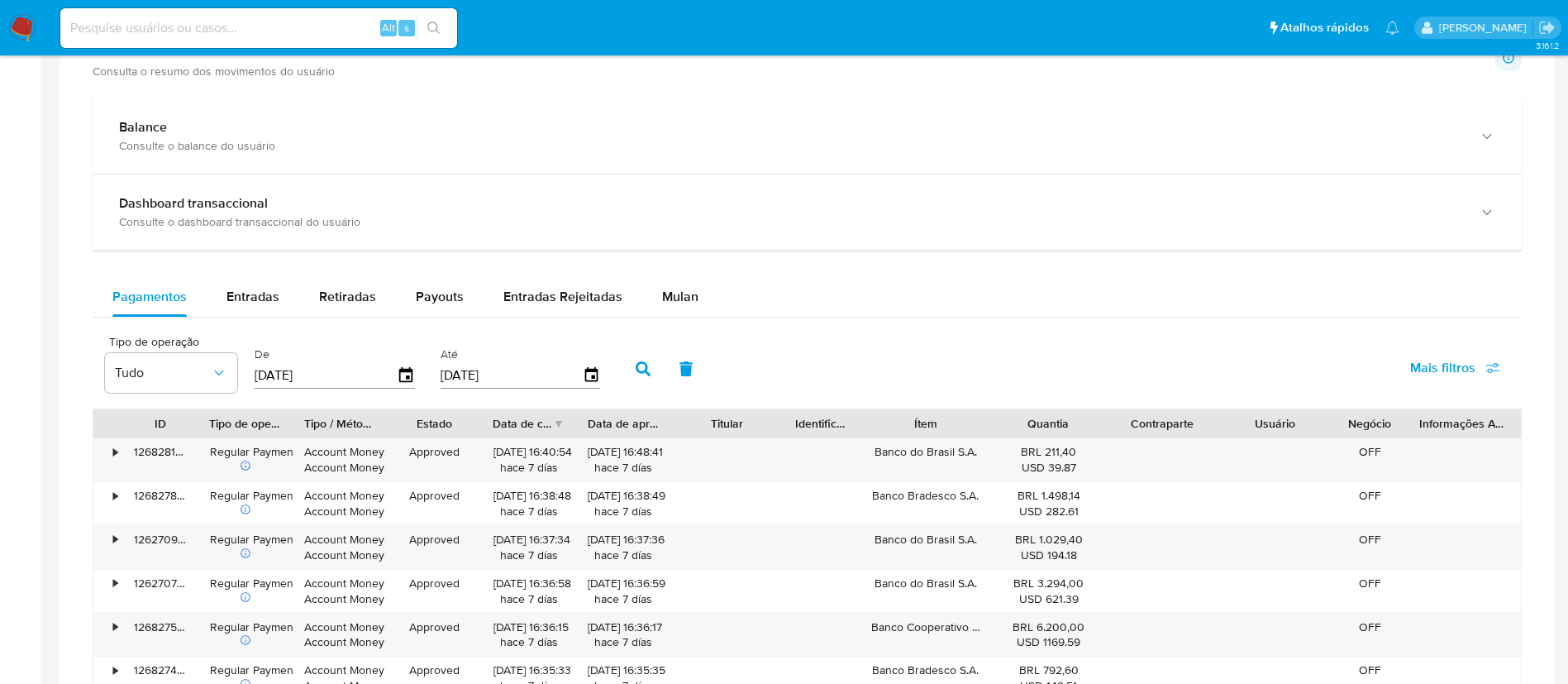
scroll to position [885, 0]
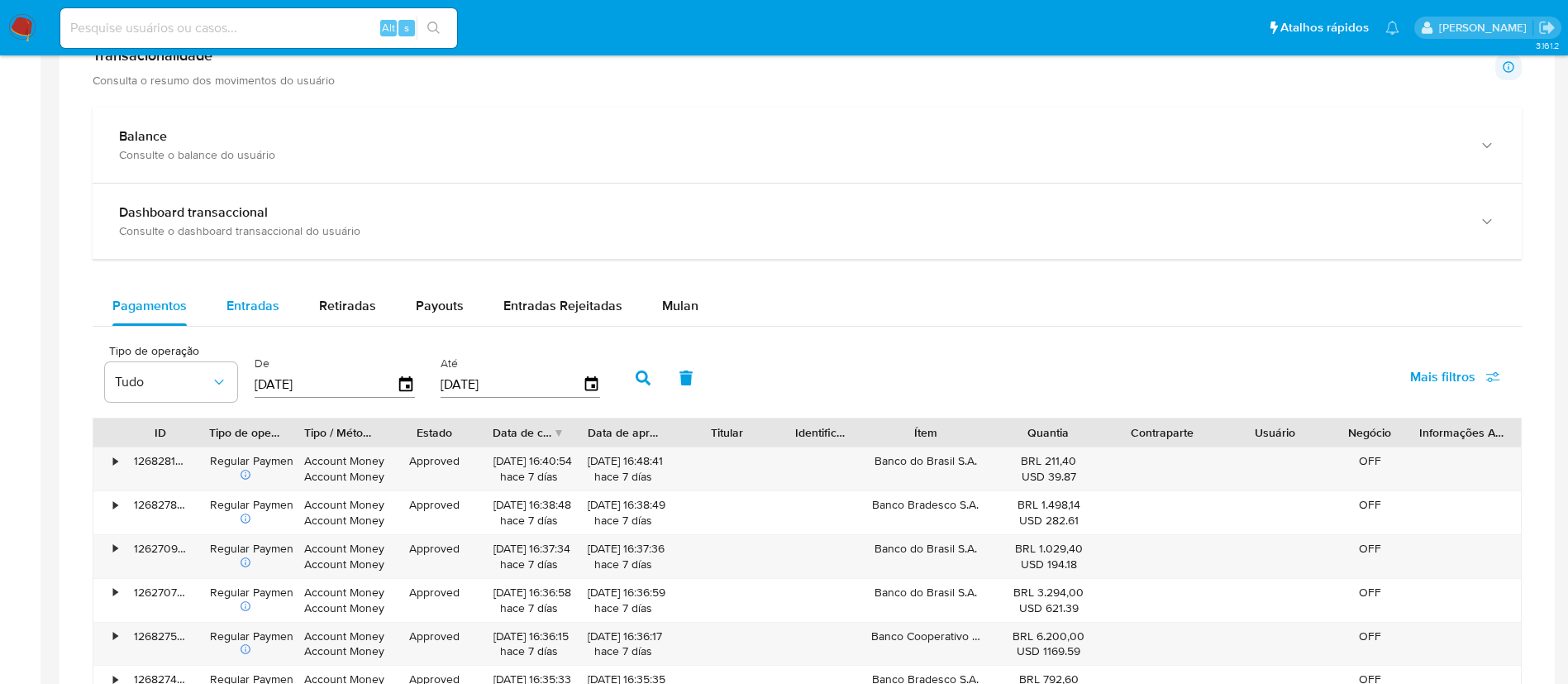
click at [246, 298] on span "Entradas" at bounding box center [253, 305] width 53 height 19
select select "10"
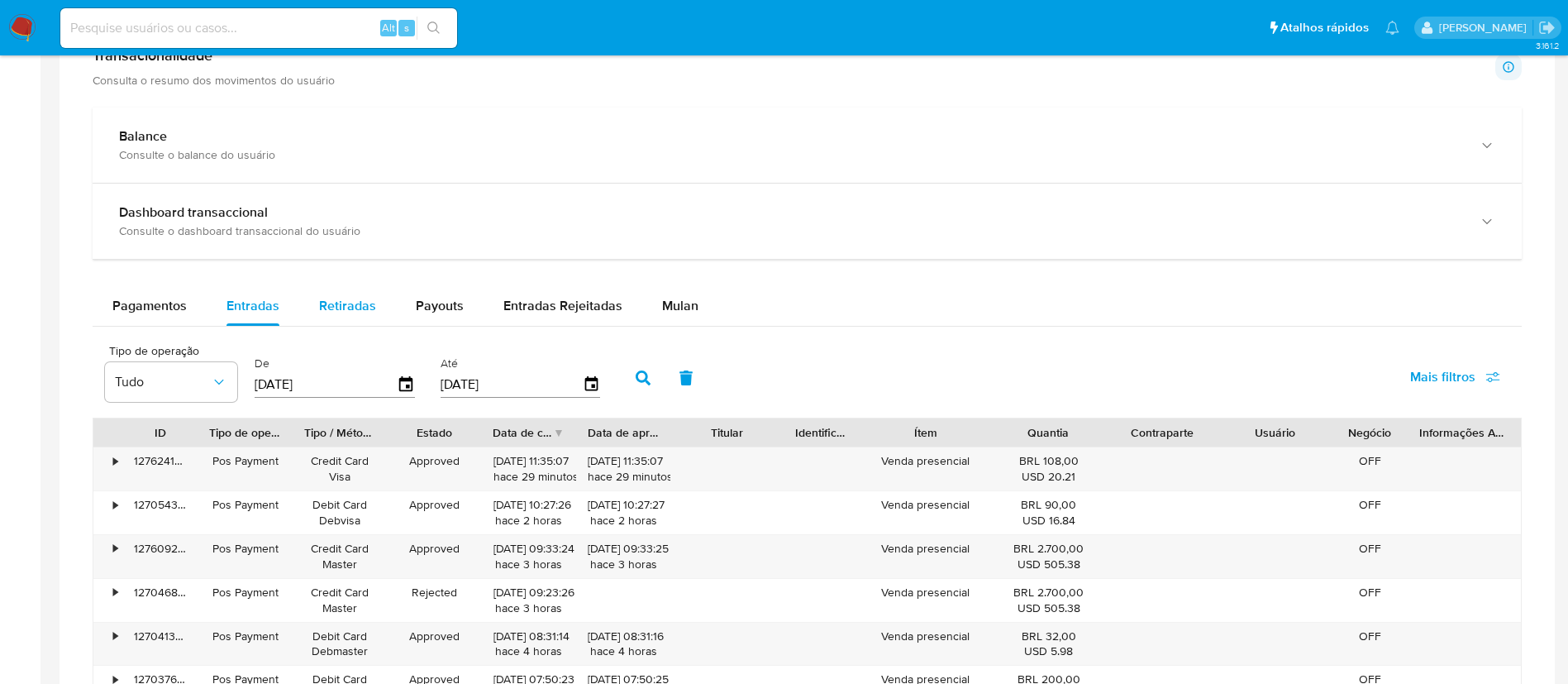
click at [344, 305] on span "Retiradas" at bounding box center [347, 305] width 57 height 19
select select "10"
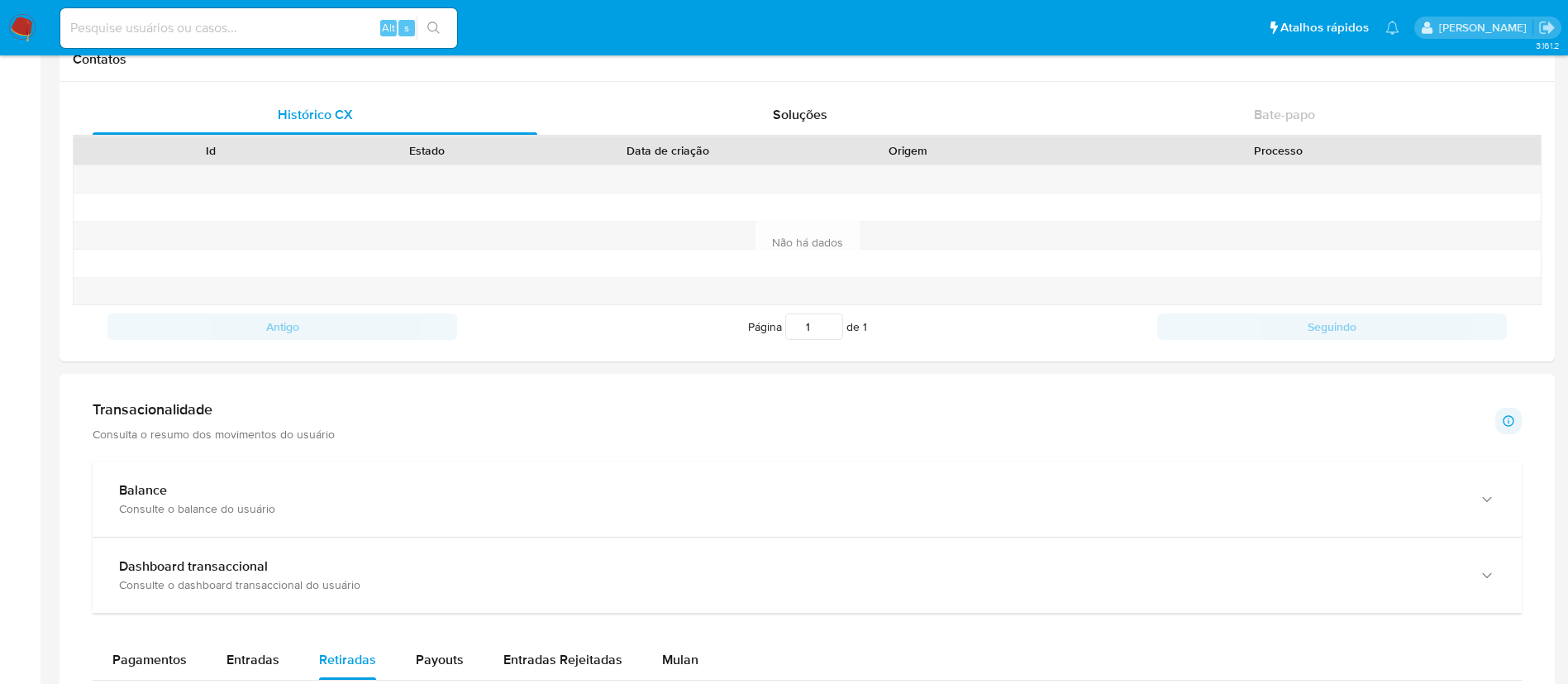
scroll to position [738, 0]
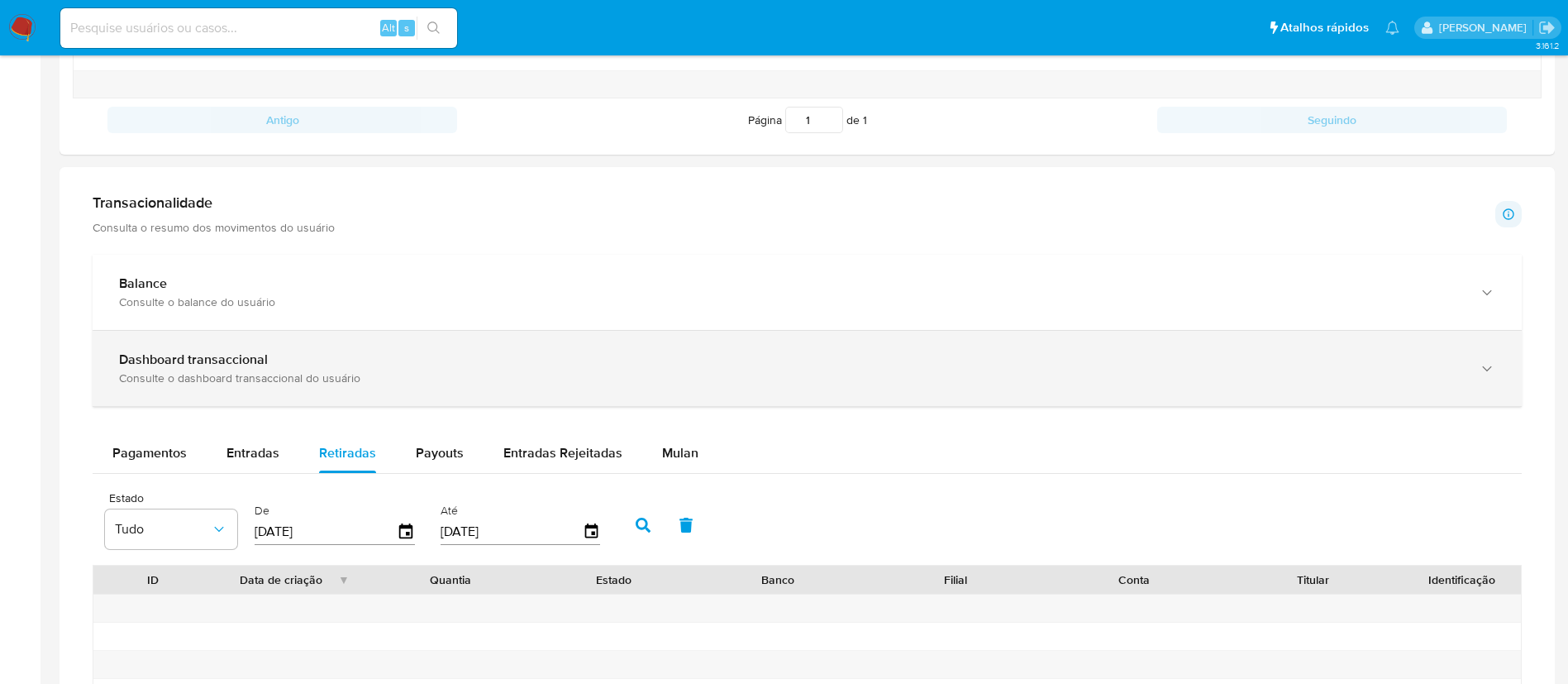
click at [355, 371] on div "Consulte o dashboard transaccional do usuário" at bounding box center [791, 378] width 1344 height 15
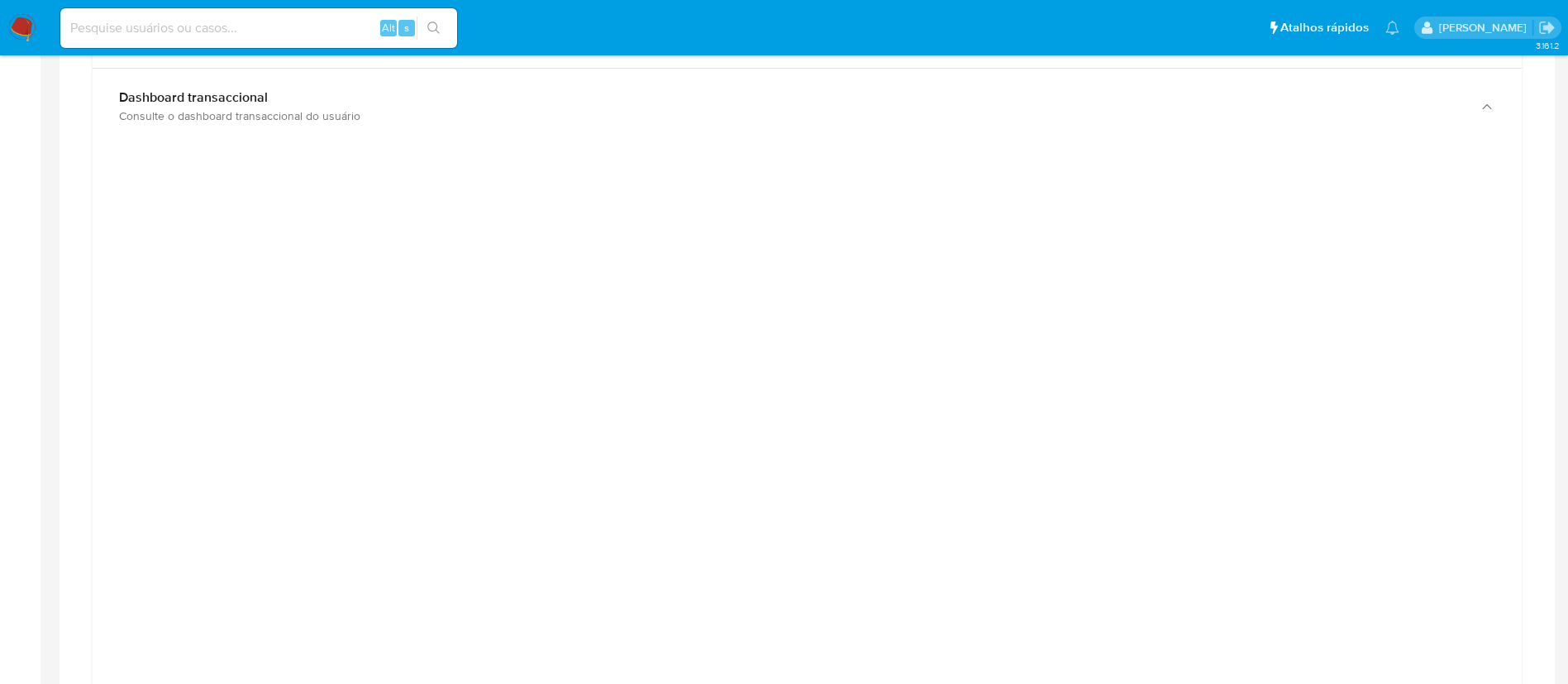
scroll to position [1003, 0]
click at [1544, 424] on div at bounding box center [807, 680] width 1496 height 1557
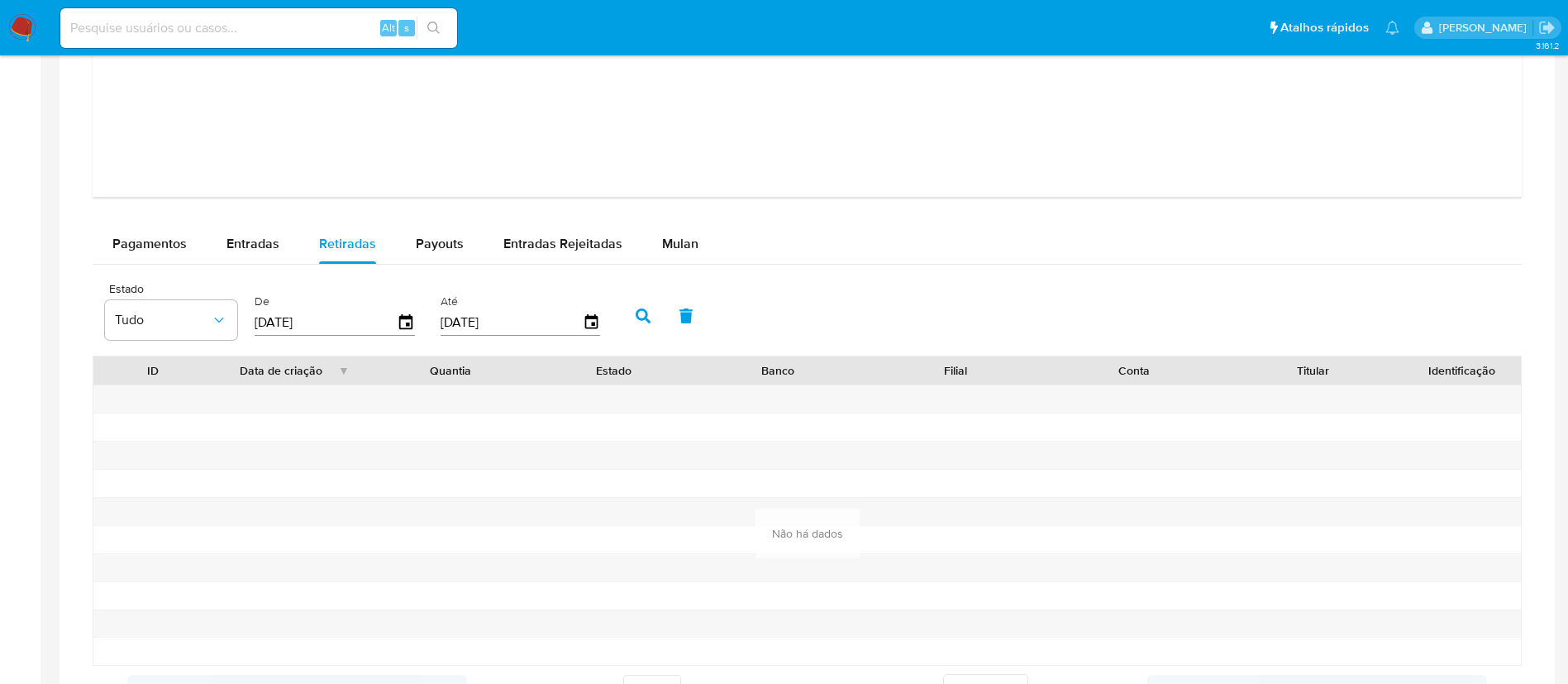
scroll to position [1720, 0]
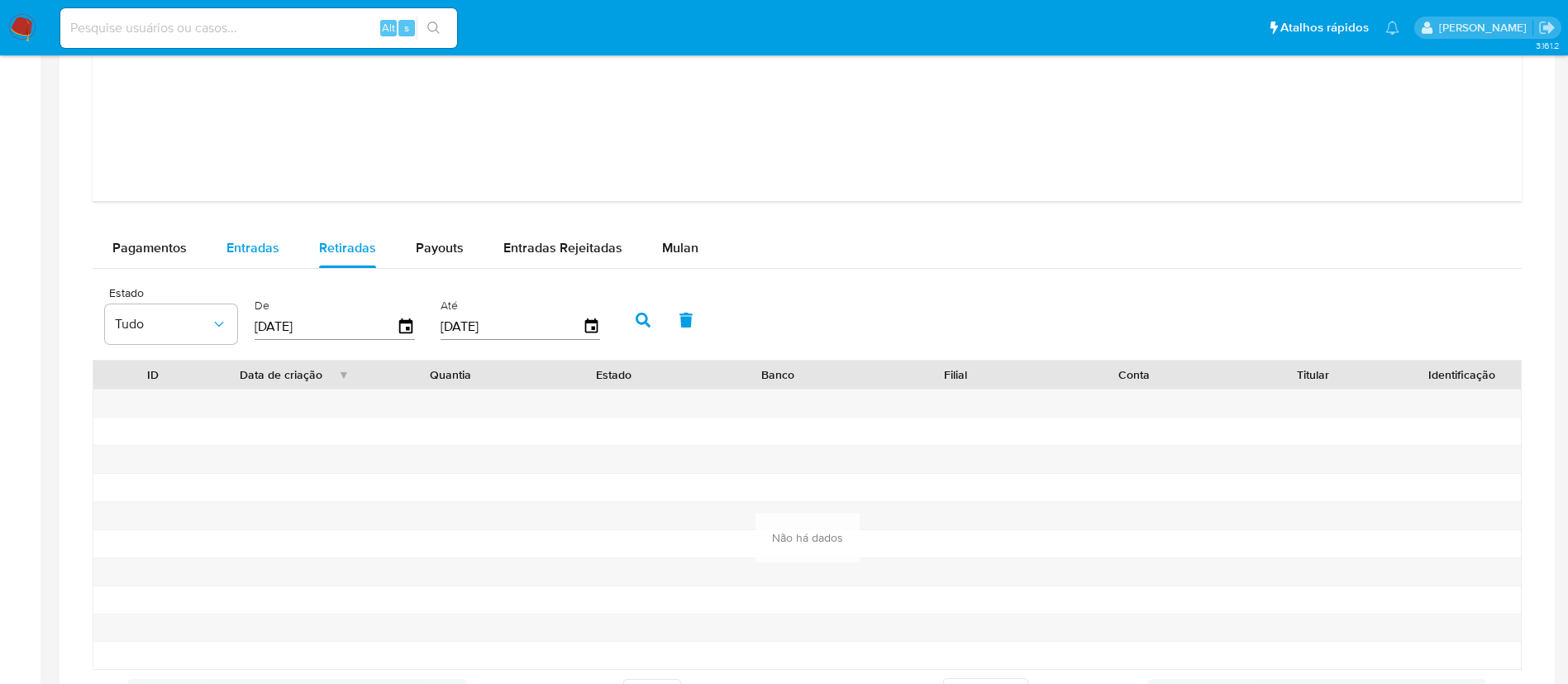
click at [263, 236] on div "Entradas" at bounding box center [253, 249] width 53 height 40
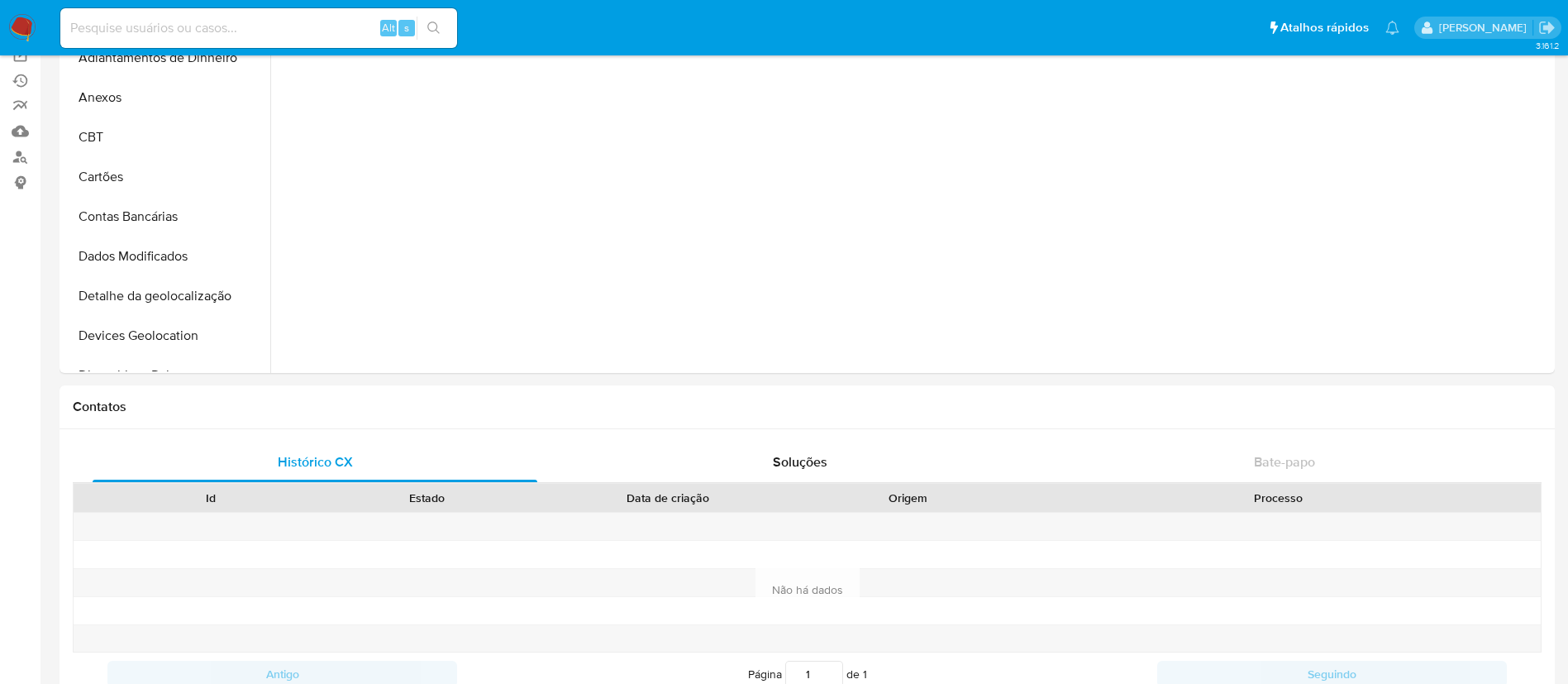
scroll to position [0, 0]
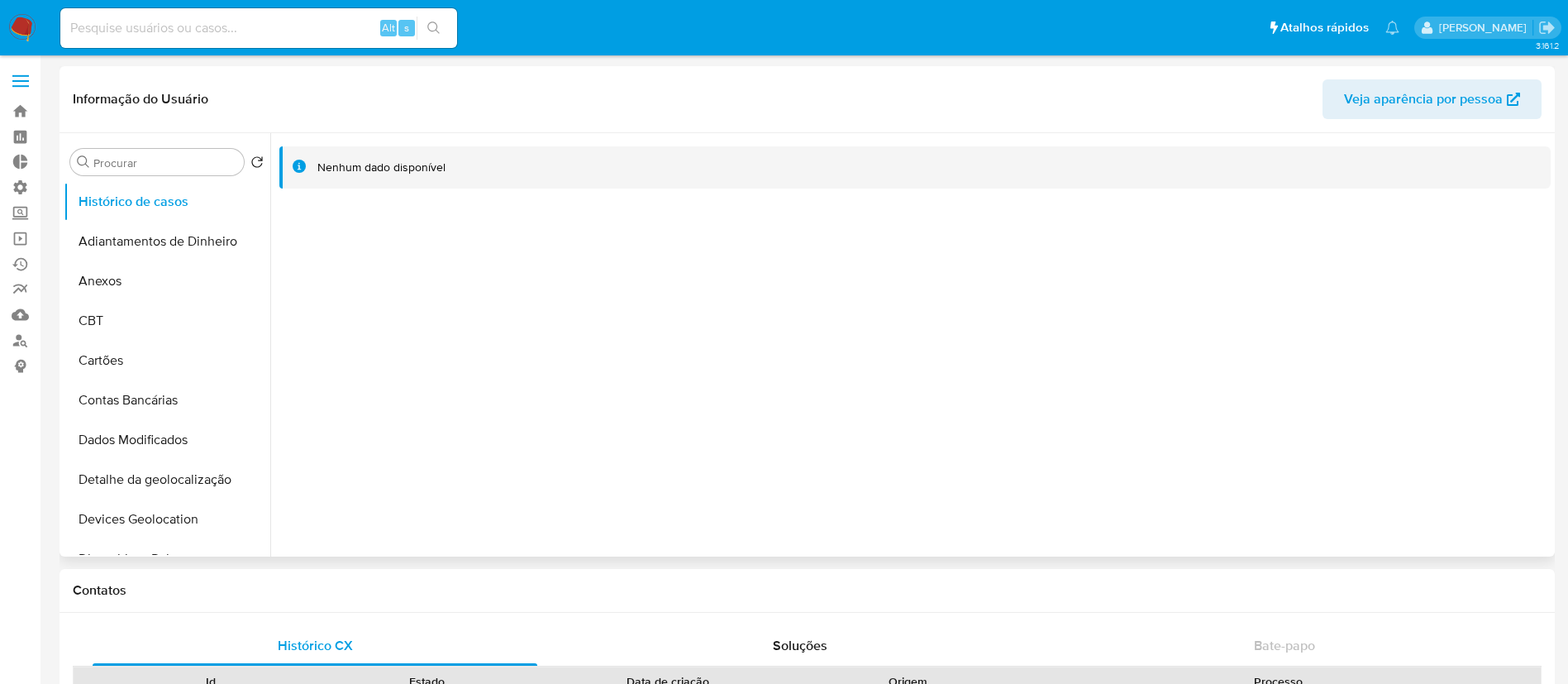
click at [1431, 108] on span "Veja aparência por pessoa" at bounding box center [1423, 100] width 159 height 40
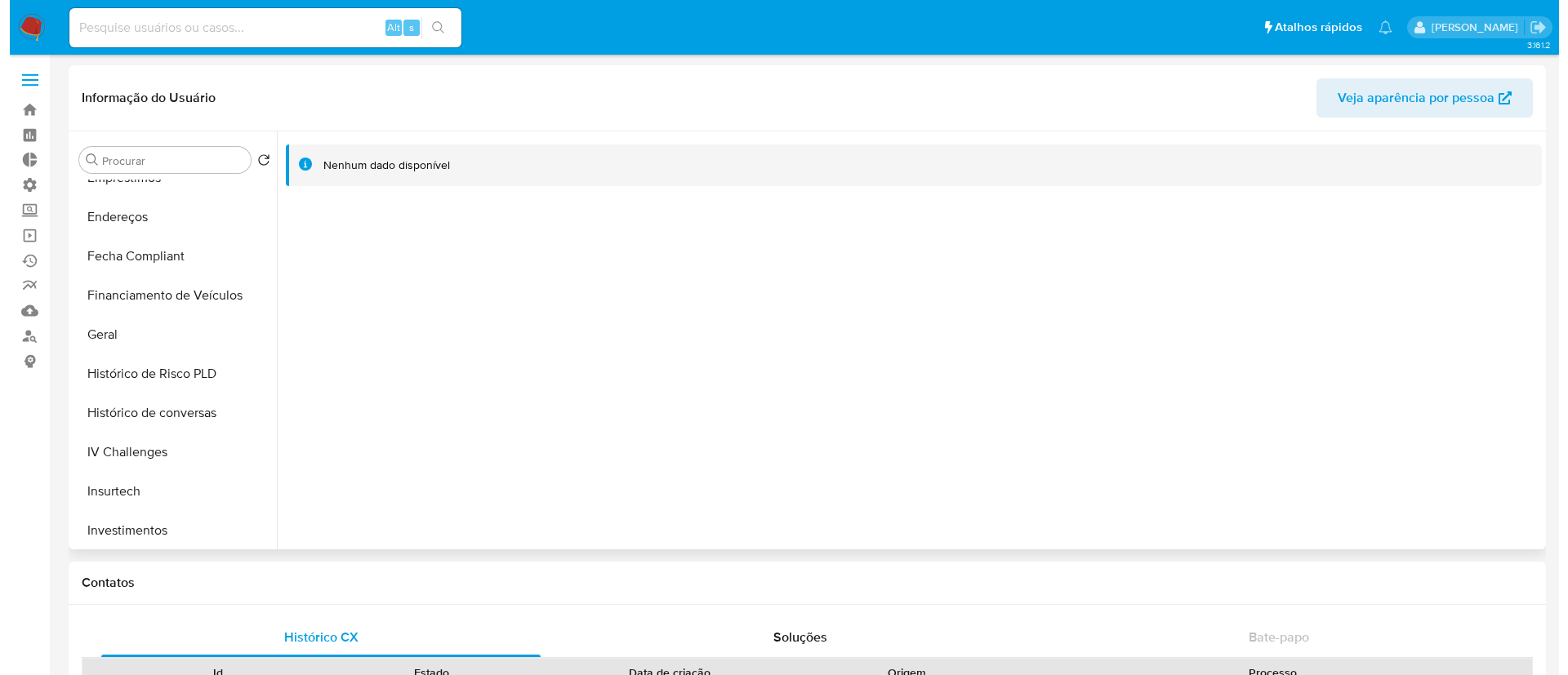
scroll to position [463, 0]
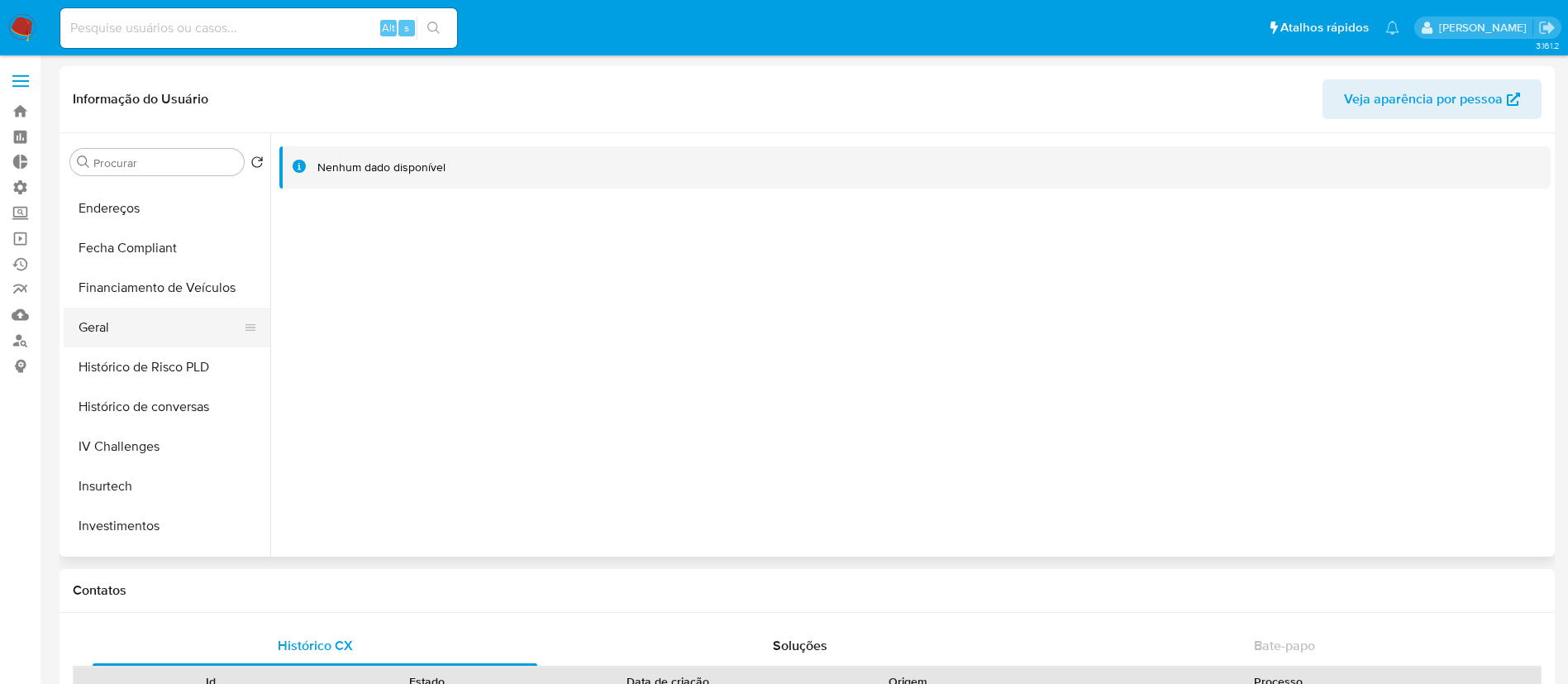
click at [68, 324] on button "Geral" at bounding box center [160, 327] width 194 height 40
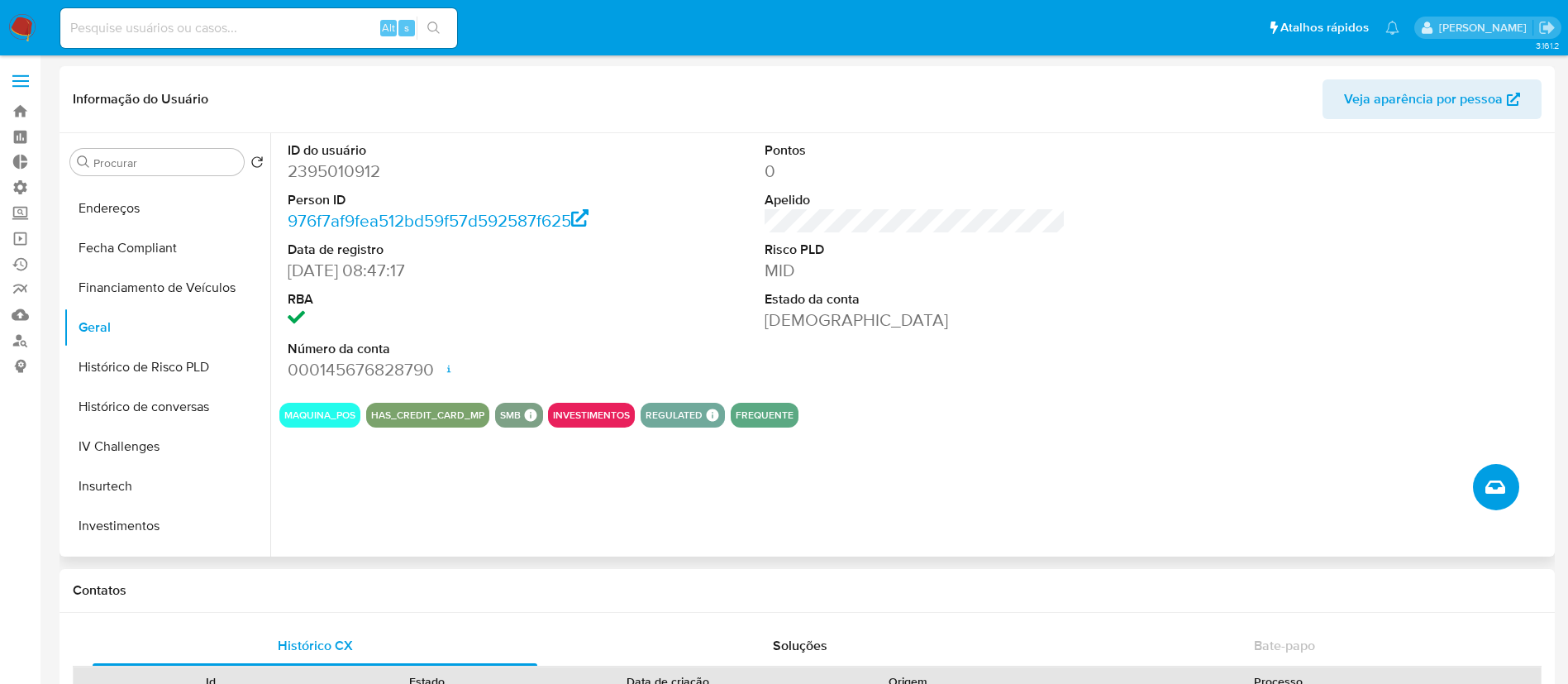
click at [1503, 485] on icon "Criar caso manual" at bounding box center [1496, 487] width 20 height 20
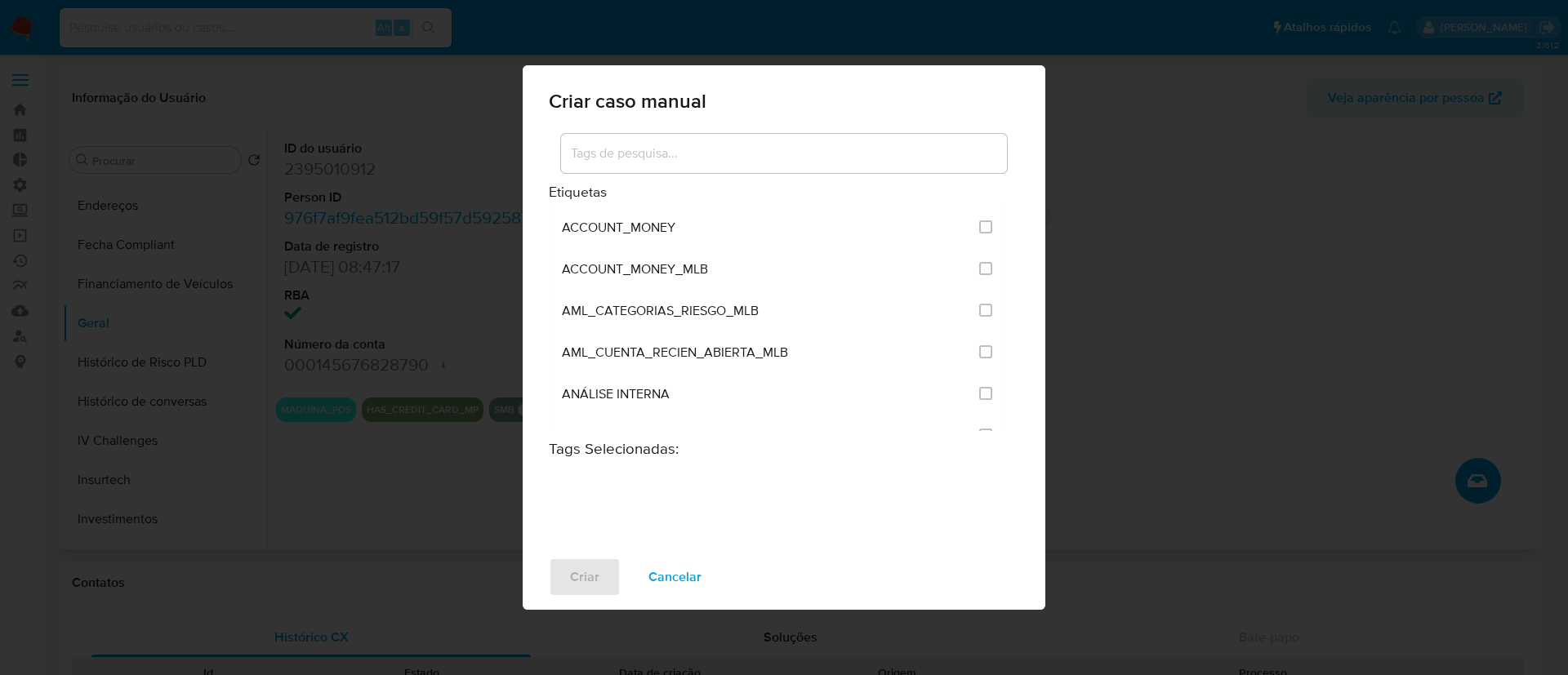
click at [688, 157] on input at bounding box center [784, 153] width 446 height 21
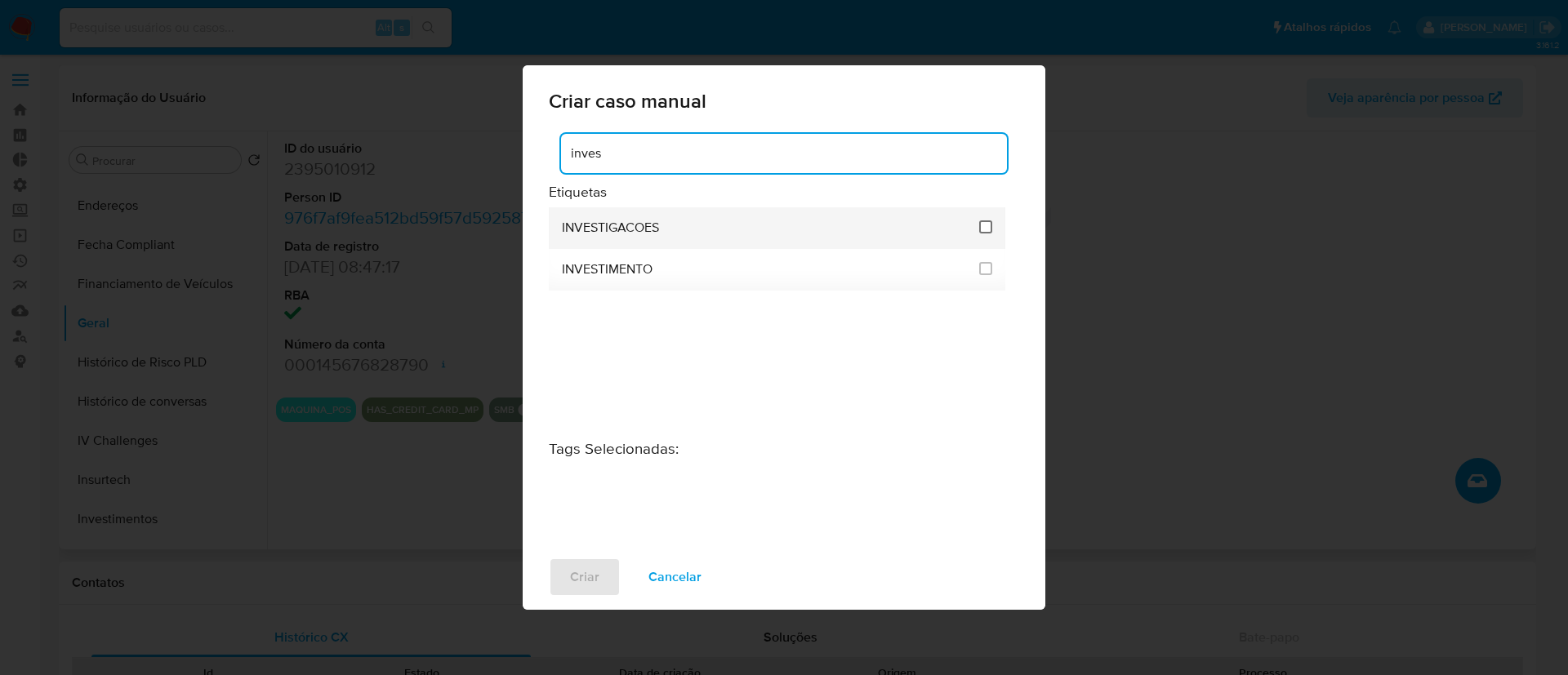
type input "inves"
click at [989, 231] on input "2067" at bounding box center [986, 227] width 13 height 13
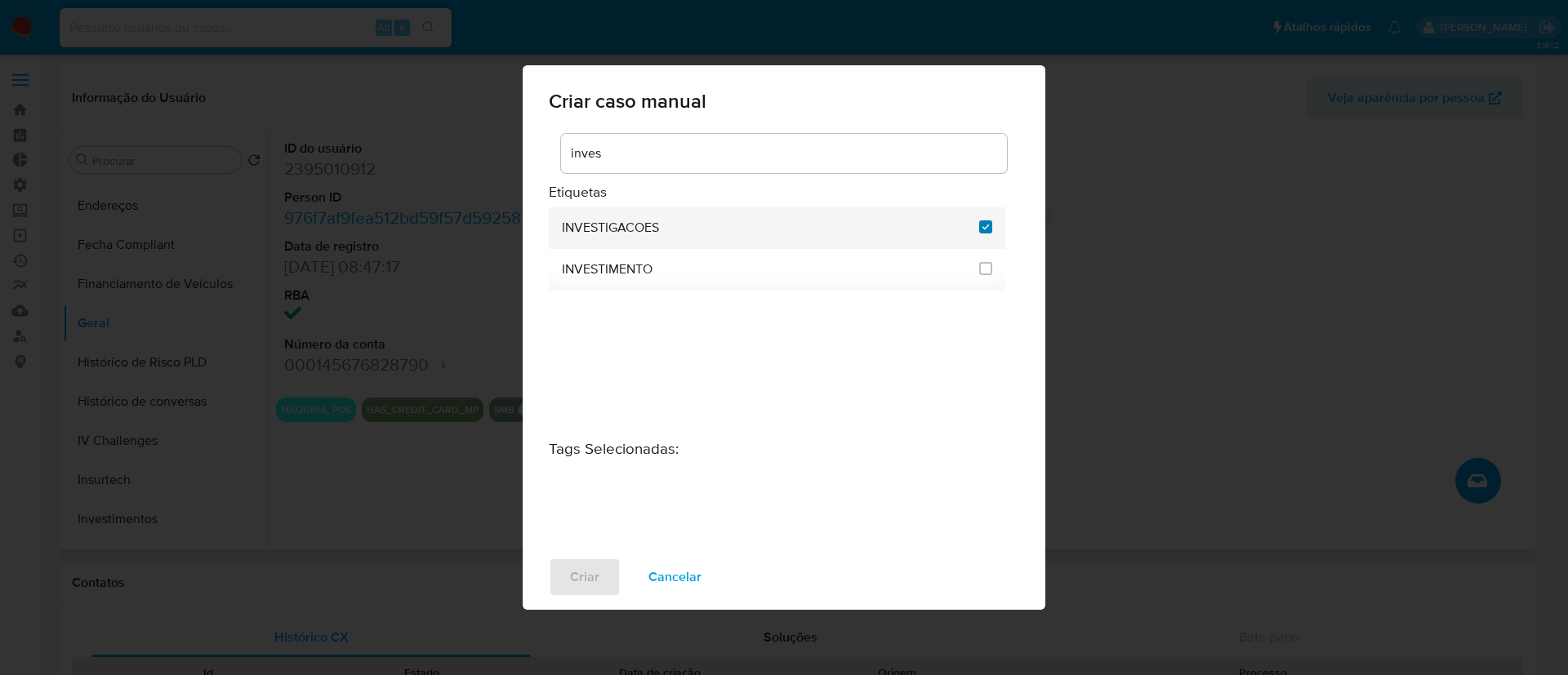
checkbox input "true"
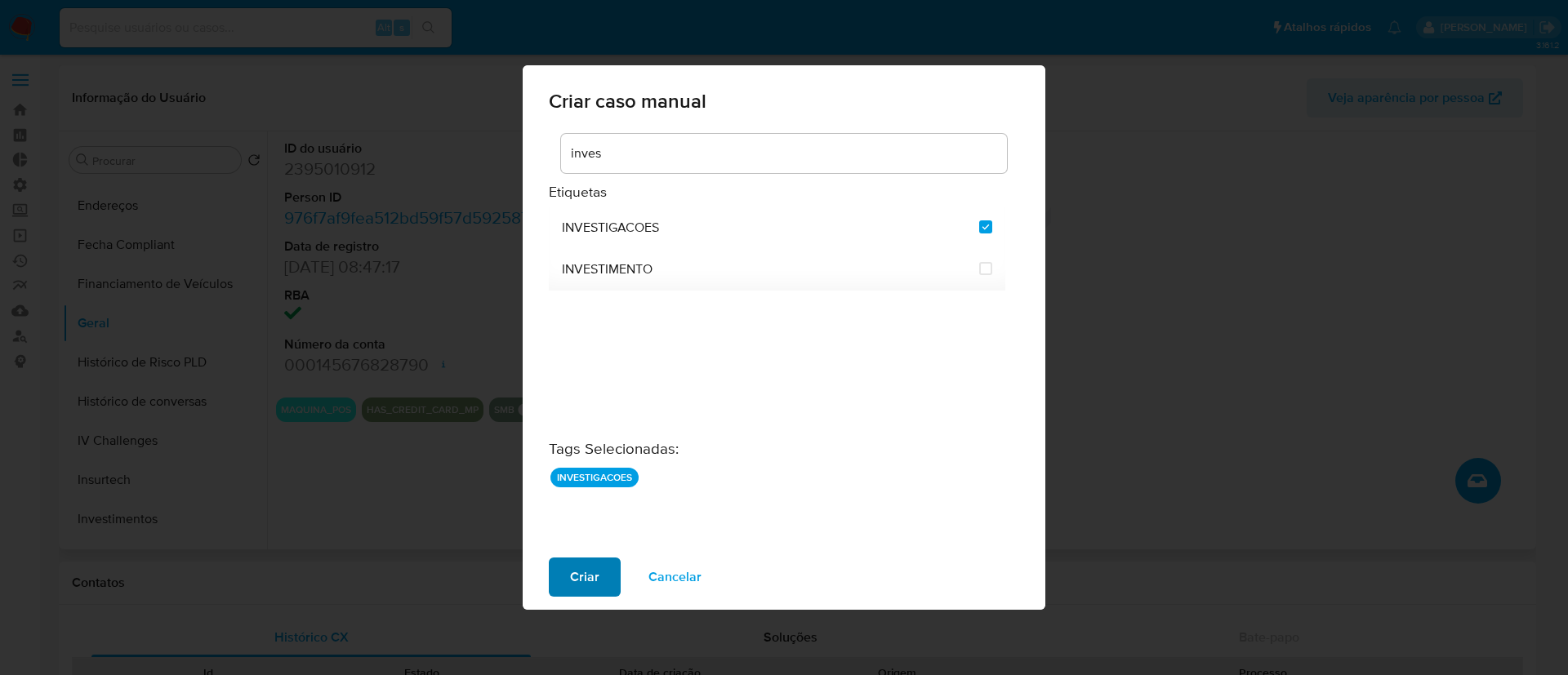
click at [578, 577] on span "Criar" at bounding box center [585, 577] width 30 height 36
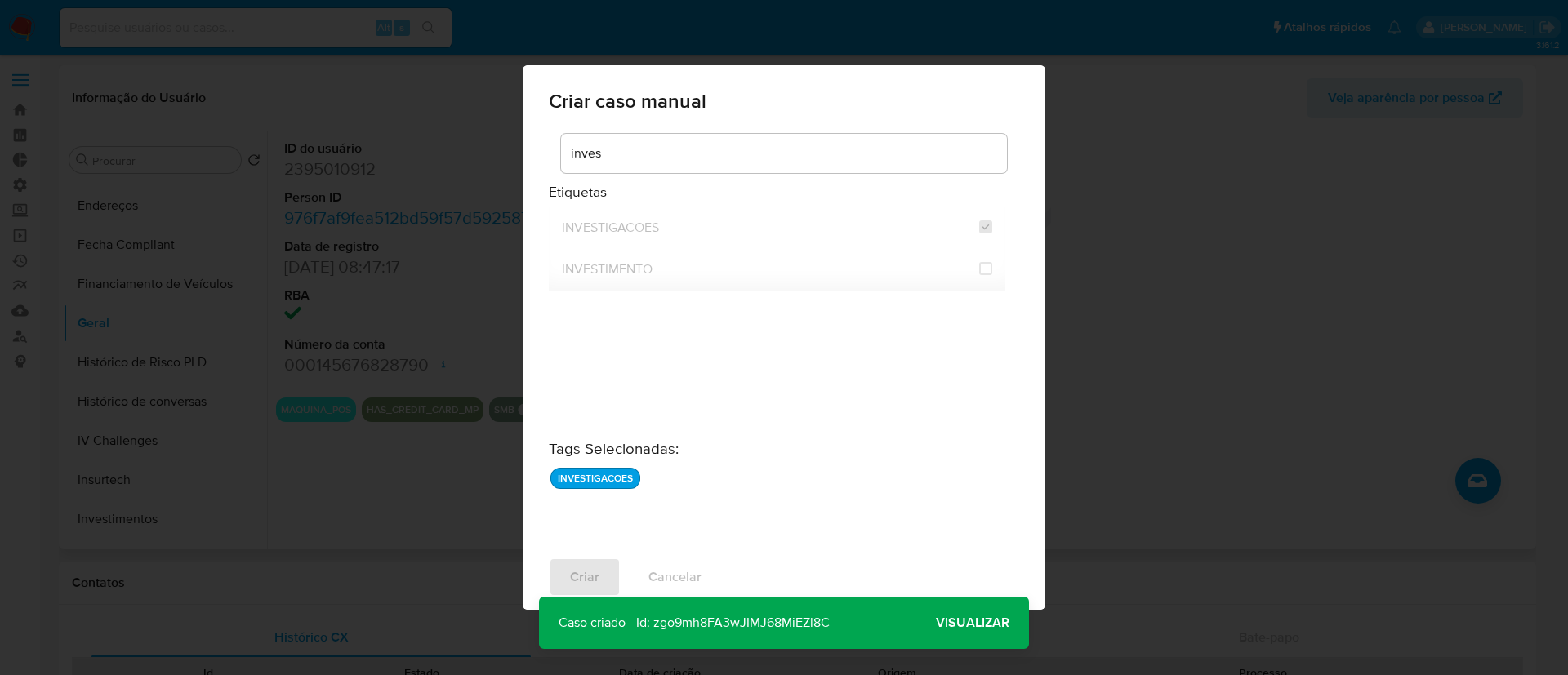
click at [740, 629] on p "Caso criado - Id: zgo9mh8FA3wJIMJ68MiEZl8C" at bounding box center [694, 623] width 310 height 52
click at [969, 623] on span "Visualizar" at bounding box center [973, 623] width 74 height 0
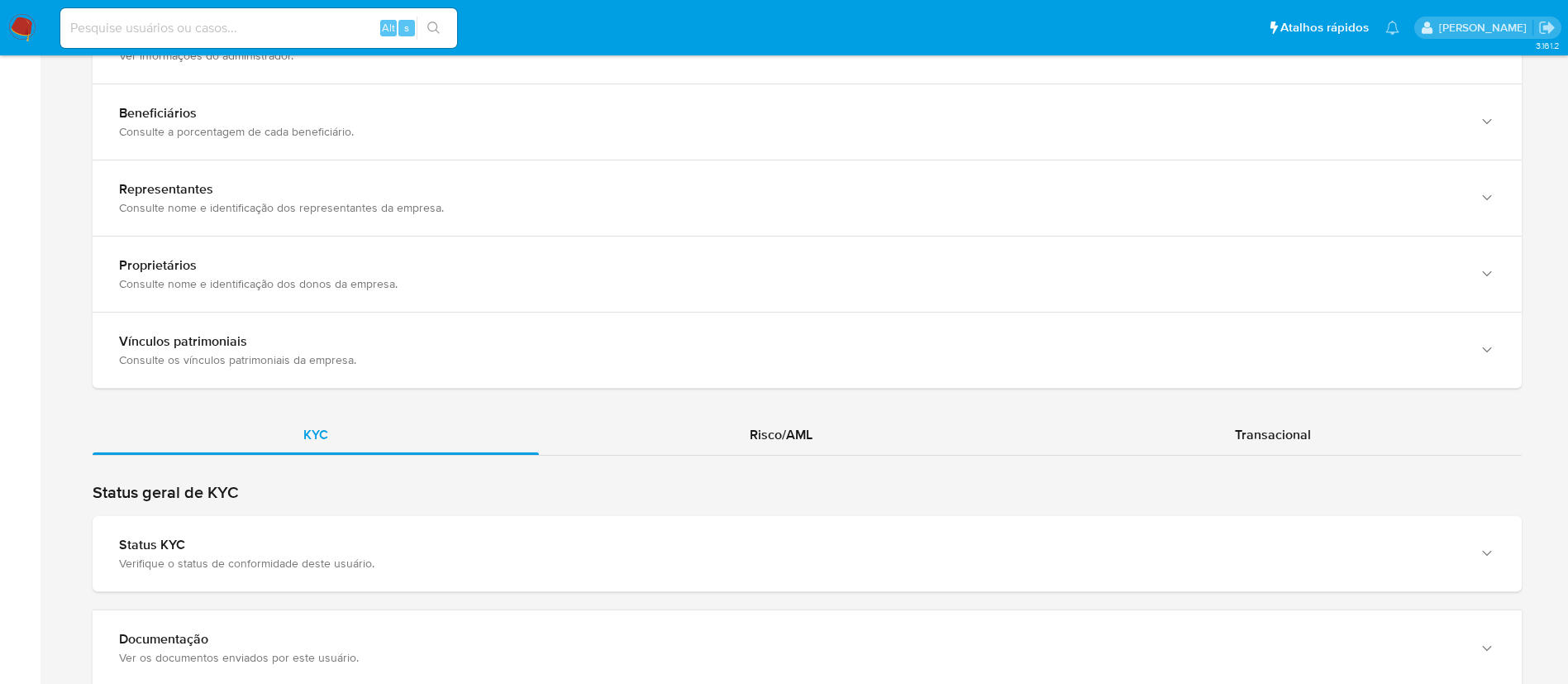
scroll to position [1336, 0]
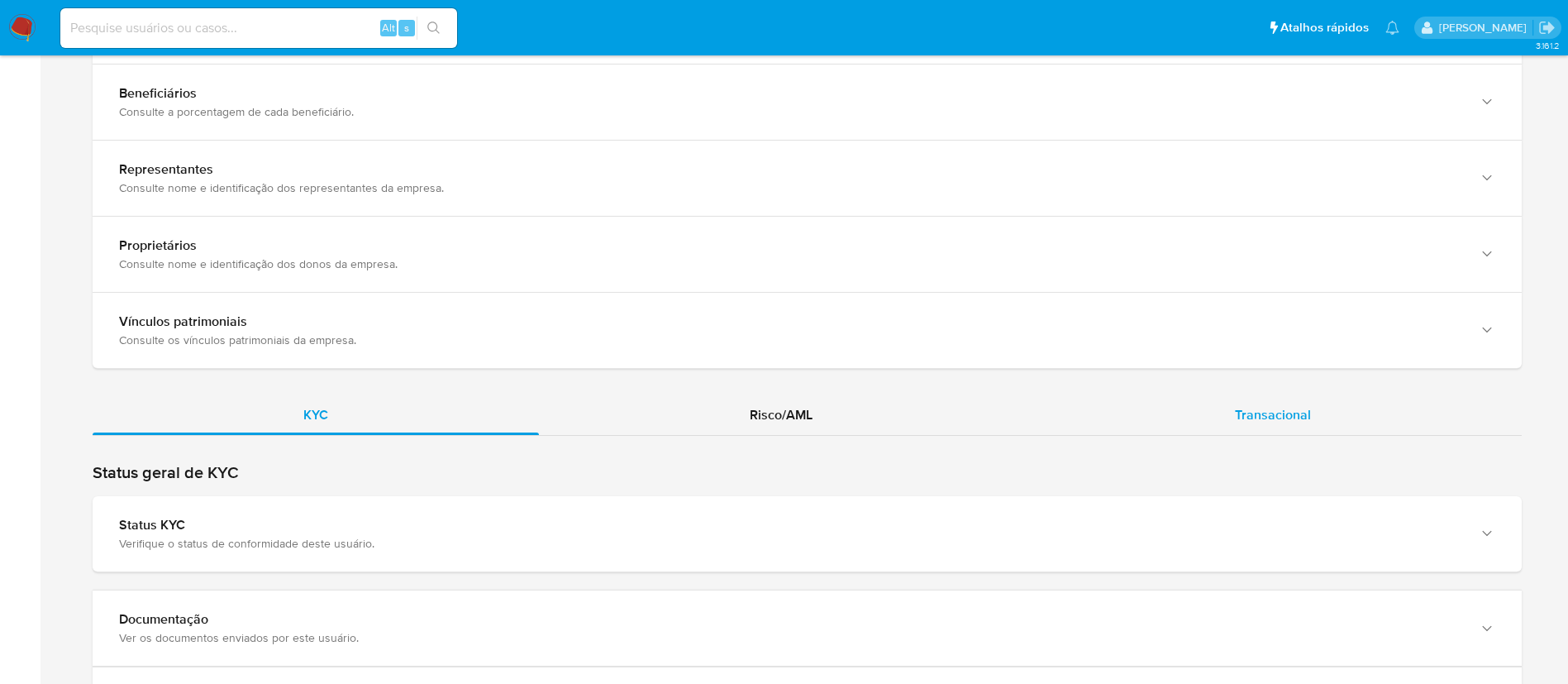
click at [1256, 406] on span "Transacional" at bounding box center [1273, 415] width 76 height 19
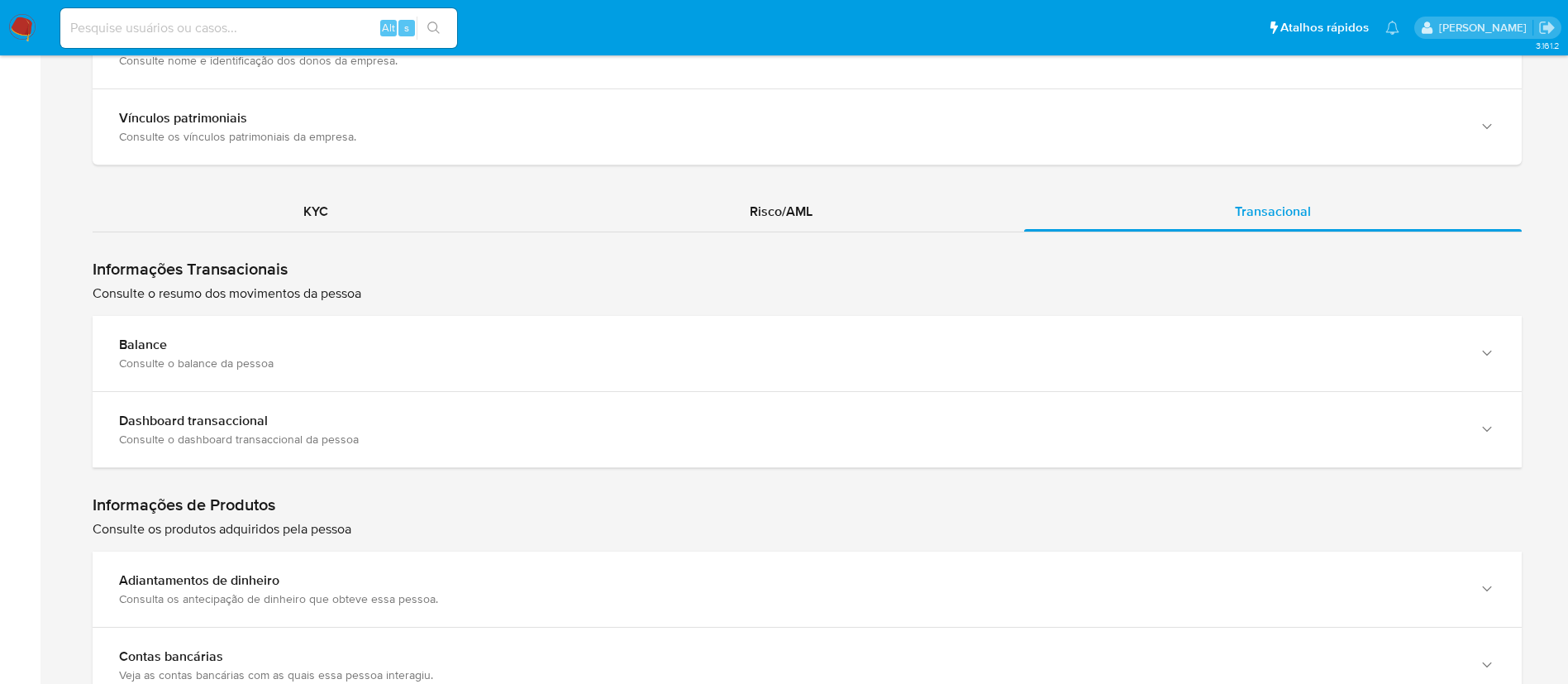
scroll to position [1553, 0]
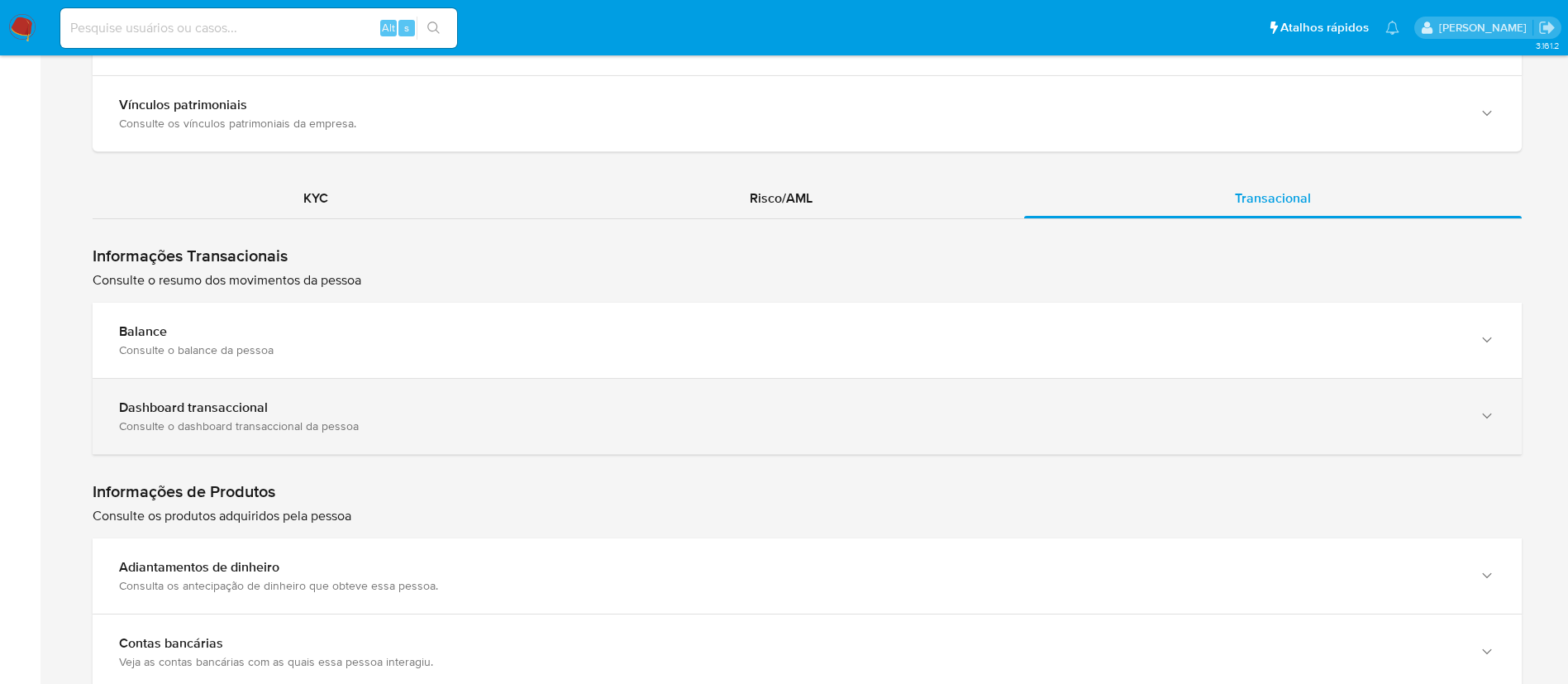
click at [396, 419] on div "Consulte o dashboard transaccional da pessoa" at bounding box center [791, 426] width 1344 height 15
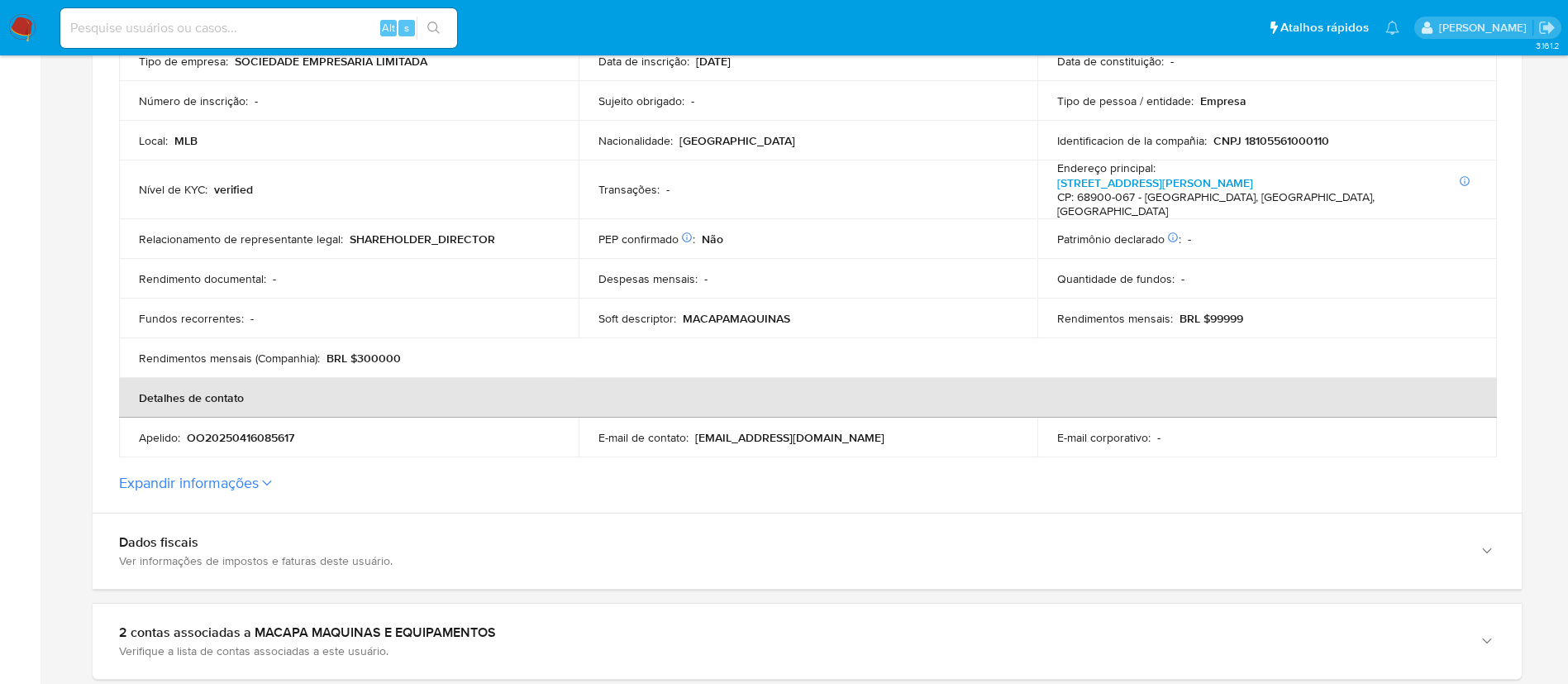
scroll to position [391, 0]
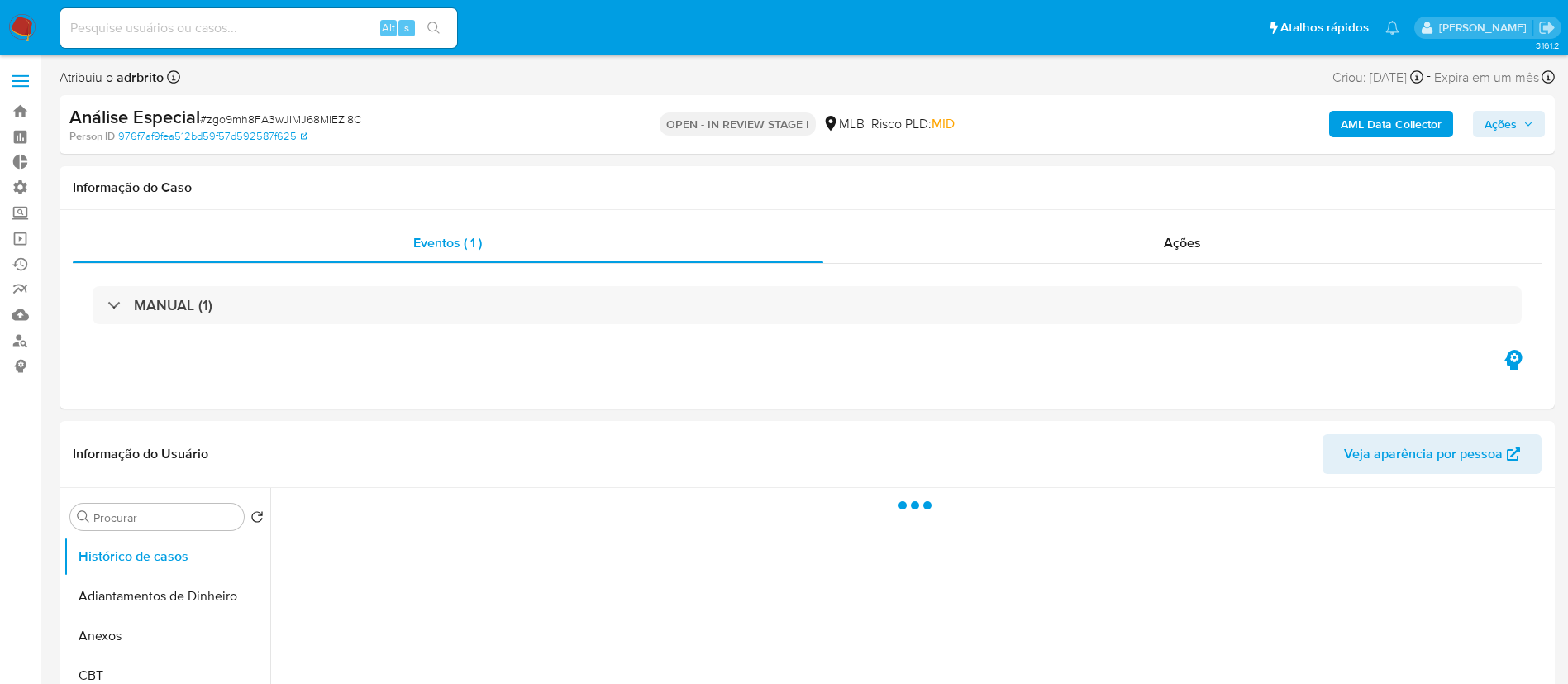
click at [1517, 119] on span "Ações" at bounding box center [1501, 124] width 32 height 27
select select "10"
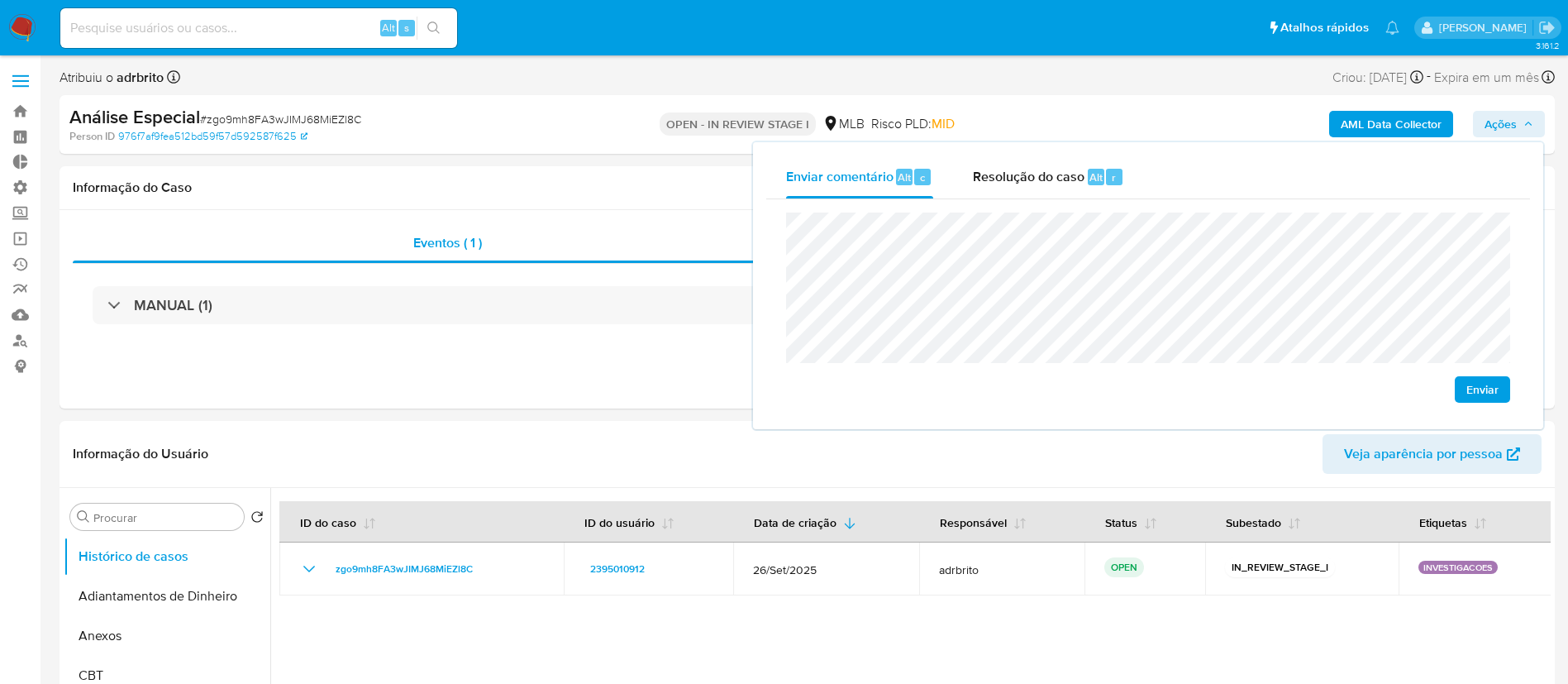
click at [1472, 382] on span "Enviar" at bounding box center [1482, 390] width 32 height 23
click at [171, 33] on input at bounding box center [259, 28] width 397 height 22
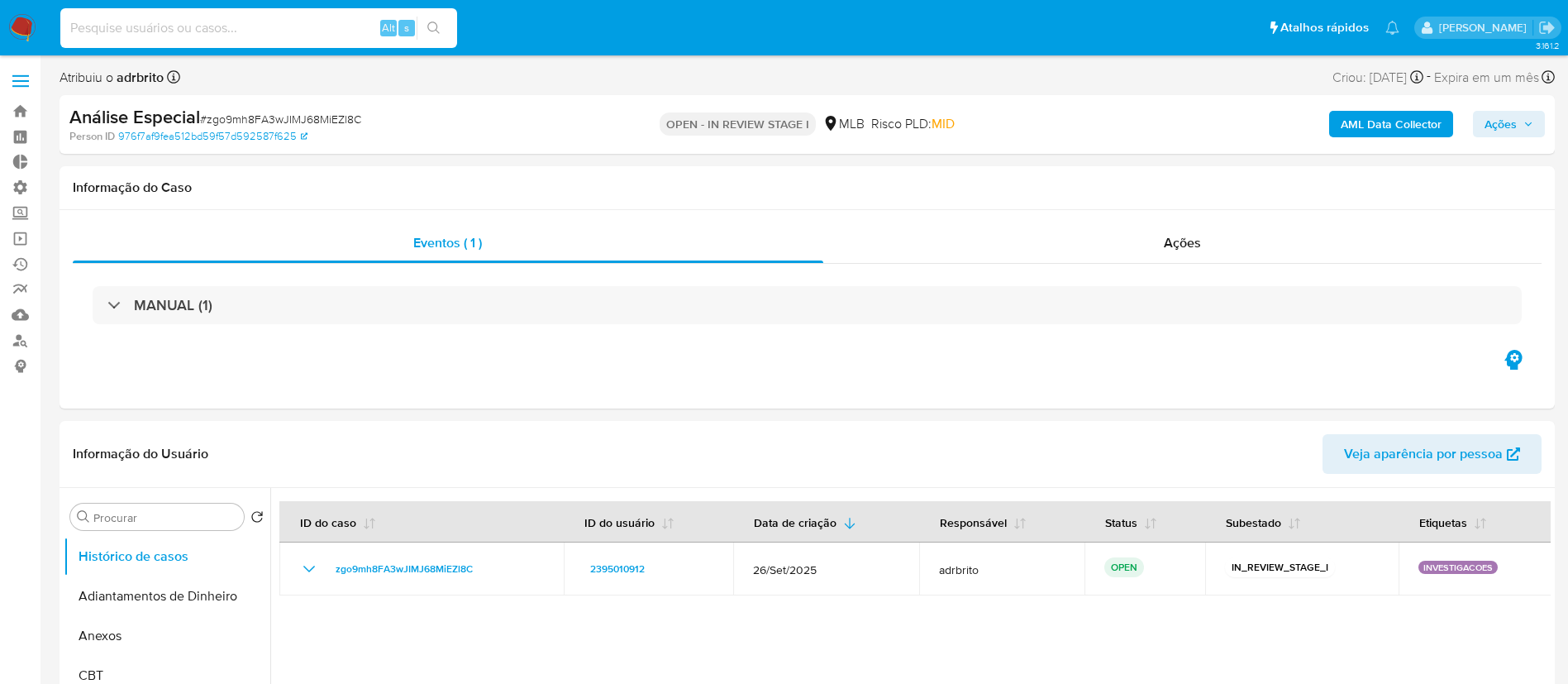
paste input "155103377"
type input "155103377"
click at [434, 25] on icon "search-icon" at bounding box center [434, 28] width 13 height 13
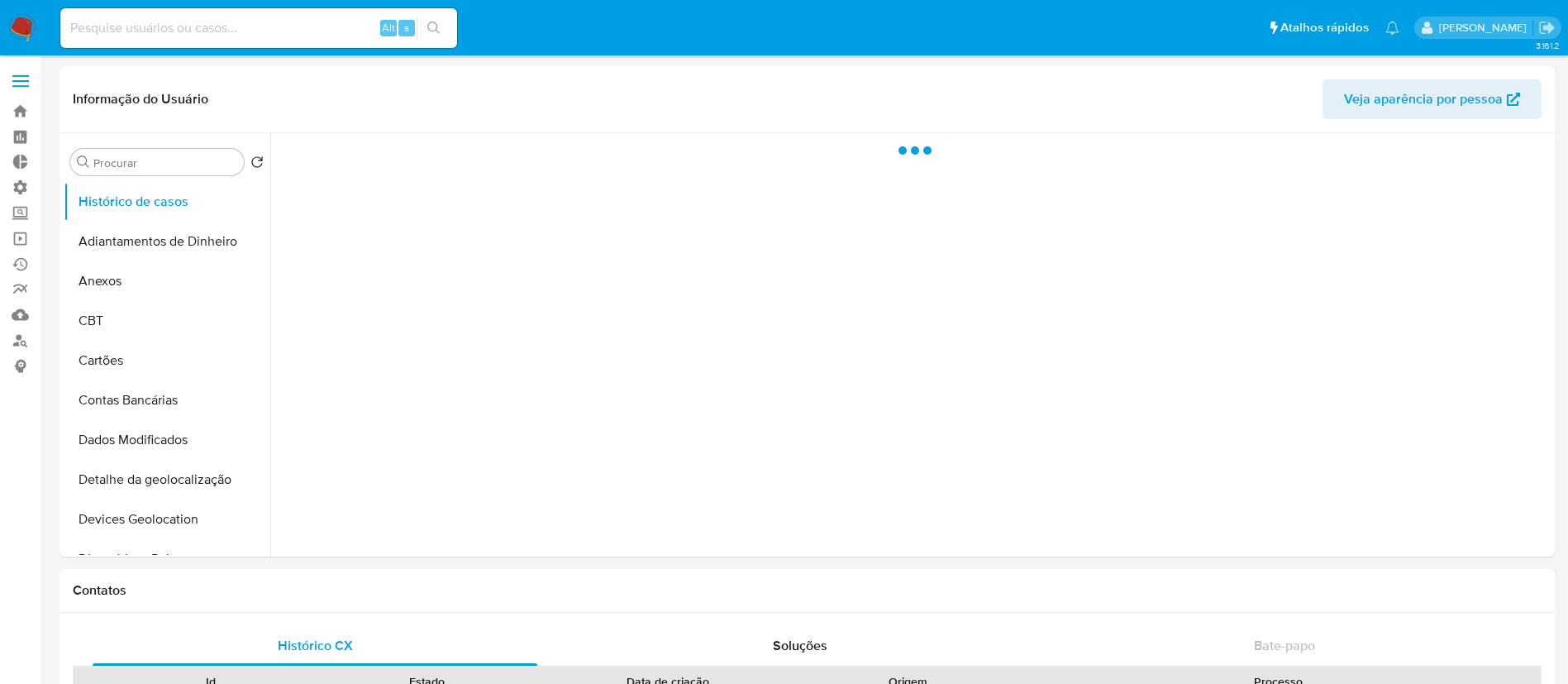
select select "10"
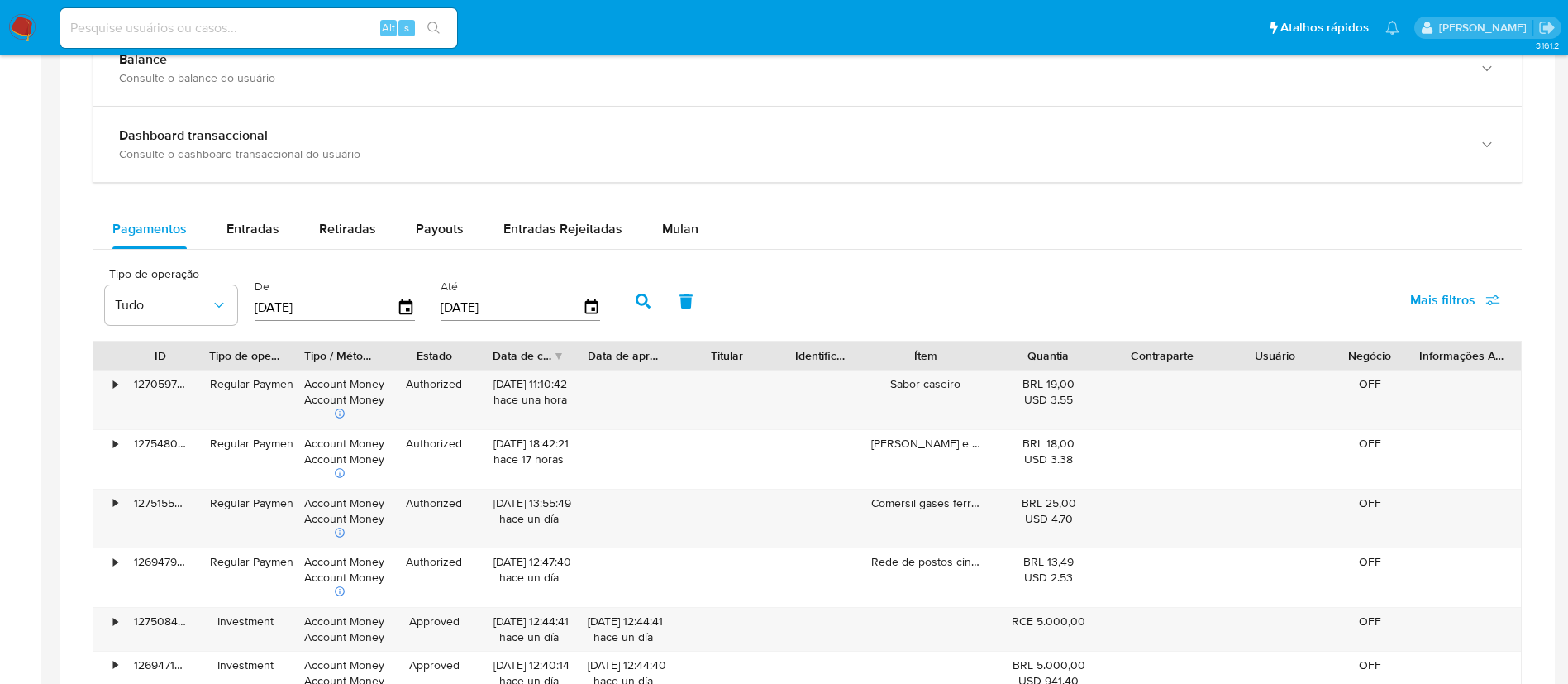
scroll to position [966, 0]
click at [253, 223] on span "Entradas" at bounding box center [253, 225] width 53 height 19
select select "10"
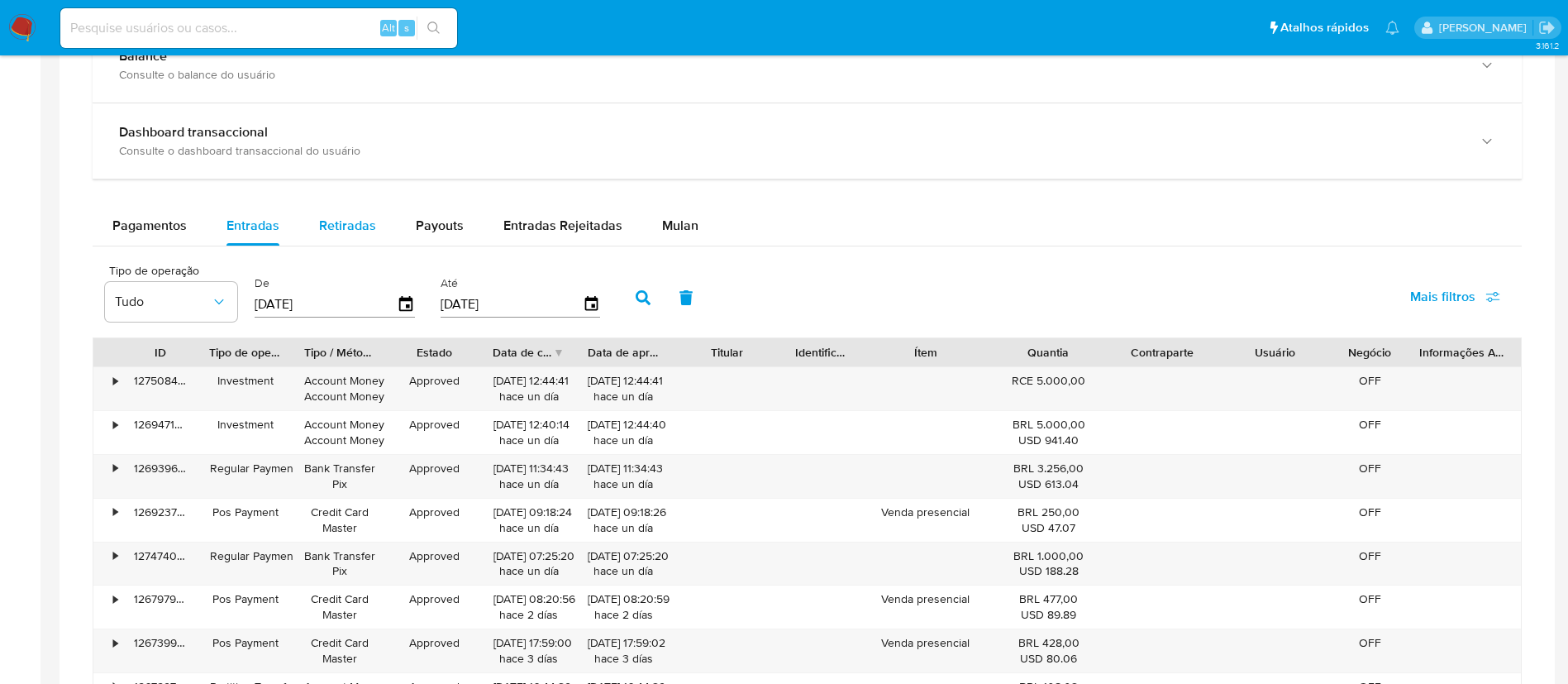
click at [355, 220] on span "Retiradas" at bounding box center [347, 225] width 57 height 19
select select "10"
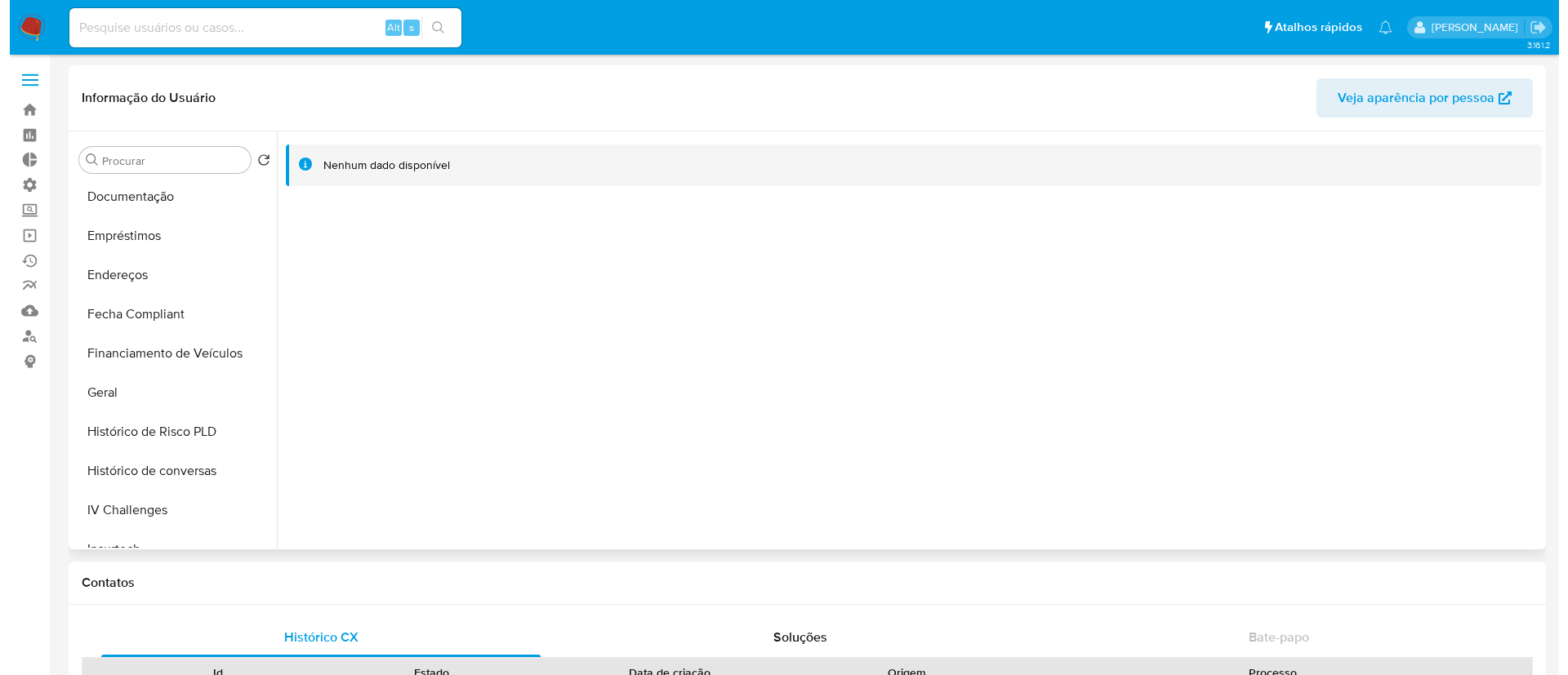
scroll to position [477, 0]
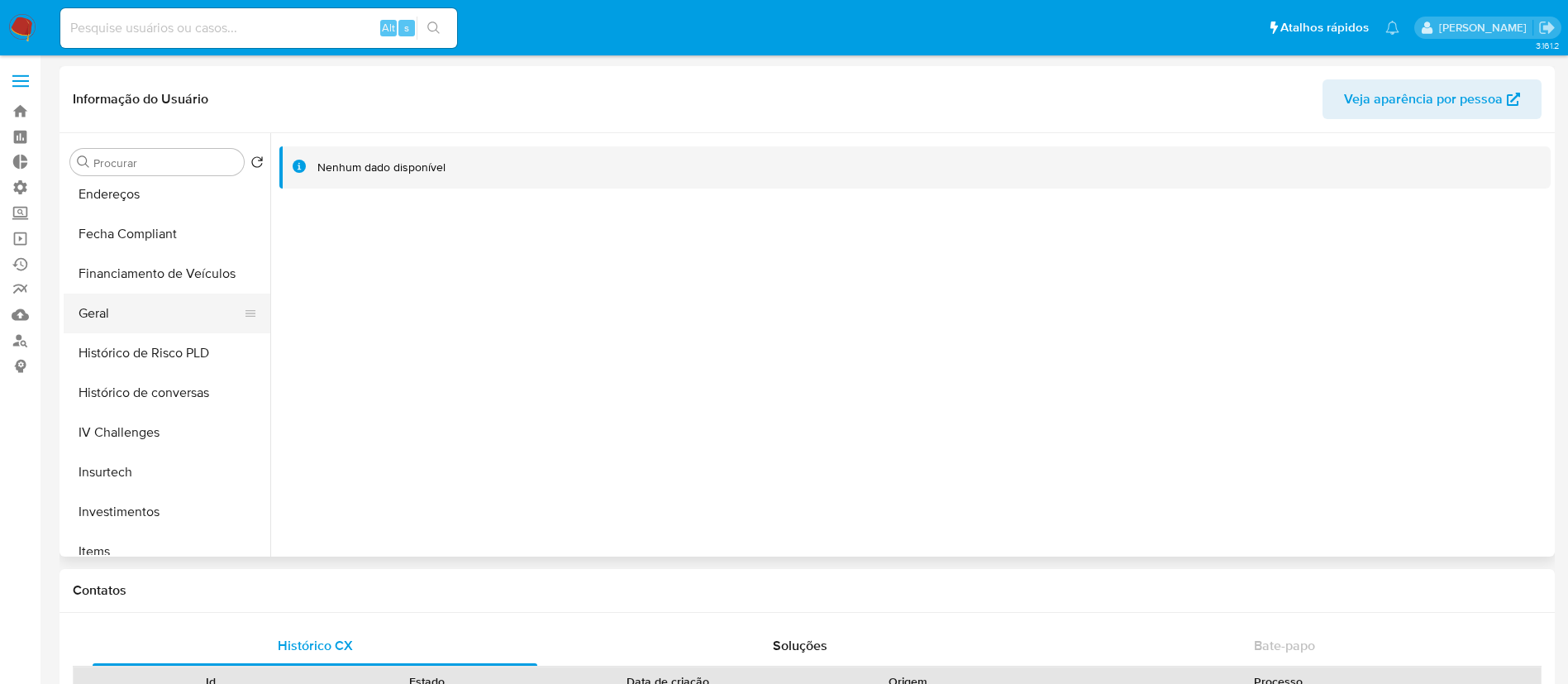
click at [141, 325] on button "Geral" at bounding box center [160, 313] width 194 height 40
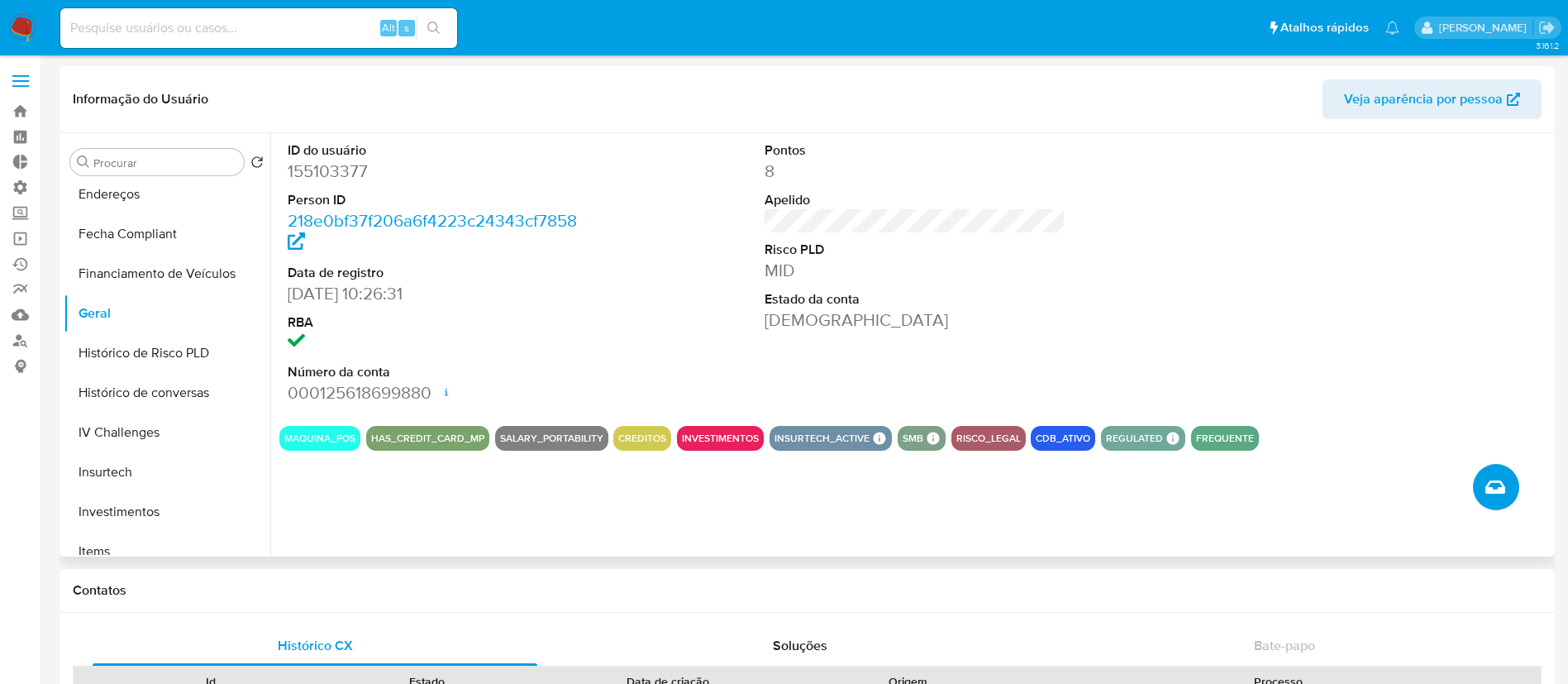
click at [1492, 489] on icon "Criar caso manual" at bounding box center [1496, 487] width 20 height 20
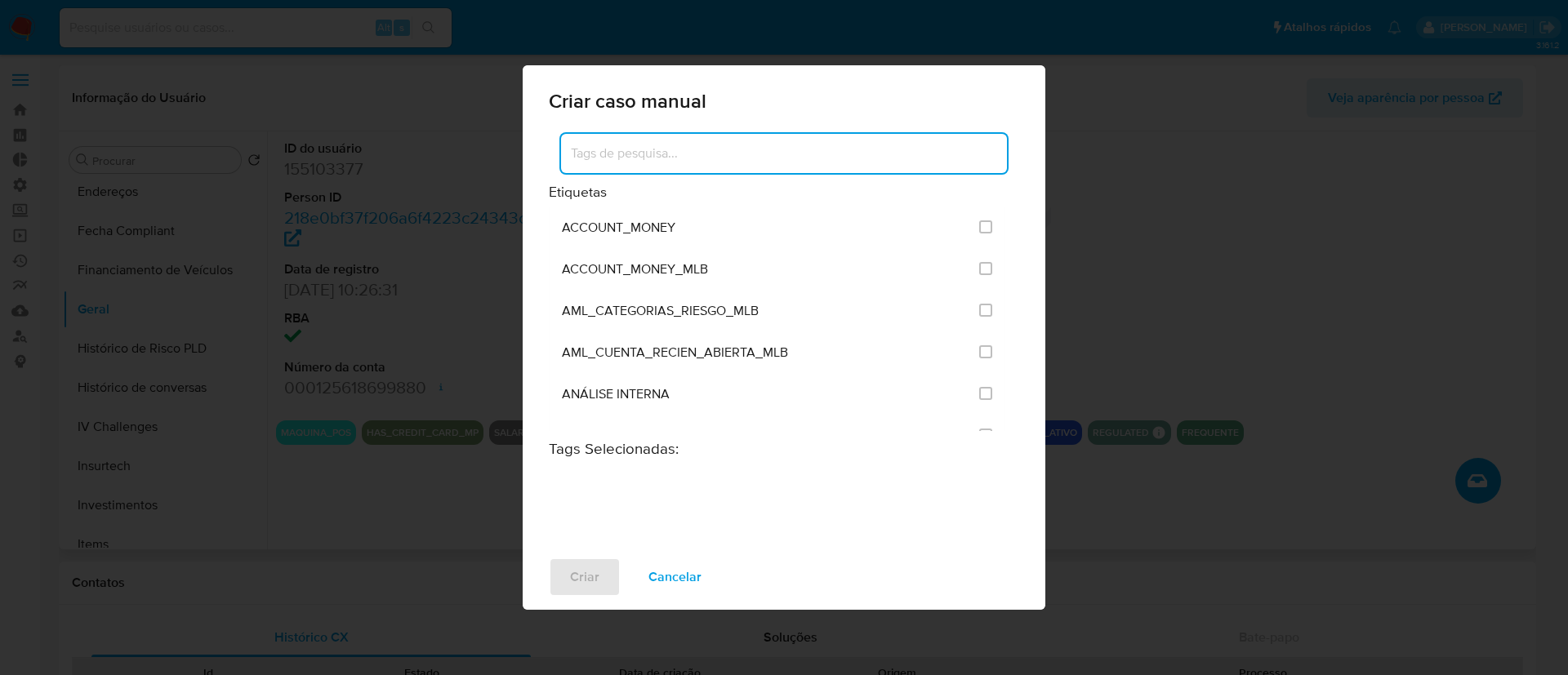
click at [761, 157] on input at bounding box center [784, 153] width 446 height 21
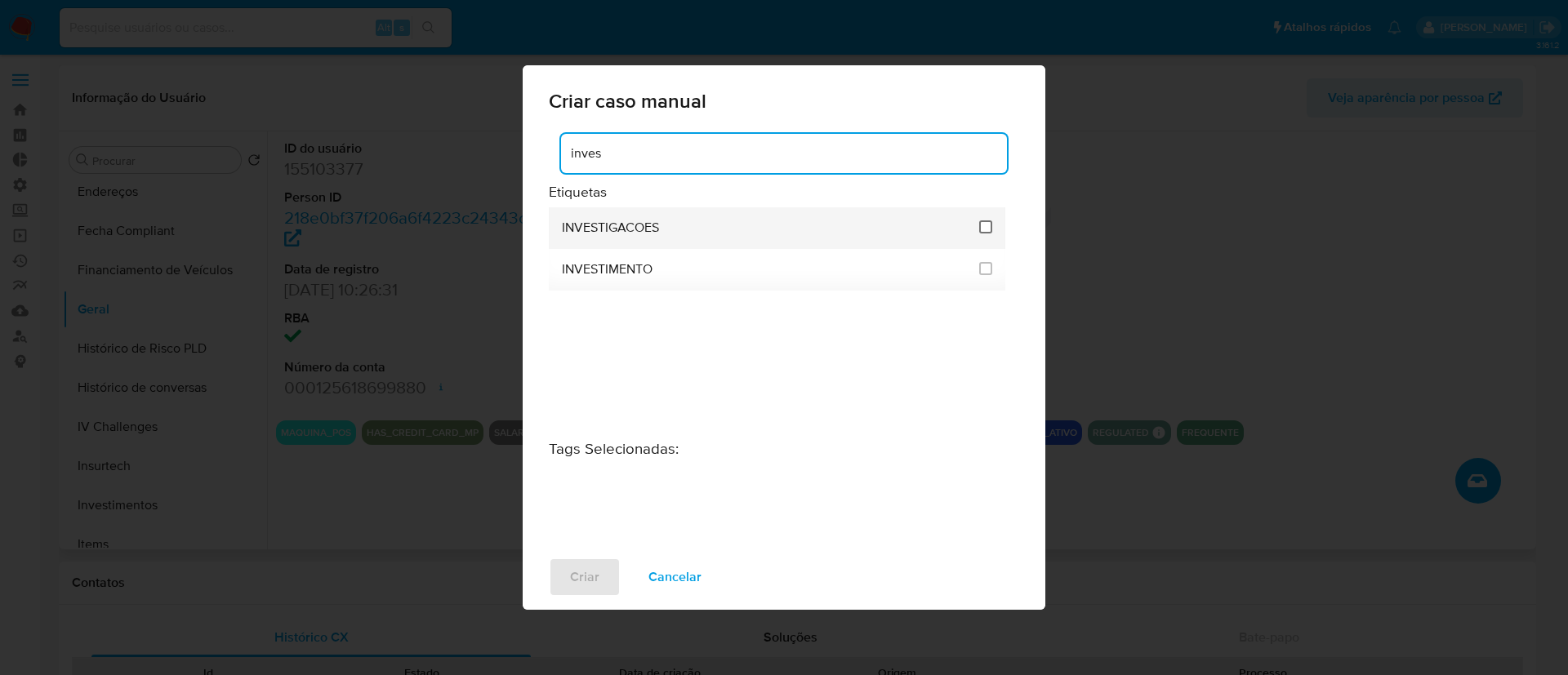
type input "inves"
click at [981, 229] on input "2067" at bounding box center [986, 227] width 13 height 13
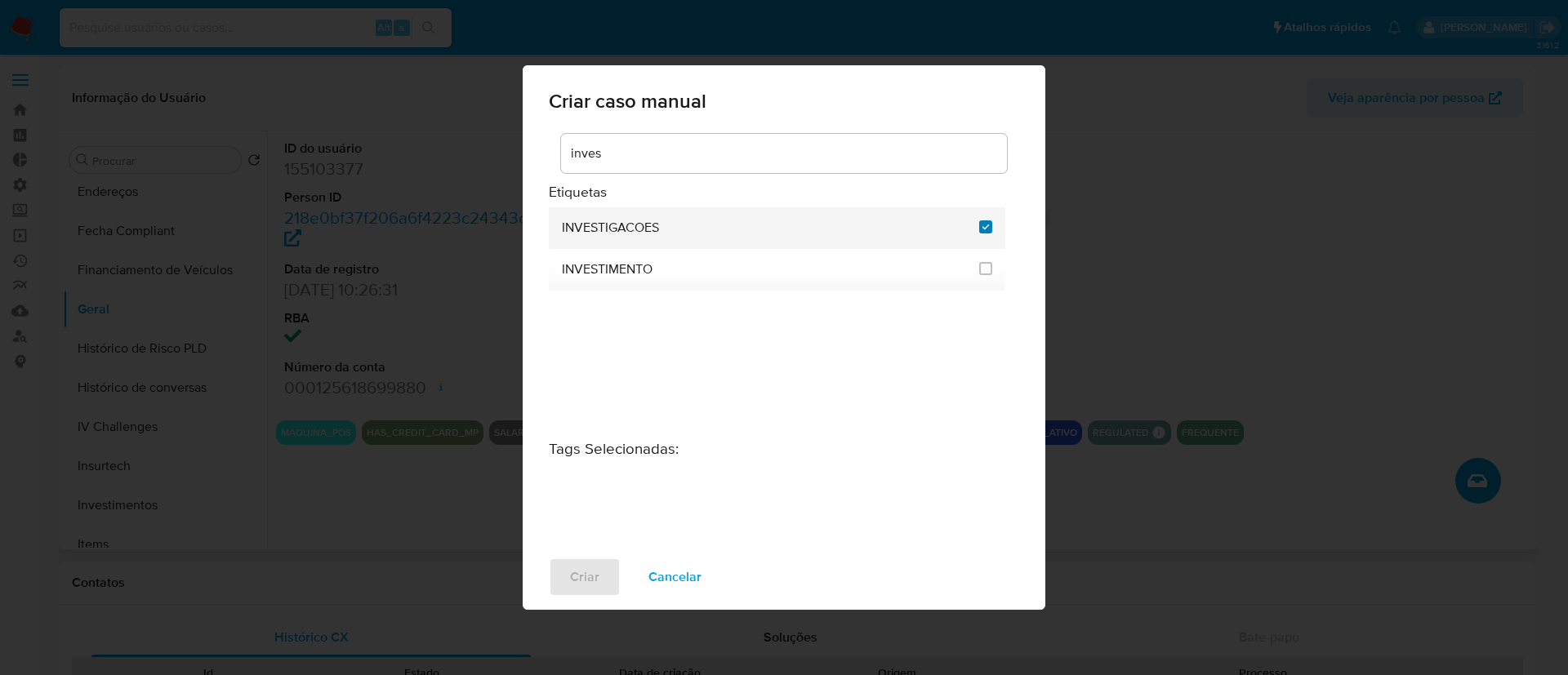
checkbox input "true"
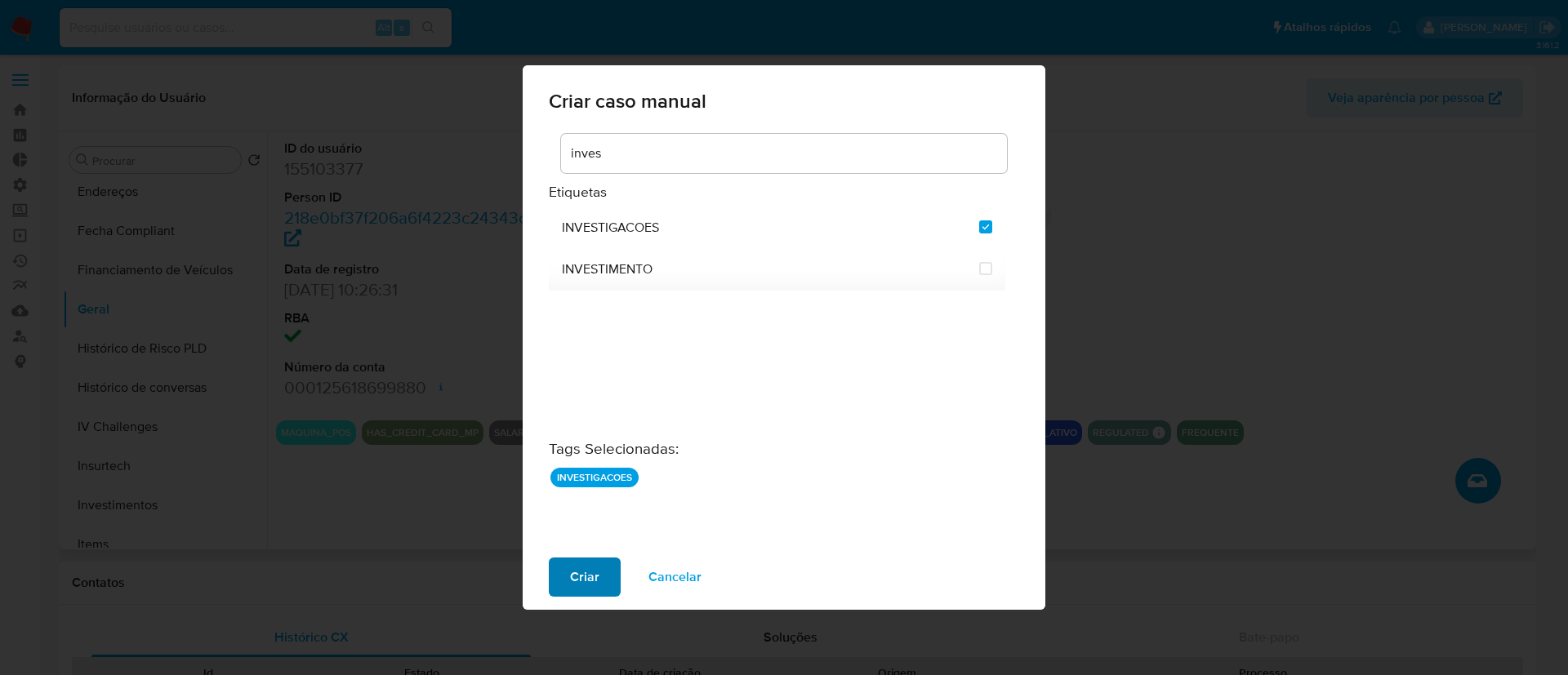
click at [589, 583] on span "Criar" at bounding box center [585, 577] width 30 height 36
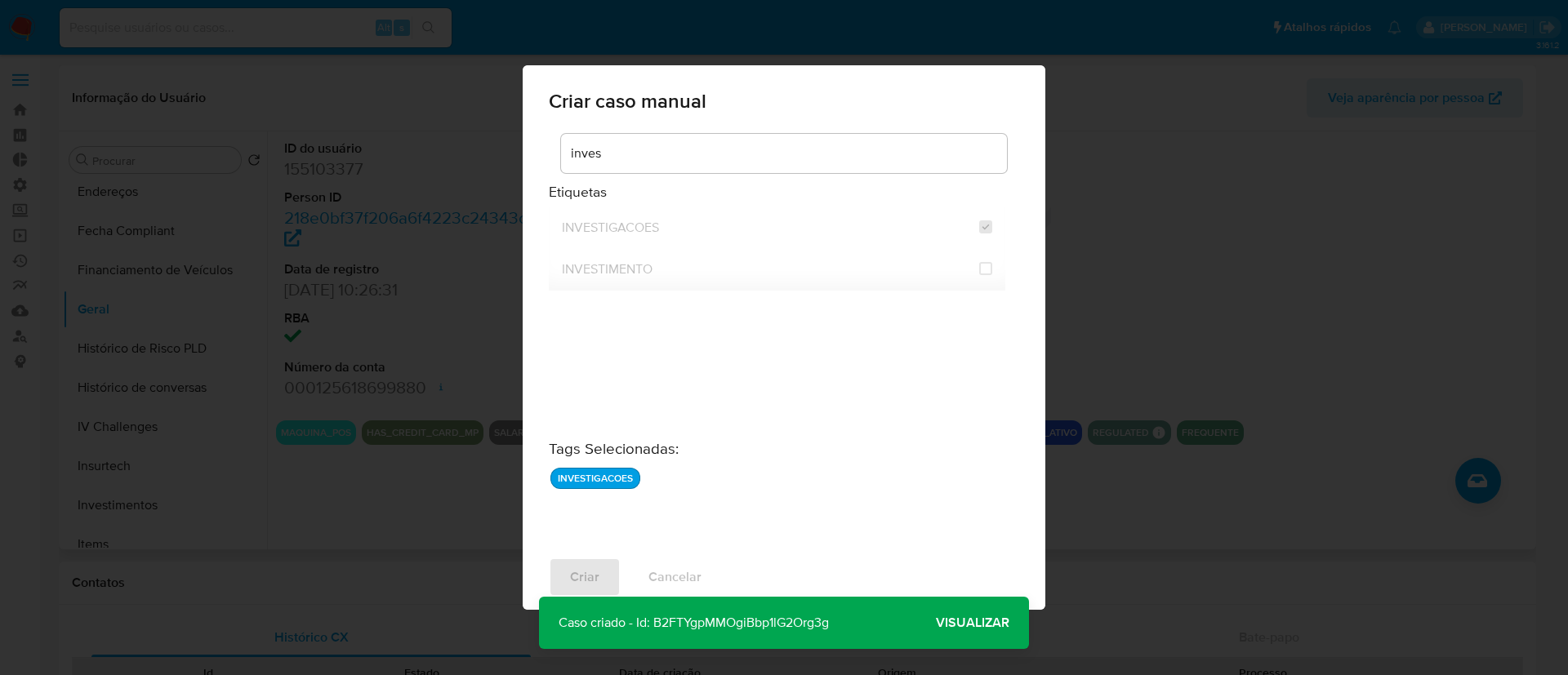
click at [759, 616] on p "Caso criado - Id: B2FTYgpMMOgiBbp1lG2Org3g" at bounding box center [693, 623] width 309 height 52
click at [974, 623] on span "Visualizar" at bounding box center [973, 623] width 74 height 0
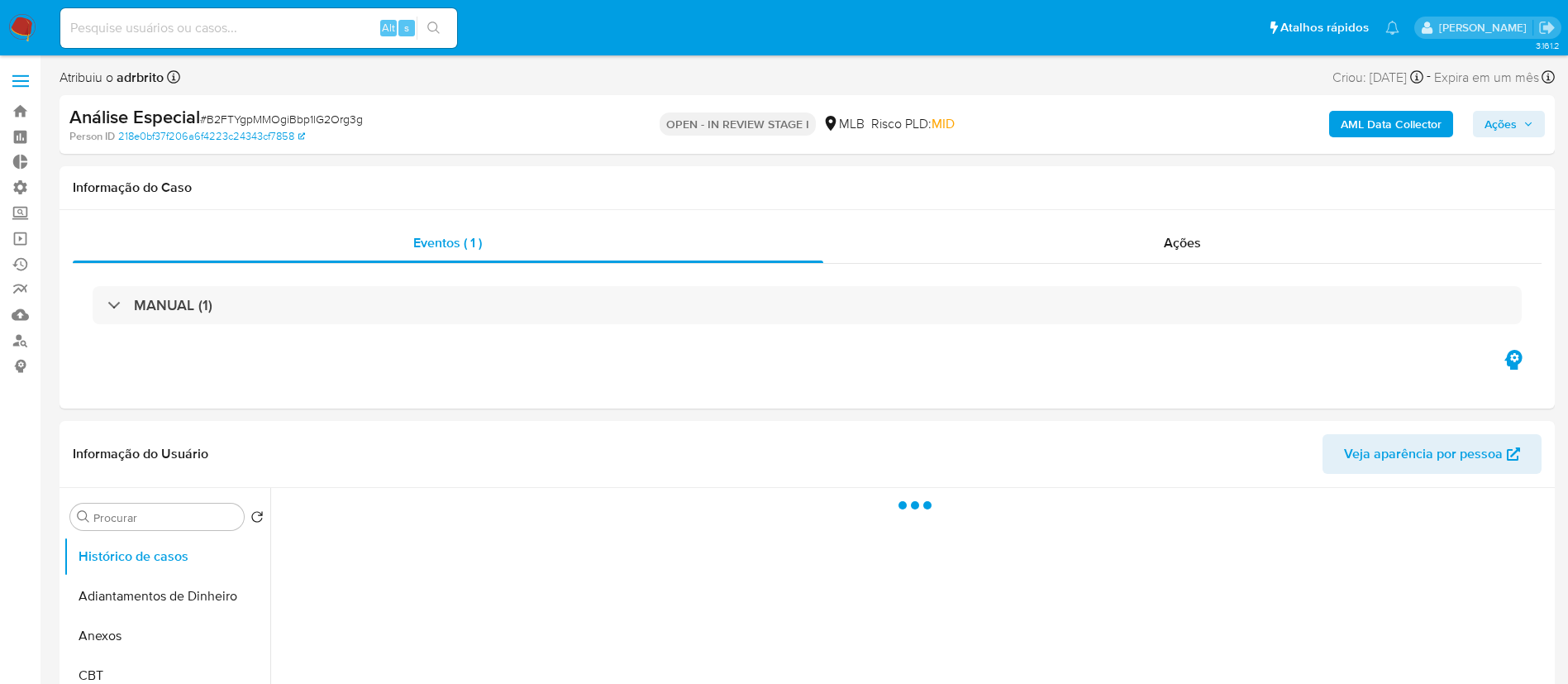
click at [1524, 132] on span "Ações" at bounding box center [1509, 124] width 49 height 23
select select "10"
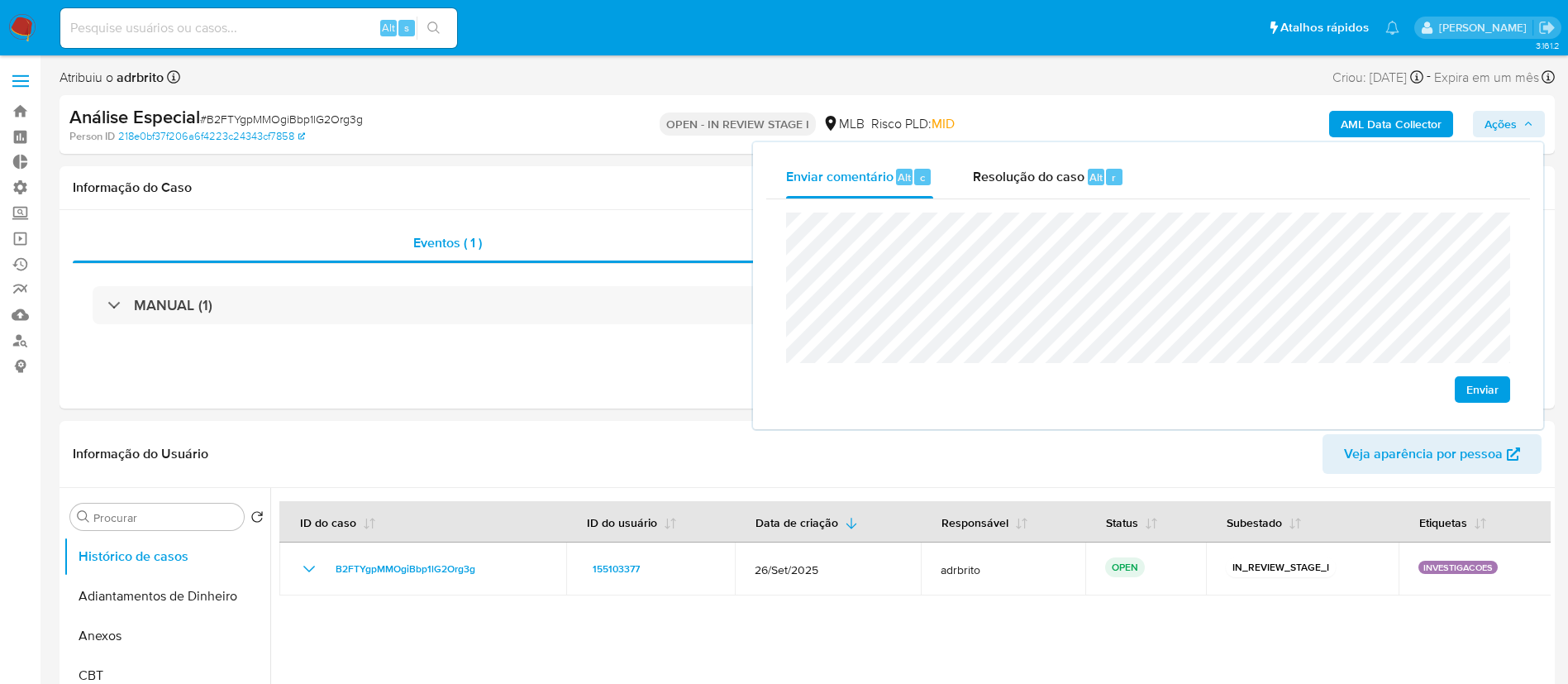
click at [1497, 386] on span "Enviar" at bounding box center [1482, 390] width 32 height 23
drag, startPoint x: 228, startPoint y: 10, endPoint x: 197, endPoint y: 34, distance: 39.2
click at [197, 34] on div "Alt s" at bounding box center [259, 28] width 397 height 40
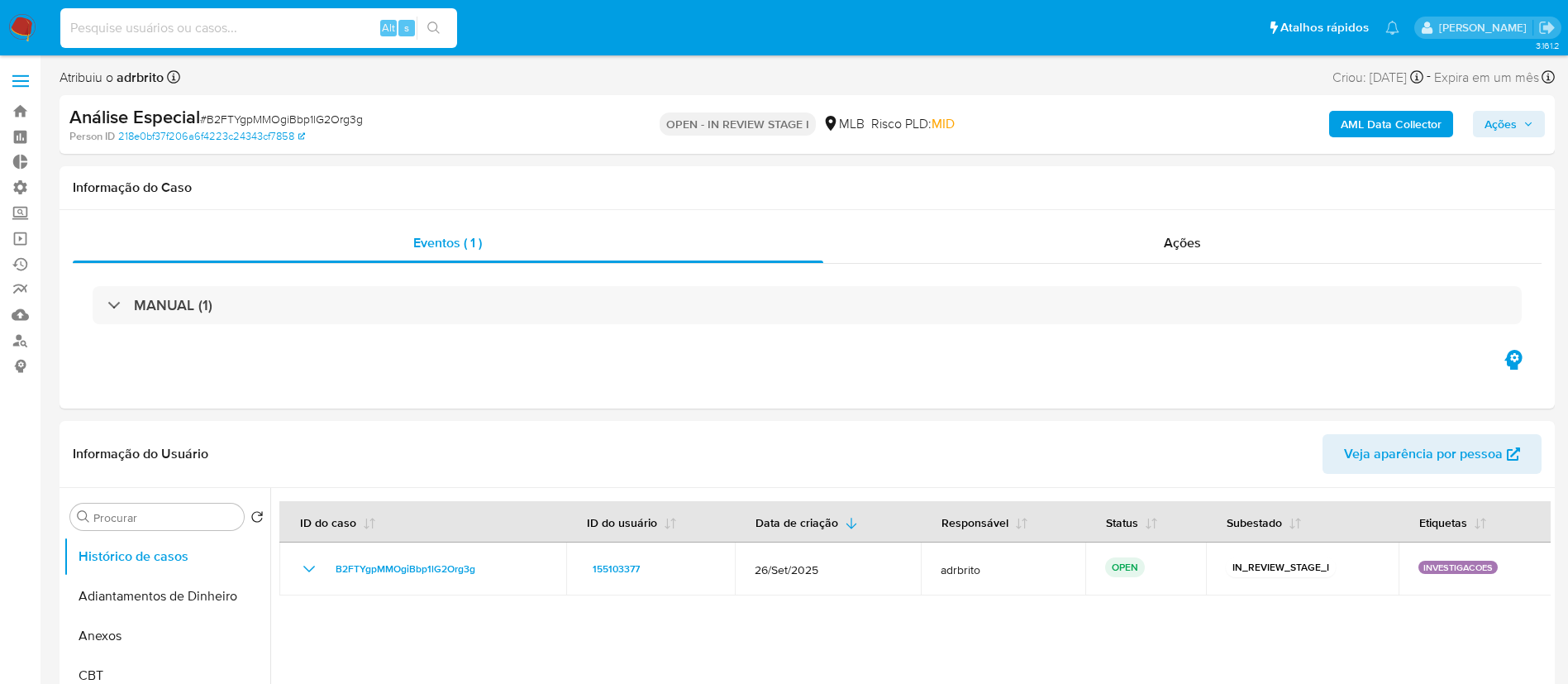
click at [197, 34] on input at bounding box center [259, 28] width 397 height 22
paste input "152050003"
type input "152050003"
click at [439, 22] on icon "search-icon" at bounding box center [434, 28] width 13 height 13
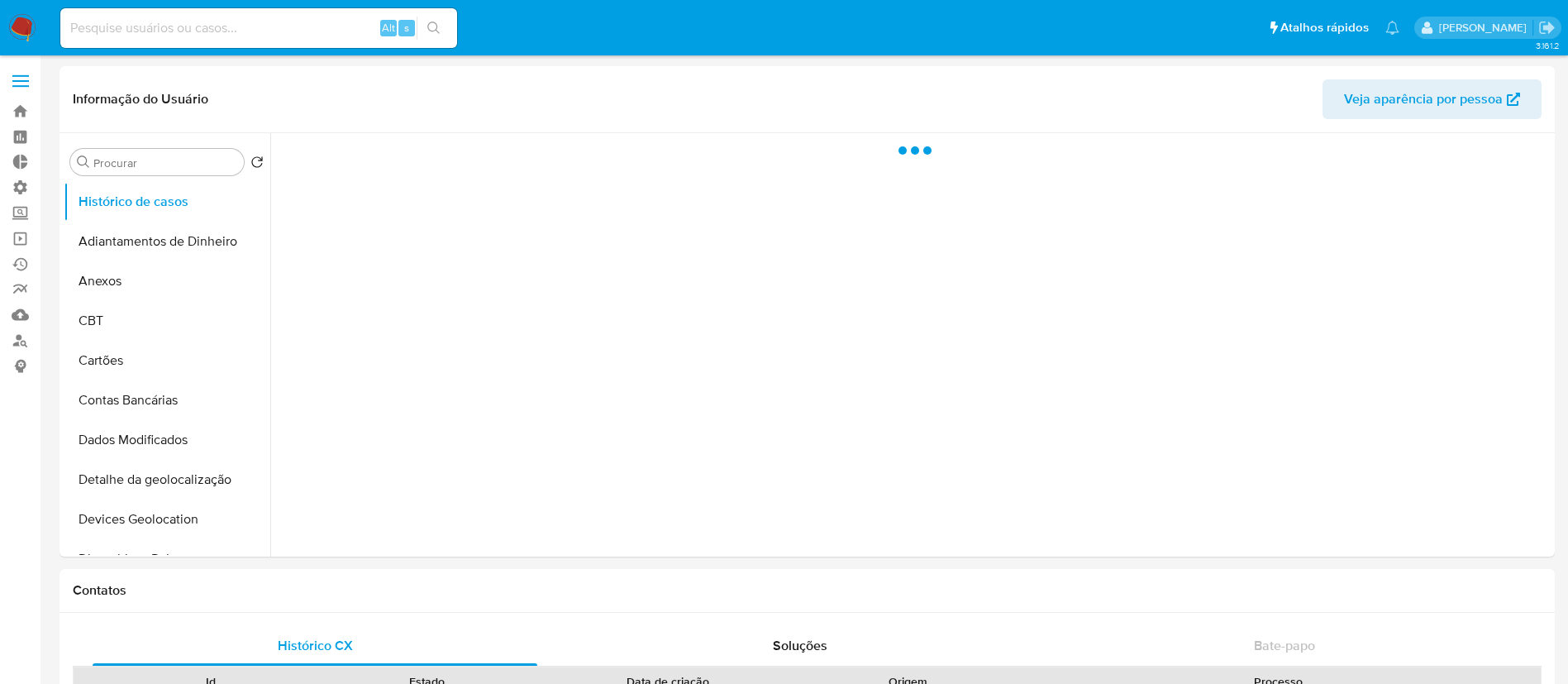
select select "10"
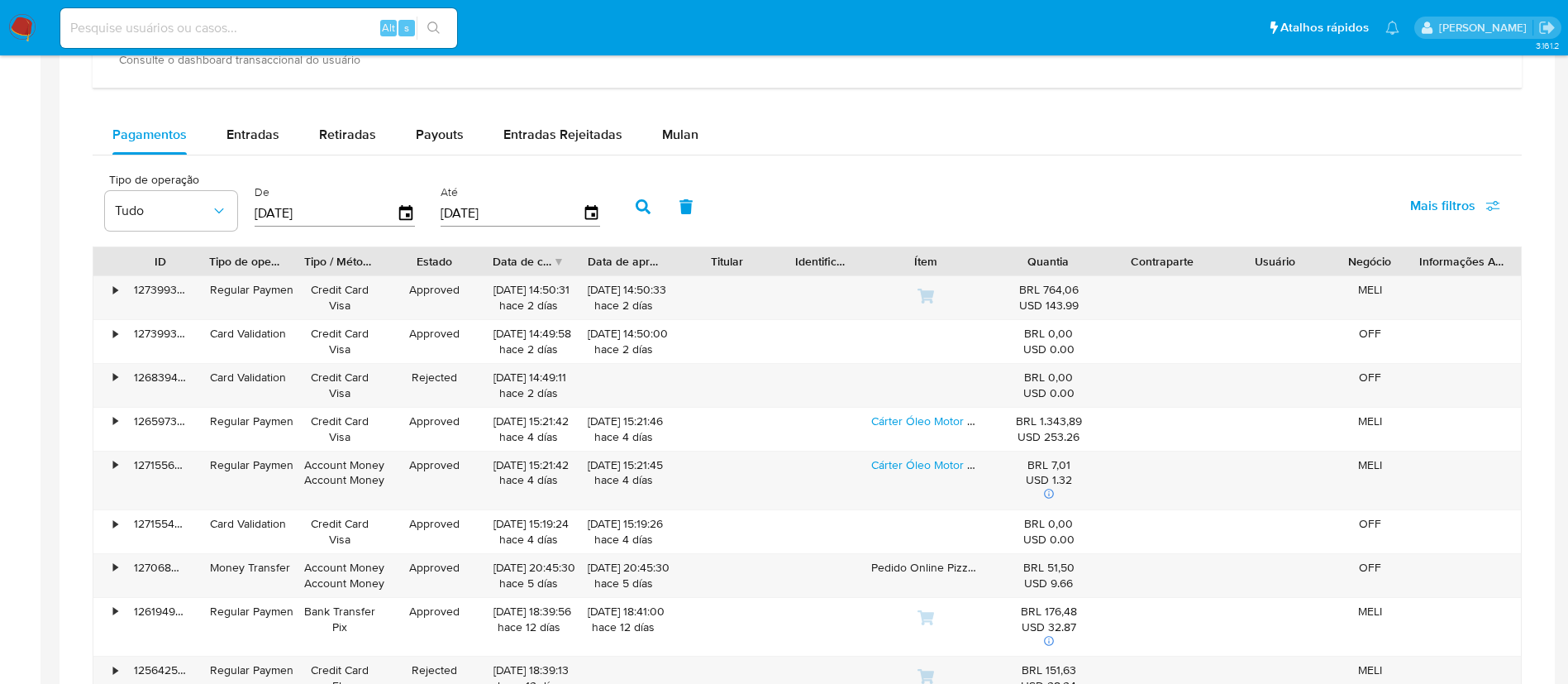
scroll to position [1053, 0]
click at [246, 140] on span "Entradas" at bounding box center [253, 137] width 53 height 19
select select "10"
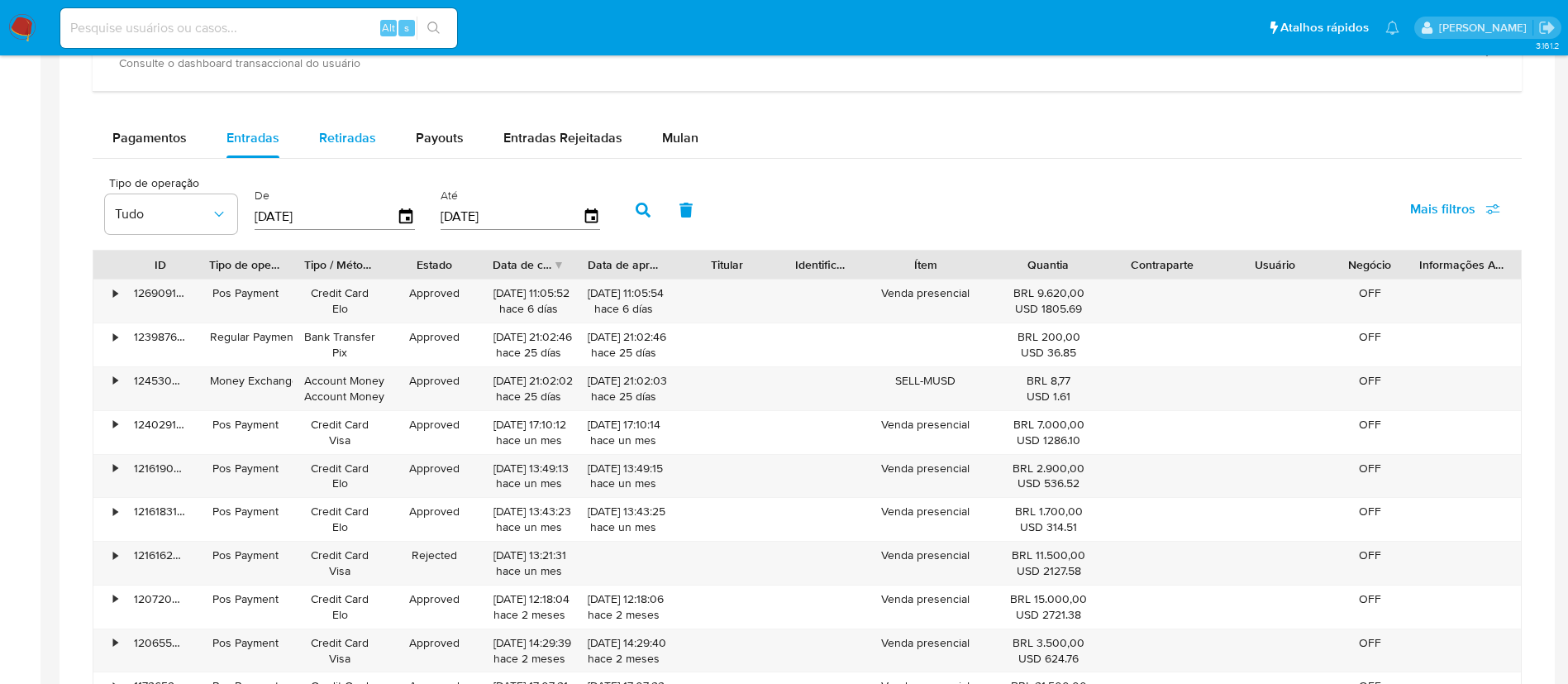
click at [345, 140] on span "Retiradas" at bounding box center [347, 137] width 57 height 19
select select "10"
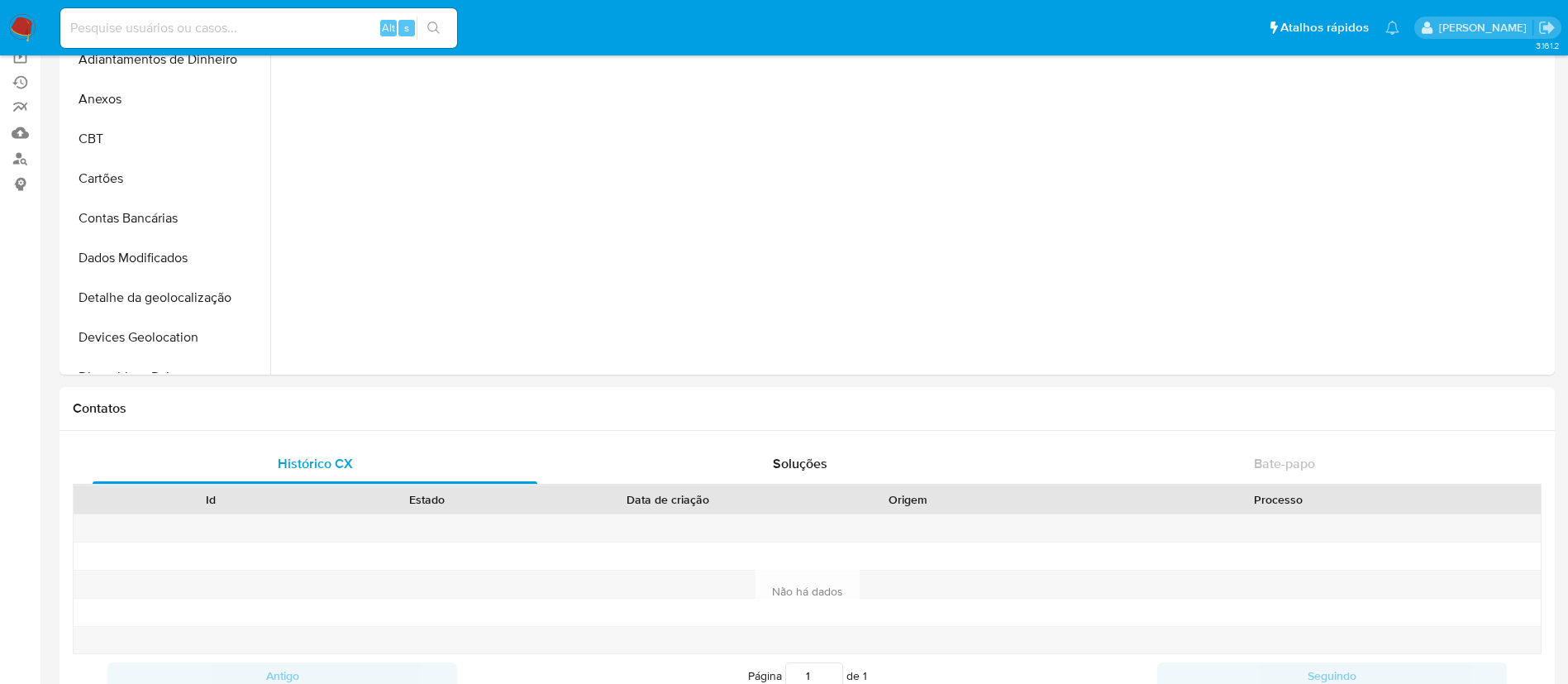
scroll to position [0, 0]
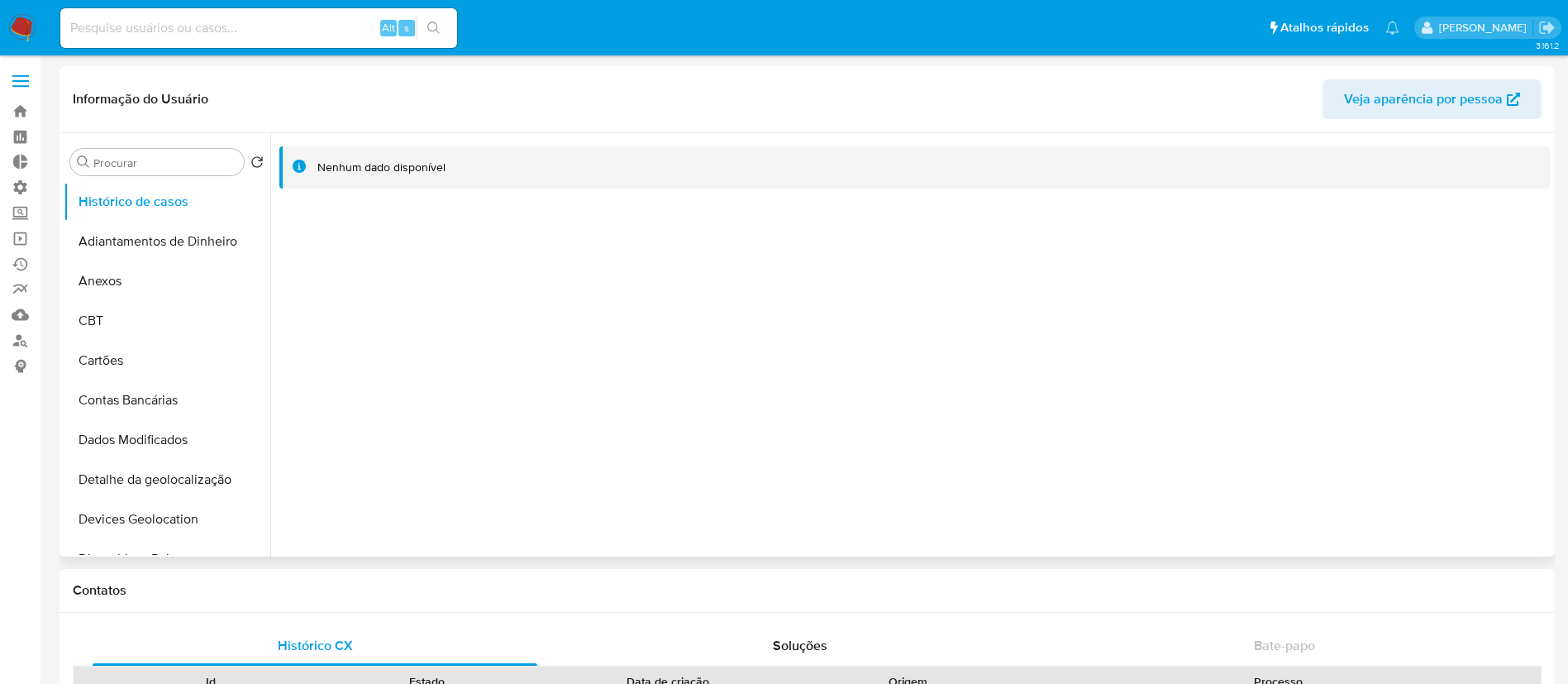
drag, startPoint x: 272, startPoint y: 249, endPoint x: 267, endPoint y: 326, distance: 77.2
click at [267, 326] on div "Procurar Retornar ao pedido padrão Histórico de casos Adiantamentos de Dinheiro…" at bounding box center [807, 345] width 1487 height 424
click at [361, 298] on div at bounding box center [911, 345] width 1281 height 424
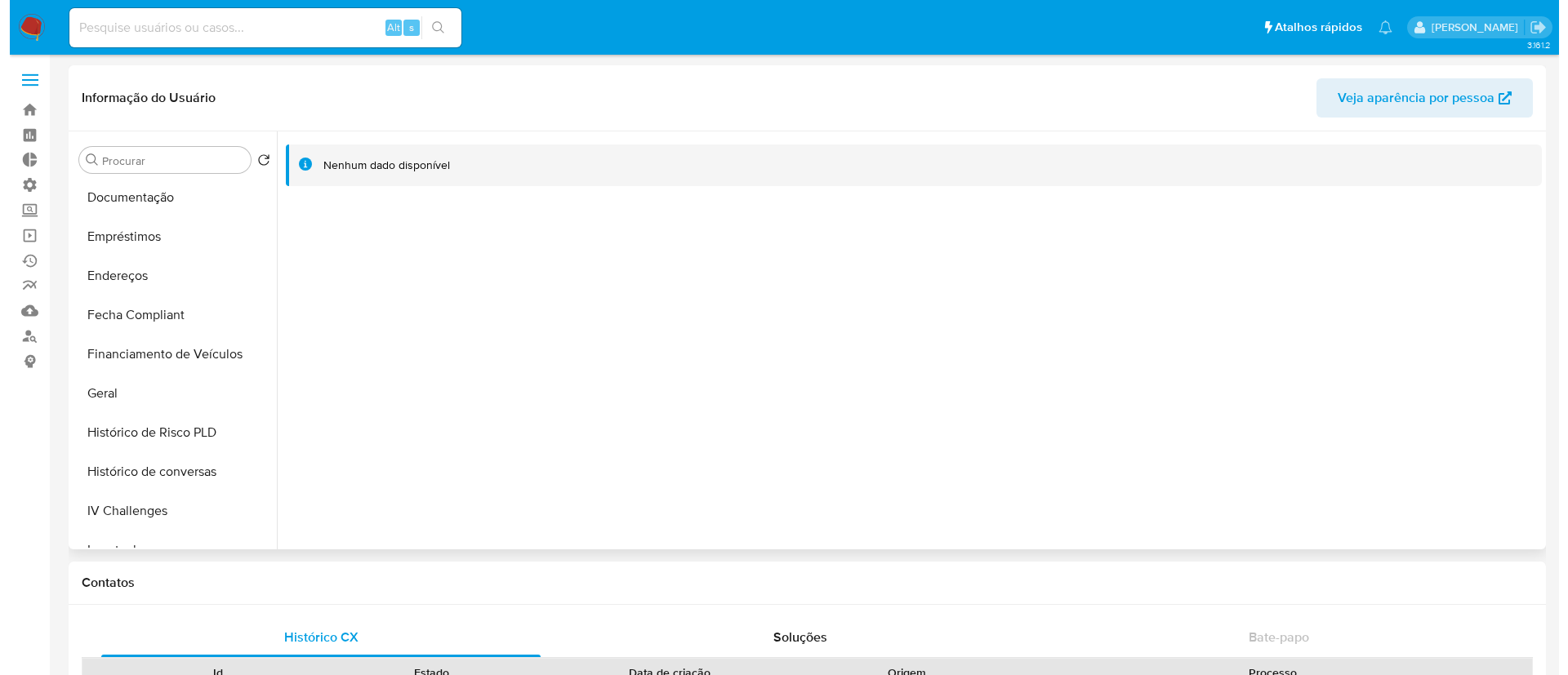
scroll to position [416, 0]
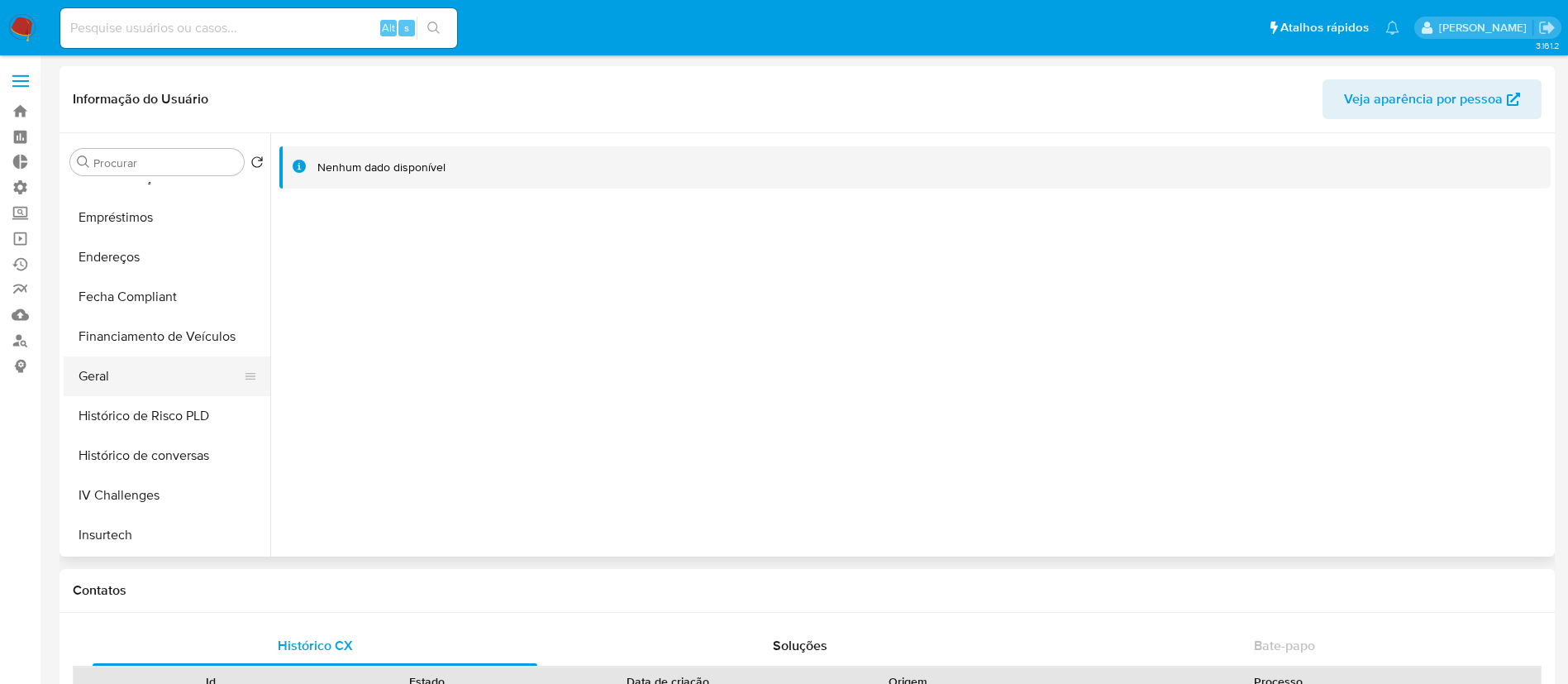
click at [120, 388] on button "Geral" at bounding box center [160, 376] width 194 height 40
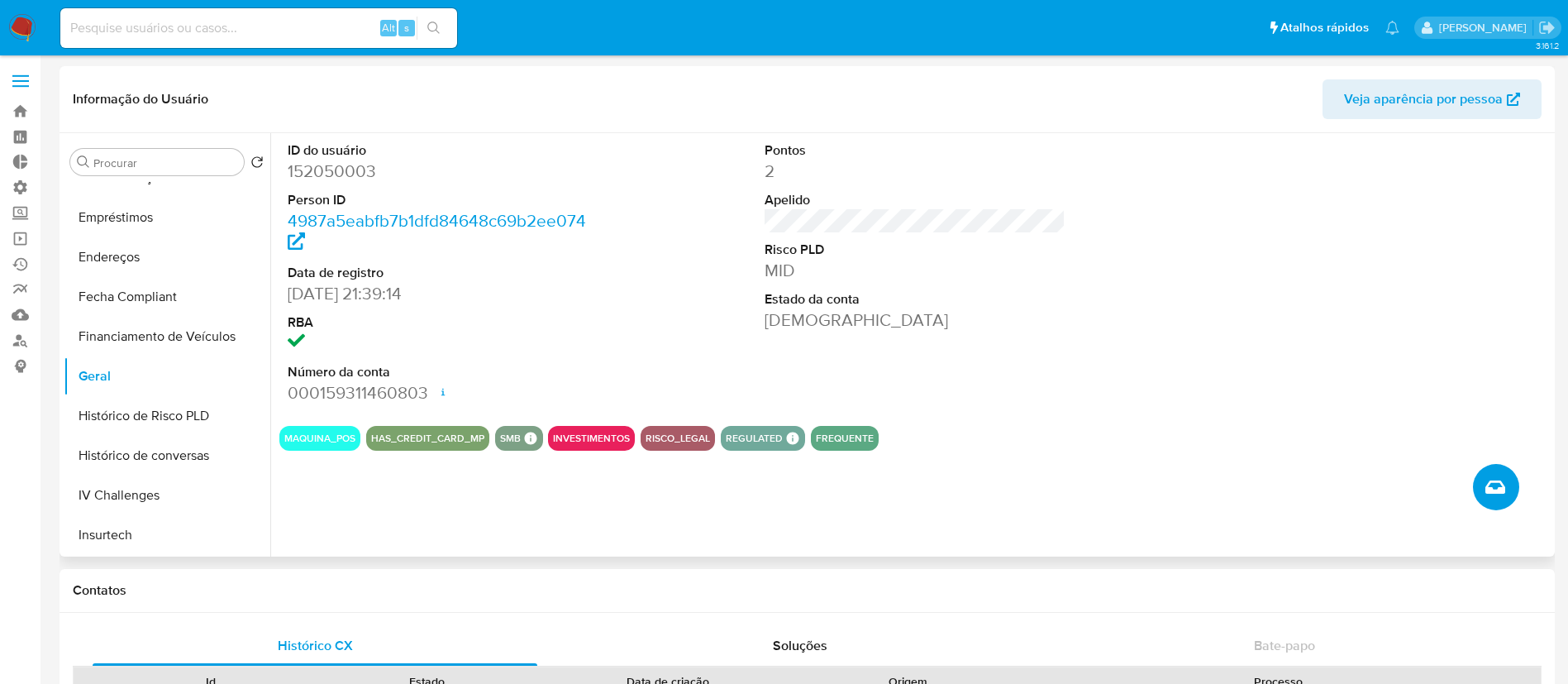
click at [1482, 503] on button "Criar caso manual" at bounding box center [1497, 487] width 47 height 47
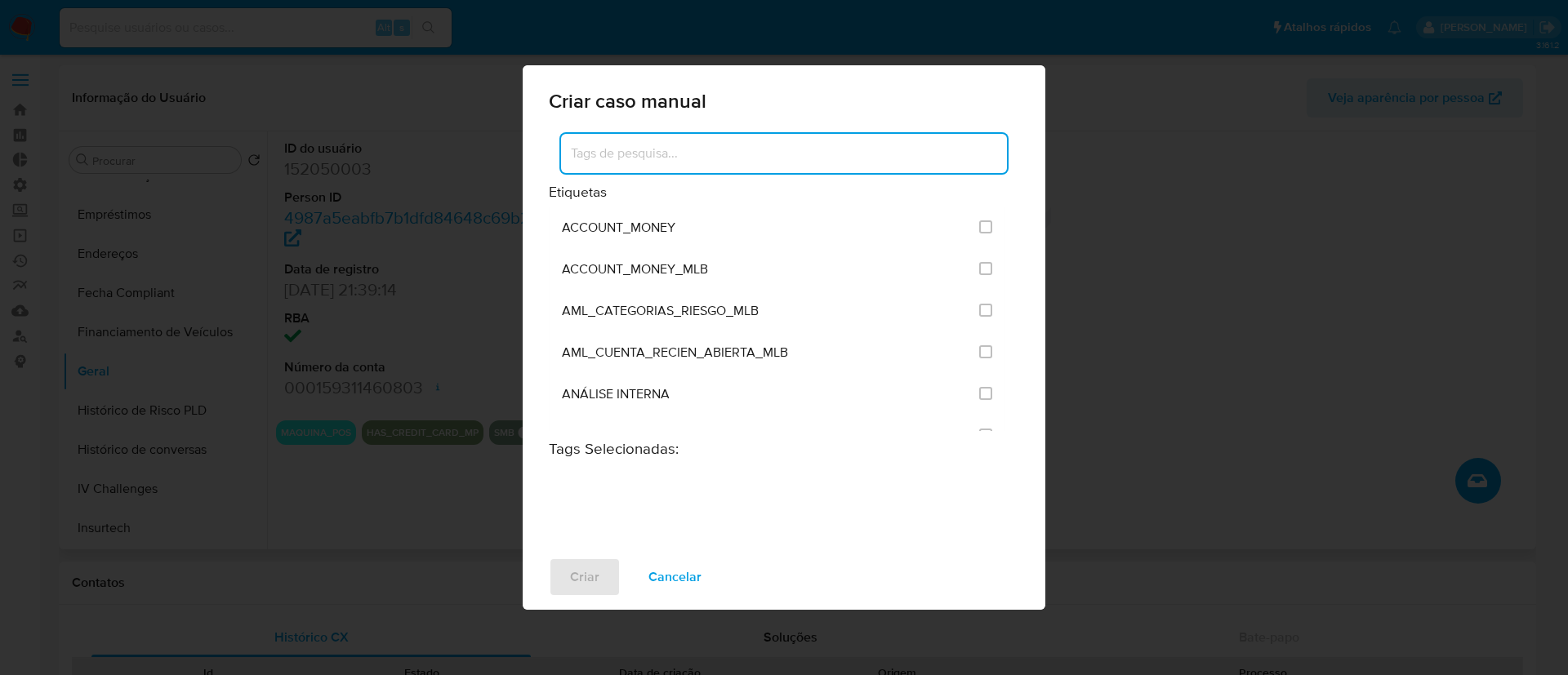
click at [736, 148] on input at bounding box center [784, 153] width 446 height 21
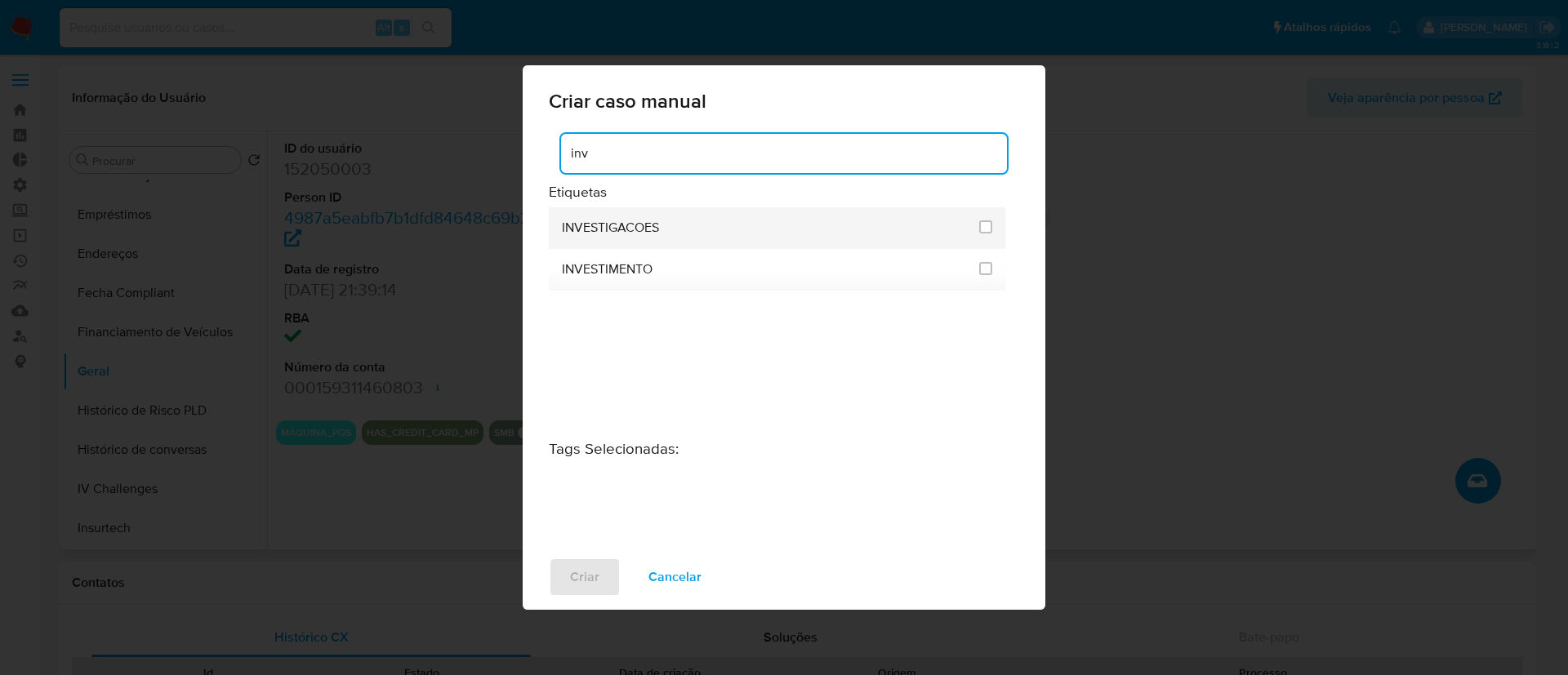
type input "inv"
click at [986, 234] on div at bounding box center [986, 227] width 13 height 16
click at [988, 224] on input "2067" at bounding box center [986, 227] width 13 height 13
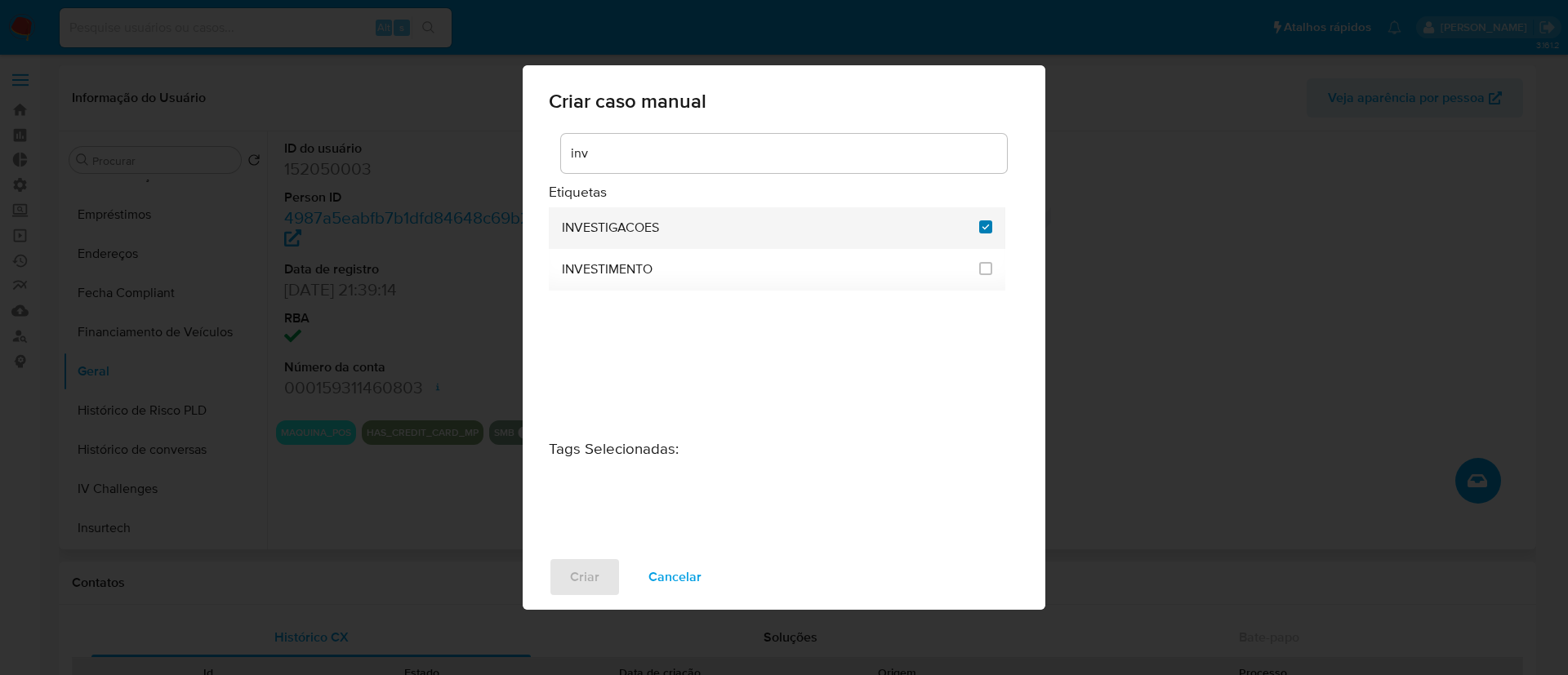
checkbox input "true"
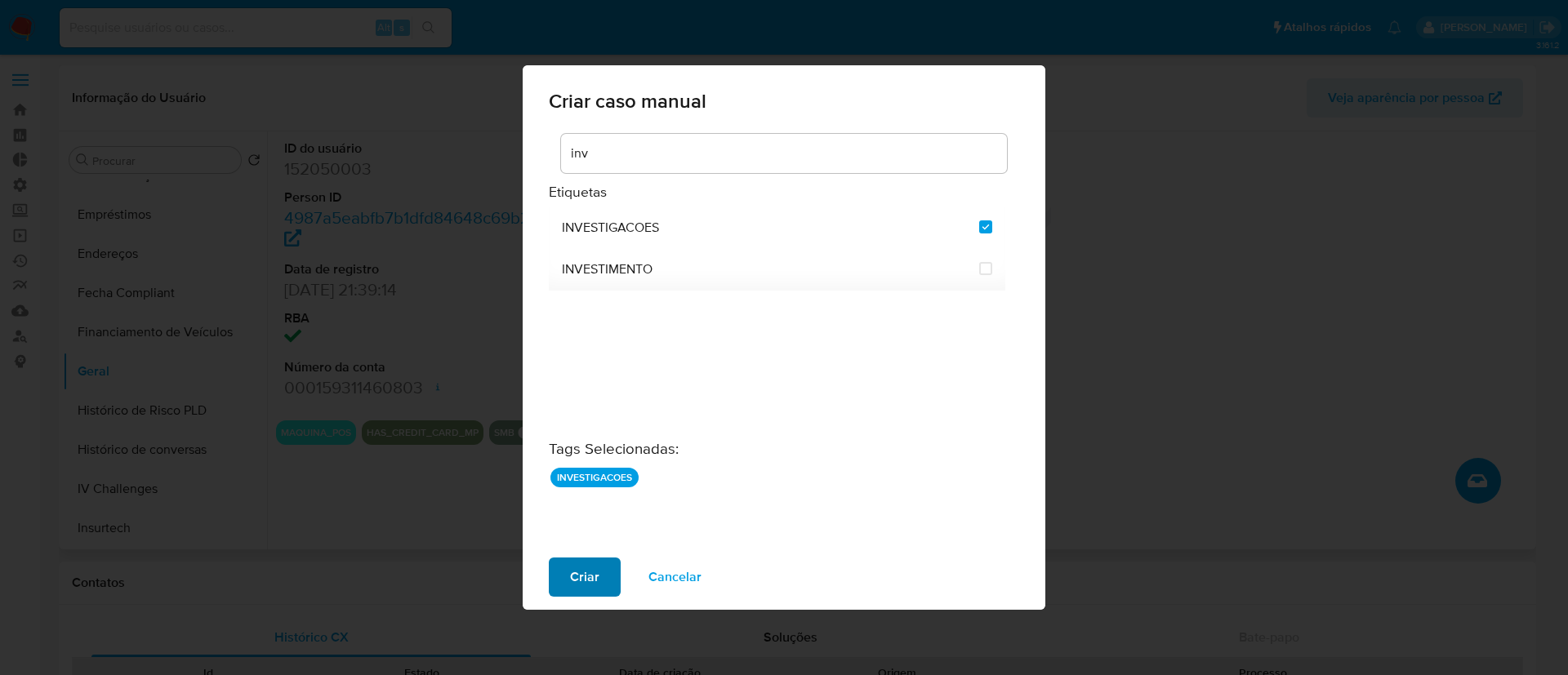
click at [579, 586] on span "Criar" at bounding box center [585, 577] width 30 height 36
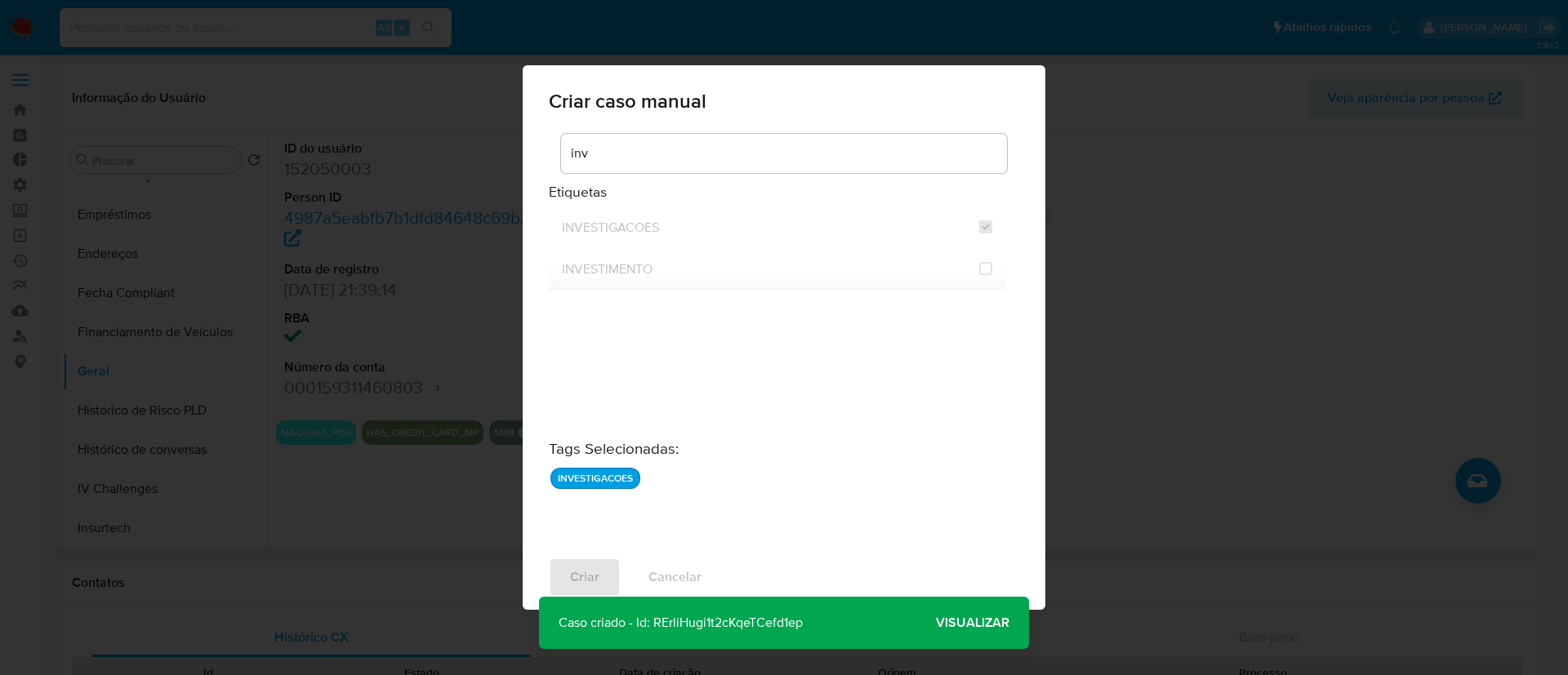
click at [689, 618] on p "Caso criado - Id: RErliHugi1t2cKqeTCefd1ep" at bounding box center [680, 623] width 283 height 52
click at [962, 623] on span "Visualizar" at bounding box center [973, 623] width 74 height 0
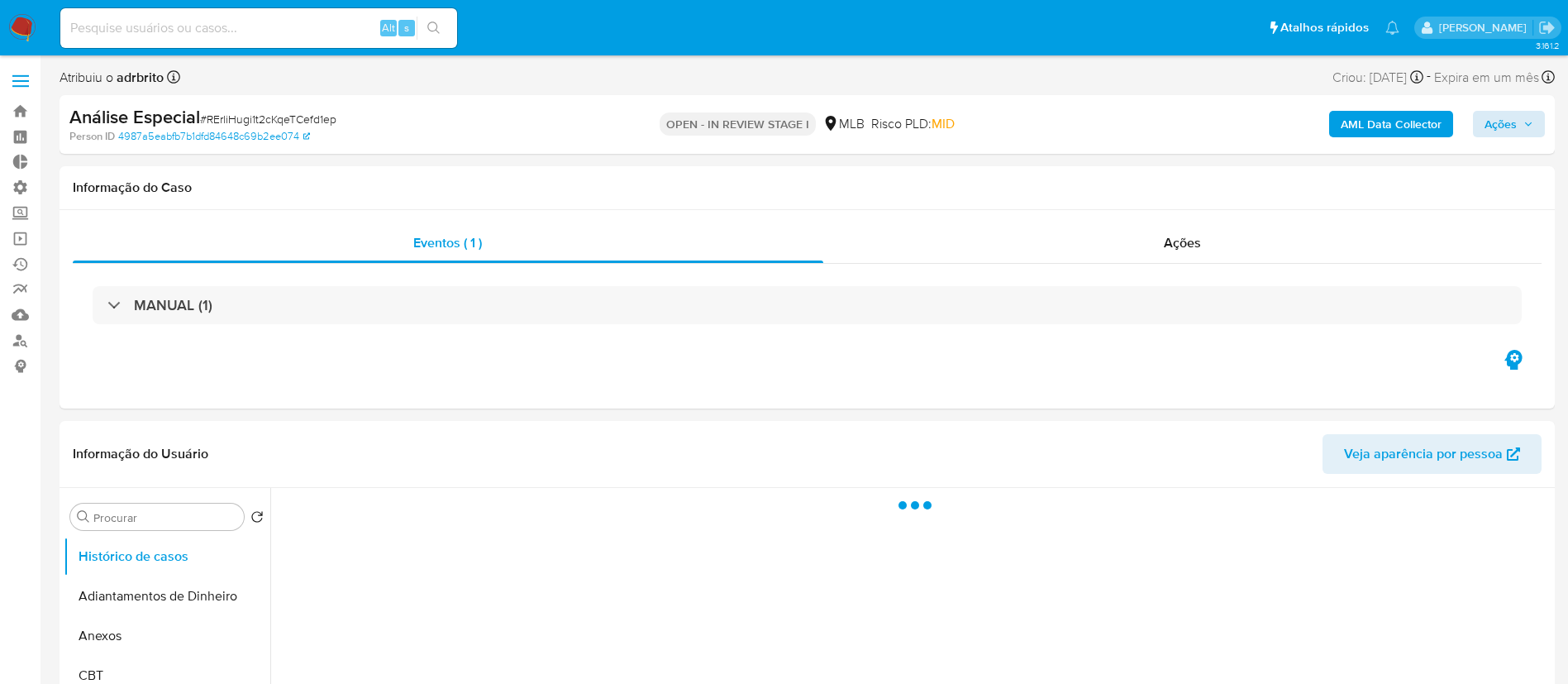
select select "10"
click at [1510, 121] on span "Ações" at bounding box center [1501, 124] width 32 height 27
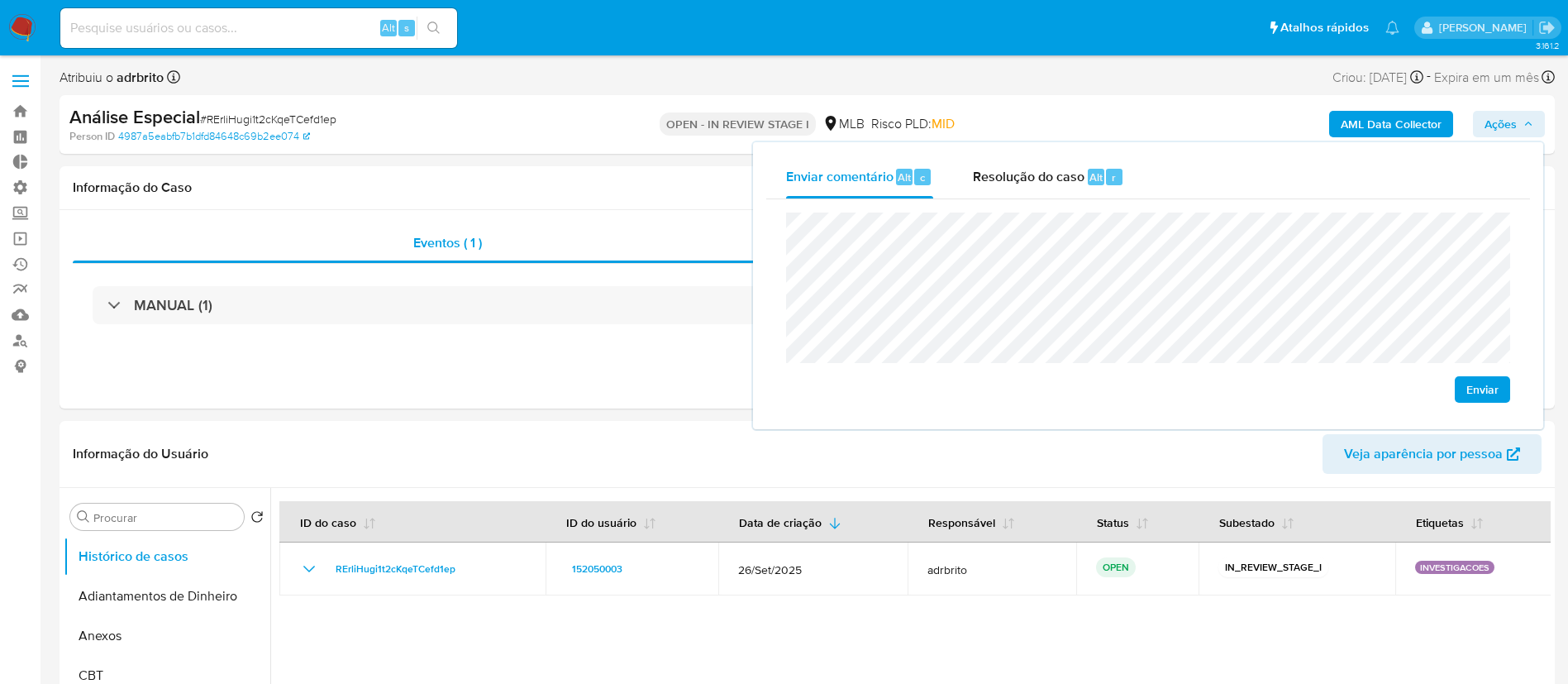
click at [1481, 389] on span "Enviar" at bounding box center [1482, 390] width 32 height 23
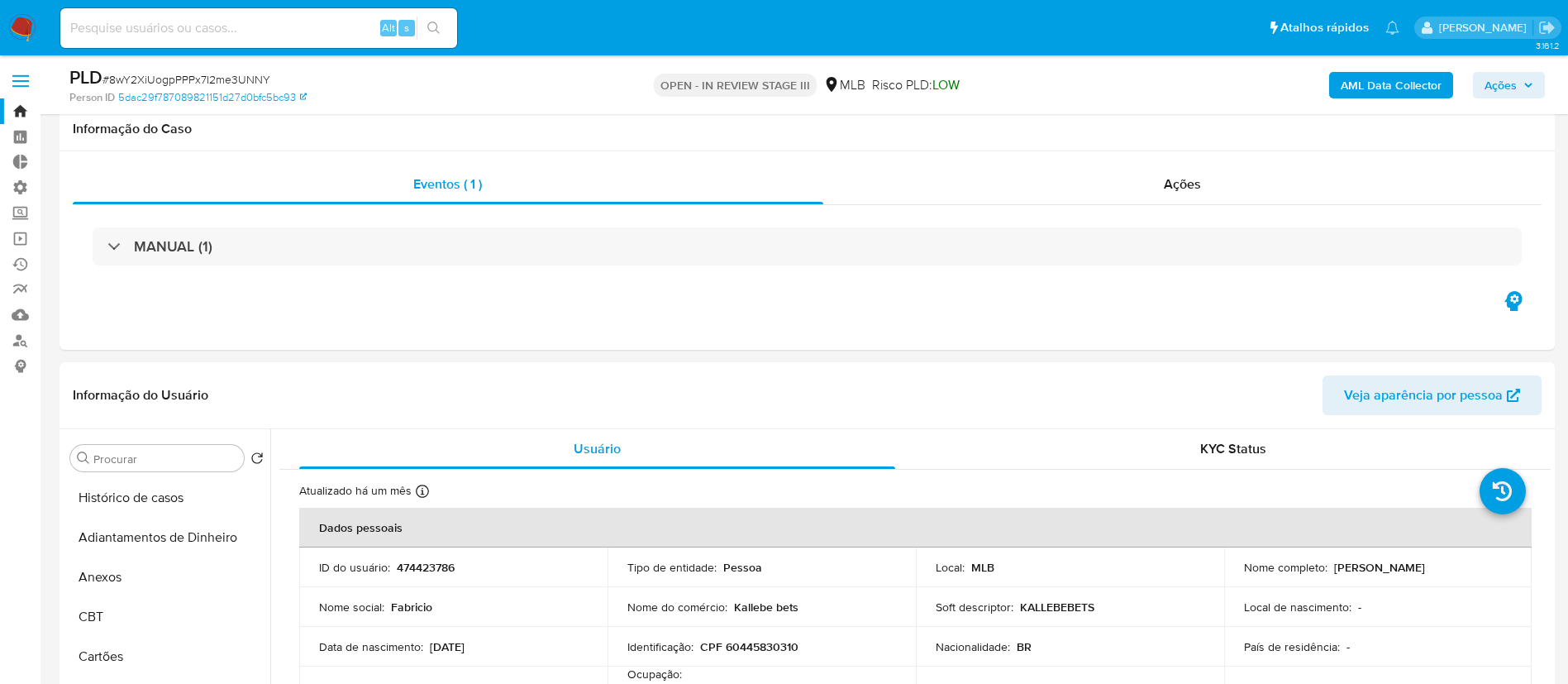
select select "100"
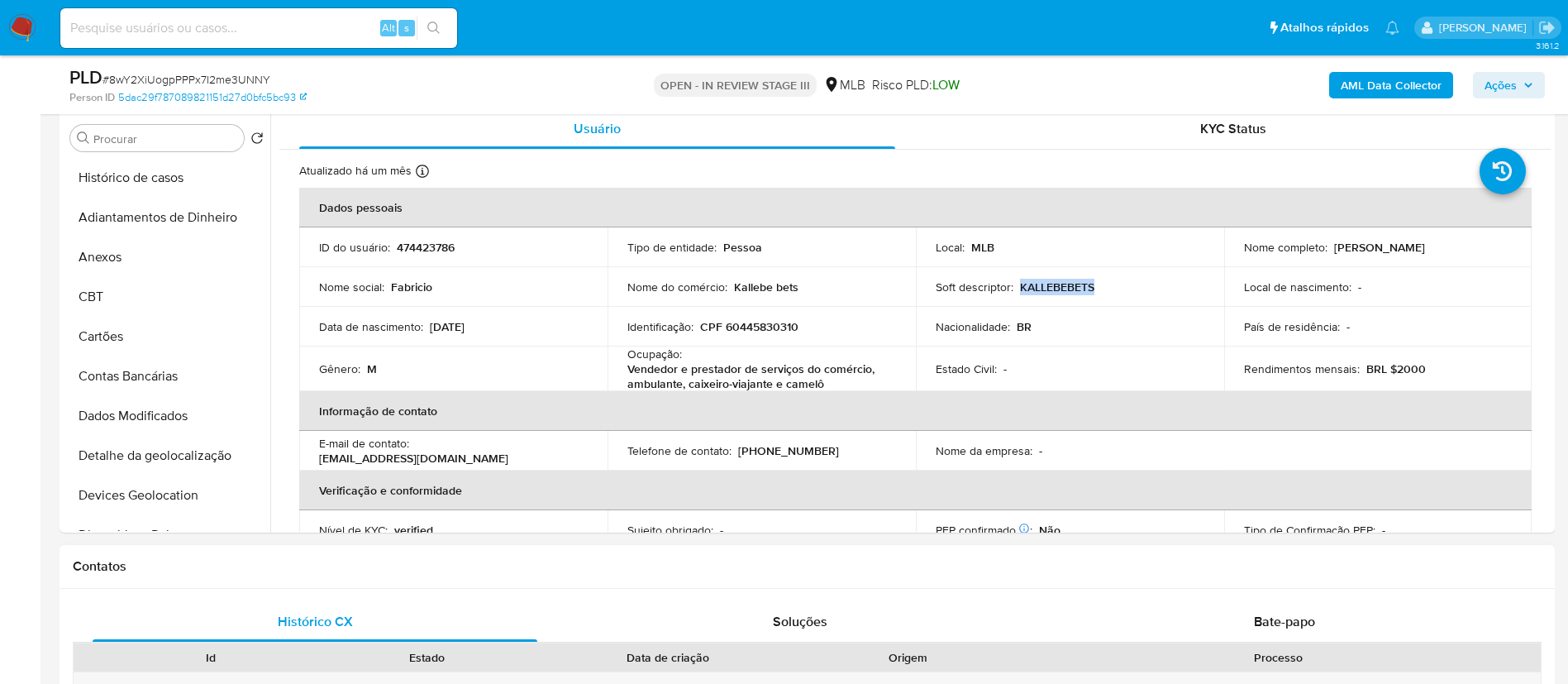
scroll to position [525, 0]
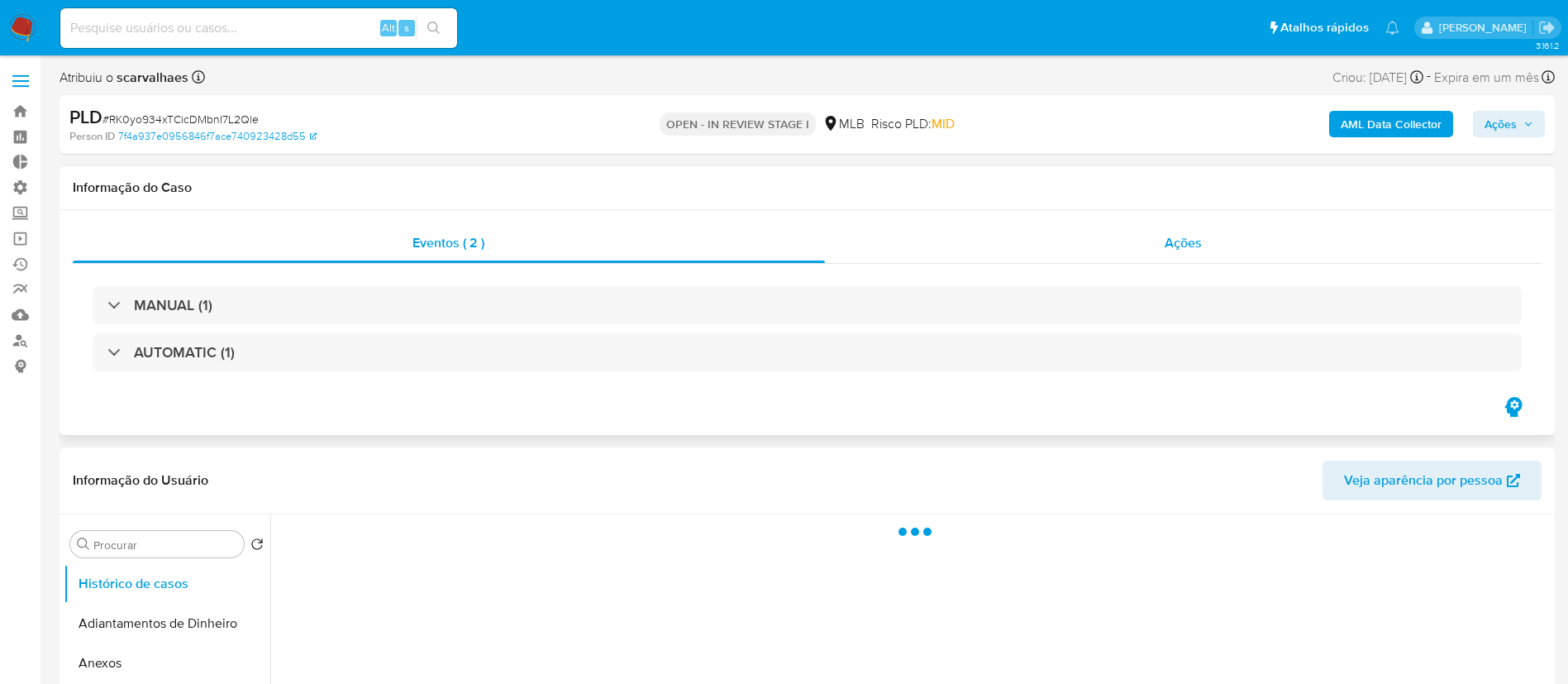
select select "10"
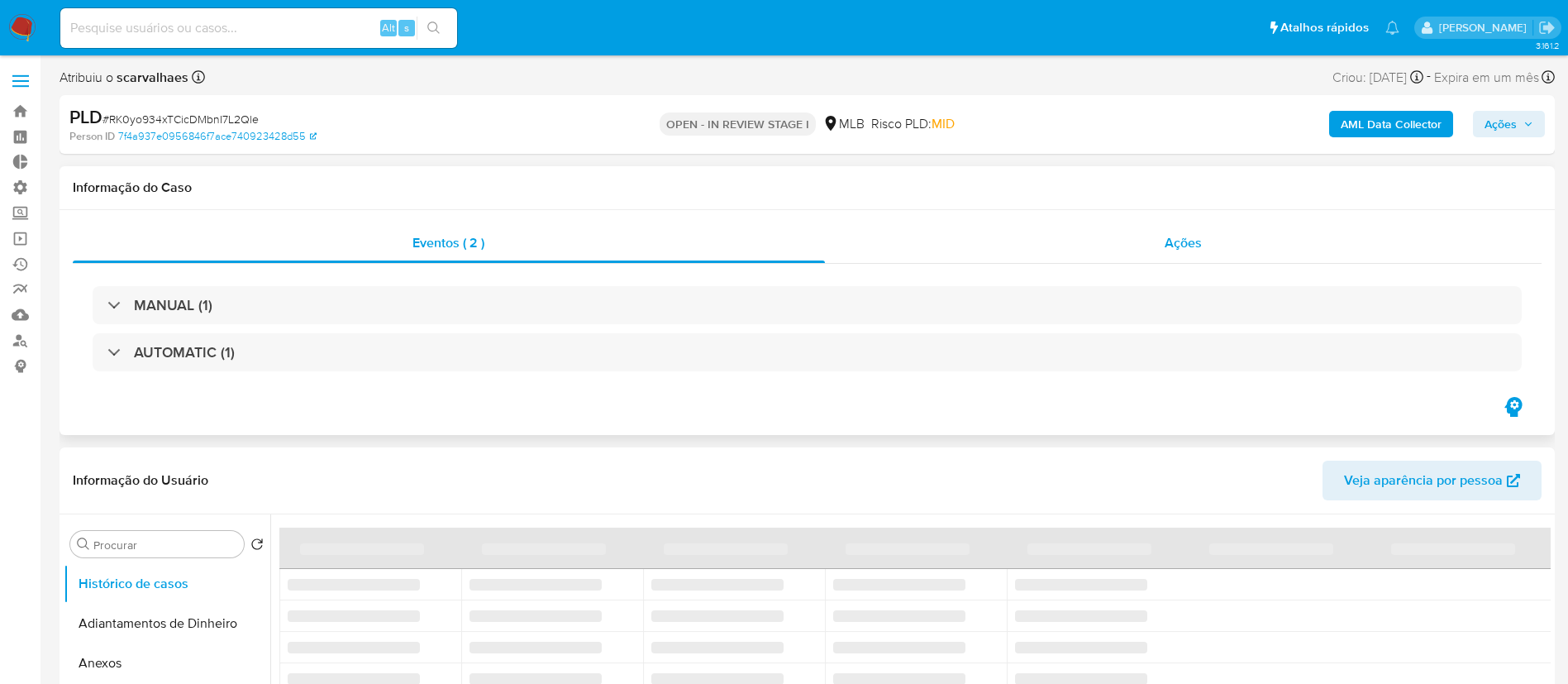
click at [1183, 243] on span "Ações" at bounding box center [1183, 243] width 37 height 19
